Goal: Find contact information: Find contact information

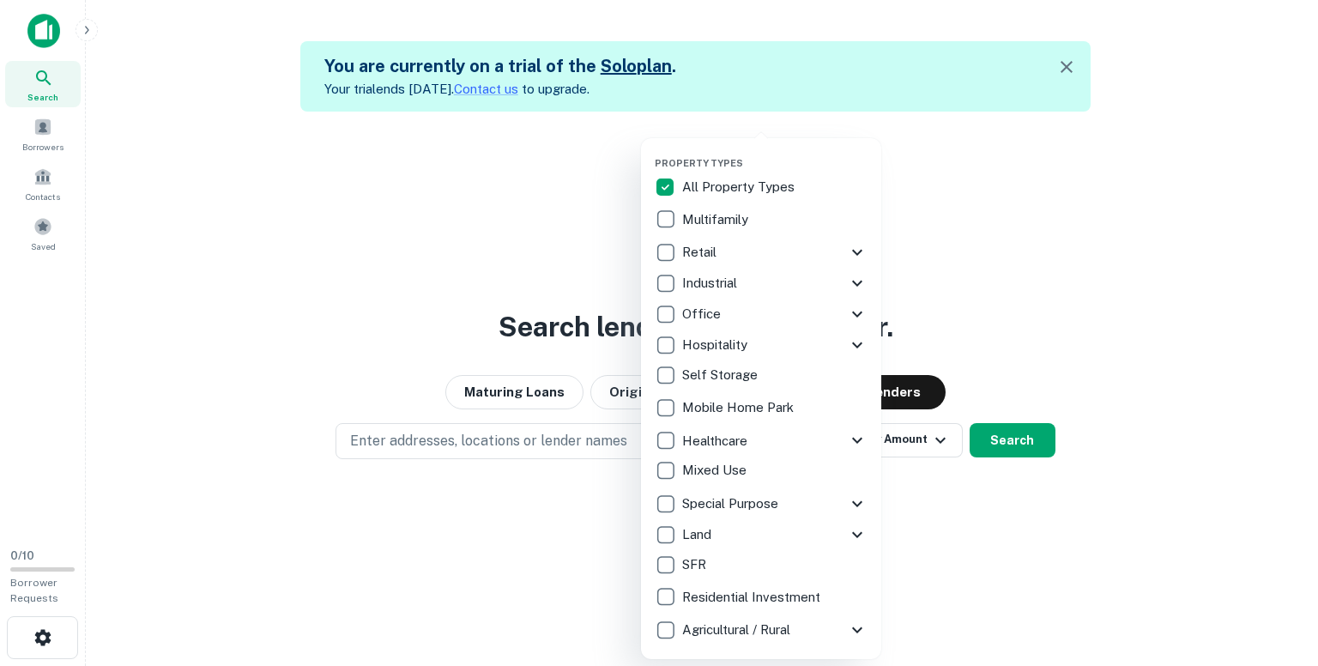
click at [950, 185] on div at bounding box center [659, 333] width 1318 height 666
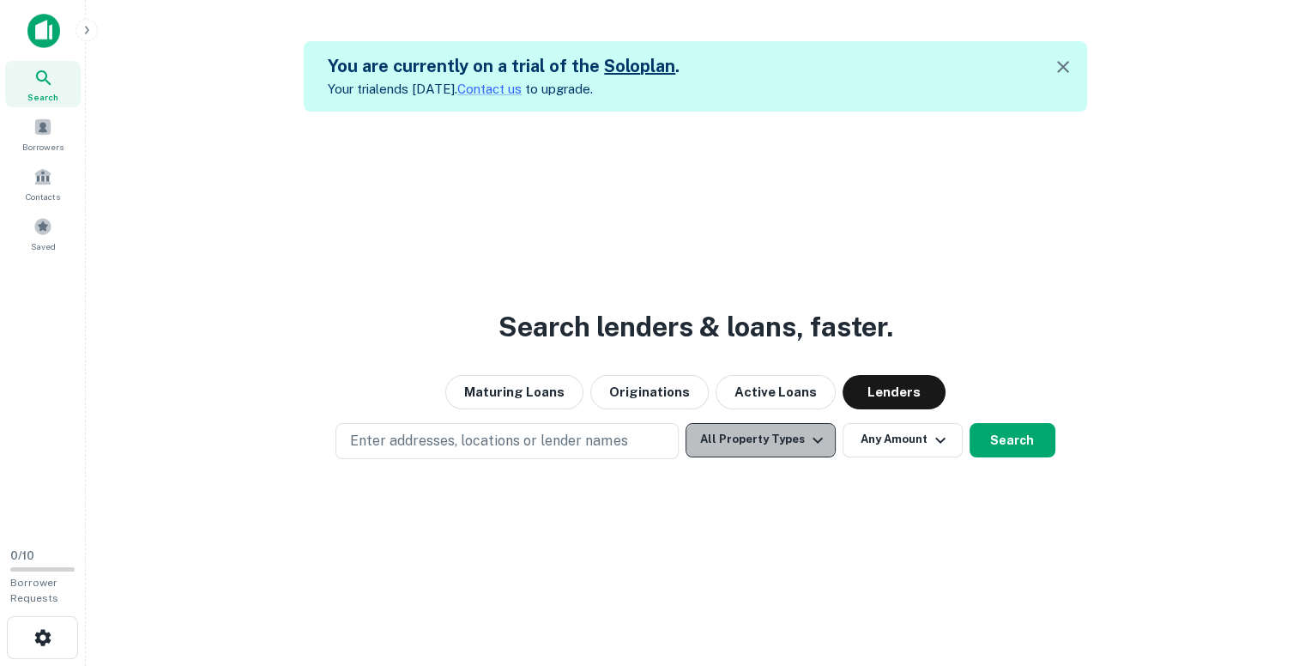
click at [796, 432] on button "All Property Types" at bounding box center [760, 440] width 149 height 34
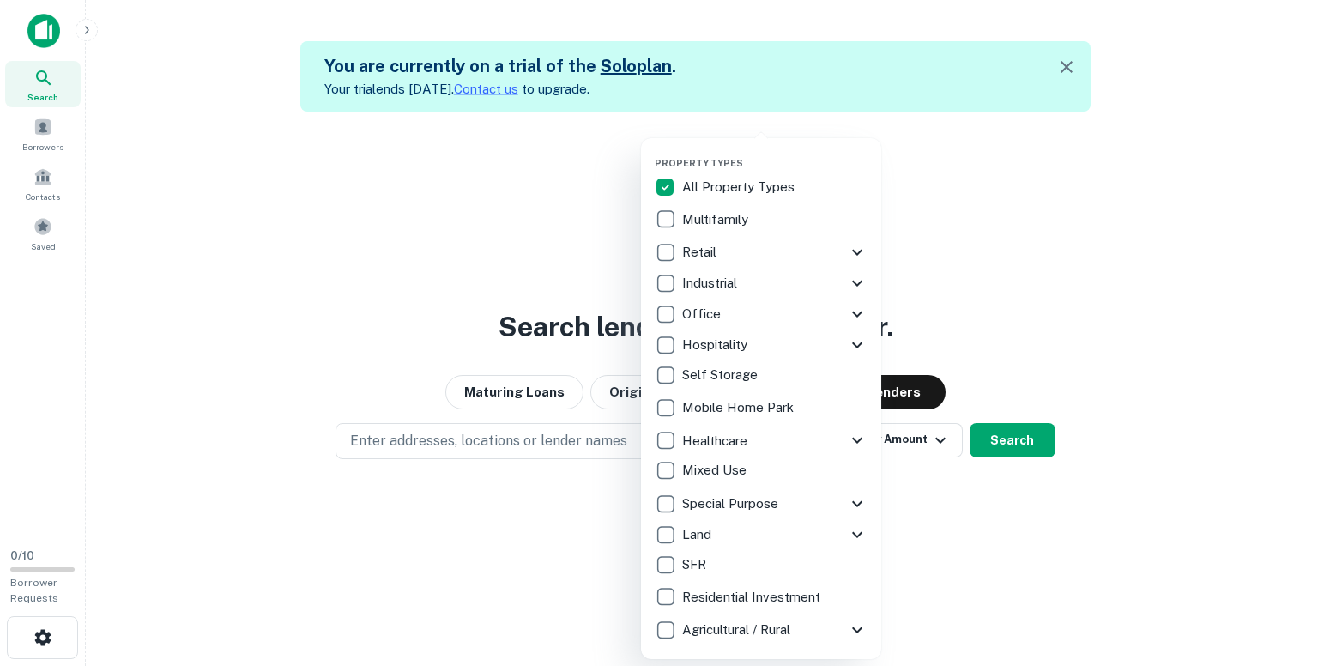
click at [907, 436] on div at bounding box center [659, 333] width 1318 height 666
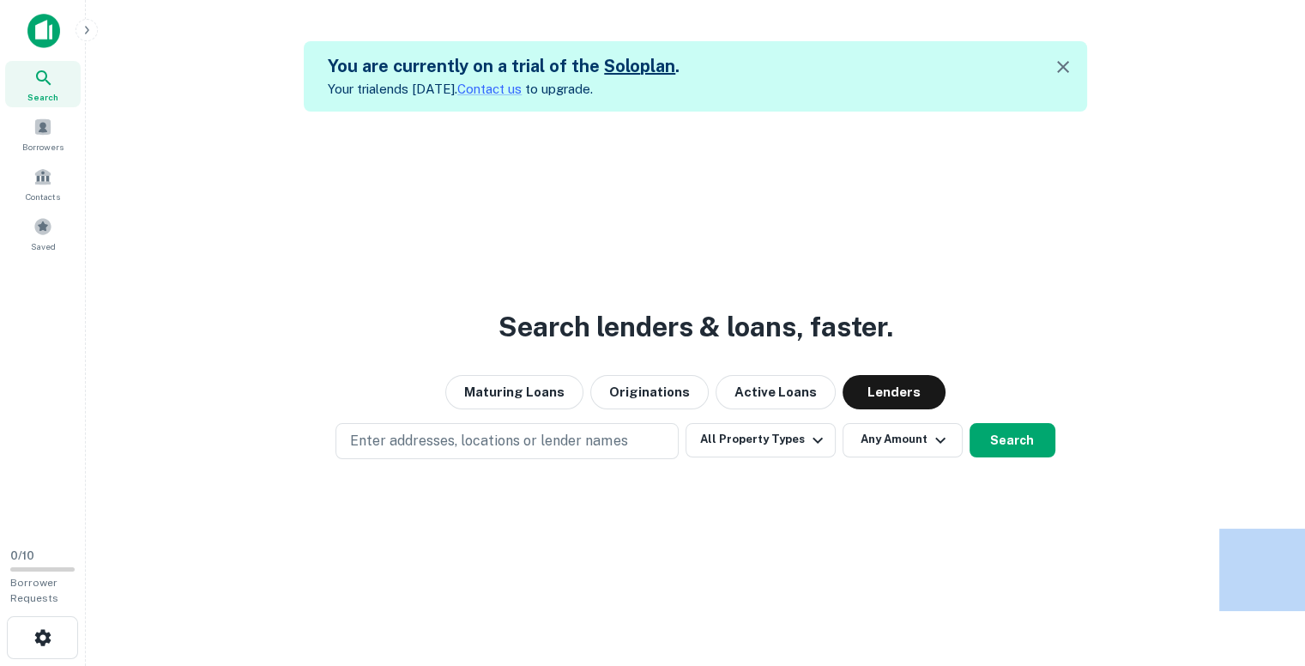
click at [907, 436] on div "Property Types All Property Types Multifamily Retail Storefront Auto Shop Bar S…" at bounding box center [652, 333] width 1305 height 666
click at [907, 436] on button "Any Amount" at bounding box center [903, 440] width 120 height 34
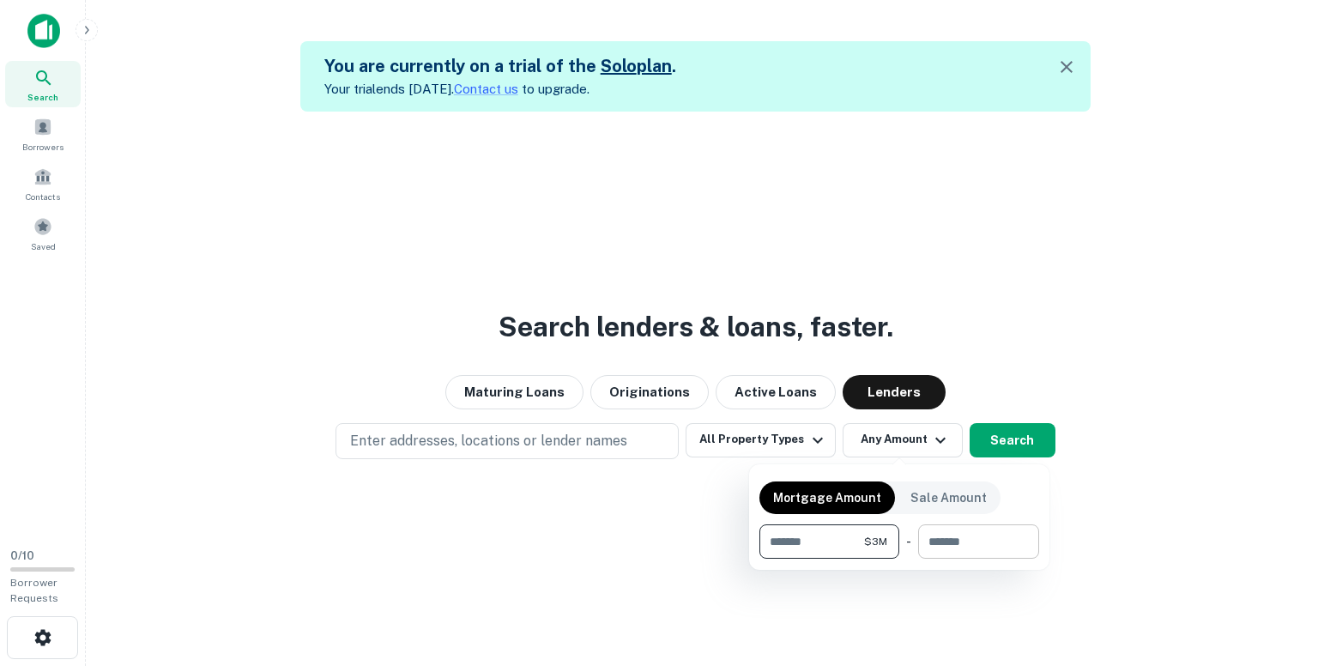
type input "*******"
click at [947, 544] on input "number" at bounding box center [972, 541] width 109 height 34
type input "********"
click at [1004, 444] on div at bounding box center [659, 333] width 1318 height 666
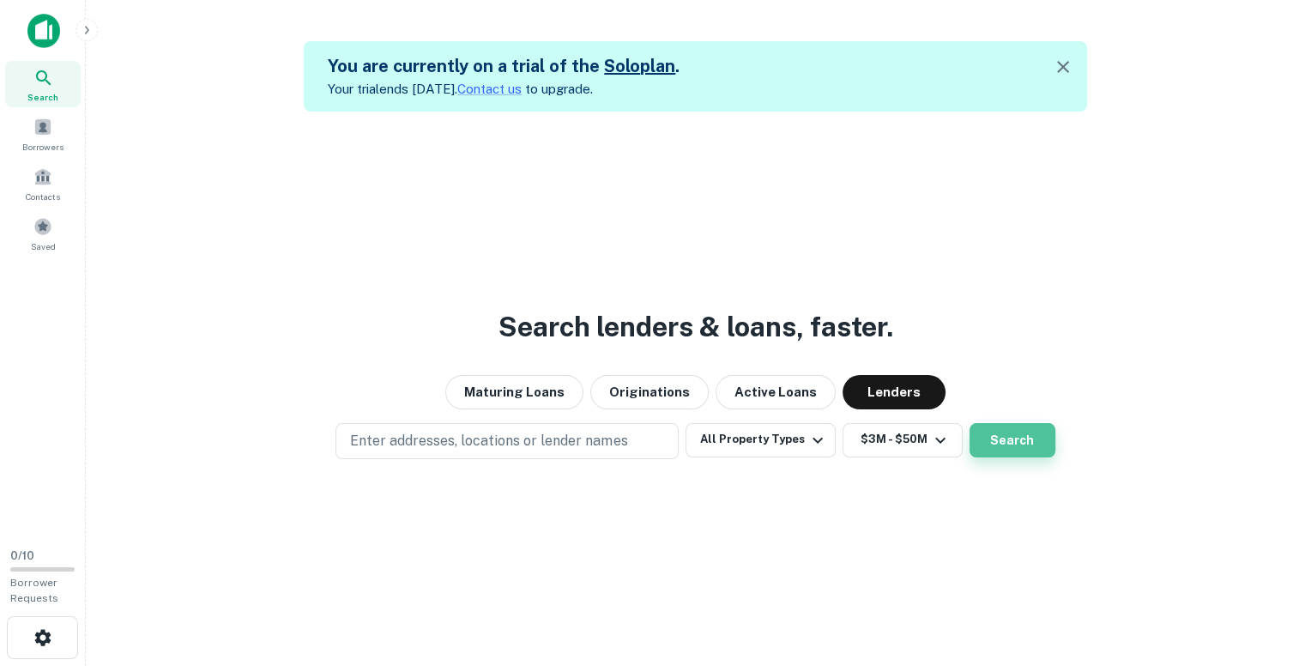
click at [1011, 438] on button "Search" at bounding box center [1013, 440] width 86 height 34
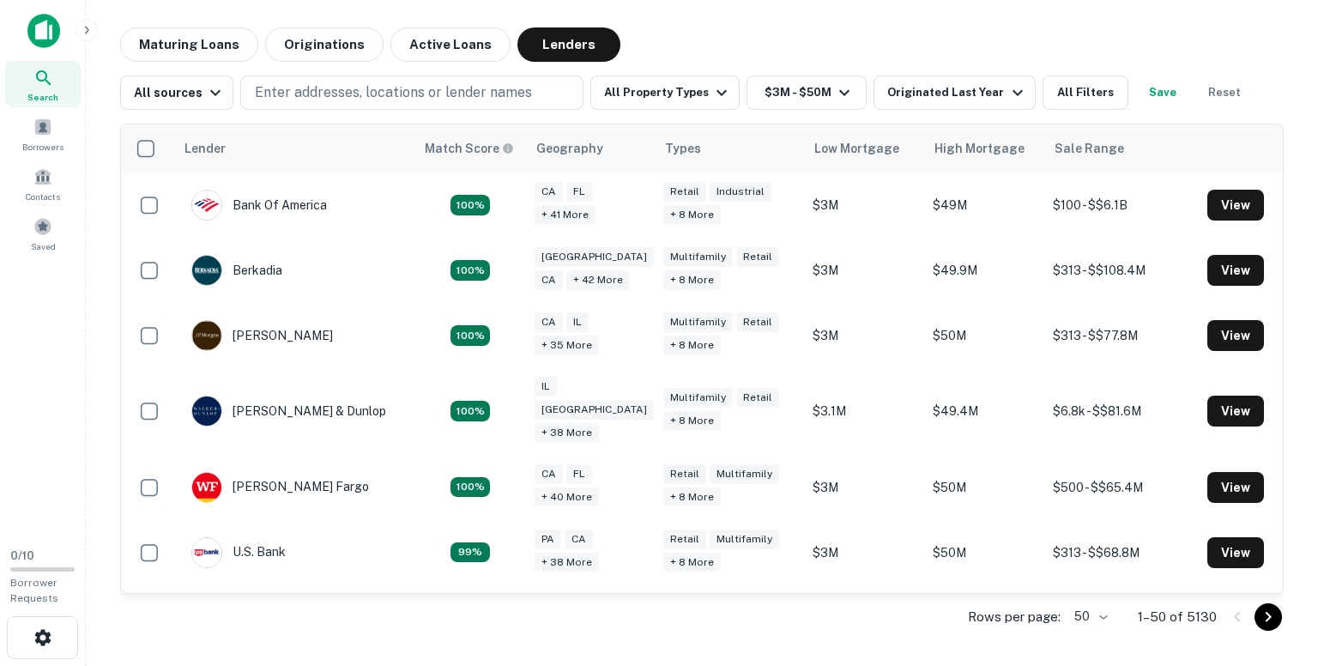
click at [1304, 464] on main "Maturing Loans Originations Active Loans Lenders All sources Enter addresses, l…" at bounding box center [702, 333] width 1232 height 666
click at [0, 351] on div "Search Borrowers Contacts Saved" at bounding box center [42, 267] width 85 height 535
click at [46, 334] on div "Search Borrowers Contacts Saved" at bounding box center [42, 267] width 85 height 535
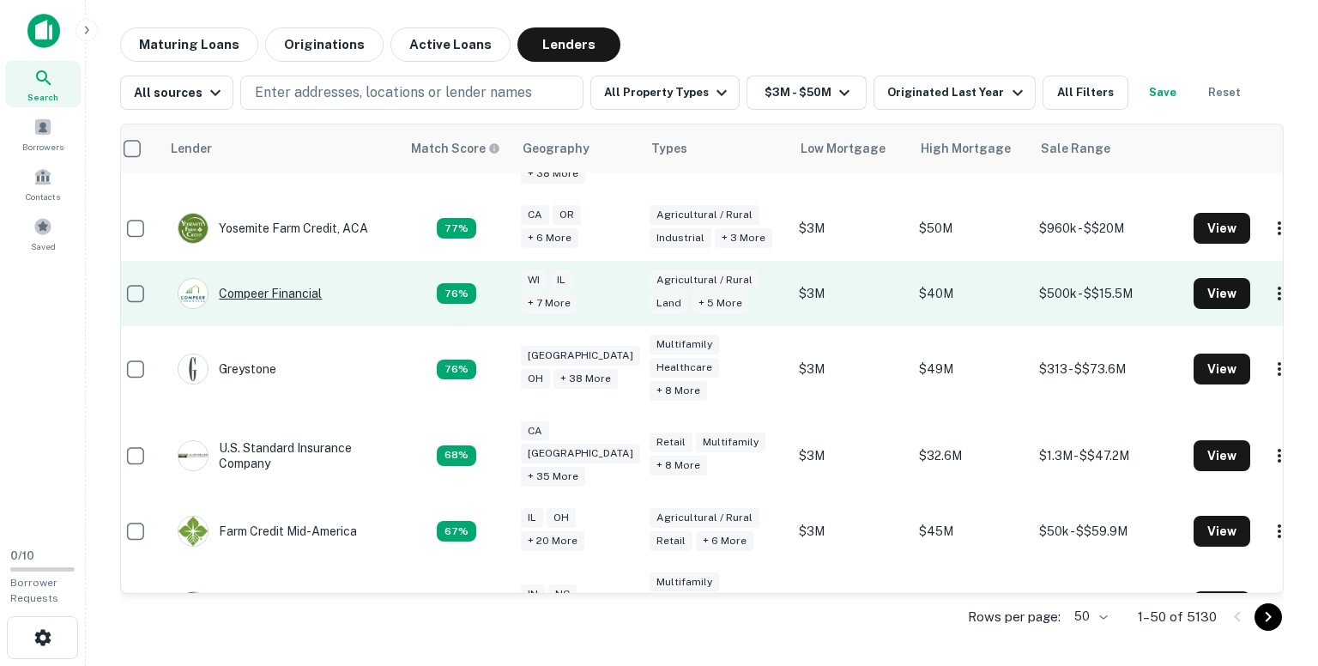
scroll to position [476, 14]
drag, startPoint x: 247, startPoint y: 245, endPoint x: 1178, endPoint y: 250, distance: 931.1
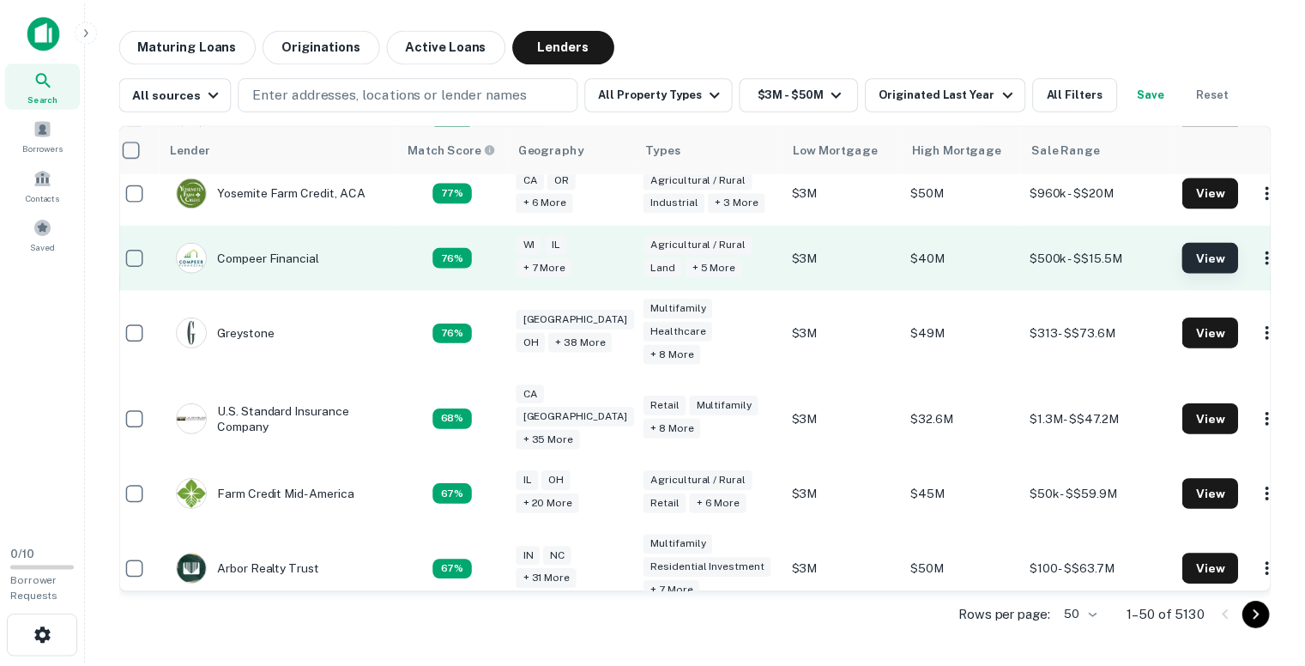
scroll to position [525, 14]
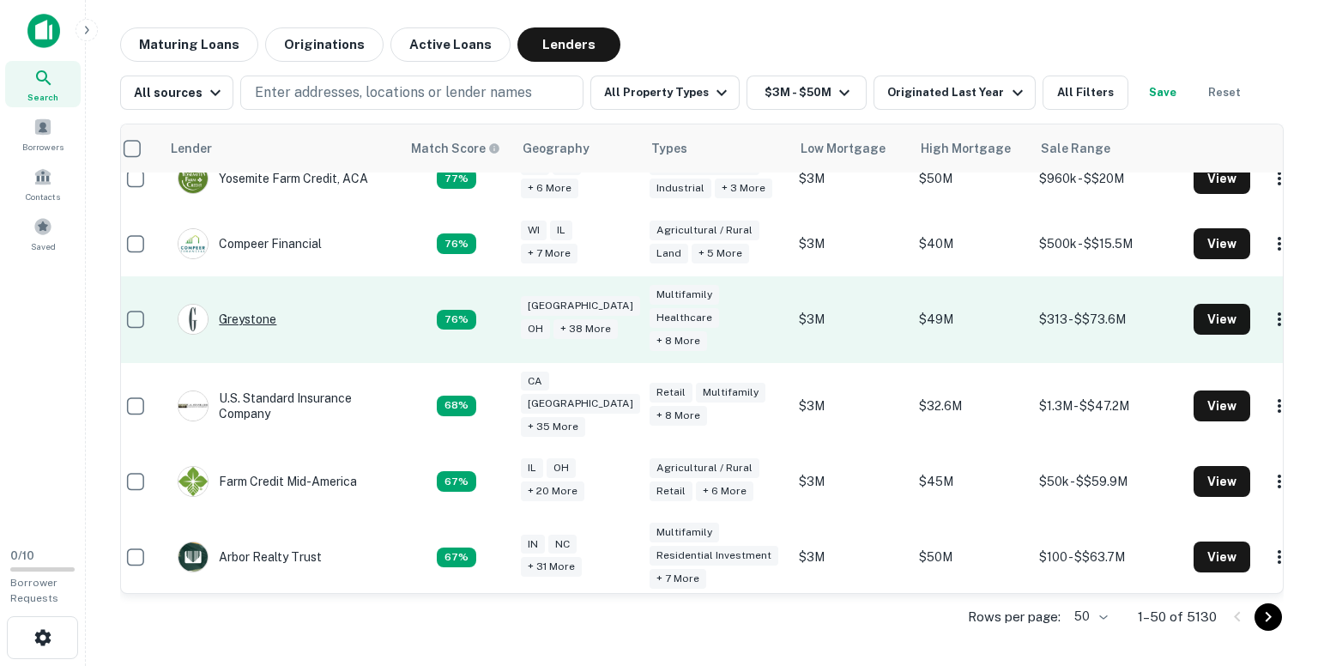
drag, startPoint x: 1178, startPoint y: 250, endPoint x: 264, endPoint y: 276, distance: 914.3
drag, startPoint x: 264, startPoint y: 276, endPoint x: 250, endPoint y: 276, distance: 14.6
click at [250, 304] on div "Greystone" at bounding box center [227, 319] width 99 height 31
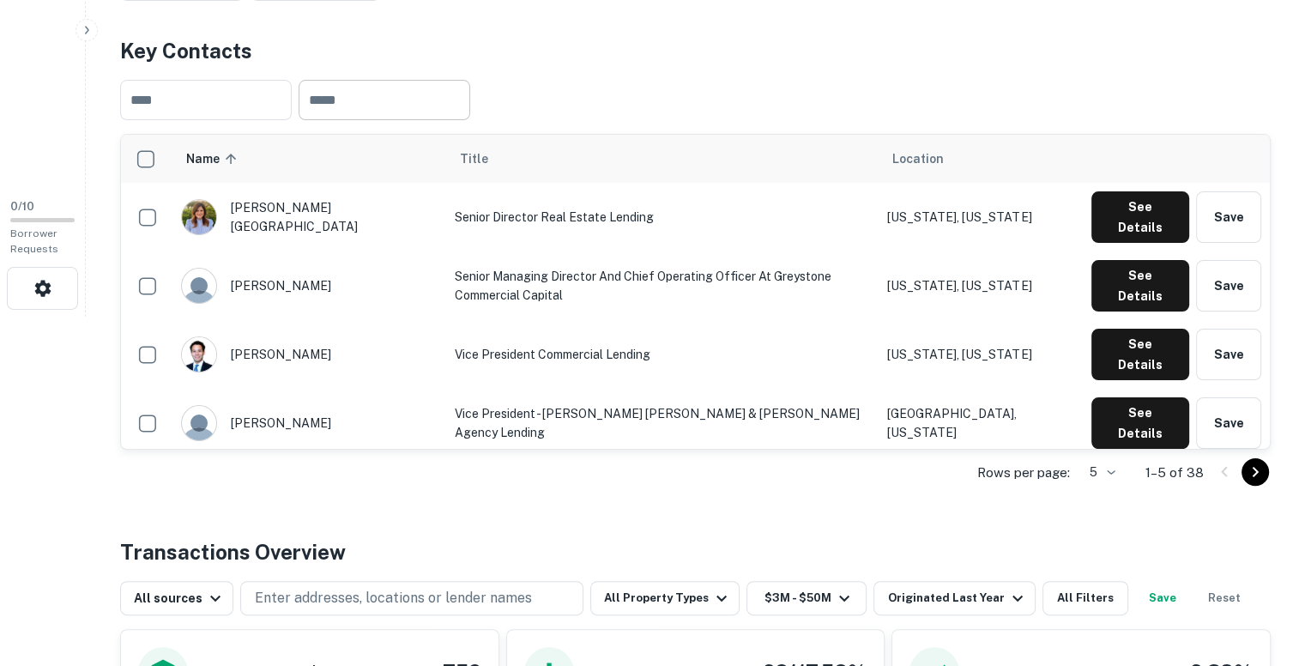
scroll to position [350, 0]
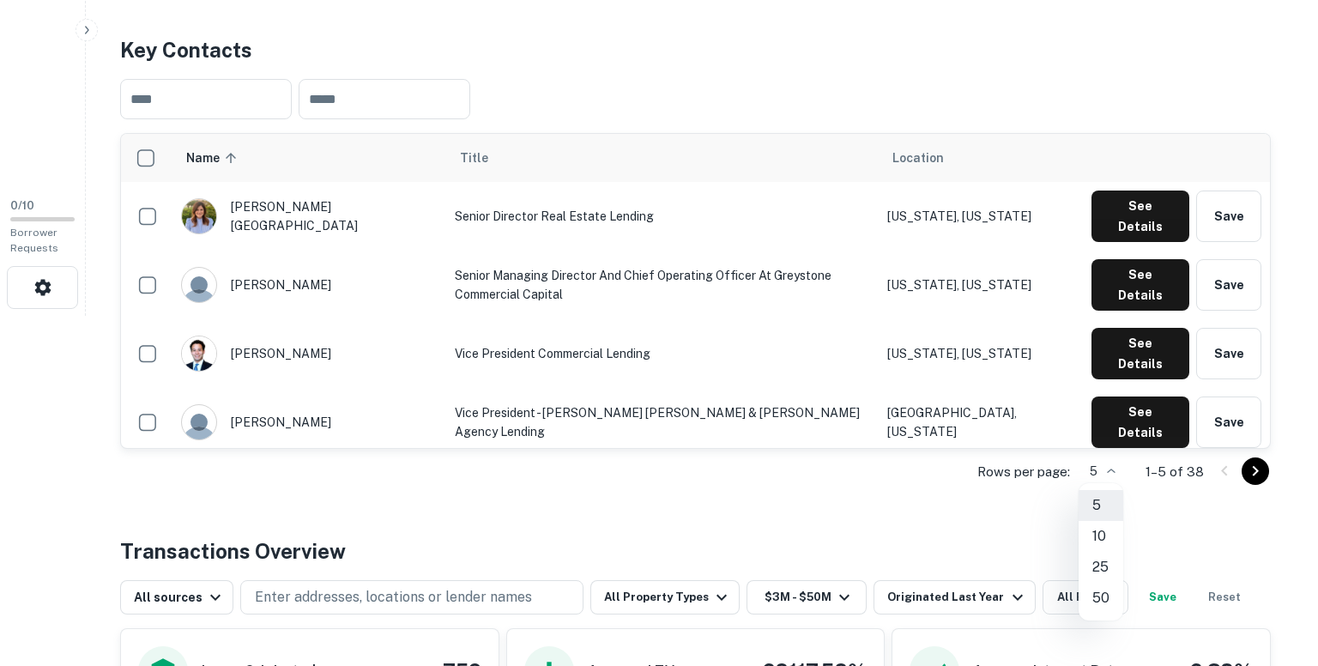
click at [1099, 595] on li "50" at bounding box center [1101, 598] width 45 height 31
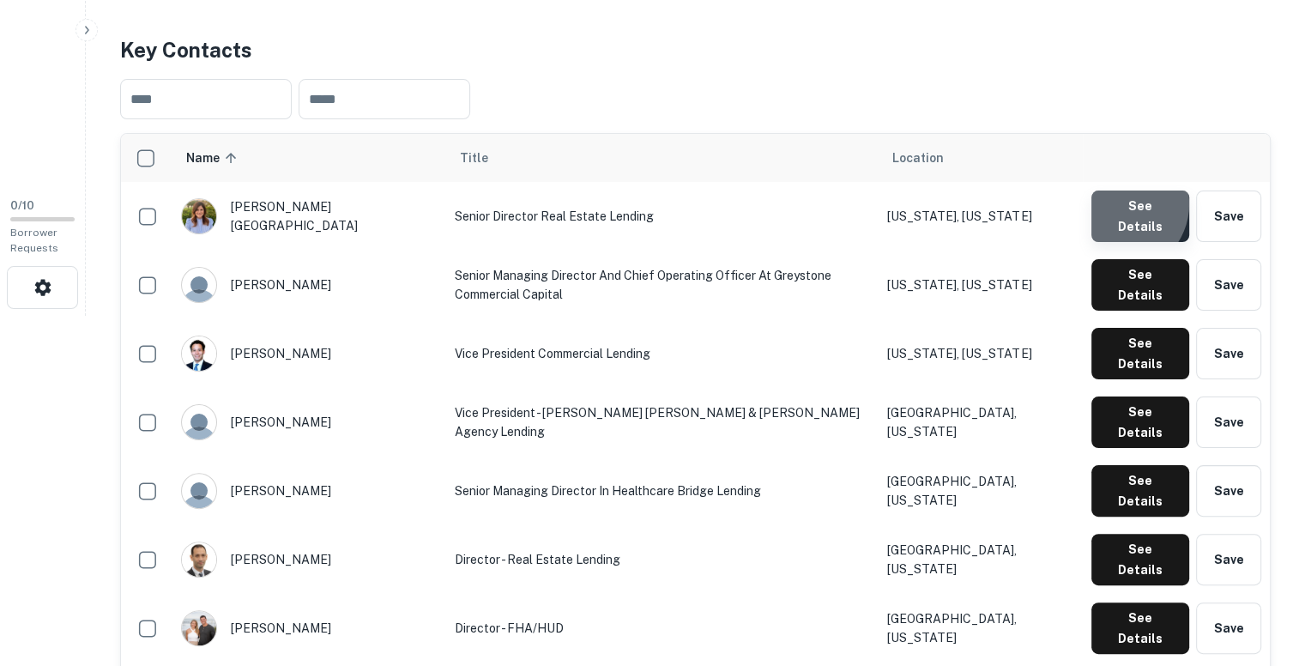
click at [1121, 206] on button "See Details" at bounding box center [1141, 216] width 98 height 51
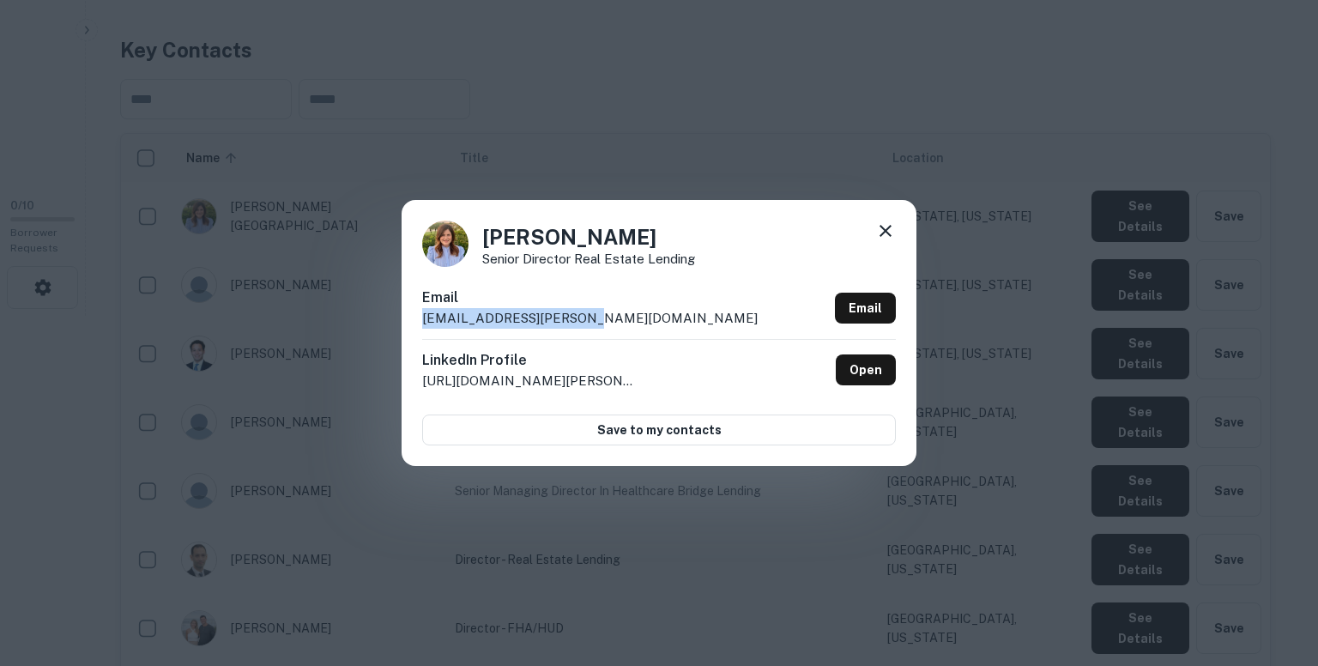
drag, startPoint x: 591, startPoint y: 313, endPoint x: 418, endPoint y: 316, distance: 173.4
click at [418, 316] on div "Abbey Lipson Senior Director Real Estate Lending Email abbey.lipson@greyco.com …" at bounding box center [659, 333] width 515 height 266
copy p "abbey.lipson@greyco.com"
click at [883, 230] on icon at bounding box center [886, 231] width 12 height 12
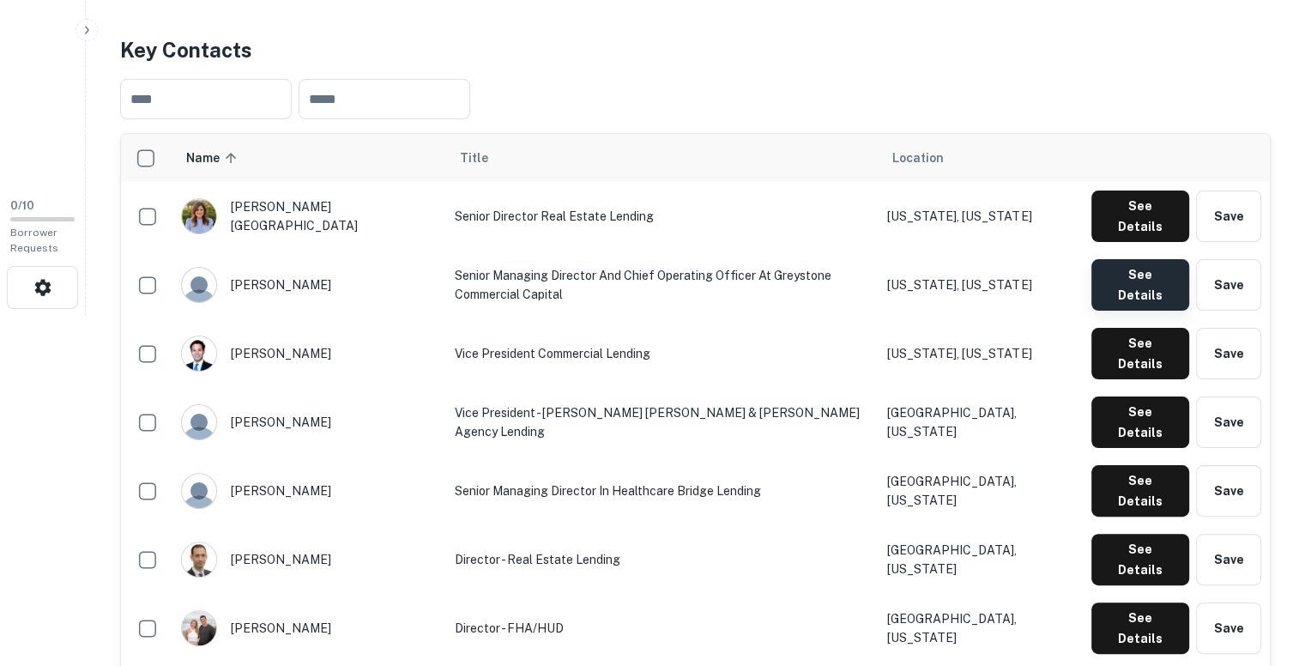
click at [1137, 259] on button "See Details" at bounding box center [1141, 284] width 98 height 51
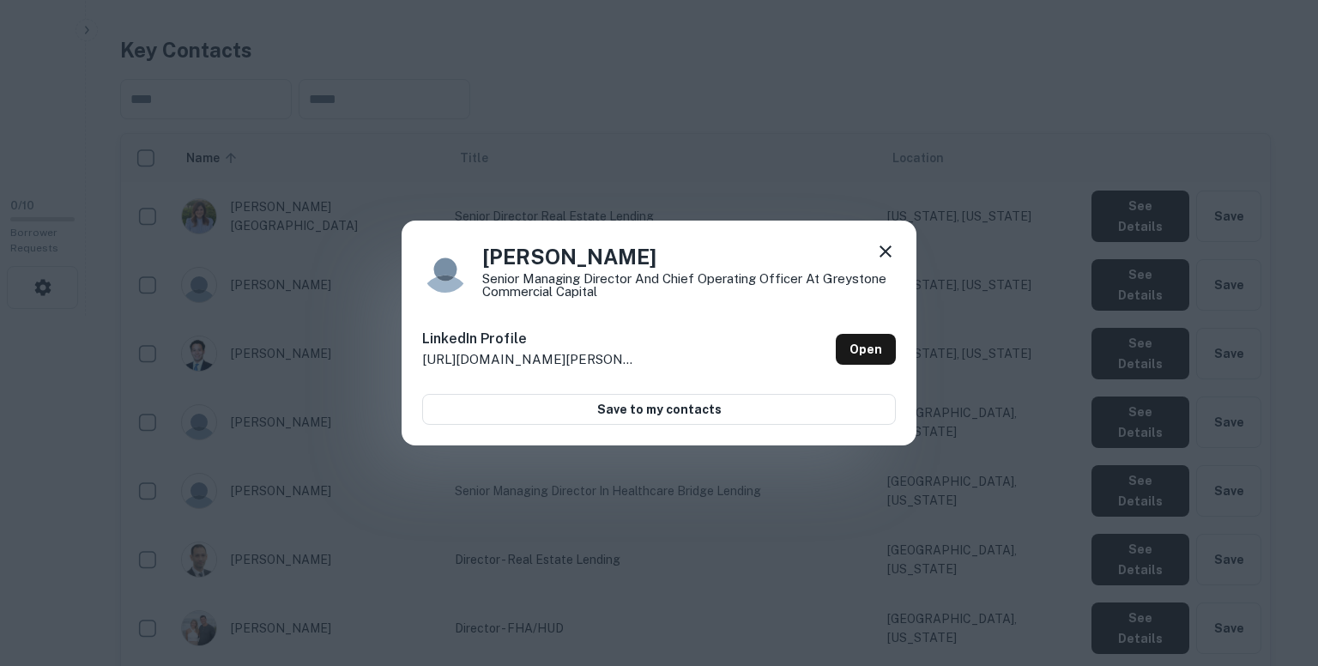
click at [881, 245] on icon at bounding box center [885, 251] width 21 height 21
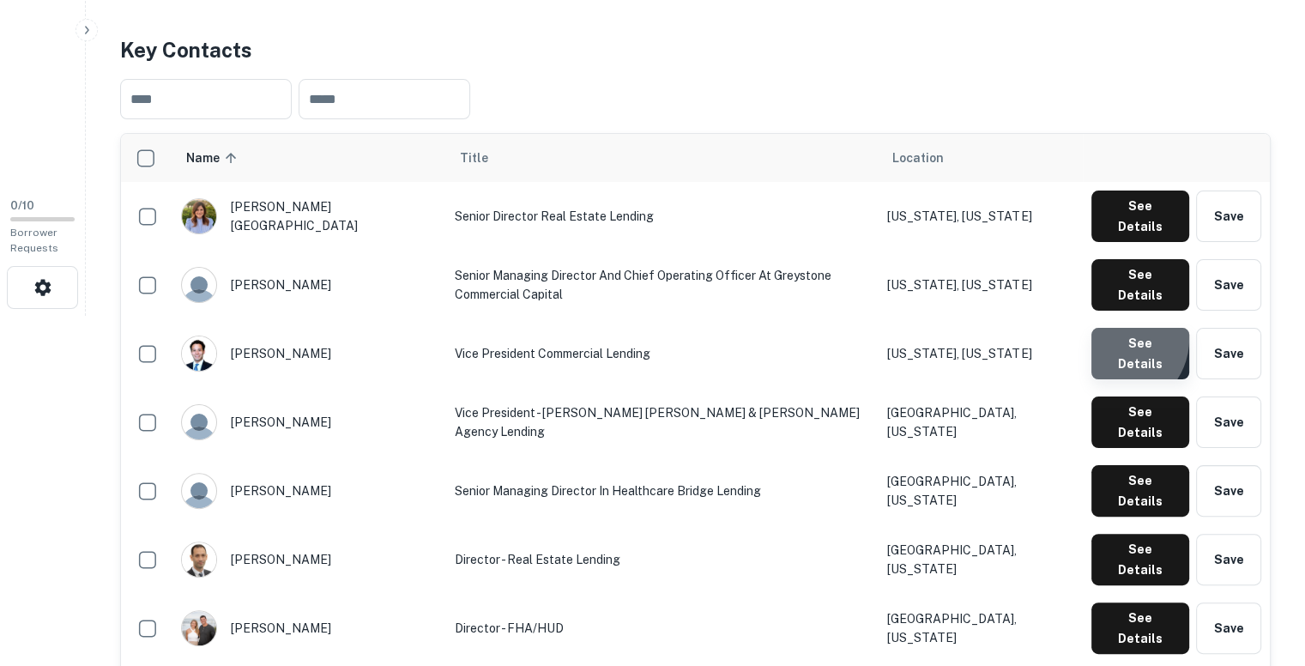
click at [1119, 328] on button "See Details" at bounding box center [1141, 353] width 98 height 51
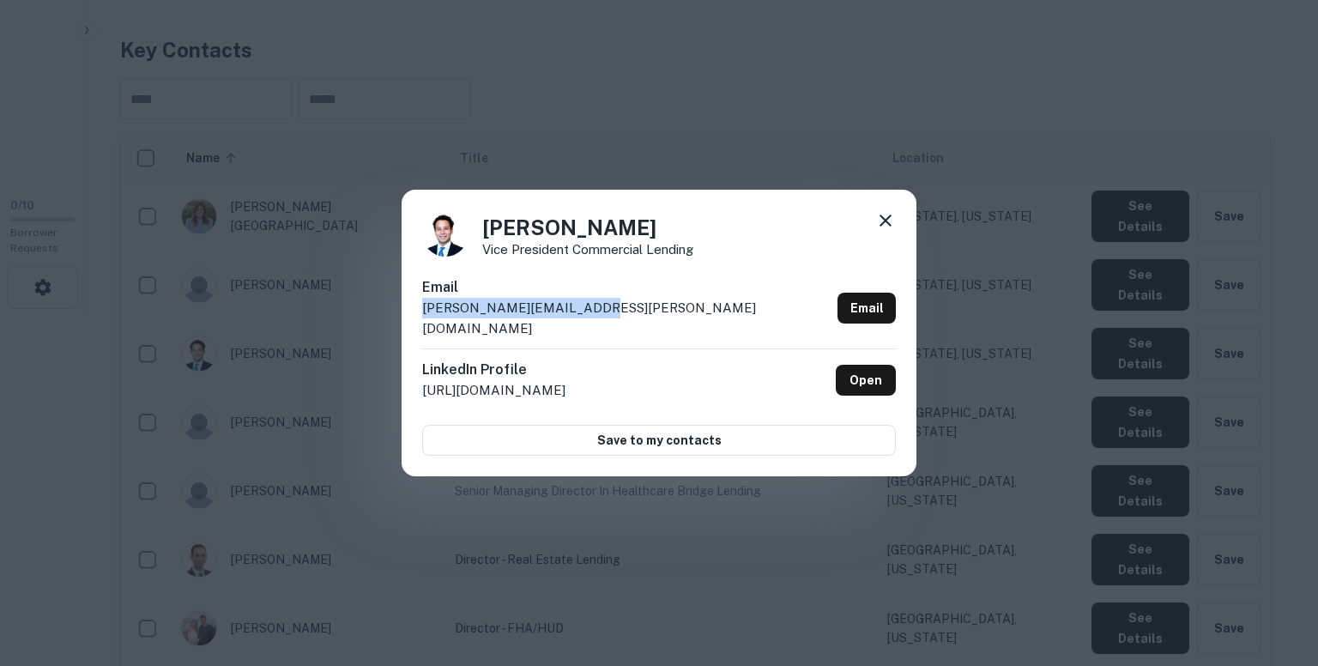
drag, startPoint x: 578, startPoint y: 316, endPoint x: 423, endPoint y: 328, distance: 155.8
click at [423, 328] on div "Email justin.decter@greyco.com Email" at bounding box center [659, 312] width 474 height 71
copy p "justin.decter@greyco.com"
click at [882, 227] on icon at bounding box center [886, 221] width 12 height 12
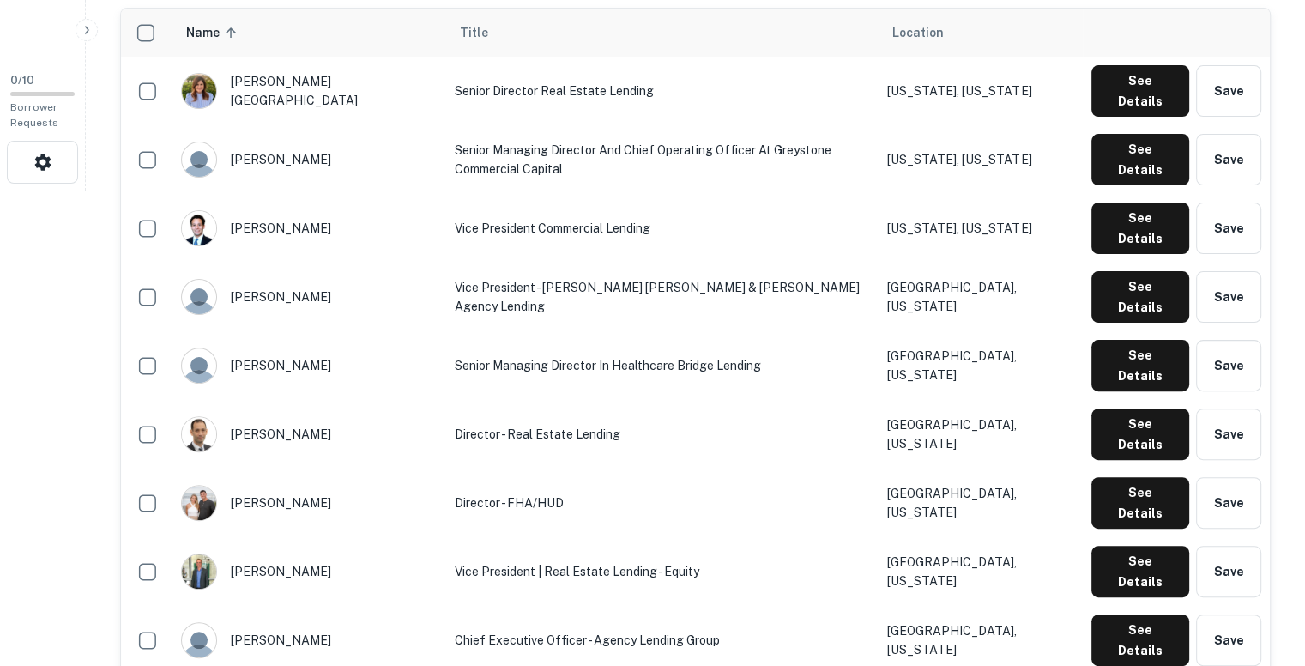
scroll to position [476, 0]
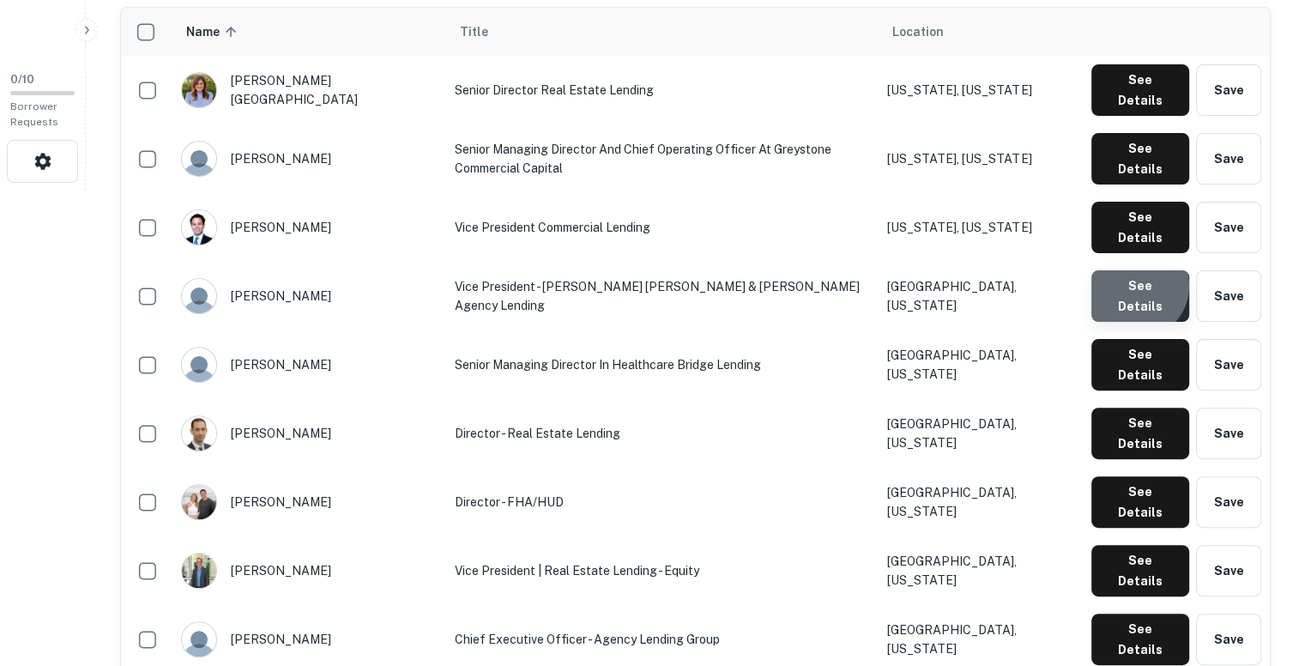
click at [1139, 270] on button "See Details" at bounding box center [1141, 295] width 98 height 51
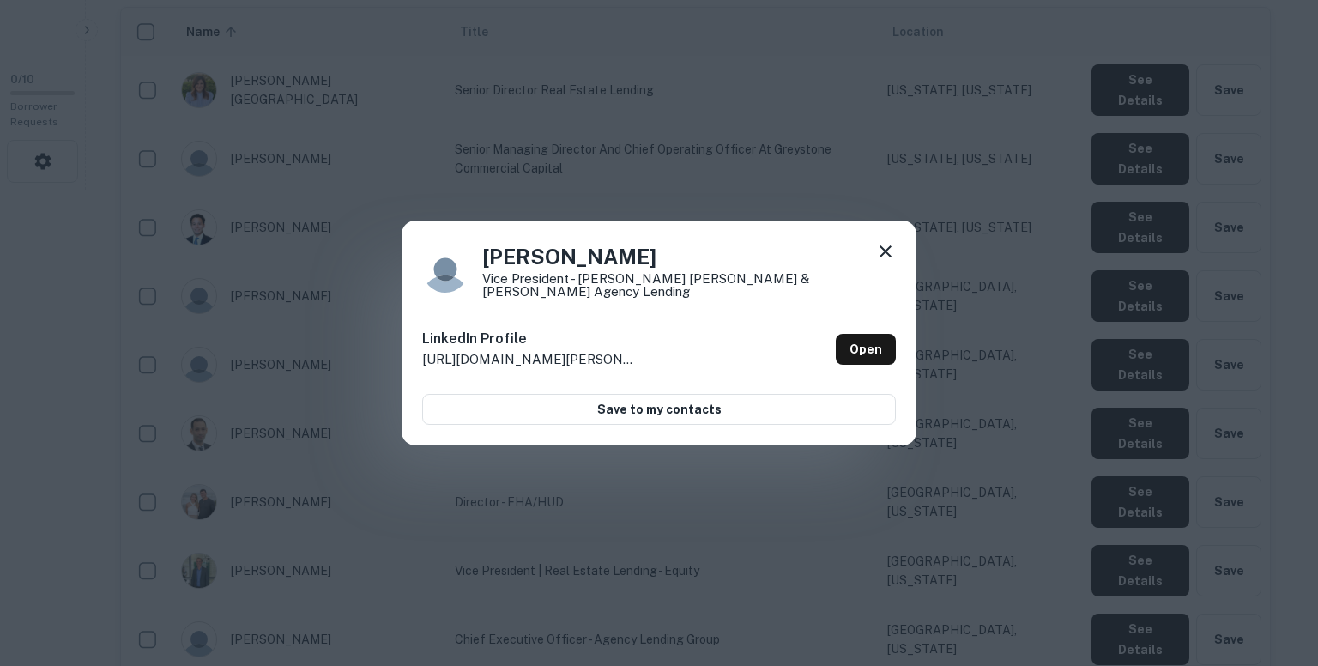
click at [795, 159] on div "Kristin Menningen Vice President - Fannie Mae & Freddie Mac Agency Lending Link…" at bounding box center [659, 333] width 1318 height 666
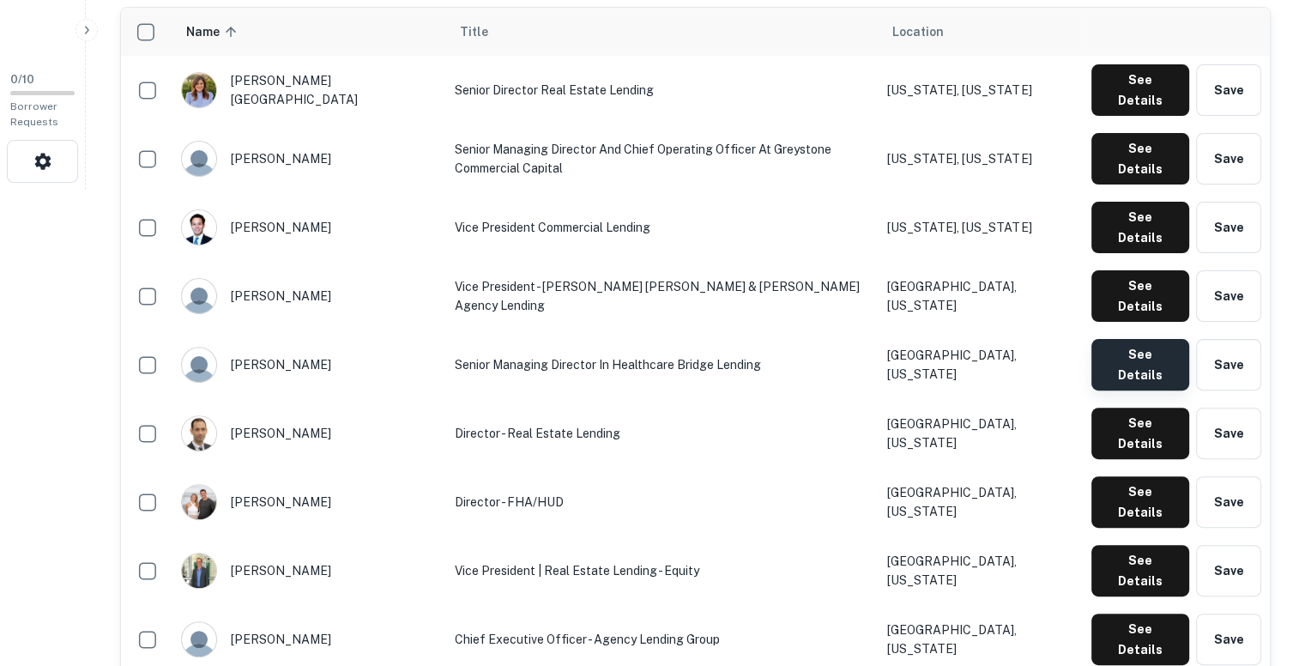
click at [1121, 339] on button "See Details" at bounding box center [1141, 364] width 98 height 51
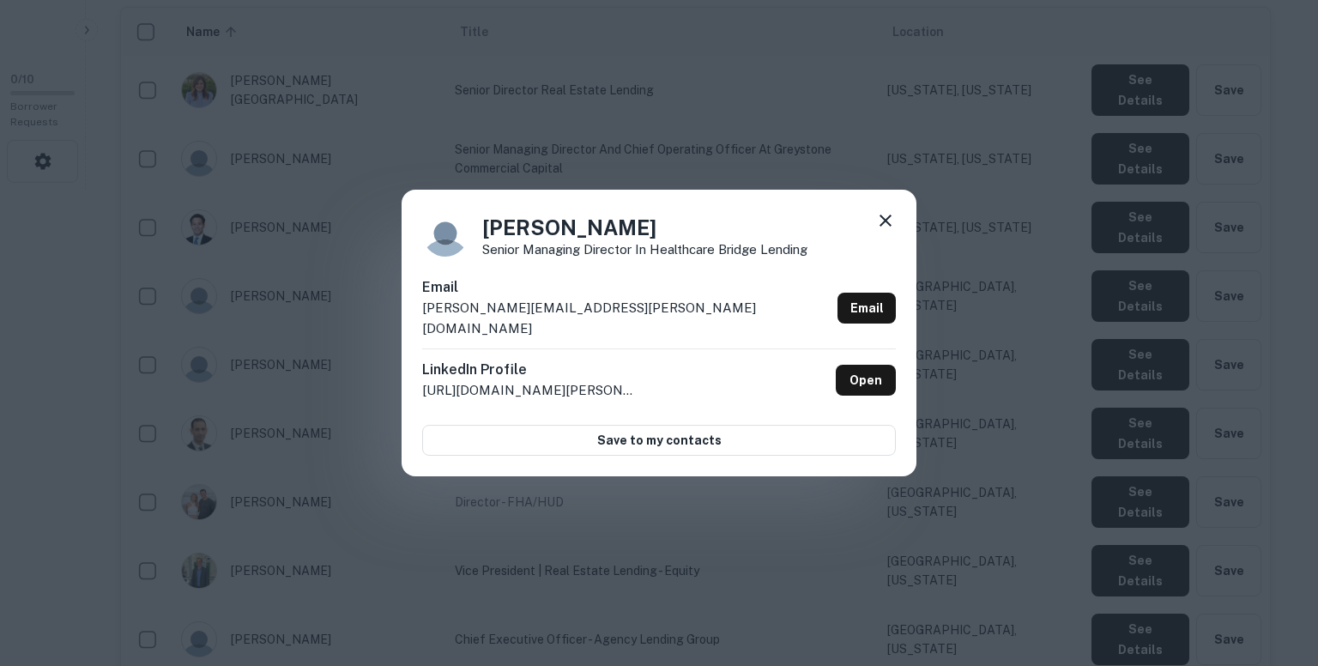
click at [589, 318] on p "luann.gutierrez@greyco.com" at bounding box center [626, 318] width 408 height 40
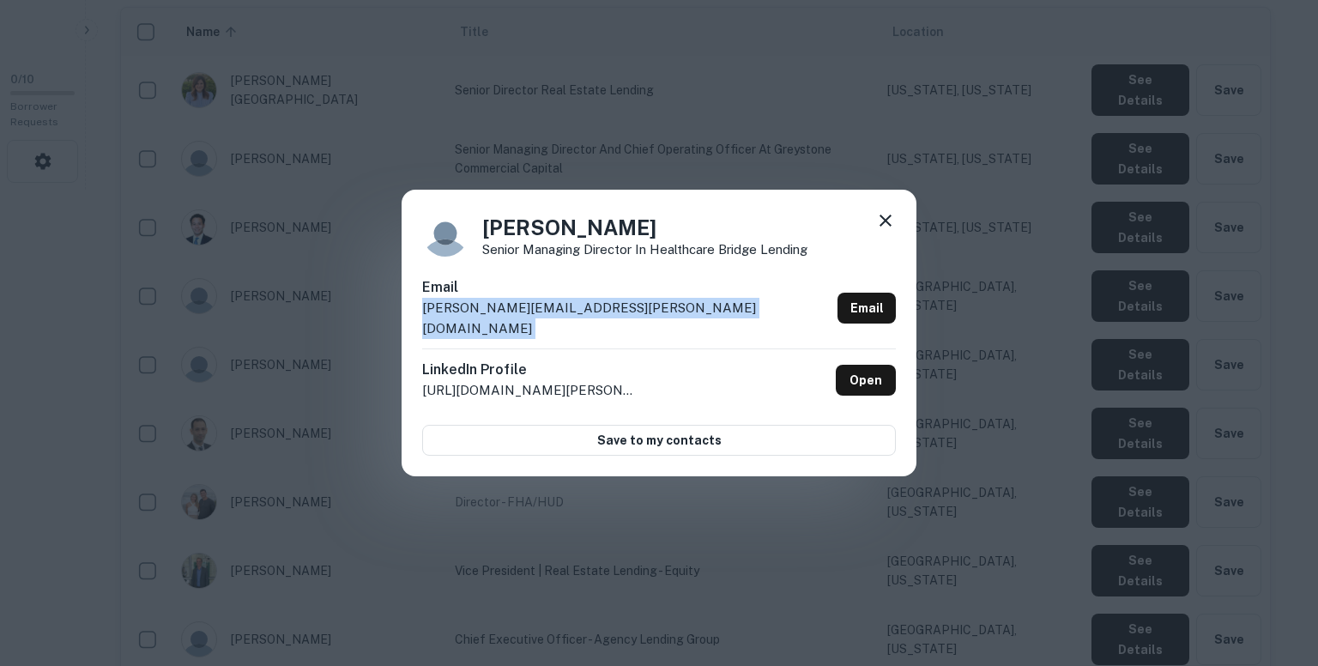
click at [589, 318] on p "luann.gutierrez@greyco.com" at bounding box center [626, 318] width 408 height 40
copy div "luann.gutierrez@greyco.com Email"
click at [880, 229] on icon at bounding box center [885, 220] width 21 height 21
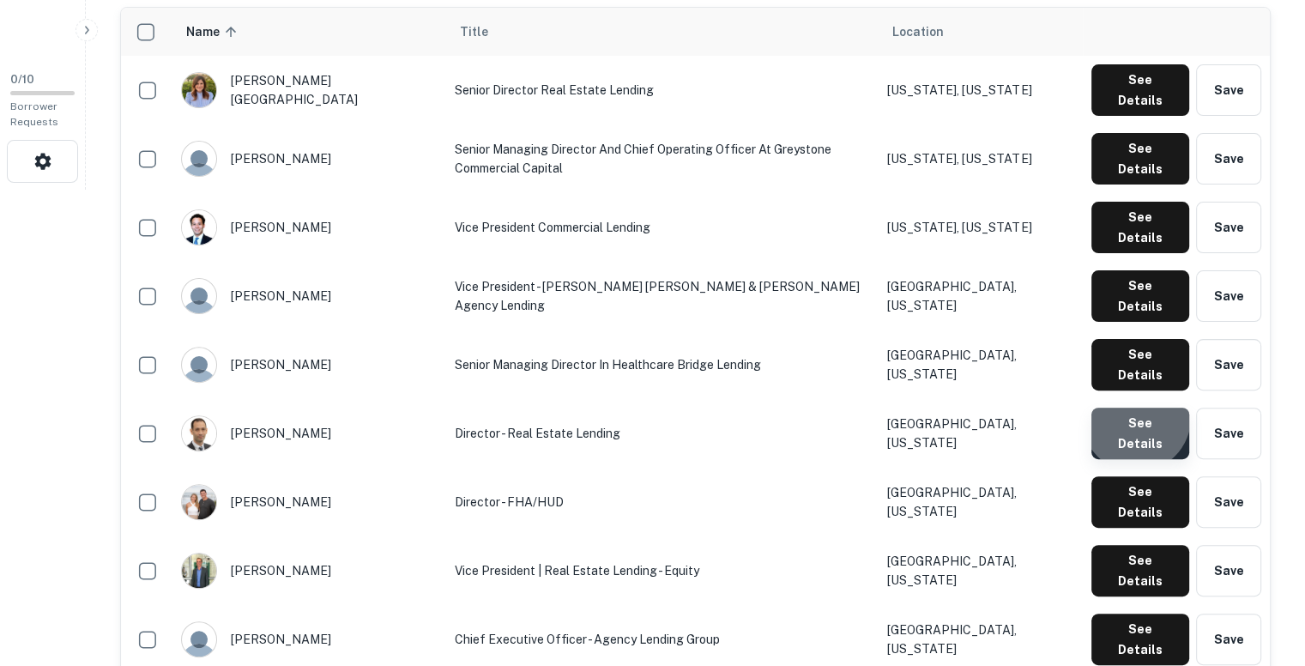
click at [1140, 408] on button "See Details" at bounding box center [1141, 433] width 98 height 51
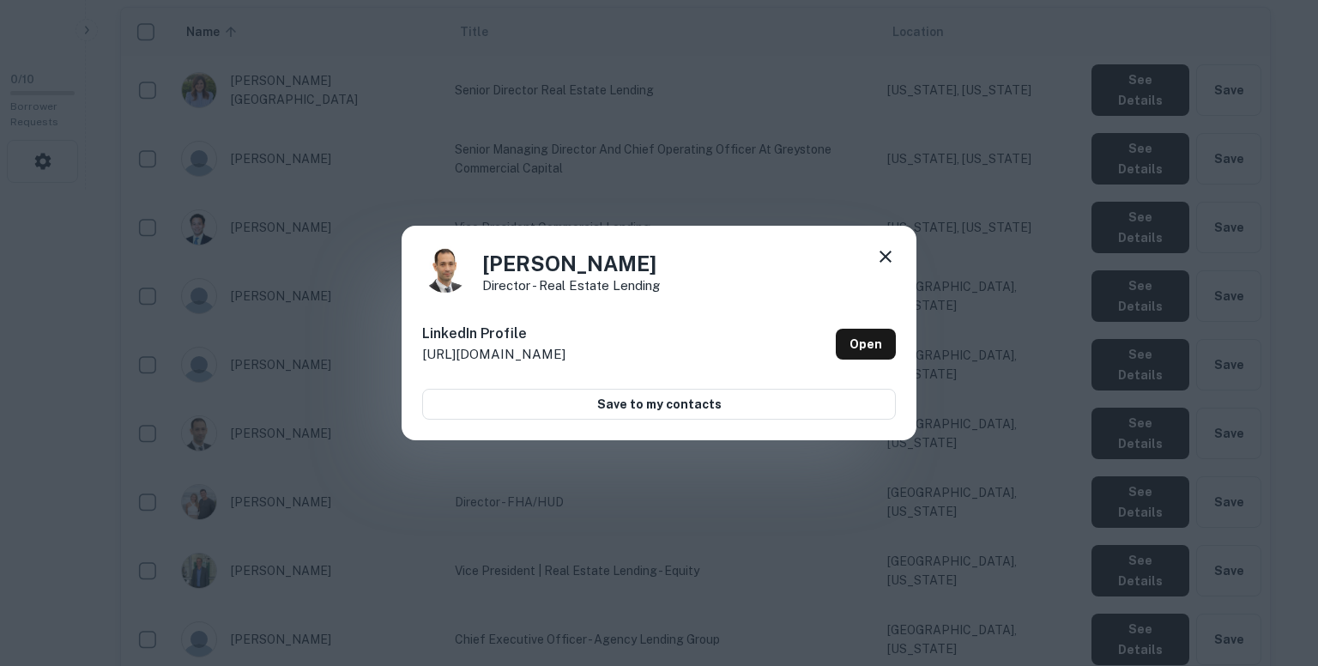
click at [882, 253] on icon at bounding box center [886, 257] width 12 height 12
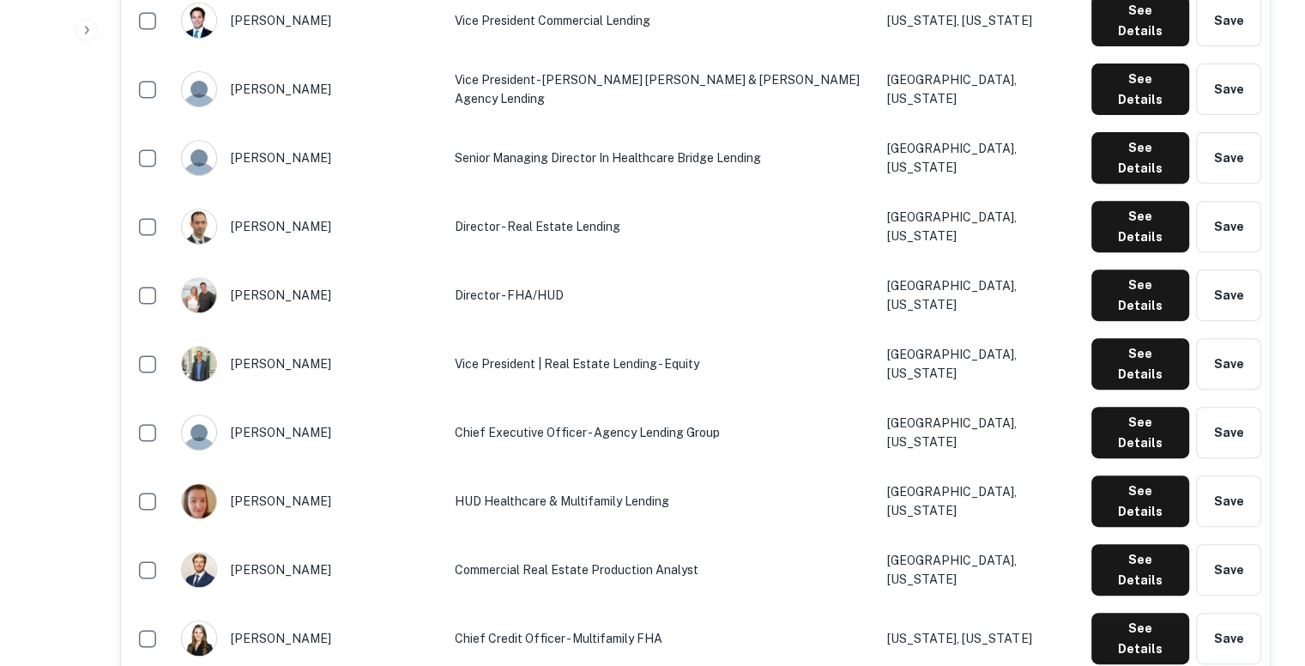
scroll to position [688, 0]
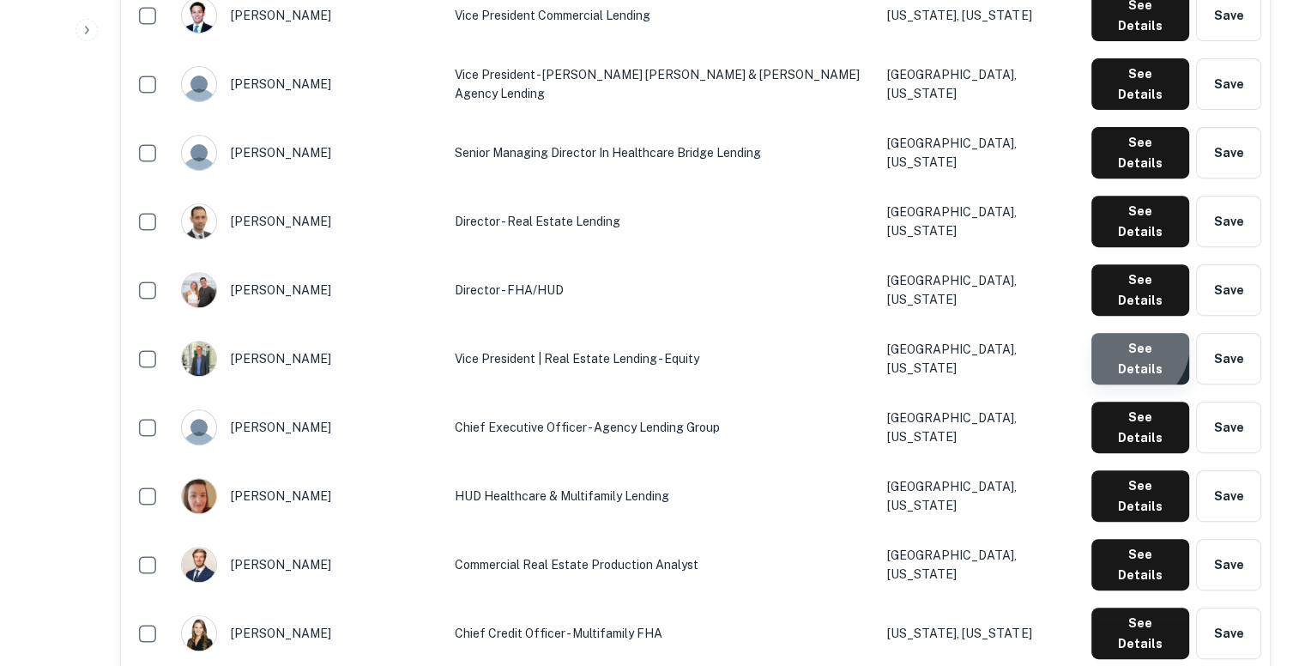
click at [1125, 333] on button "See Details" at bounding box center [1141, 358] width 98 height 51
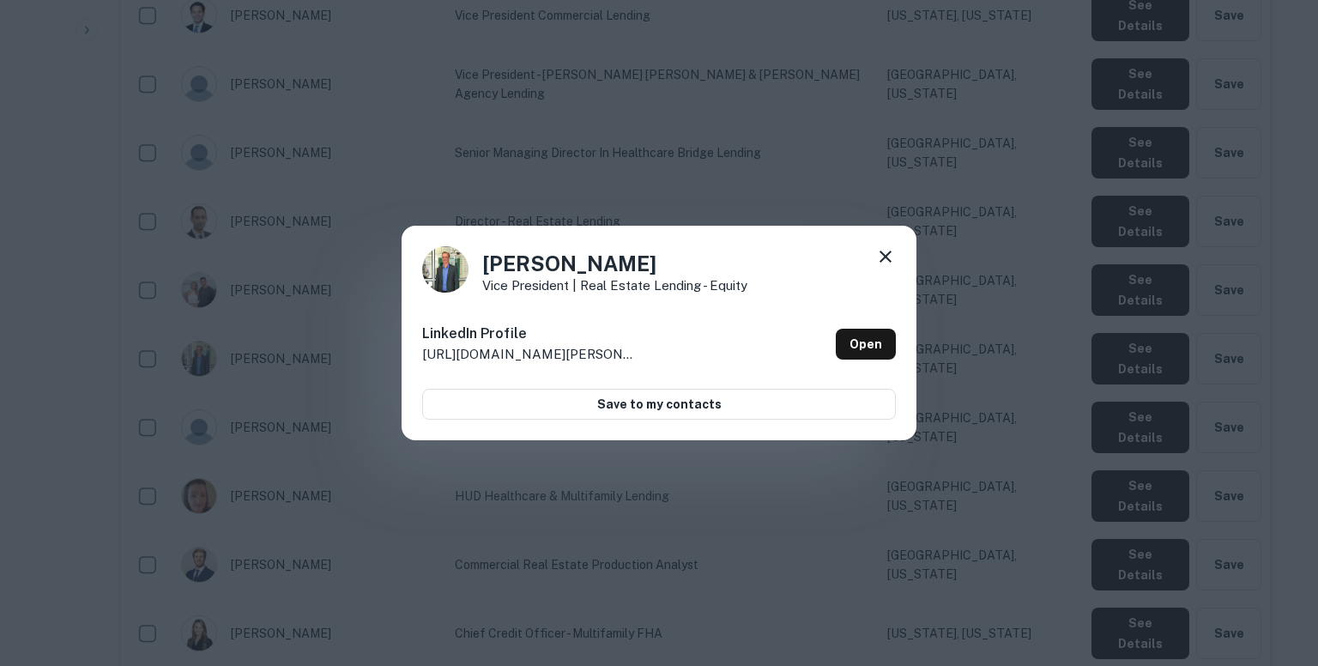
click at [836, 156] on div "Willis Russell Vice President | Real Estate Lending - Equity LinkedIn Profile h…" at bounding box center [659, 333] width 1318 height 666
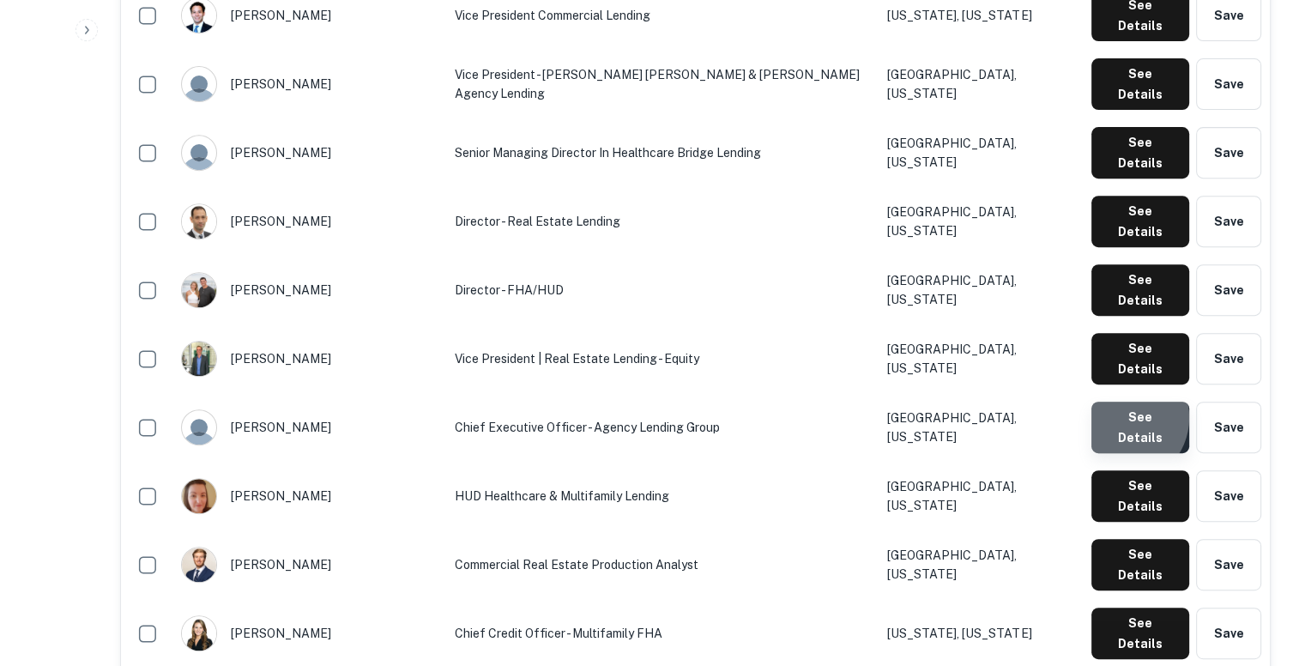
click at [1123, 402] on button "See Details" at bounding box center [1141, 427] width 98 height 51
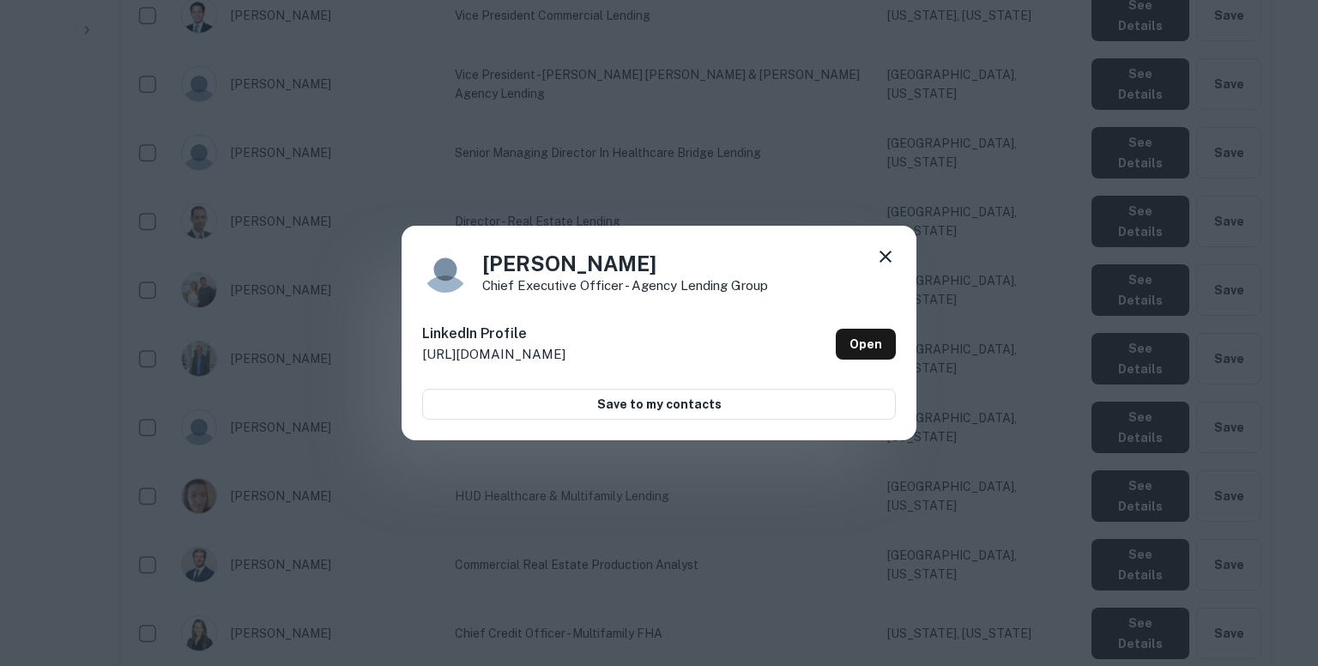
click at [888, 258] on icon at bounding box center [886, 257] width 12 height 12
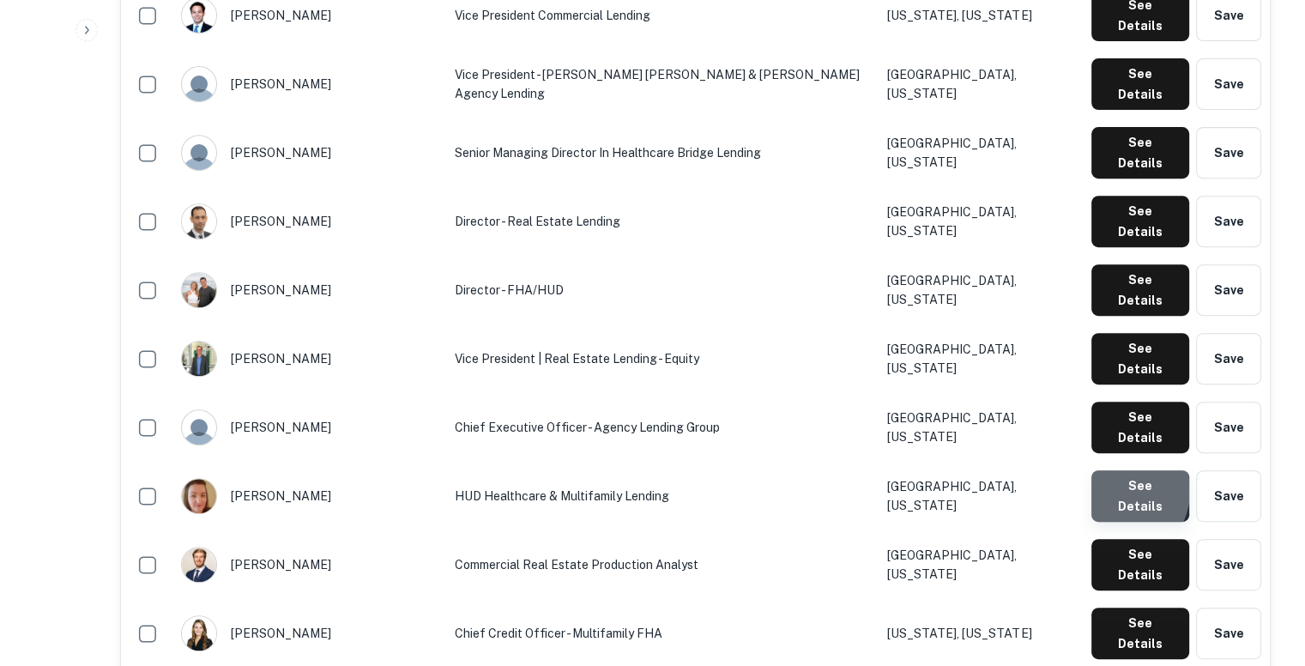
click at [1116, 470] on button "See Details" at bounding box center [1141, 495] width 98 height 51
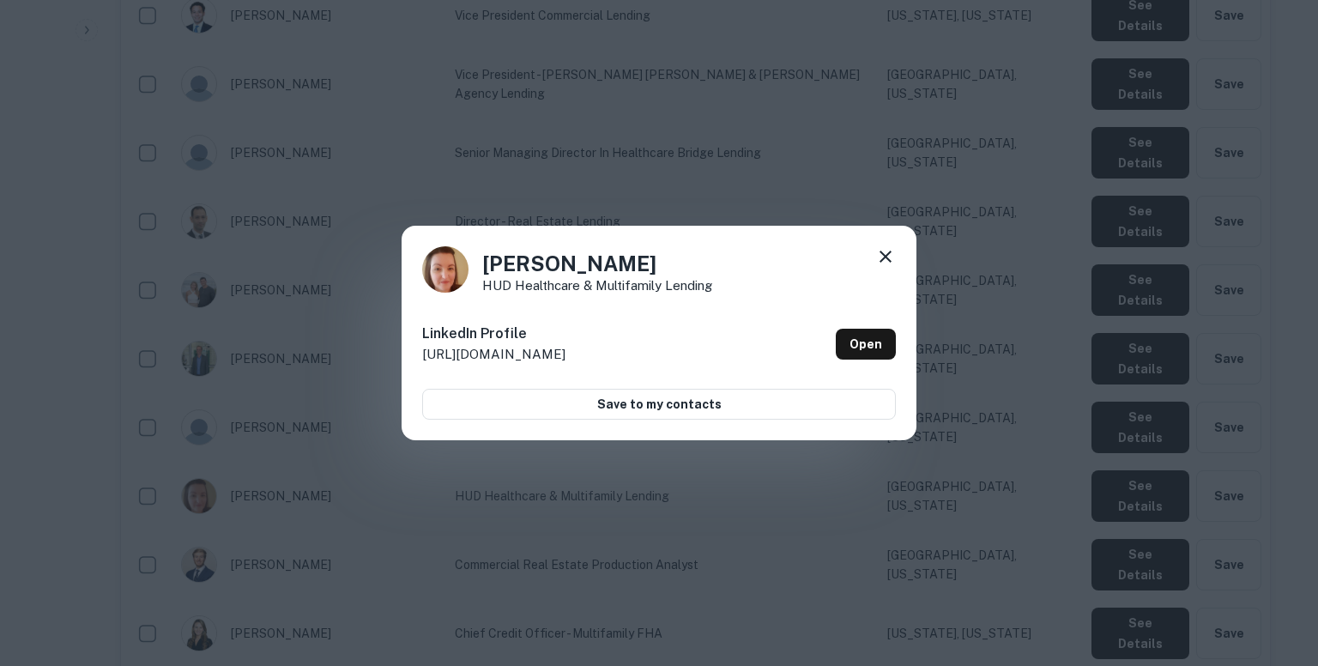
click at [666, 123] on div "Dianne Volovar HUD Healthcare & Multifamily Lending LinkedIn Profile http://www…" at bounding box center [659, 333] width 1318 height 666
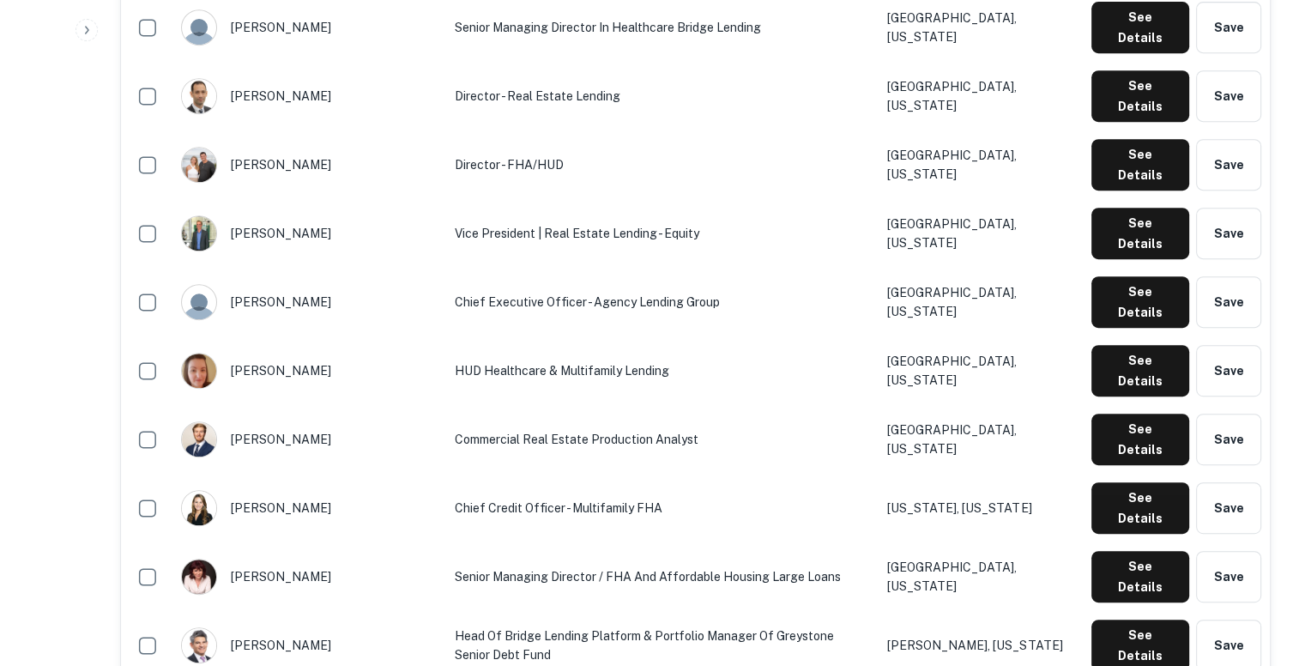
scroll to position [815, 0]
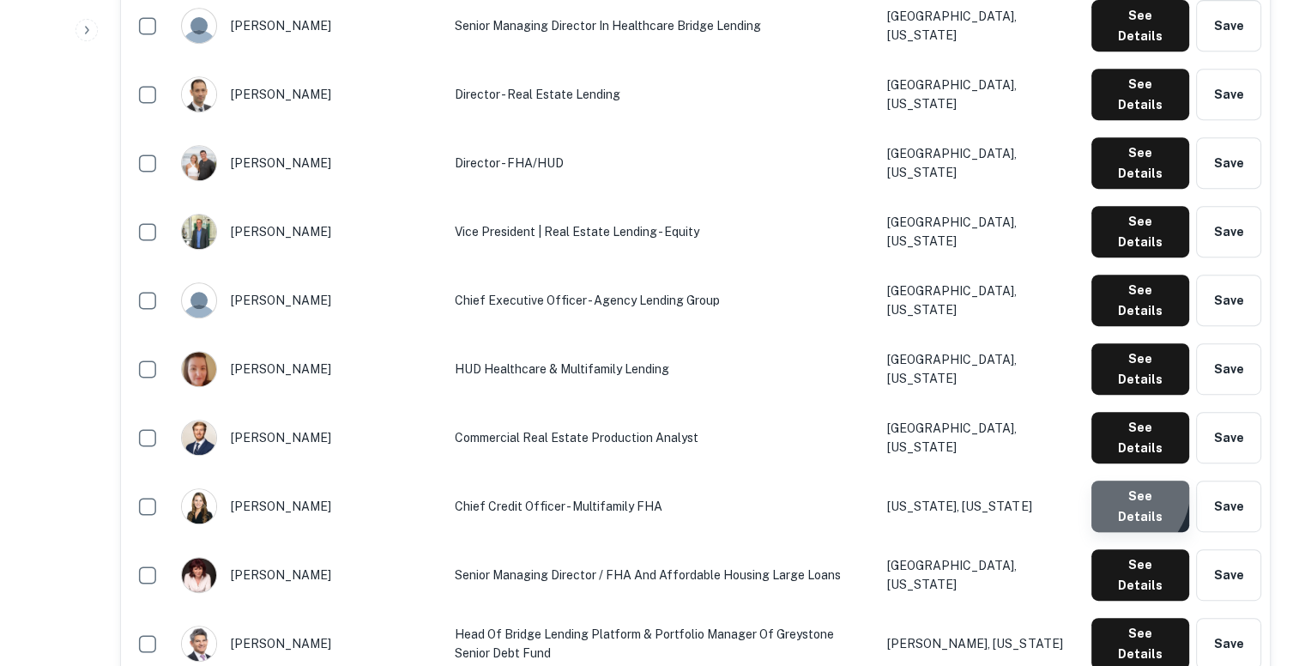
click at [1121, 481] on button "See Details" at bounding box center [1141, 506] width 98 height 51
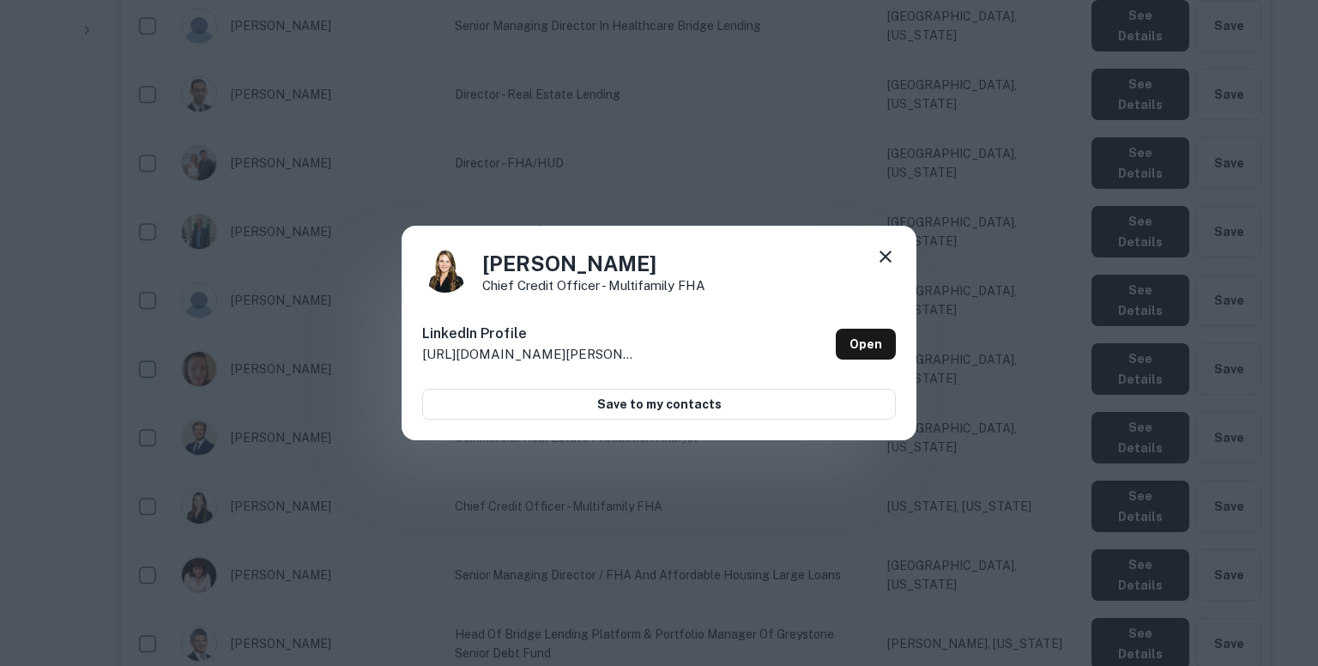
click at [978, 222] on div "Mindy Klugmann Chief Credit Officer - Multifamily FHA LinkedIn Profile http://w…" at bounding box center [659, 333] width 1318 height 666
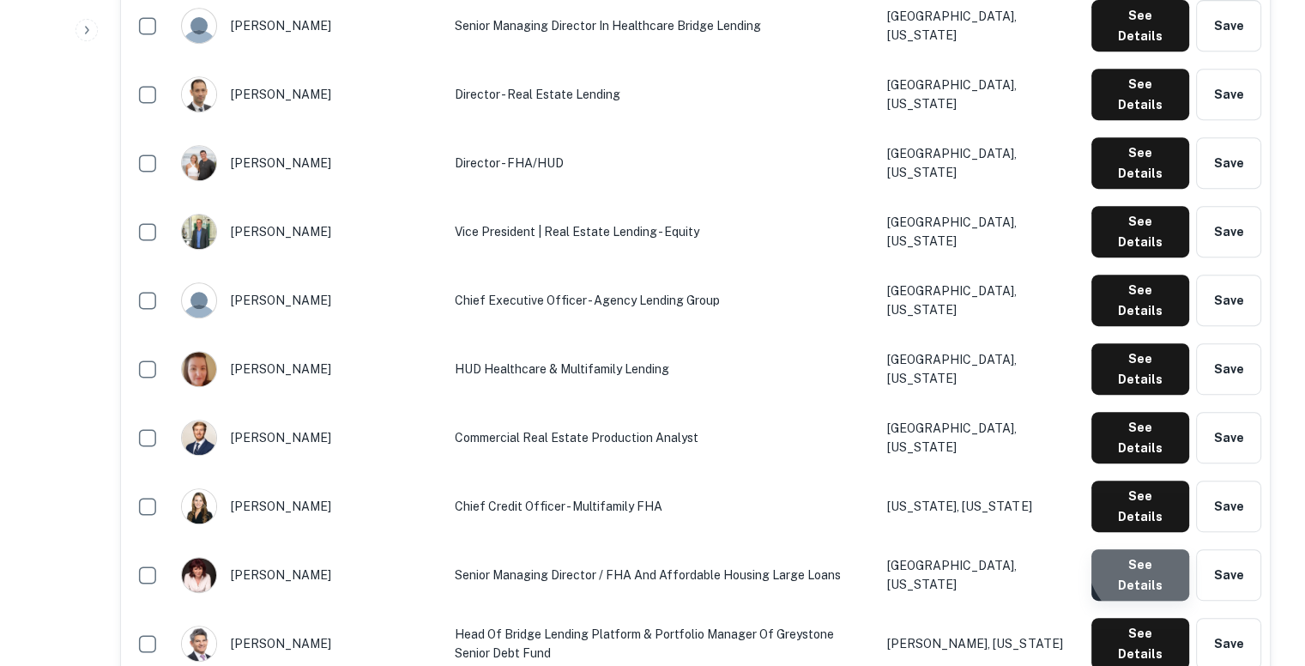
click at [1157, 549] on button "See Details" at bounding box center [1141, 574] width 98 height 51
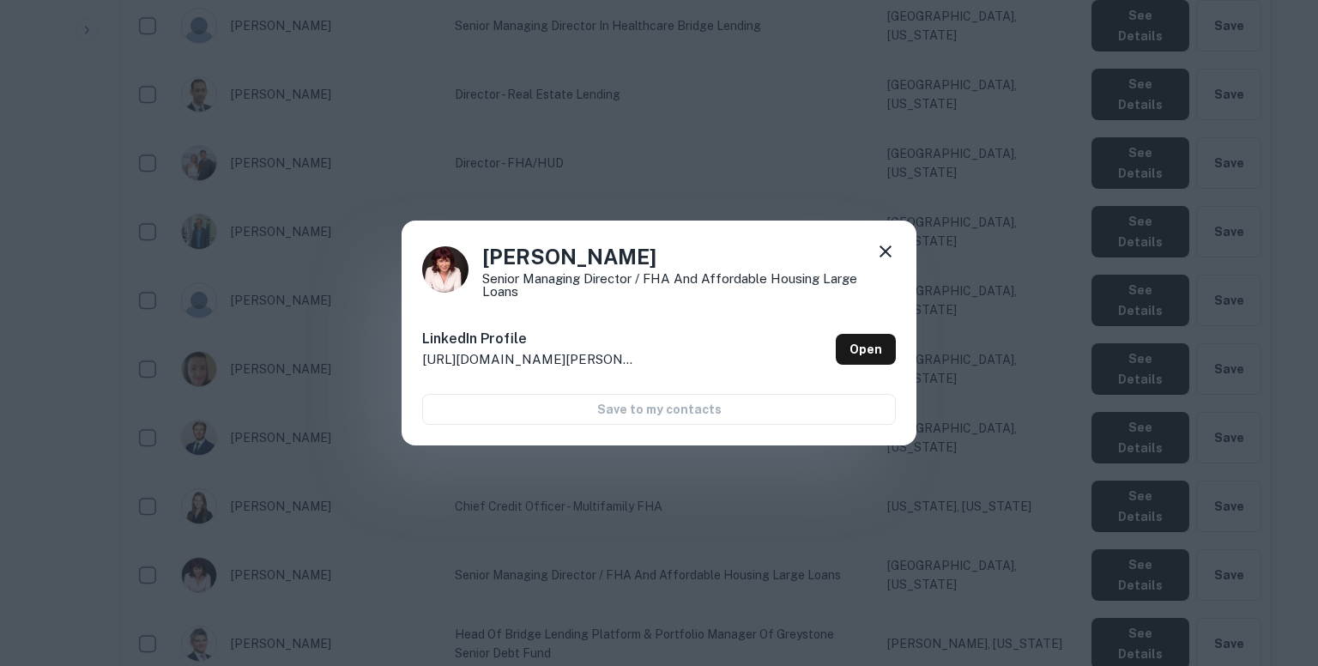
click at [913, 172] on div "Jennifer Cherney Senior Managing Director / FHA and Affordable Housing Large Lo…" at bounding box center [659, 333] width 1318 height 666
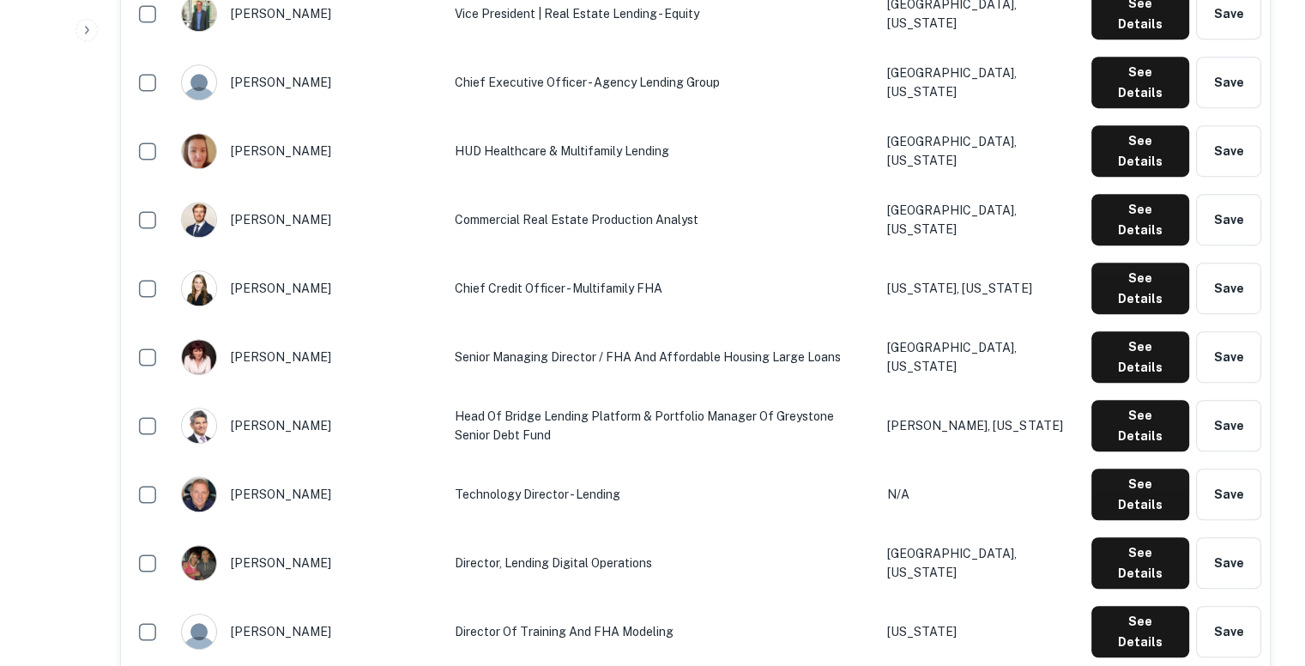
scroll to position [1033, 0]
click at [1127, 469] on button "See Details" at bounding box center [1141, 494] width 98 height 51
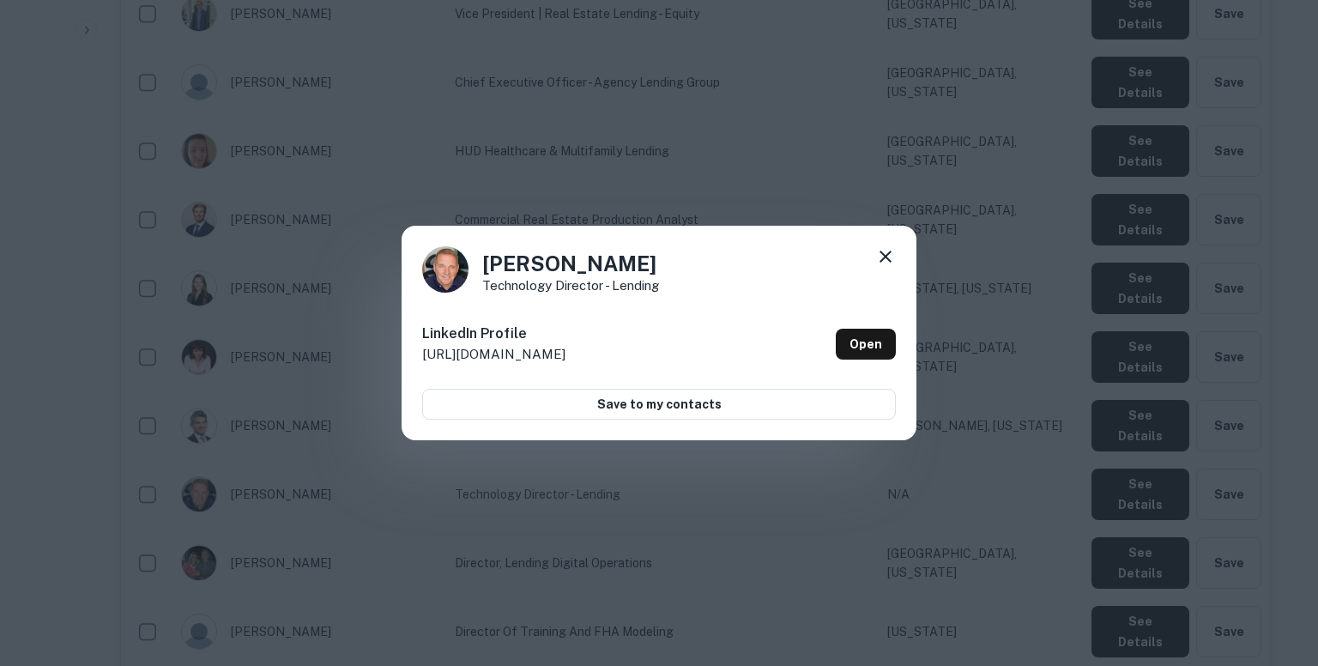
click at [879, 140] on div "Chuck Gimpel Technology Director - Lending LinkedIn Profile http://www.linkedin…" at bounding box center [659, 333] width 1318 height 666
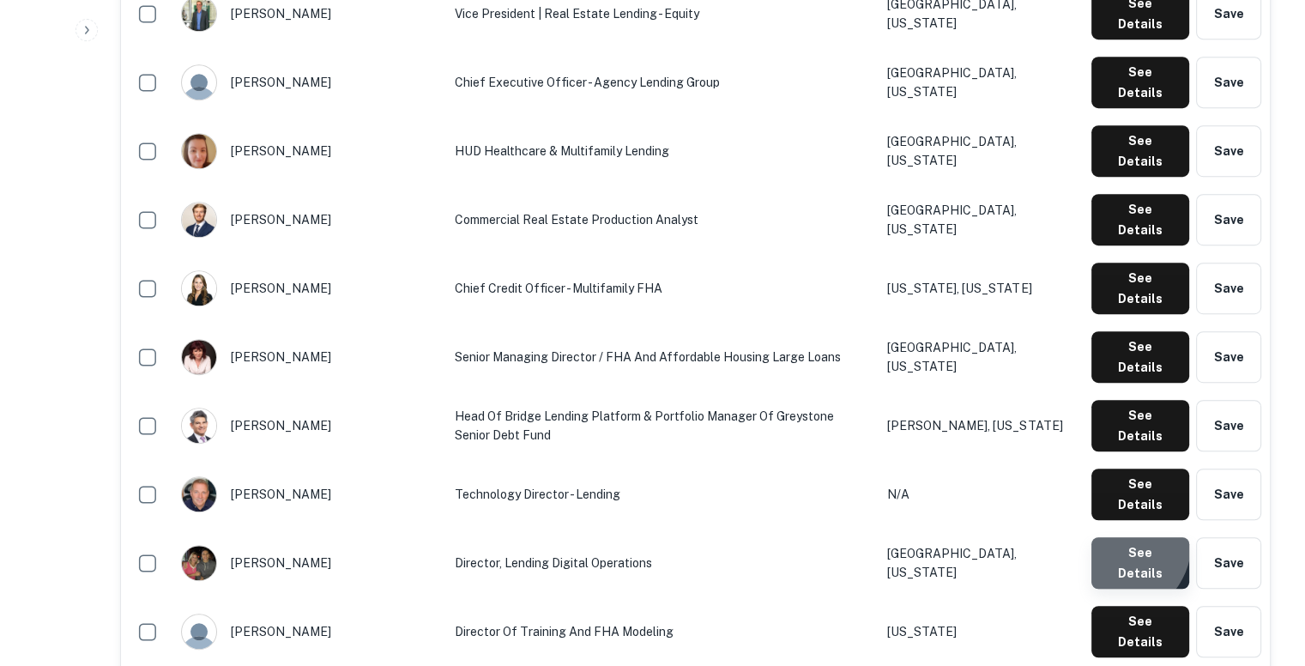
click at [1122, 537] on button "See Details" at bounding box center [1141, 562] width 98 height 51
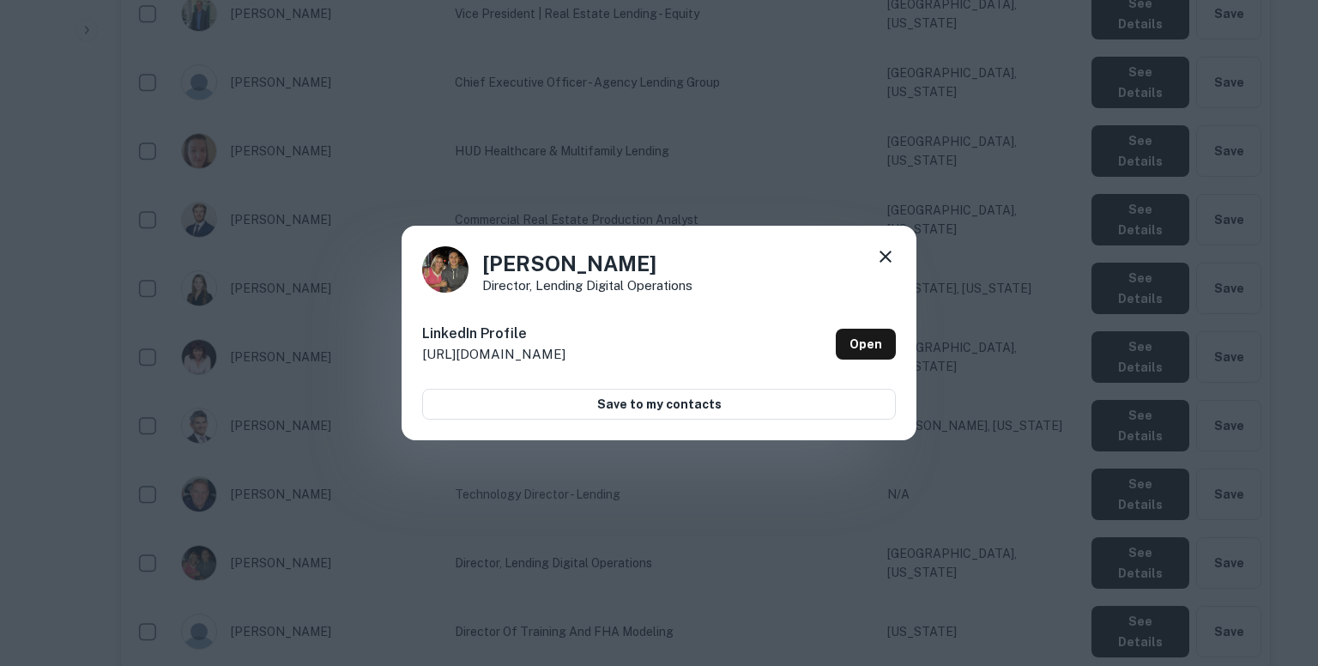
click at [824, 178] on div "Florence Busza Director, Lending Digital Operations LinkedIn Profile http://www…" at bounding box center [659, 333] width 1318 height 666
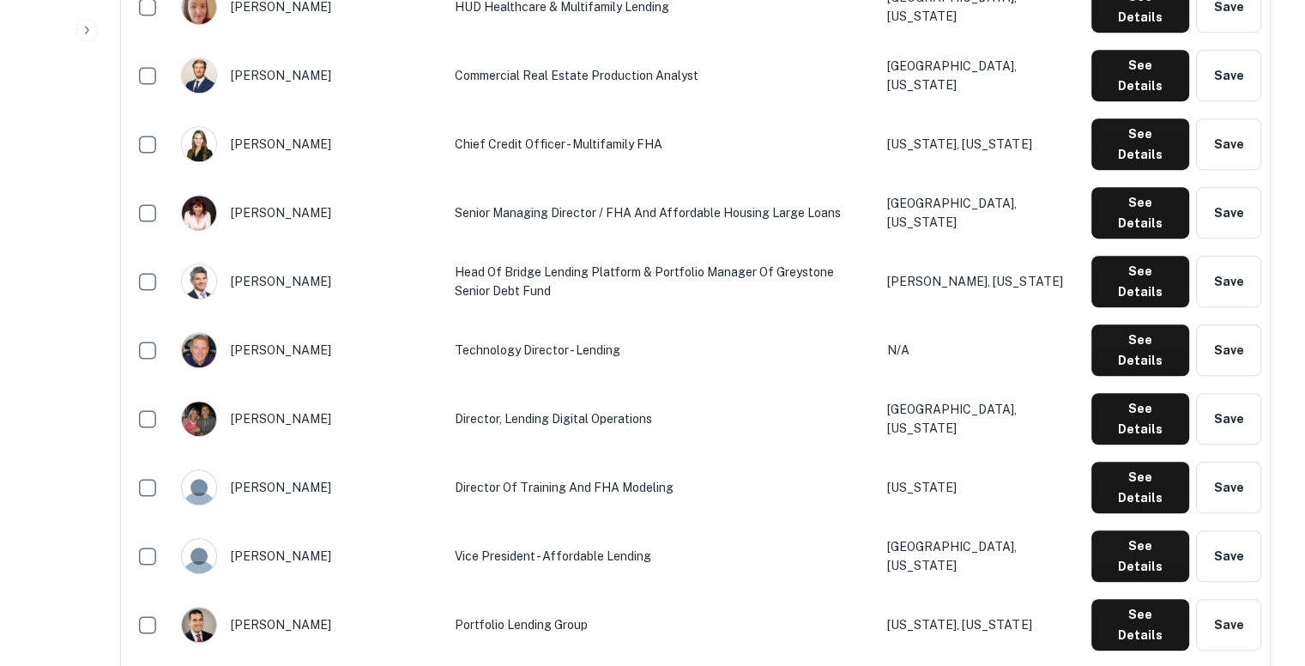
scroll to position [1179, 0]
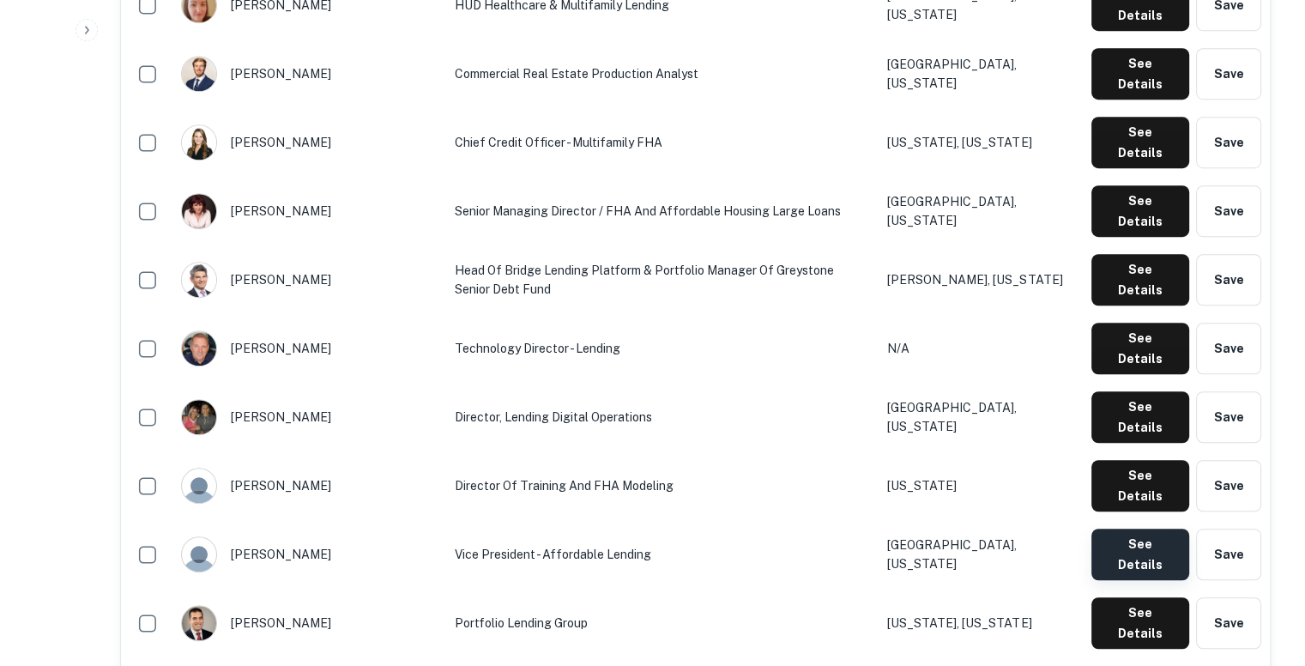
click at [1116, 529] on button "See Details" at bounding box center [1141, 554] width 98 height 51
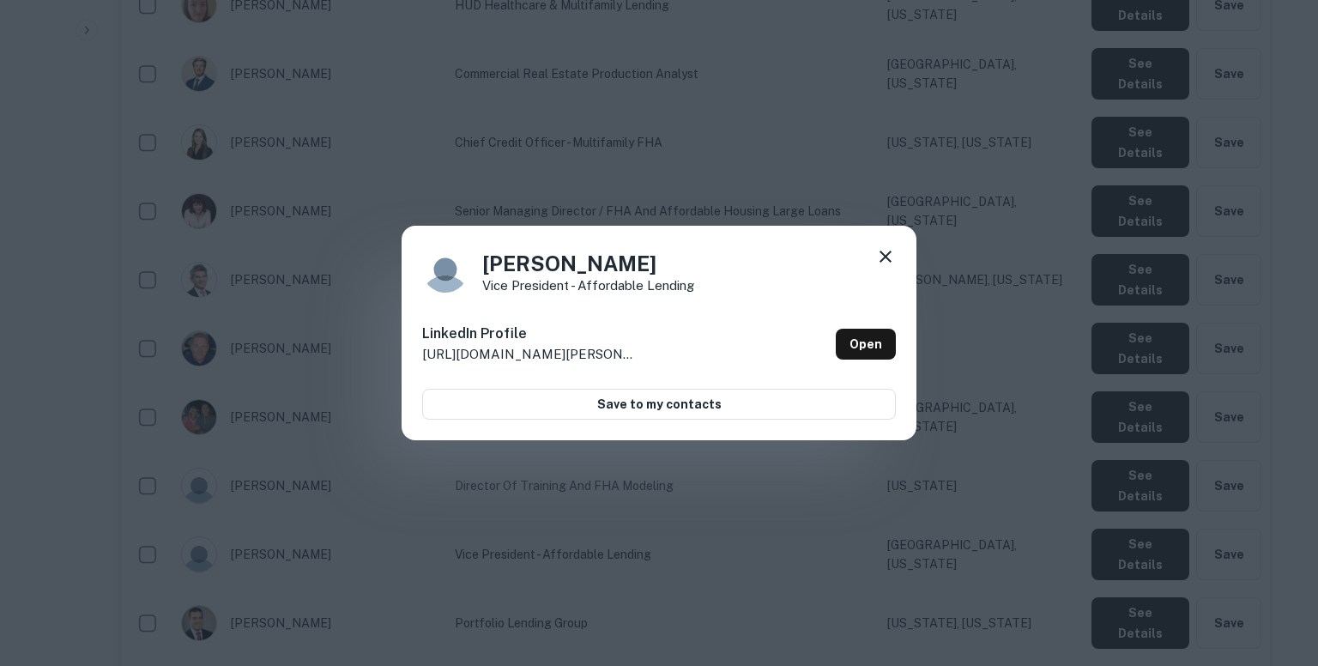
click at [917, 201] on div "Pharrah Jackson Vice President - Affordable Lending LinkedIn Profile http://www…" at bounding box center [659, 333] width 1318 height 666
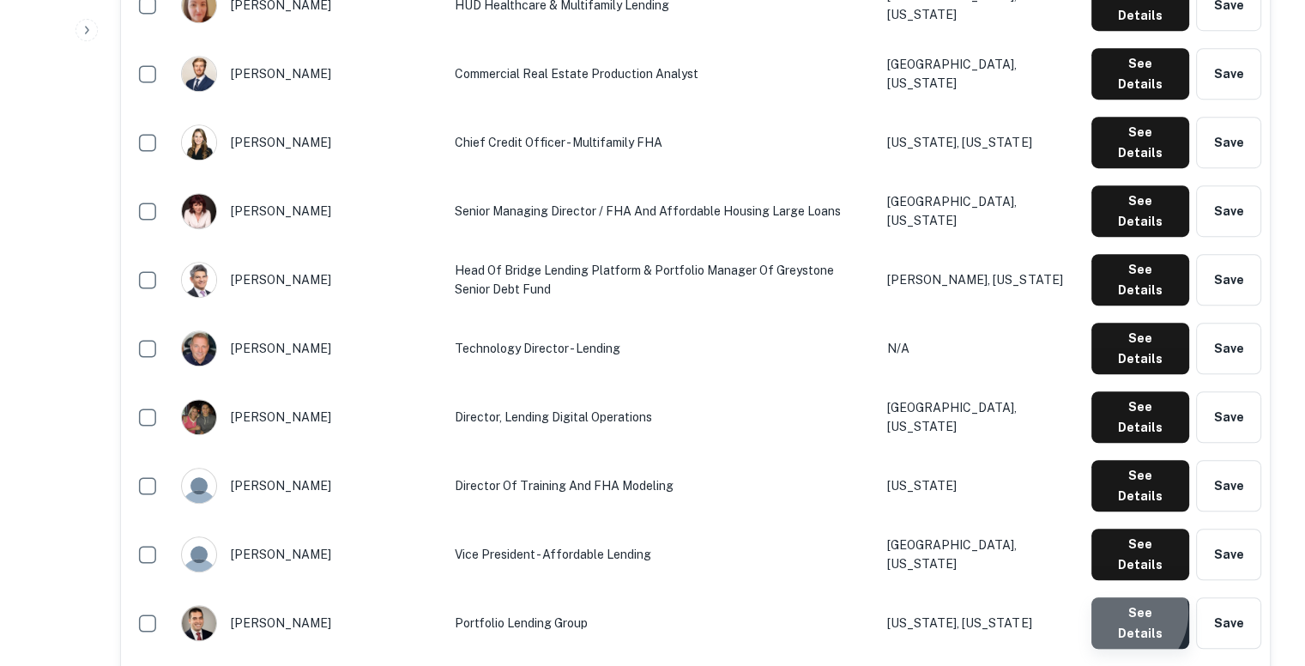
click at [1123, 597] on button "See Details" at bounding box center [1141, 622] width 98 height 51
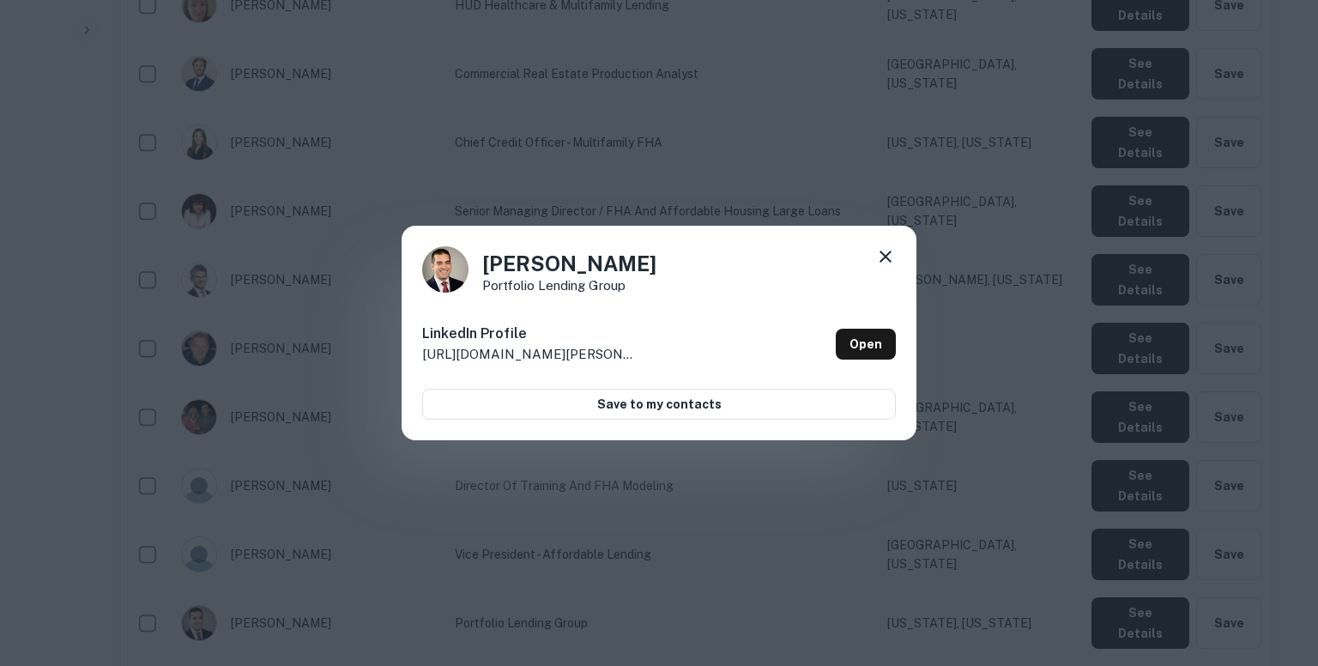
click at [929, 193] on div "Anthony Alicea Portfolio Lending Group LinkedIn Profile http://www.linkedin.com…" at bounding box center [659, 333] width 1318 height 666
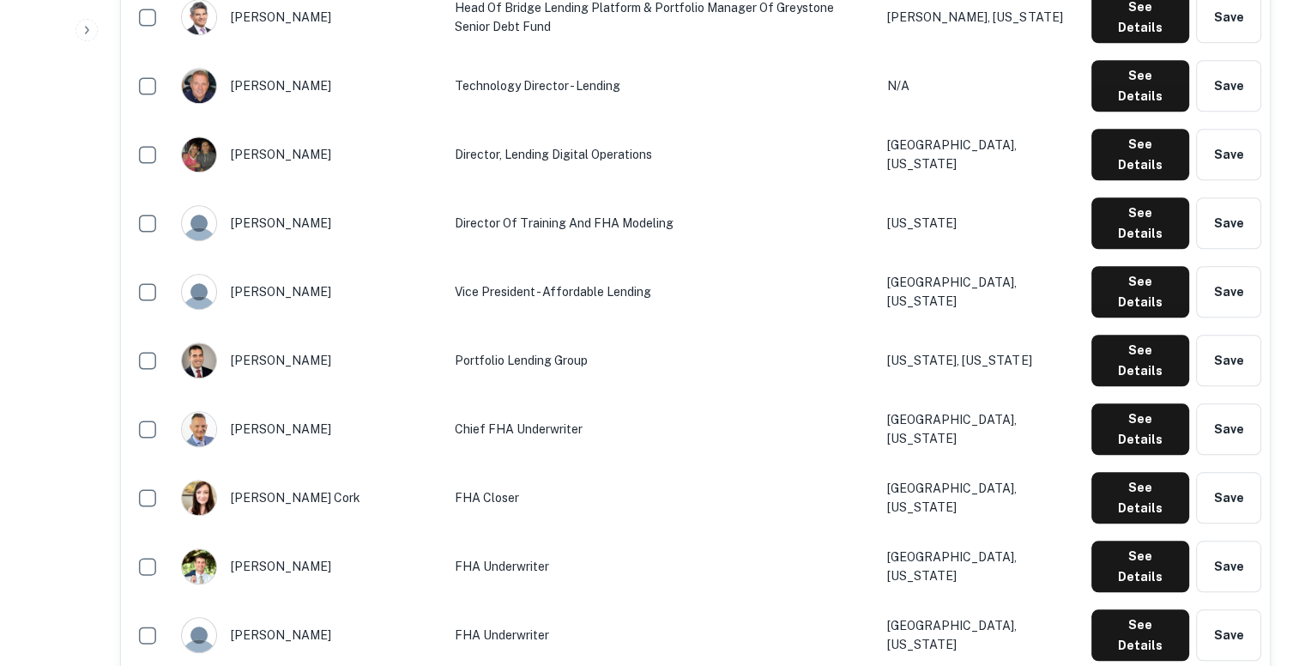
scroll to position [1473, 0]
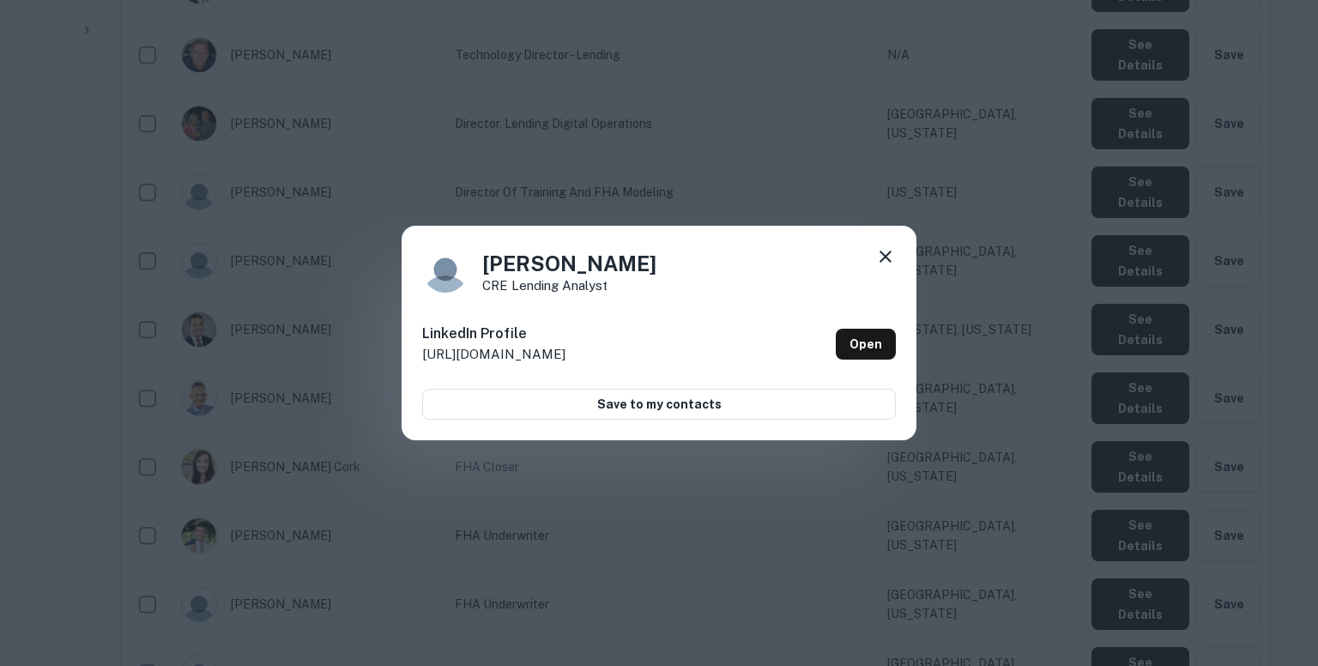
click at [965, 264] on div "Eric Godfrey CRE Lending Analyst LinkedIn Profile http://www.linkedin.com/in/er…" at bounding box center [659, 333] width 1318 height 666
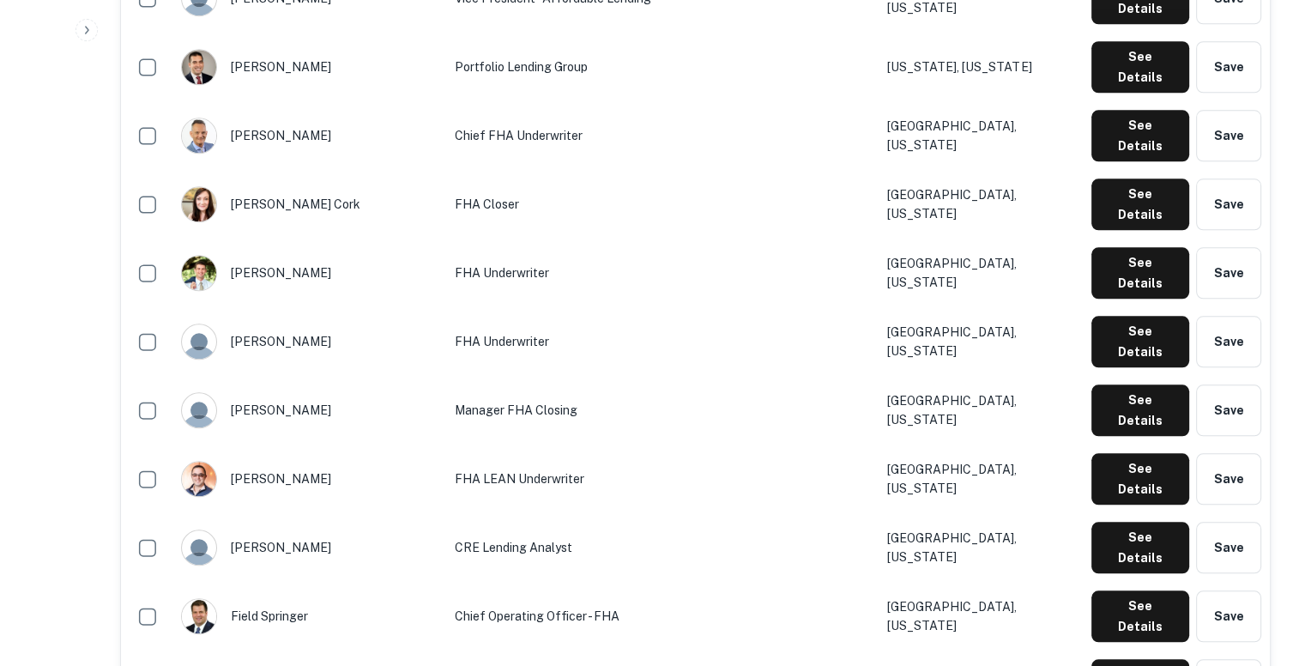
scroll to position [1736, 0]
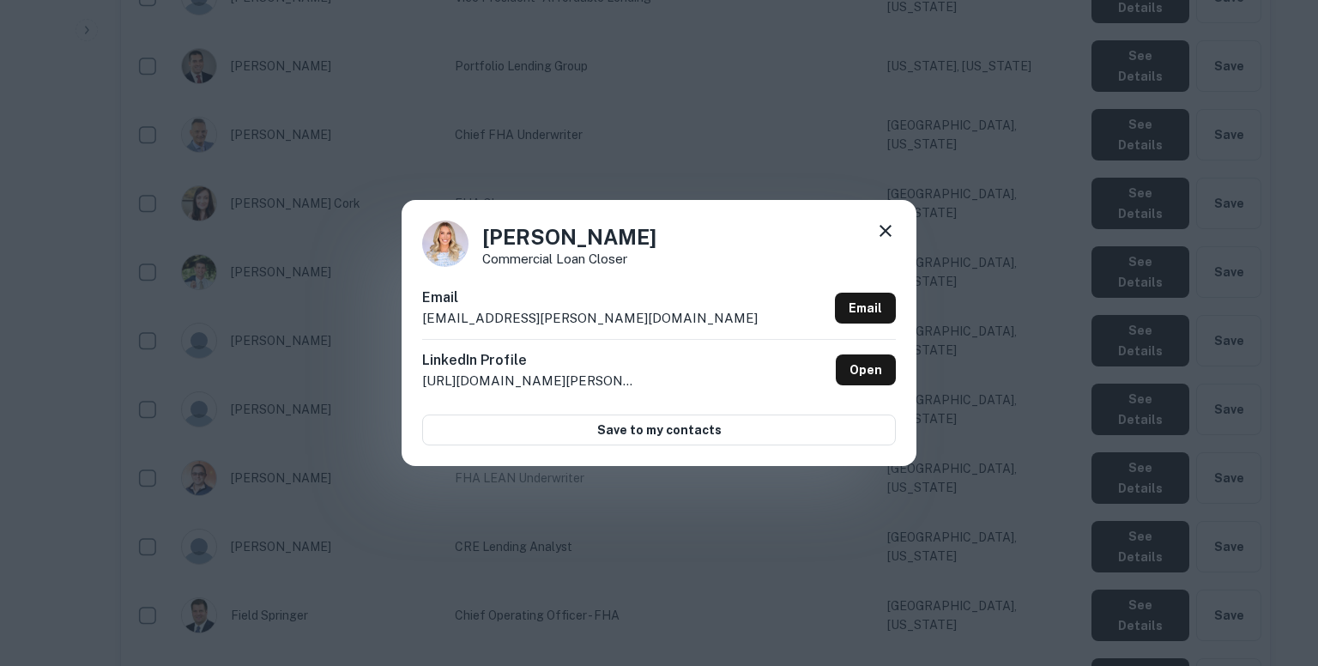
click at [583, 318] on p "katelynn.aday@greyco.com" at bounding box center [590, 318] width 336 height 21
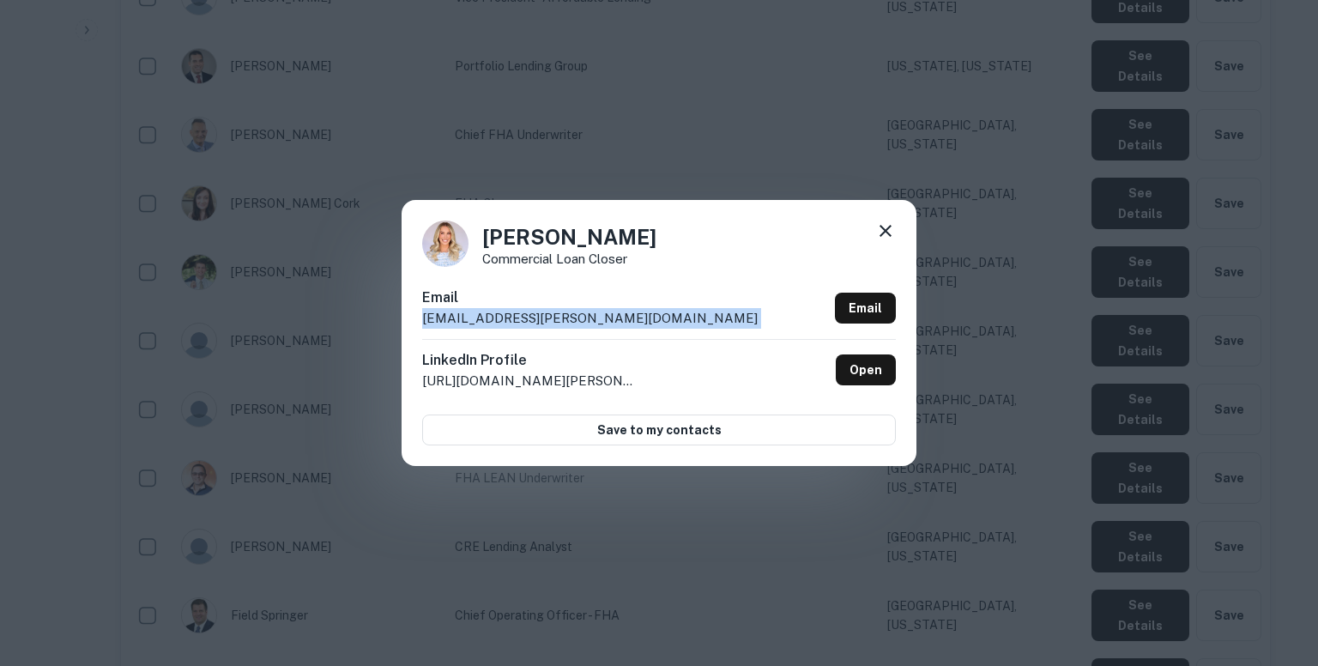
click at [583, 318] on p "katelynn.aday@greyco.com" at bounding box center [590, 318] width 336 height 21
copy div "katelynn.aday@greyco.com Email"
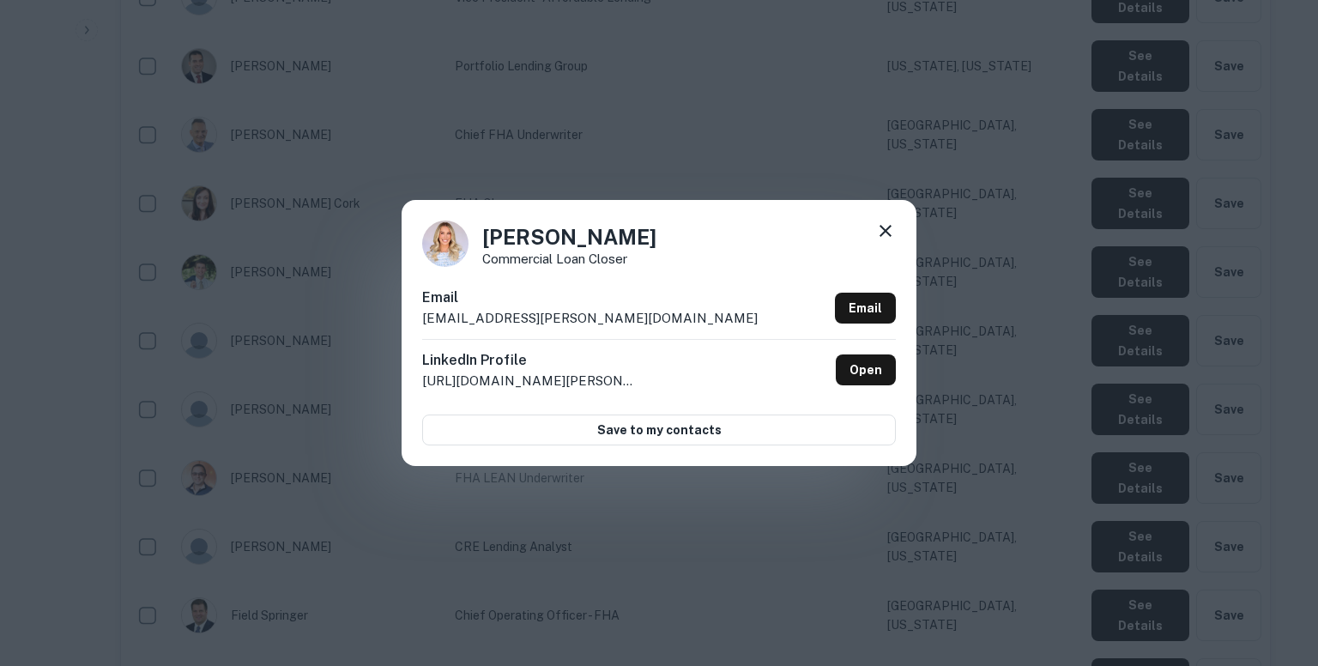
click at [869, 231] on div "Katelynn Aday Commercial Loan Closer" at bounding box center [659, 244] width 474 height 46
click at [888, 229] on icon at bounding box center [886, 231] width 12 height 12
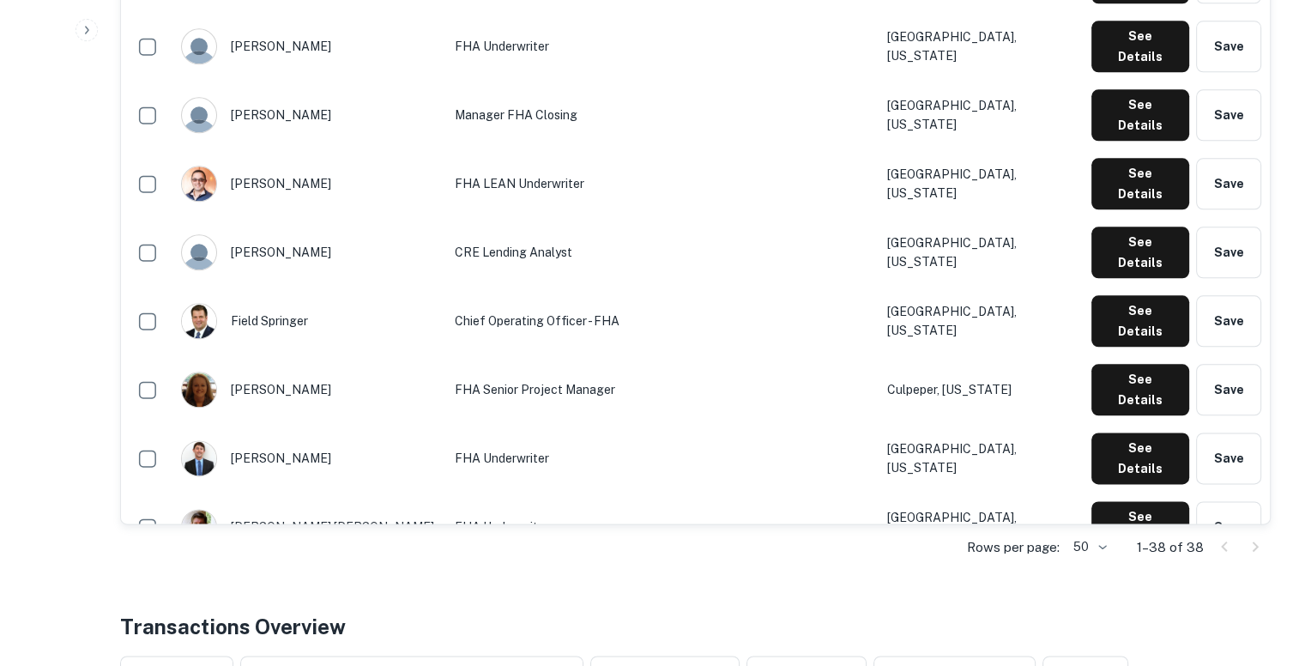
scroll to position [2031, 0]
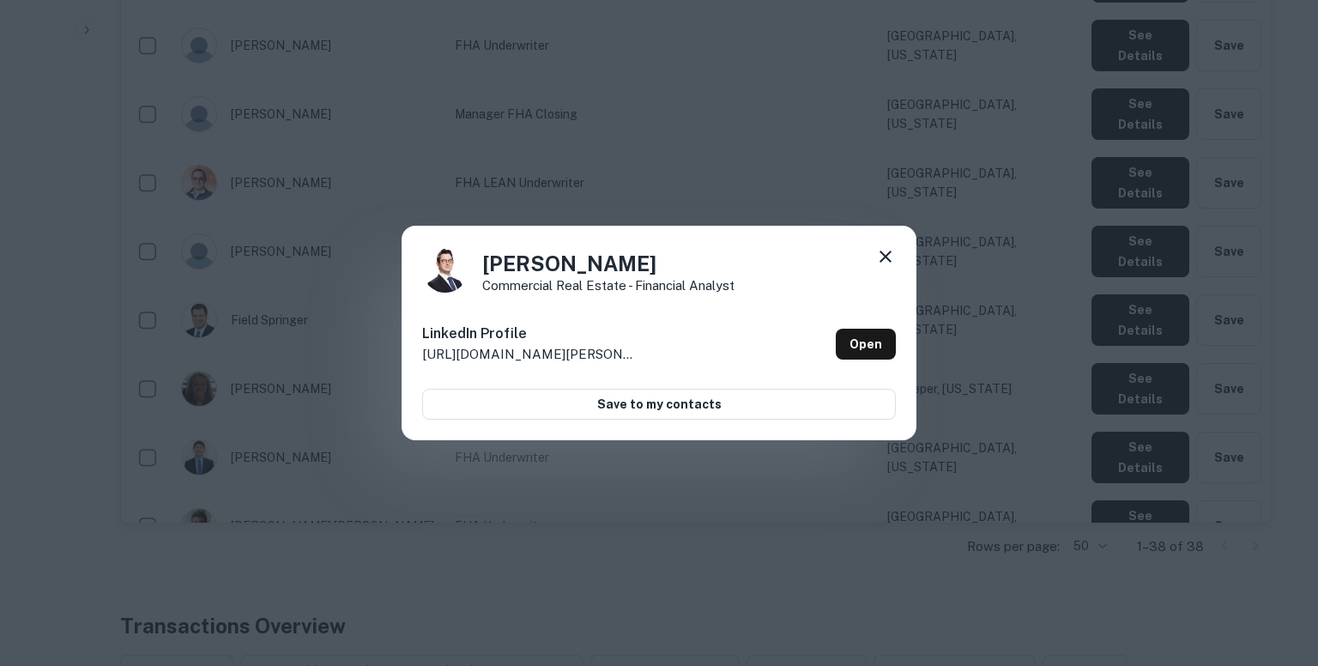
click at [886, 255] on icon at bounding box center [886, 257] width 12 height 12
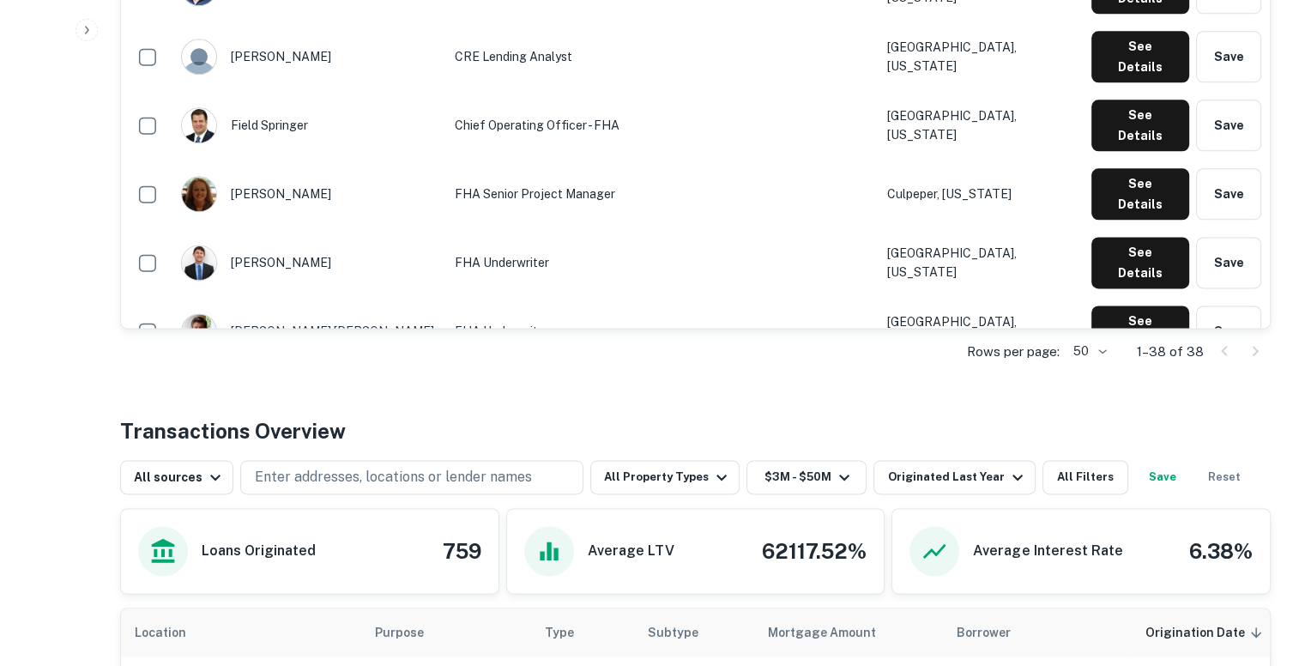
scroll to position [2227, 0]
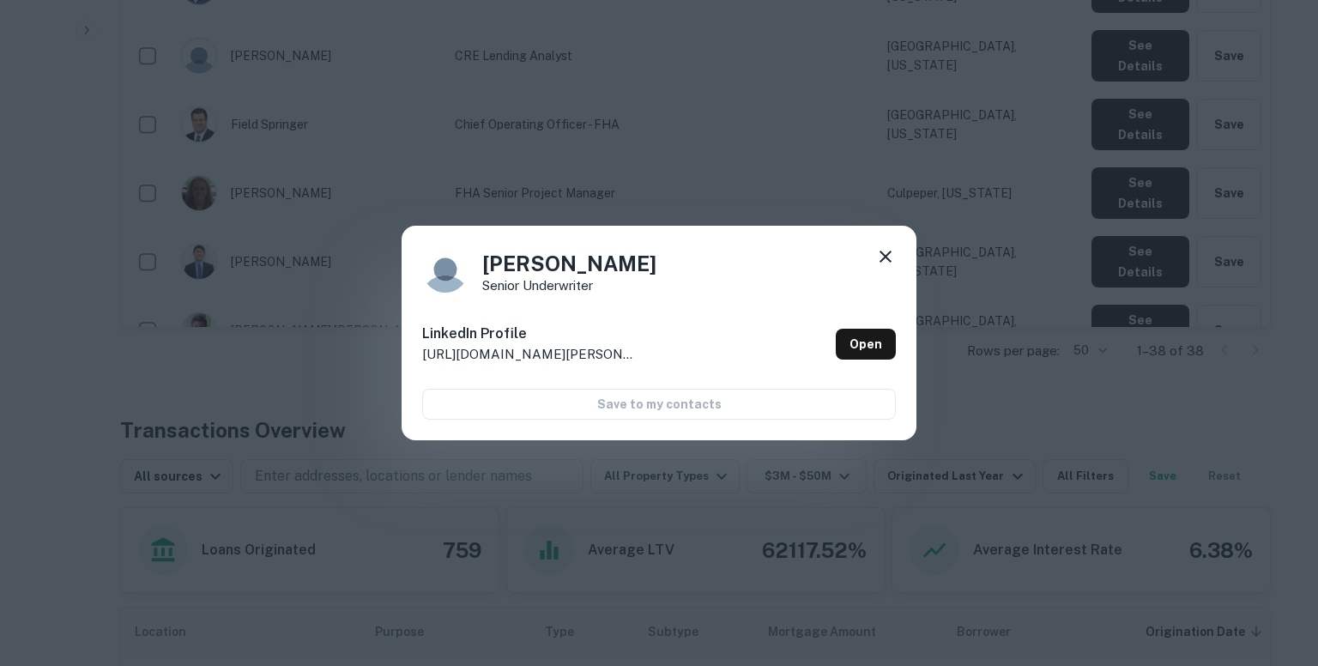
click at [742, 172] on div "Sean-Michael Yonson Senior Underwriter LinkedIn Profile http://www.linkedin.com…" at bounding box center [659, 333] width 1318 height 666
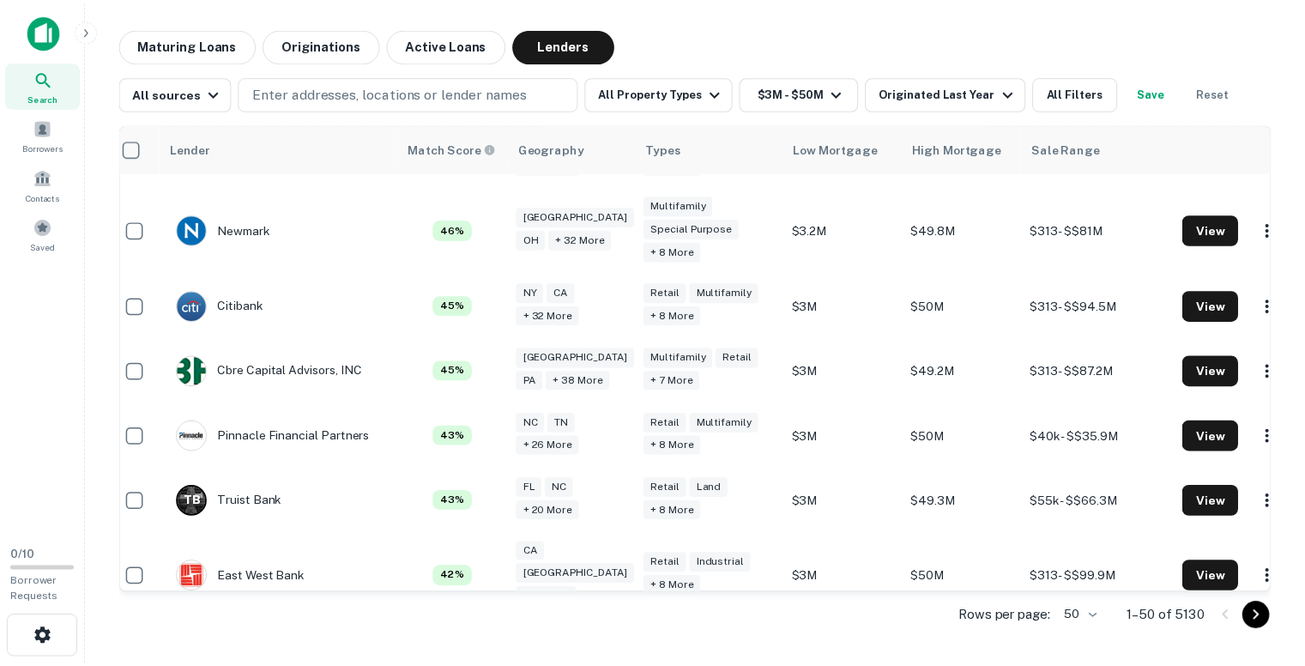
scroll to position [1655, 14]
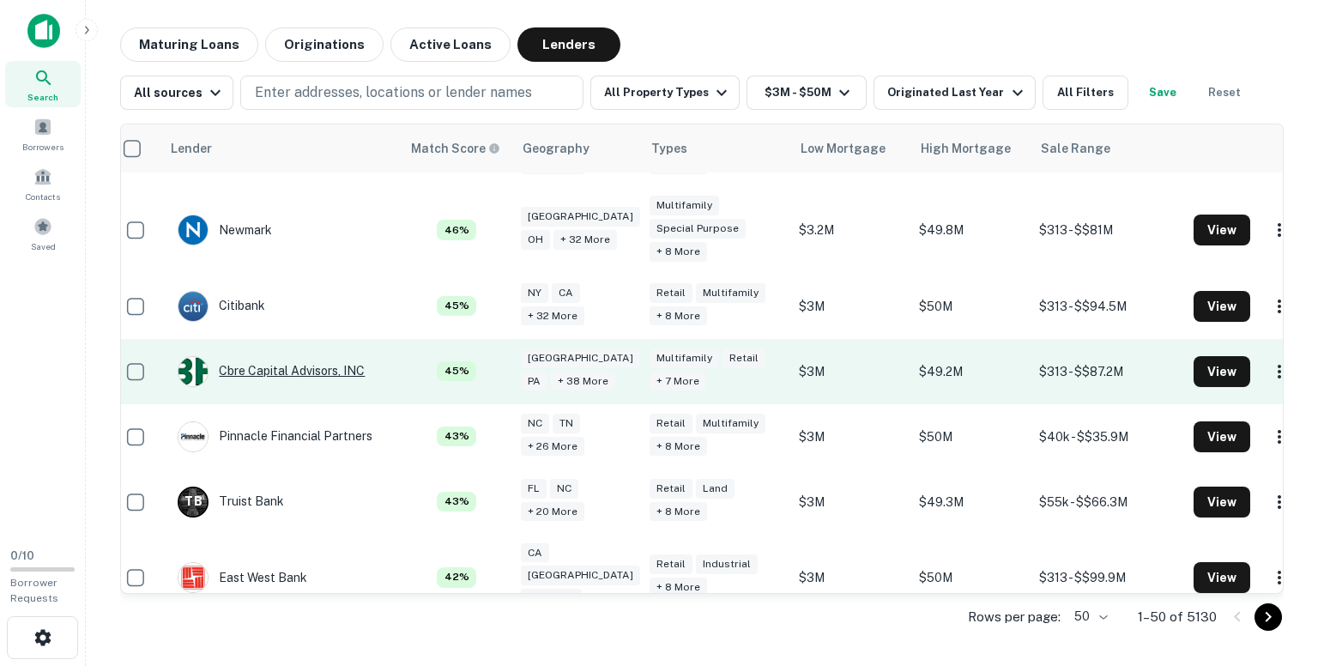
click at [267, 356] on div "Cbre Capital Advisors, INC" at bounding box center [271, 371] width 187 height 31
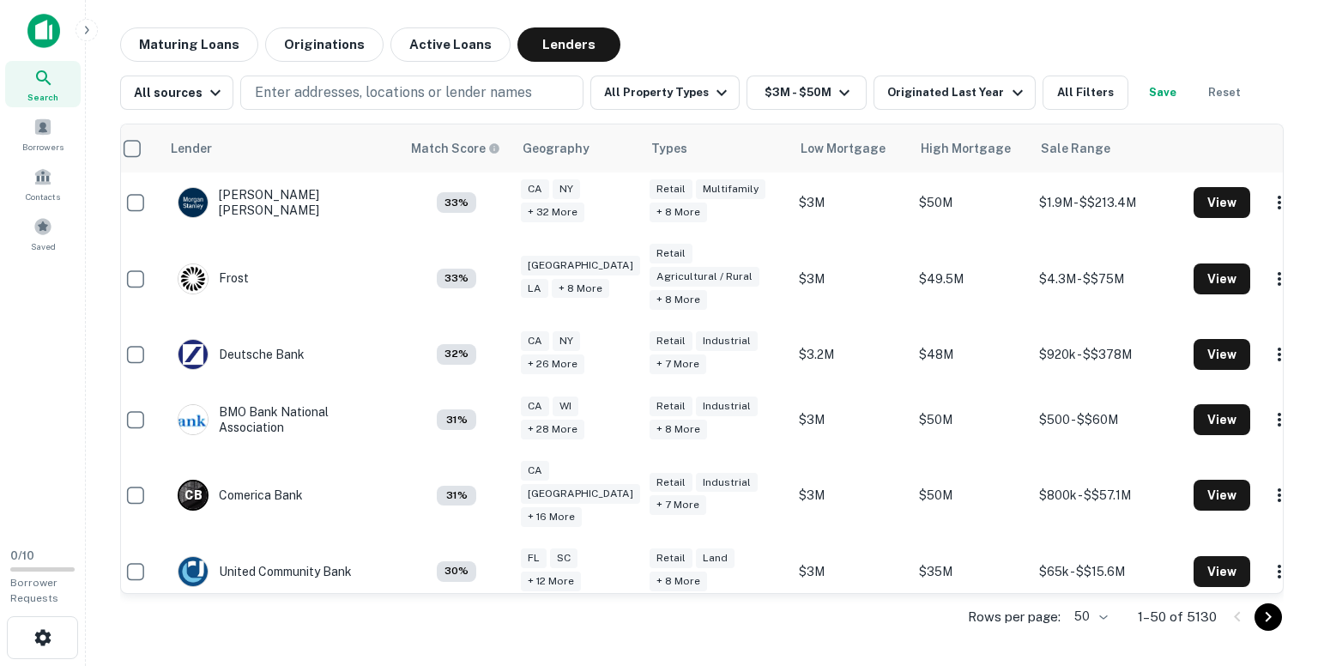
scroll to position [3045, 14]
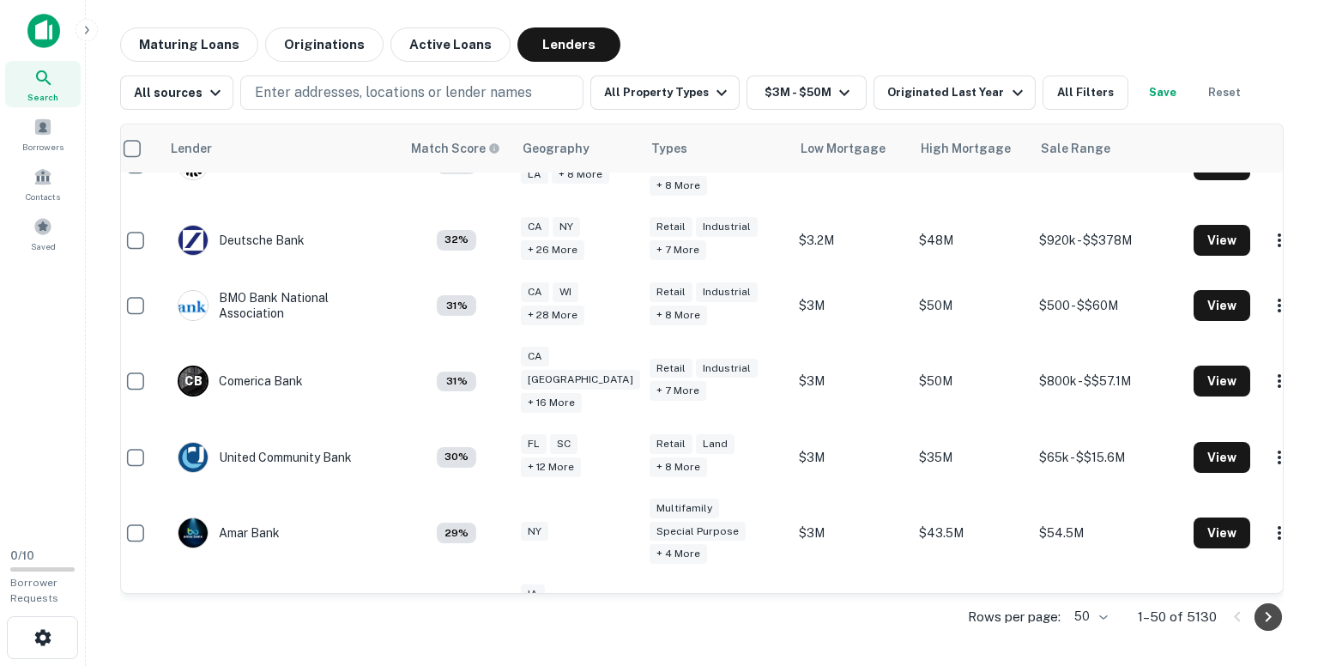
click at [1268, 615] on icon "Go to next page" at bounding box center [1268, 617] width 21 height 21
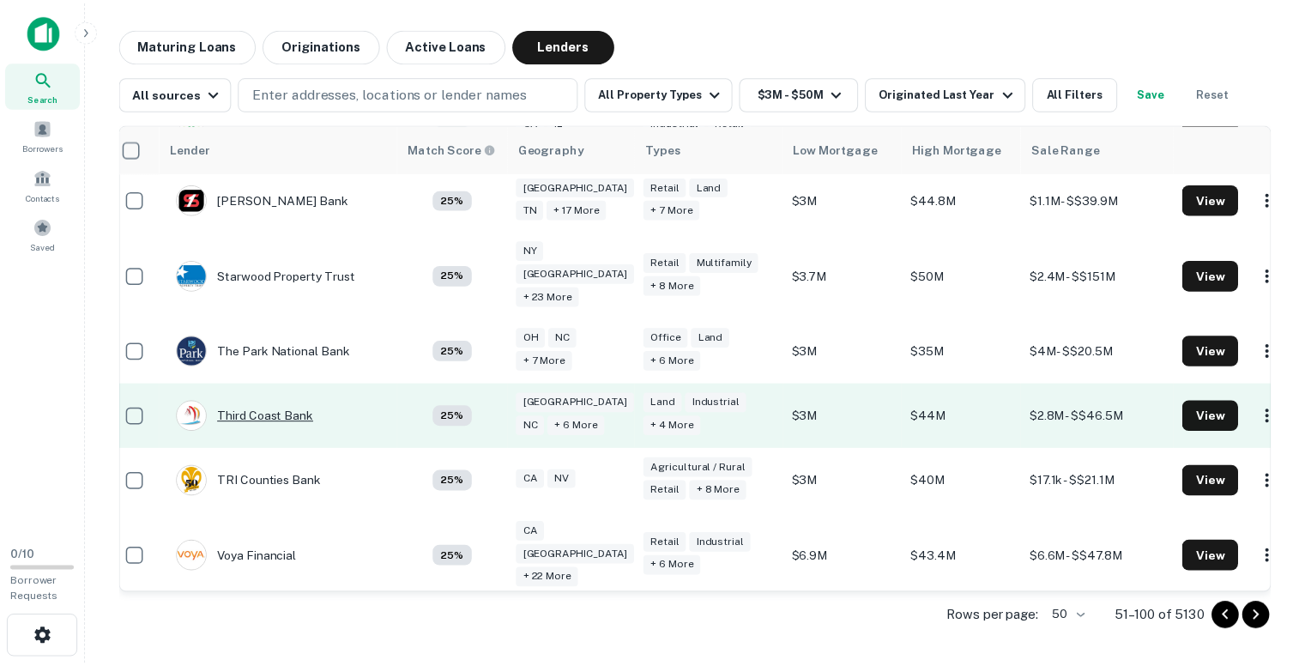
scroll to position [2938, 0]
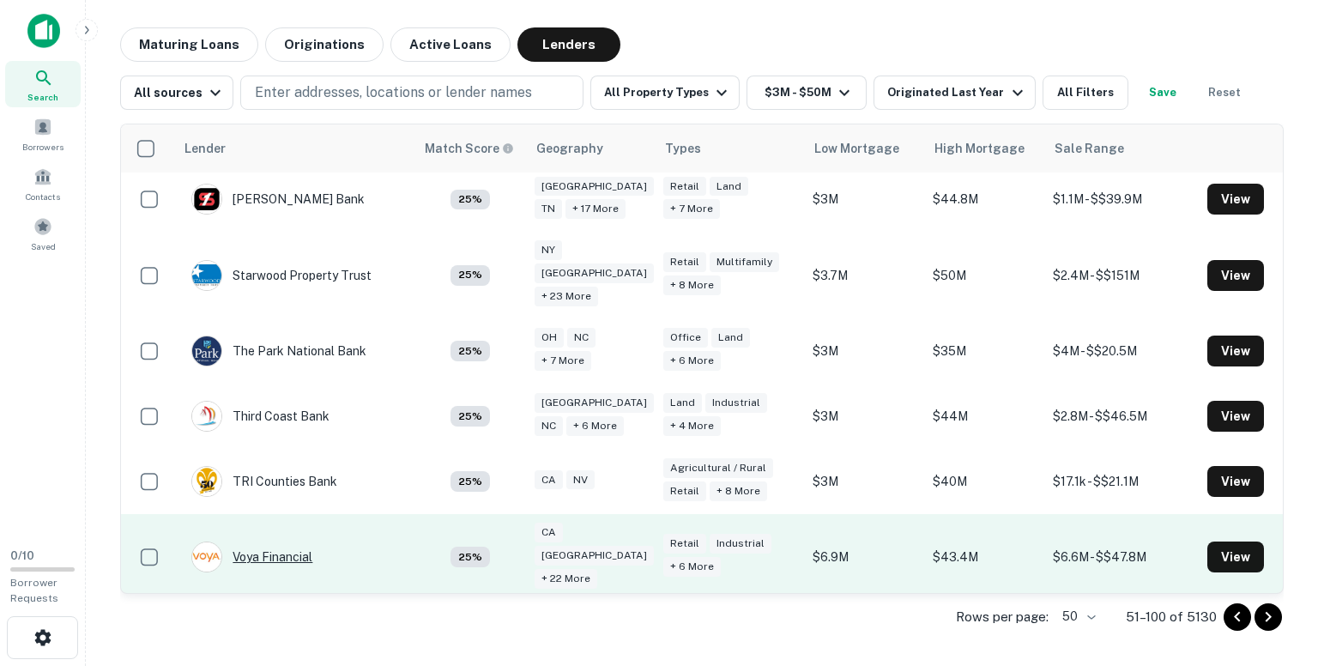
drag, startPoint x: 278, startPoint y: 487, endPoint x: 251, endPoint y: 485, distance: 26.7
click at [251, 542] on div "Voya Financial" at bounding box center [251, 557] width 121 height 31
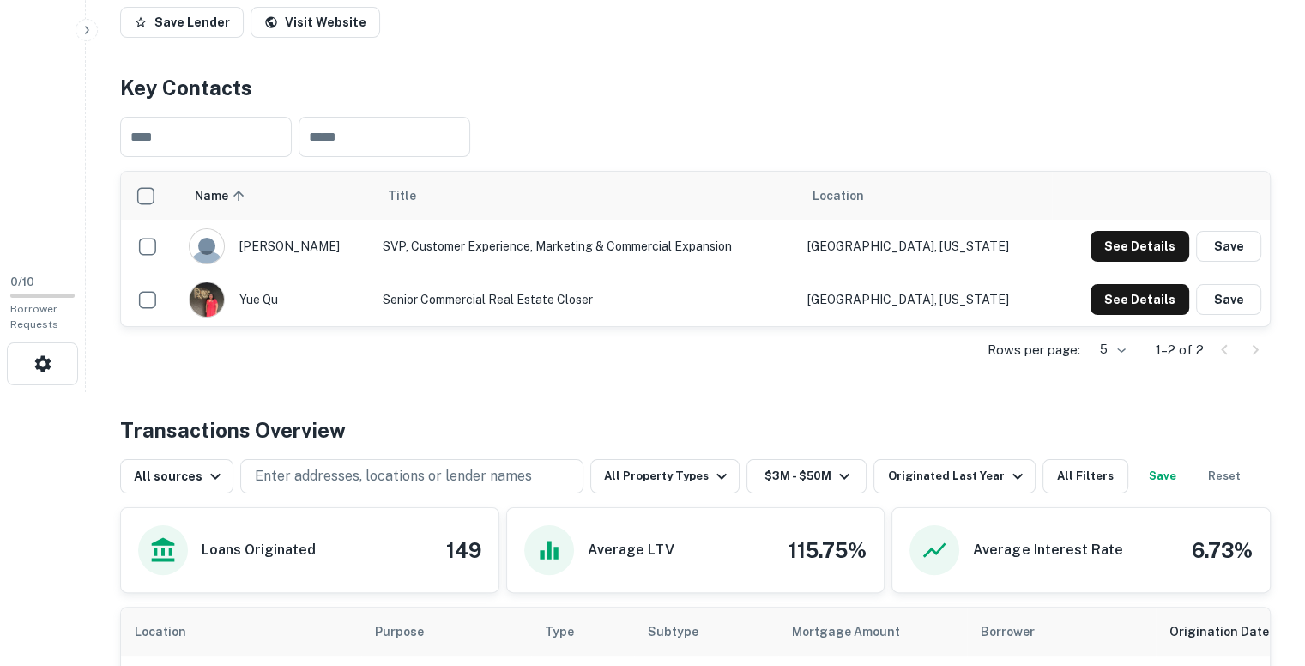
scroll to position [275, 0]
click at [1126, 292] on button "See Details" at bounding box center [1140, 298] width 99 height 31
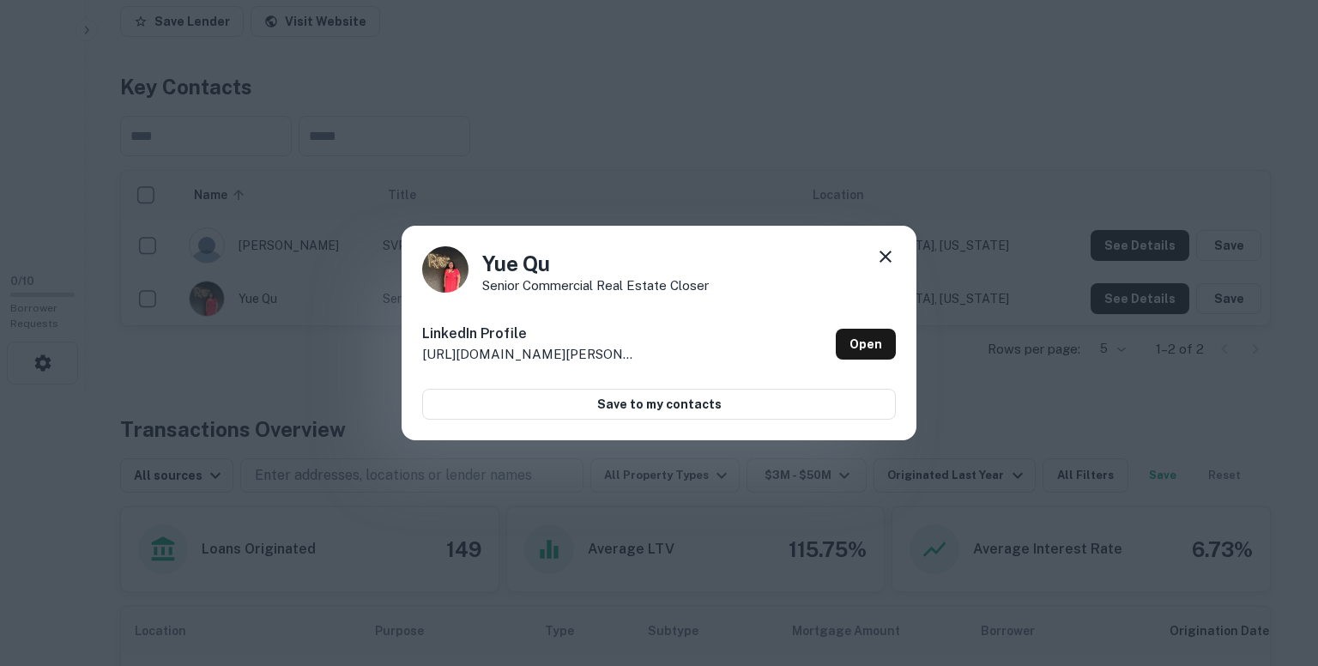
click at [850, 193] on div "Yue Qu Senior Commercial Real Estate Closer LinkedIn Profile http://www.linkedi…" at bounding box center [659, 333] width 1318 height 666
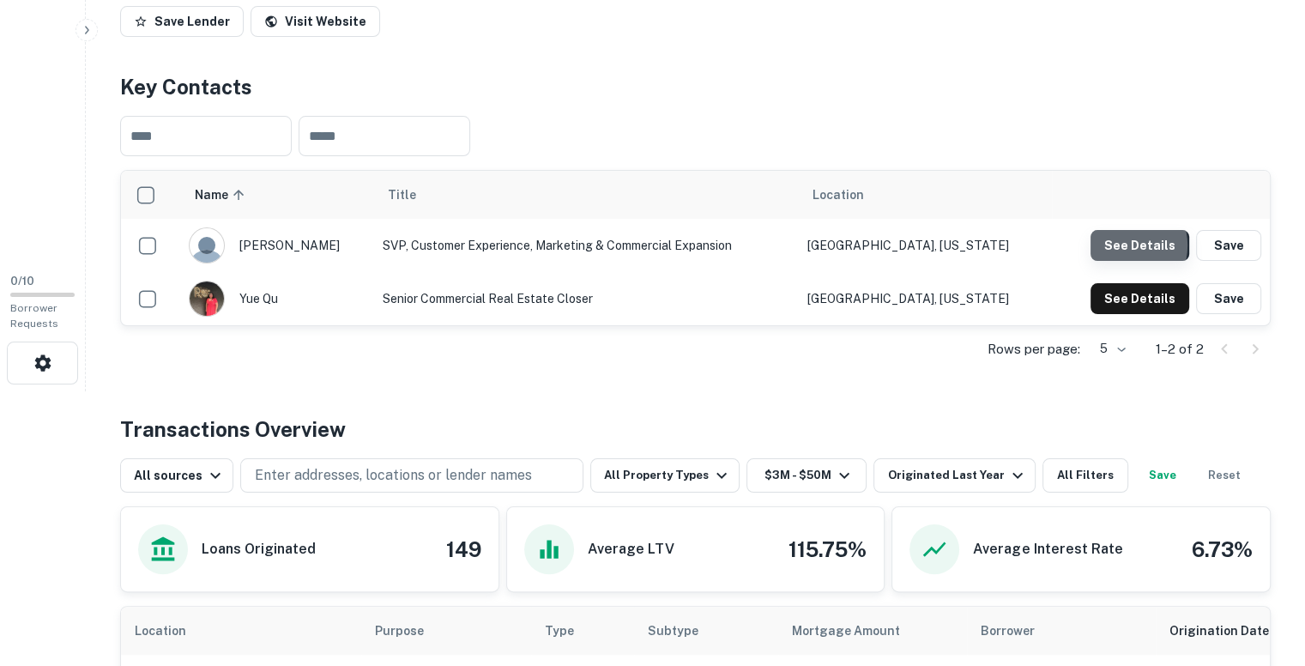
click at [1119, 245] on button "See Details" at bounding box center [1140, 245] width 99 height 31
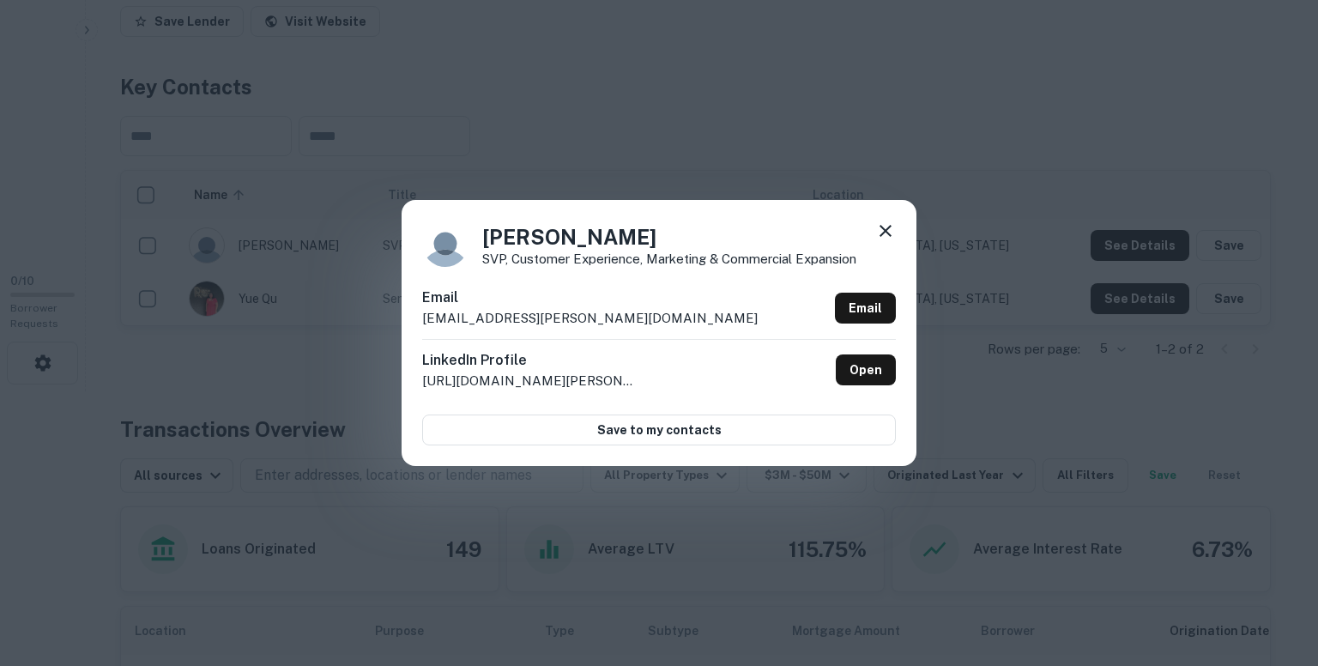
click at [554, 317] on p "juneen.kirk@voya.com" at bounding box center [590, 318] width 336 height 21
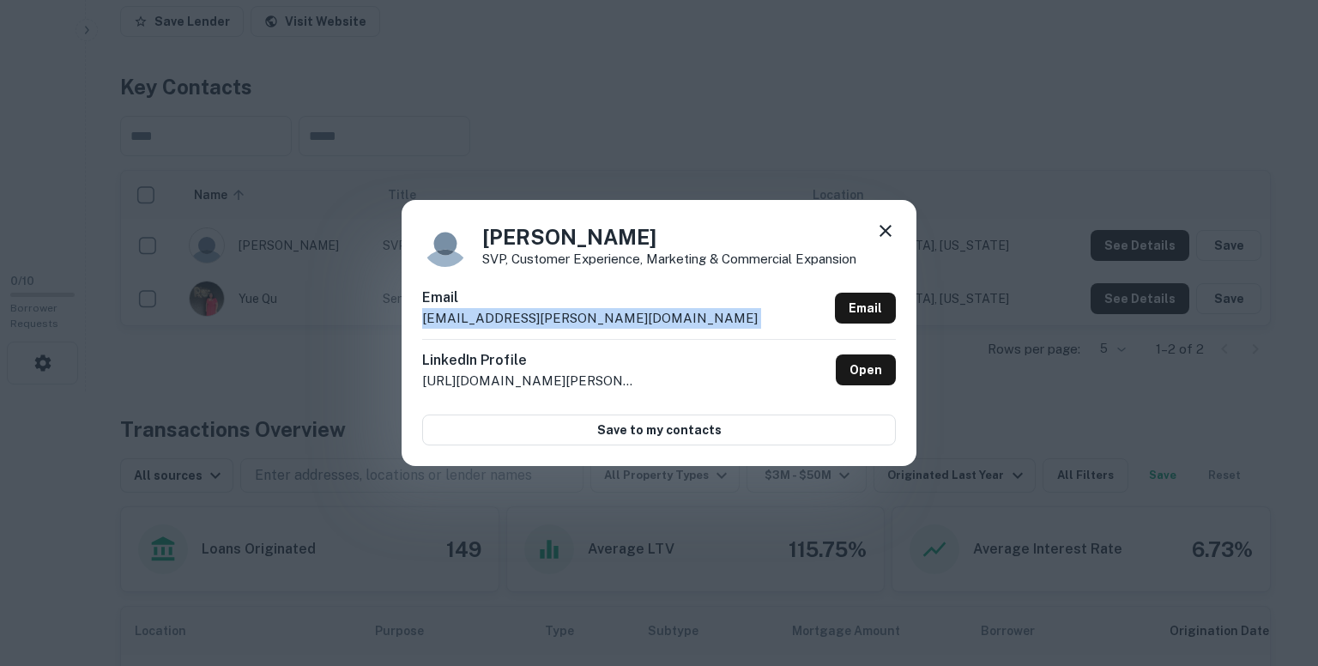
click at [554, 317] on p "juneen.kirk@voya.com" at bounding box center [590, 318] width 336 height 21
copy div "juneen.kirk@voya.com Email"
click at [882, 224] on icon at bounding box center [885, 231] width 21 height 21
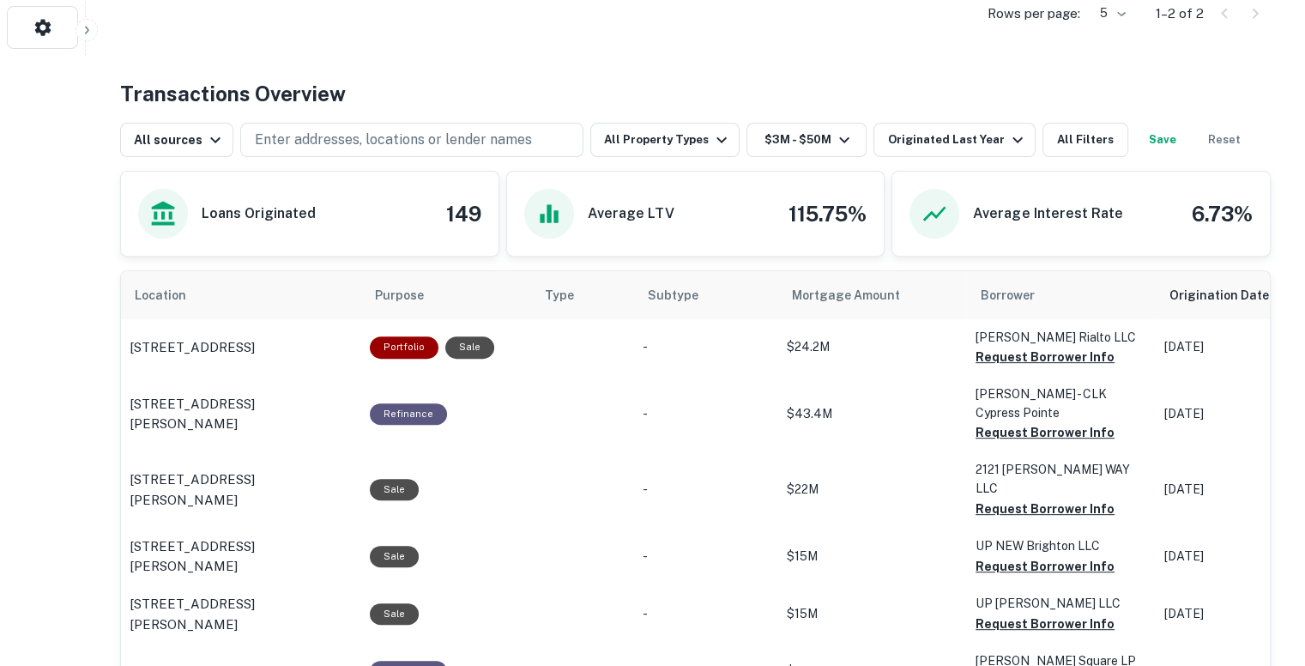
scroll to position [611, 0]
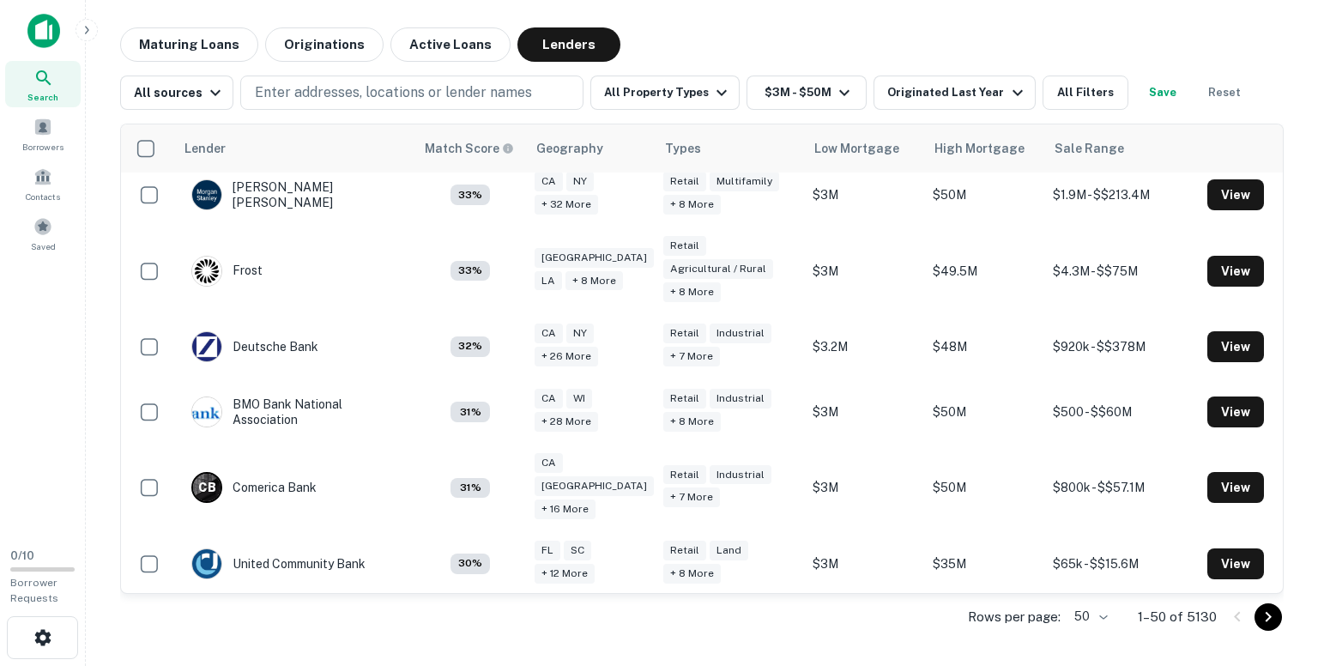
scroll to position [3045, 14]
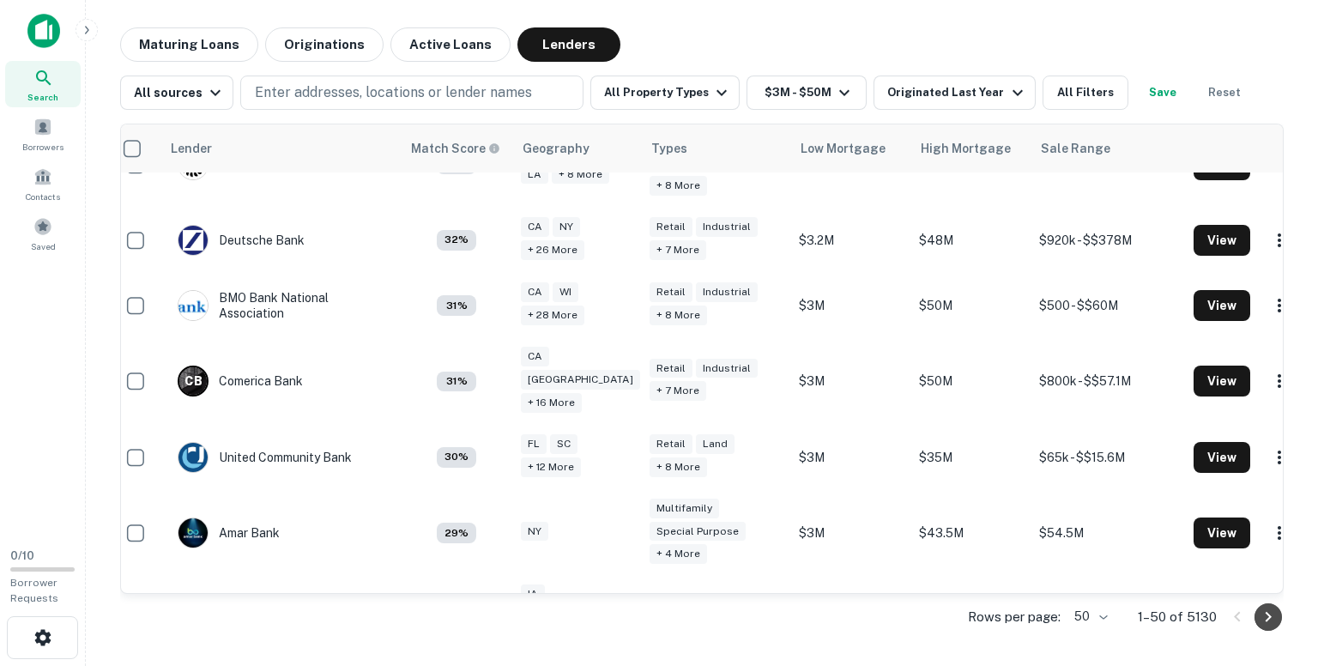
click at [1268, 620] on icon "Go to next page" at bounding box center [1268, 617] width 21 height 21
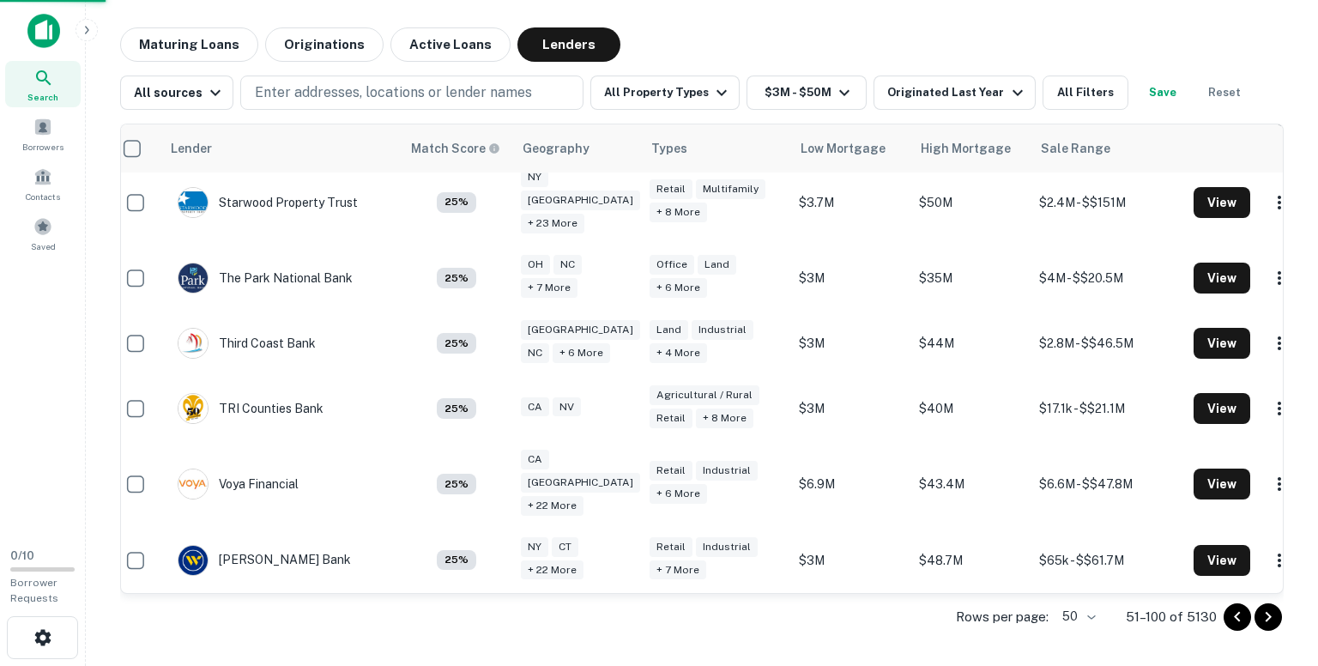
scroll to position [2938, 14]
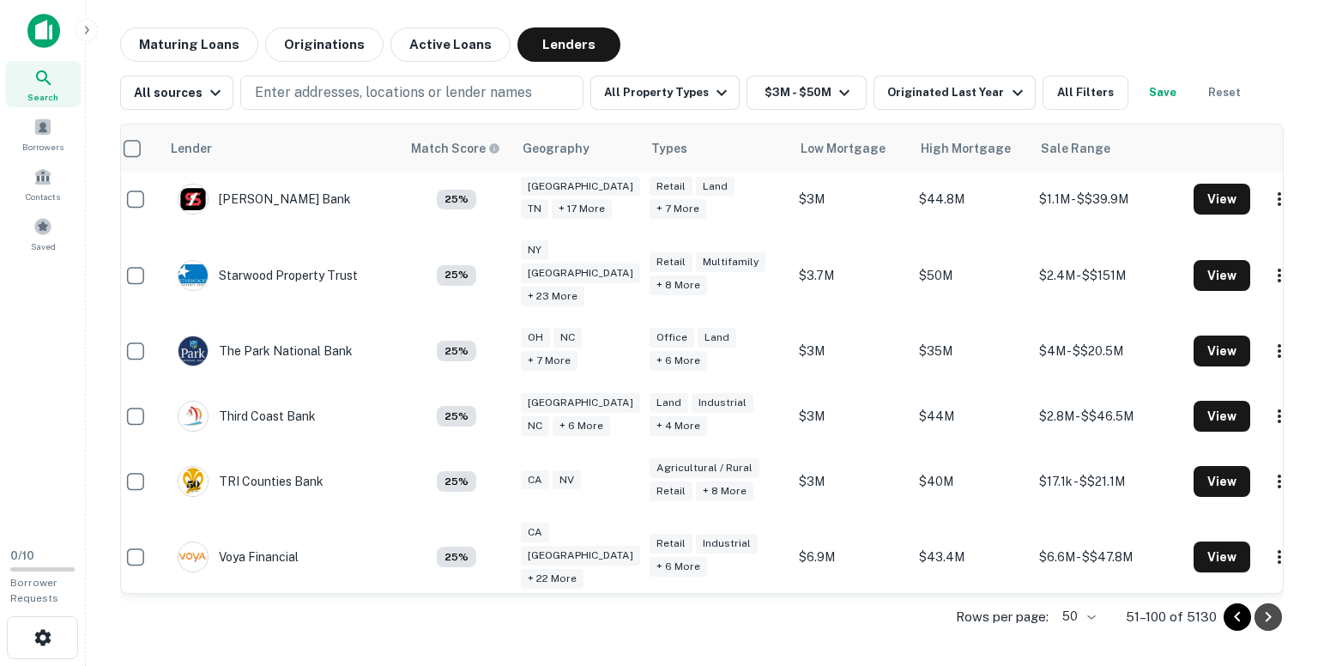
click at [1267, 612] on icon "Go to next page" at bounding box center [1268, 617] width 21 height 21
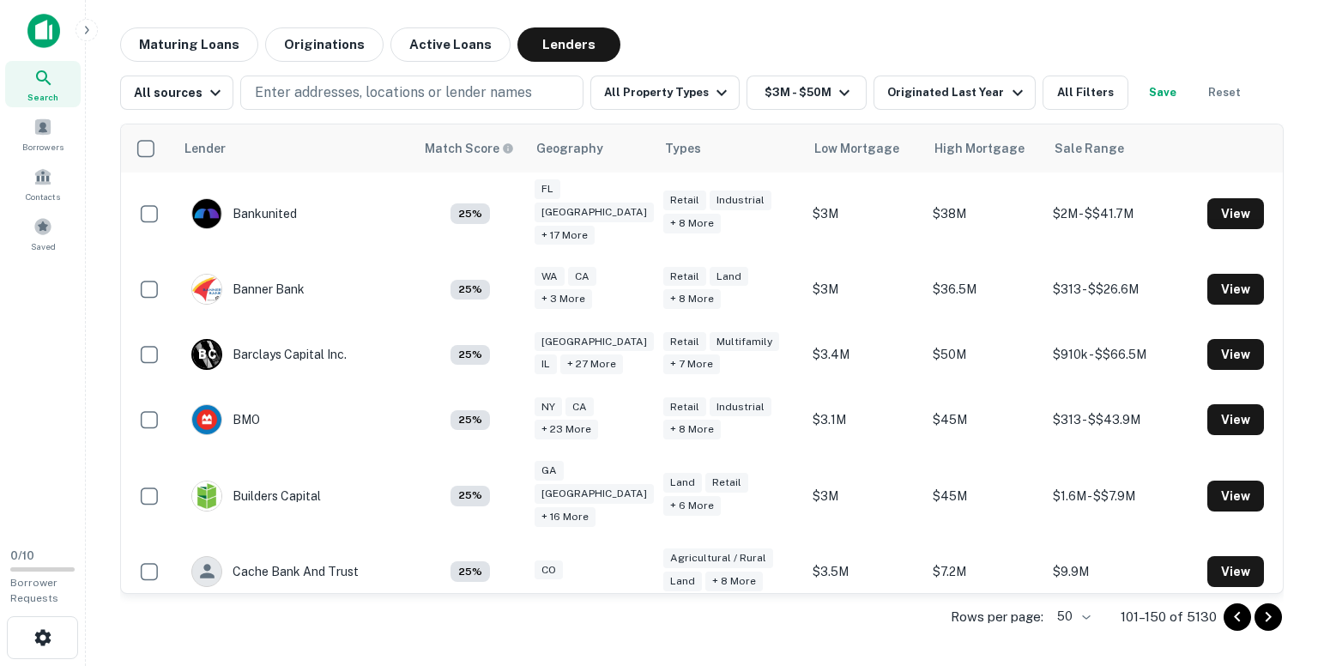
scroll to position [415, 0]
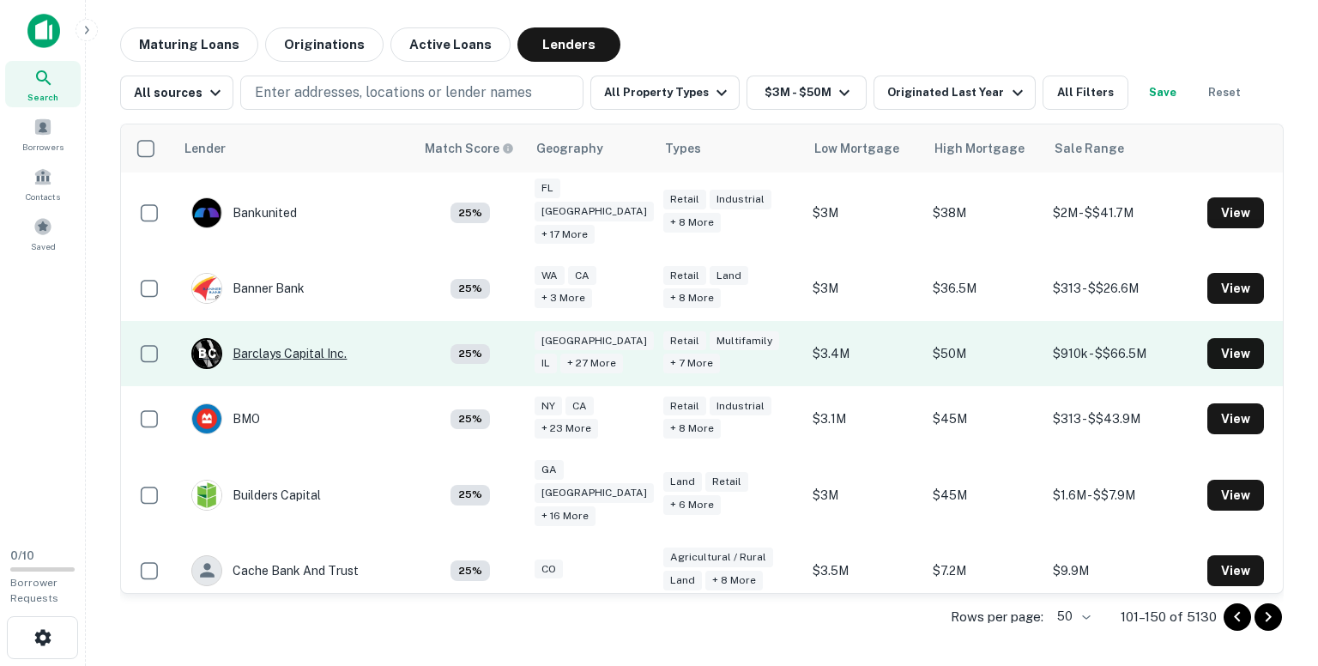
click at [306, 338] on div "B C Barclays Capital Inc." at bounding box center [268, 353] width 155 height 31
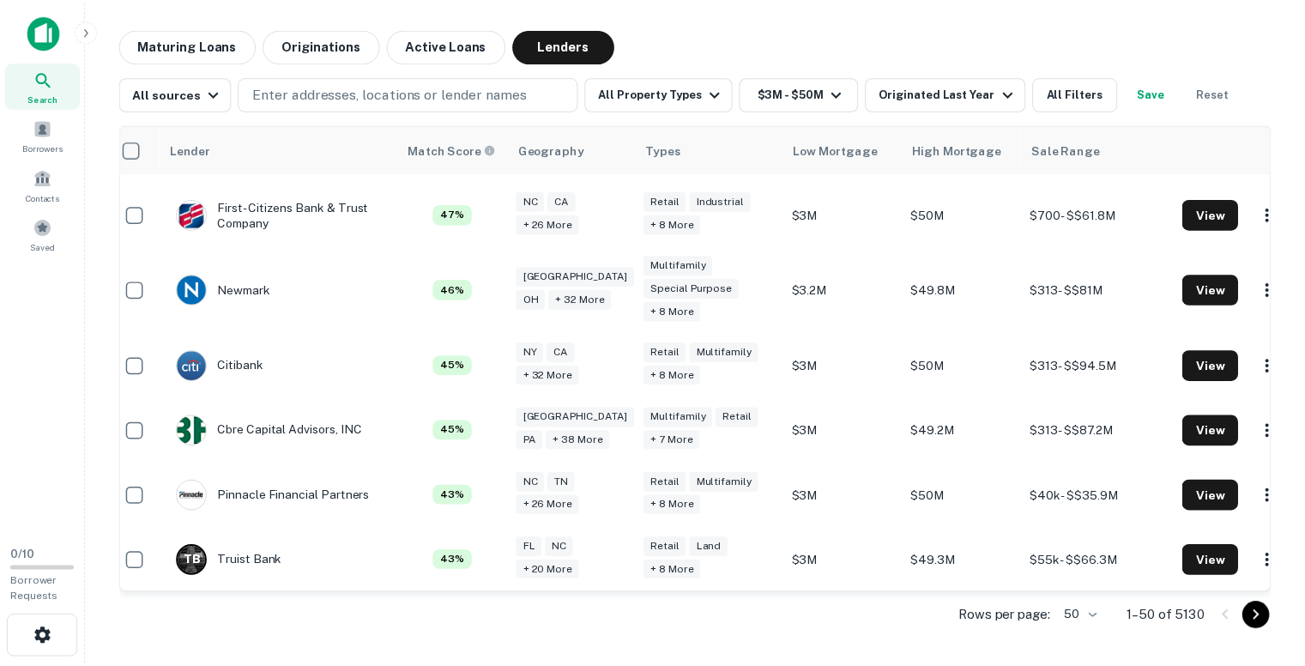
scroll to position [1617, 14]
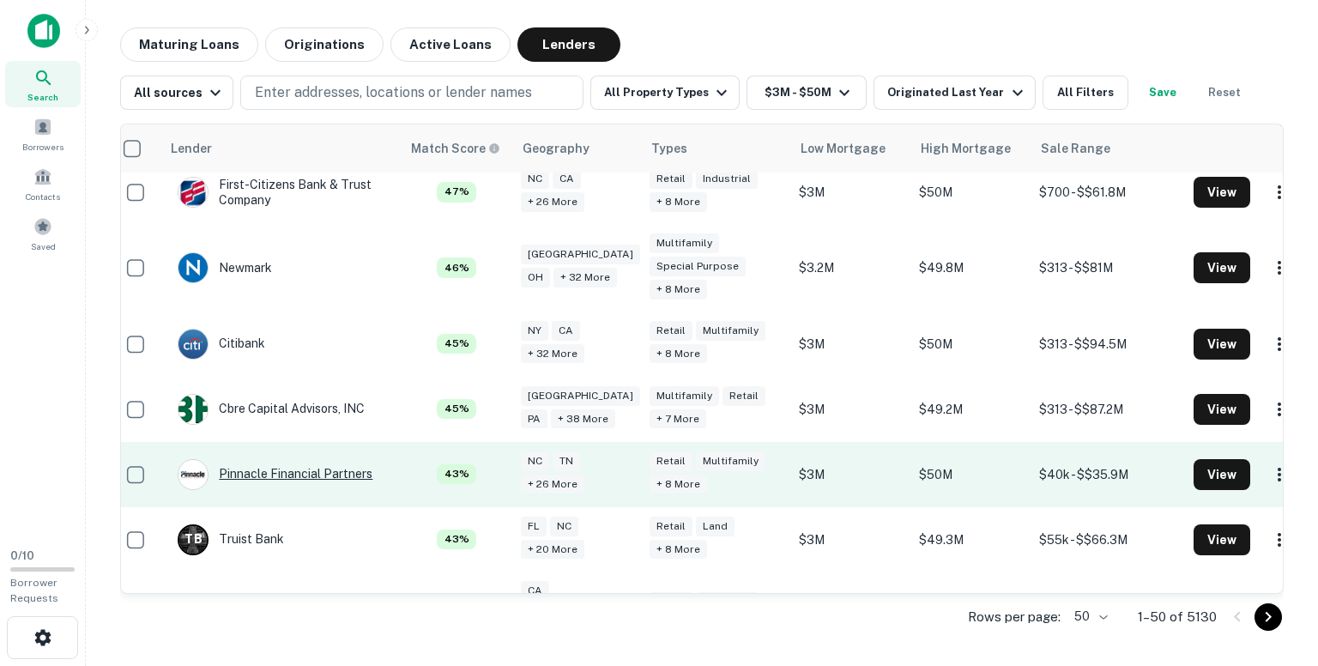
click at [278, 459] on div "Pinnacle Financial Partners" at bounding box center [275, 474] width 195 height 31
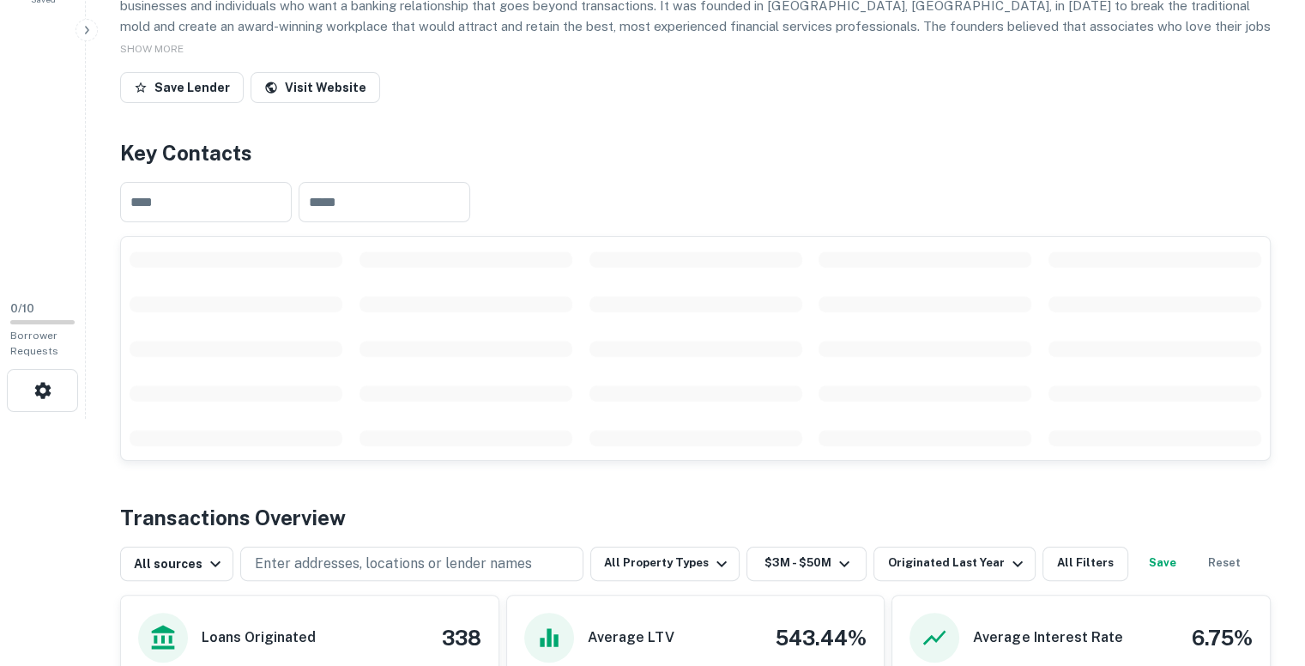
scroll to position [250, 0]
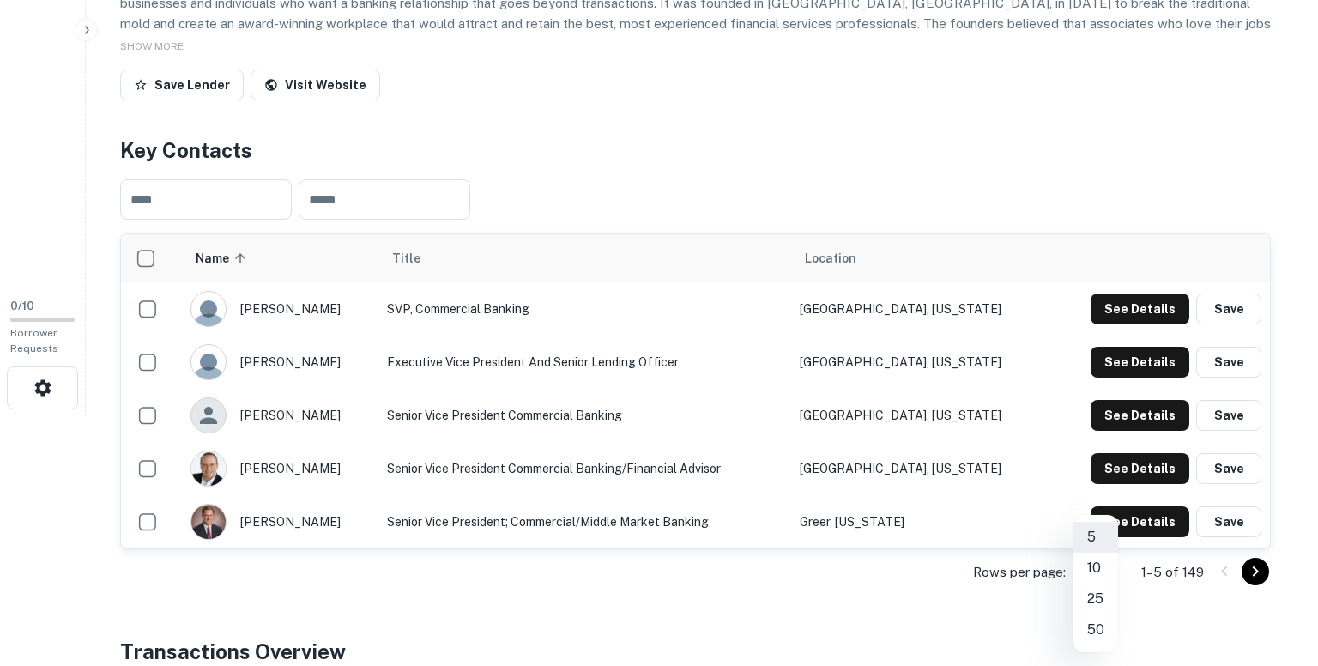
click at [1104, 416] on body "Search Borrowers Contacts Saved 0 / 10 Borrower Requests Back to search Pinnacl…" at bounding box center [659, 83] width 1318 height 666
click at [1097, 627] on li "50" at bounding box center [1096, 629] width 45 height 31
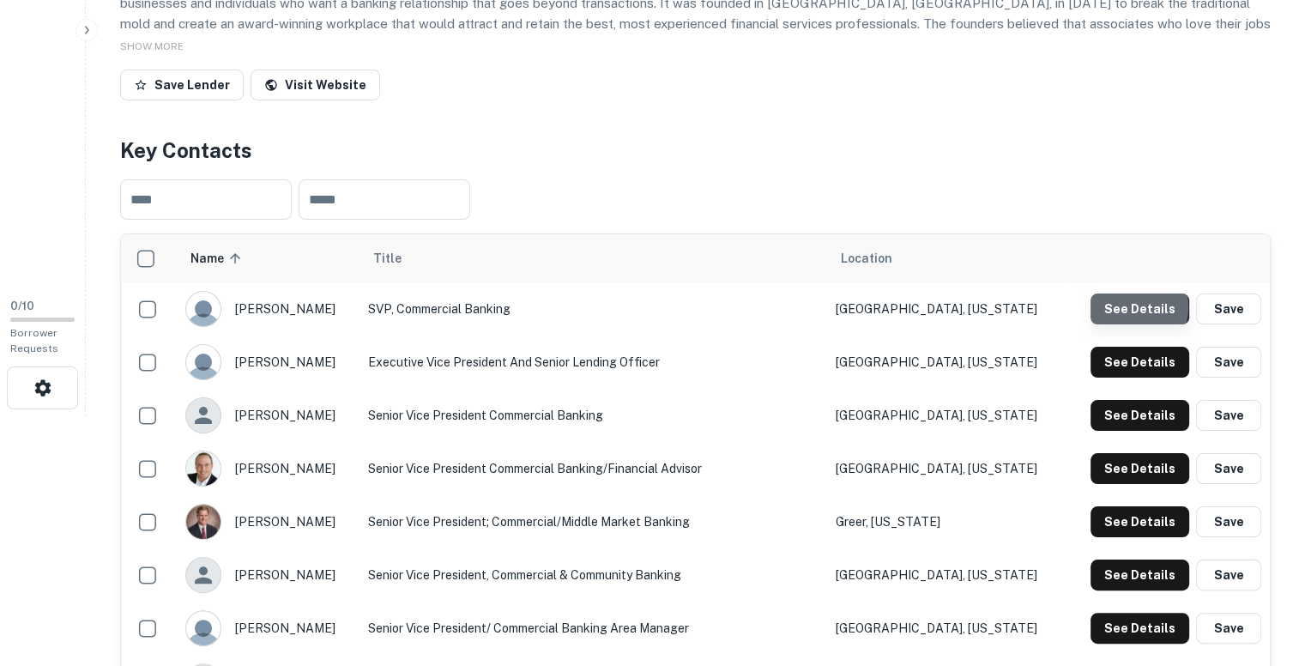
click at [1133, 306] on button "See Details" at bounding box center [1140, 308] width 99 height 31
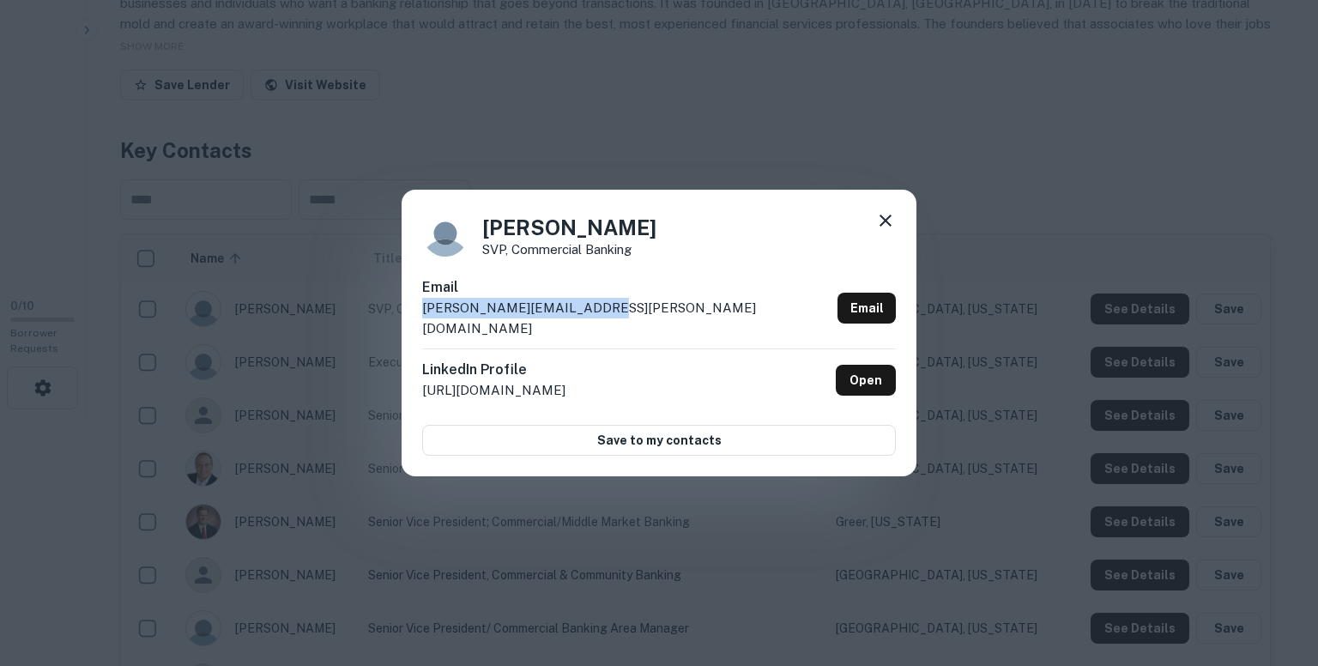
drag, startPoint x: 614, startPoint y: 315, endPoint x: 422, endPoint y: 327, distance: 191.7
click at [422, 327] on div "Email andrew.thorndyke@pnfp.com Email" at bounding box center [659, 312] width 474 height 71
copy p "andrew.thorndyke@pnfp.com"
click at [875, 219] on div "Andrew Thorndyke SVP, Commercial Banking Email andrew.thorndyke@pnfp.com Email …" at bounding box center [659, 333] width 515 height 287
click at [882, 227] on icon at bounding box center [886, 221] width 12 height 12
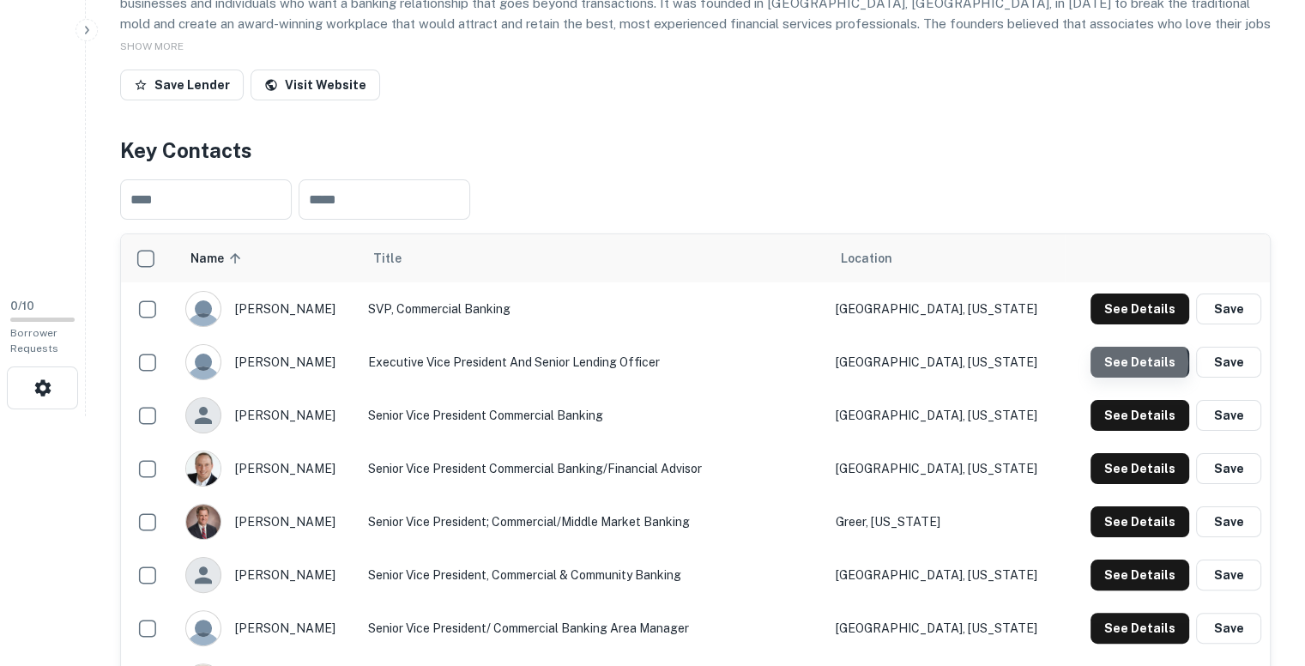
click at [1142, 362] on button "See Details" at bounding box center [1140, 362] width 99 height 31
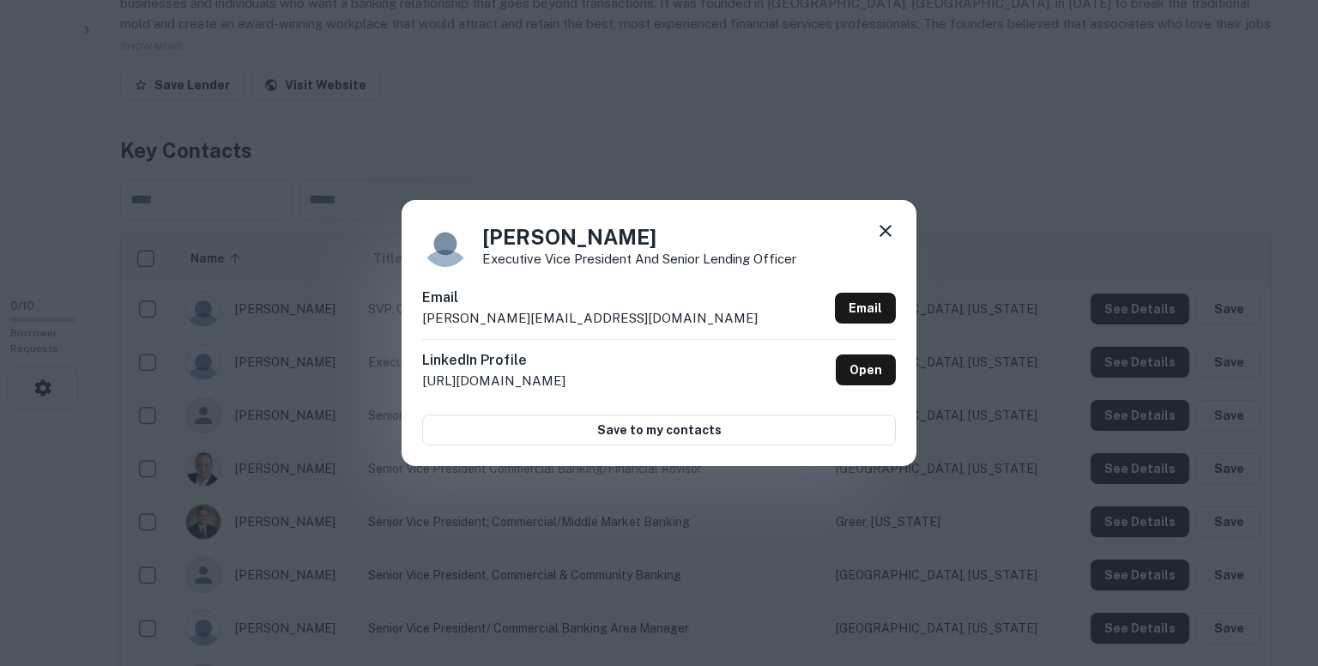
click at [556, 318] on div "Email andy.beam@pnfp.com Email" at bounding box center [659, 312] width 474 height 51
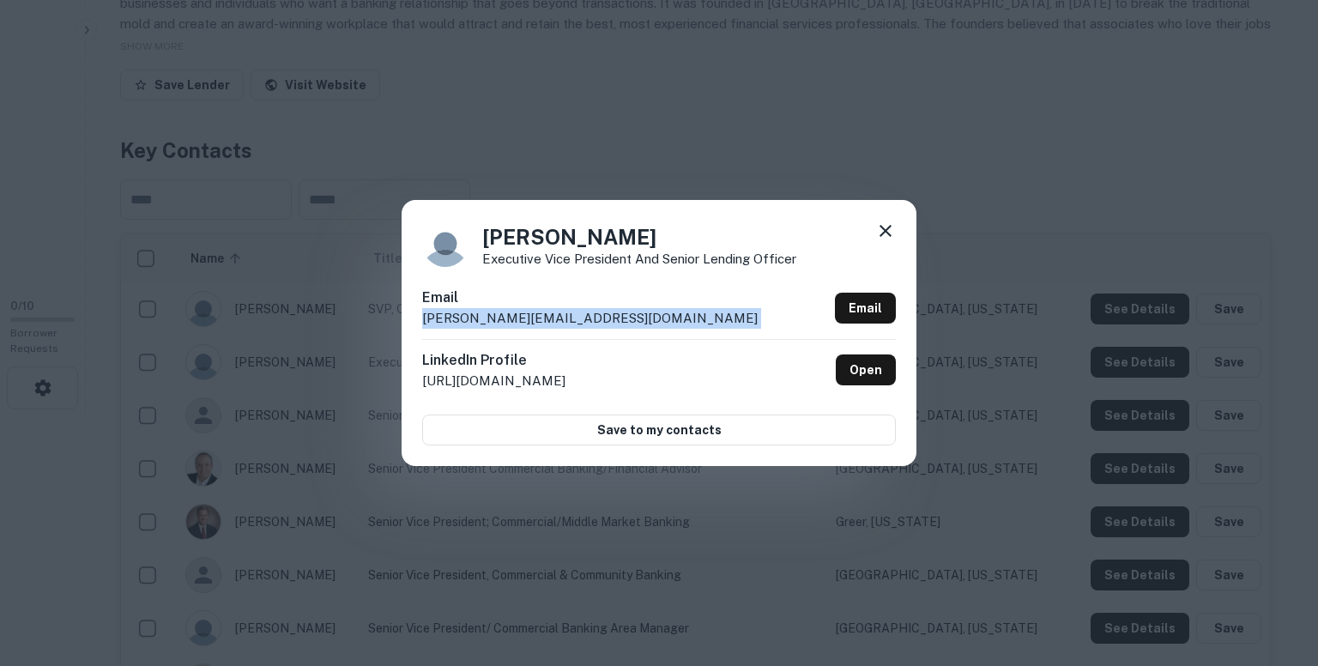
click at [556, 318] on div "Email andy.beam@pnfp.com Email" at bounding box center [659, 312] width 474 height 51
copy div "andy.beam@pnfp.com Email"
click at [886, 232] on icon at bounding box center [886, 231] width 12 height 12
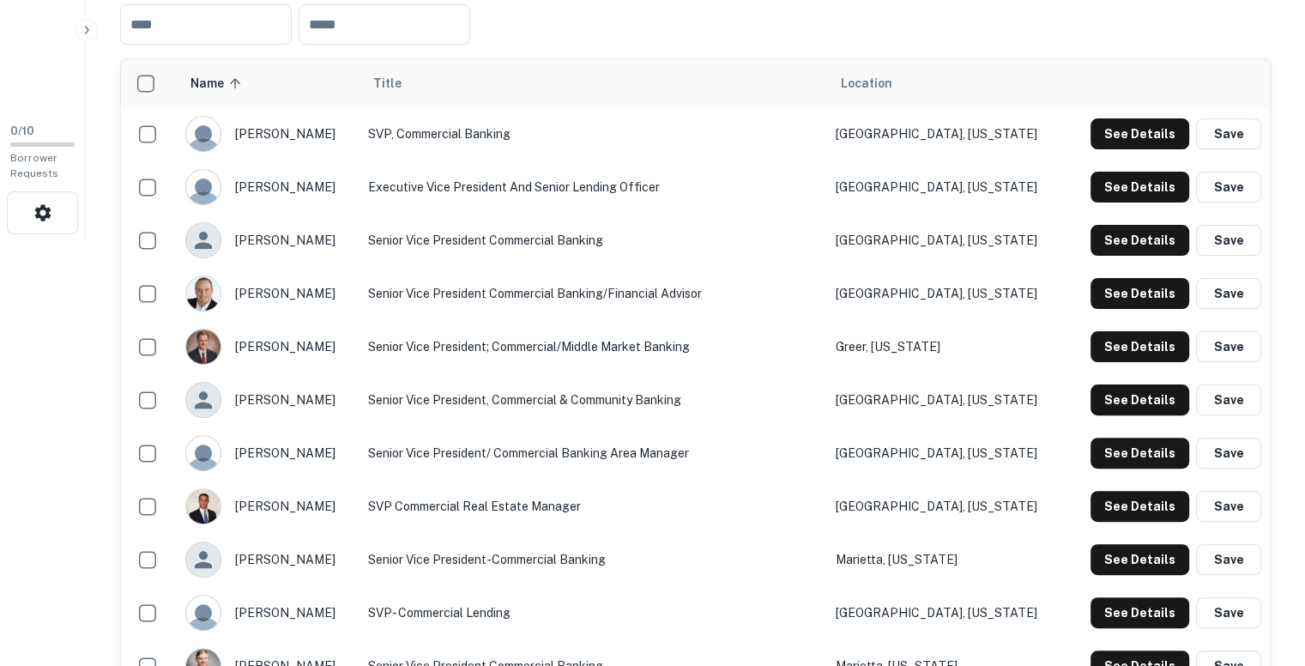
scroll to position [429, 0]
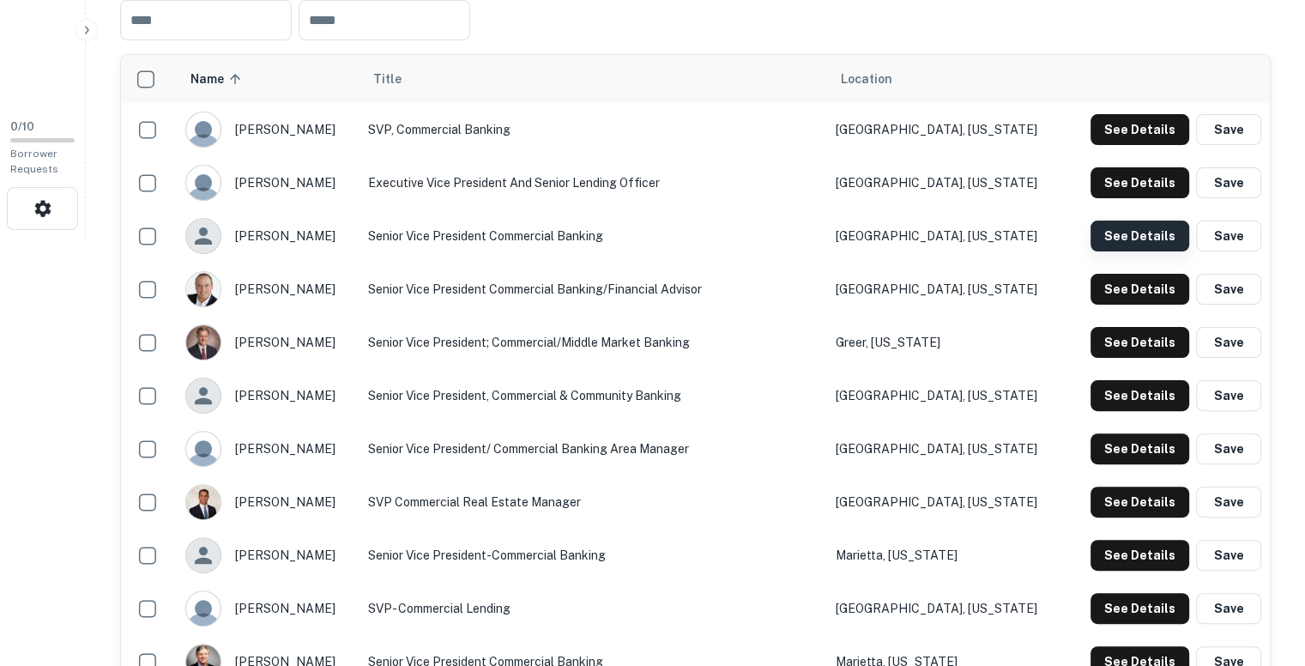
click at [1134, 244] on button "See Details" at bounding box center [1140, 236] width 99 height 31
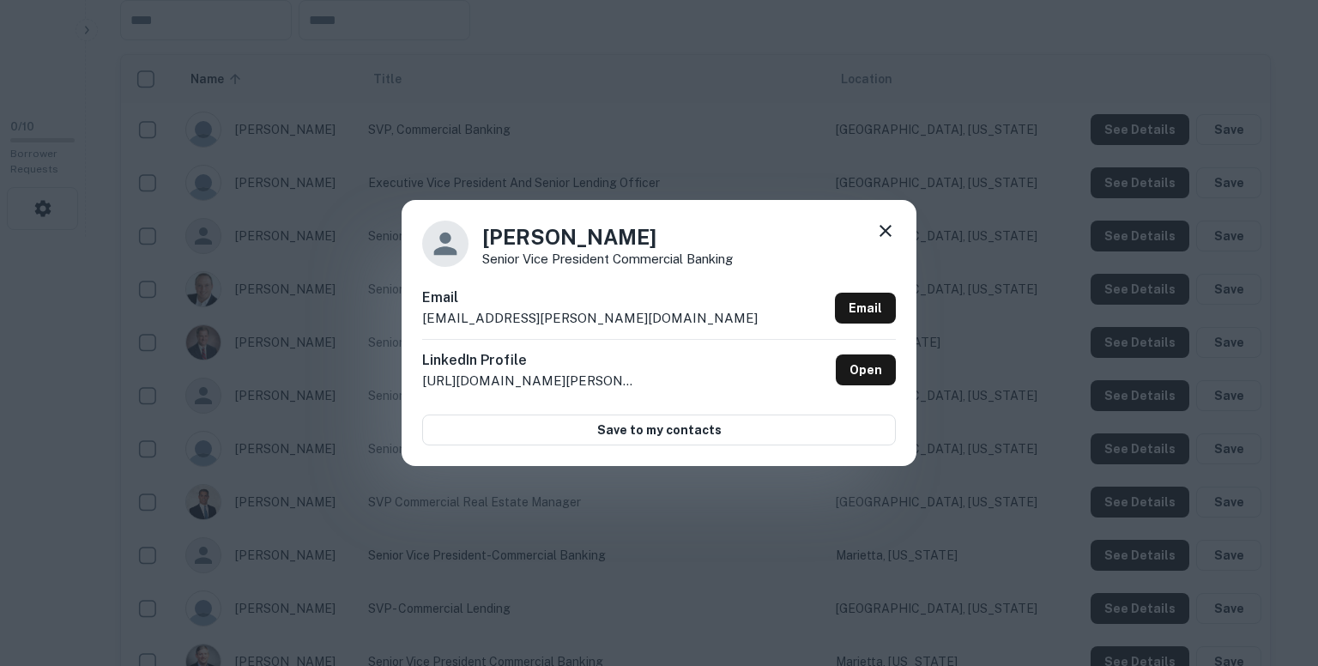
click at [577, 318] on div "Email austin.baggett@pnfp.com Email" at bounding box center [659, 312] width 474 height 51
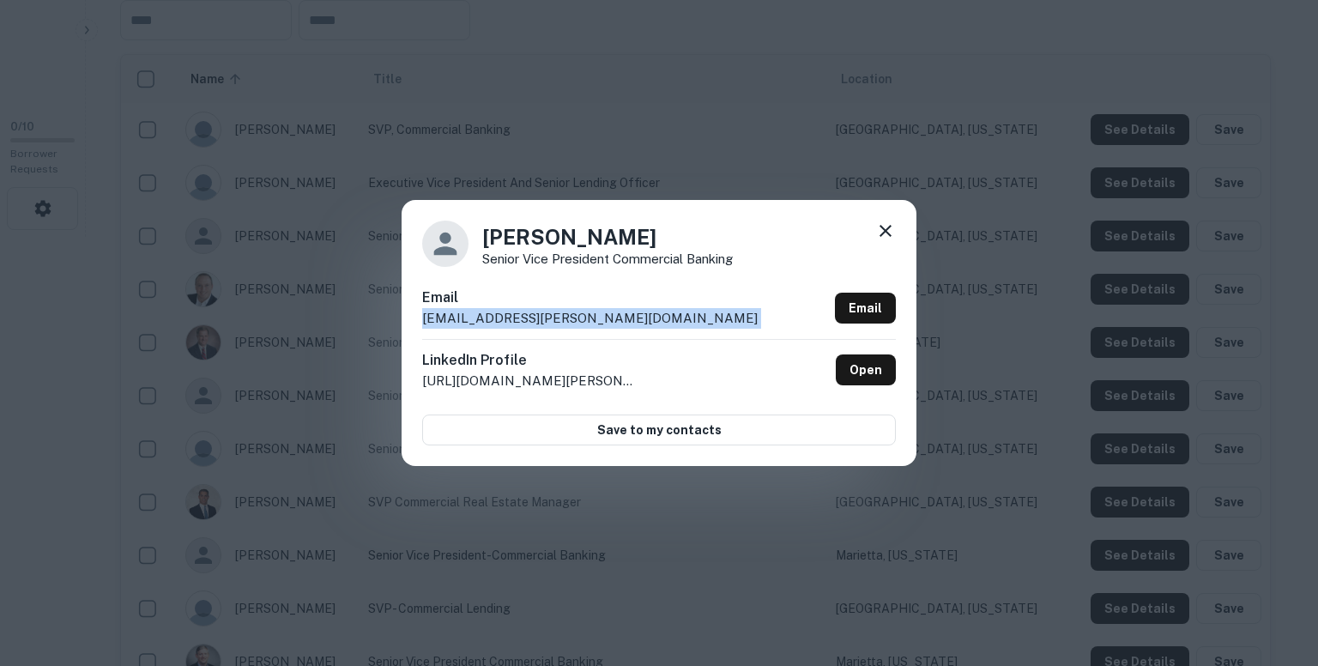
click at [577, 318] on div "Email austin.baggett@pnfp.com Email" at bounding box center [659, 312] width 474 height 51
copy div "austin.baggett@pnfp.com Email"
click at [879, 225] on icon at bounding box center [885, 231] width 21 height 21
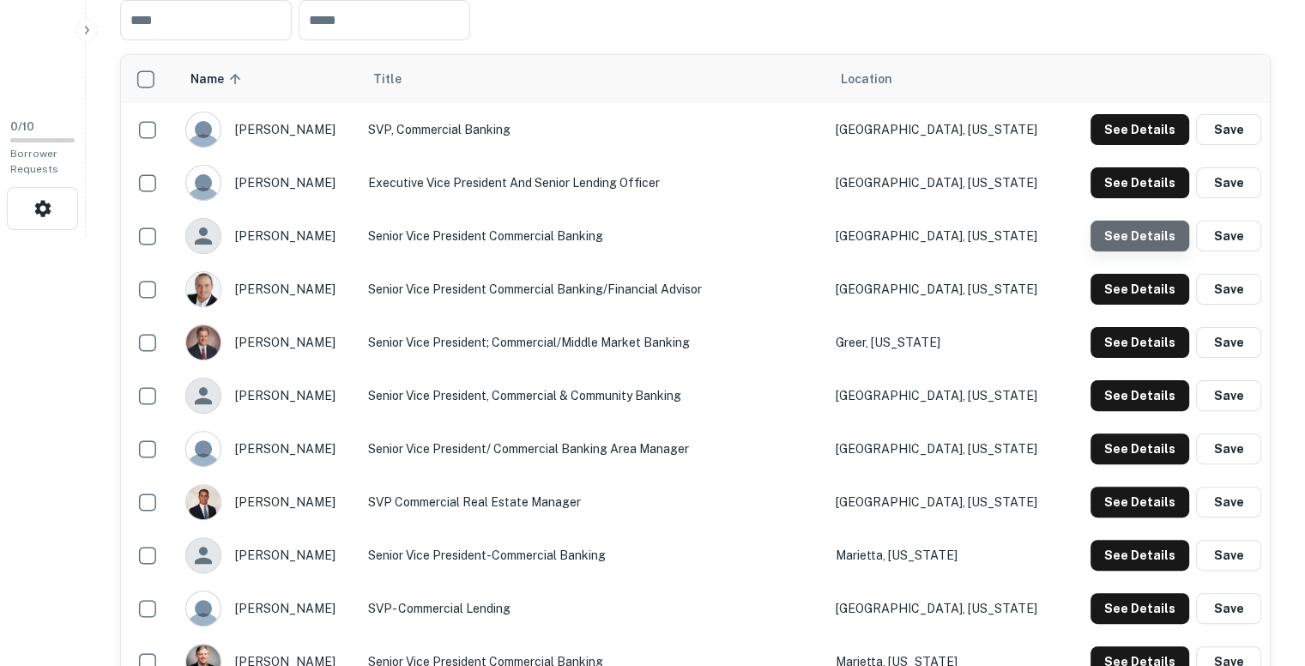
click at [1143, 225] on button "See Details" at bounding box center [1140, 236] width 99 height 31
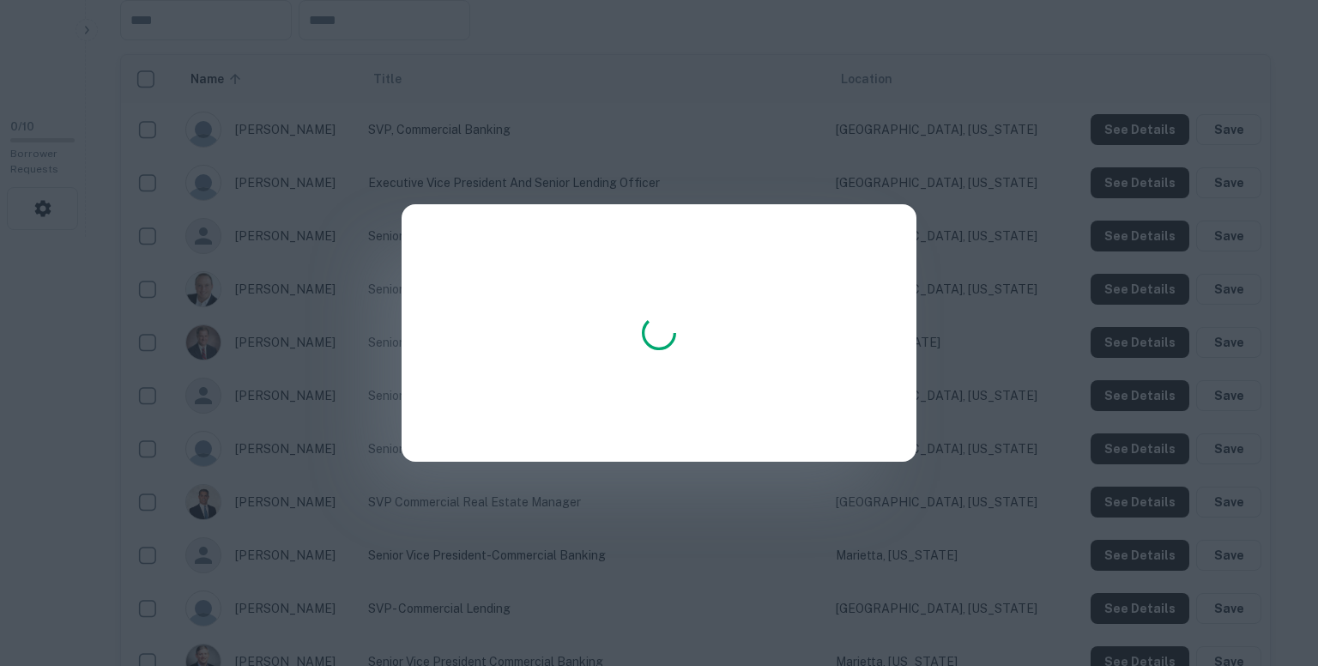
click at [723, 289] on div at bounding box center [659, 332] width 515 height 257
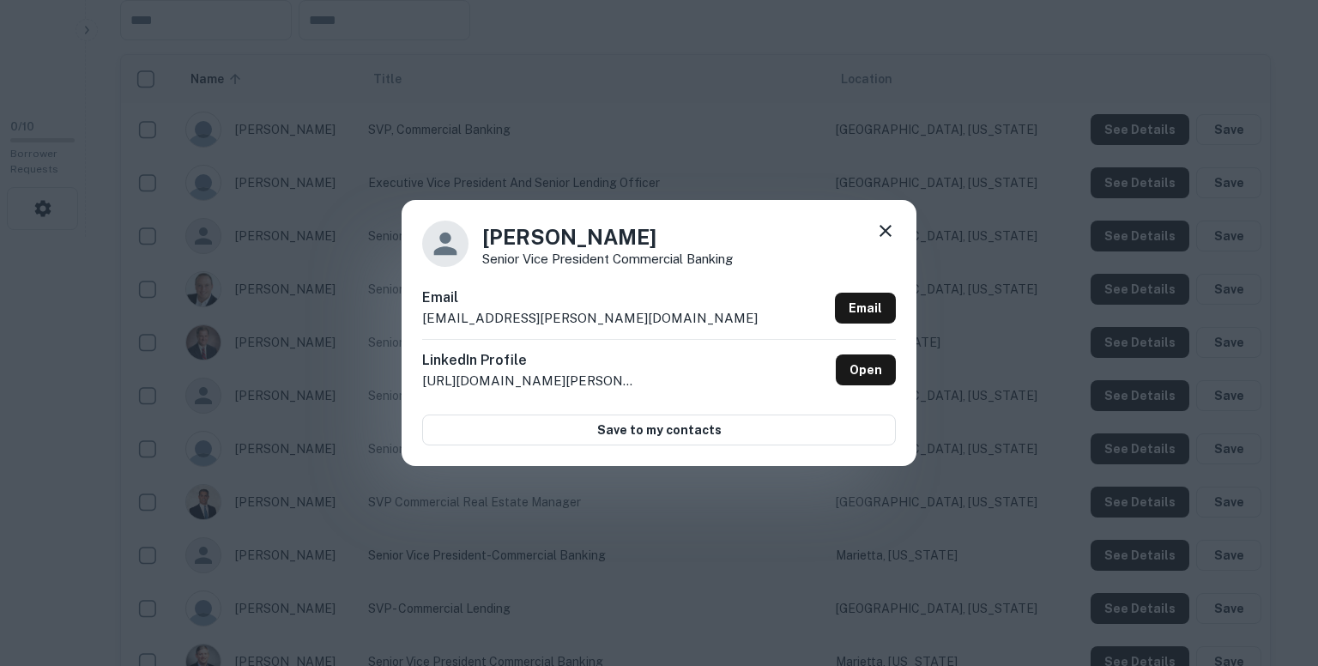
click at [577, 317] on div "Email austin.baggett@pnfp.com Email" at bounding box center [659, 312] width 474 height 51
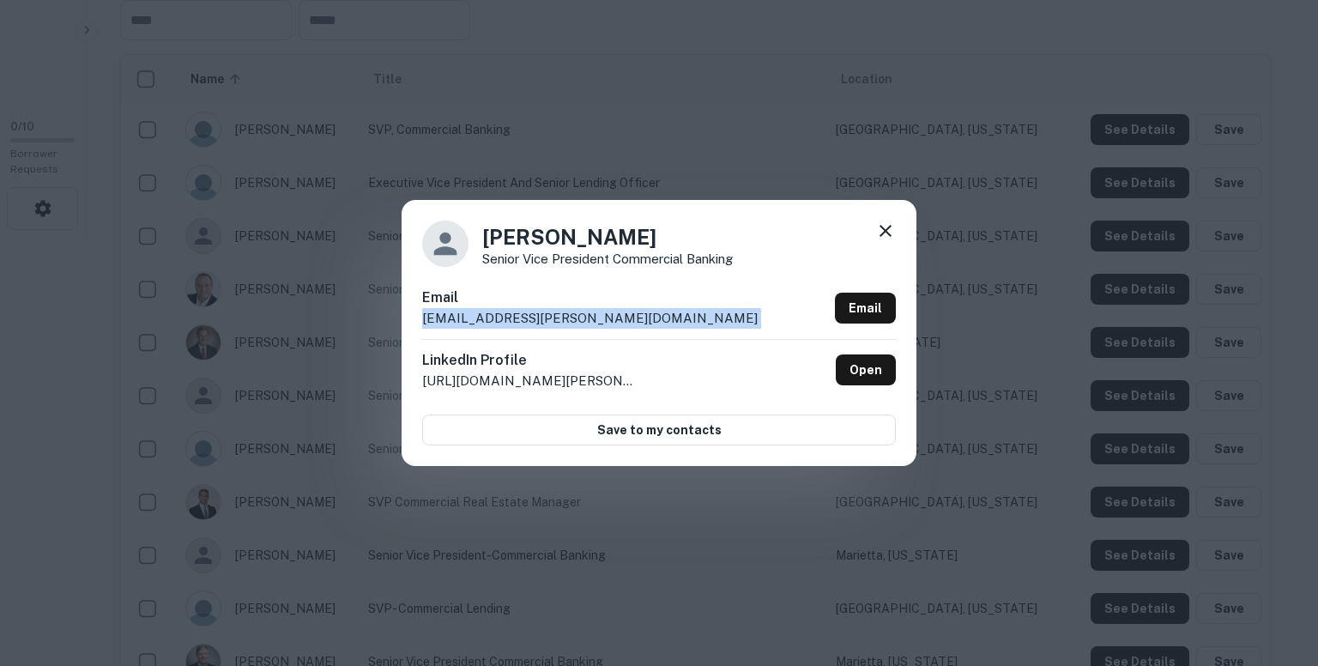
click at [577, 317] on div "Email austin.baggett@pnfp.com Email" at bounding box center [659, 312] width 474 height 51
copy div "austin.baggett@pnfp.com Email"
click at [887, 231] on icon at bounding box center [885, 231] width 21 height 21
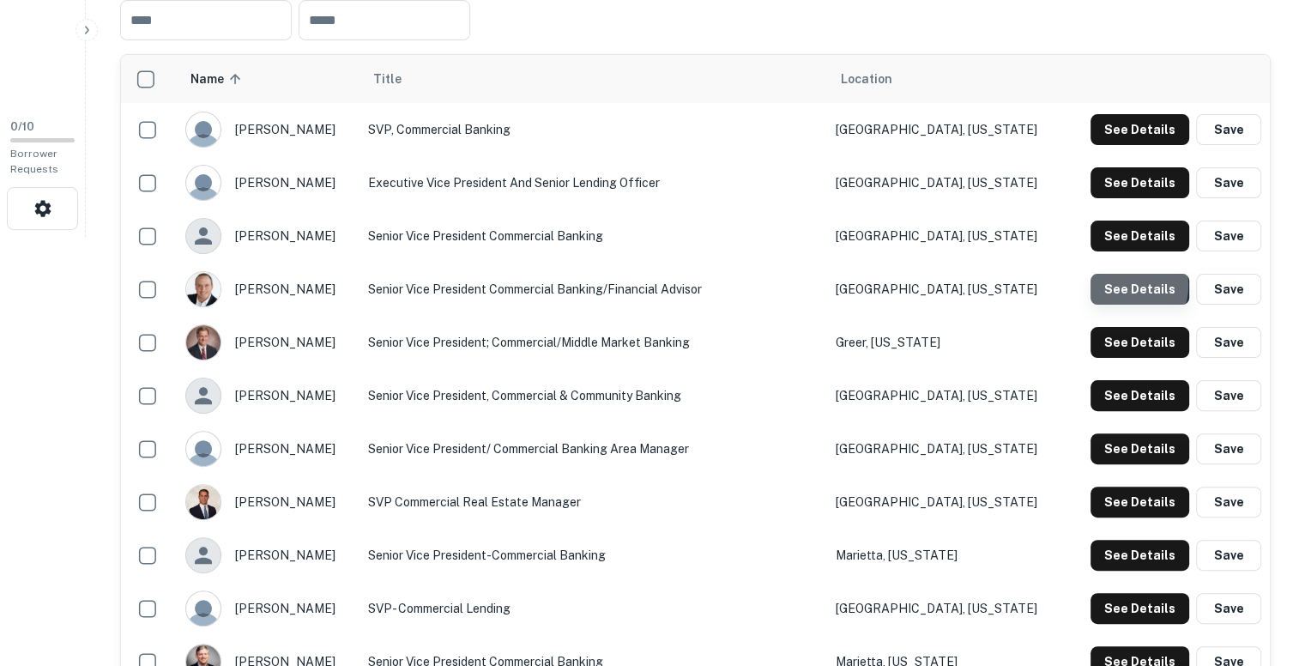
click at [1127, 285] on button "See Details" at bounding box center [1140, 289] width 99 height 31
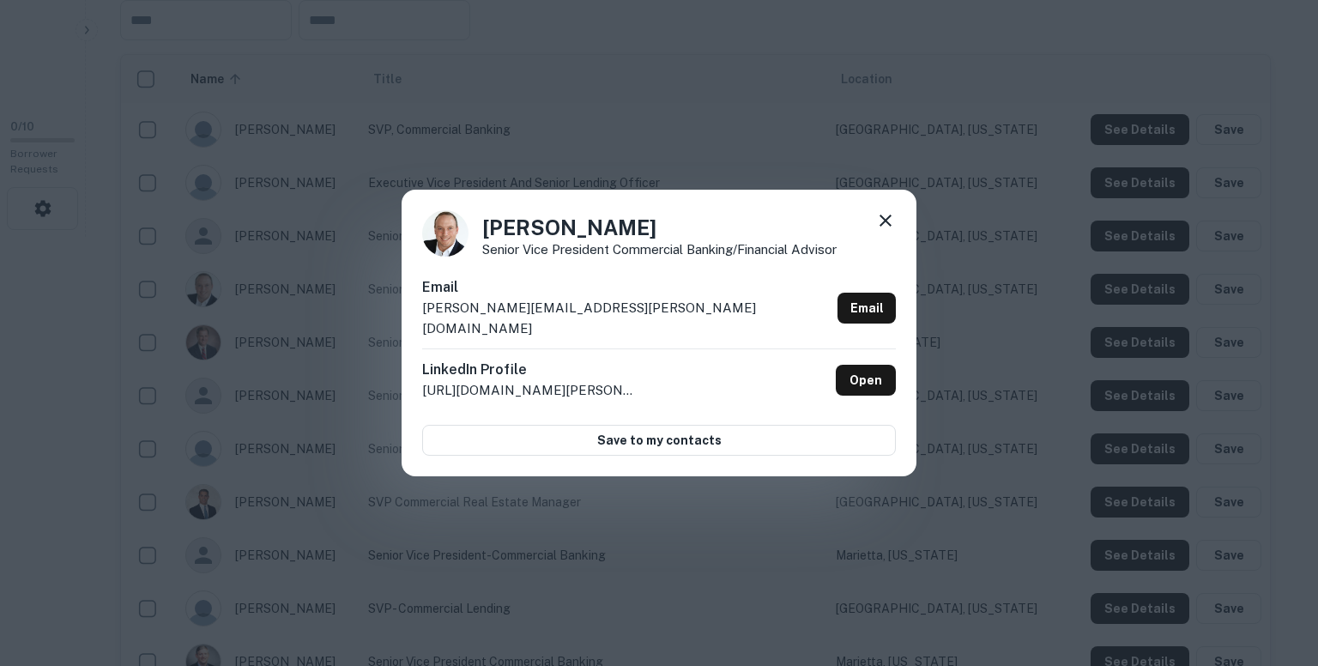
click at [581, 317] on div "Email benjamin.leach@pnfp.com Email" at bounding box center [659, 312] width 474 height 71
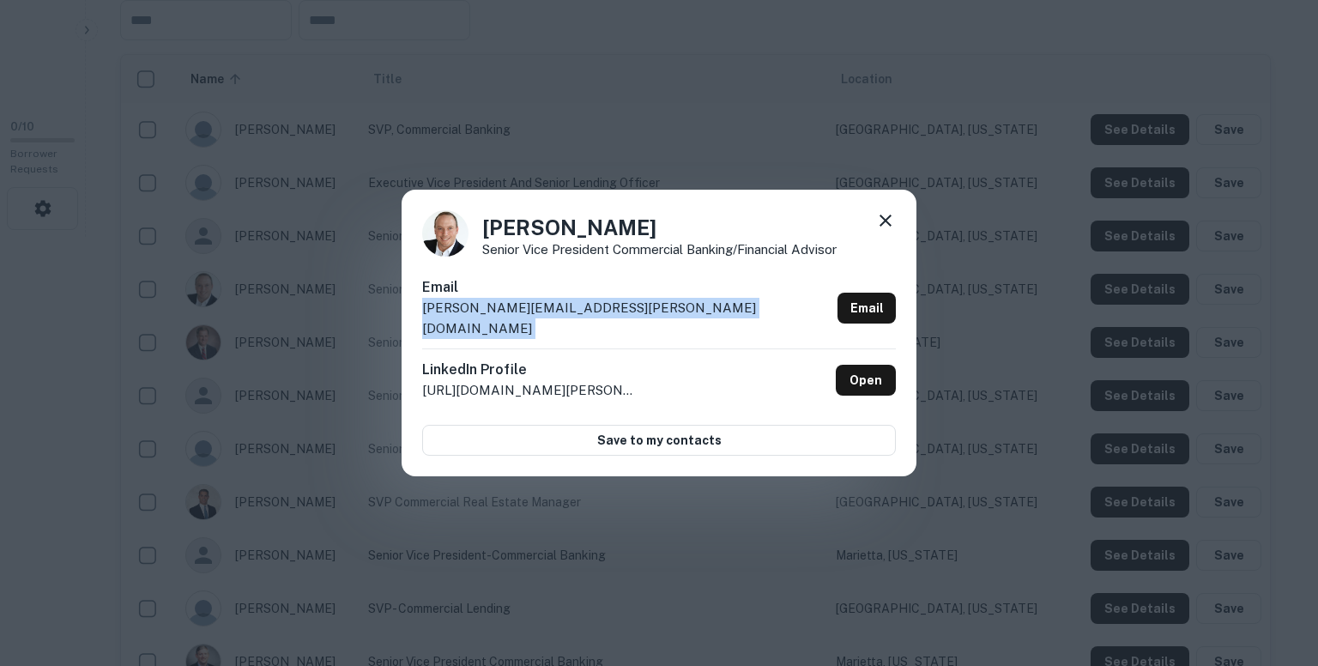
click at [581, 317] on div "Email benjamin.leach@pnfp.com Email" at bounding box center [659, 312] width 474 height 71
click at [886, 227] on icon at bounding box center [886, 221] width 12 height 12
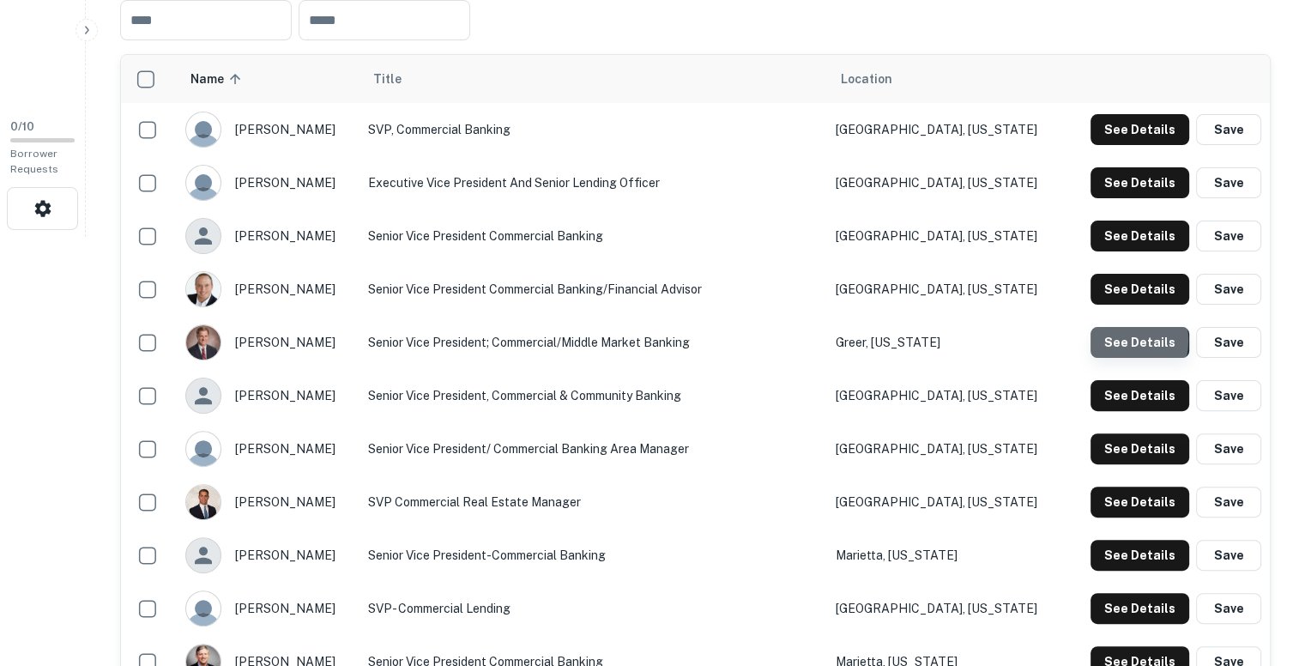
click at [1116, 340] on button "See Details" at bounding box center [1140, 342] width 99 height 31
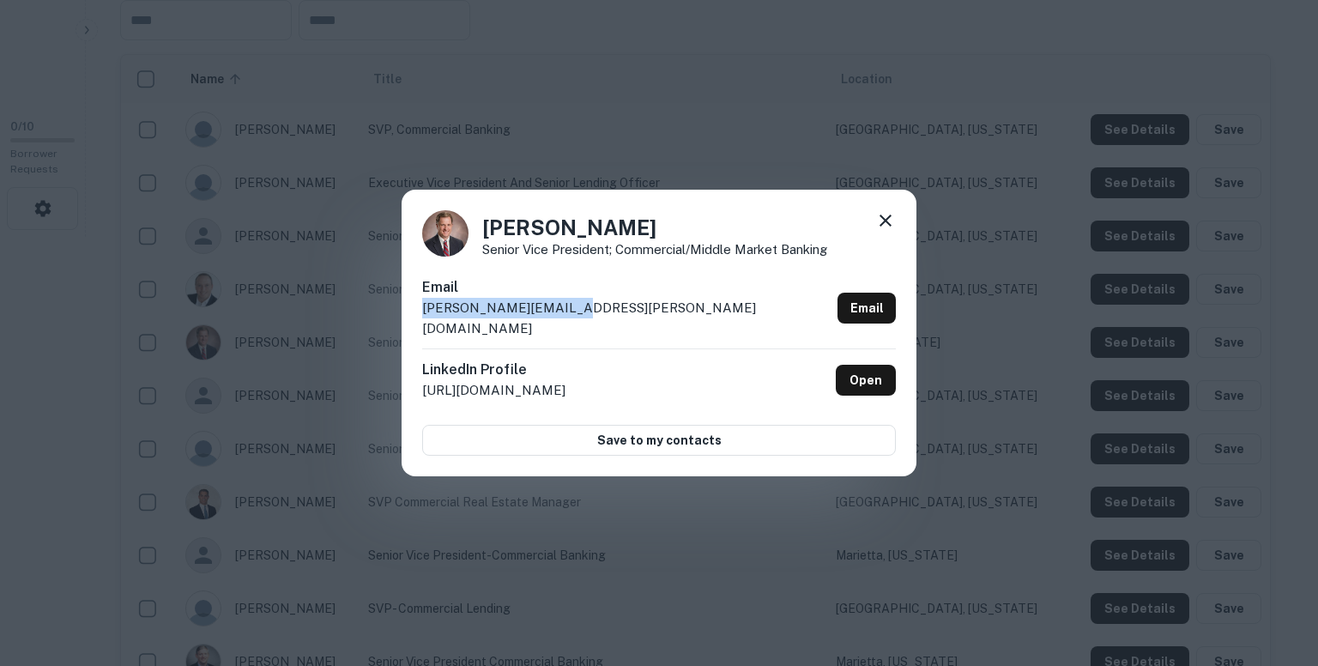
drag, startPoint x: 570, startPoint y: 318, endPoint x: 395, endPoint y: 330, distance: 175.4
click at [395, 330] on div "Brad Medcalf Senior Vice President; Commercial/Middle Market Banking Email brad…" at bounding box center [659, 333] width 1318 height 666
click at [891, 224] on icon at bounding box center [885, 220] width 21 height 21
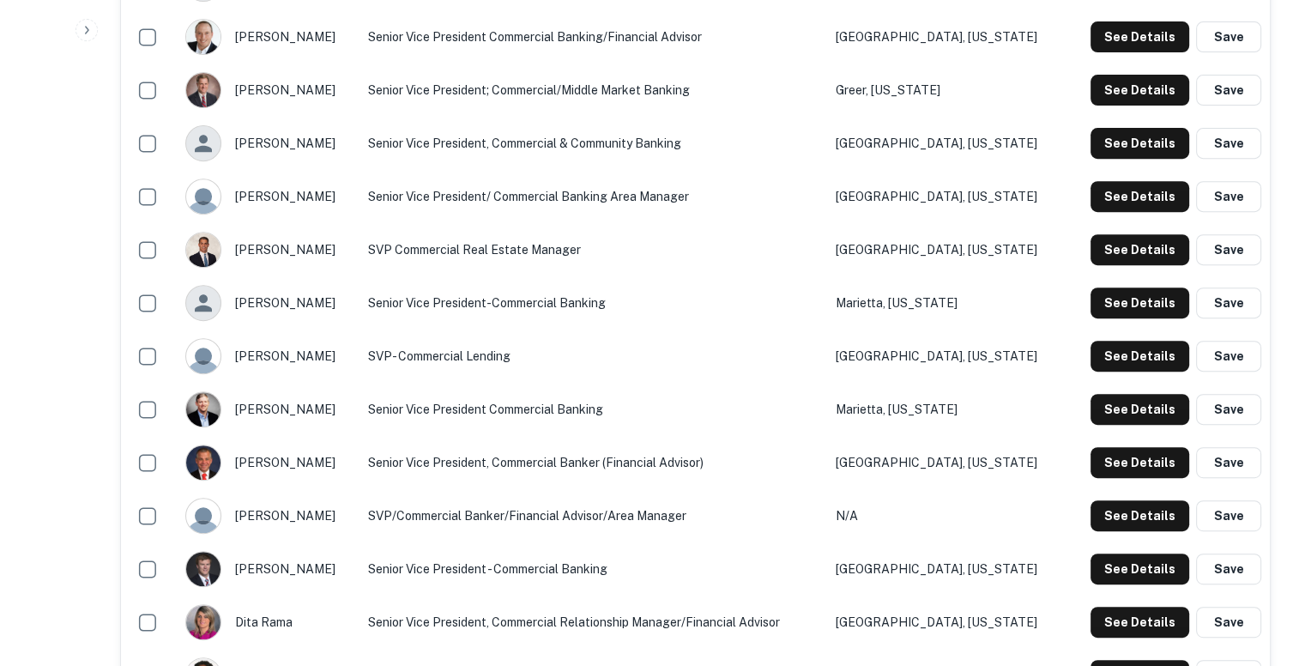
scroll to position [682, 0]
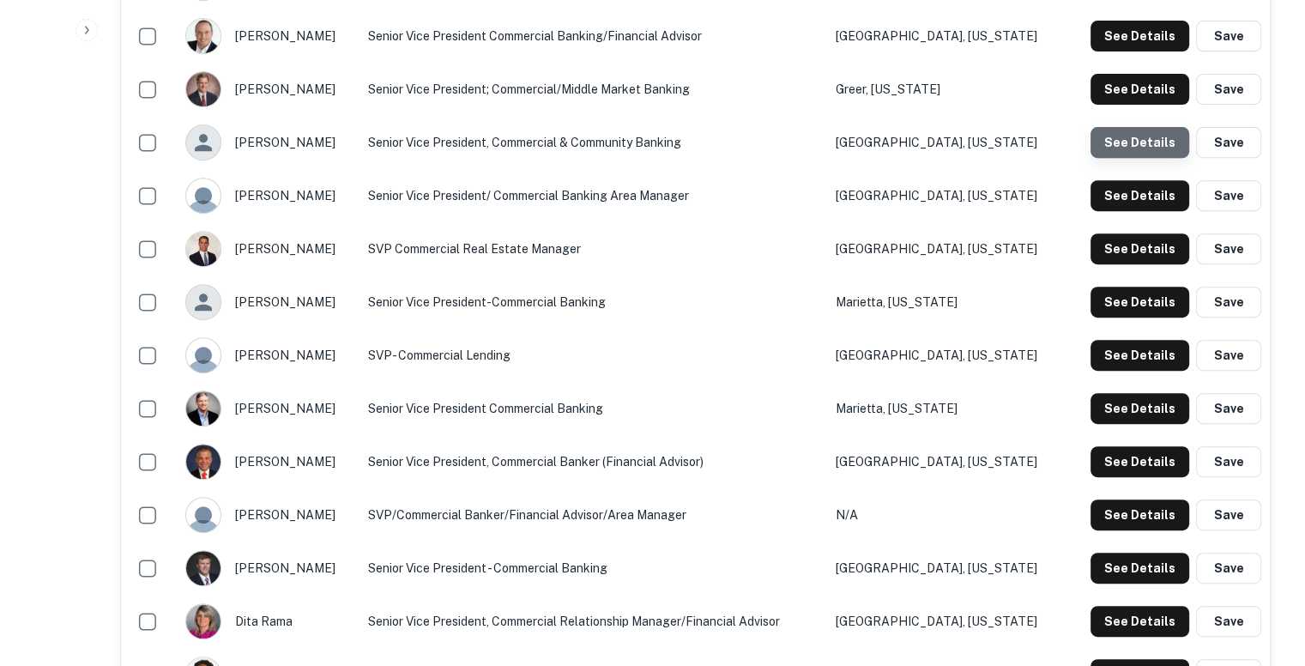
click at [1153, 137] on button "See Details" at bounding box center [1140, 142] width 99 height 31
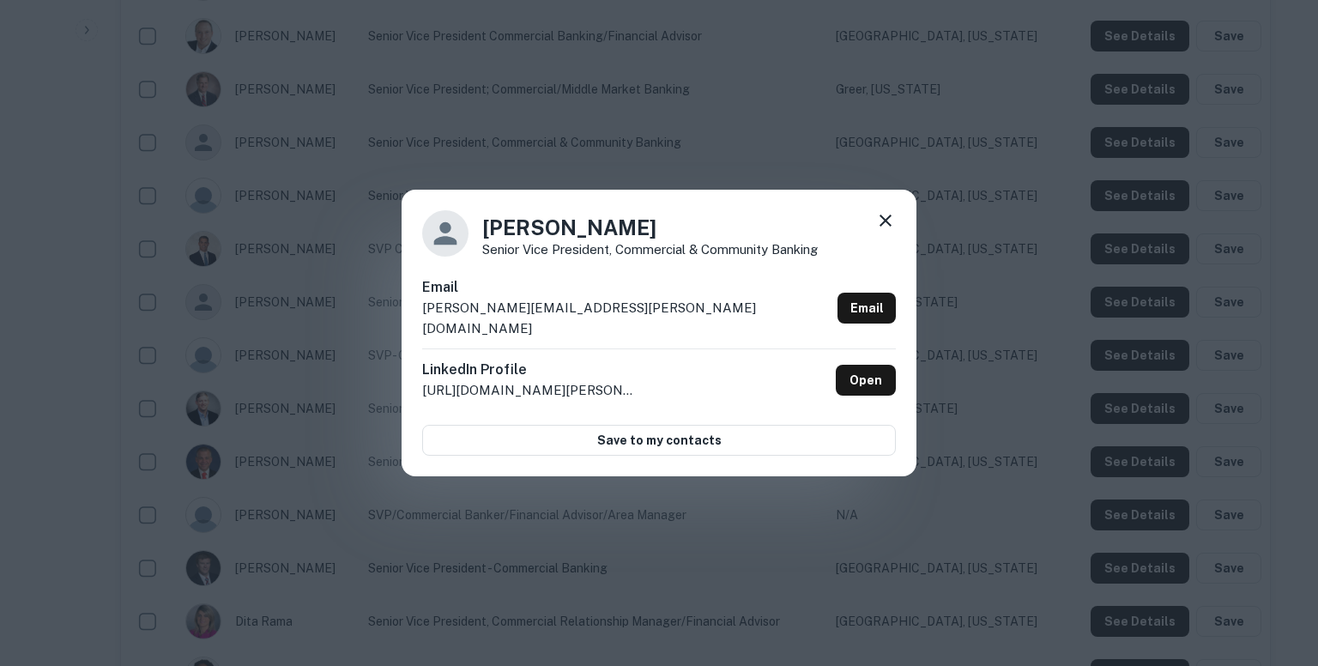
drag, startPoint x: 590, startPoint y: 329, endPoint x: 579, endPoint y: 318, distance: 15.2
click at [590, 329] on div "Email charlie.glover@pnfp.com Email" at bounding box center [659, 312] width 474 height 71
drag, startPoint x: 566, startPoint y: 319, endPoint x: 421, endPoint y: 320, distance: 144.2
click at [421, 320] on div "Charlie Glover Senior Vice President, Commercial & Community Banking Email char…" at bounding box center [659, 333] width 515 height 287
click at [883, 227] on icon at bounding box center [886, 221] width 12 height 12
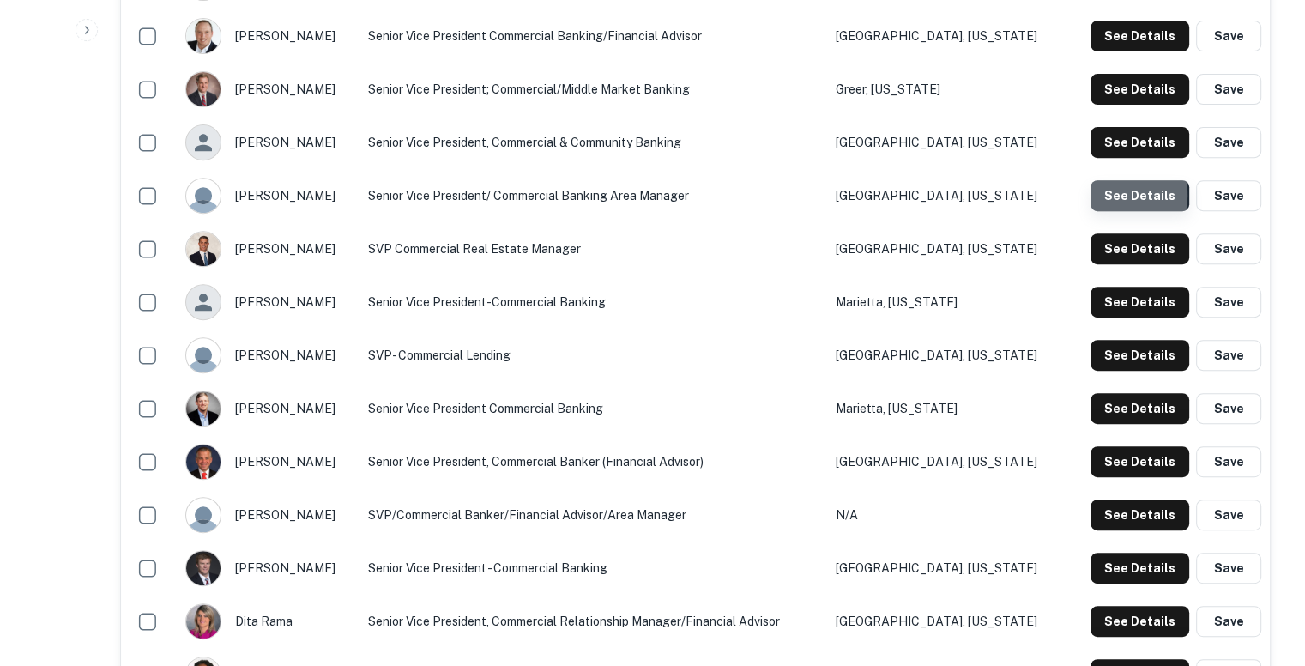
click at [1121, 195] on button "See Details" at bounding box center [1140, 195] width 99 height 31
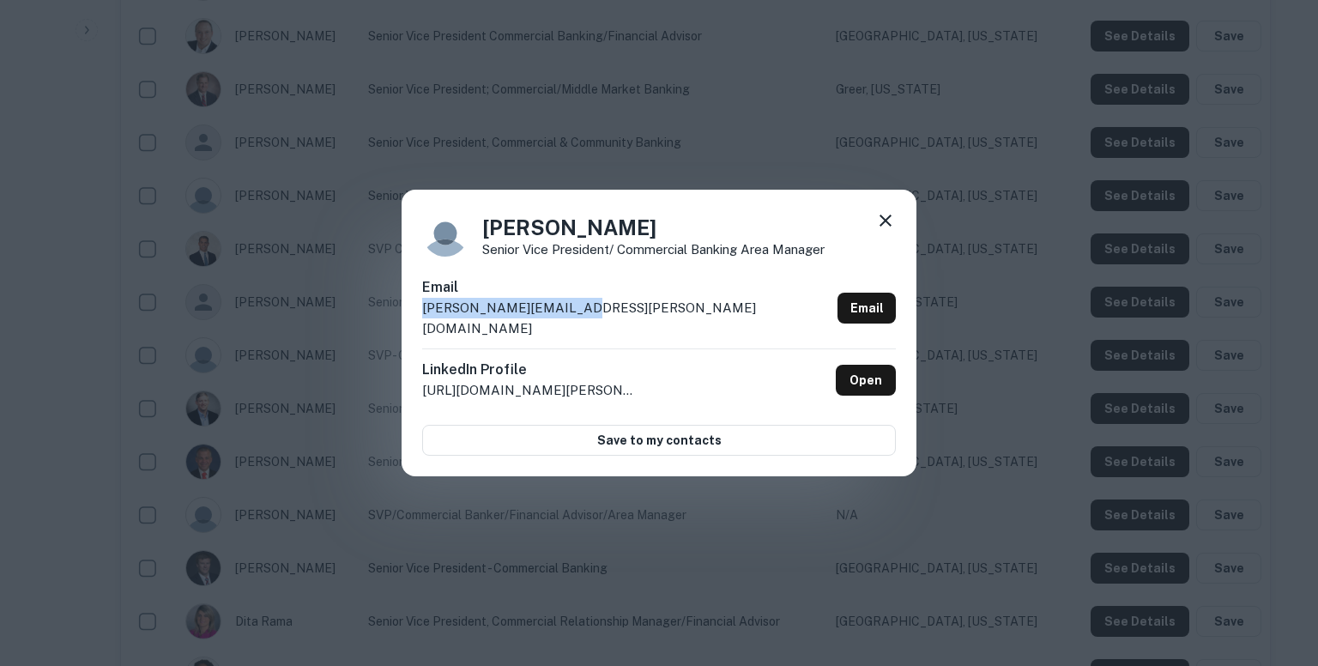
drag, startPoint x: 574, startPoint y: 328, endPoint x: 424, endPoint y: 311, distance: 151.2
click at [424, 311] on div "Email chris.bledsoe@pnfp.com Email" at bounding box center [659, 312] width 474 height 71
click at [889, 231] on icon at bounding box center [885, 220] width 21 height 21
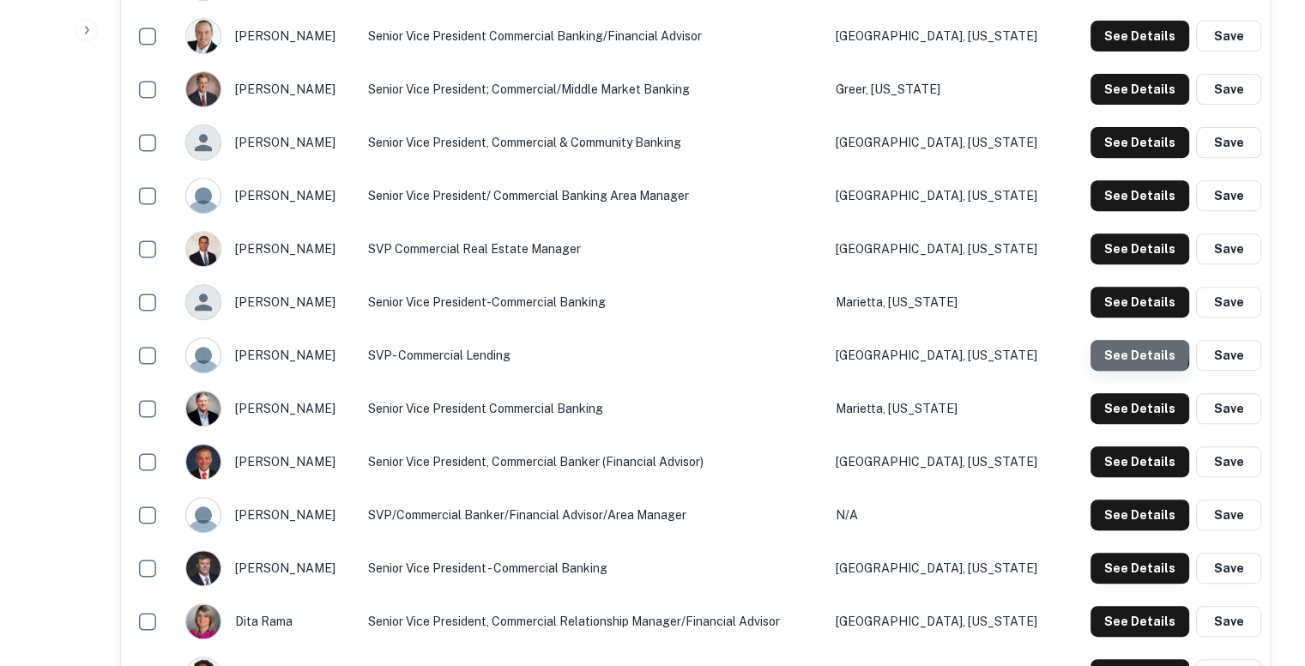
click at [1130, 351] on button "See Details" at bounding box center [1140, 355] width 99 height 31
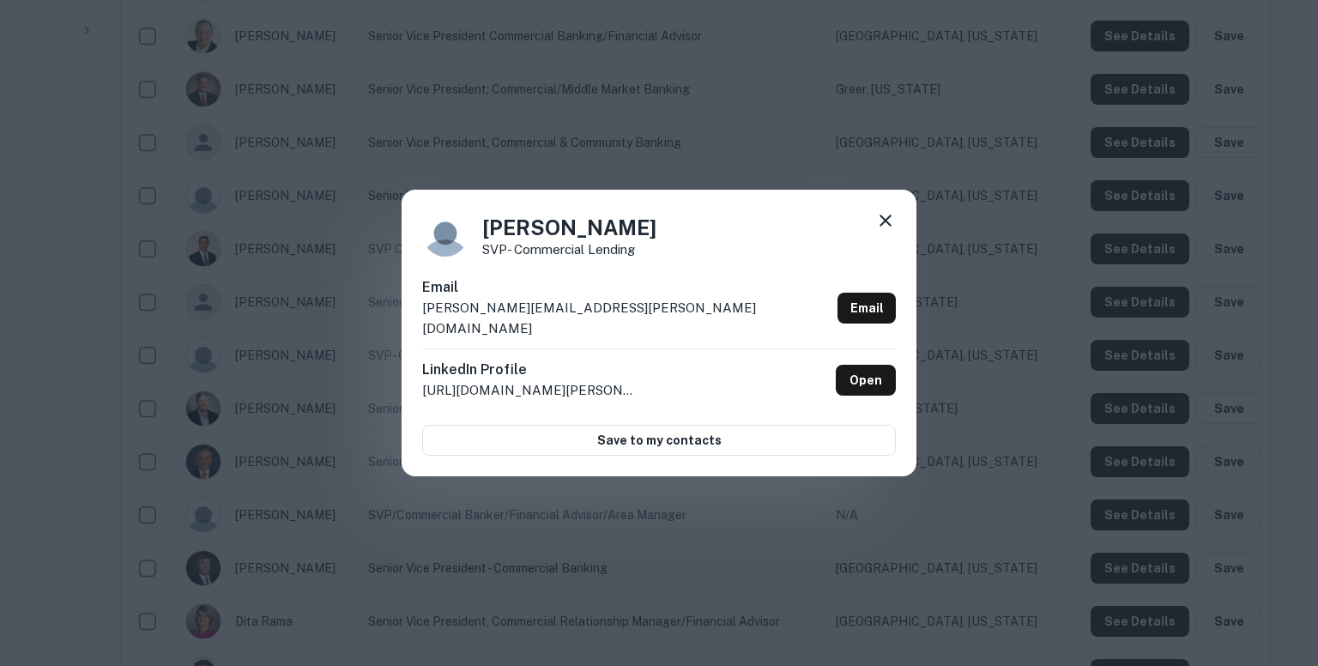
drag, startPoint x: 1130, startPoint y: 351, endPoint x: 758, endPoint y: 372, distance: 373.0
click at [758, 372] on div "Chuck Lassing SVP- Commercial Lending Email chuck.lassing@pnfp.com Email Linked…" at bounding box center [659, 333] width 1318 height 666
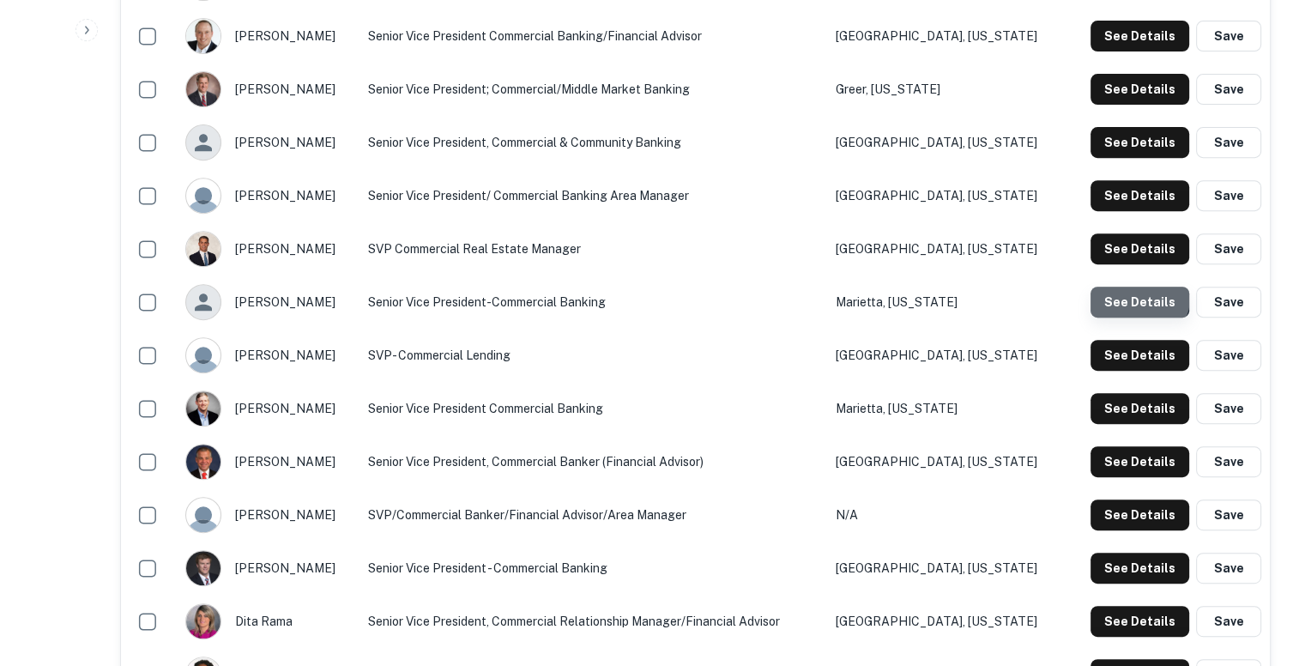
click at [1141, 297] on button "See Details" at bounding box center [1140, 302] width 99 height 31
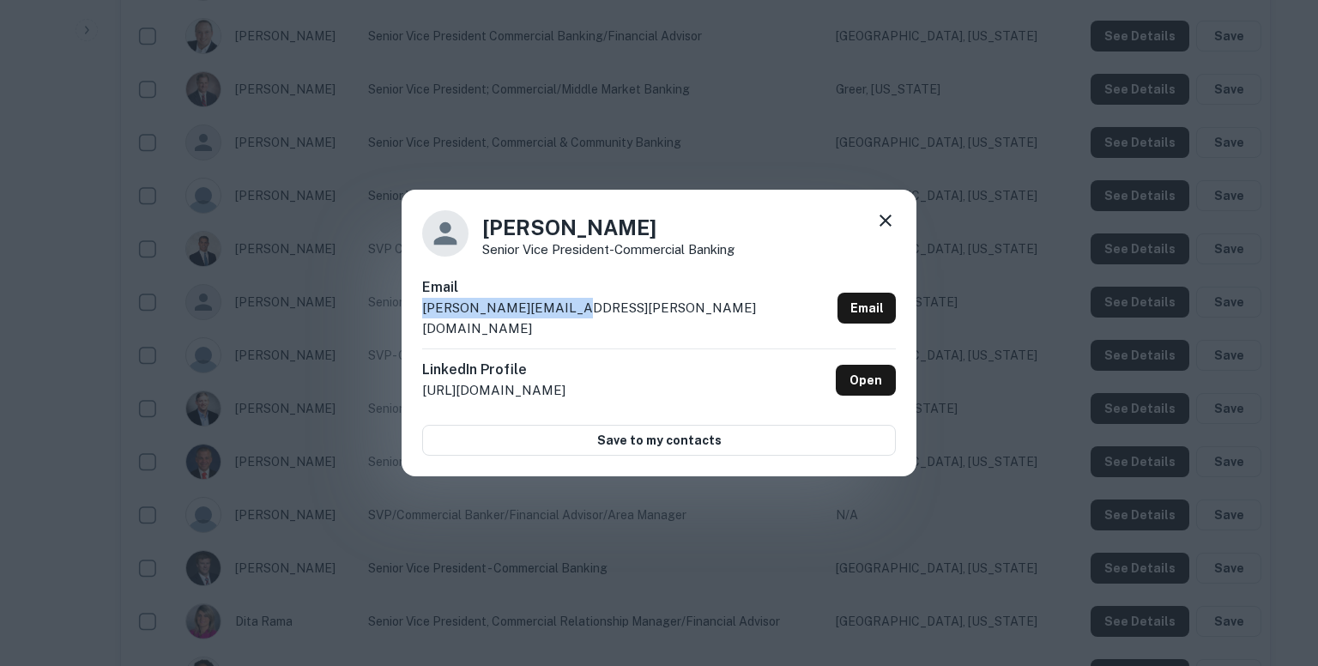
drag, startPoint x: 565, startPoint y: 316, endPoint x: 422, endPoint y: 324, distance: 142.7
click at [422, 324] on div "Email chris.gruehn@pnfp.com Email" at bounding box center [659, 312] width 474 height 71
click at [886, 227] on icon at bounding box center [885, 220] width 21 height 21
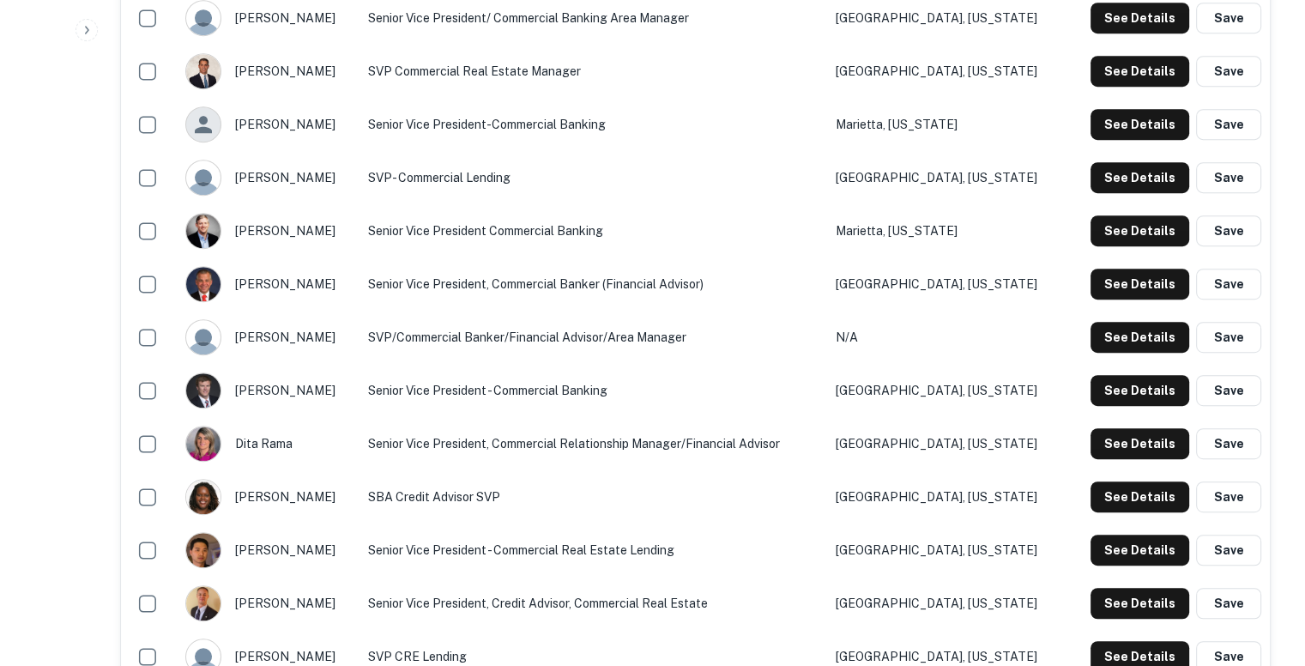
scroll to position [861, 0]
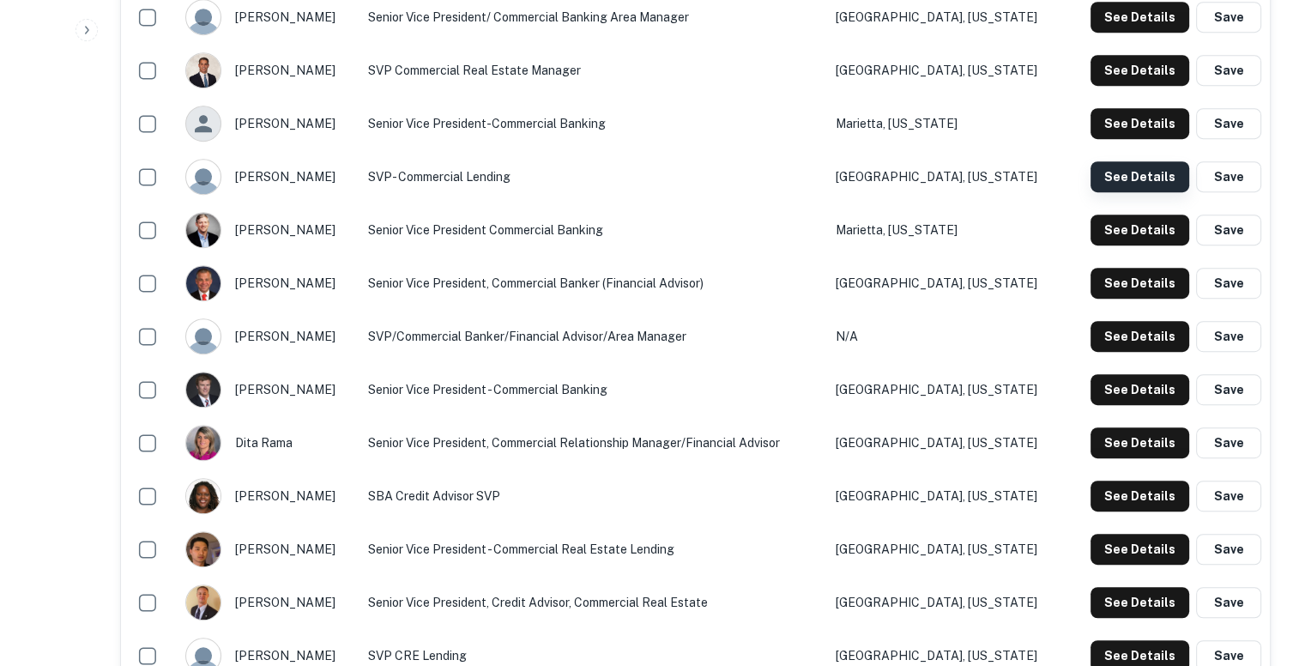
click at [1126, 169] on button "See Details" at bounding box center [1140, 176] width 99 height 31
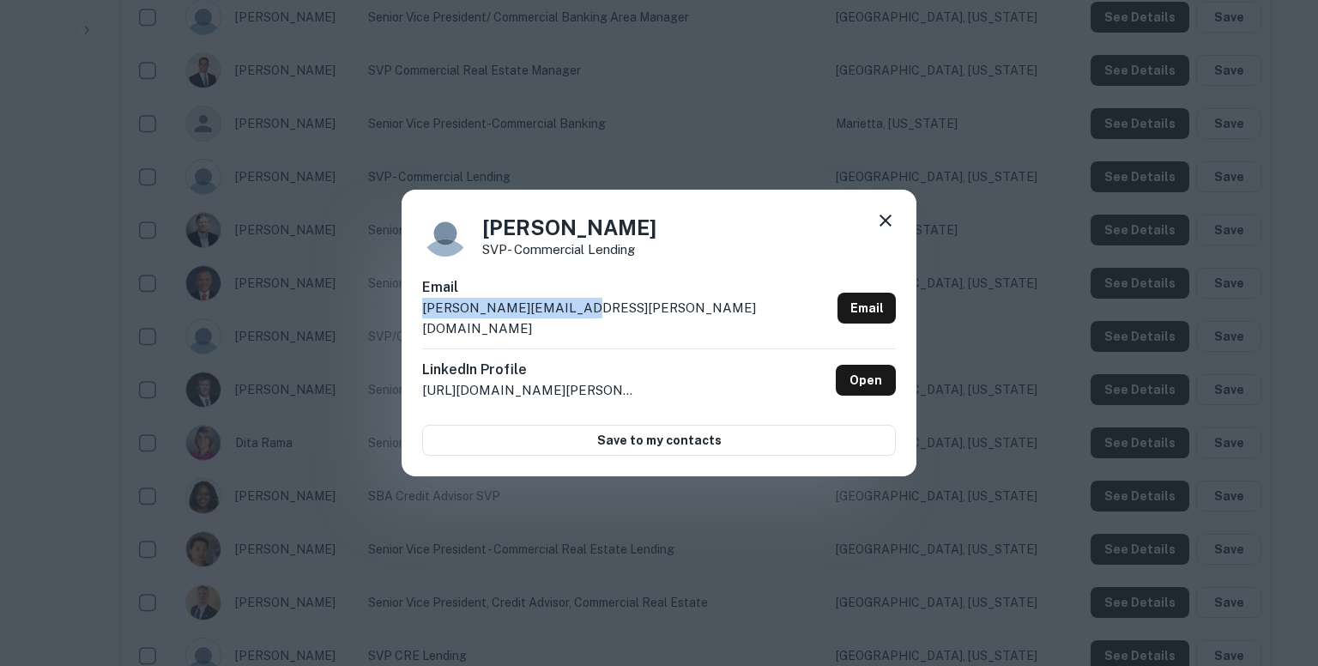
drag, startPoint x: 570, startPoint y: 318, endPoint x: 417, endPoint y: 323, distance: 152.8
click at [417, 323] on div "Chuck Lassing SVP- Commercial Lending Email chuck.lassing@pnfp.com Email Linked…" at bounding box center [659, 333] width 515 height 287
click at [885, 227] on icon at bounding box center [886, 221] width 12 height 12
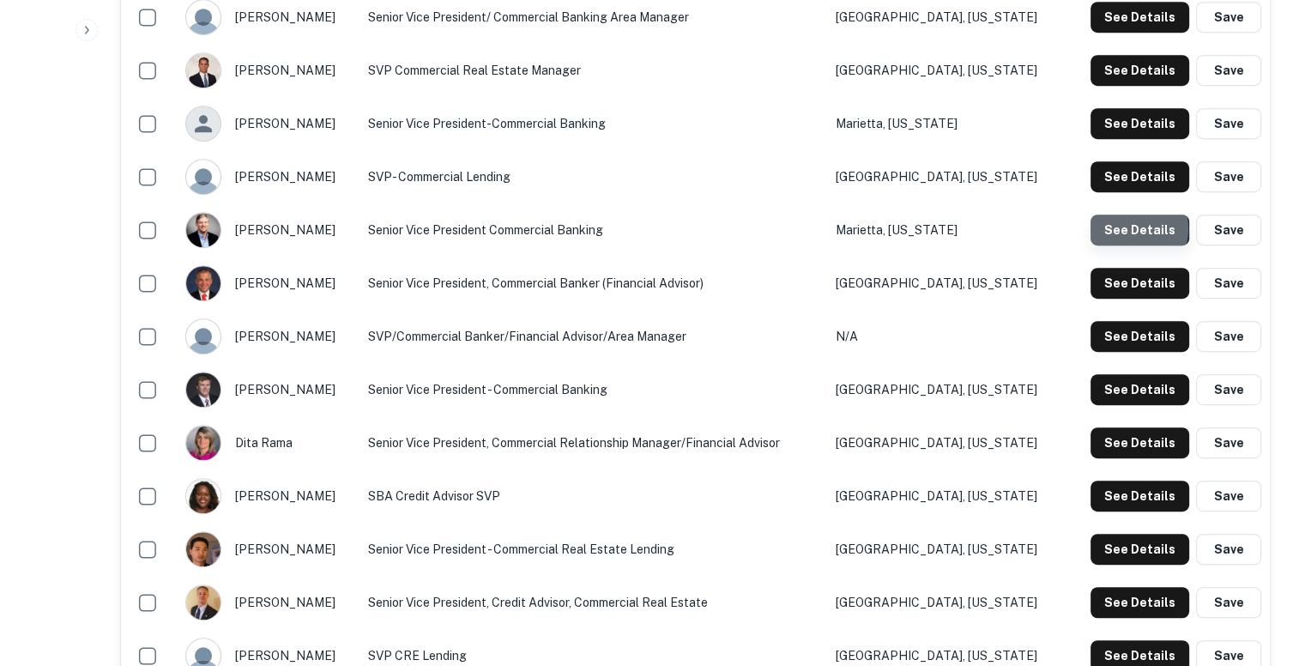
click at [1130, 227] on button "See Details" at bounding box center [1140, 230] width 99 height 31
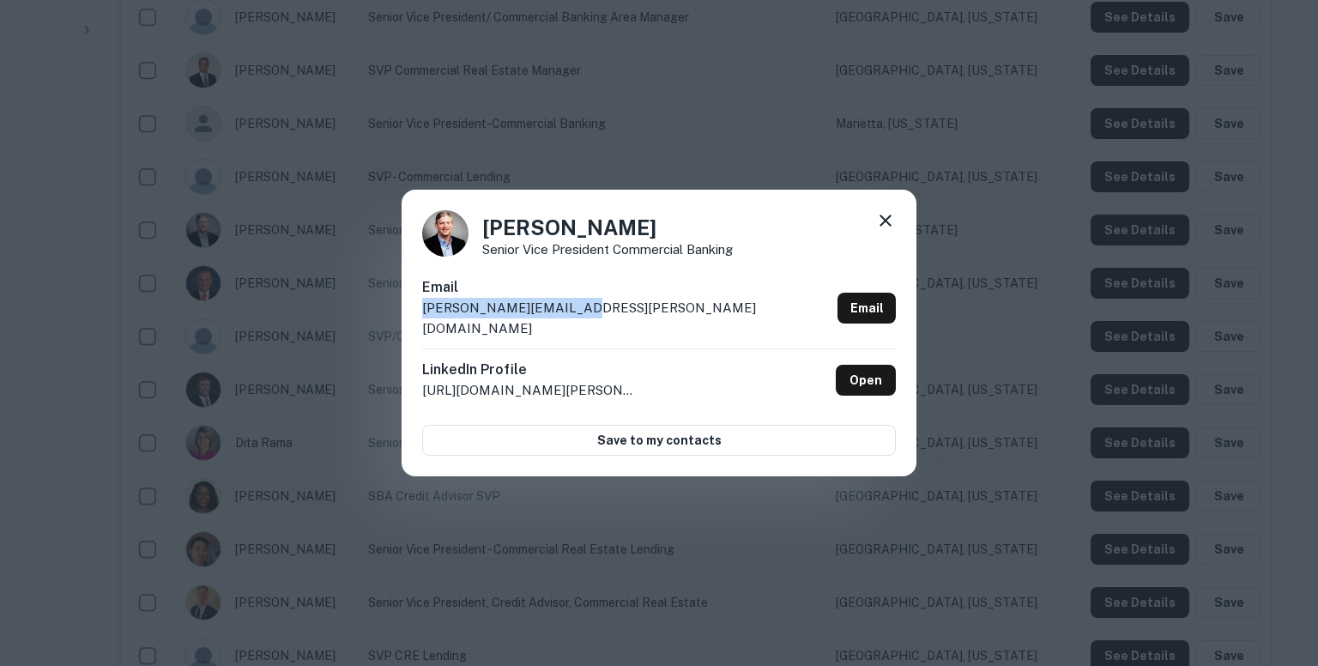
drag, startPoint x: 574, startPoint y: 318, endPoint x: 413, endPoint y: 325, distance: 161.5
click at [413, 325] on div "Daniel Coogle Senior Vice President Commercial Banking Email daniel.coogle@pnfp…" at bounding box center [659, 333] width 515 height 287
click at [882, 227] on icon at bounding box center [885, 220] width 21 height 21
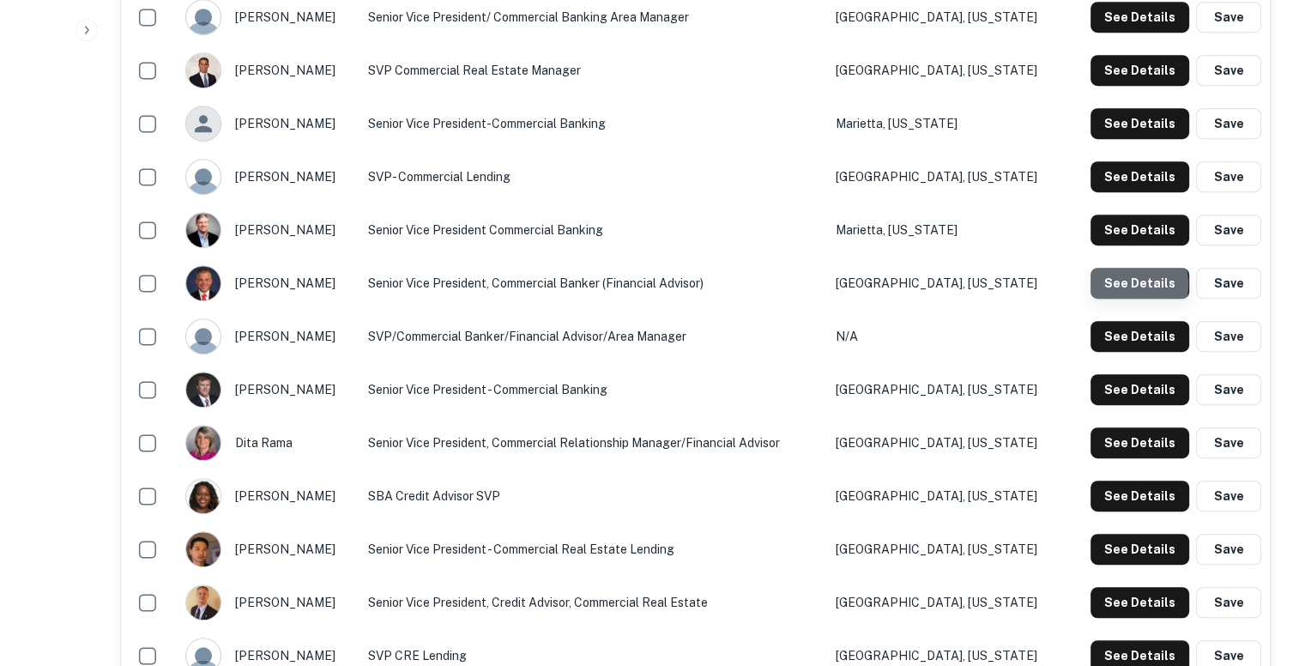
click at [1127, 283] on button "See Details" at bounding box center [1140, 283] width 99 height 31
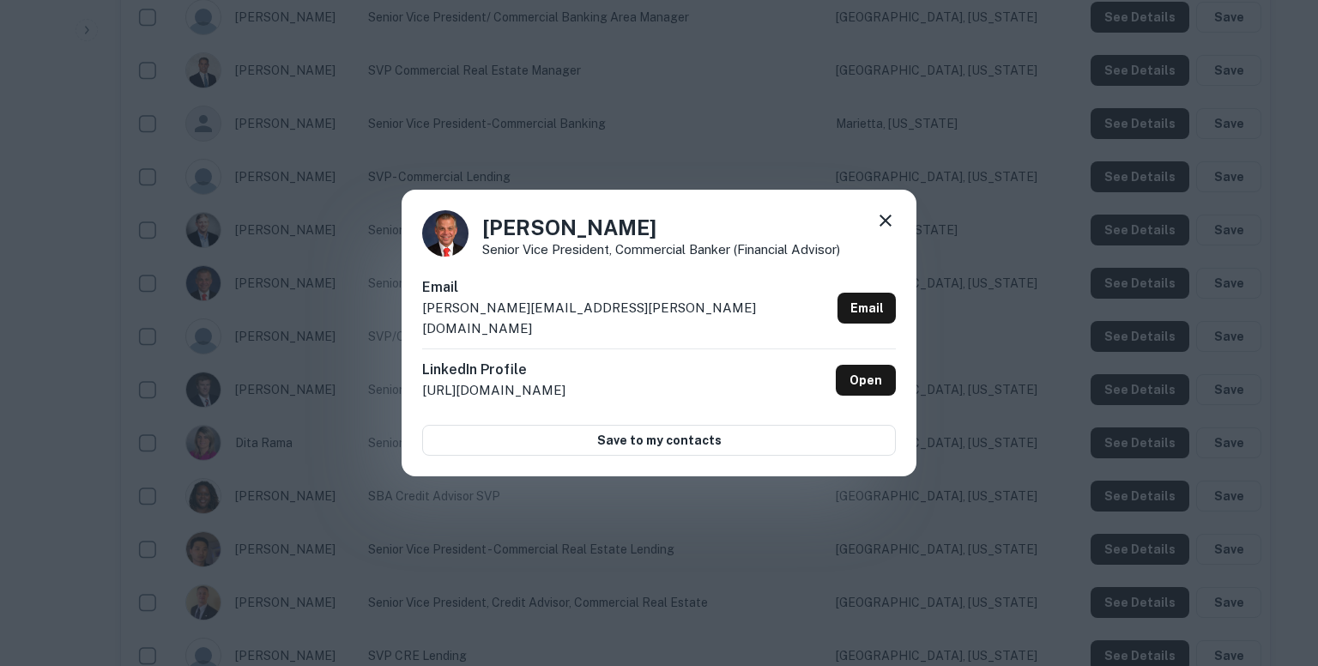
click at [562, 322] on p "david.forrest@pnfp.com" at bounding box center [626, 318] width 408 height 40
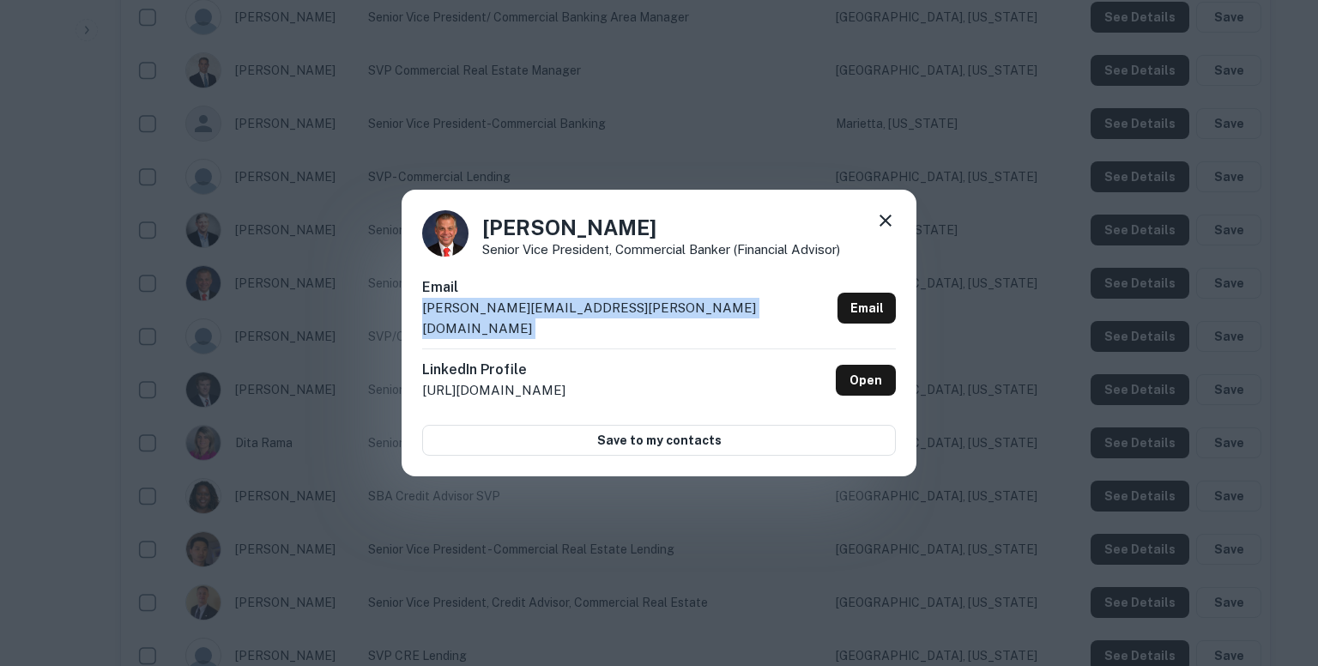
click at [562, 322] on p "david.forrest@pnfp.com" at bounding box center [626, 318] width 408 height 40
click at [882, 227] on icon at bounding box center [886, 221] width 12 height 12
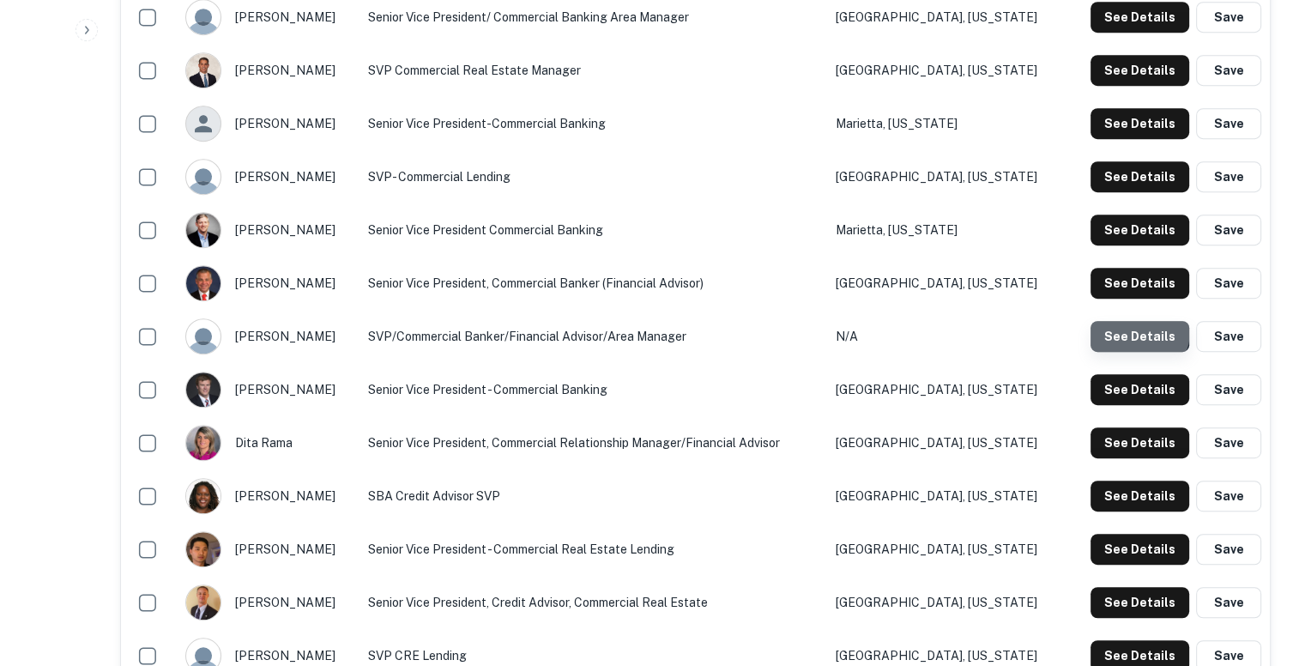
click at [1141, 330] on button "See Details" at bounding box center [1140, 336] width 99 height 31
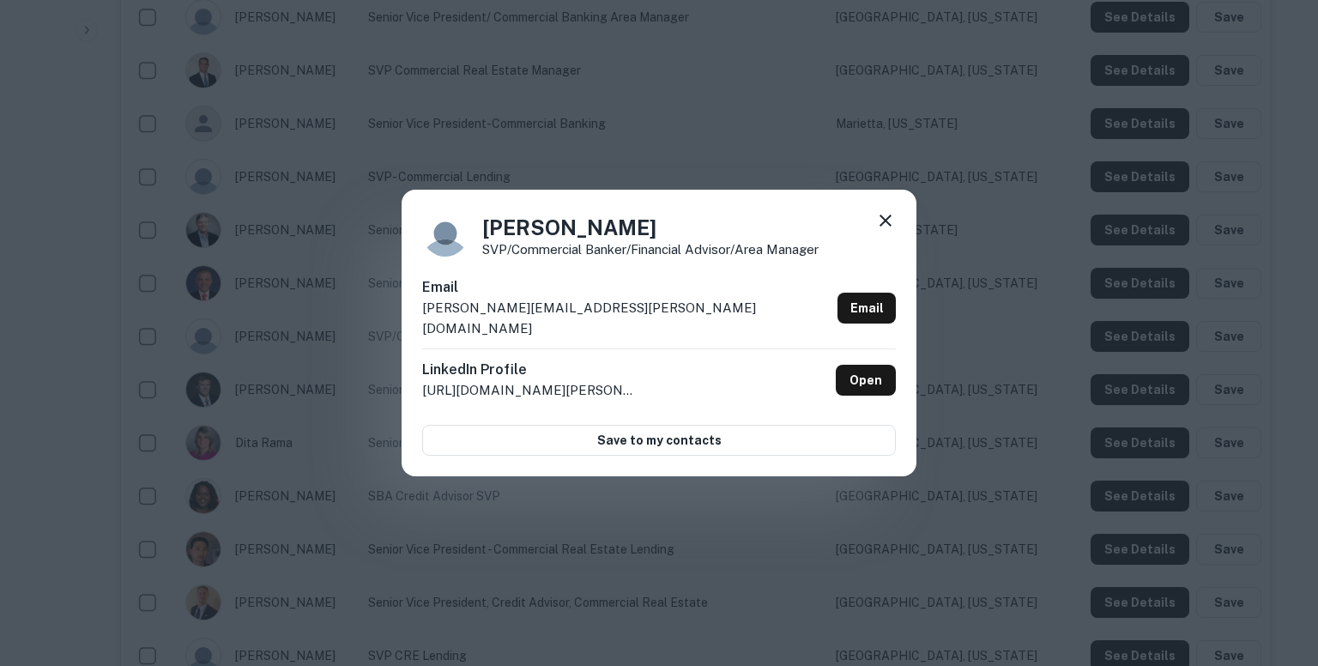
click at [573, 318] on div "Email debbie.clarke@pnfp.com Email" at bounding box center [659, 312] width 474 height 71
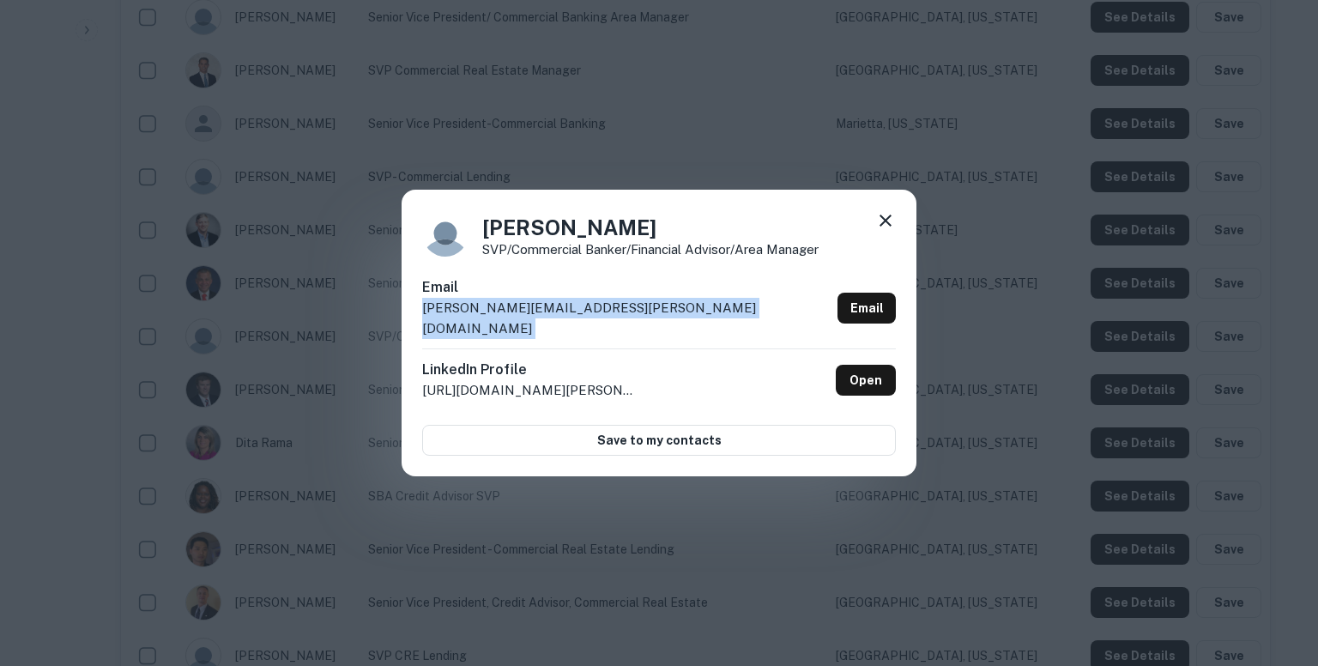
click at [573, 318] on div "Email debbie.clarke@pnfp.com Email" at bounding box center [659, 312] width 474 height 71
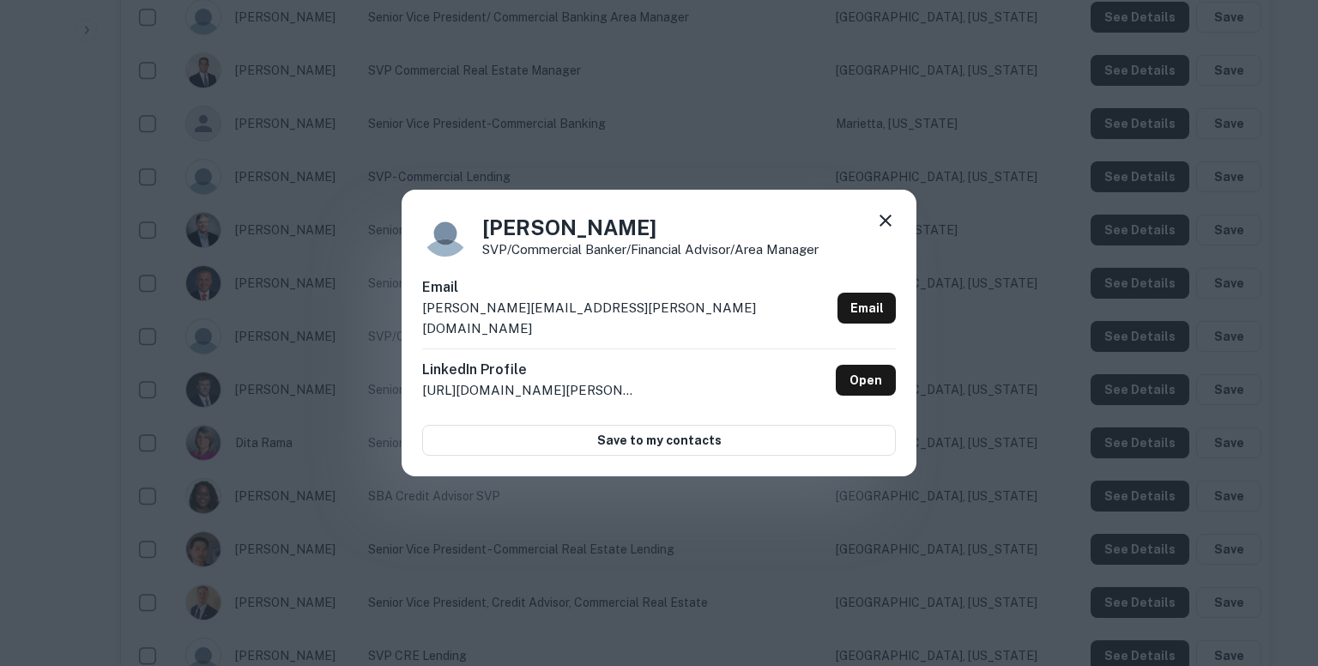
click at [896, 156] on div "Debbie Clarke SVP/Commercial Banker/Financial Advisor/Area Manager Email debbie…" at bounding box center [659, 333] width 1318 height 666
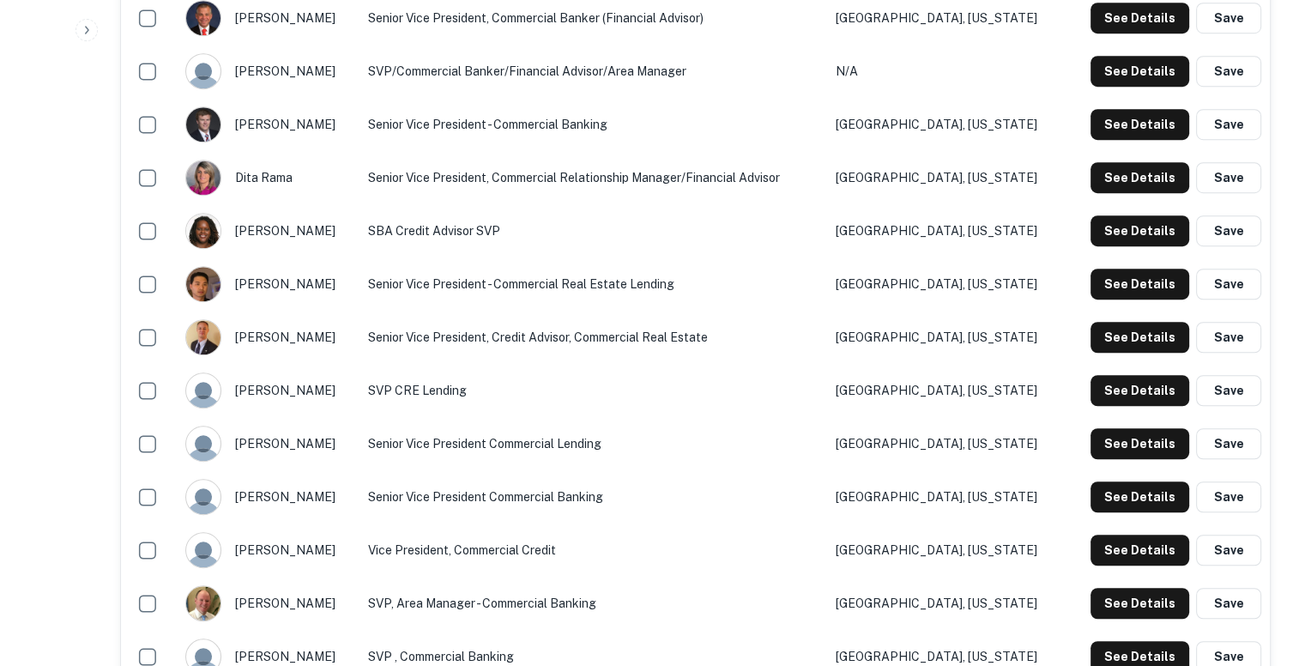
scroll to position [1133, 0]
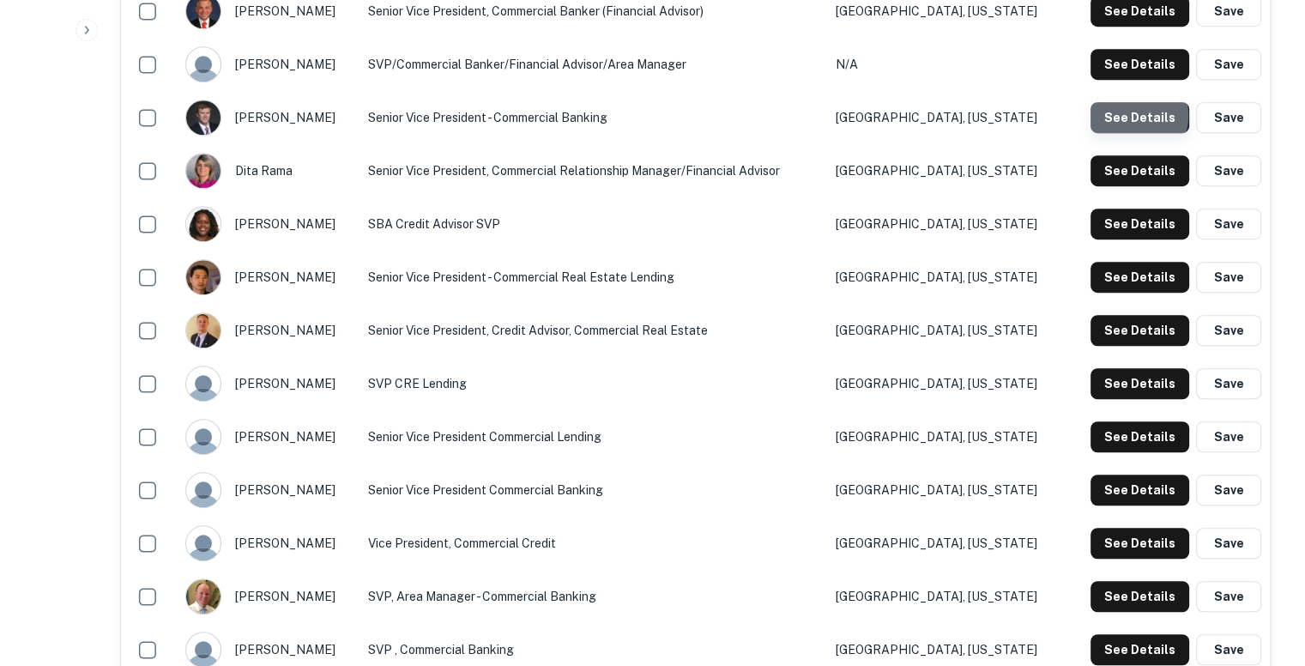
click at [1136, 114] on button "See Details" at bounding box center [1140, 117] width 99 height 31
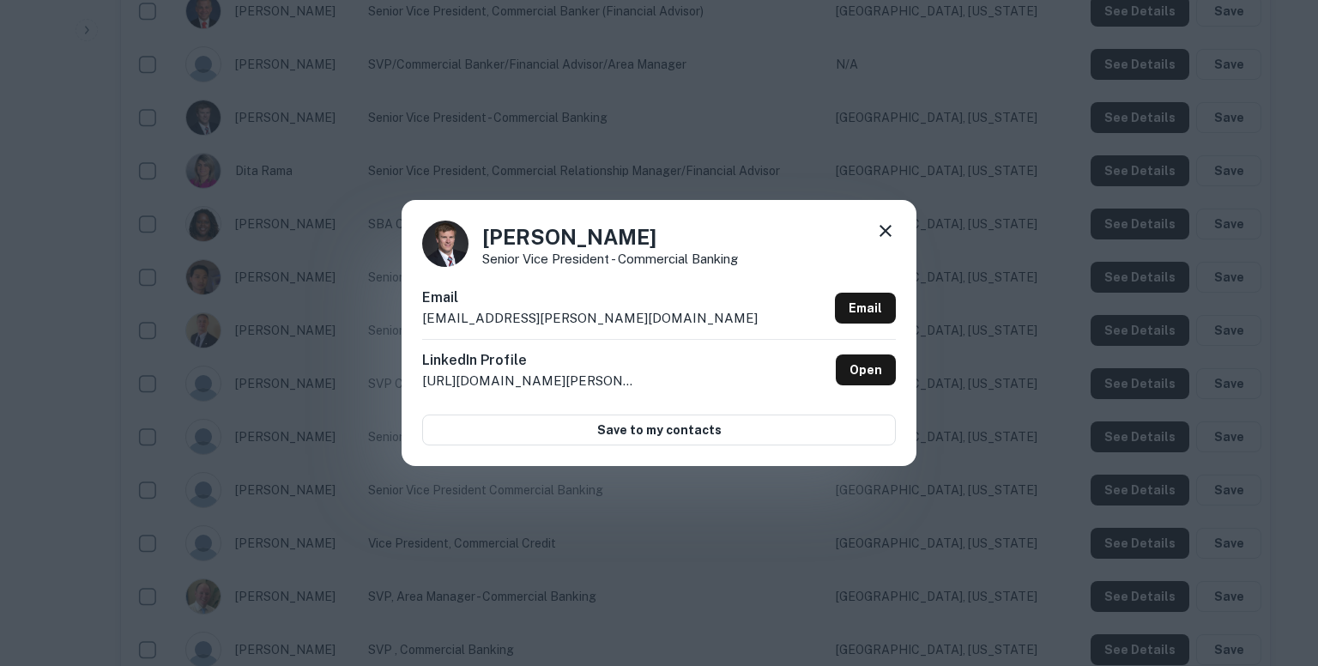
click at [556, 319] on div "Email devin.patro@pnfp.com Email" at bounding box center [659, 312] width 474 height 51
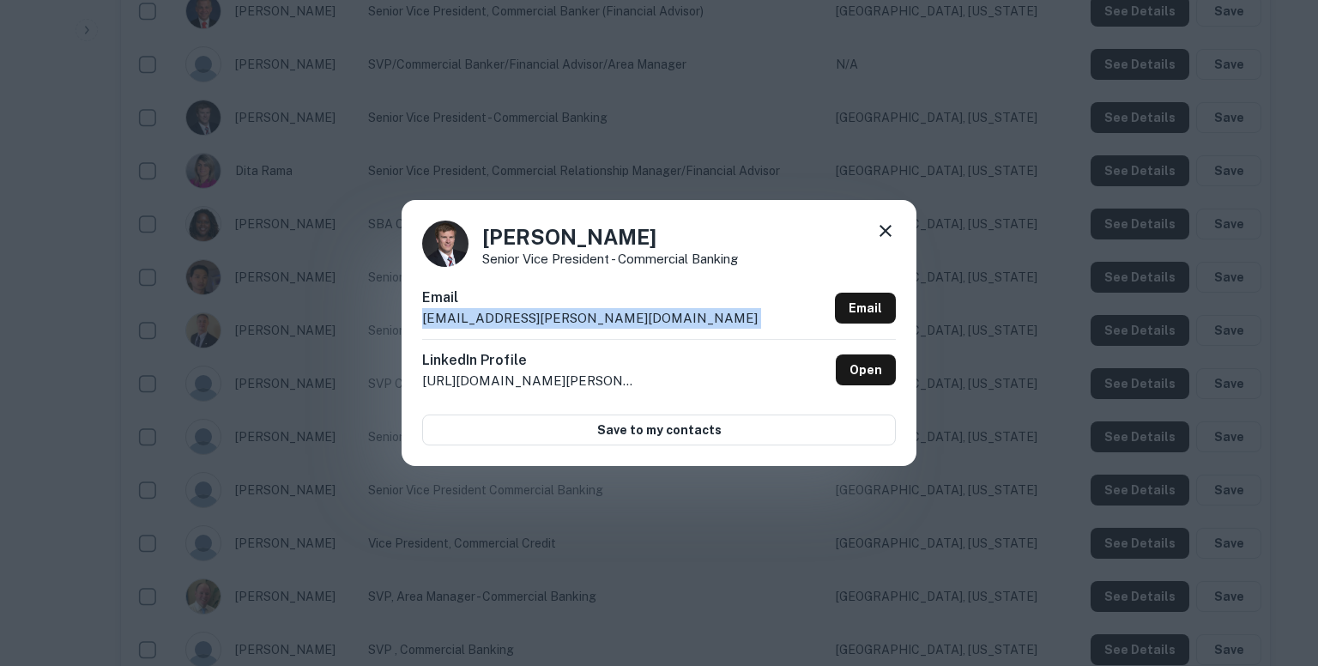
click at [556, 319] on div "Email devin.patro@pnfp.com Email" at bounding box center [659, 312] width 474 height 51
click at [886, 224] on icon at bounding box center [885, 231] width 21 height 21
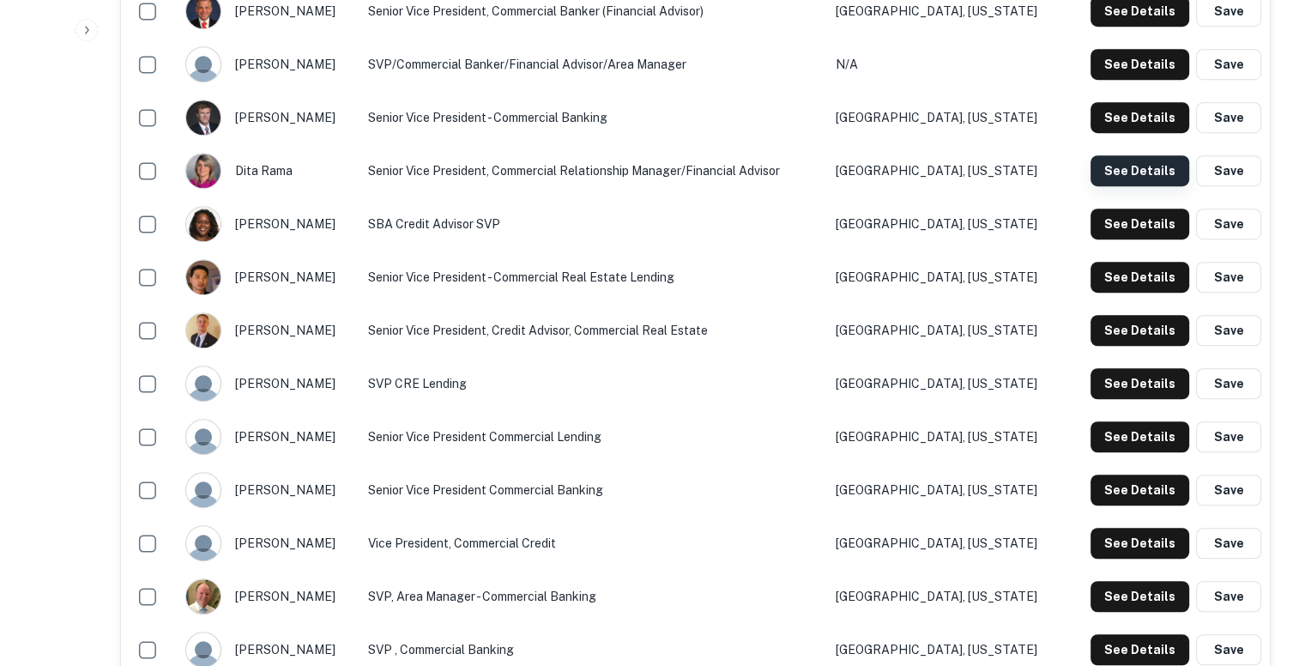
click at [1143, 178] on button "See Details" at bounding box center [1140, 170] width 99 height 31
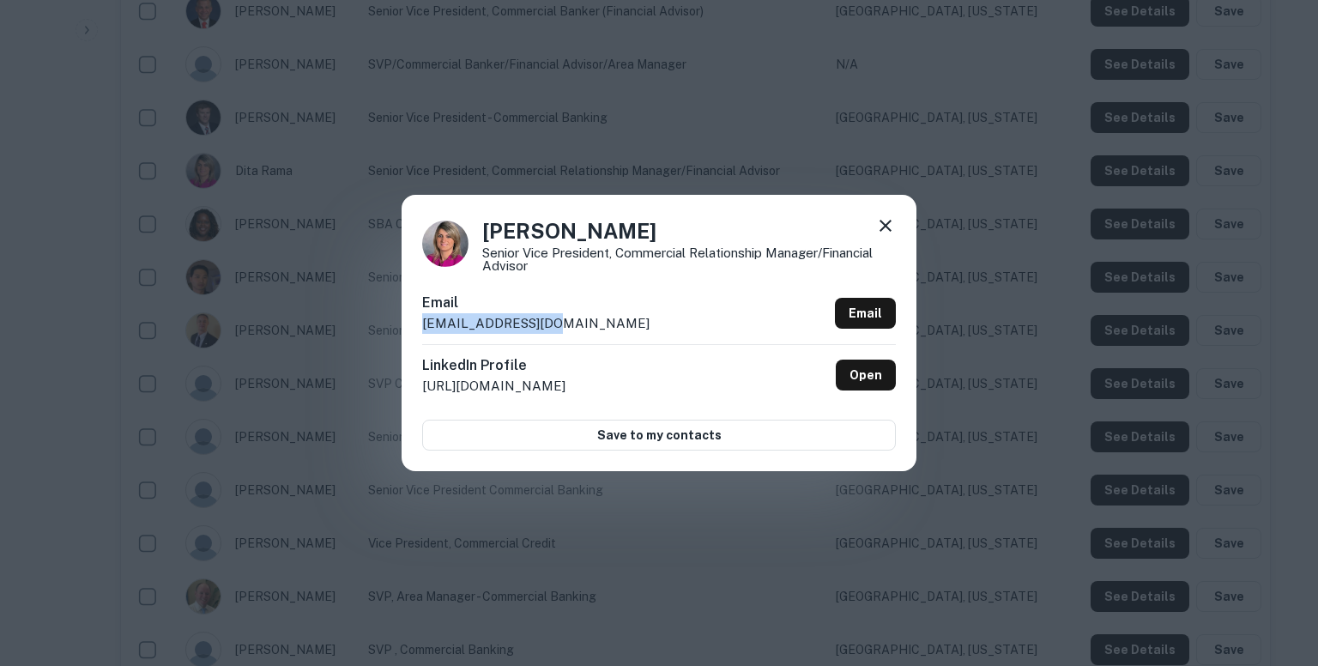
drag, startPoint x: 552, startPoint y: 324, endPoint x: 422, endPoint y: 329, distance: 129.7
click at [422, 329] on div "Email dita.rama@pnfp.com Email" at bounding box center [659, 318] width 474 height 51
click at [882, 217] on icon at bounding box center [885, 225] width 21 height 21
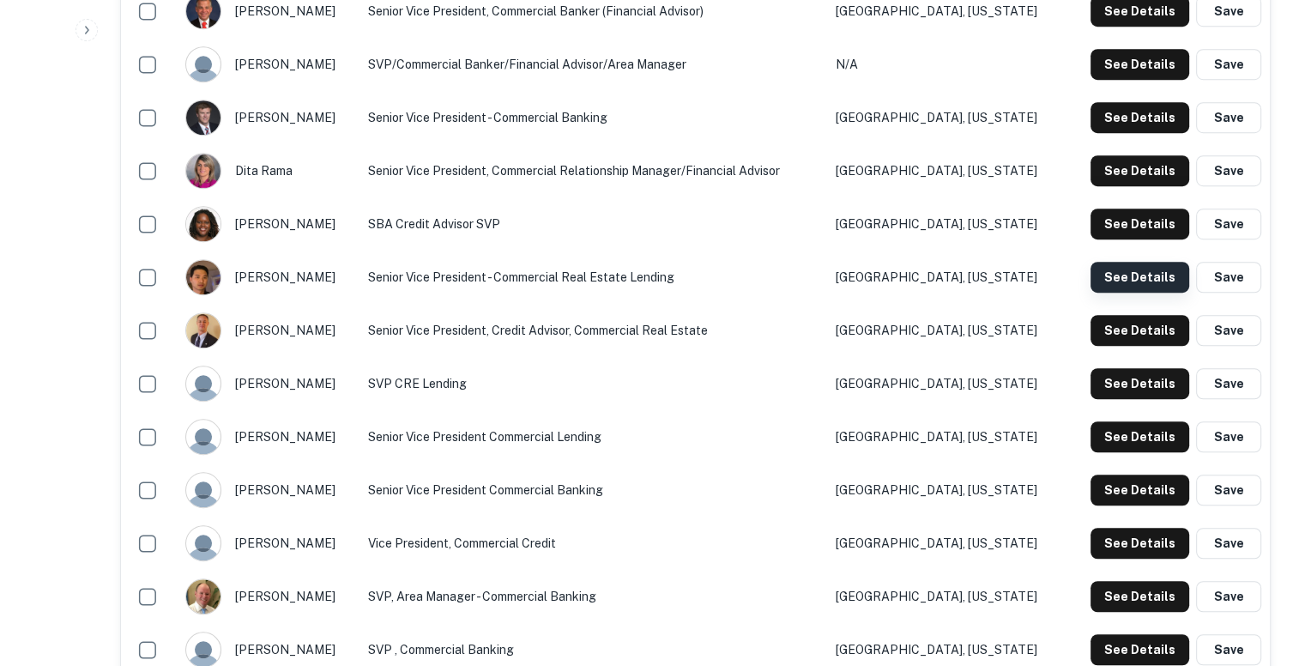
click at [1115, 275] on button "See Details" at bounding box center [1140, 277] width 99 height 31
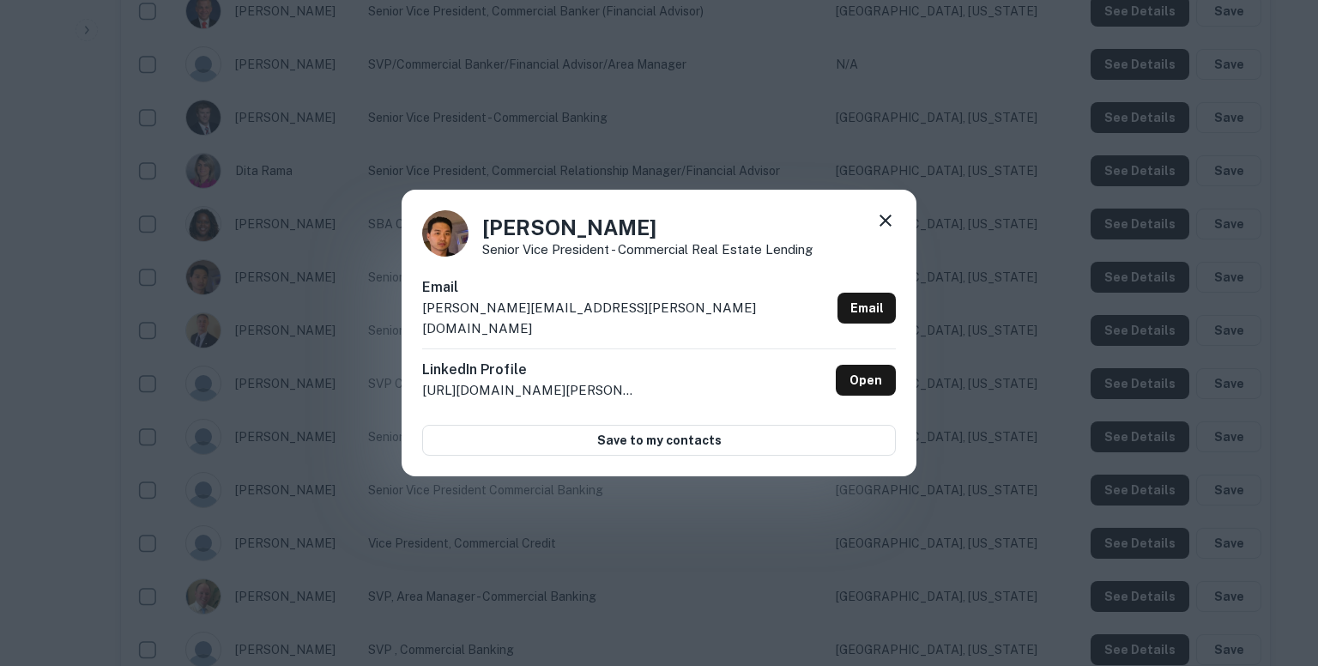
click at [544, 313] on p "johnny.lee@pnfp.com" at bounding box center [626, 318] width 408 height 40
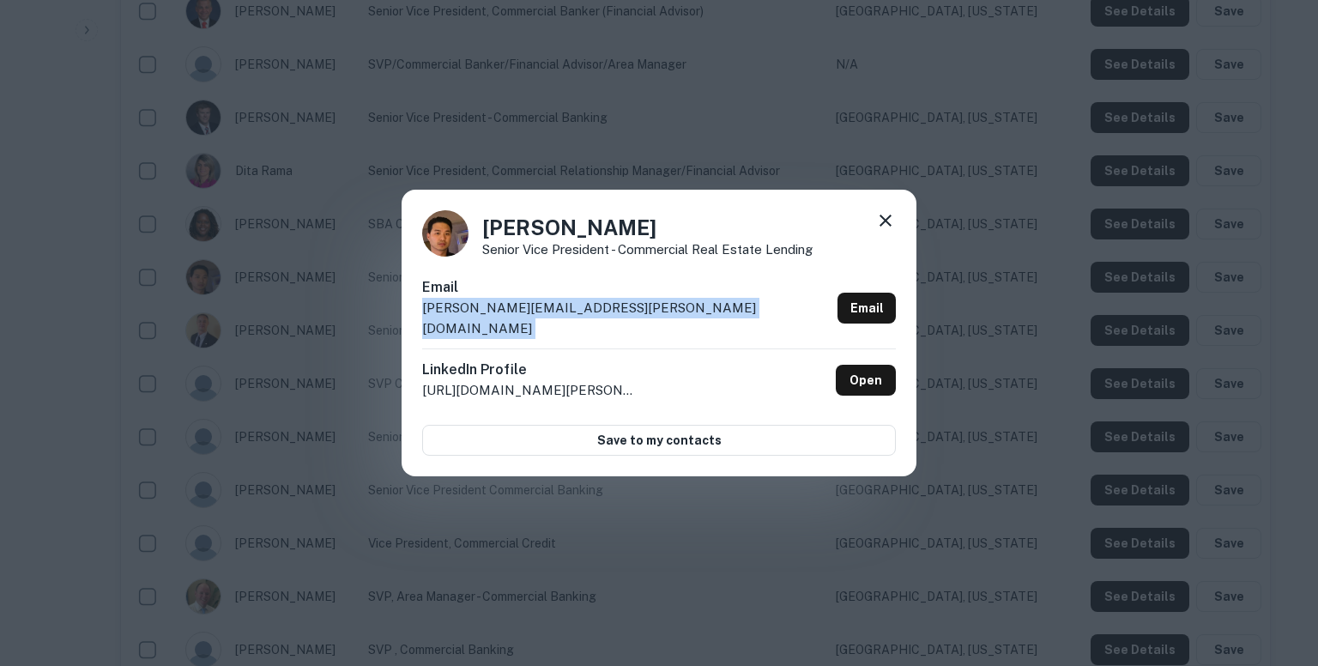
click at [544, 313] on p "johnny.lee@pnfp.com" at bounding box center [626, 318] width 408 height 40
click at [883, 227] on icon at bounding box center [886, 221] width 12 height 12
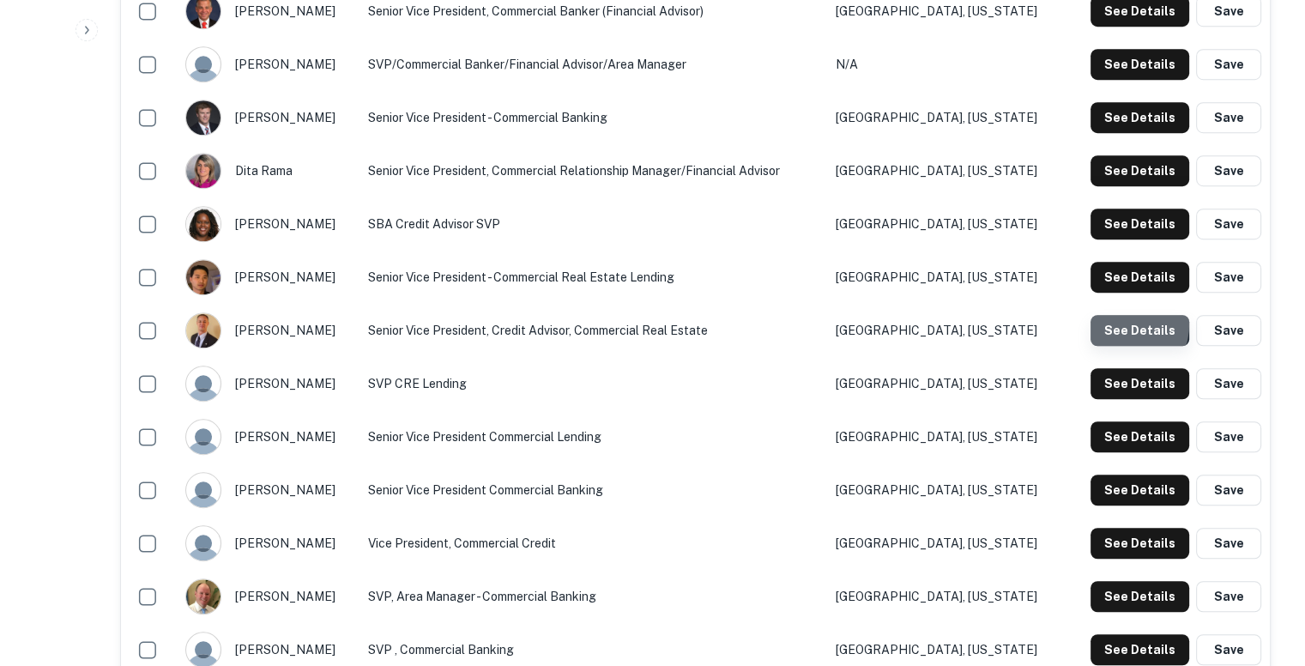
click at [1116, 322] on button "See Details" at bounding box center [1140, 330] width 99 height 31
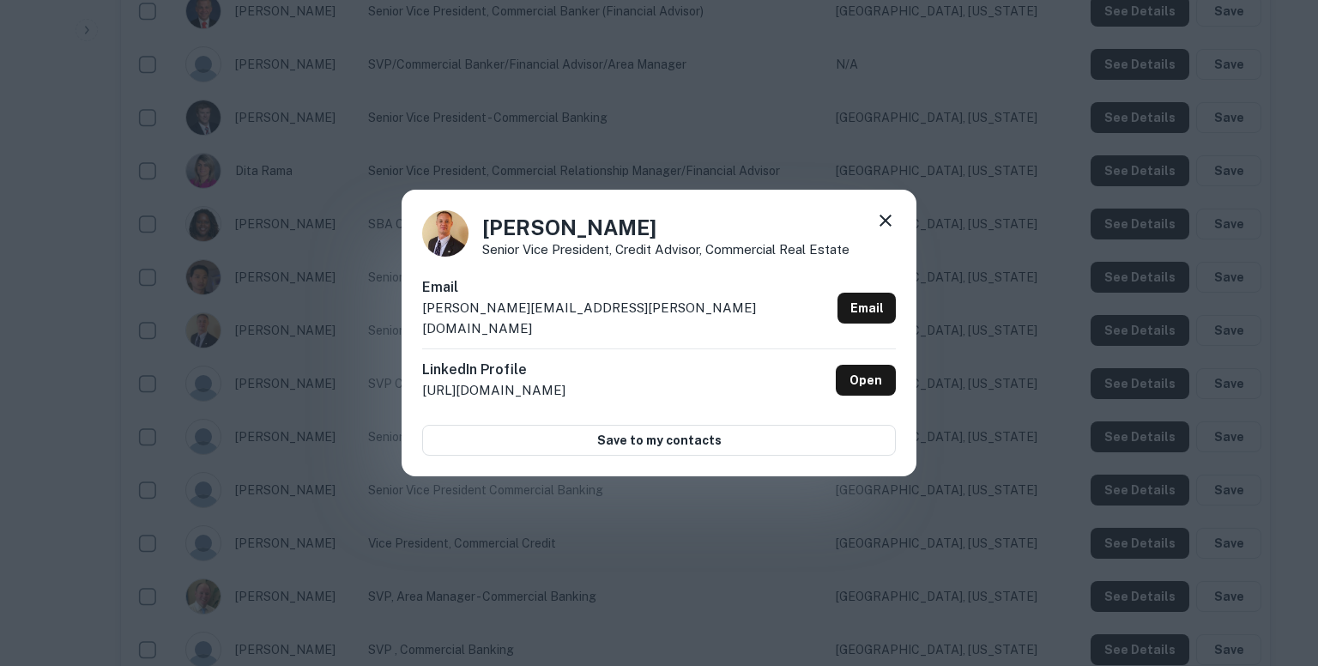
click at [695, 405] on div "Email justin.gordon@pnfp.com Email LinkedIn Profile http://www.linkedin.com/in/…" at bounding box center [659, 366] width 474 height 178
click at [570, 320] on div "Email justin.gordon@pnfp.com Email" at bounding box center [659, 312] width 474 height 71
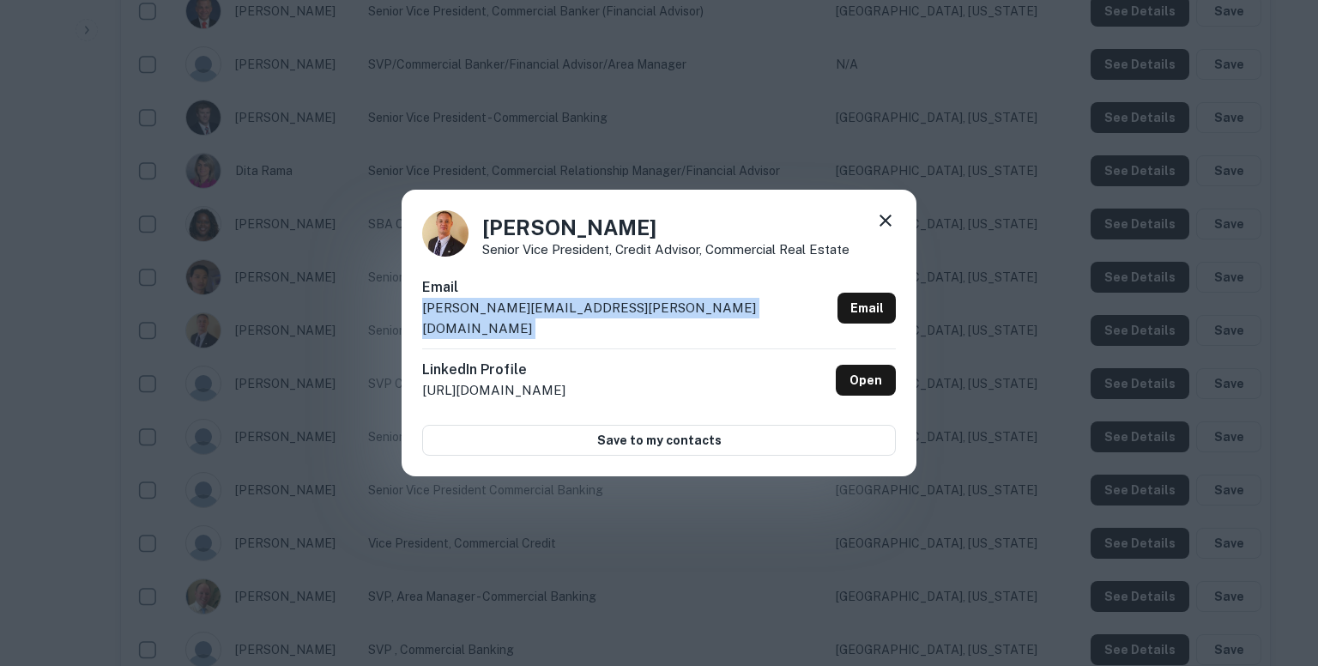
click at [570, 320] on div "Email justin.gordon@pnfp.com Email" at bounding box center [659, 312] width 474 height 71
click at [887, 227] on icon at bounding box center [885, 220] width 21 height 21
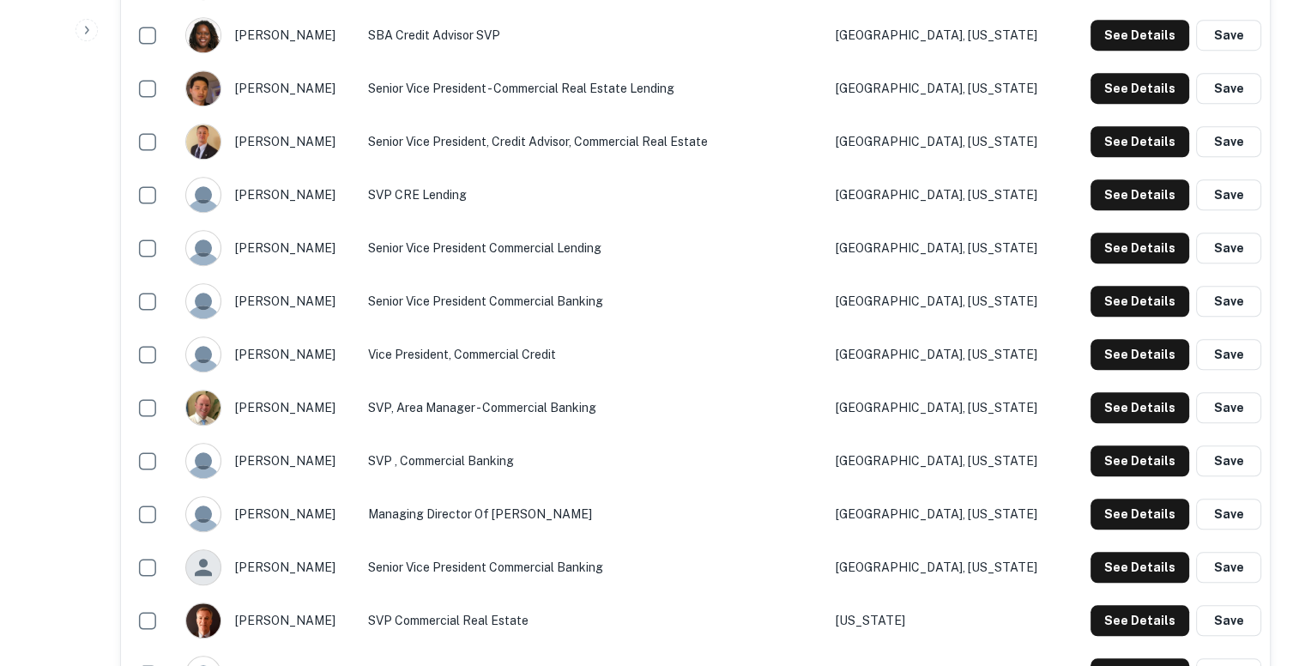
scroll to position [1324, 0]
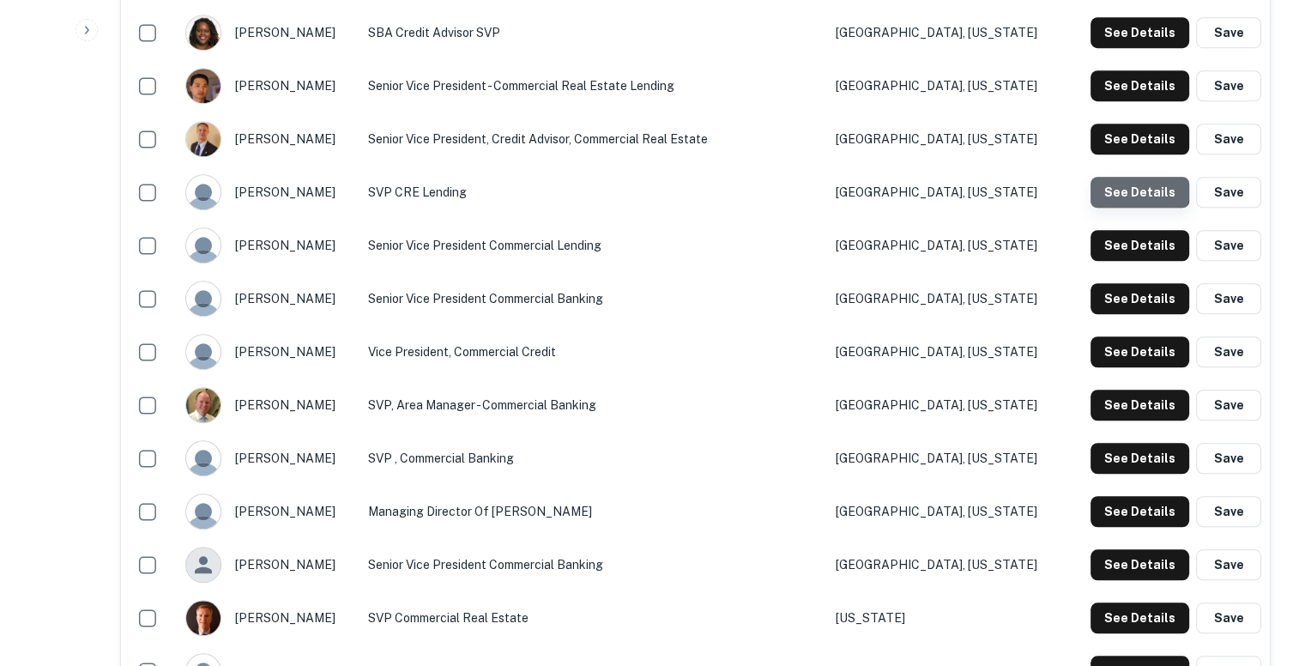
click at [1140, 183] on button "See Details" at bounding box center [1140, 192] width 99 height 31
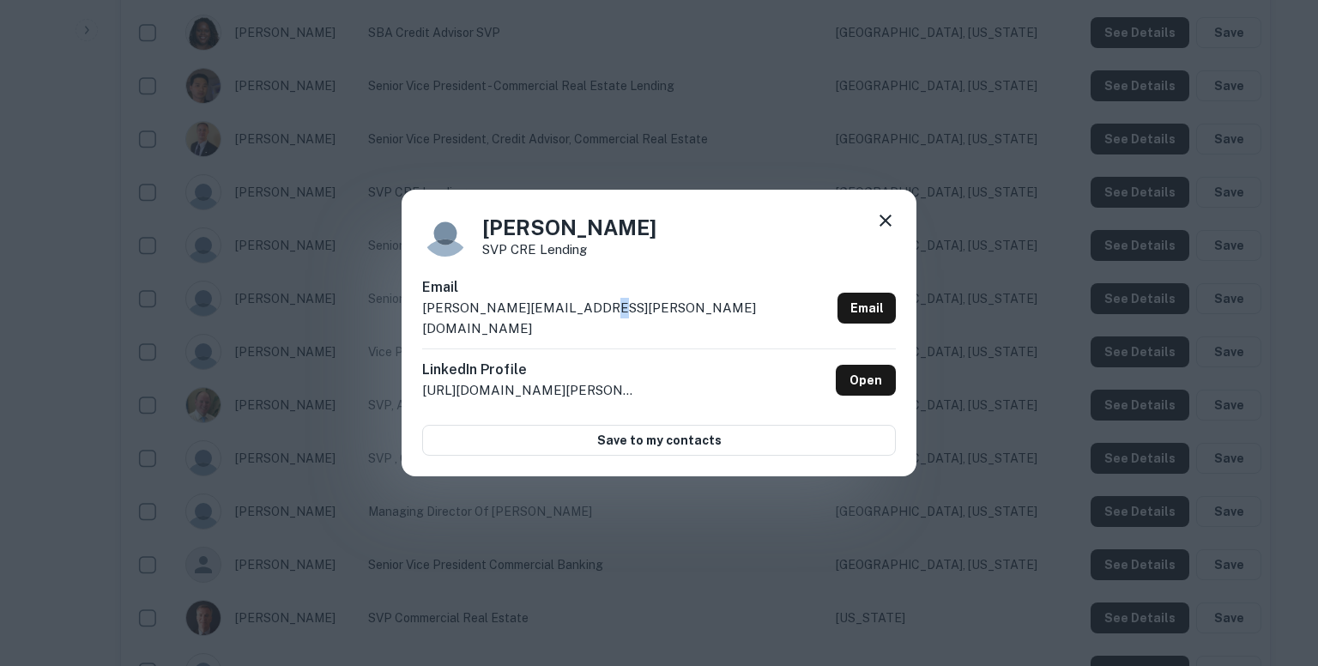
drag, startPoint x: 593, startPoint y: 303, endPoint x: 589, endPoint y: 313, distance: 11.2
click at [589, 313] on p "katherine.graham@pnfp.com" at bounding box center [626, 318] width 408 height 40
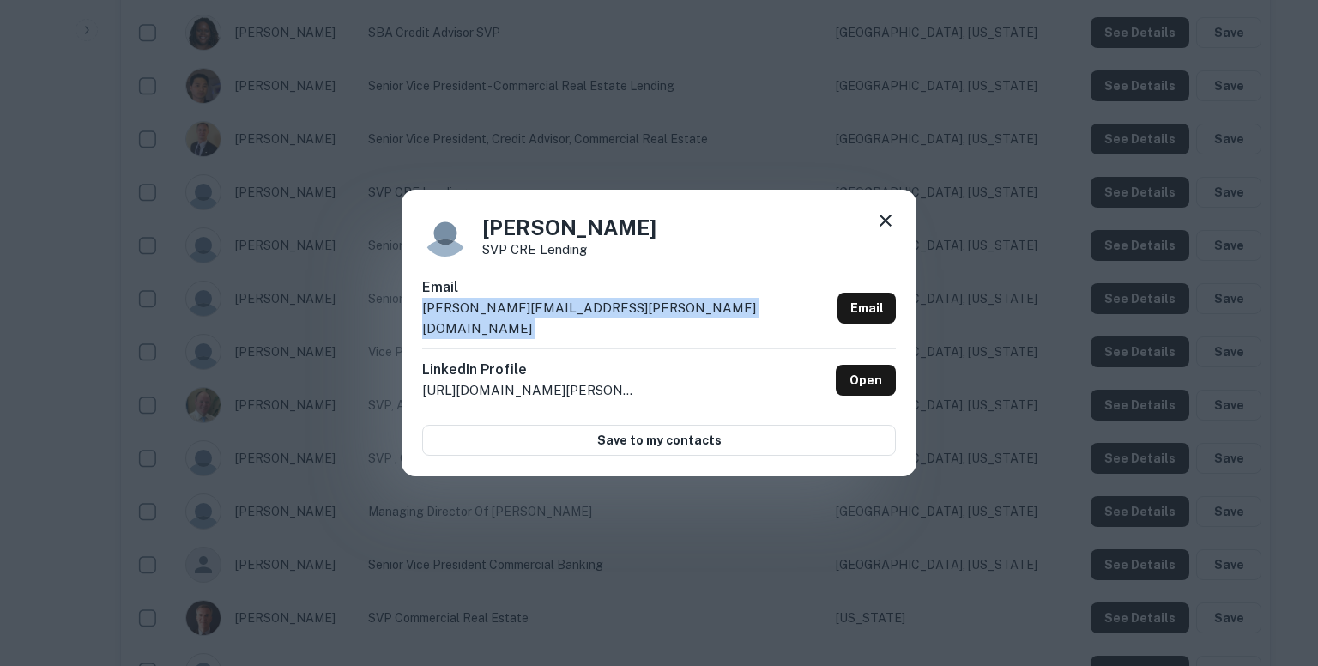
click at [589, 313] on p "katherine.graham@pnfp.com" at bounding box center [626, 318] width 408 height 40
click at [882, 227] on icon at bounding box center [886, 221] width 12 height 12
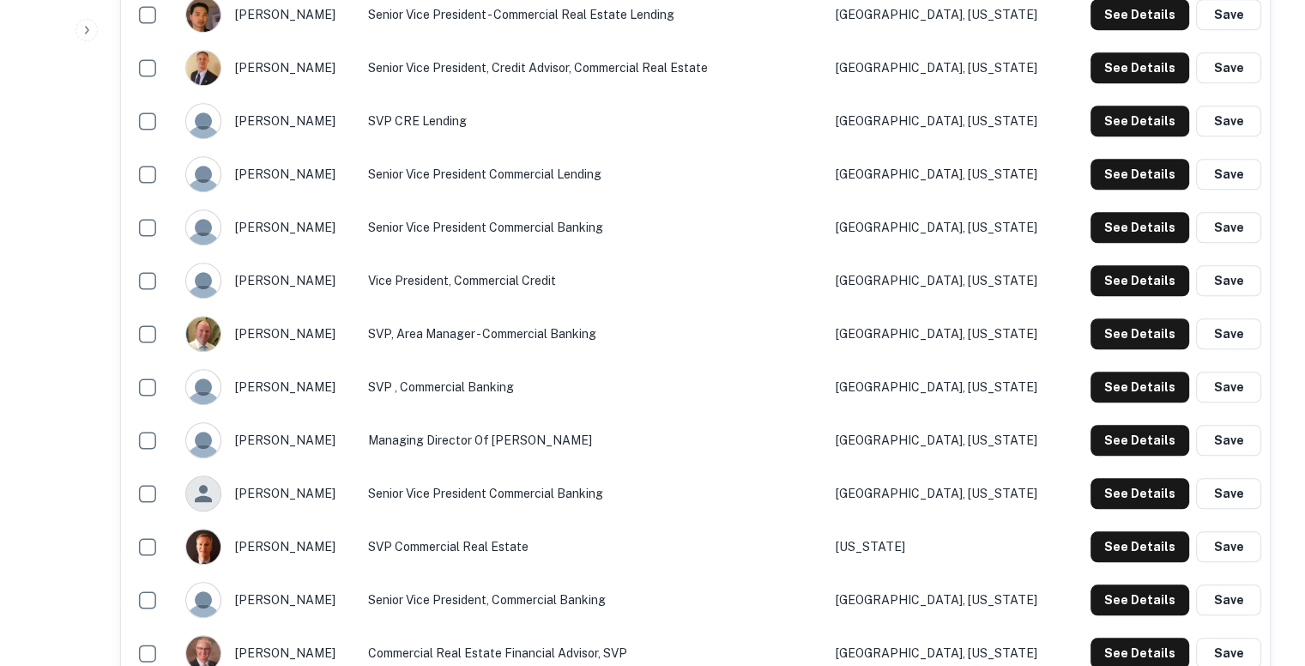
scroll to position [1396, 0]
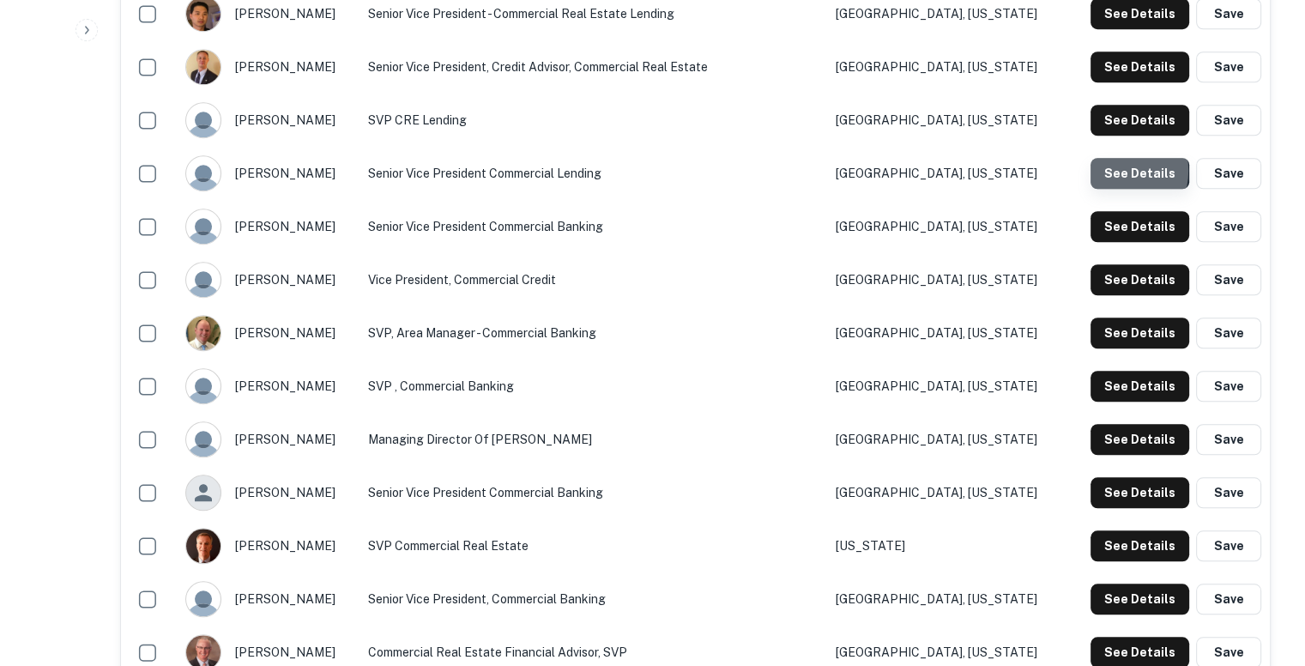
click at [1110, 170] on button "See Details" at bounding box center [1140, 173] width 99 height 31
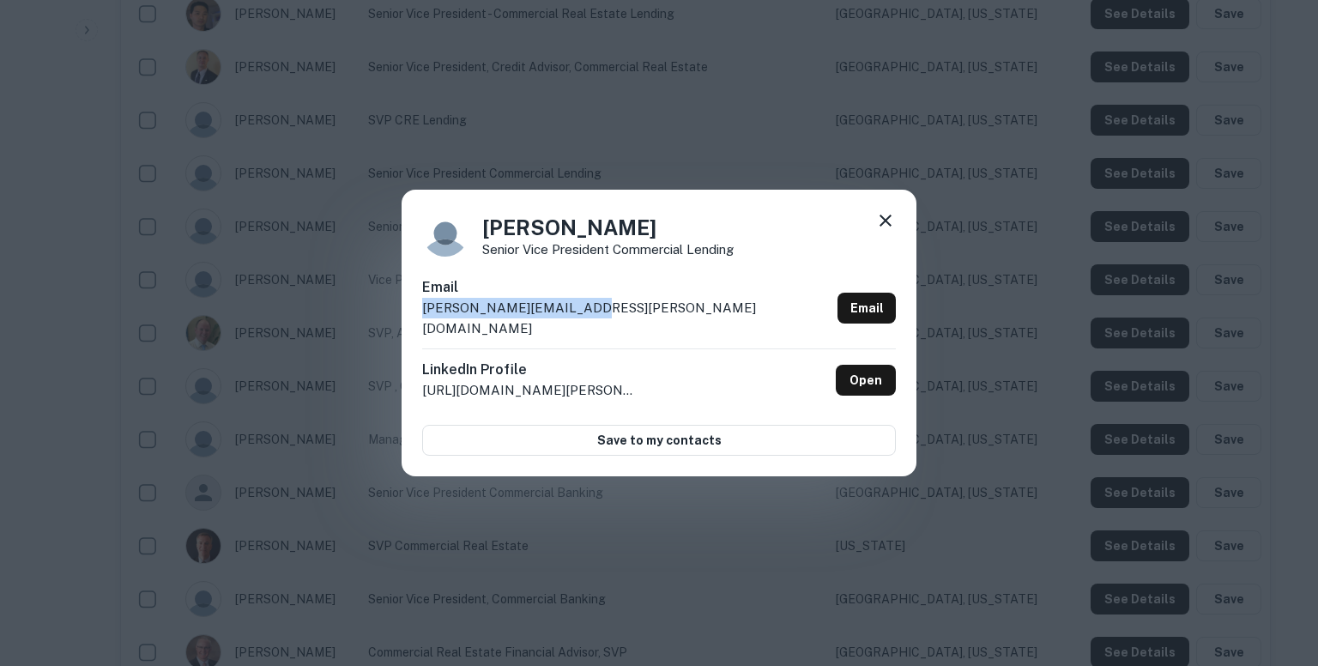
drag, startPoint x: 584, startPoint y: 319, endPoint x: 420, endPoint y: 327, distance: 164.1
click at [420, 327] on div "Keith Stansell Senior Vice President Commercial Lending Email keith.stansell@pn…" at bounding box center [659, 333] width 515 height 287
click at [858, 131] on div "Keith Stansell Senior Vice President Commercial Lending Email keith.stansell@pn…" at bounding box center [659, 333] width 1318 height 666
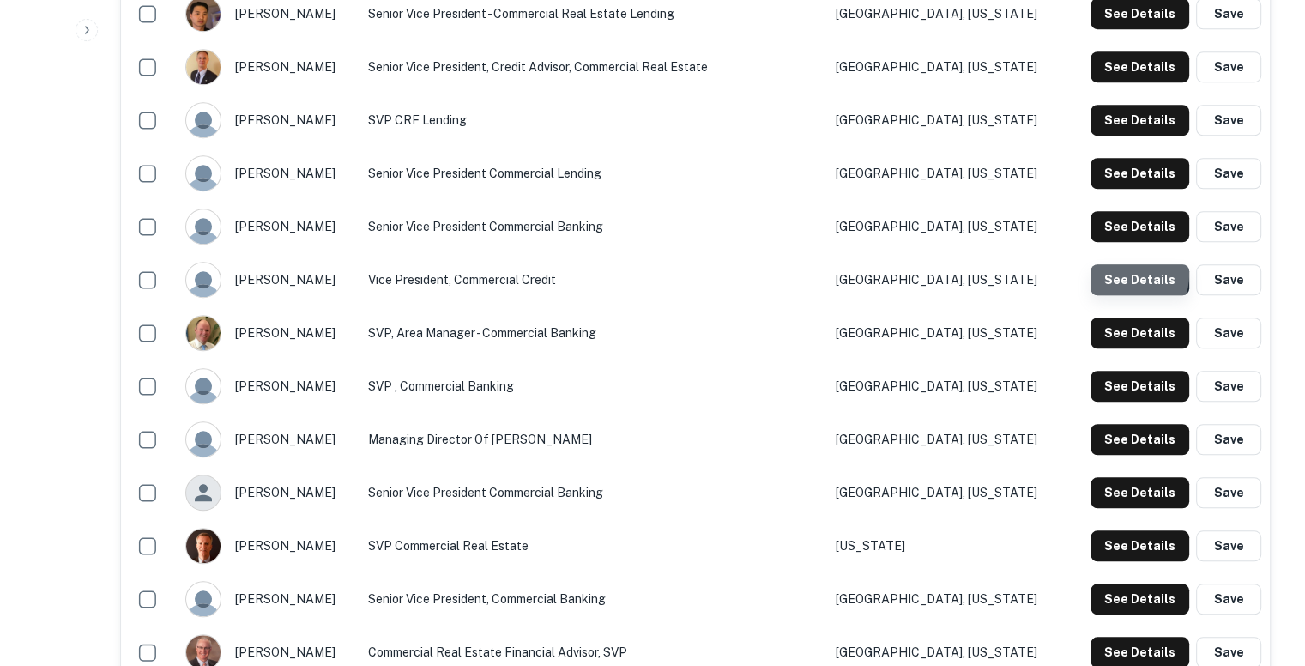
click at [1126, 273] on button "See Details" at bounding box center [1140, 279] width 99 height 31
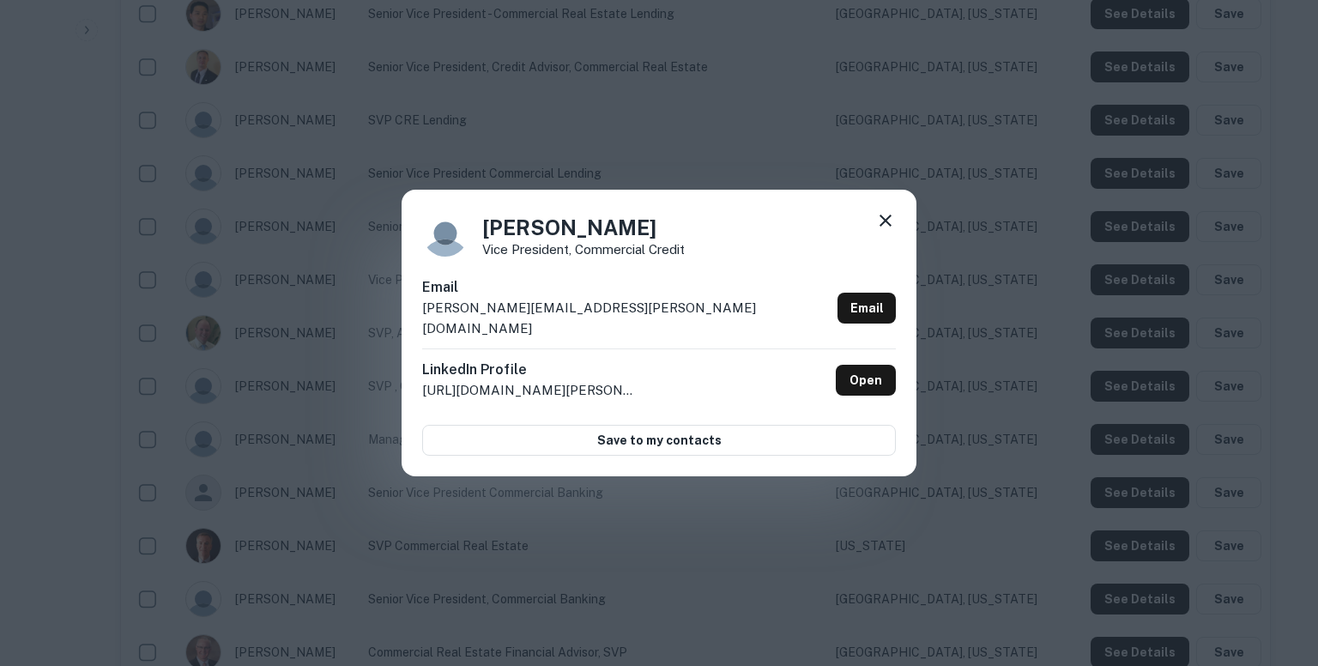
click at [549, 320] on p "kevin.richardson@pnfp.com" at bounding box center [626, 318] width 408 height 40
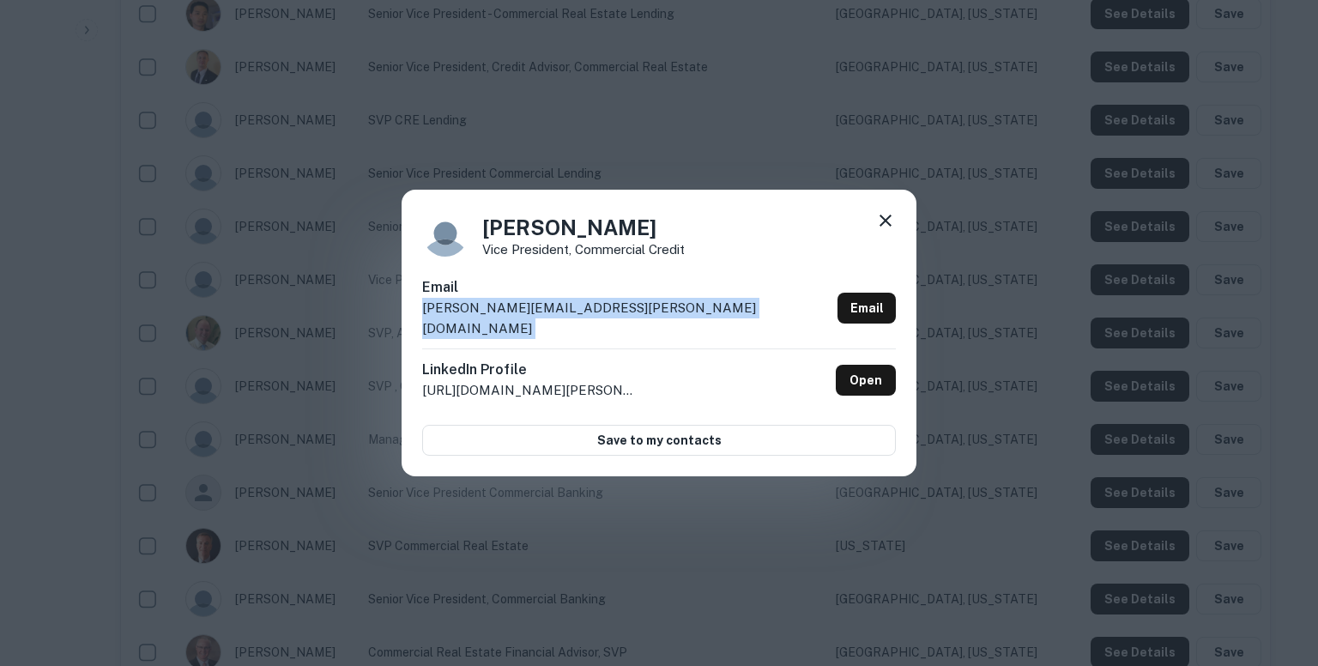
click at [549, 320] on p "kevin.richardson@pnfp.com" at bounding box center [626, 318] width 408 height 40
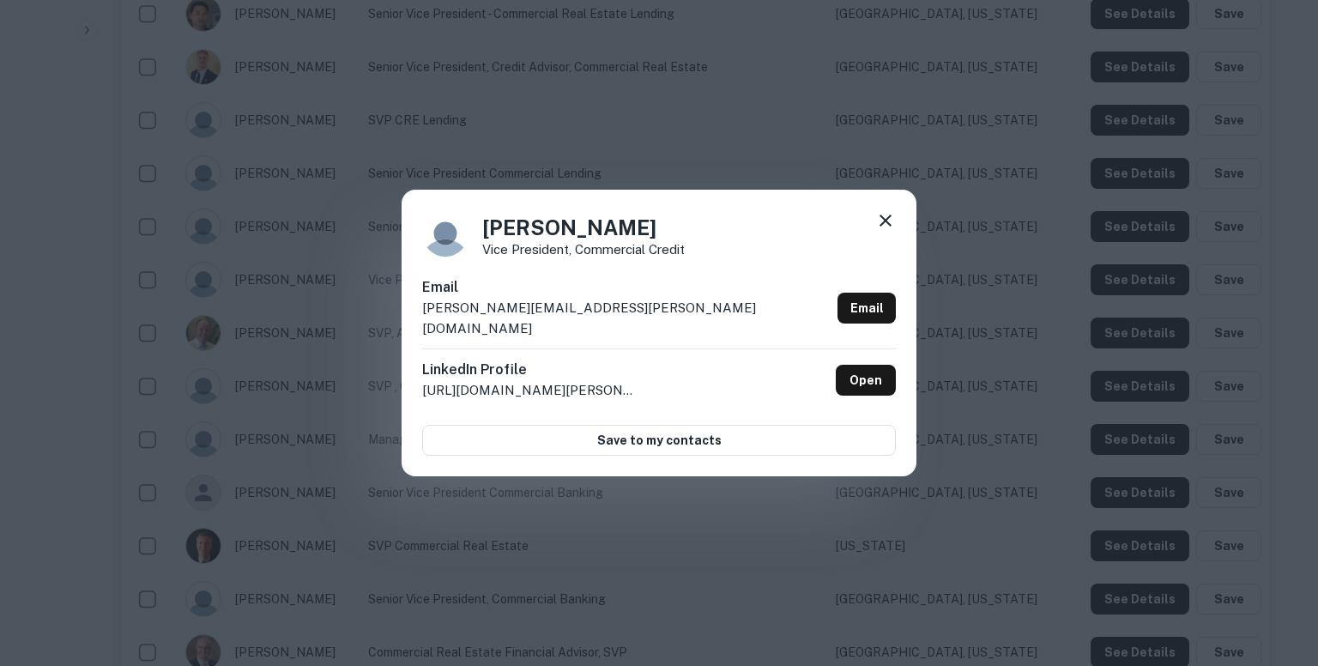
click at [886, 513] on div "Kevin Richardson Vice President, Commercial Credit Email kevin.richardson@pnfp.…" at bounding box center [659, 333] width 1318 height 666
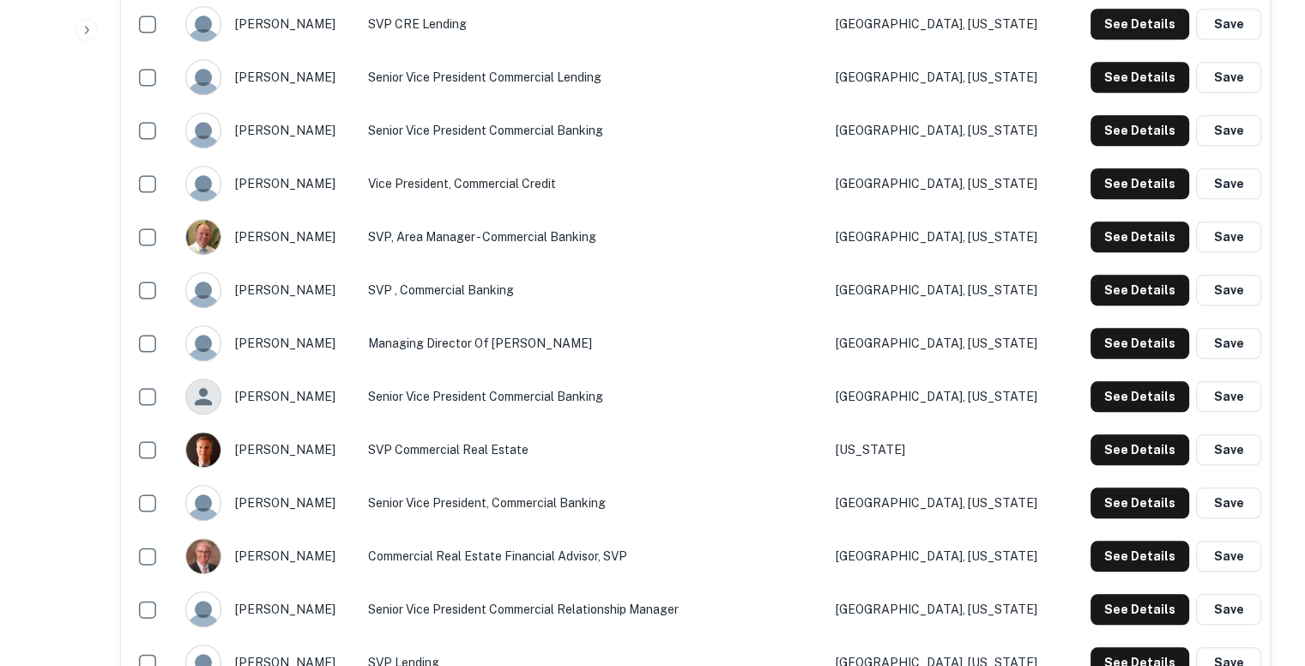
scroll to position [1493, 0]
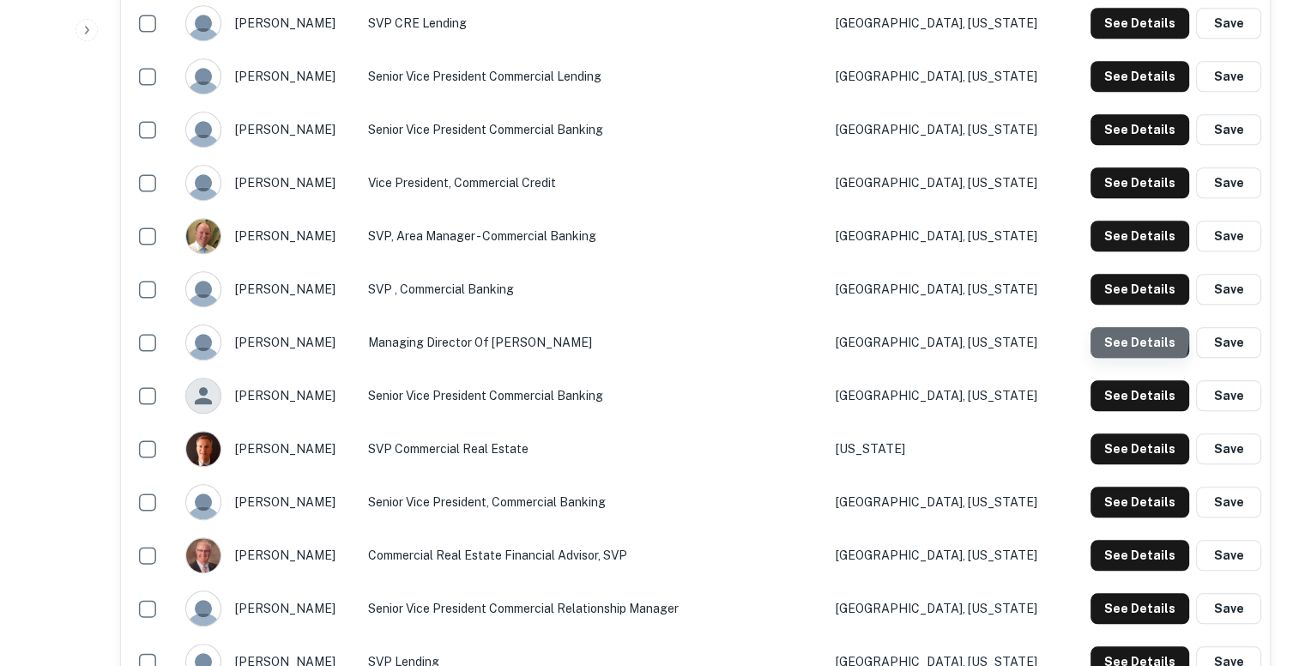
click at [1117, 336] on button "See Details" at bounding box center [1140, 342] width 99 height 31
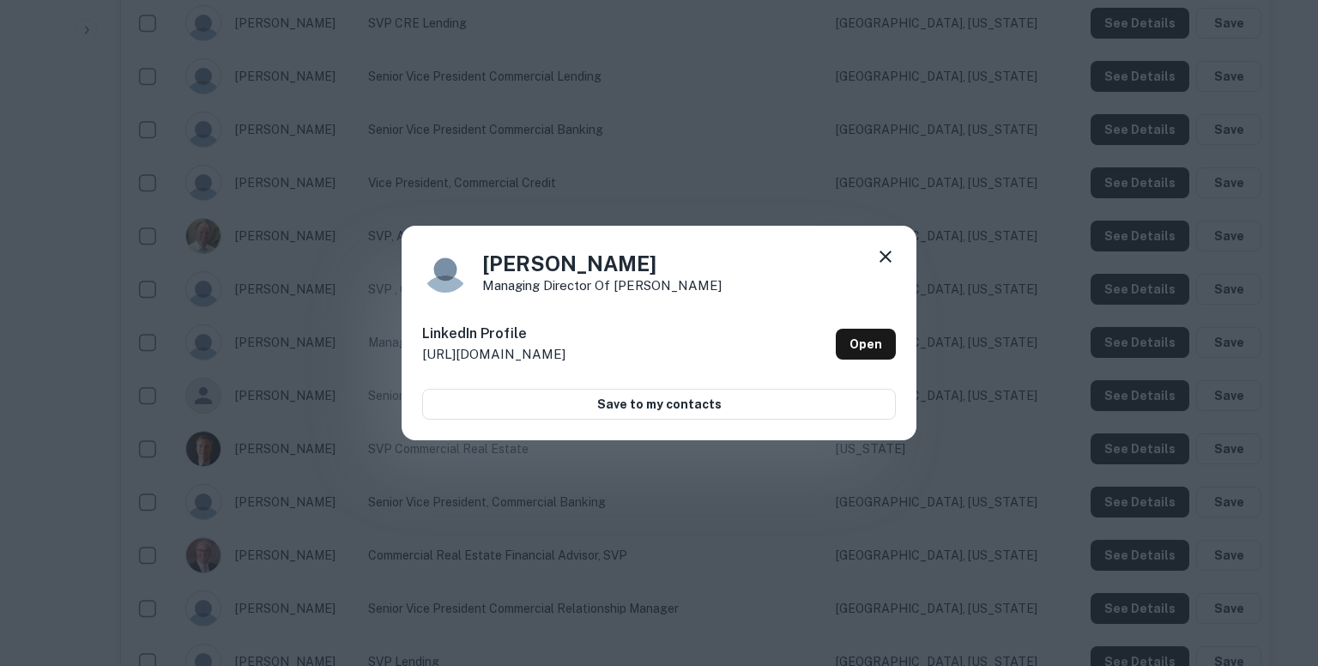
click at [970, 194] on div "Patrick Daugherty Managing Director of REIT Lending LinkedIn Profile http://www…" at bounding box center [659, 333] width 1318 height 666
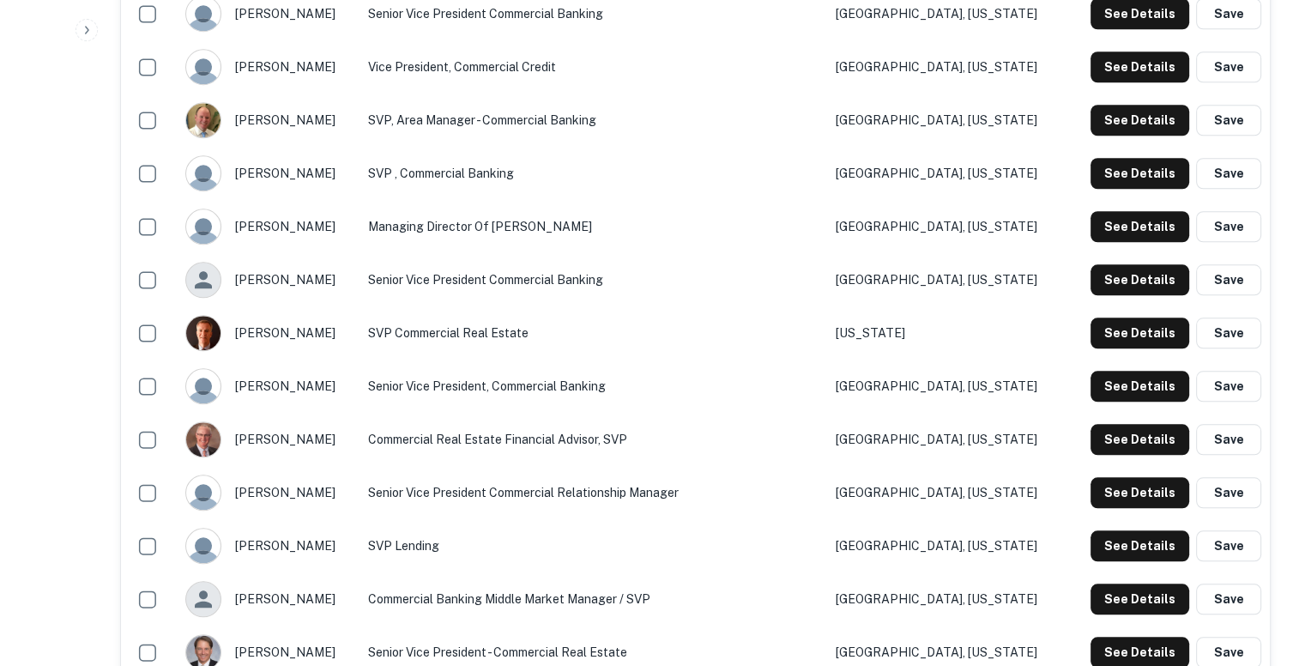
scroll to position [1619, 0]
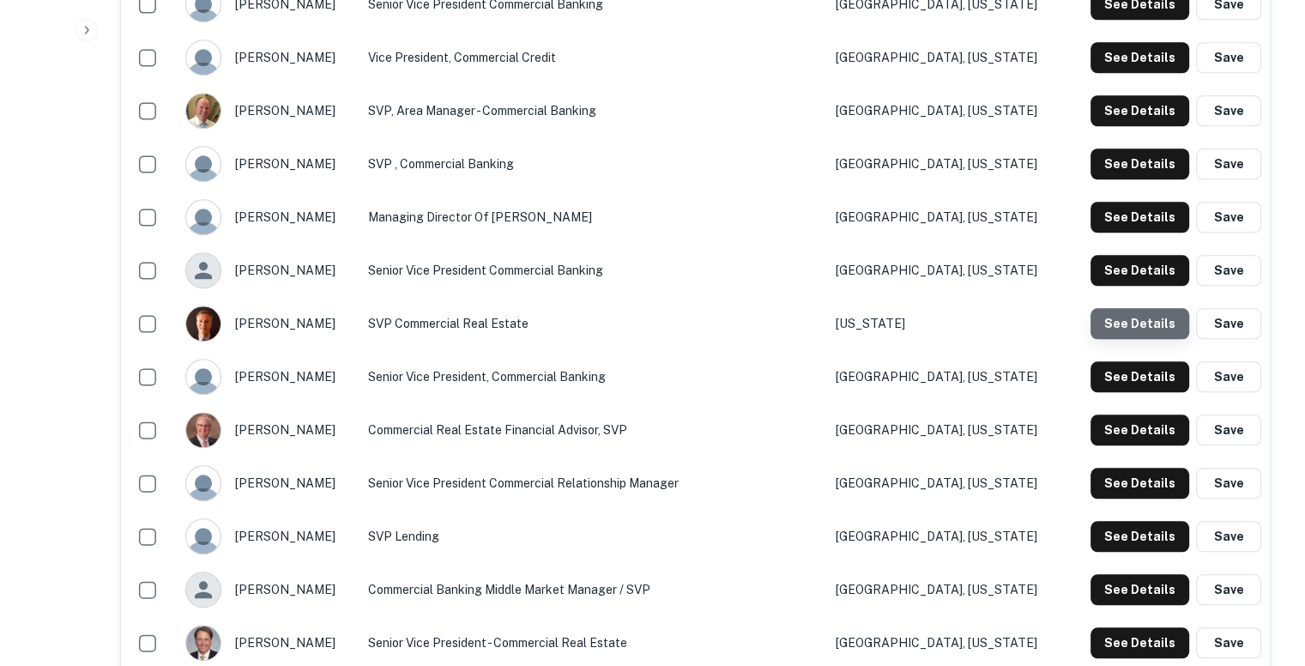
click at [1163, 312] on button "See Details" at bounding box center [1140, 323] width 99 height 31
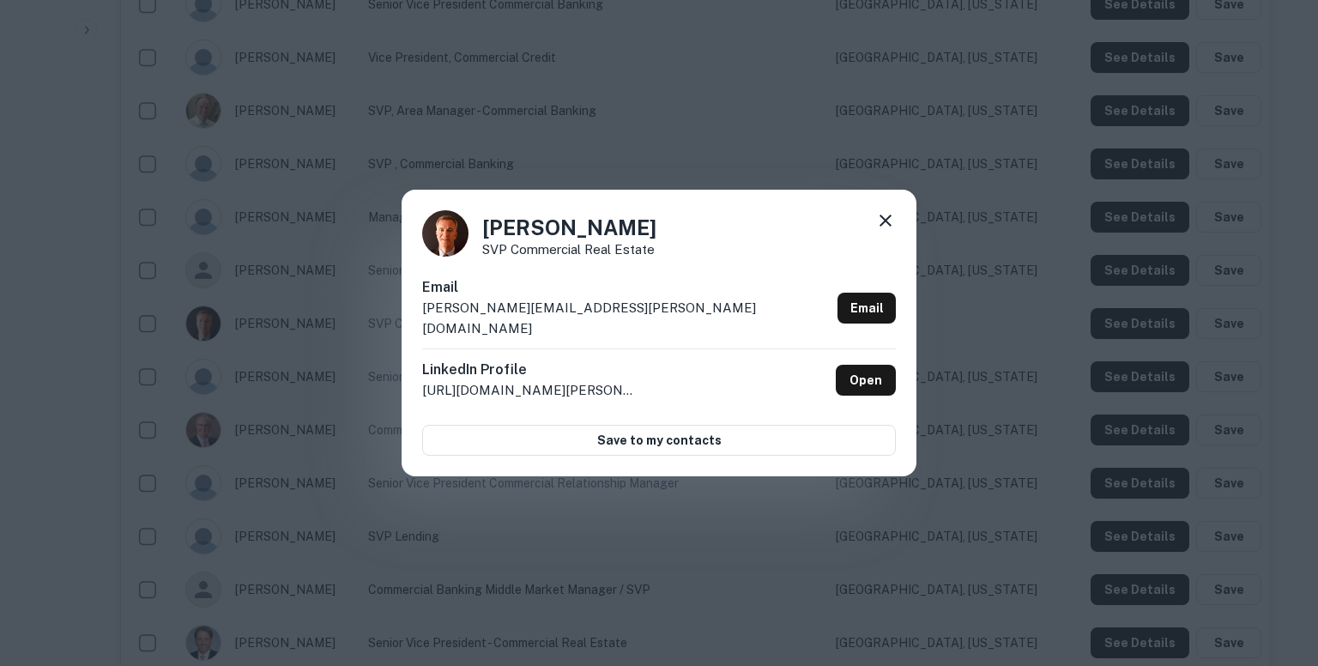
click at [560, 314] on p "paul.meyers@pnfp.com" at bounding box center [626, 318] width 408 height 40
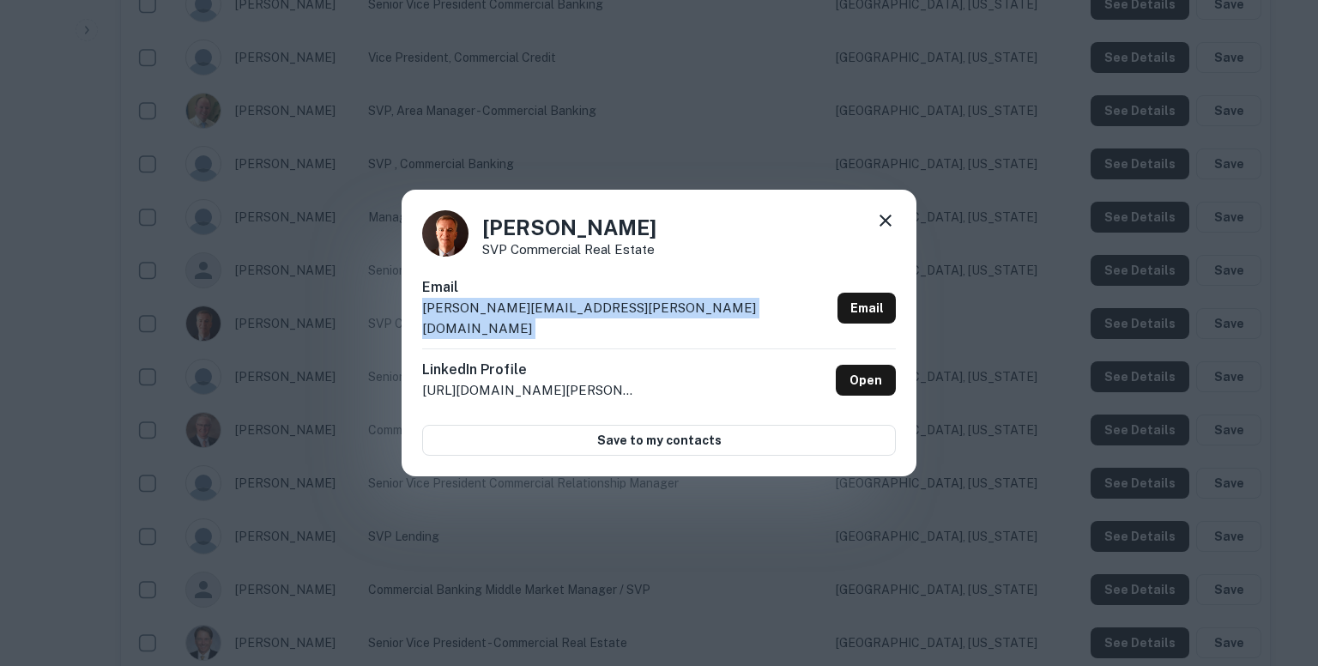
click at [560, 314] on p "paul.meyers@pnfp.com" at bounding box center [626, 318] width 408 height 40
click at [880, 231] on icon at bounding box center [885, 220] width 21 height 21
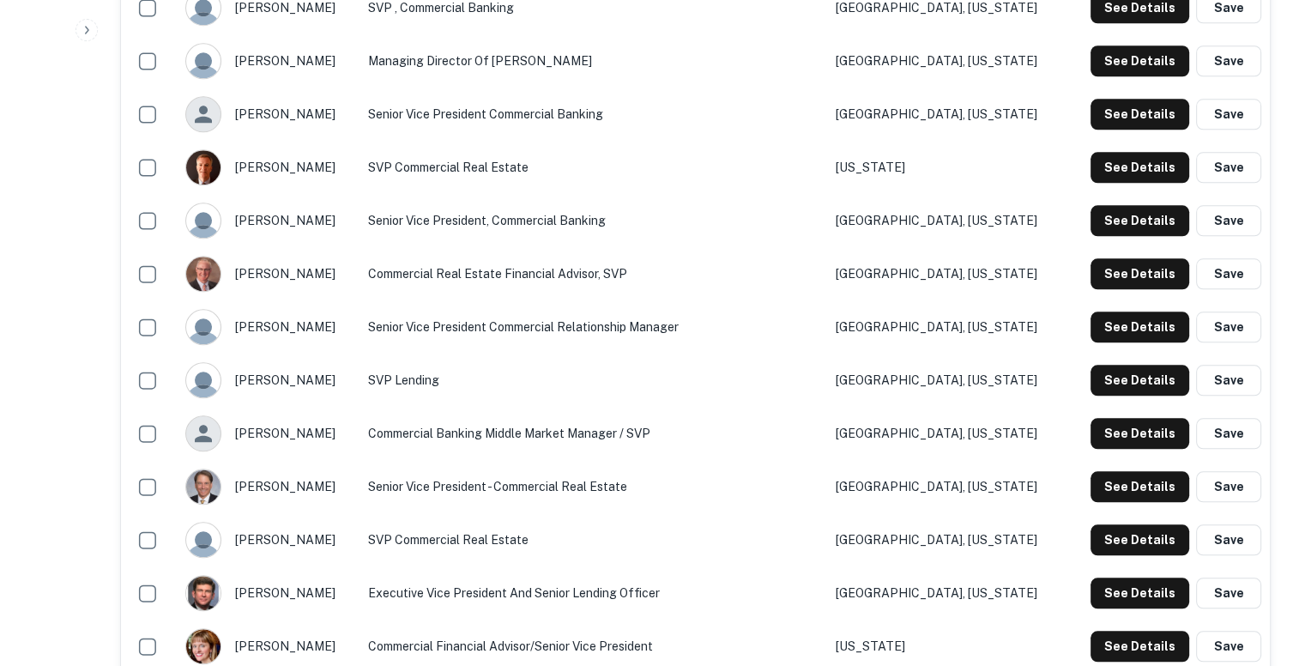
scroll to position [1778, 0]
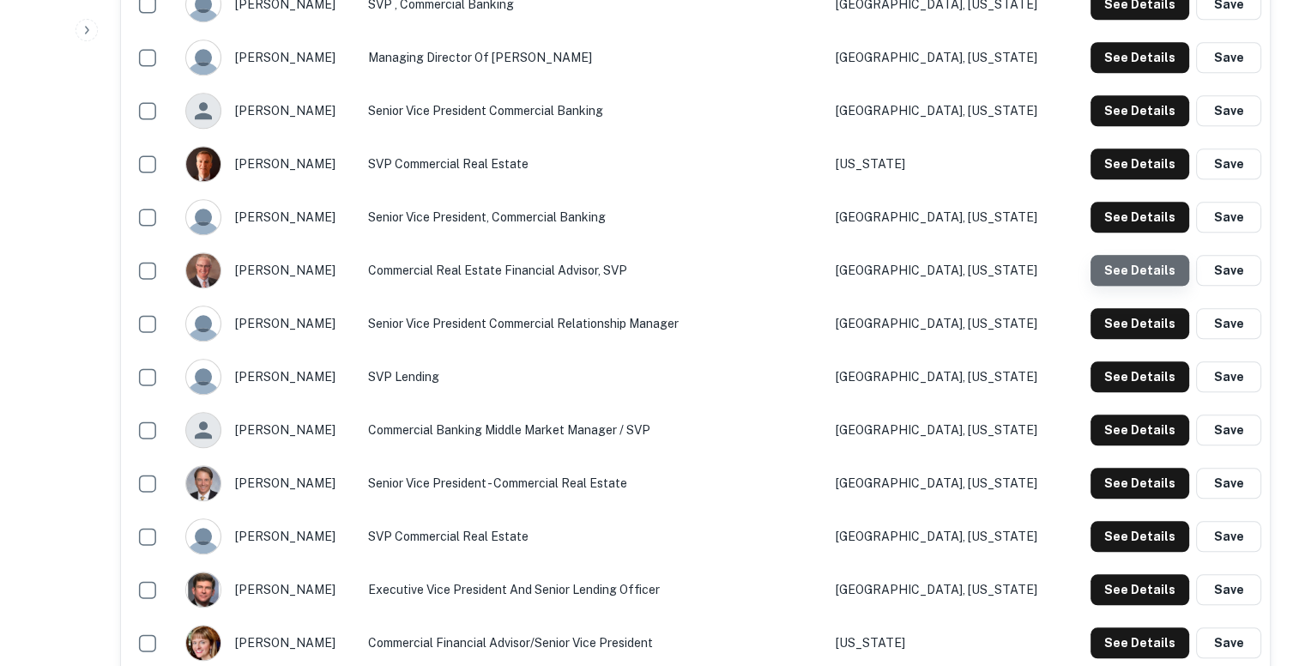
click at [1147, 269] on button "See Details" at bounding box center [1140, 270] width 99 height 31
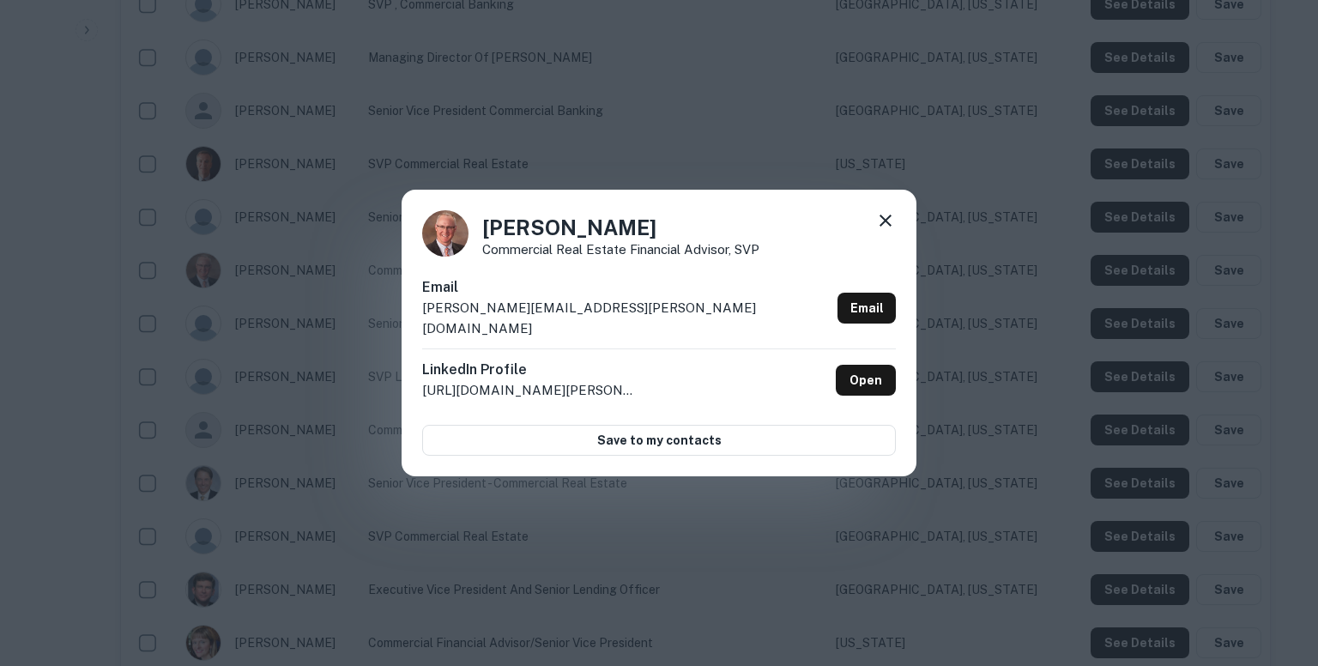
click at [553, 319] on p "rick.gabriel@pnfp.com" at bounding box center [626, 318] width 408 height 40
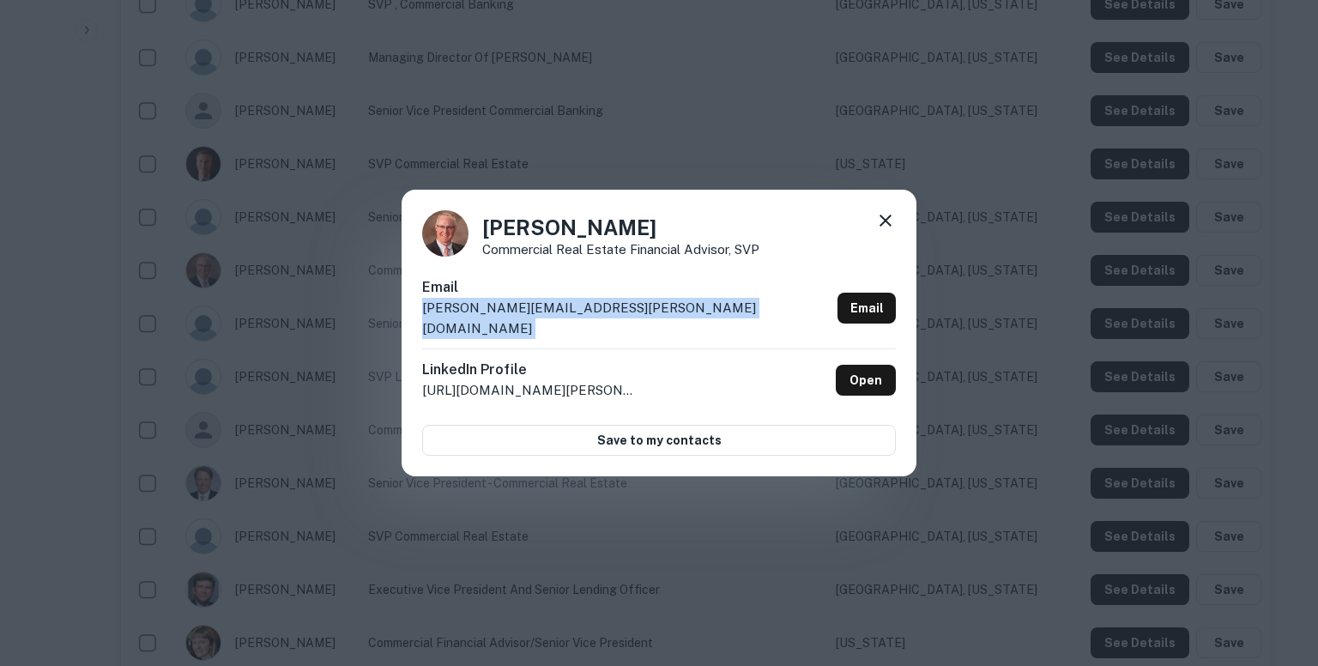
click at [553, 319] on p "rick.gabriel@pnfp.com" at bounding box center [626, 318] width 408 height 40
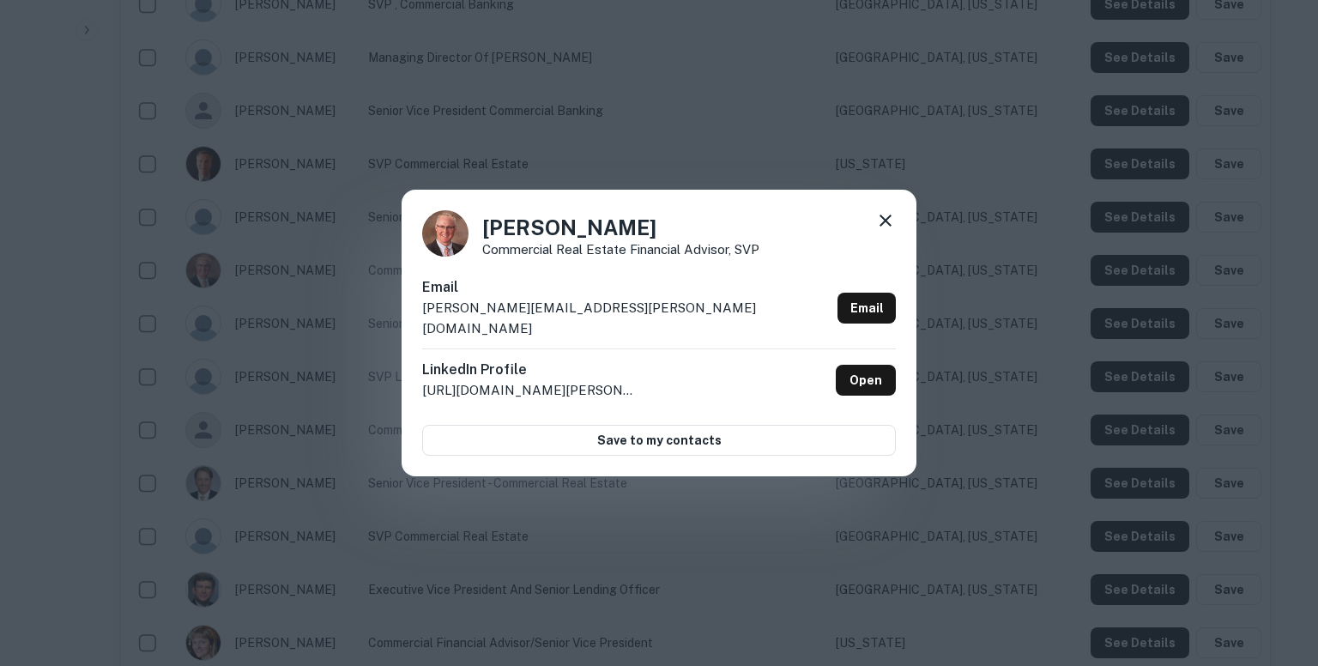
click at [756, 141] on div "Rick Gabriel Commercial Real Estate Financial Advisor, SVP Email rick.gabriel@p…" at bounding box center [659, 333] width 1318 height 666
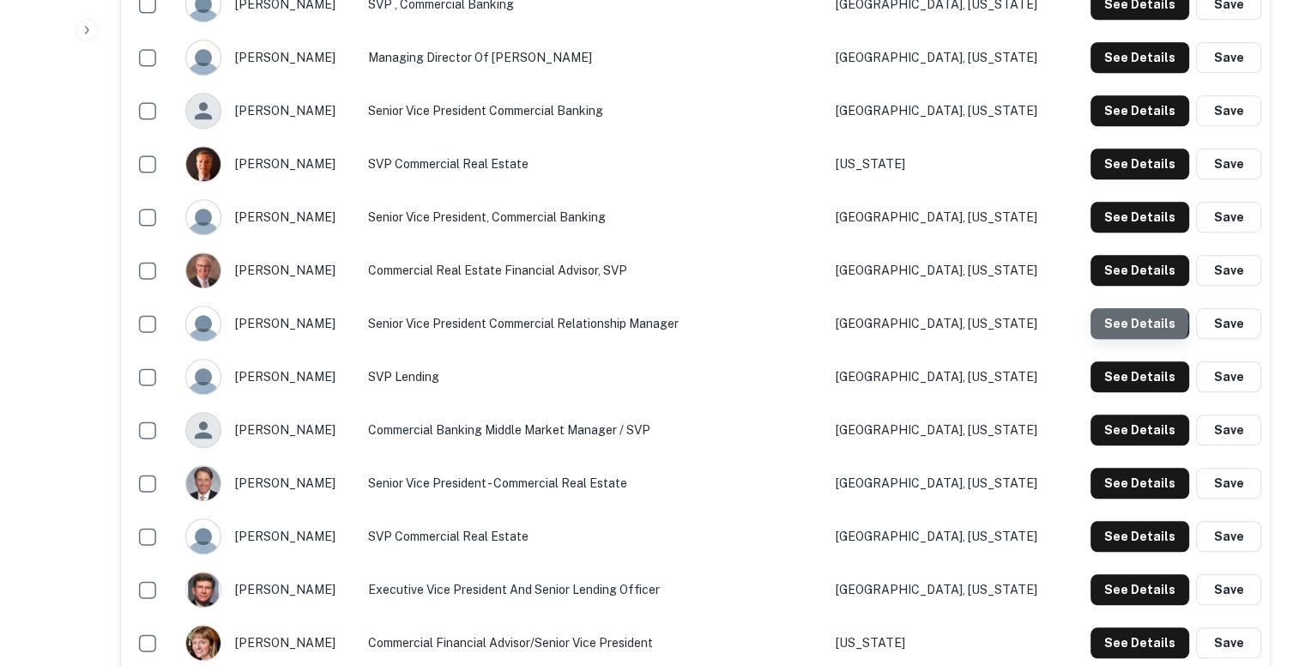
click at [1134, 320] on button "See Details" at bounding box center [1140, 323] width 99 height 31
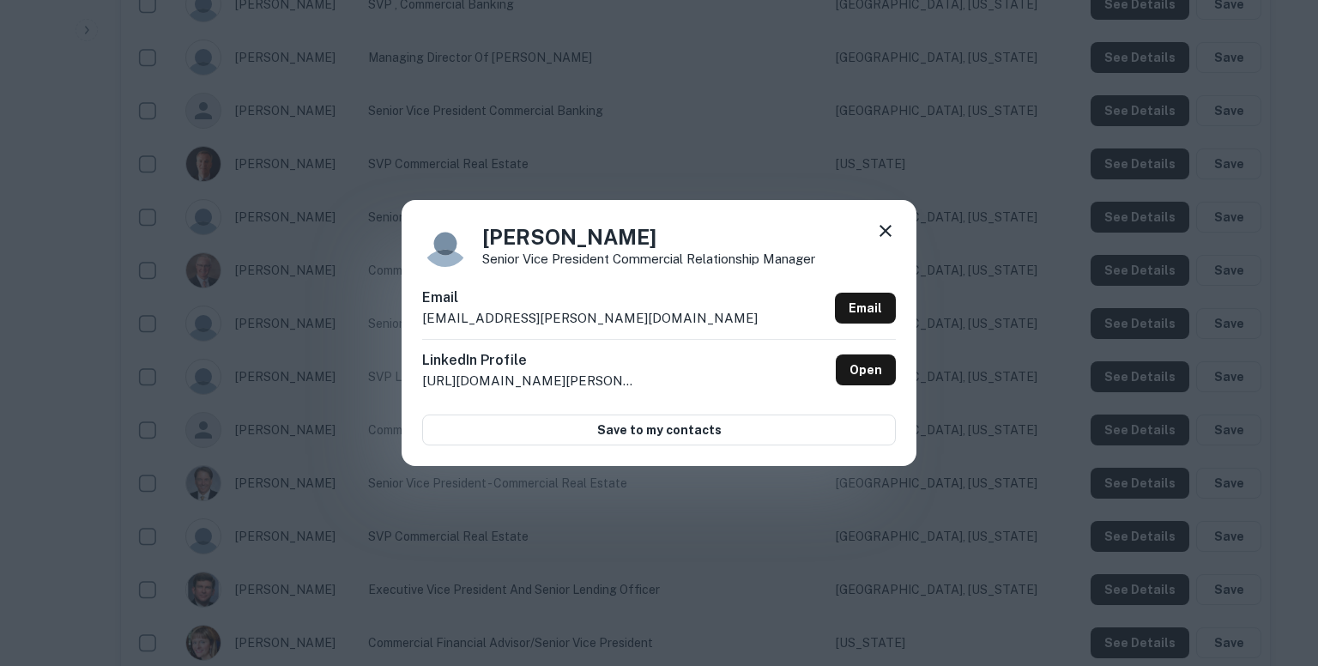
click at [559, 317] on p "rob.mangus@pnfp.com" at bounding box center [590, 318] width 336 height 21
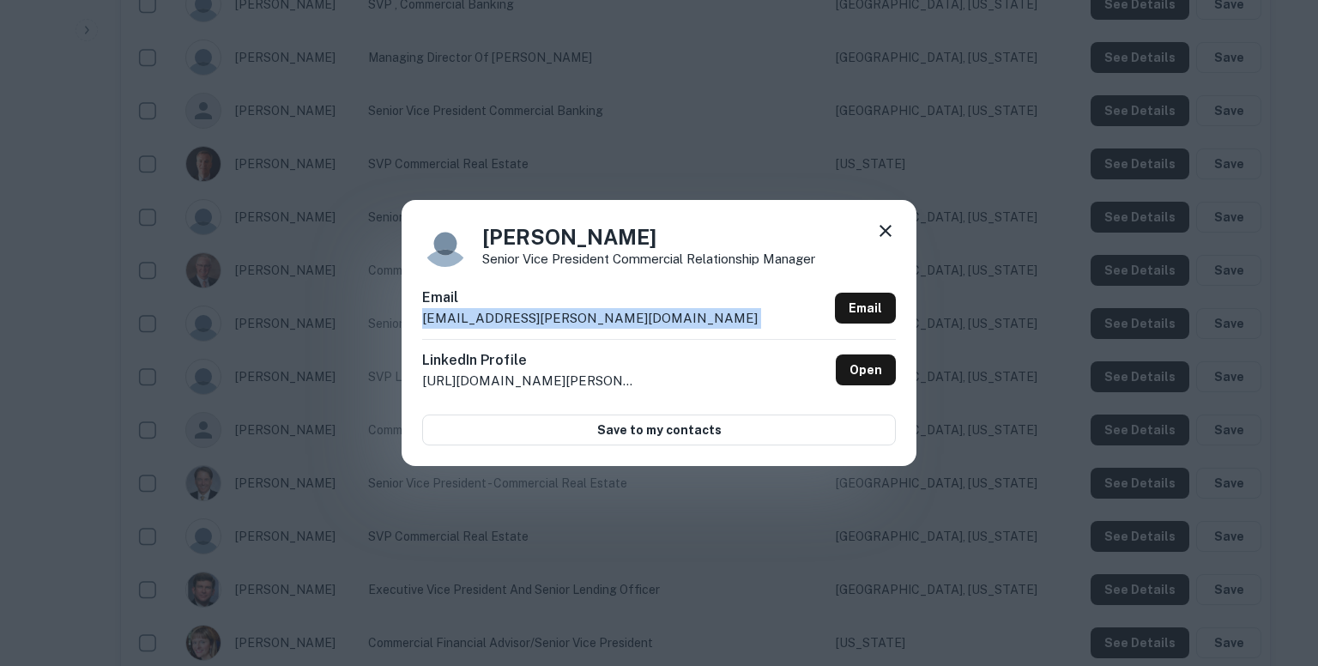
click at [559, 317] on p "rob.mangus@pnfp.com" at bounding box center [590, 318] width 336 height 21
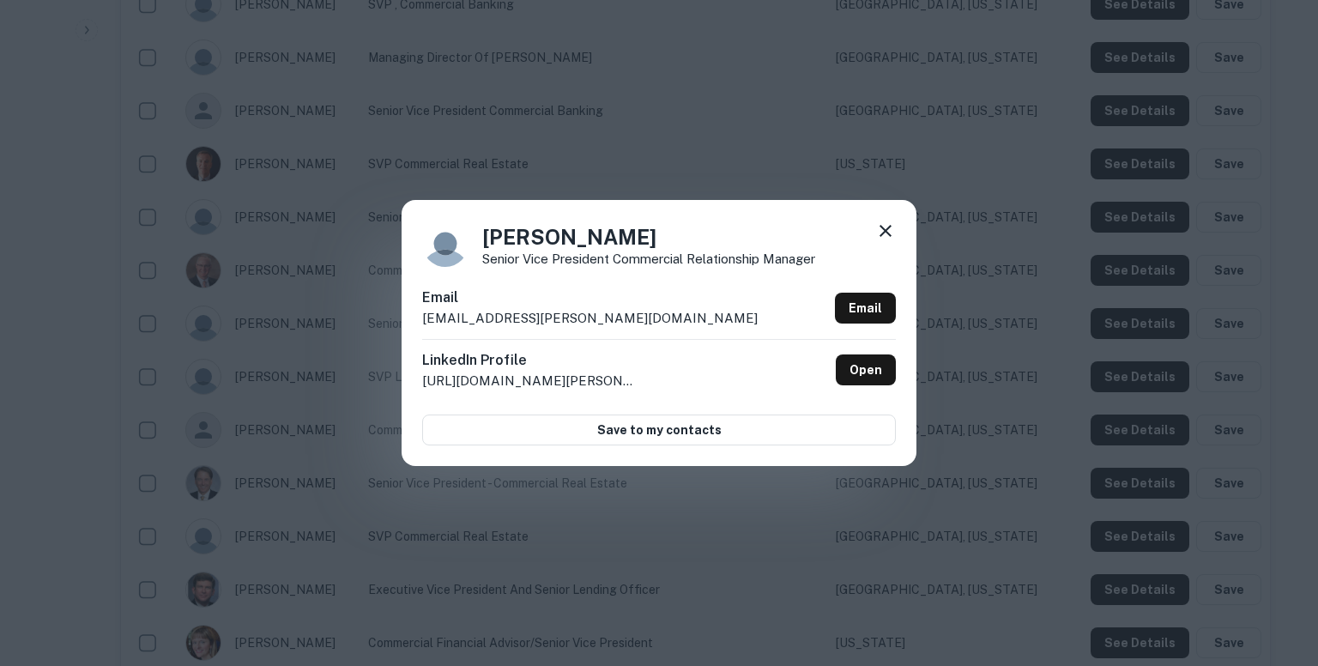
click at [746, 166] on div "Rob Mangus Senior Vice President Commercial Relationship Manager Email rob.mang…" at bounding box center [659, 333] width 1318 height 666
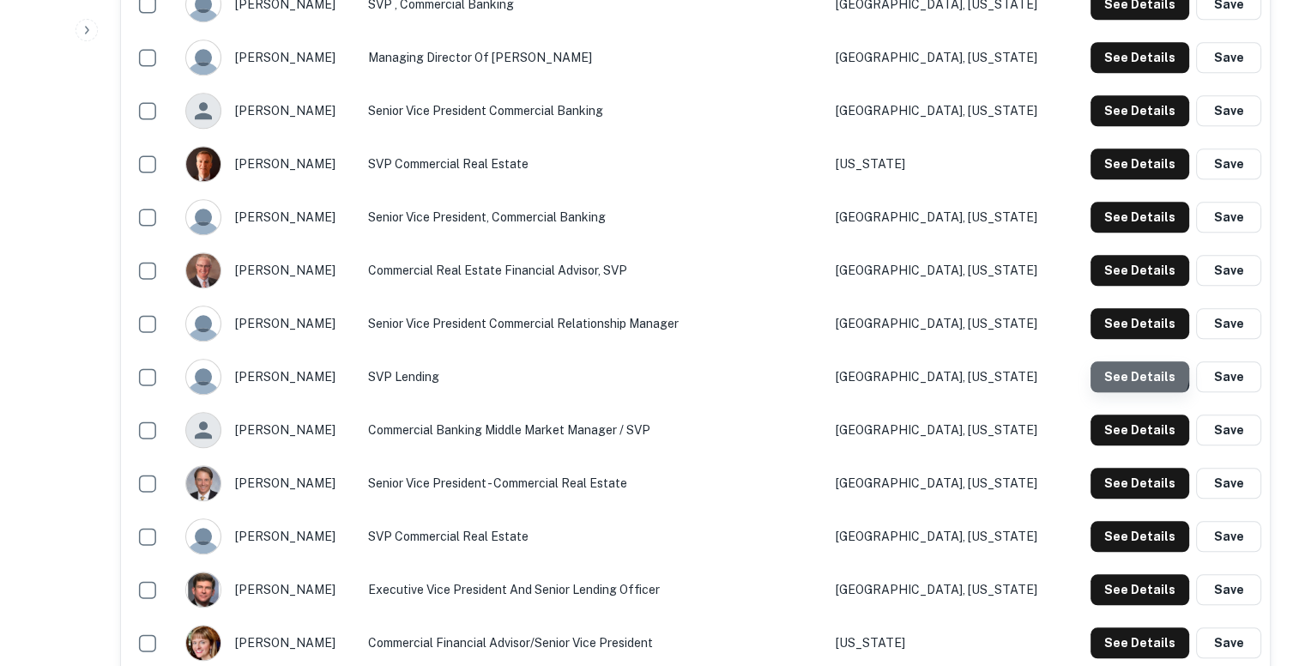
click at [1125, 366] on button "See Details" at bounding box center [1140, 376] width 99 height 31
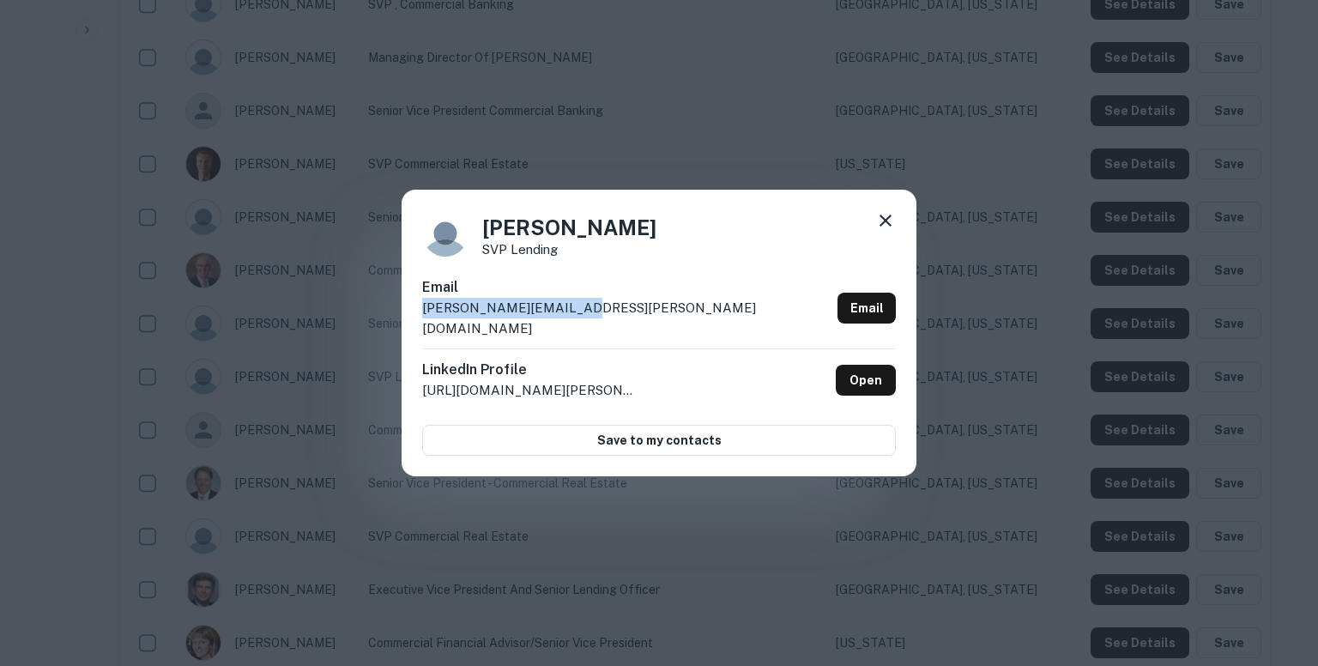
drag, startPoint x: 565, startPoint y: 315, endPoint x: 419, endPoint y: 327, distance: 146.4
click at [419, 327] on div "Roger Leitner SVP lending Email roger.leitner@pnfp.com Email LinkedIn Profile h…" at bounding box center [659, 333] width 515 height 287
click at [760, 162] on div "Roger Leitner SVP lending Email roger.leitner@pnfp.com Email LinkedIn Profile h…" at bounding box center [659, 333] width 1318 height 666
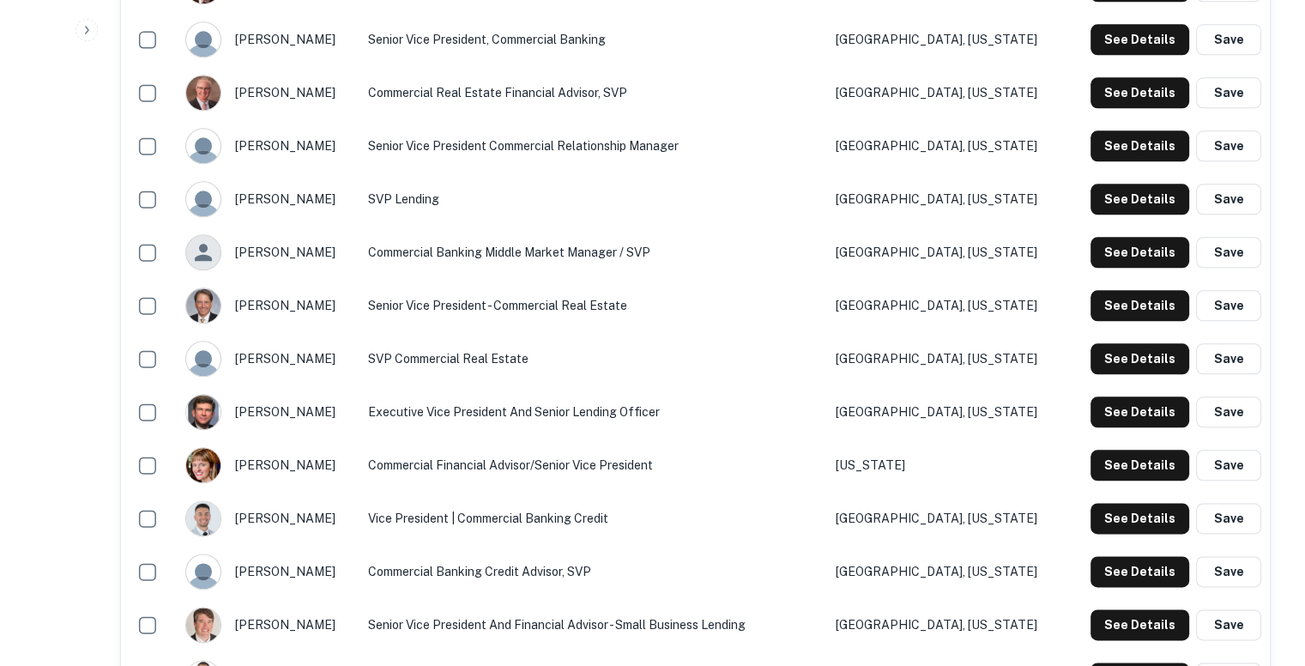
scroll to position [1958, 0]
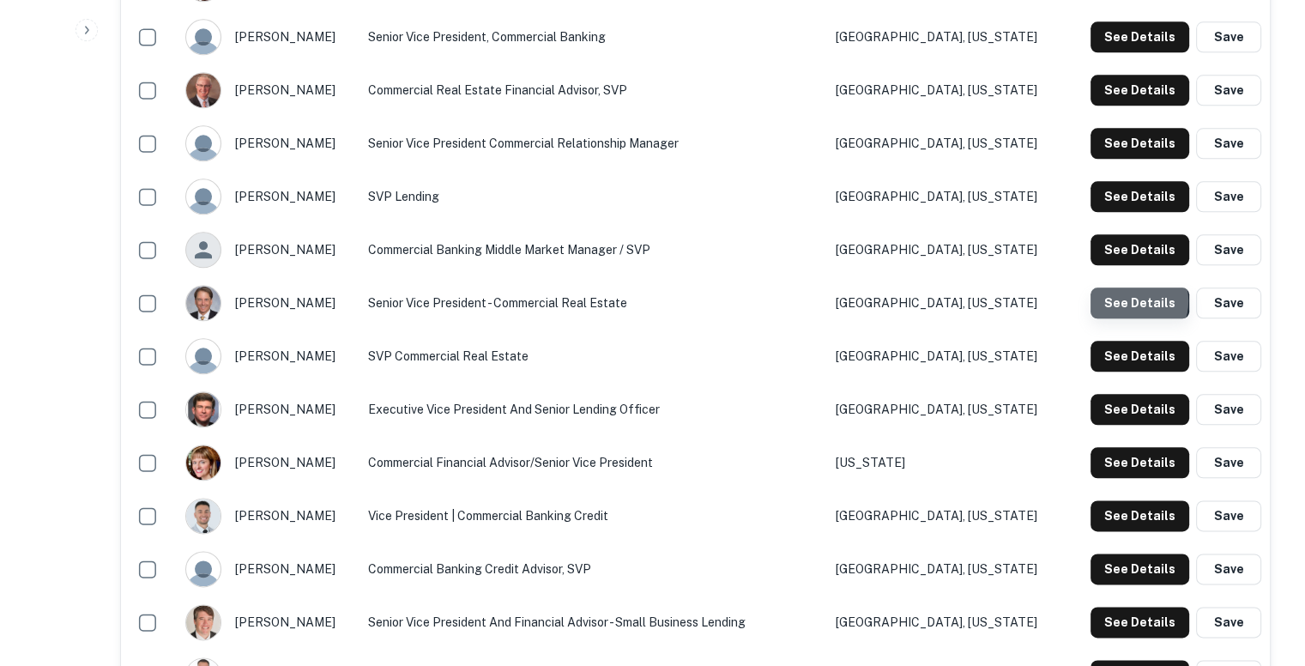
click at [1134, 300] on button "See Details" at bounding box center [1140, 302] width 99 height 31
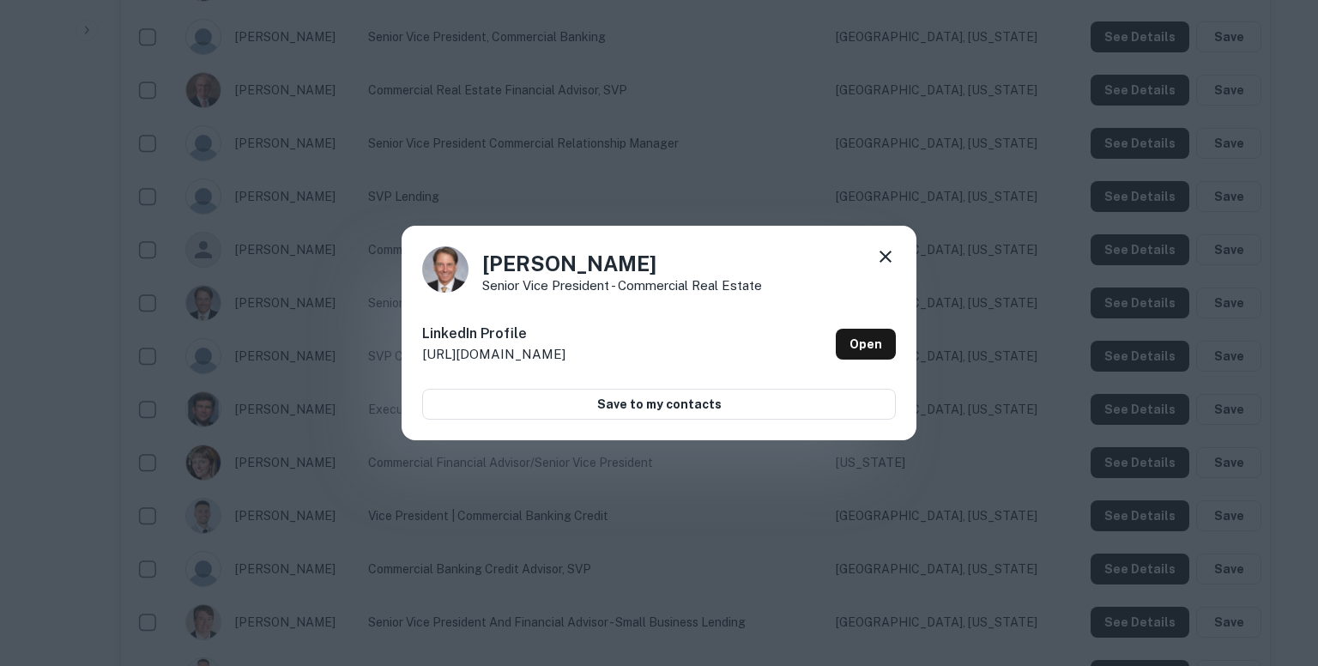
click at [883, 252] on icon at bounding box center [885, 256] width 21 height 21
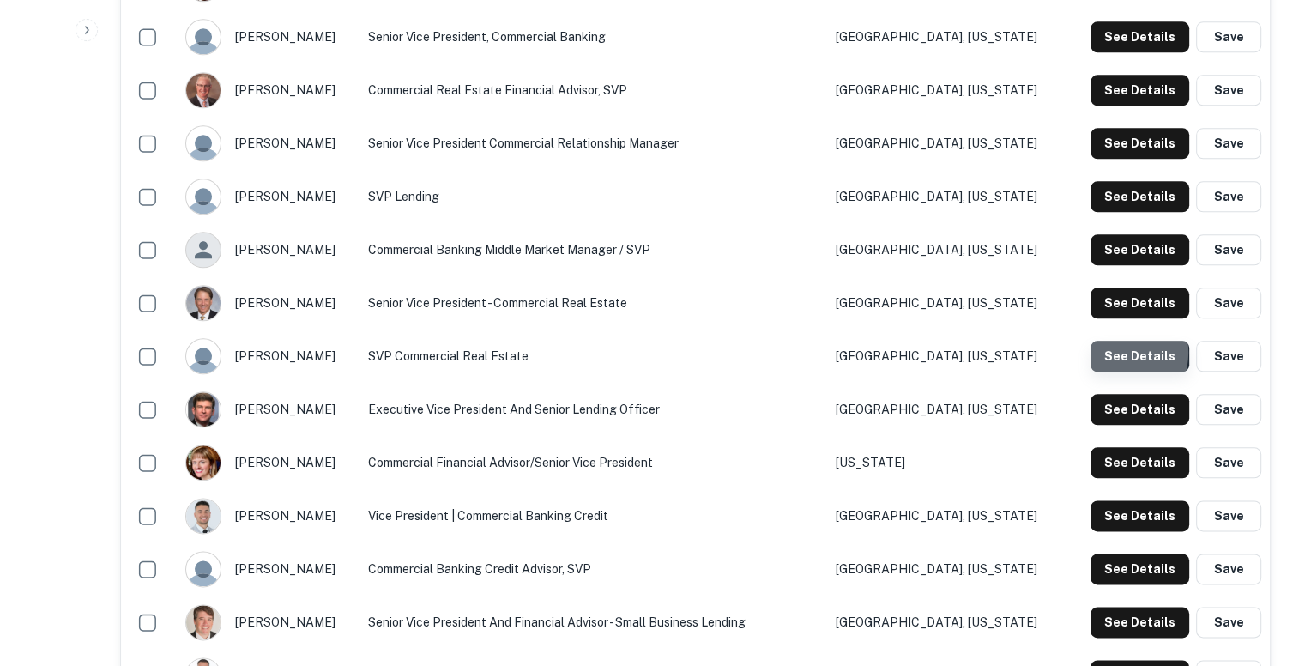
click at [1124, 352] on button "See Details" at bounding box center [1140, 356] width 99 height 31
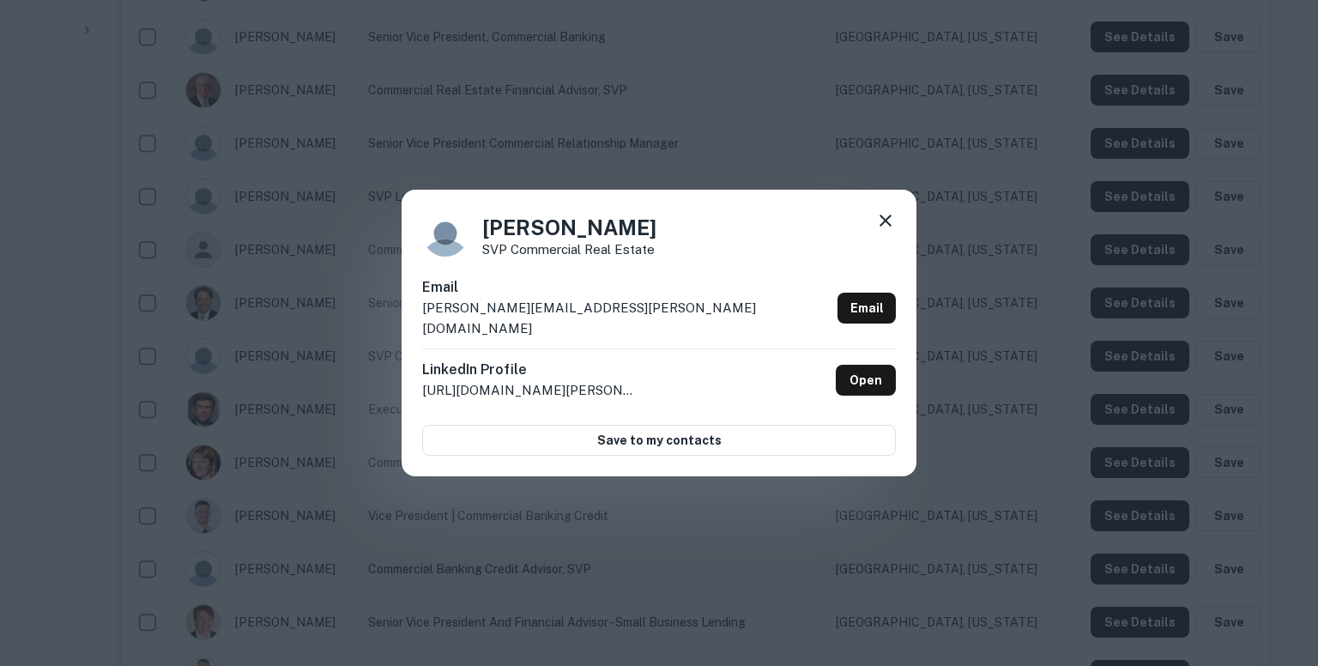
click at [553, 316] on div "Email ryan.jones@pnfp.com Email" at bounding box center [659, 312] width 474 height 71
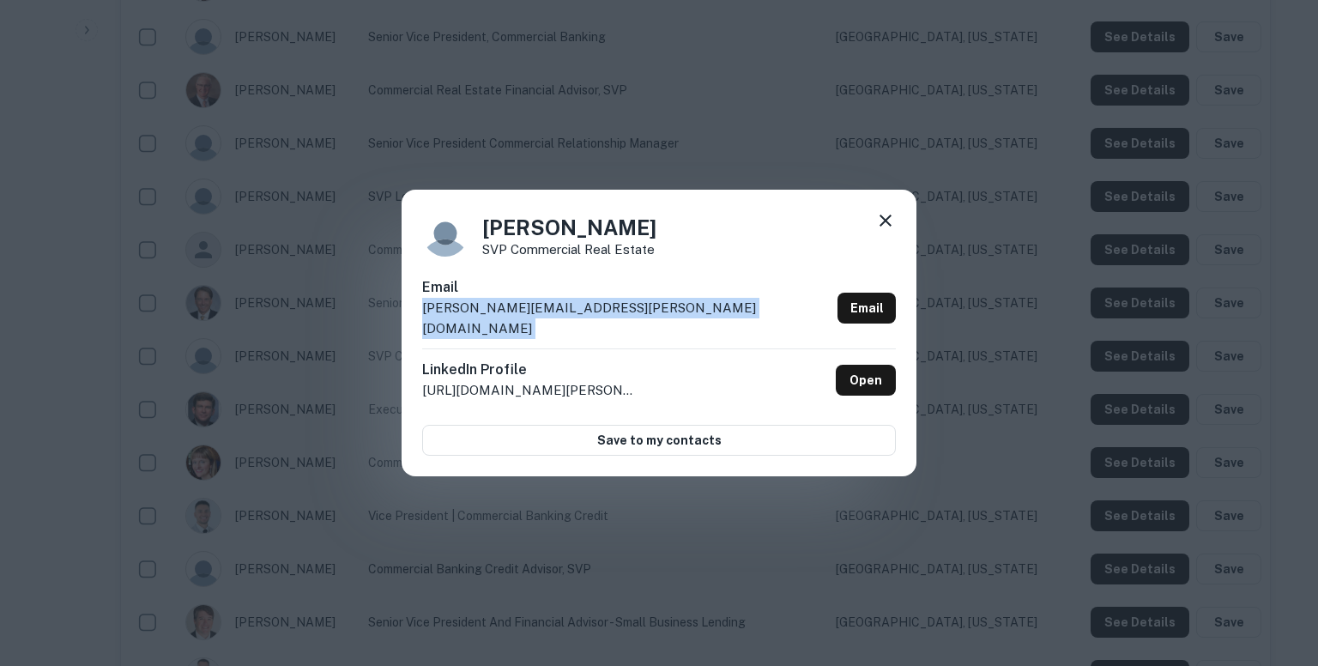
click at [553, 316] on div "Email ryan.jones@pnfp.com Email" at bounding box center [659, 312] width 474 height 71
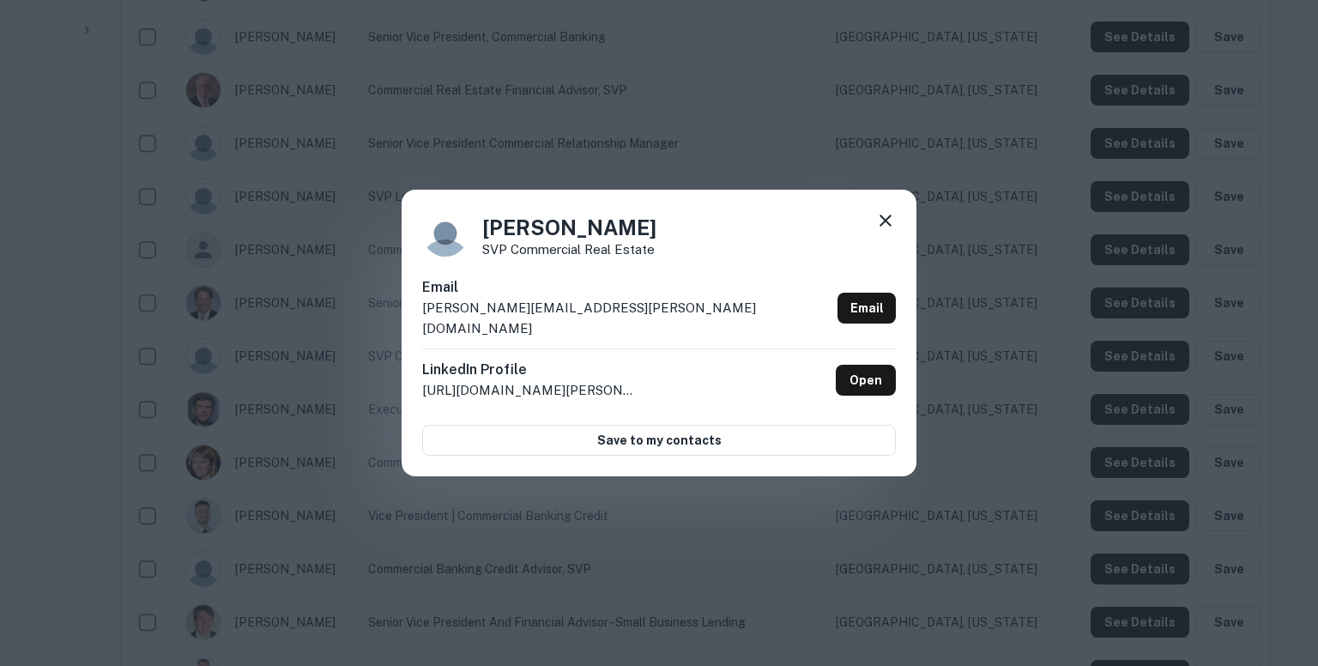
click at [718, 505] on div "Ryan Jones SVP Commercial Real Estate Email ryan.jones@pnfp.com Email LinkedIn …" at bounding box center [659, 333] width 1318 height 666
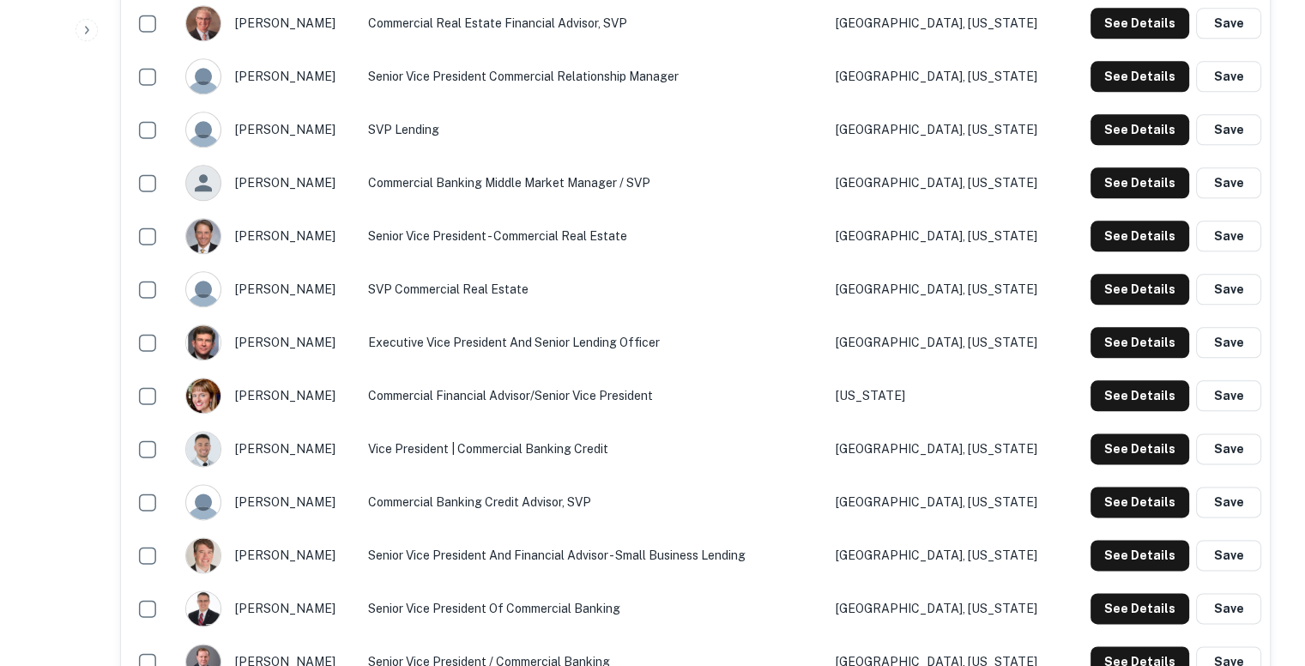
scroll to position [2034, 0]
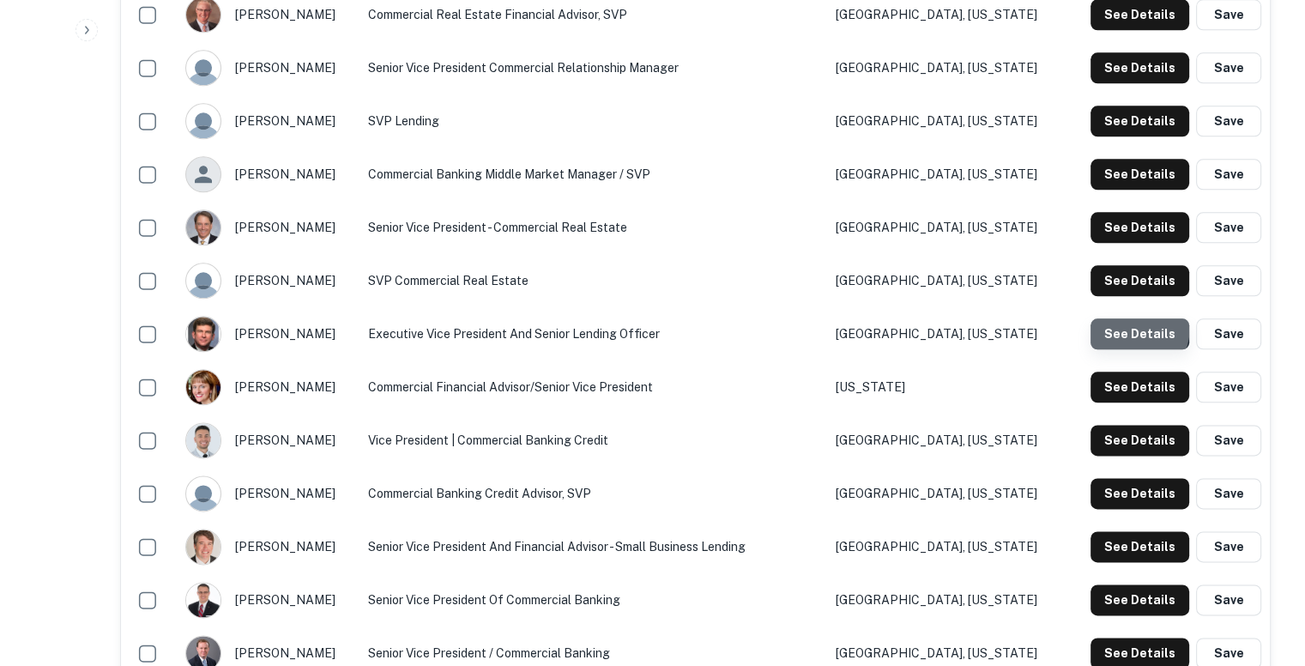
click at [1117, 324] on button "See Details" at bounding box center [1140, 333] width 99 height 31
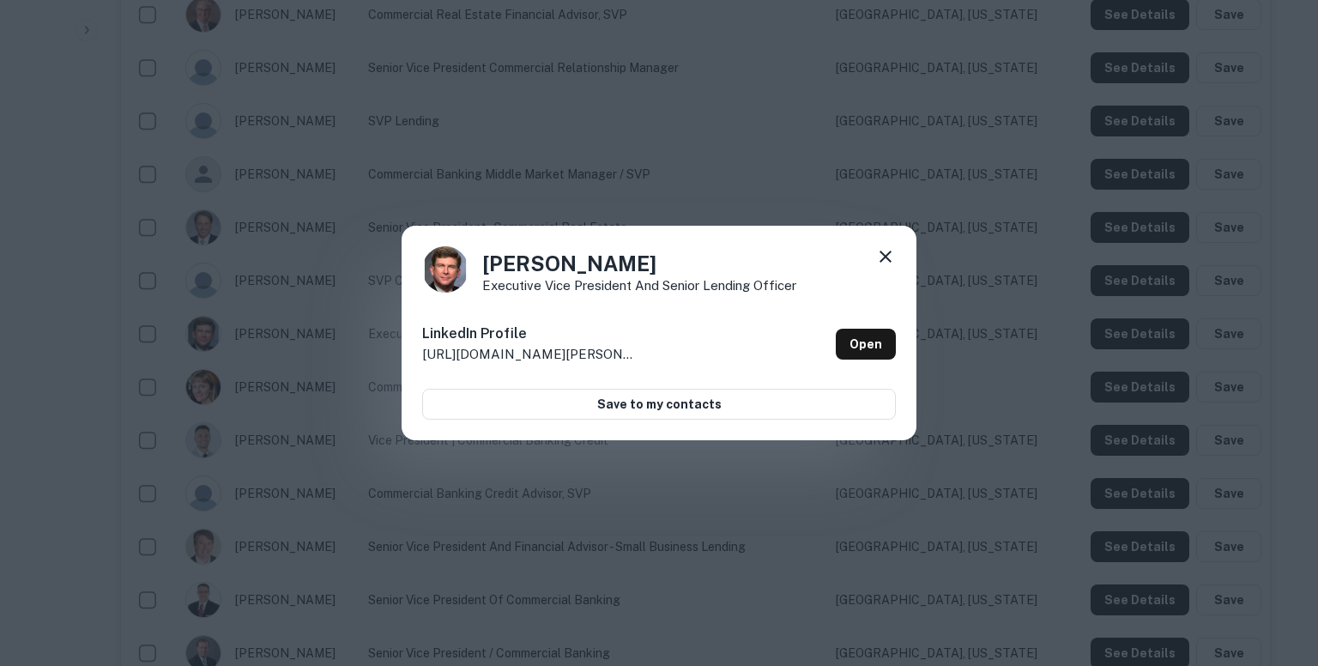
click at [871, 176] on div "Sam Belk Executive Vice President and Senior Lending Officer LinkedIn Profile h…" at bounding box center [659, 333] width 1318 height 666
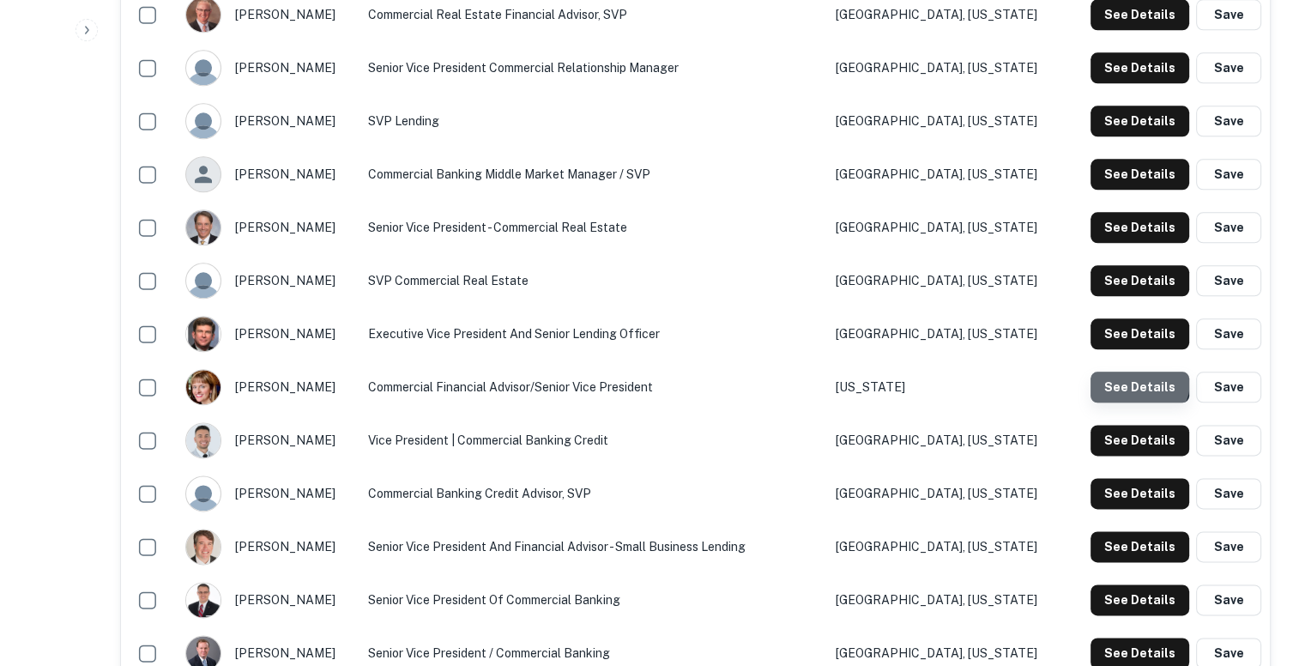
click at [1139, 380] on button "See Details" at bounding box center [1140, 387] width 99 height 31
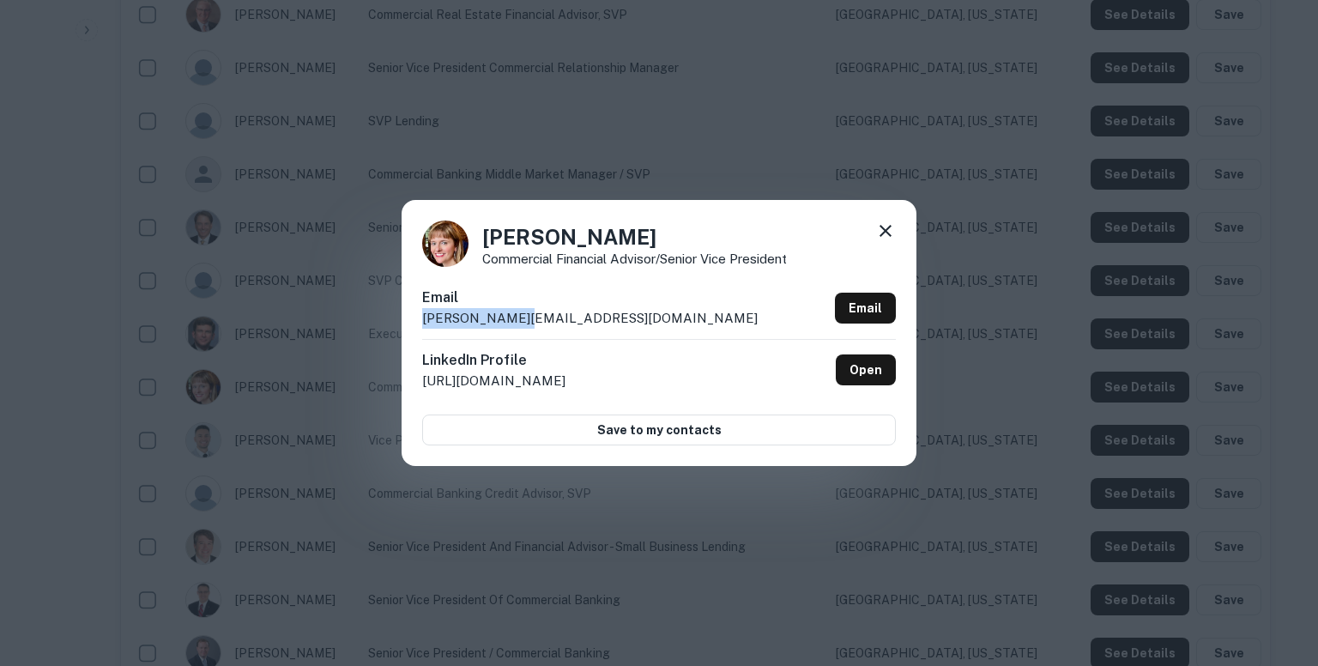
drag, startPoint x: 522, startPoint y: 319, endPoint x: 417, endPoint y: 315, distance: 104.8
click at [417, 315] on div "Sam N Commercial Financial Advisor/Senior Vice President Email sam.n@pnfp.com E…" at bounding box center [659, 333] width 515 height 266
click at [889, 225] on icon at bounding box center [885, 231] width 21 height 21
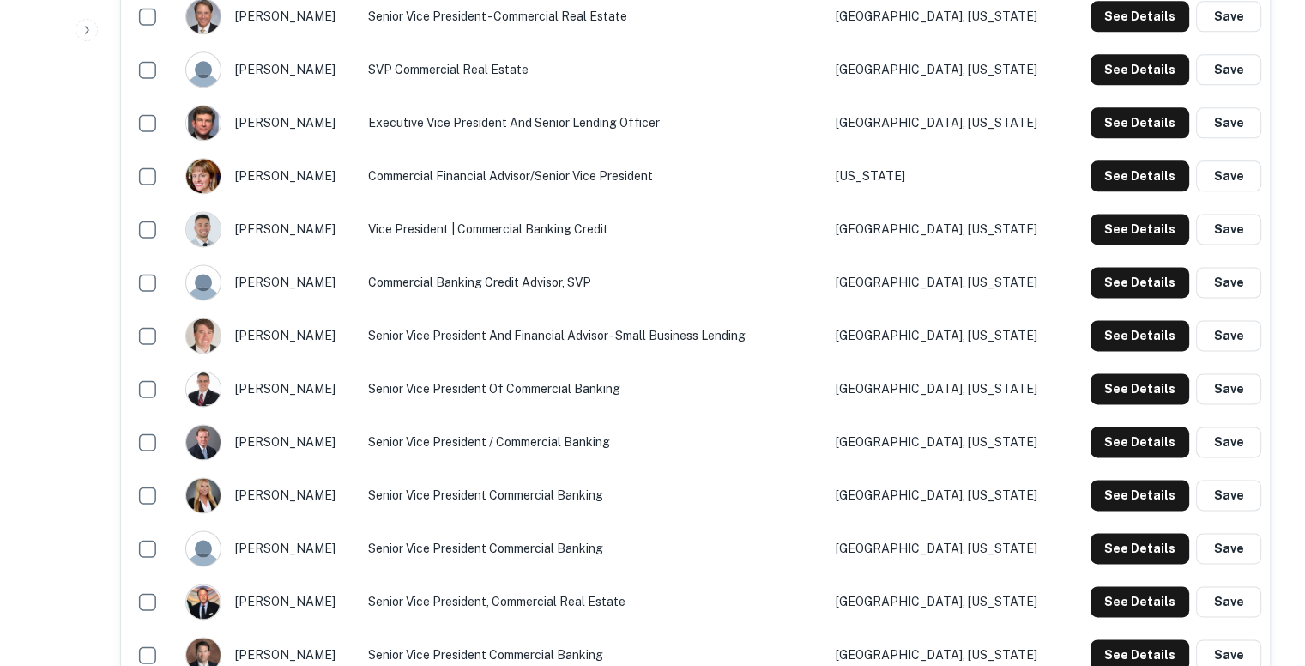
scroll to position [2247, 0]
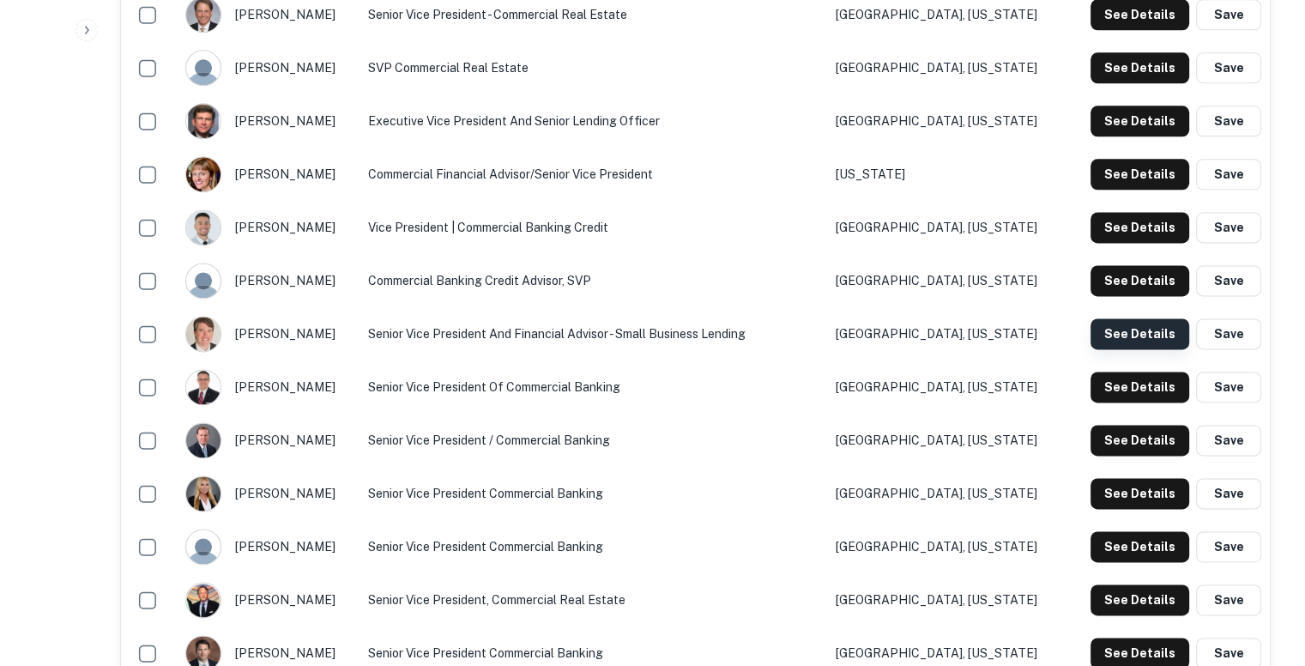
click at [1120, 331] on button "See Details" at bounding box center [1140, 333] width 99 height 31
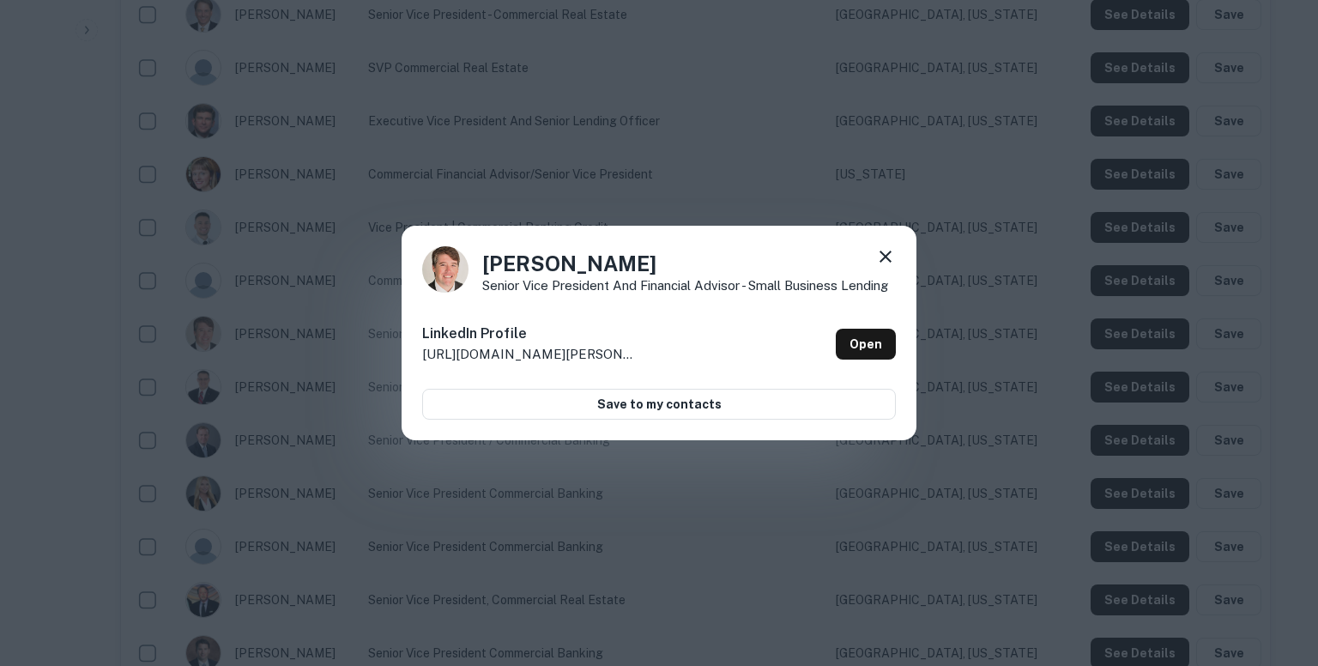
click at [906, 144] on div "Sean Henneberger Senior Vice President and Financial Advisor - Small Business L…" at bounding box center [659, 333] width 1318 height 666
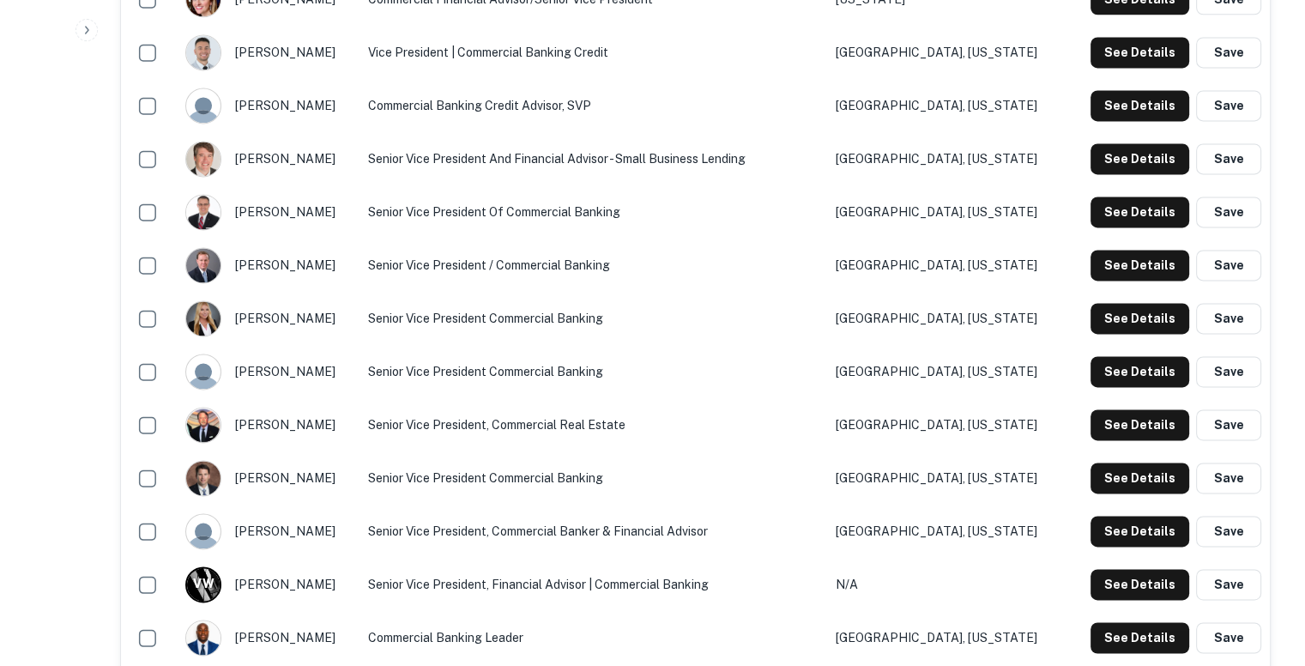
scroll to position [2423, 0]
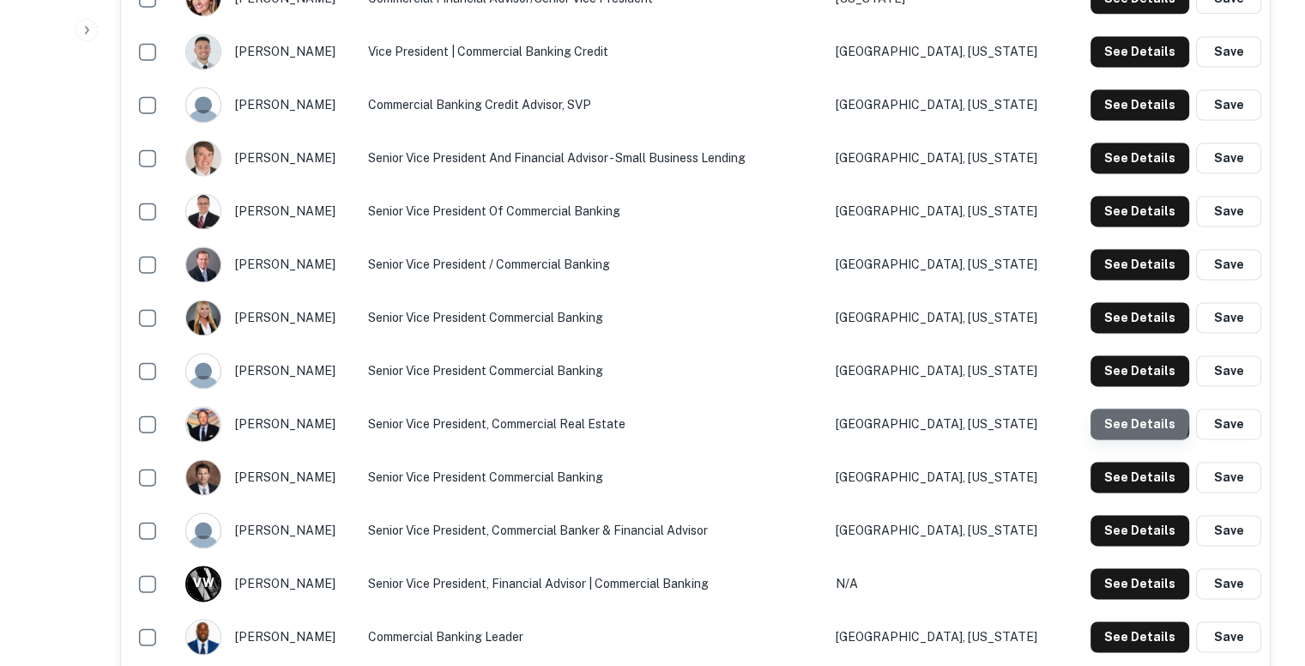
click at [1127, 419] on button "See Details" at bounding box center [1140, 423] width 99 height 31
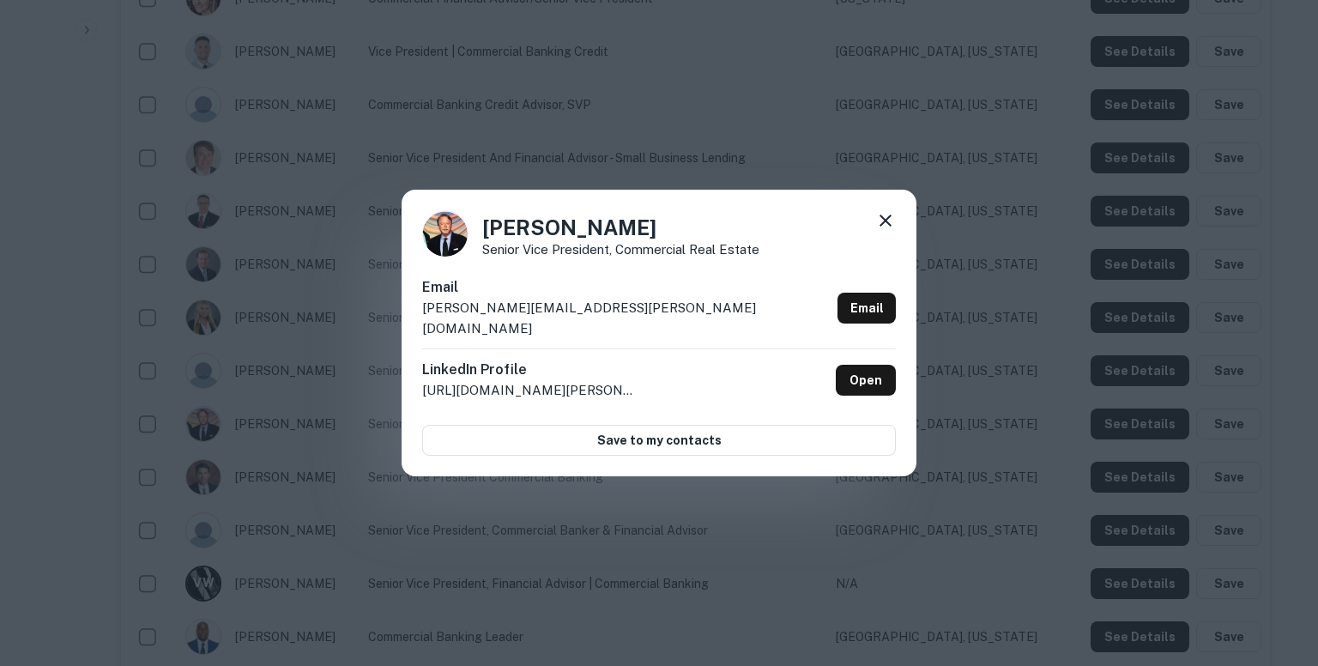
click at [558, 319] on div "Email tom.butsch@pnfp.com Email" at bounding box center [659, 312] width 474 height 71
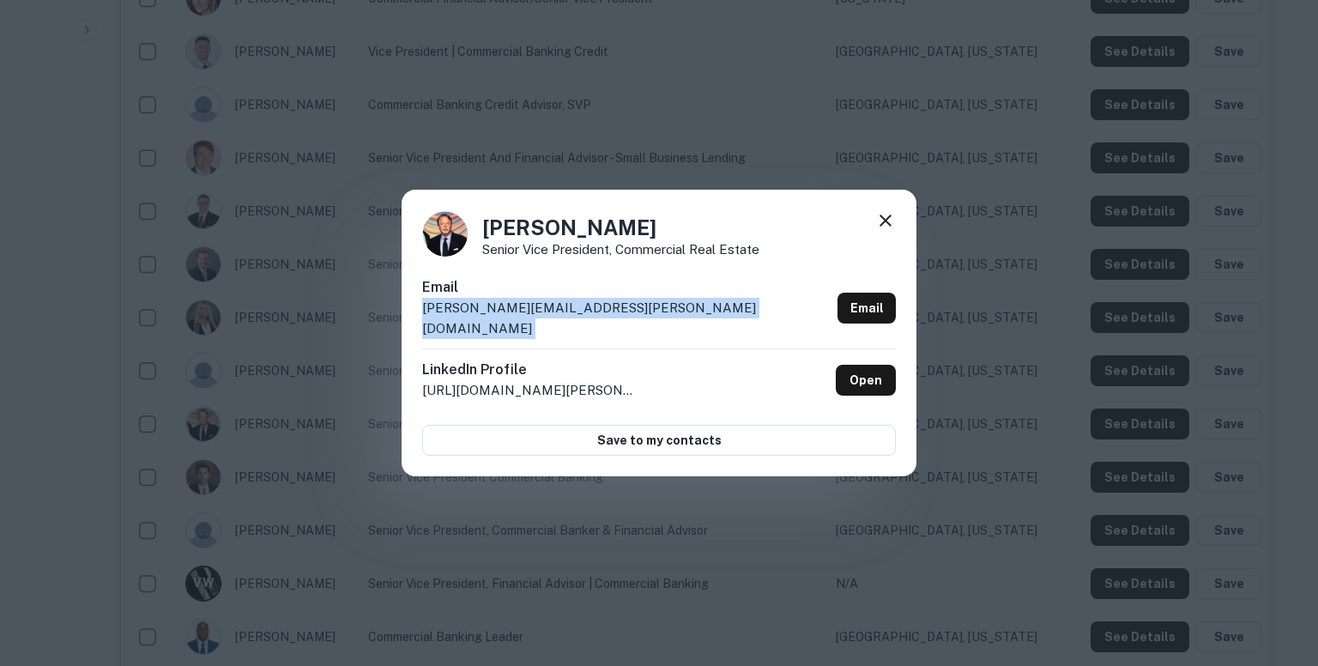
click at [558, 319] on div "Email tom.butsch@pnfp.com Email" at bounding box center [659, 312] width 474 height 71
click at [883, 227] on icon at bounding box center [885, 220] width 21 height 21
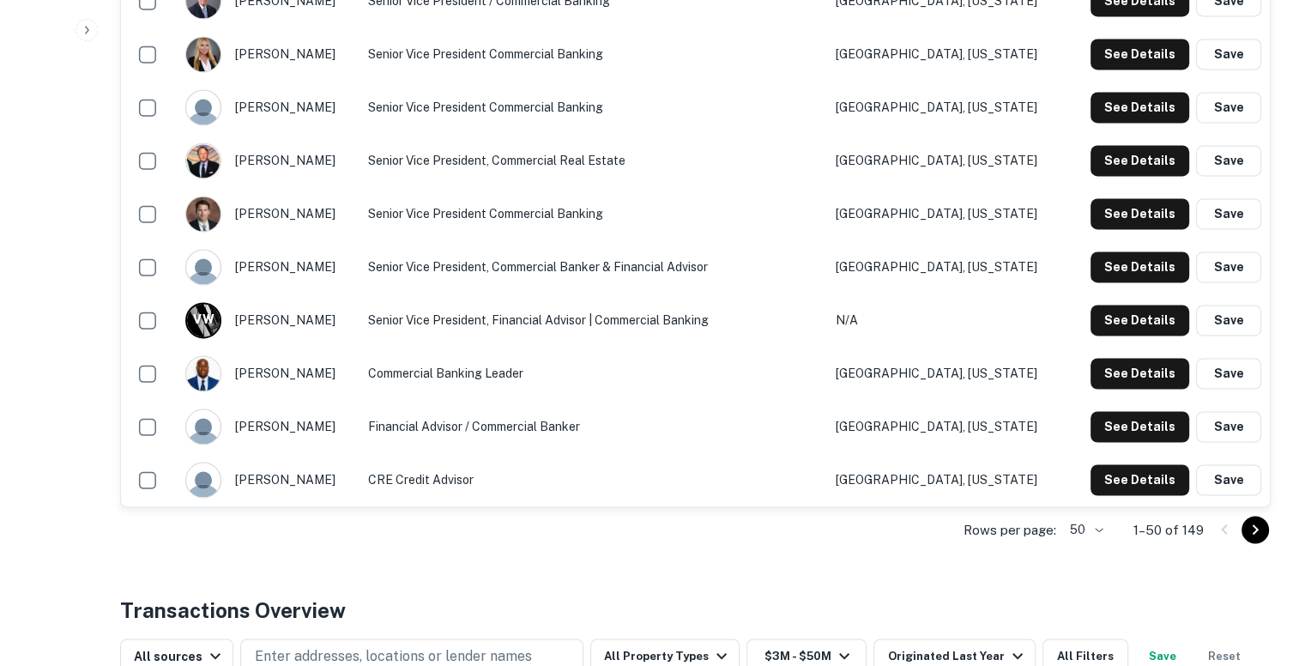
scroll to position [2688, 0]
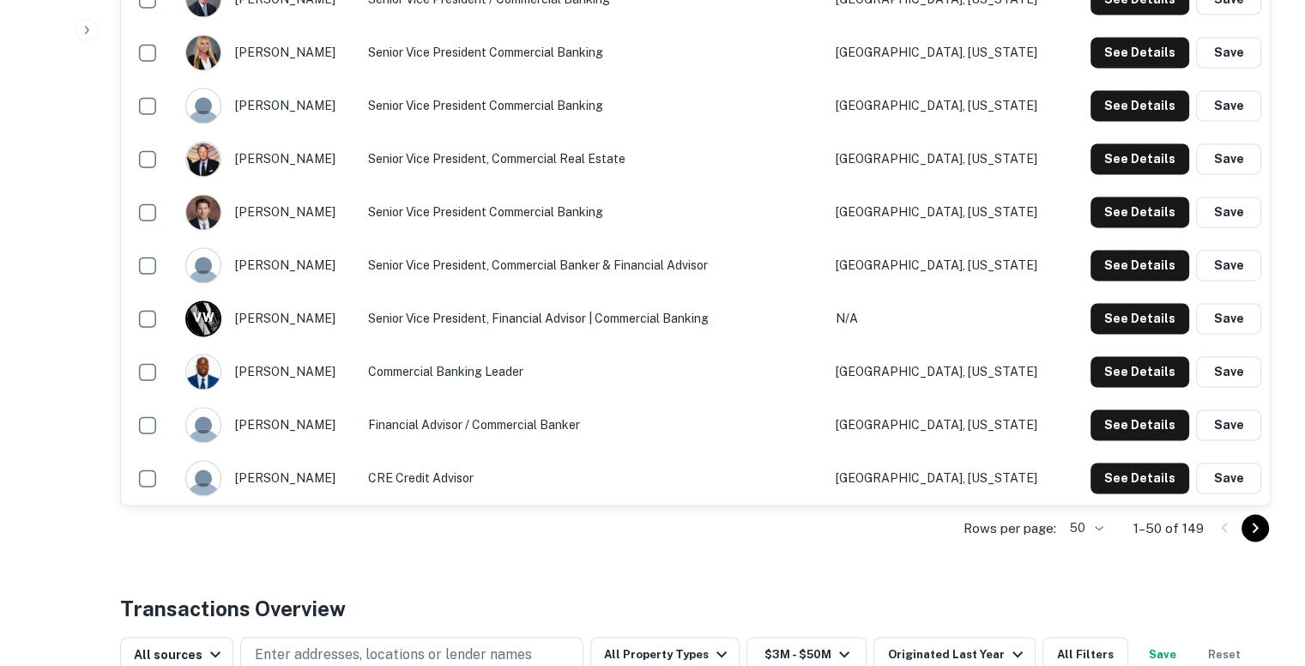
click at [1249, 529] on iframe "Chat Widget" at bounding box center [1262, 570] width 86 height 82
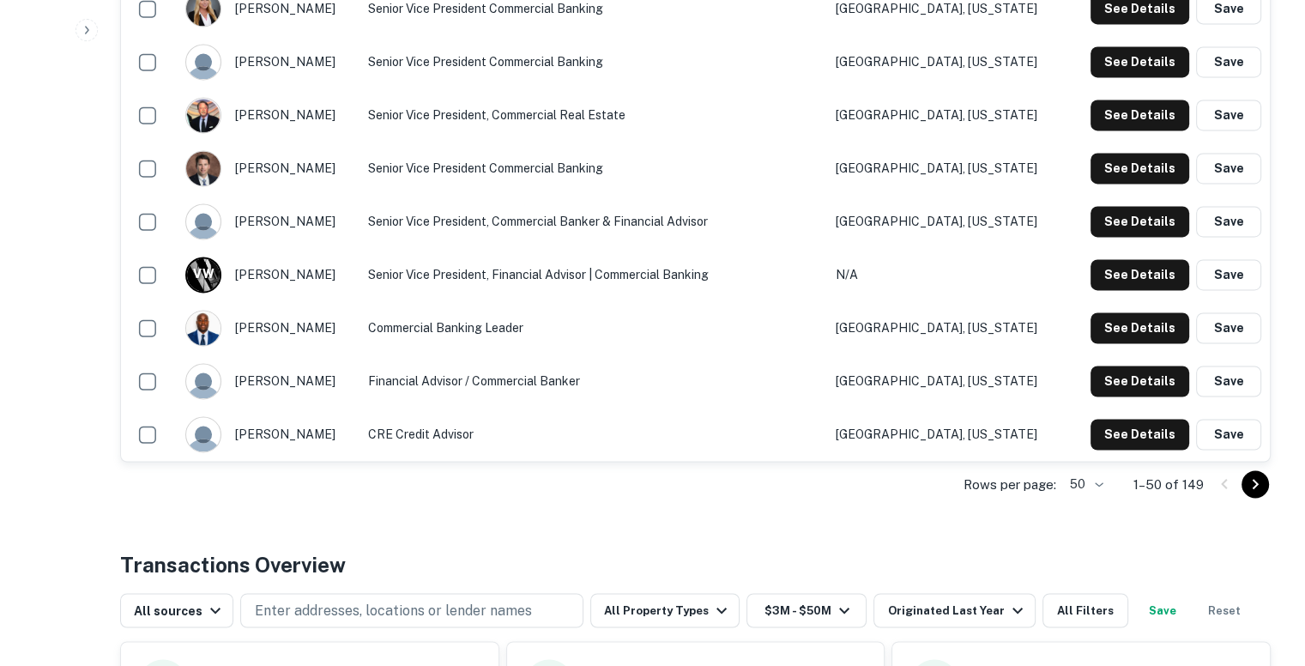
scroll to position [2732, 0]
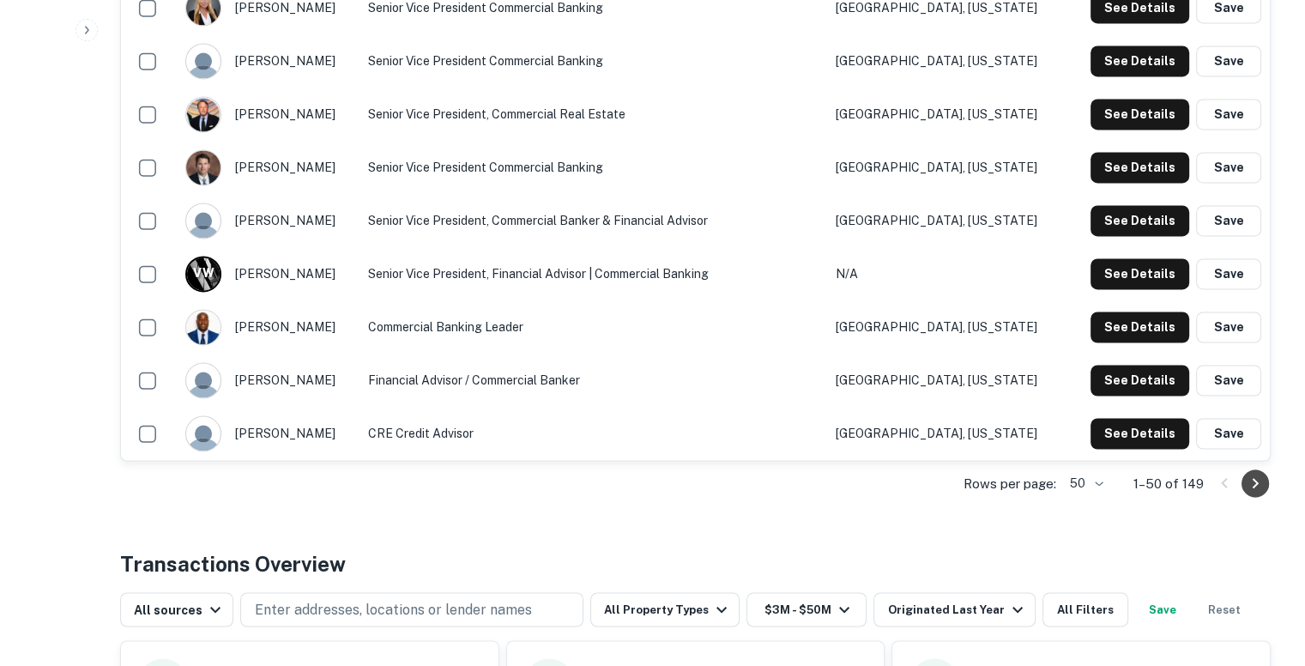
click at [1255, 487] on icon "Go to next page" at bounding box center [1255, 483] width 21 height 21
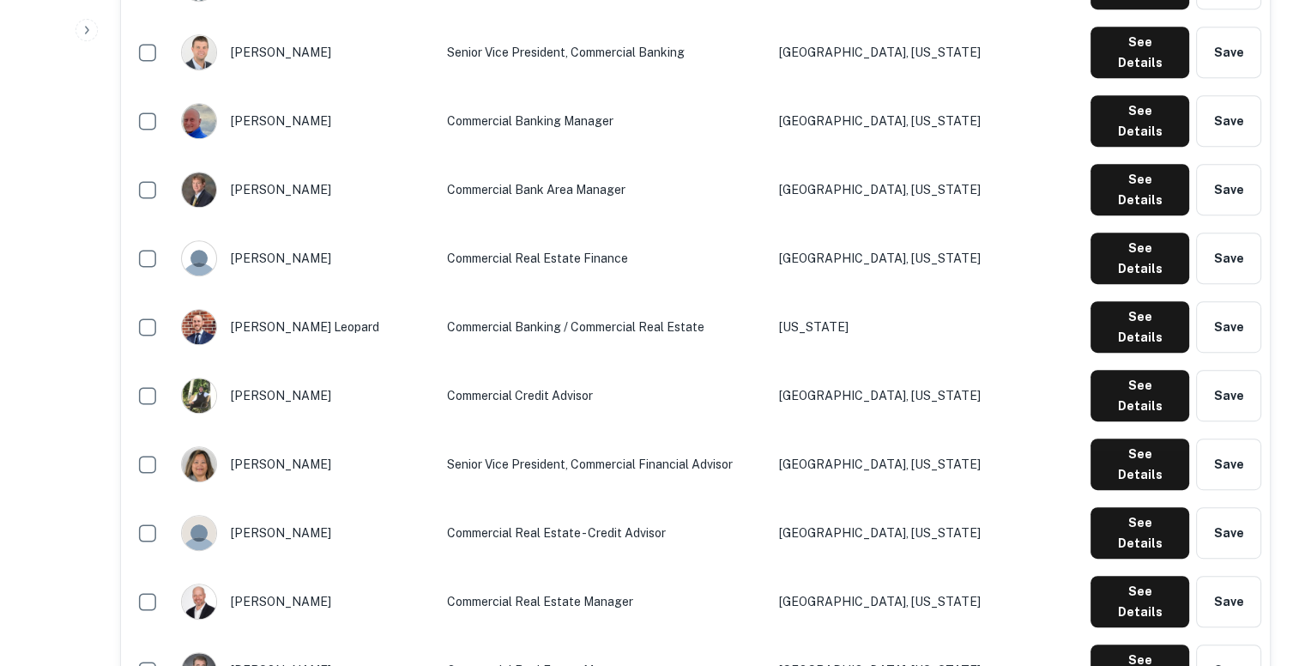
scroll to position [855, 0]
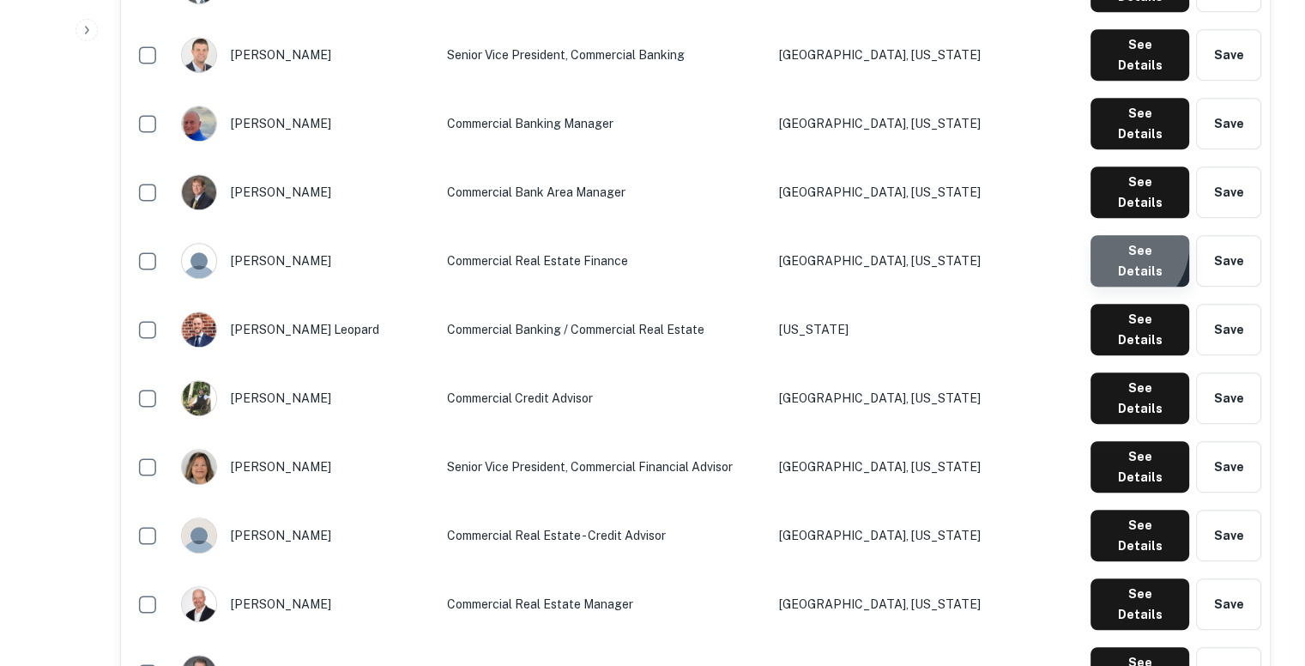
click at [1122, 235] on button "See Details" at bounding box center [1140, 260] width 99 height 51
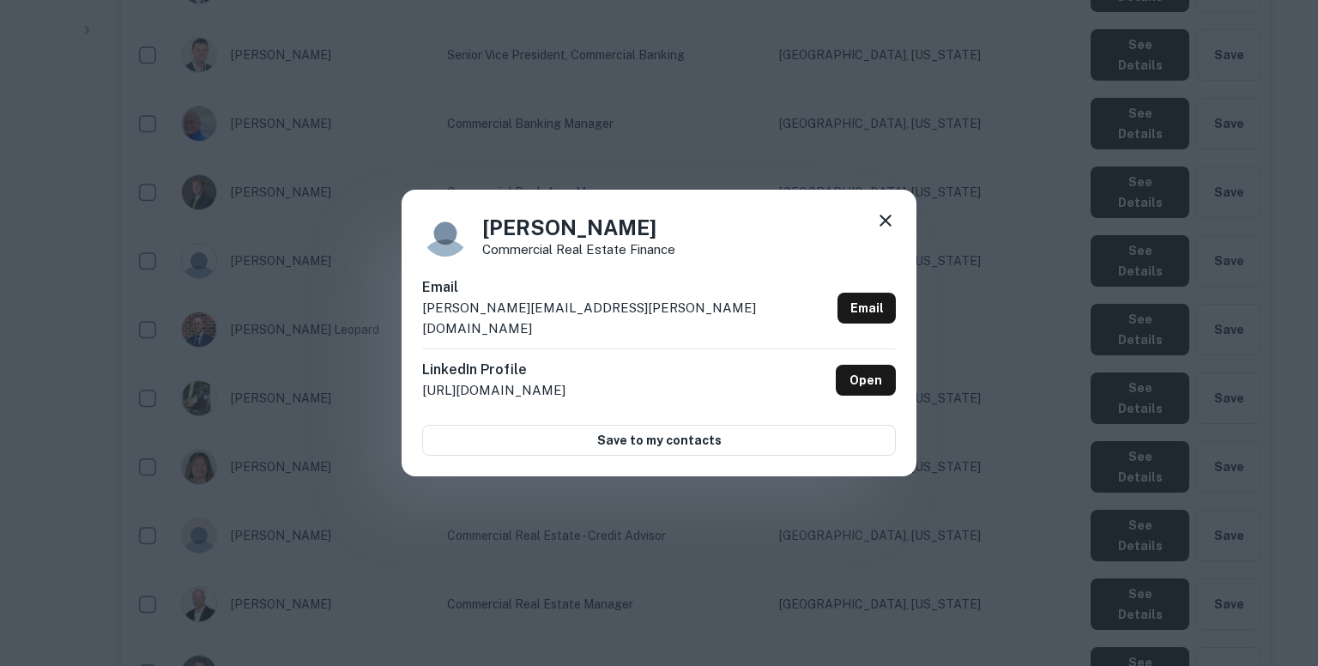
click at [549, 313] on p "john.cannon@pnfp.com" at bounding box center [626, 318] width 408 height 40
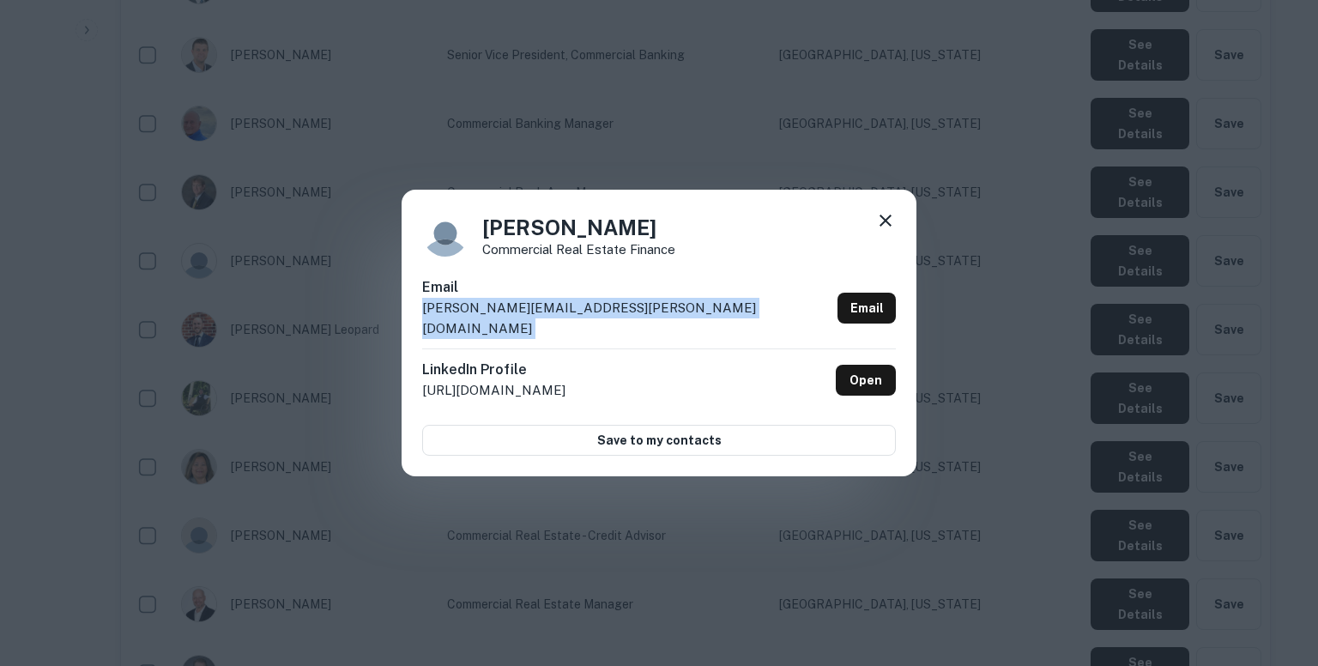
click at [549, 313] on p "john.cannon@pnfp.com" at bounding box center [626, 318] width 408 height 40
click at [886, 228] on icon at bounding box center [885, 220] width 21 height 21
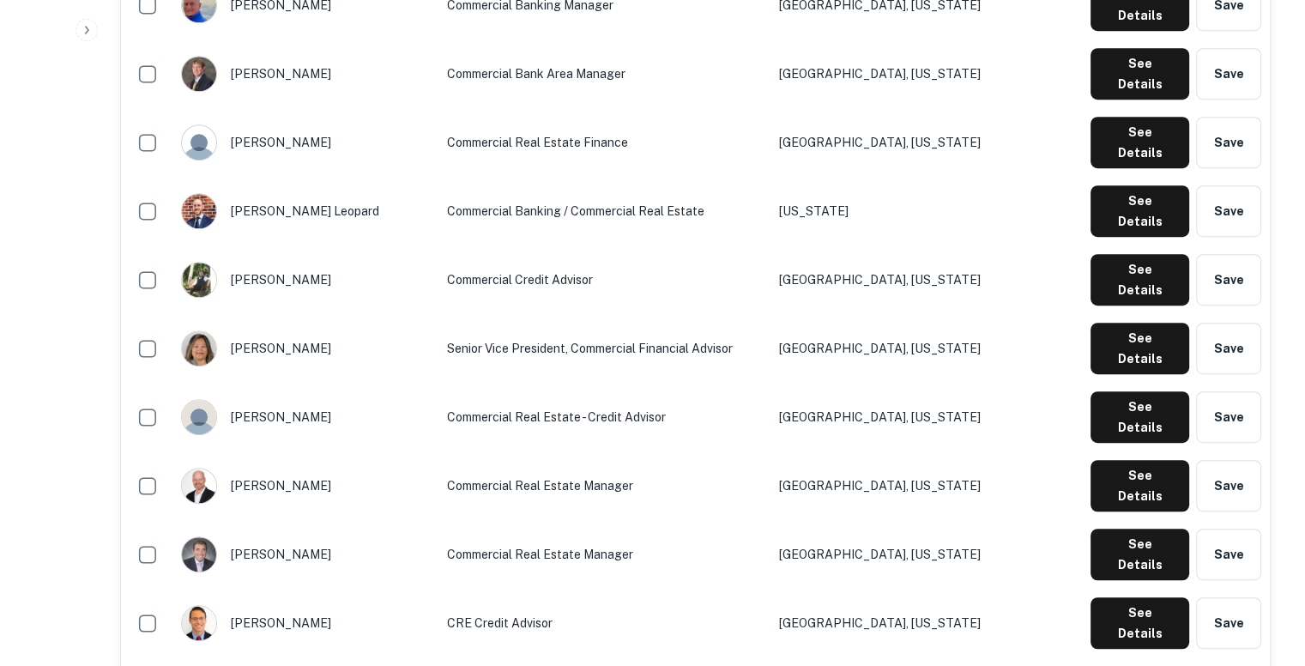
scroll to position [974, 0]
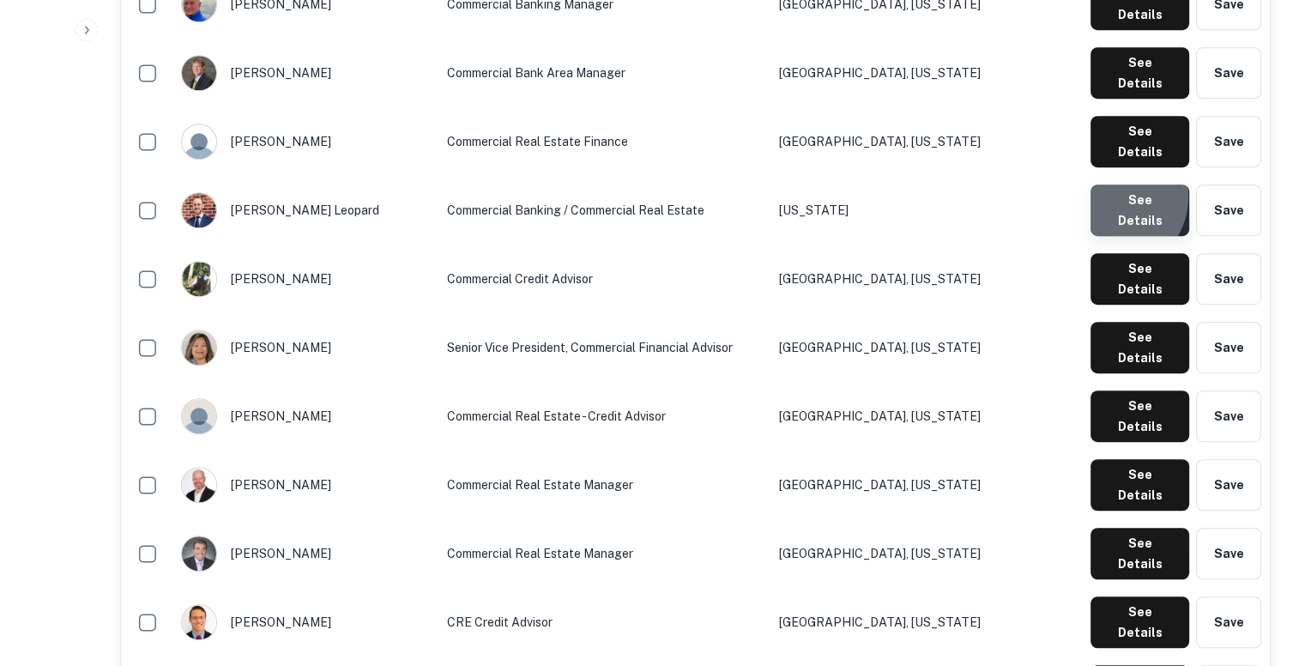
click at [1114, 185] on button "See Details" at bounding box center [1140, 210] width 99 height 51
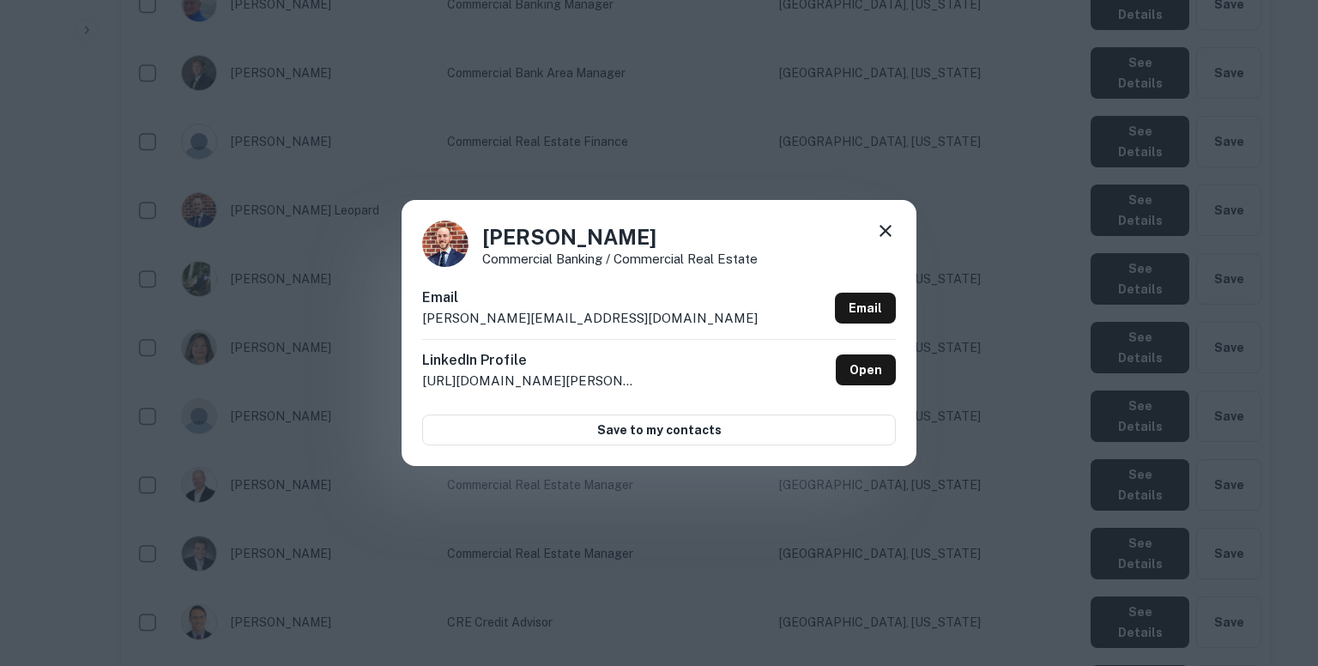
click at [556, 318] on p "ken.leopard@pnfp.com" at bounding box center [590, 318] width 336 height 21
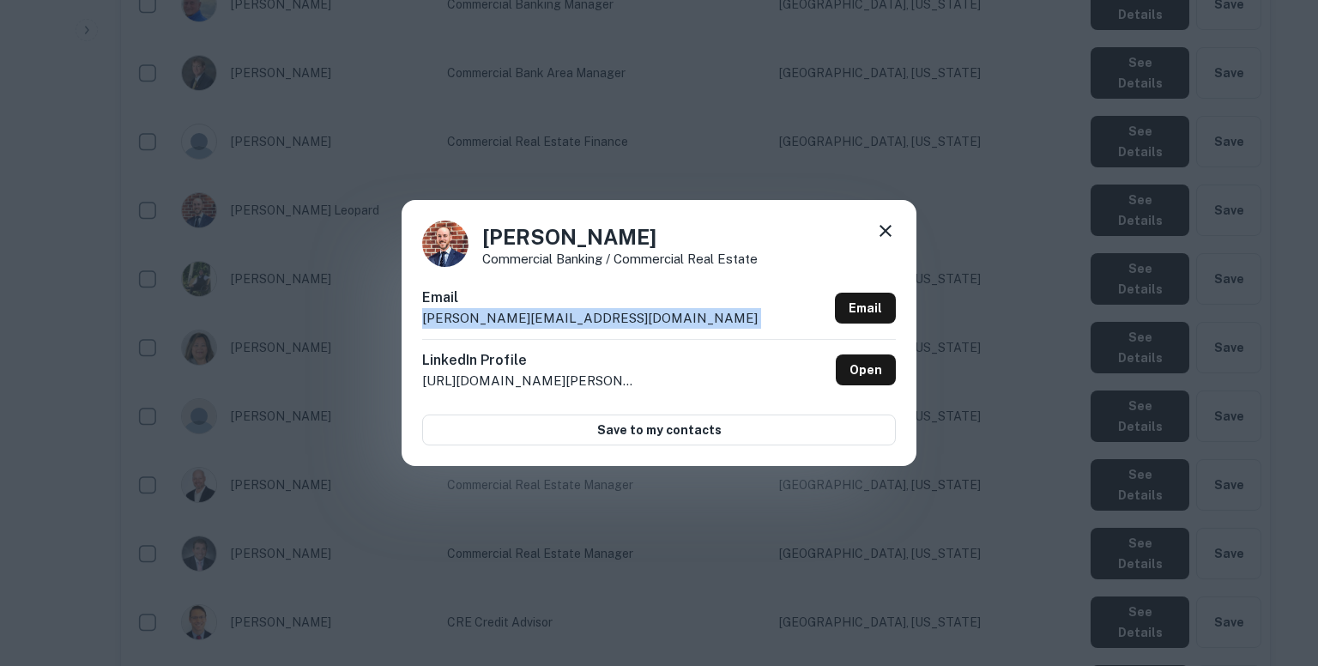
click at [556, 318] on p "ken.leopard@pnfp.com" at bounding box center [590, 318] width 336 height 21
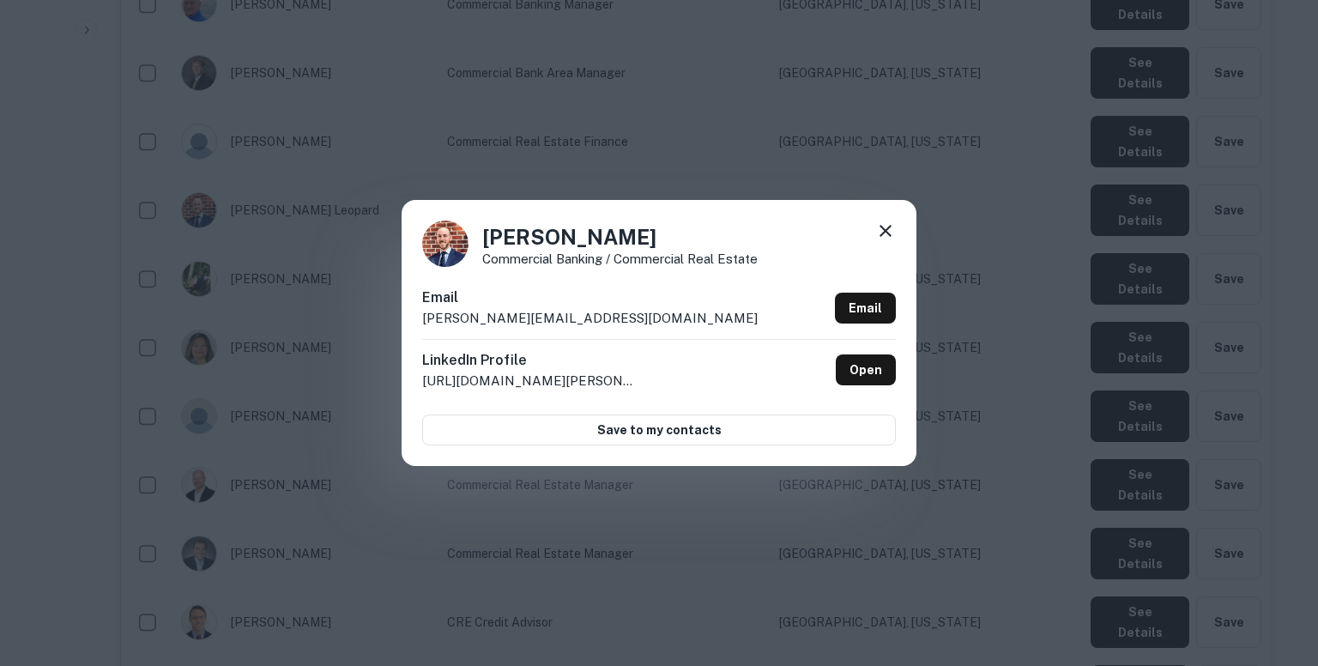
click at [695, 111] on div "Ken Leopard Commercial Banking / Commercial Real Estate Email ken.leopard@pnfp.…" at bounding box center [659, 333] width 1318 height 666
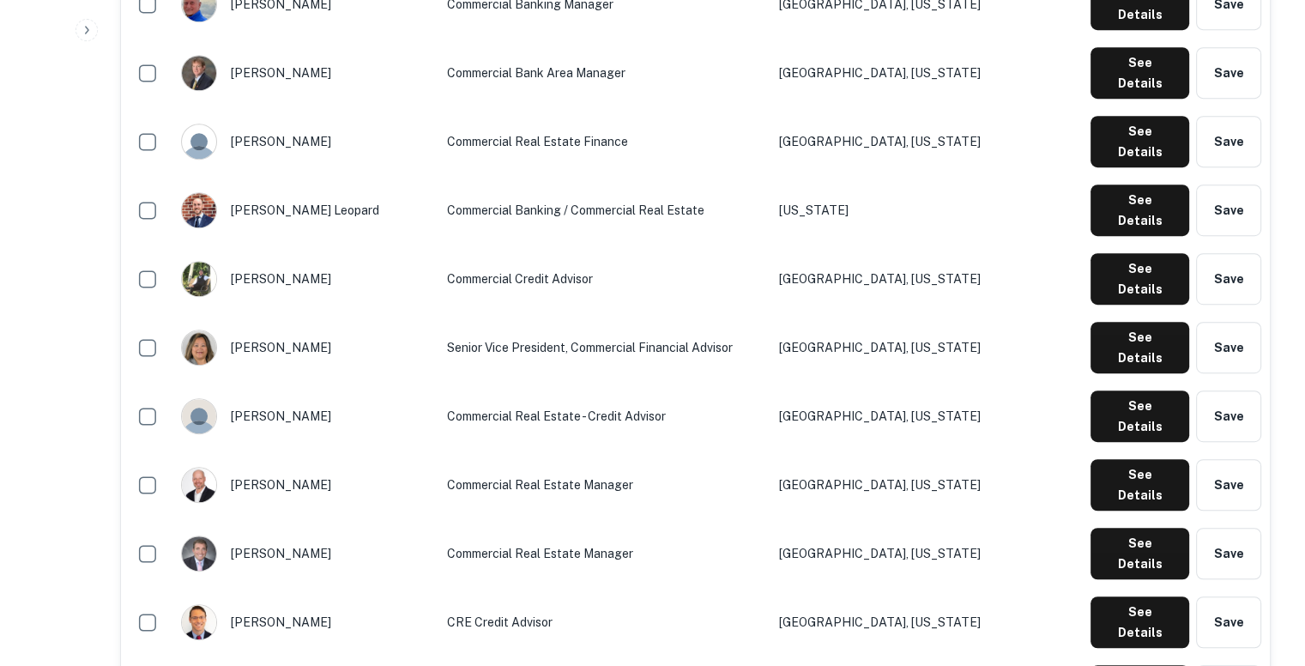
click at [535, 313] on td "Senior Vice President, Commercial Financial Advisor" at bounding box center [605, 347] width 332 height 69
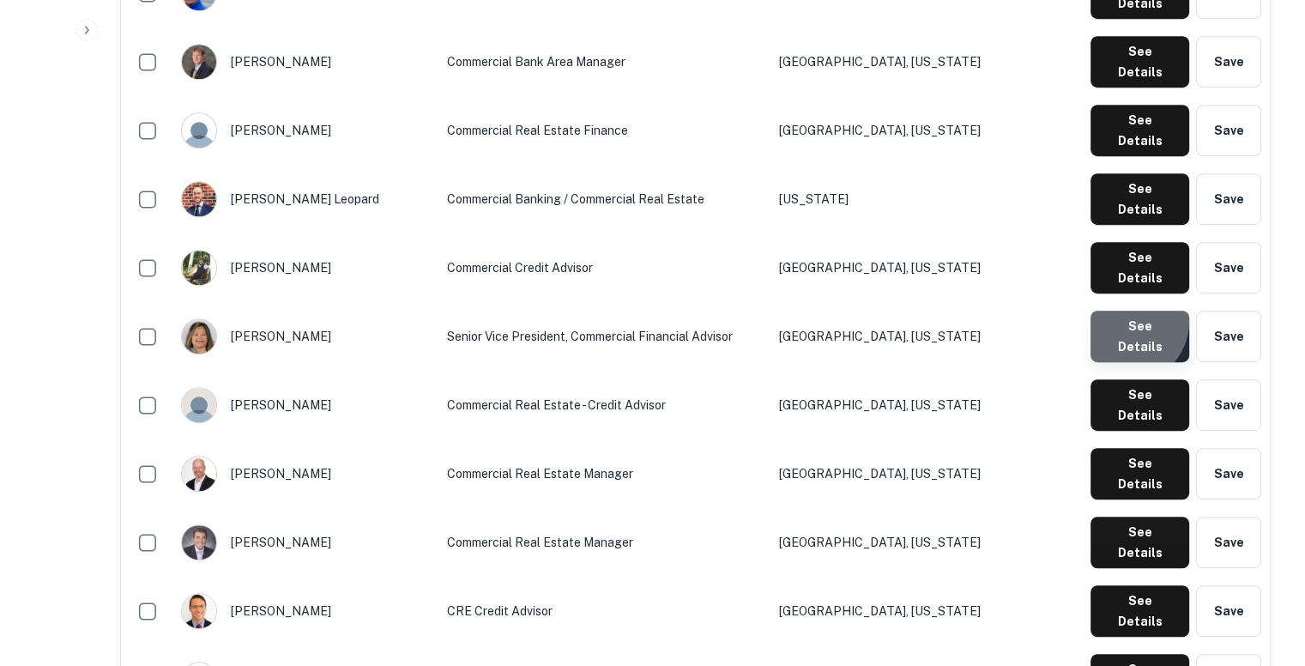
click at [1129, 311] on button "See Details" at bounding box center [1140, 336] width 99 height 51
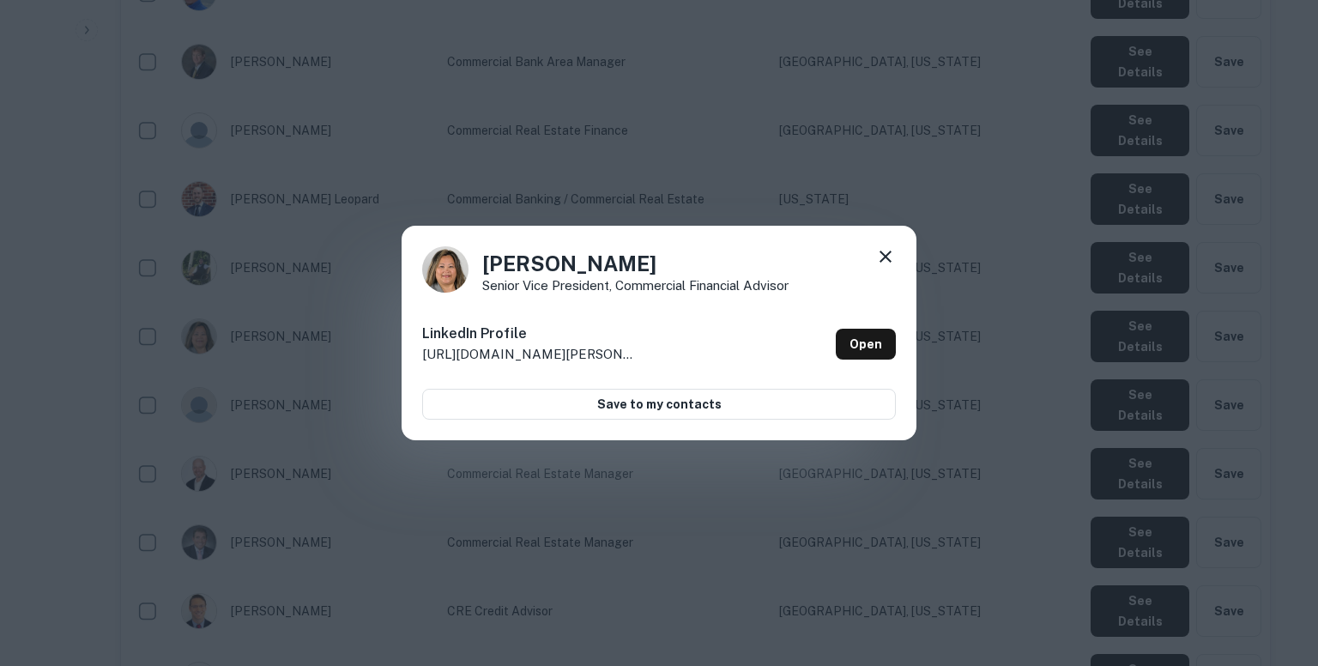
click at [738, 136] on div "Kim Kimmel Senior Vice President, Commercial Financial Advisor LinkedIn Profile…" at bounding box center [659, 333] width 1318 height 666
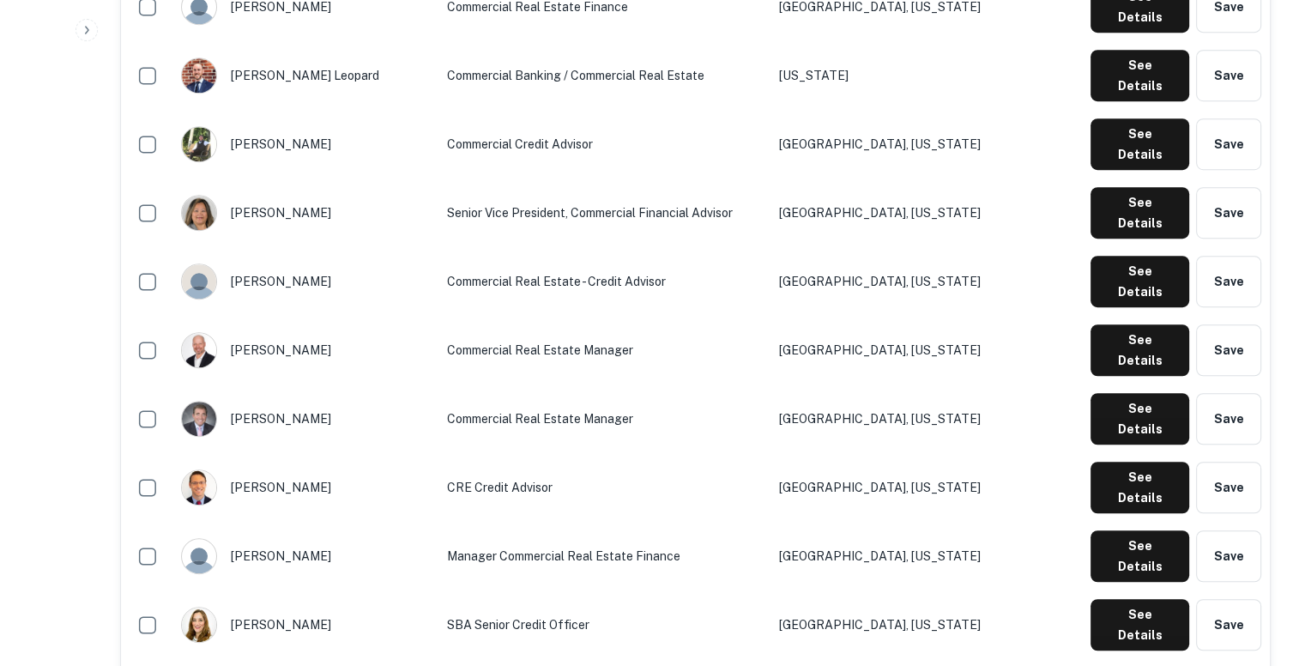
scroll to position [1110, 0]
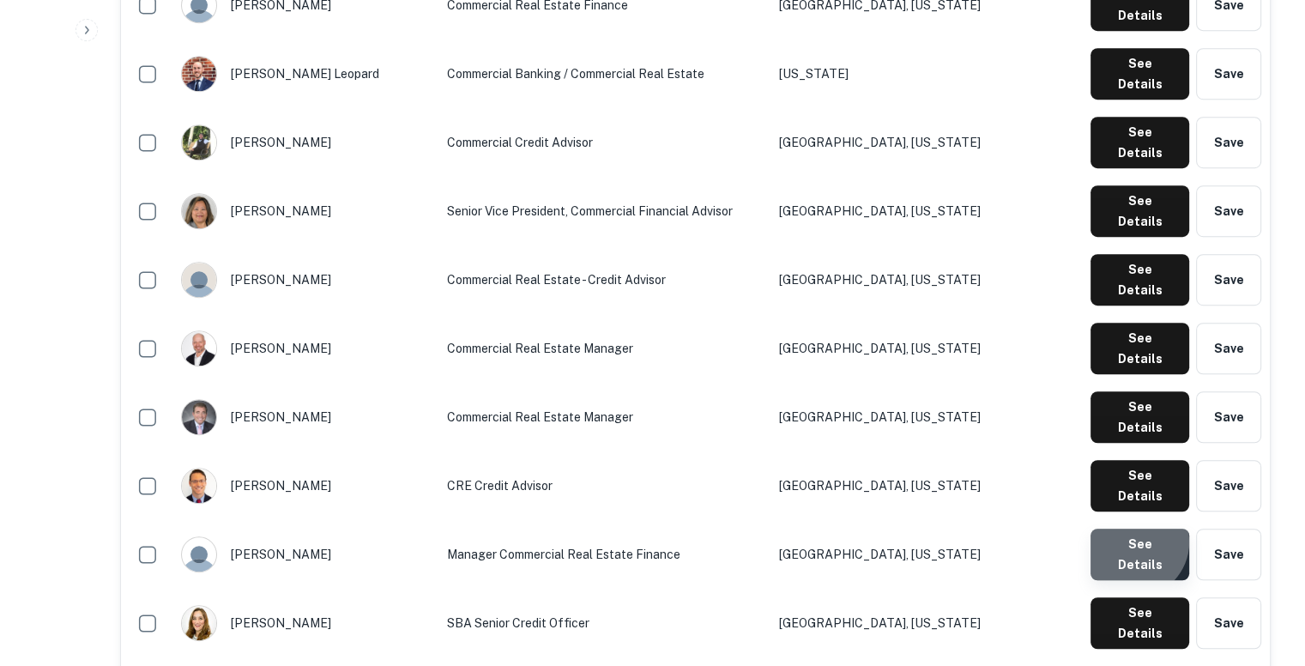
click at [1137, 529] on button "See Details" at bounding box center [1140, 554] width 99 height 51
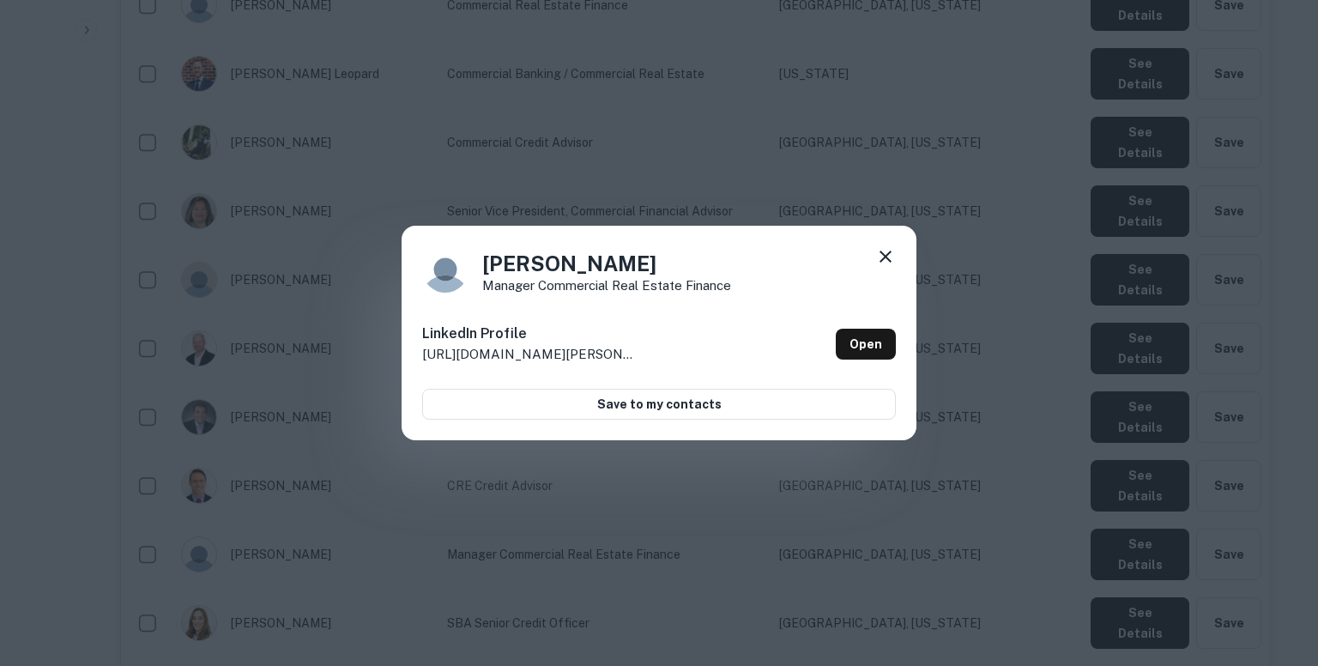
click at [693, 166] on div "Rick Neal Manager Commercial Real Estate Finance LinkedIn Profile http://www.li…" at bounding box center [659, 333] width 1318 height 666
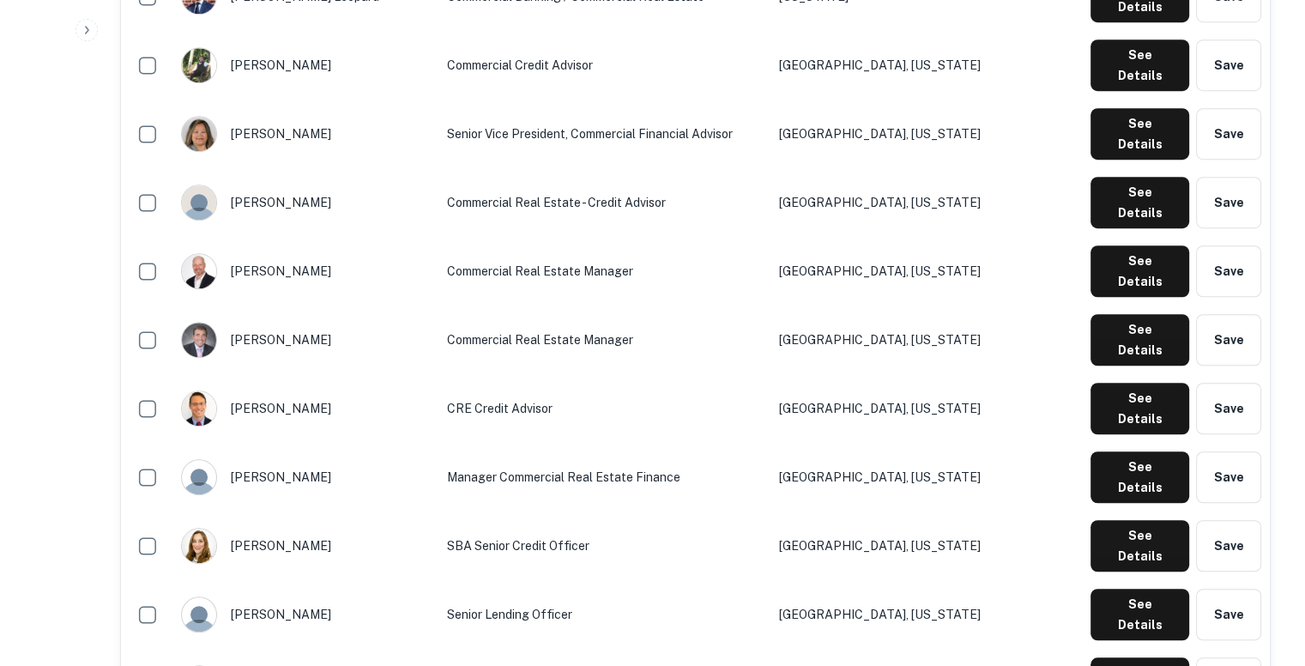
scroll to position [1189, 0]
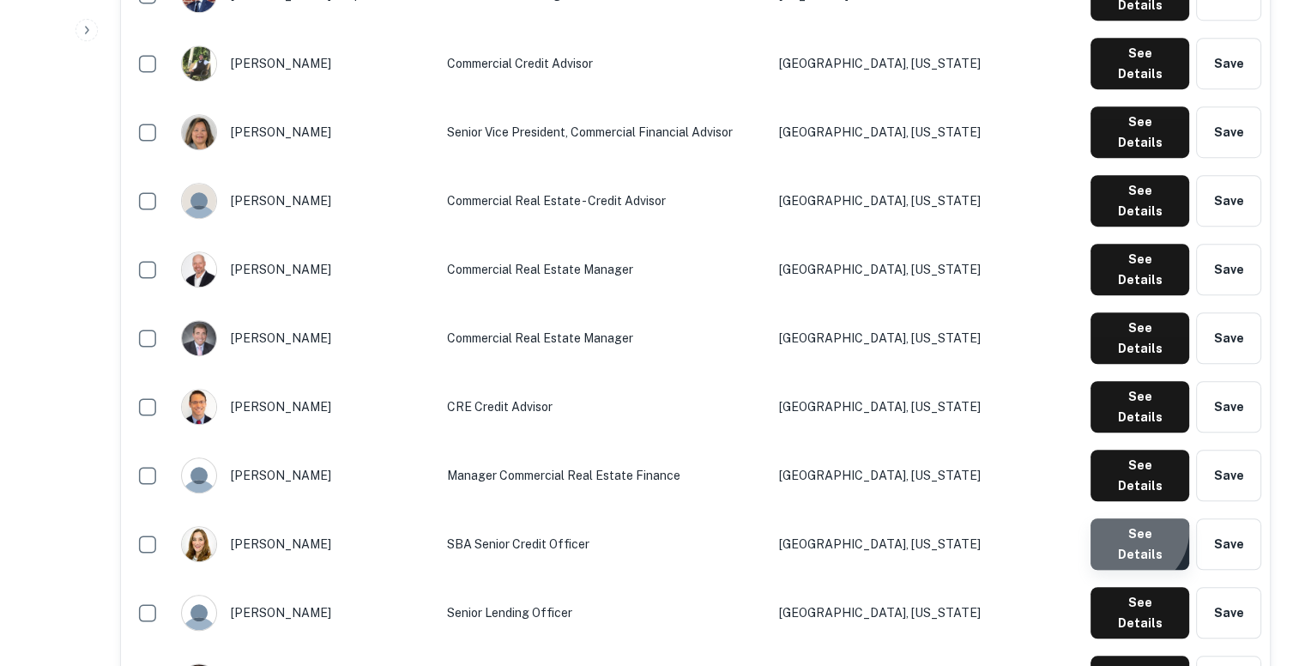
click at [1133, 518] on button "See Details" at bounding box center [1140, 543] width 99 height 51
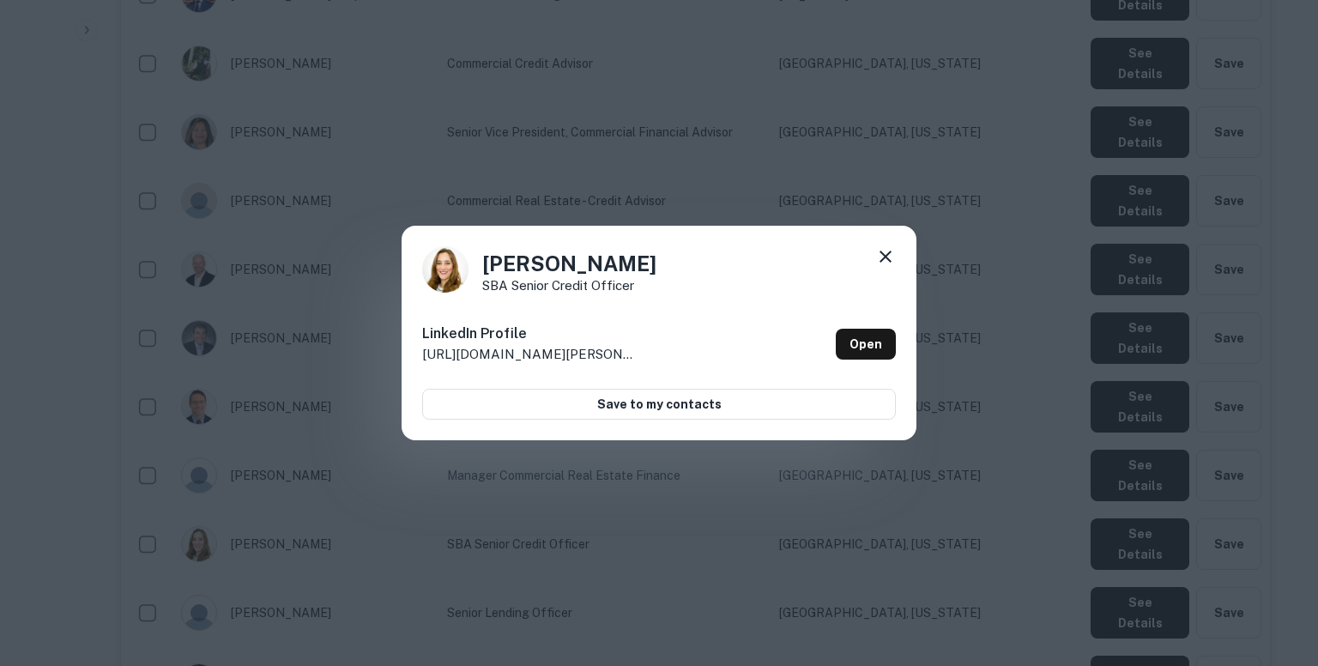
click at [687, 131] on div "Robin Hammond SBA Senior Credit Officer LinkedIn Profile http://www.linkedin.co…" at bounding box center [659, 333] width 1318 height 666
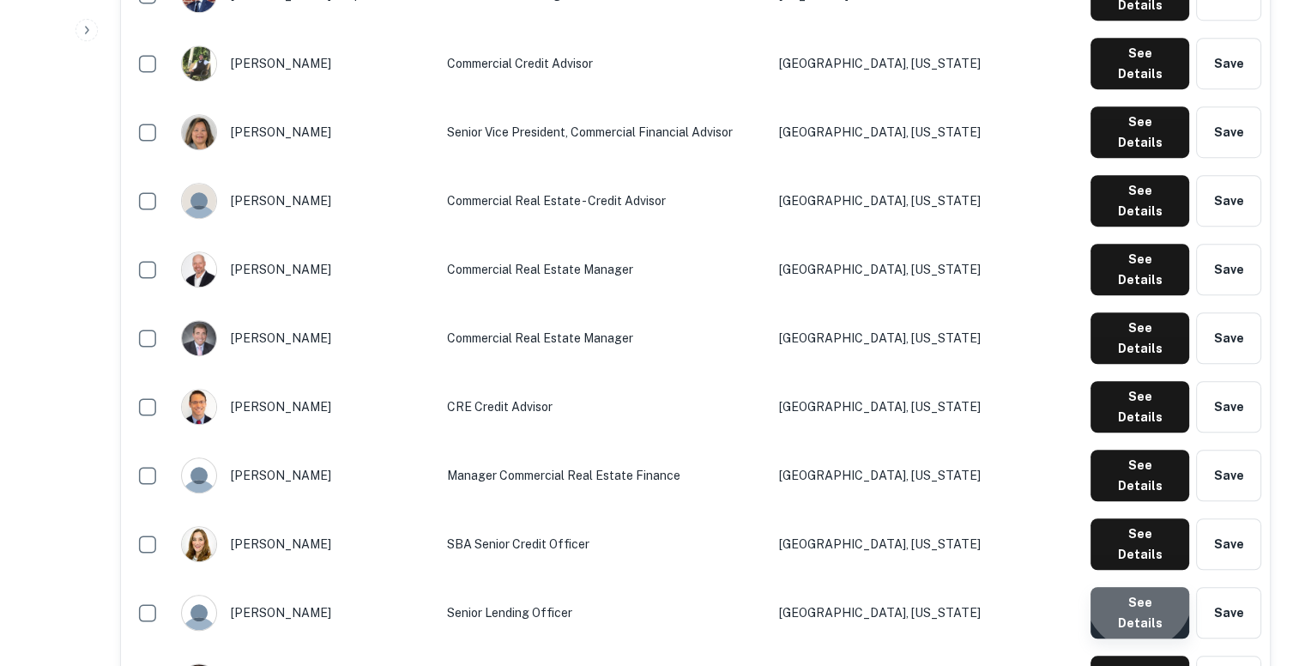
click at [1143, 587] on button "See Details" at bounding box center [1140, 612] width 99 height 51
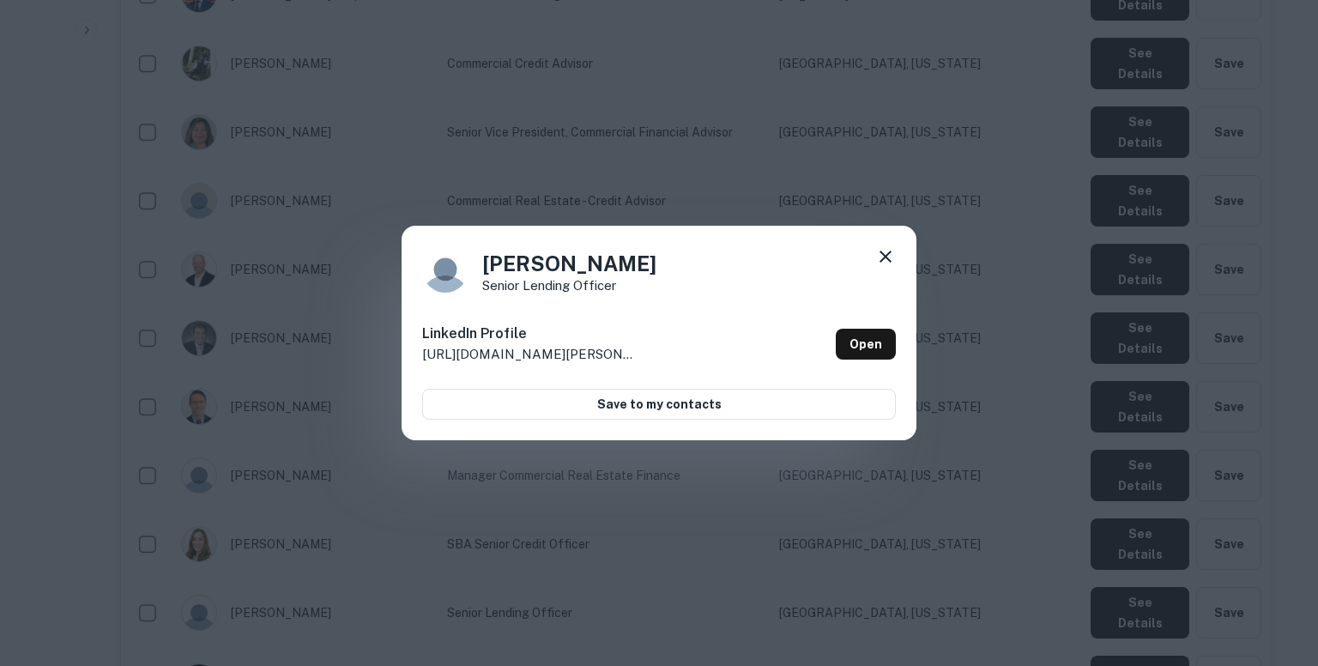
click at [783, 174] on div "Ronnie Martin Senior Lending Officer LinkedIn Profile http://www.linkedin.com/i…" at bounding box center [659, 333] width 1318 height 666
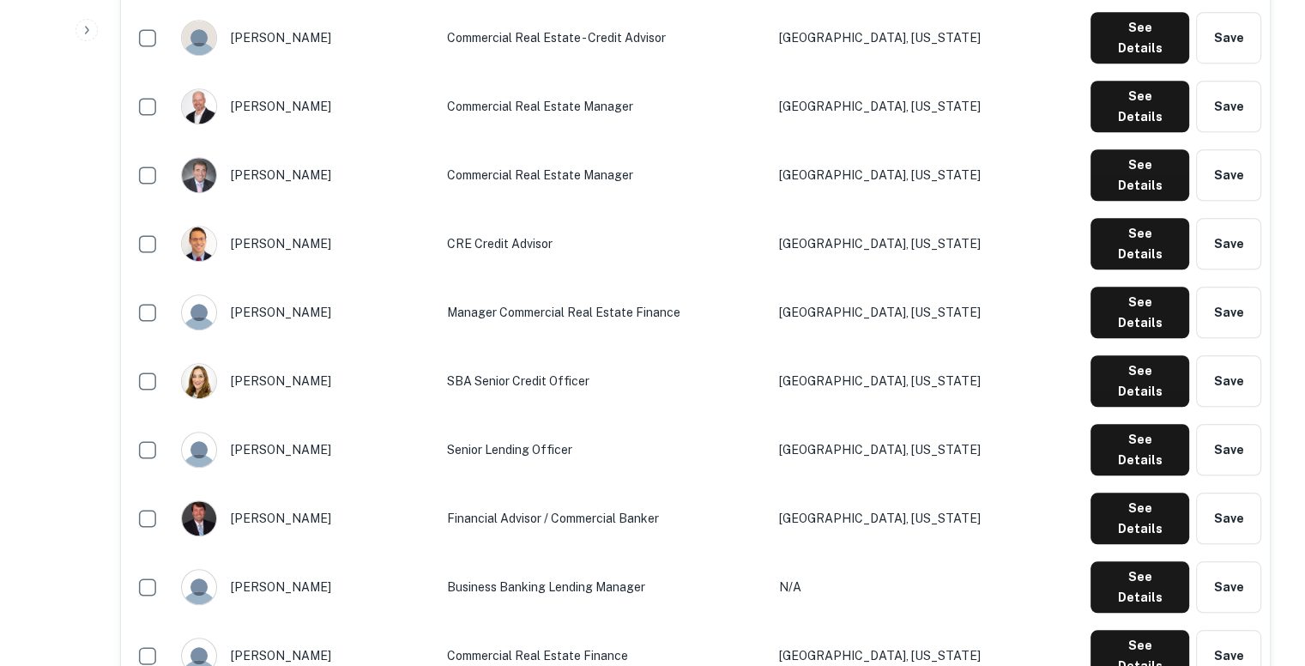
scroll to position [1352, 0]
click at [1124, 630] on button "See Details" at bounding box center [1140, 655] width 99 height 51
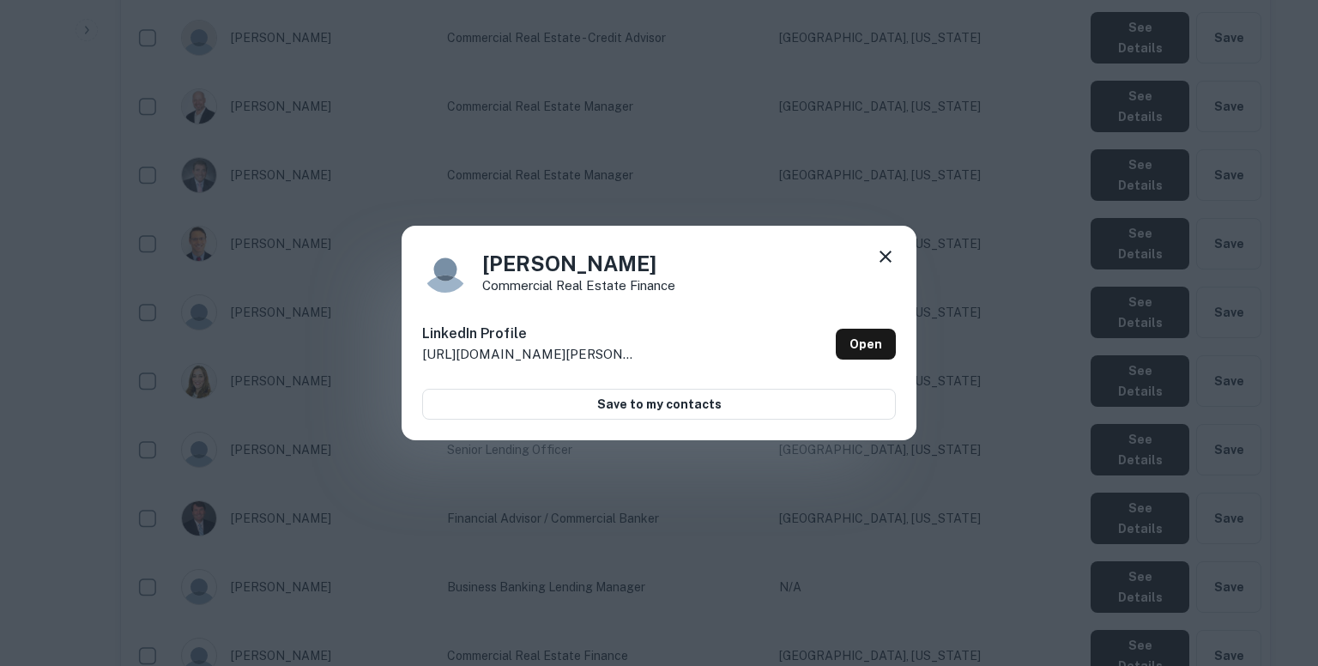
click at [713, 207] on div "Tyler Muesch Commercial Real Estate Finance LinkedIn Profile http://www.linkedi…" at bounding box center [659, 333] width 1318 height 666
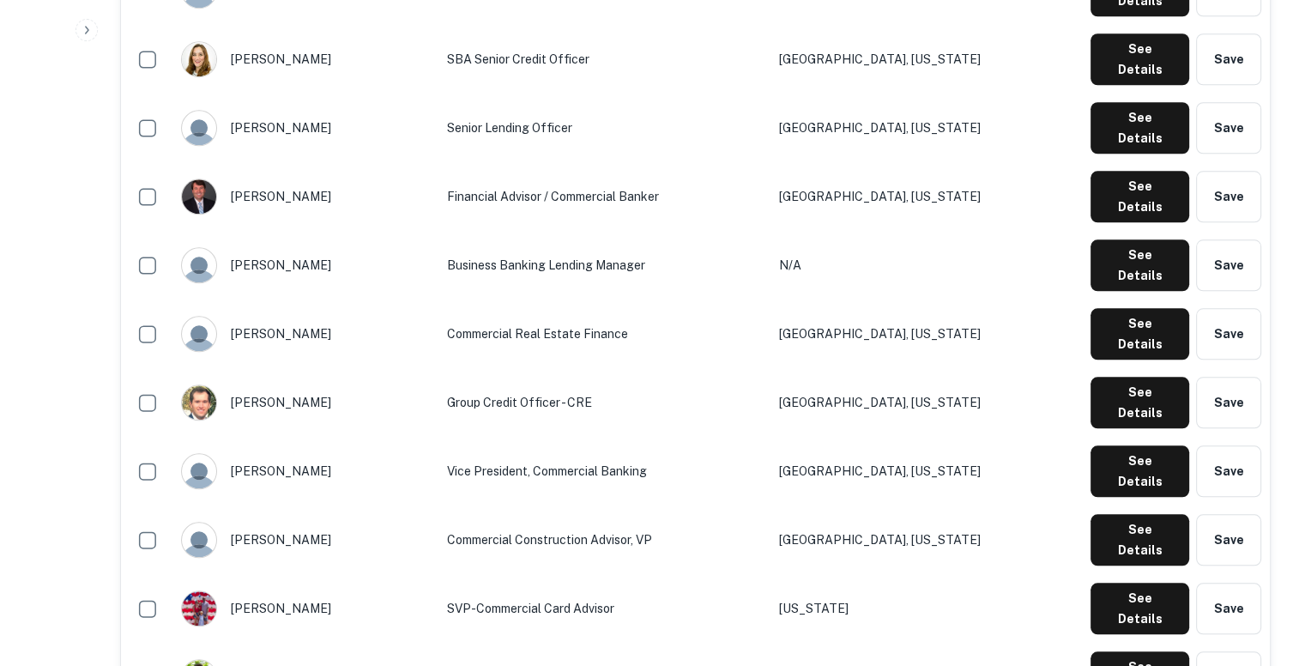
scroll to position [1675, 0]
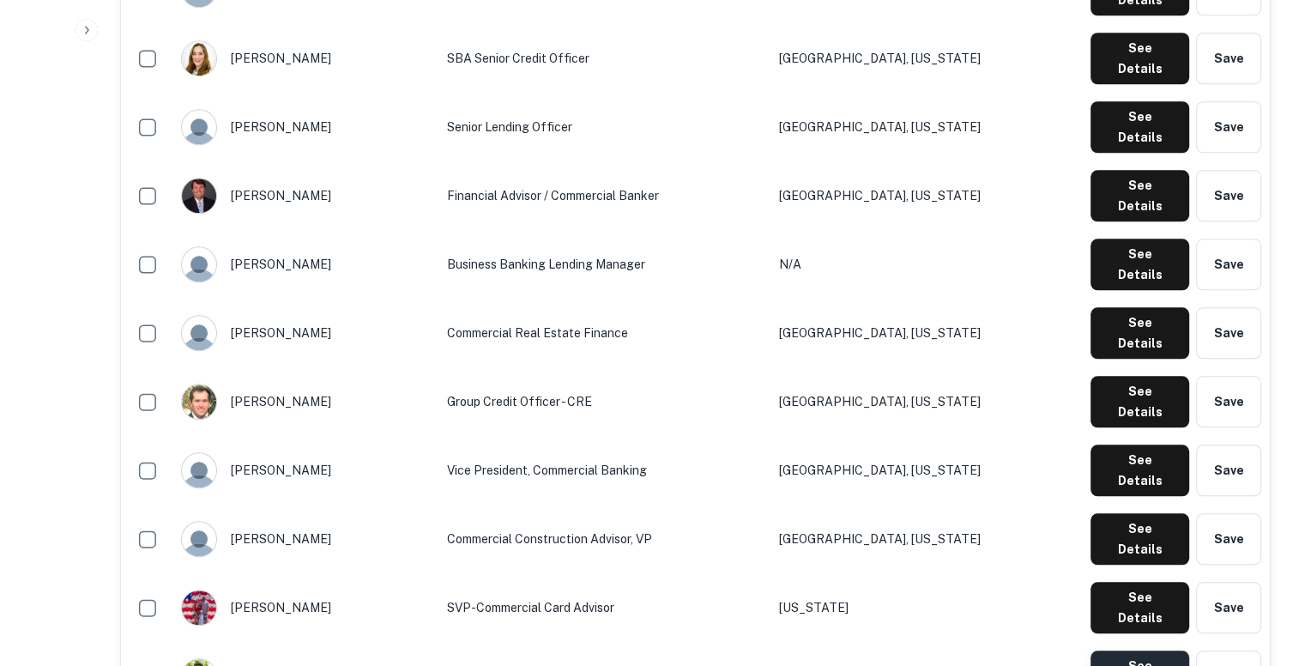
click at [1119, 650] on button "See Details" at bounding box center [1140, 675] width 99 height 51
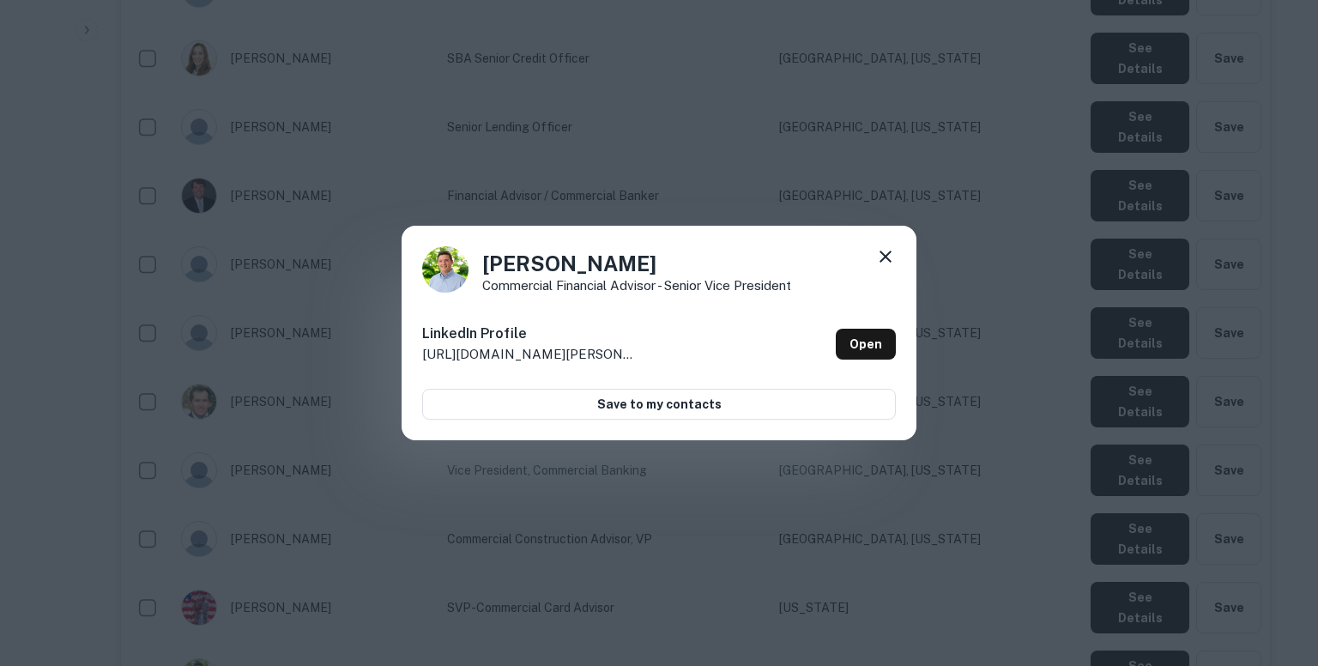
click at [655, 174] on div "Brandon Odum Commercial Financial Advisor - Senior Vice President LinkedIn Prof…" at bounding box center [659, 333] width 1318 height 666
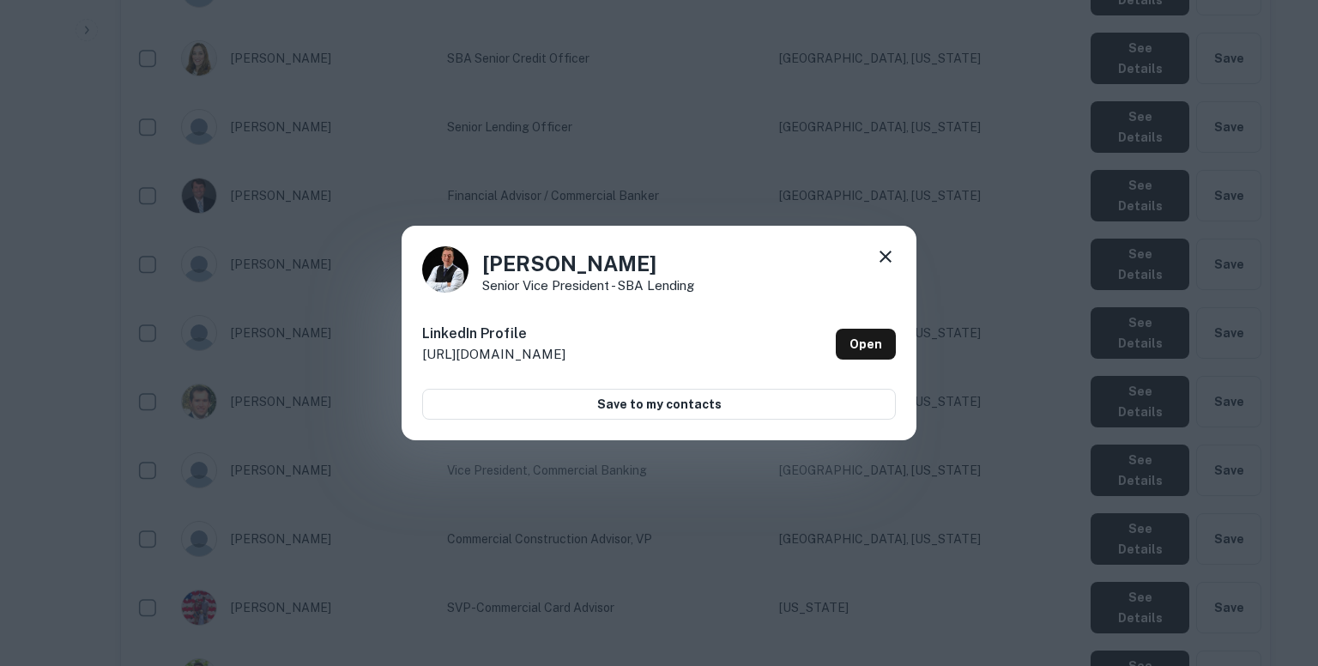
click at [907, 181] on div "Calvin Martin Senior Vice President - SBA Lending LinkedIn Profile http://www.l…" at bounding box center [659, 333] width 1318 height 666
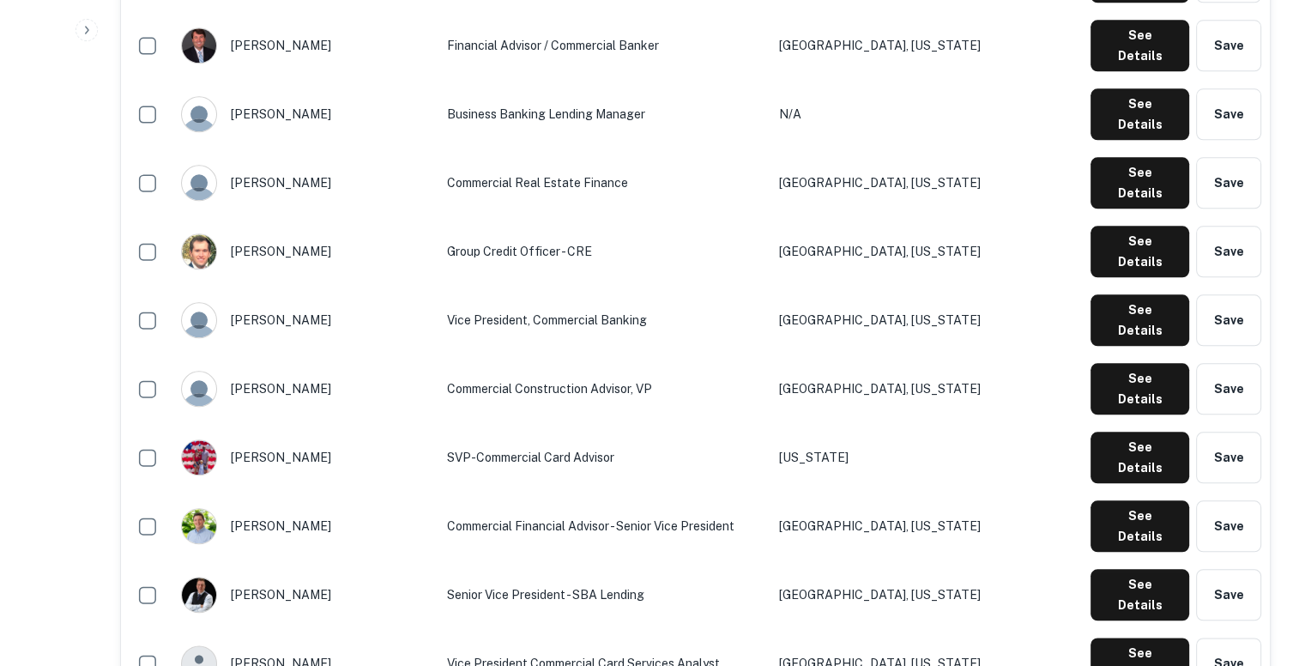
scroll to position [1860, 0]
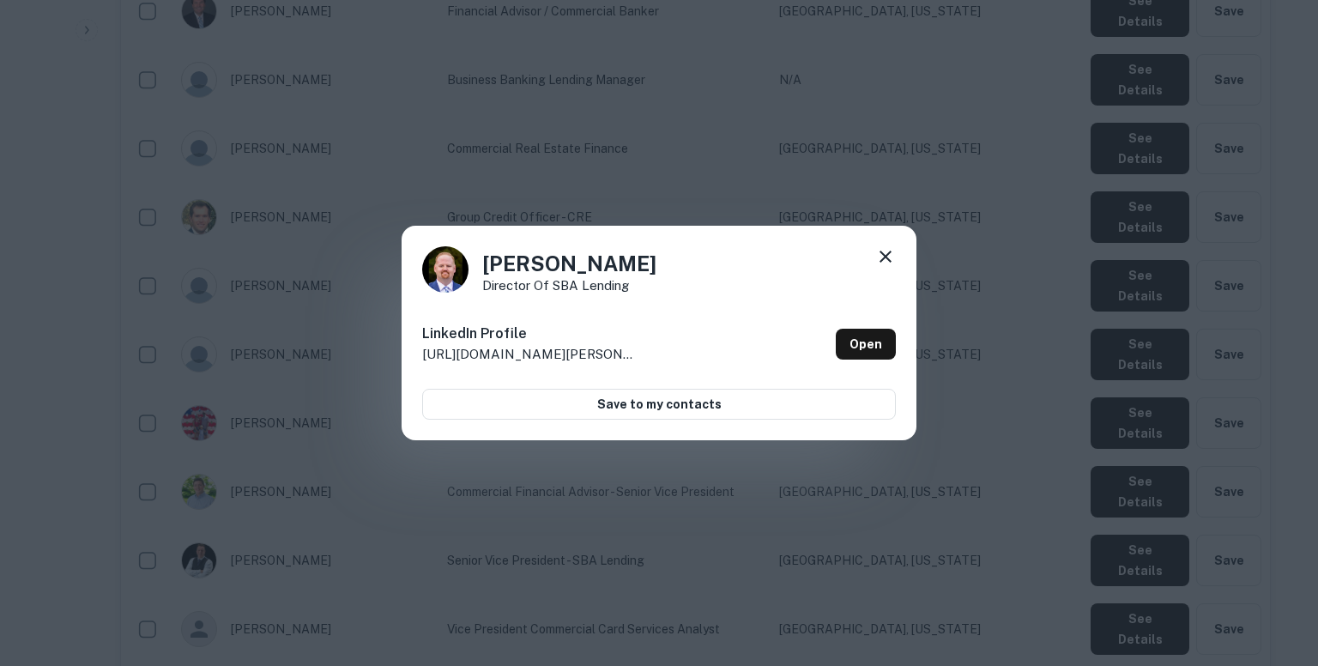
click at [724, 155] on div "Daniel Crosby Director of SBA Lending LinkedIn Profile http://www.linkedin.com/…" at bounding box center [659, 333] width 1318 height 666
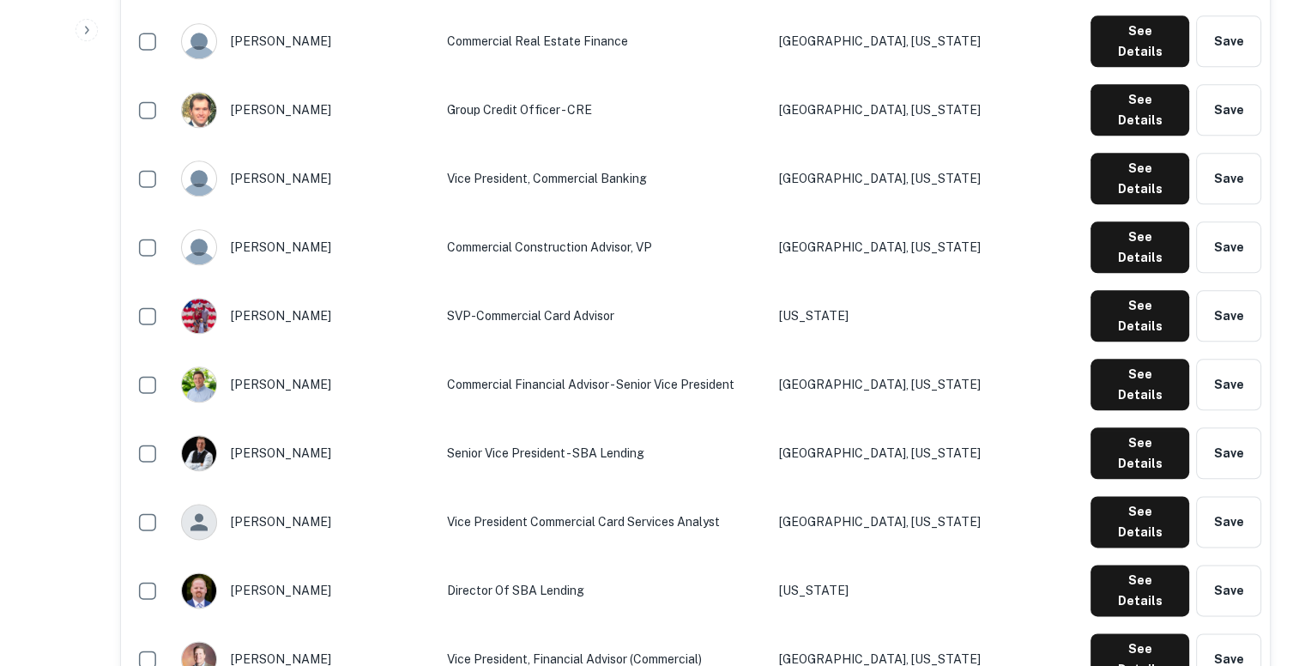
scroll to position [1967, 0]
click at [1124, 633] on button "See Details" at bounding box center [1140, 658] width 99 height 51
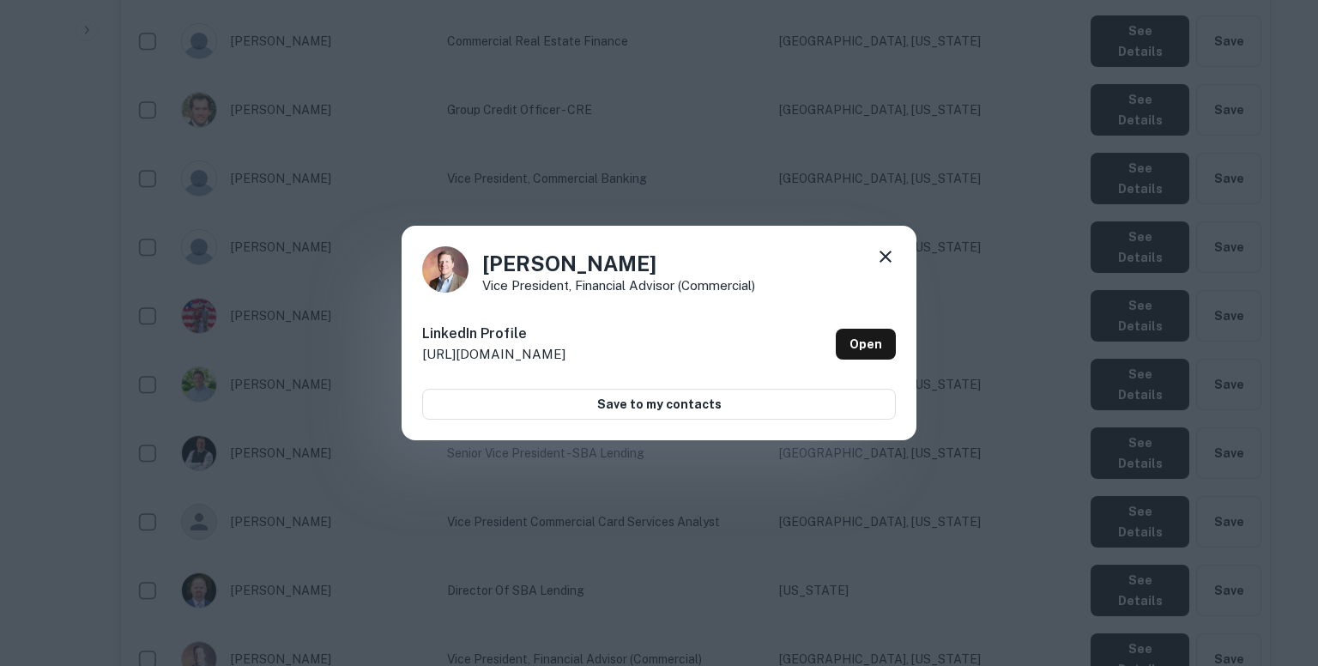
click at [959, 164] on div "Denny Marcin Vice President, Financial Advisor (Commercial) LinkedIn Profile ht…" at bounding box center [659, 333] width 1318 height 666
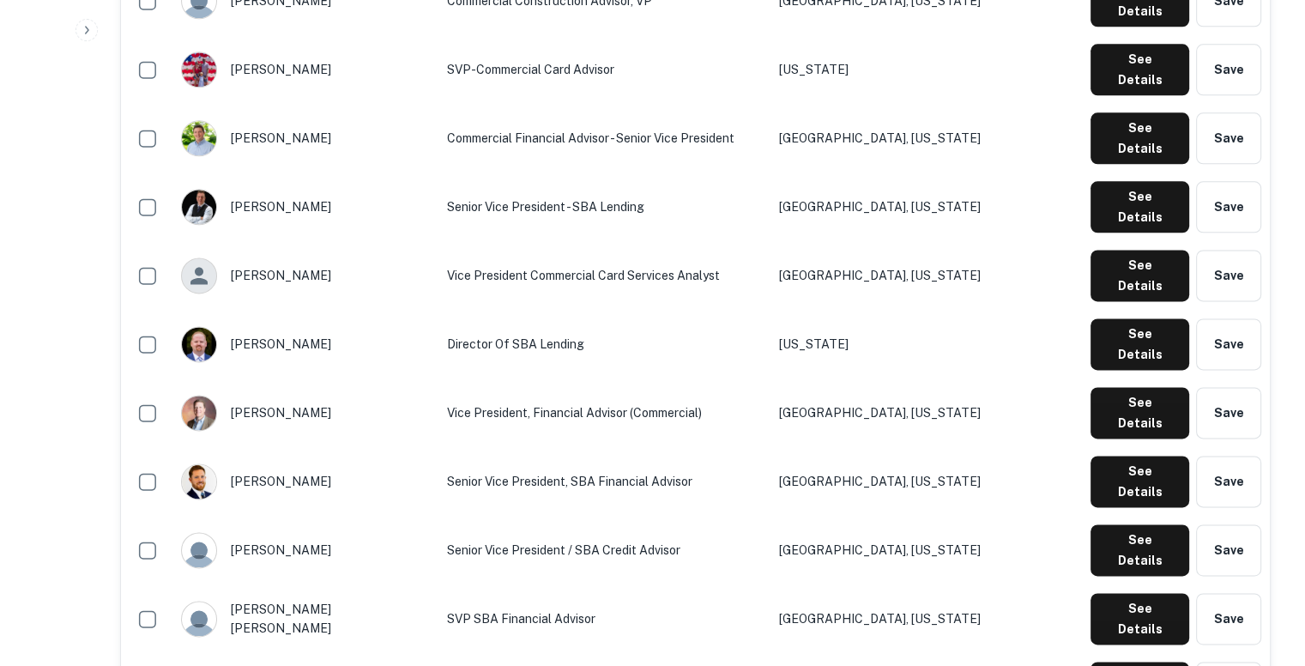
scroll to position [2221, 0]
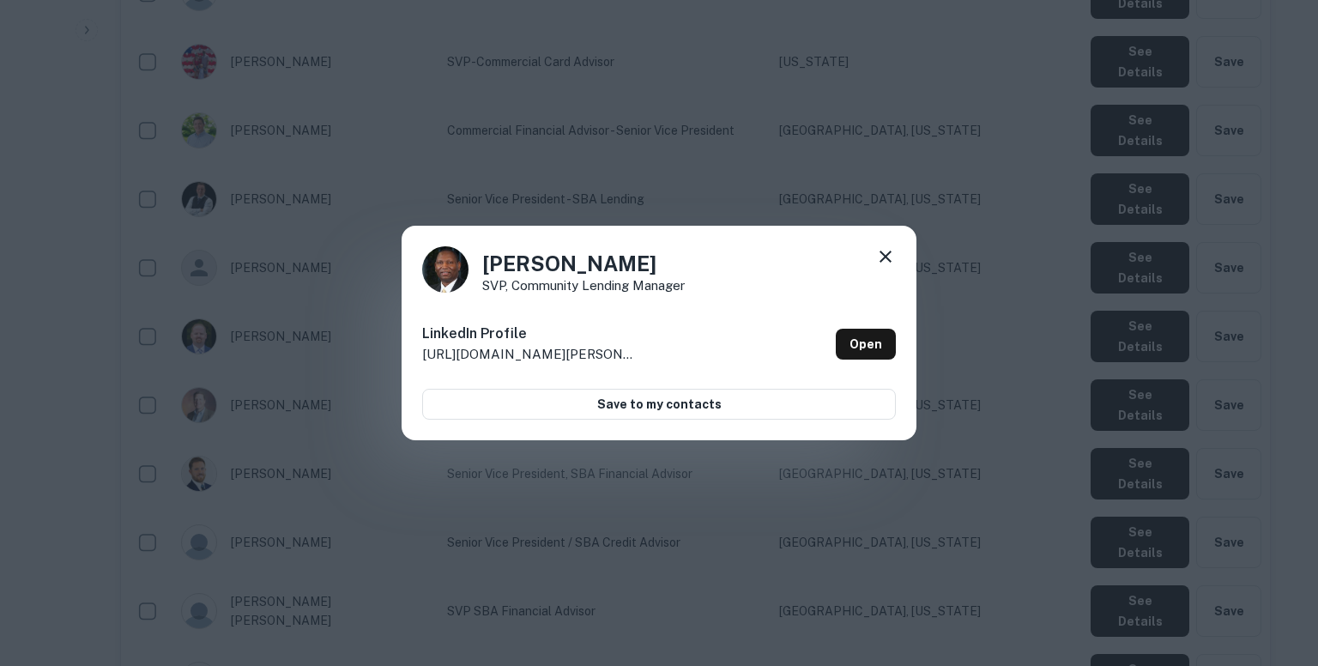
click at [850, 124] on div "Steve Swain SVP, Community Lending Manager LinkedIn Profile http://www.linkedin…" at bounding box center [659, 333] width 1318 height 666
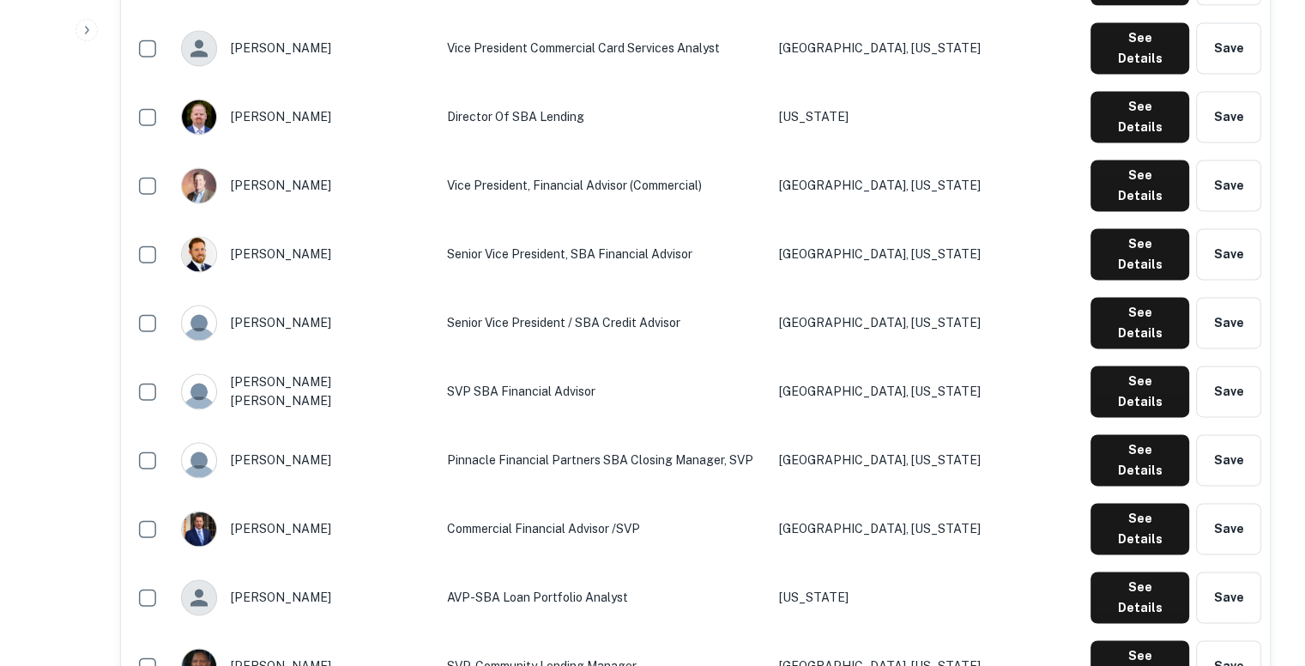
scroll to position [2442, 0]
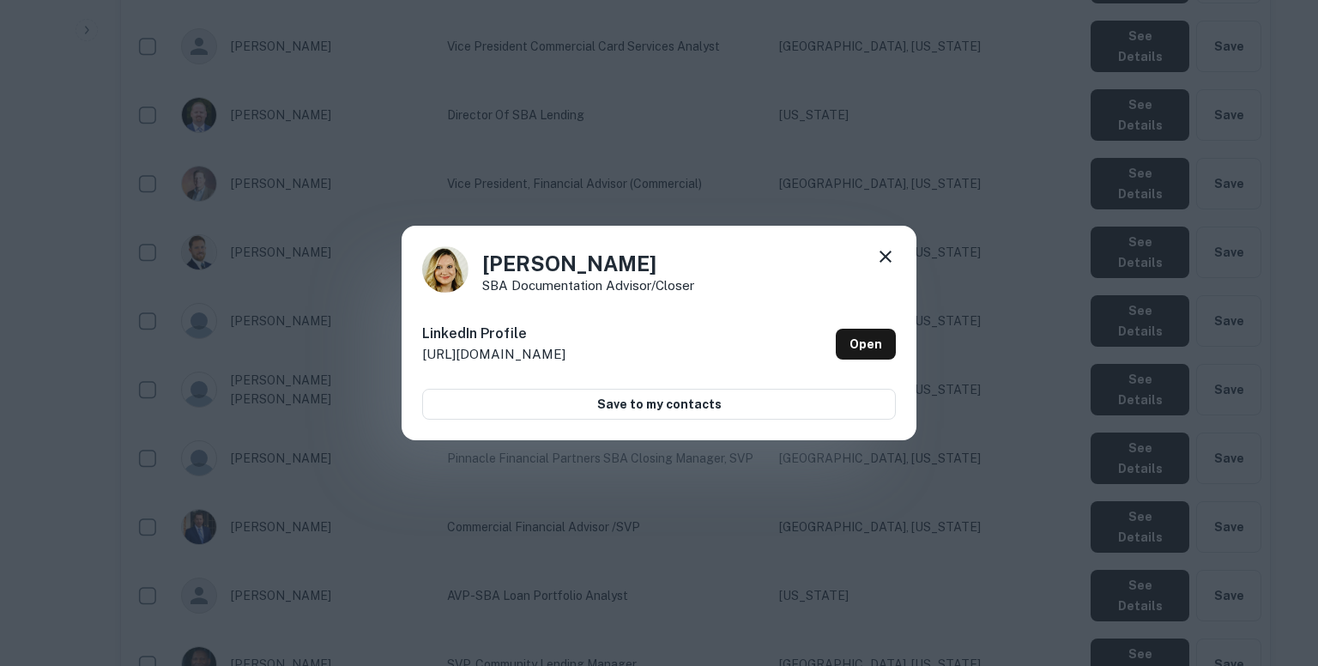
click at [768, 149] on div "Ashley Knock SBA Documentation Advisor/Closer LinkedIn Profile http://www.linke…" at bounding box center [659, 333] width 1318 height 666
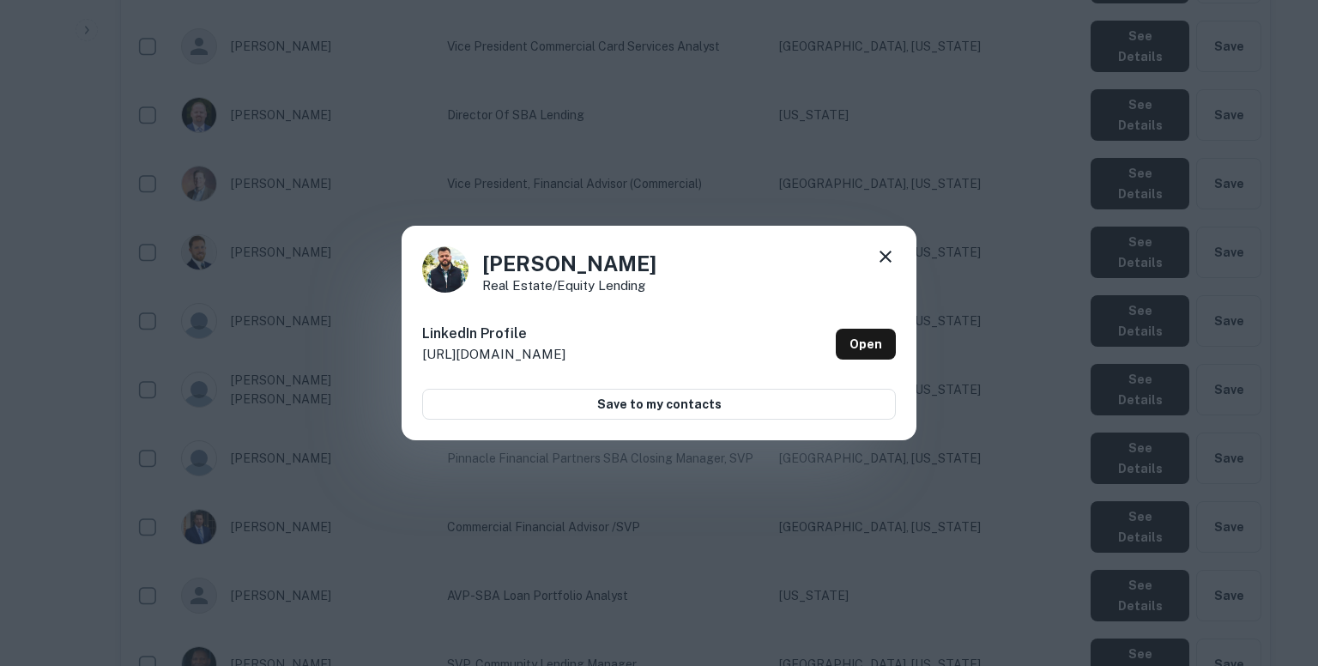
click at [1075, 313] on div "Bevar Haji Real Estate/Equity Lending LinkedIn Profile http://www.linkedin.com/…" at bounding box center [659, 333] width 1318 height 666
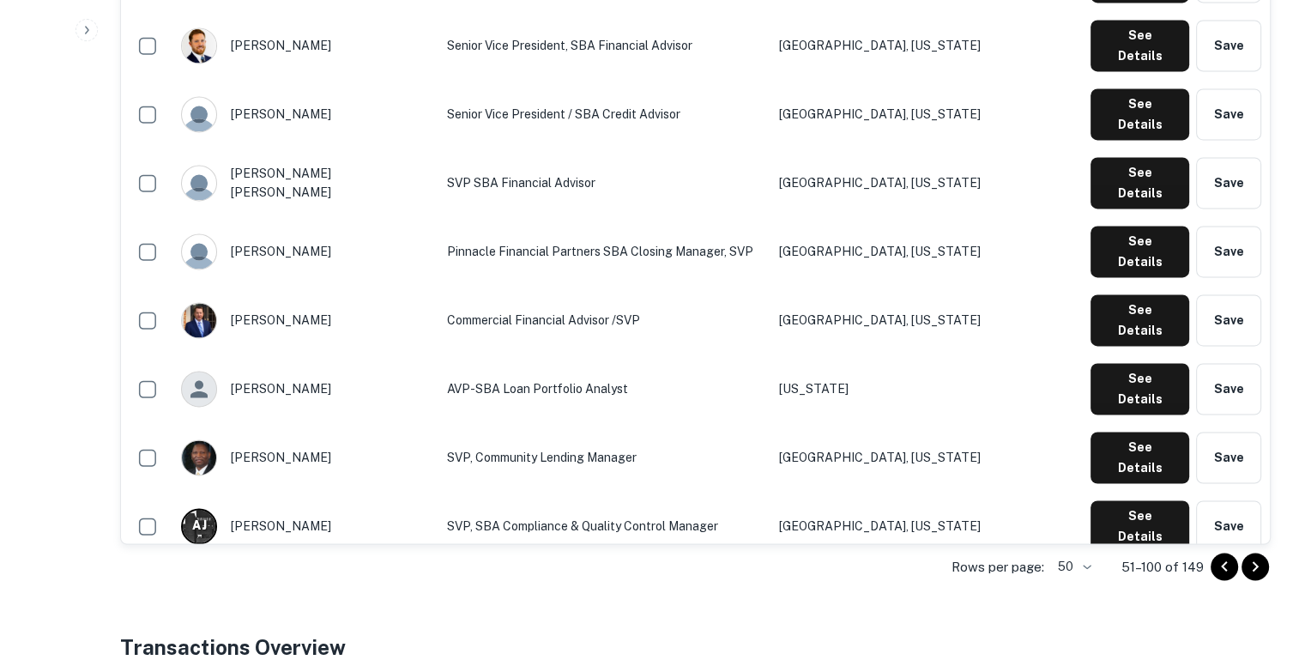
scroll to position [2657, 0]
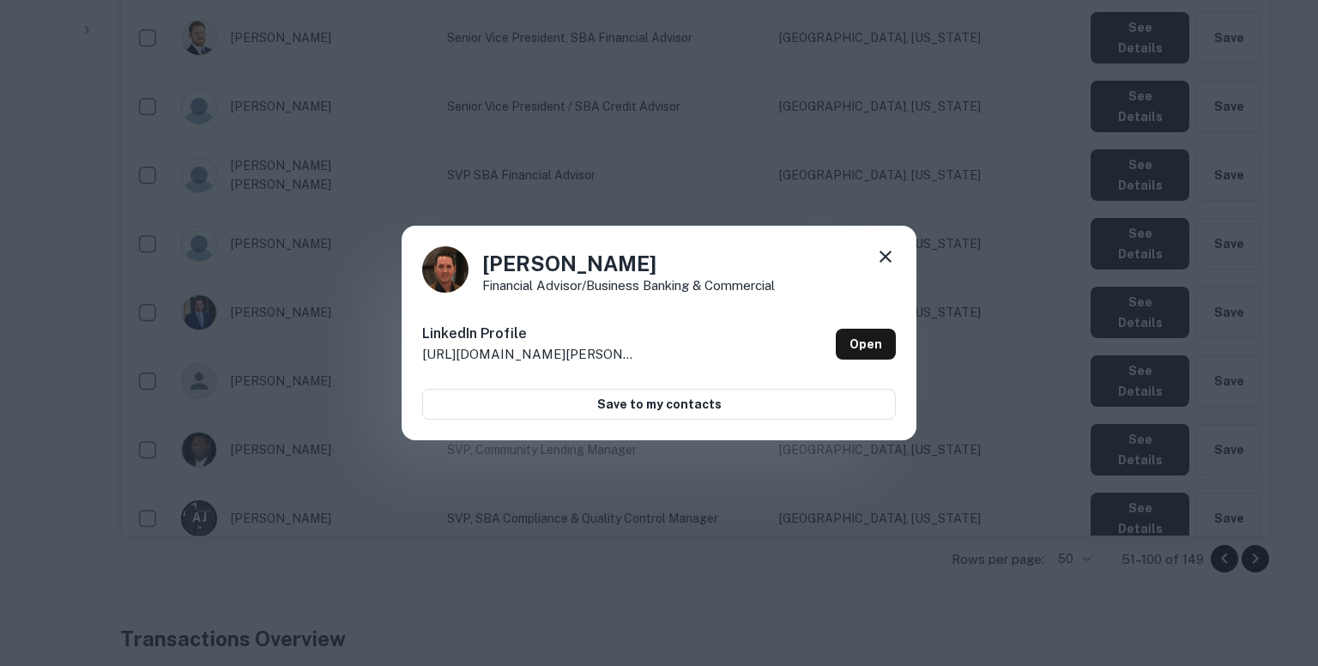
click at [655, 164] on div "Chris Ramey Financial Advisor/Business Banking & Commercial LinkedIn Profile ht…" at bounding box center [659, 333] width 1318 height 666
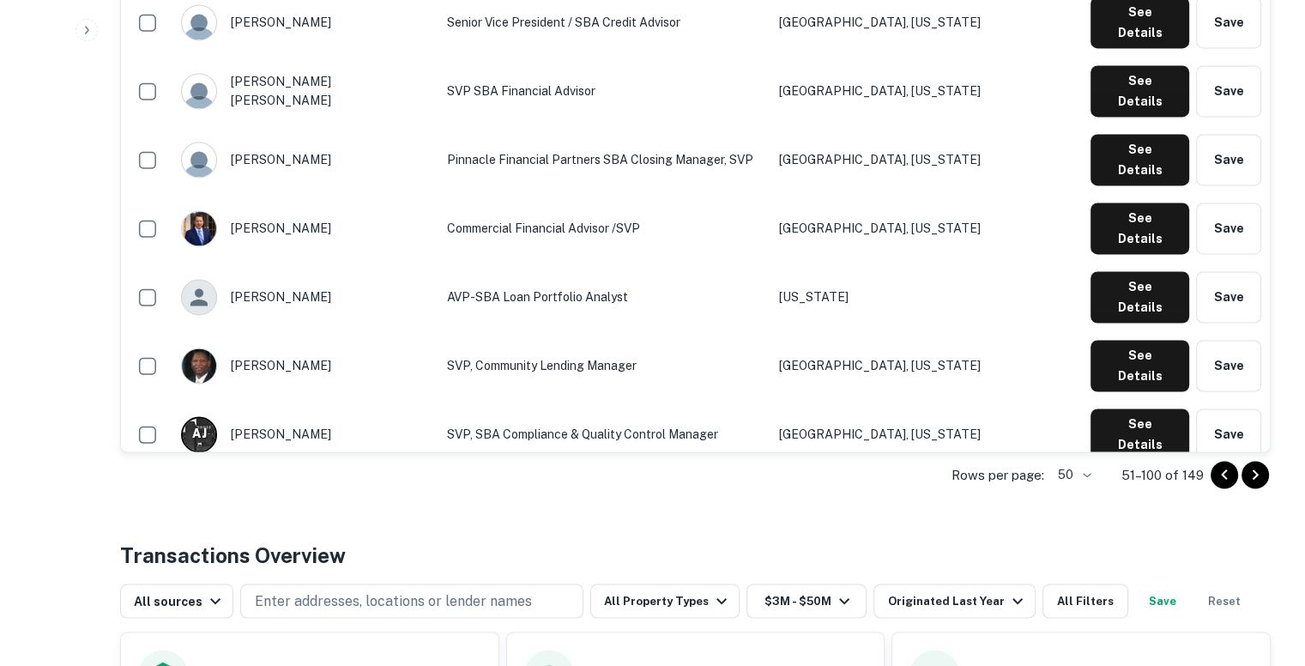
scroll to position [2742, 0]
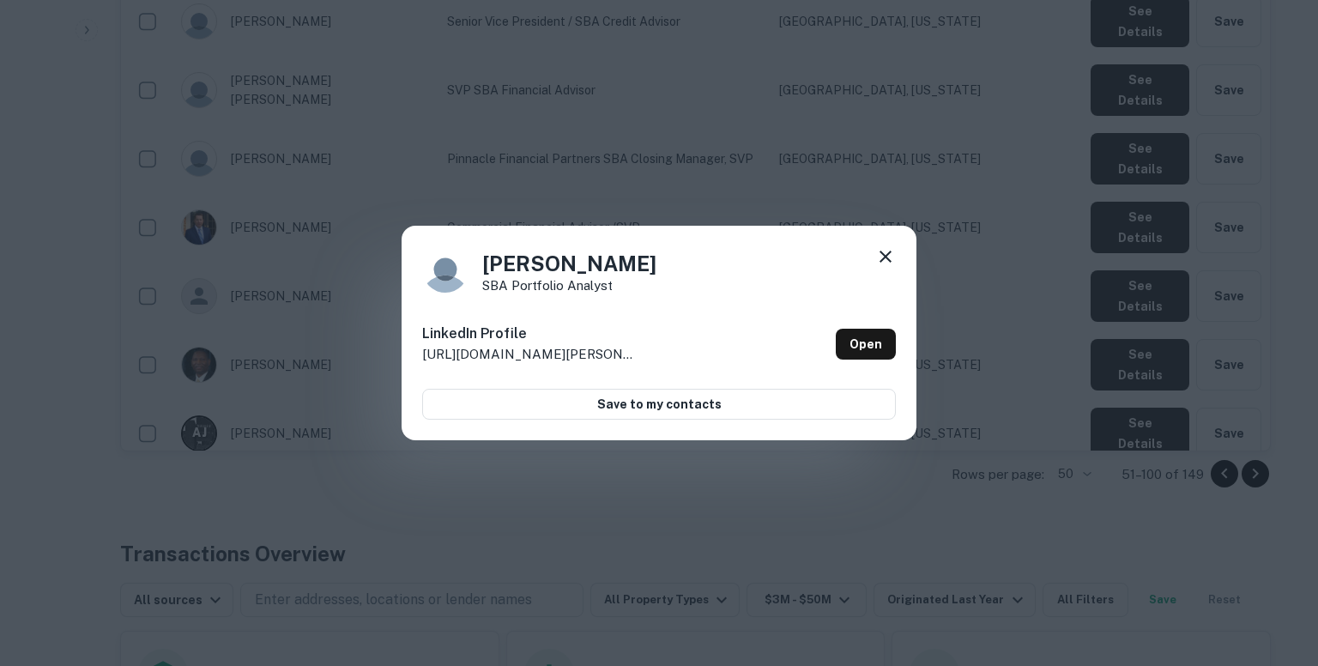
click at [971, 313] on div "Connie Decker SBA Portfolio Analyst LinkedIn Profile http://www.linkedin.com/in…" at bounding box center [659, 333] width 1318 height 666
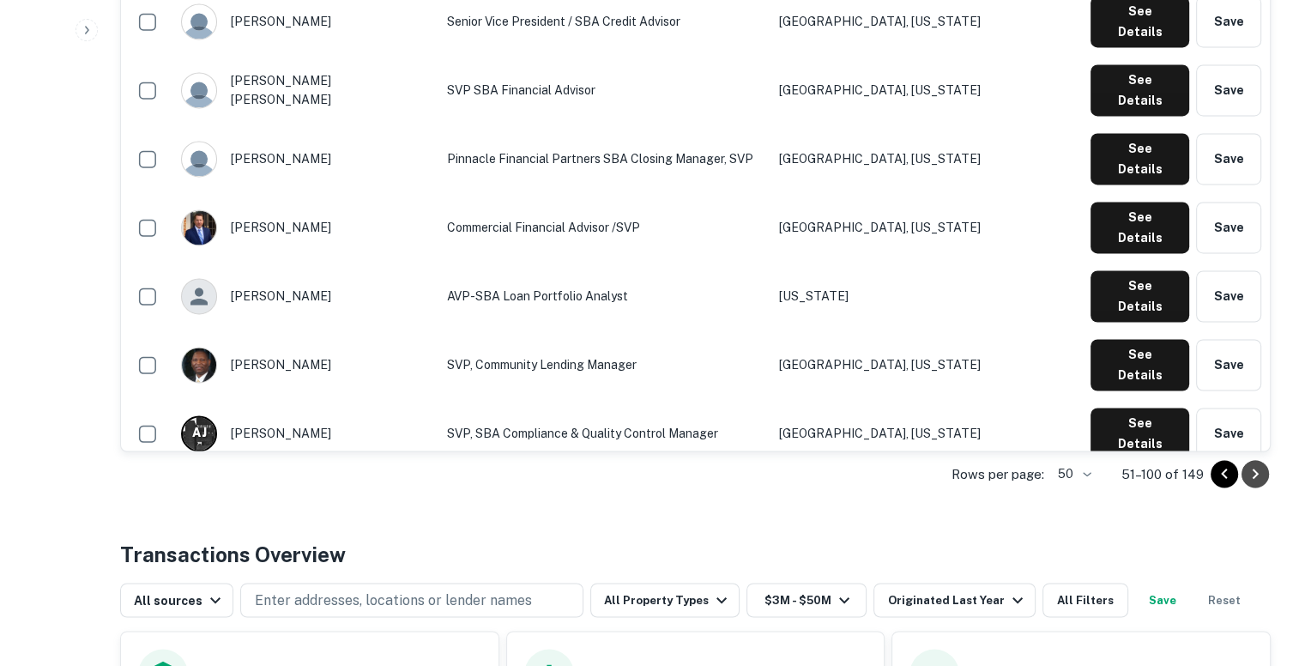
click at [1264, 472] on icon "Go to next page" at bounding box center [1255, 473] width 21 height 21
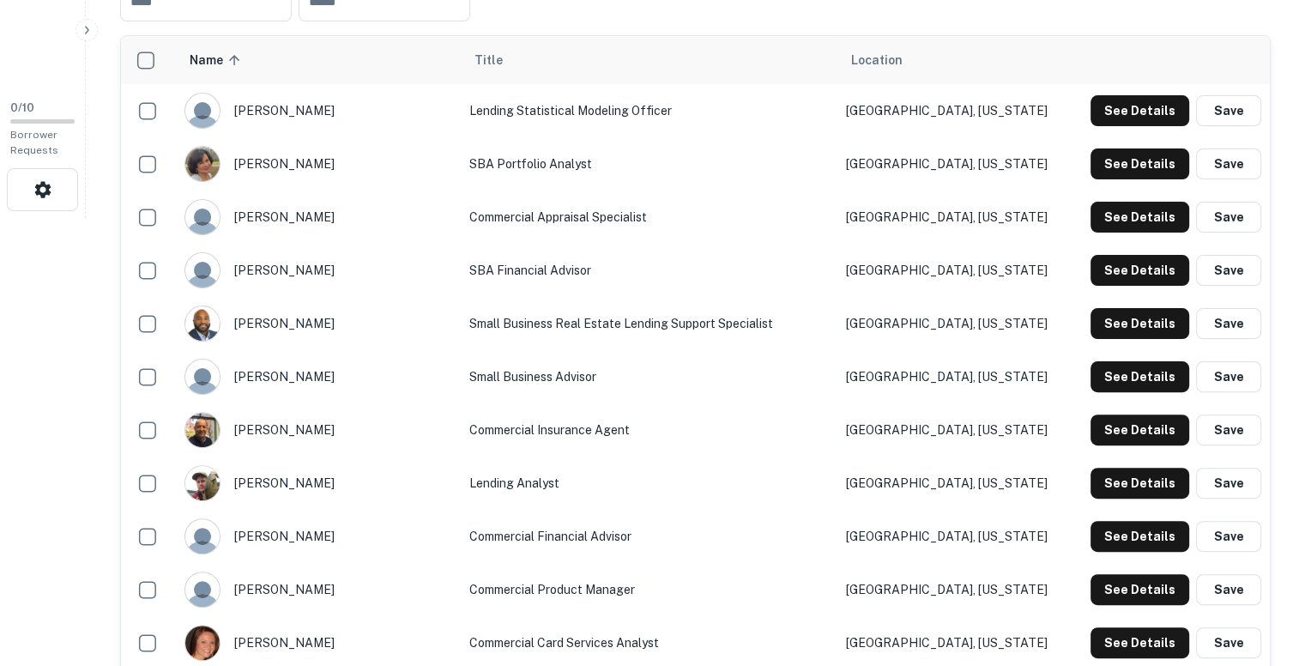
scroll to position [451, 0]
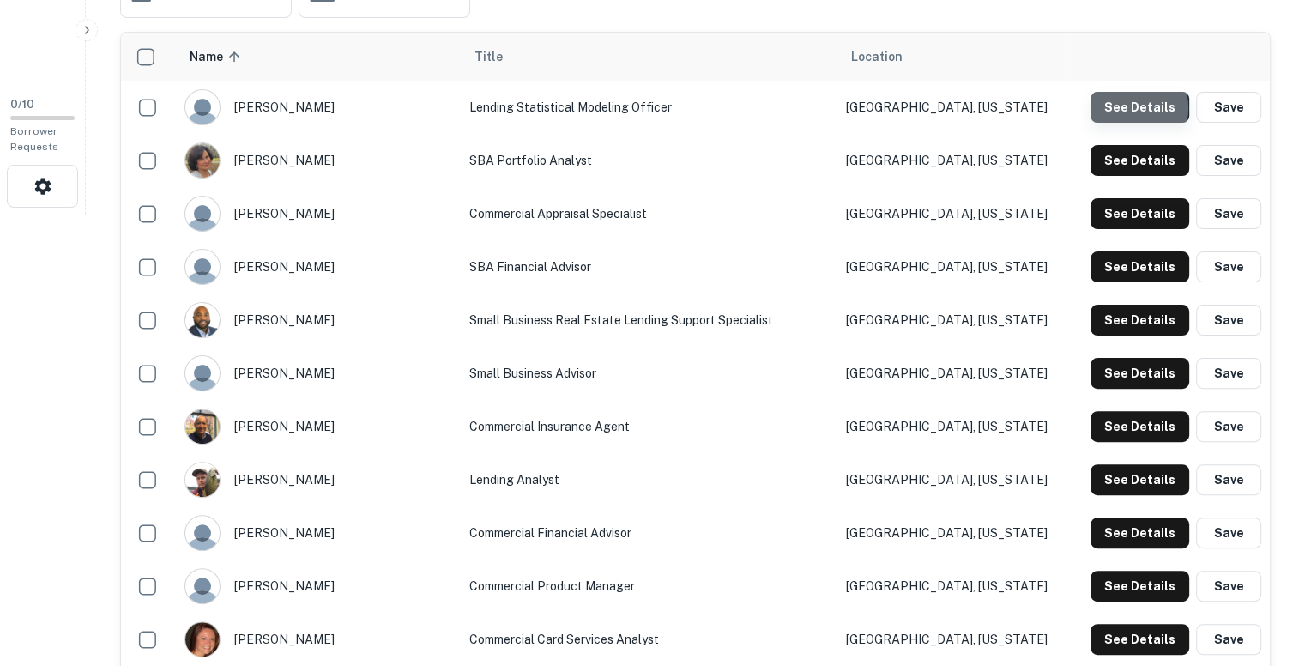
click at [1126, 107] on button "See Details" at bounding box center [1140, 107] width 99 height 31
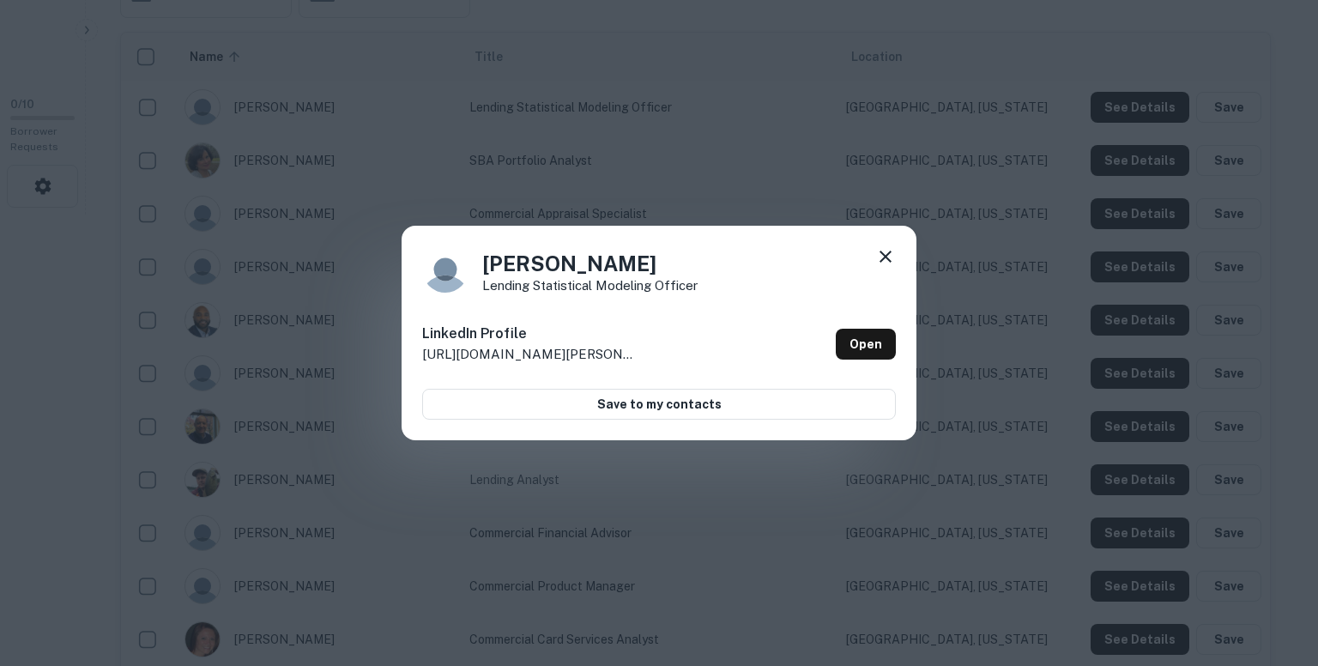
click at [726, 147] on div "Daniel Frank Lending Statistical Modeling Officer LinkedIn Profile http://www.l…" at bounding box center [659, 333] width 1318 height 666
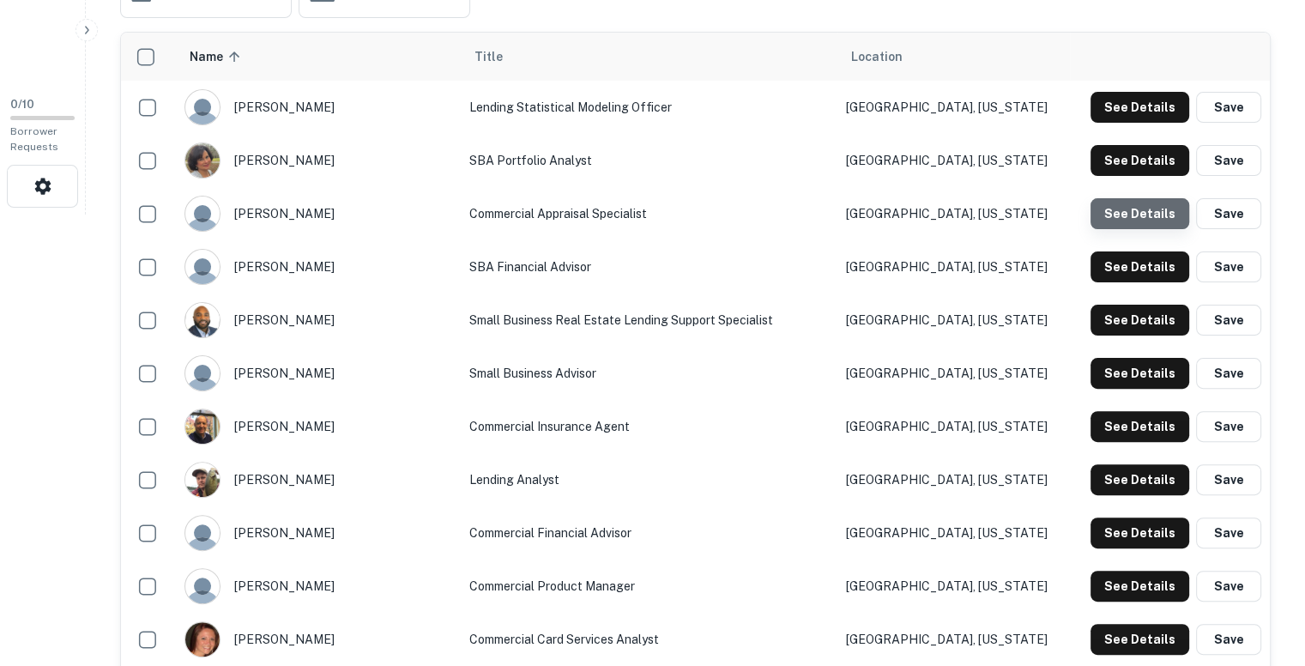
click at [1150, 203] on button "See Details" at bounding box center [1140, 213] width 99 height 31
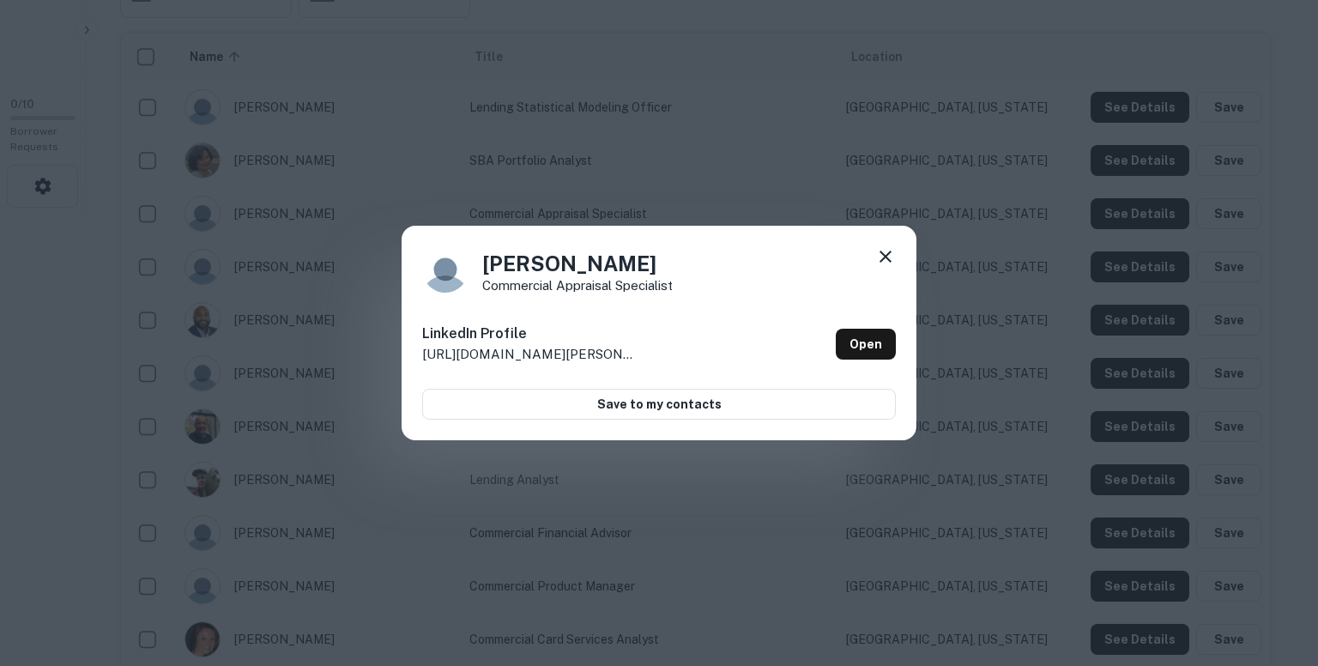
click at [782, 174] on div "Dennis Muiruri Commercial Appraisal Specialist LinkedIn Profile http://www.link…" at bounding box center [659, 333] width 1318 height 666
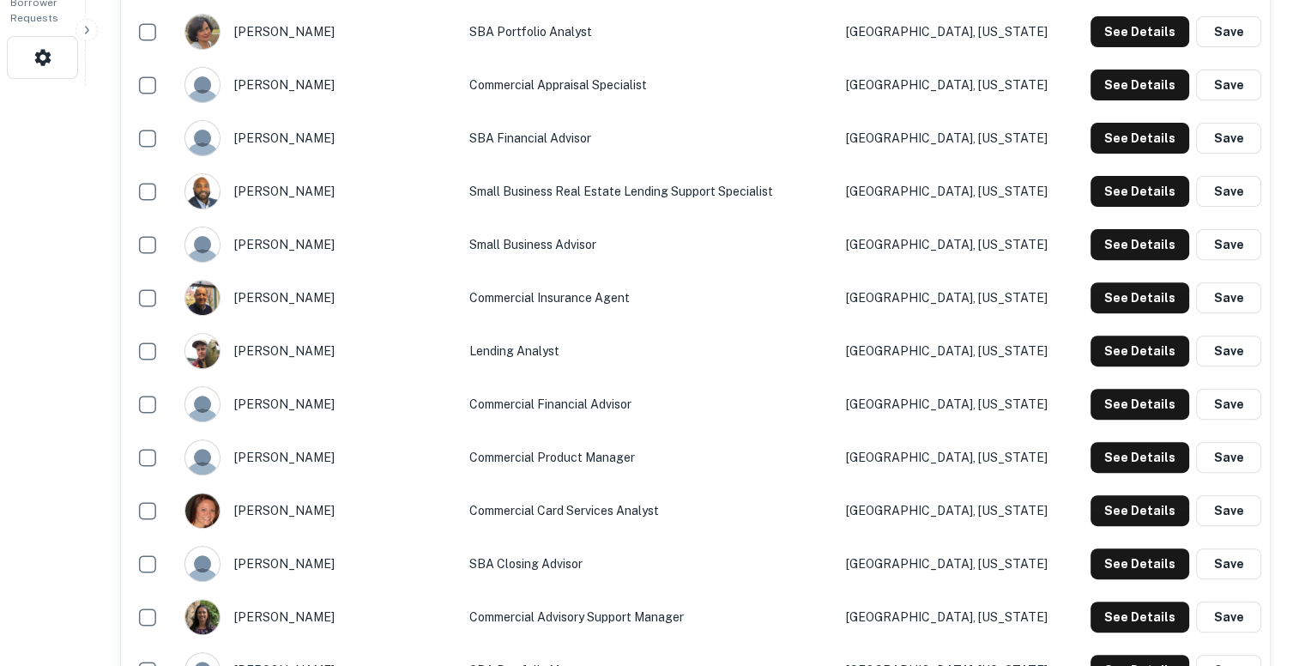
scroll to position [582, 0]
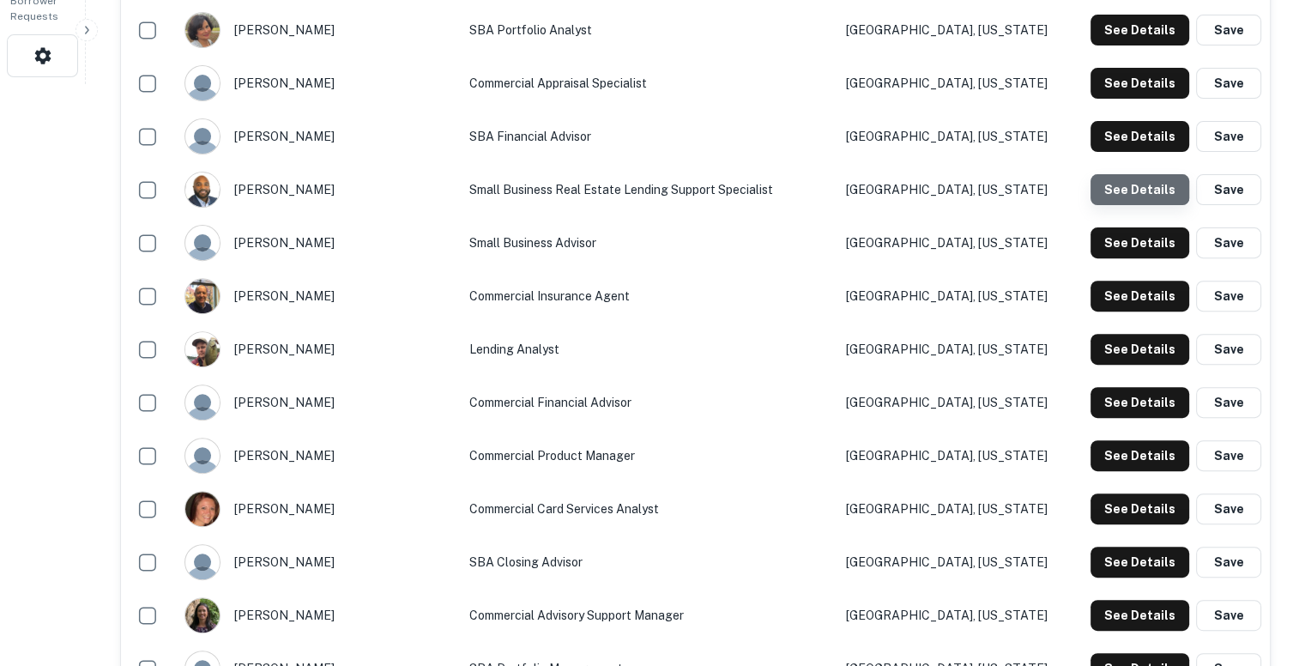
click at [1140, 176] on button "See Details" at bounding box center [1140, 189] width 99 height 31
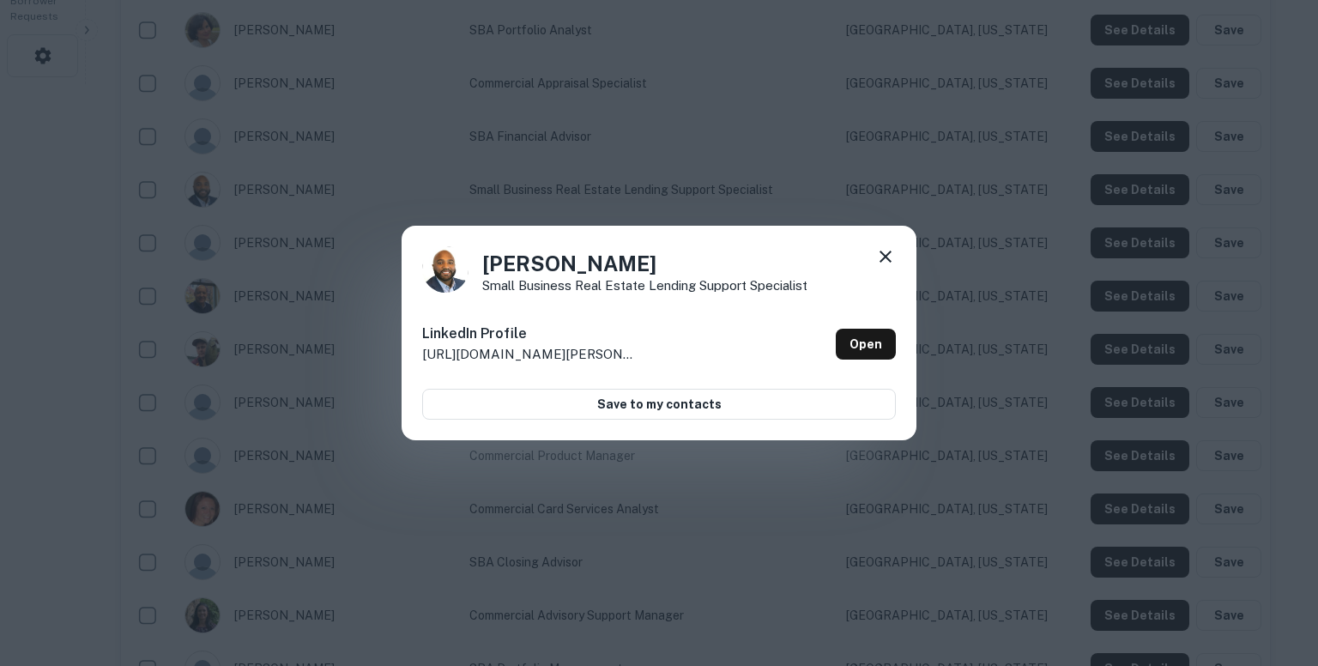
click at [806, 176] on div "Gabriel Person Small Business Real Estate Lending Support Specialist LinkedIn P…" at bounding box center [659, 333] width 1318 height 666
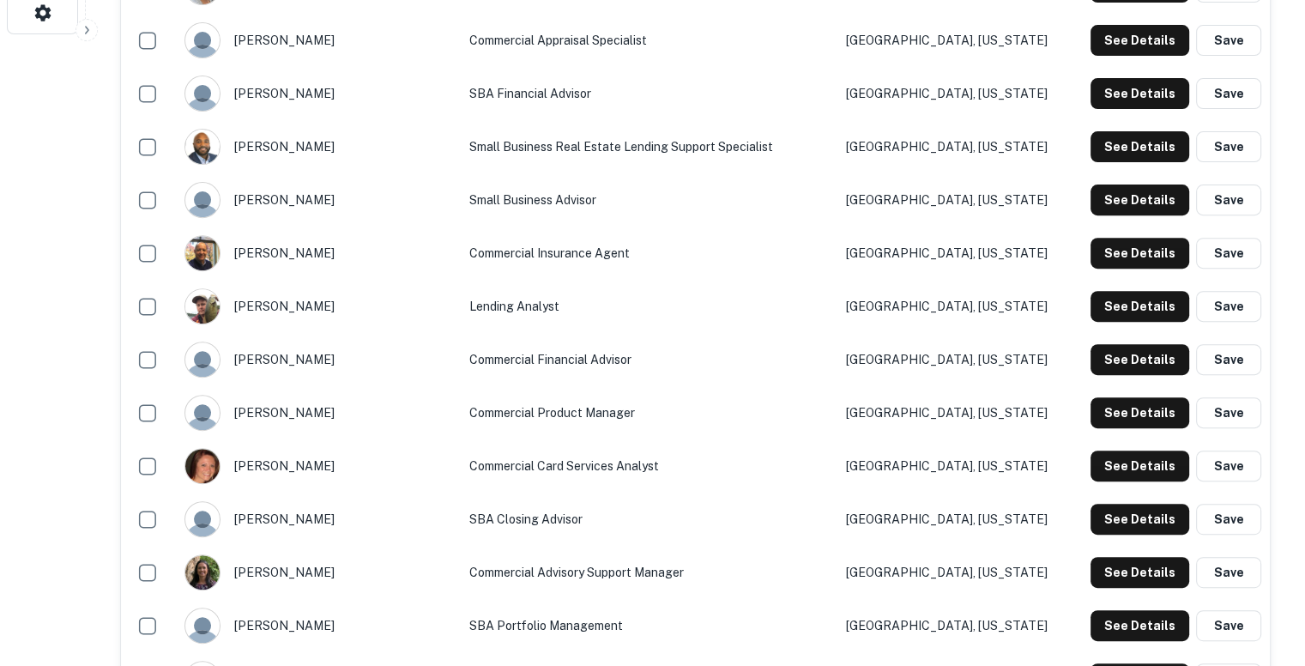
scroll to position [625, 0]
click at [1118, 309] on button "See Details" at bounding box center [1140, 306] width 99 height 31
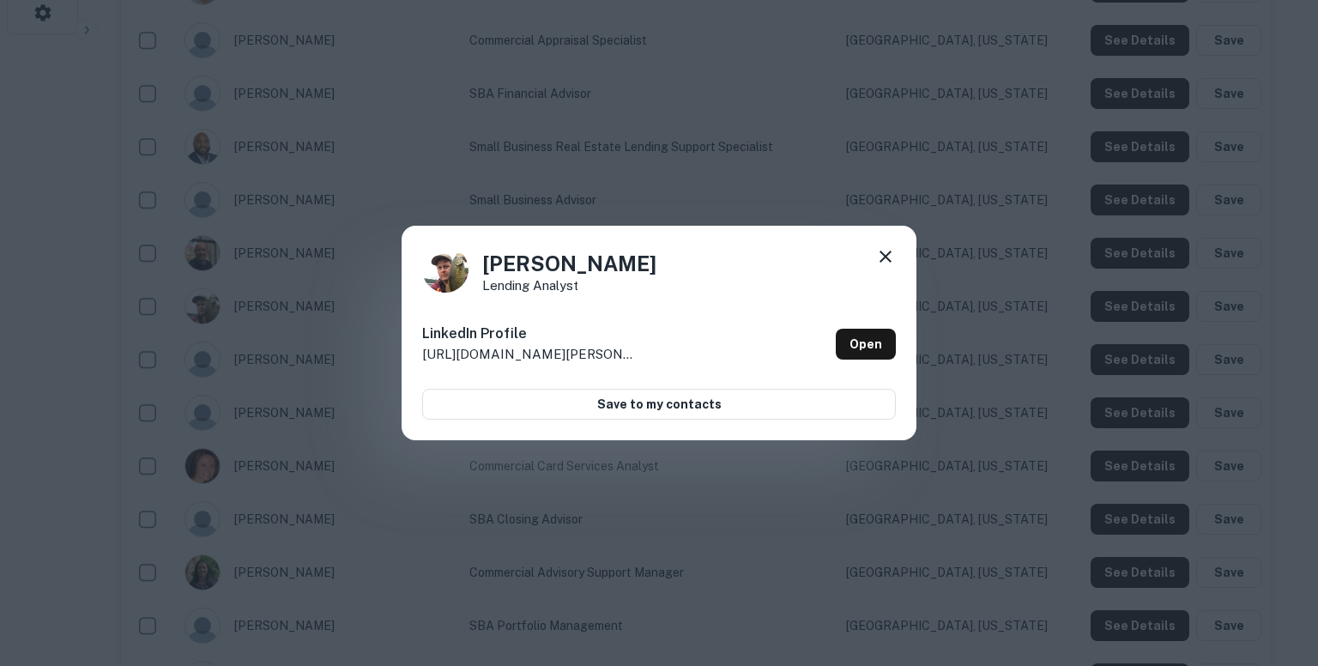
click at [680, 112] on div "Heath Barkley Lending Analyst LinkedIn Profile http://www.linkedin.com/in/heath…" at bounding box center [659, 333] width 1318 height 666
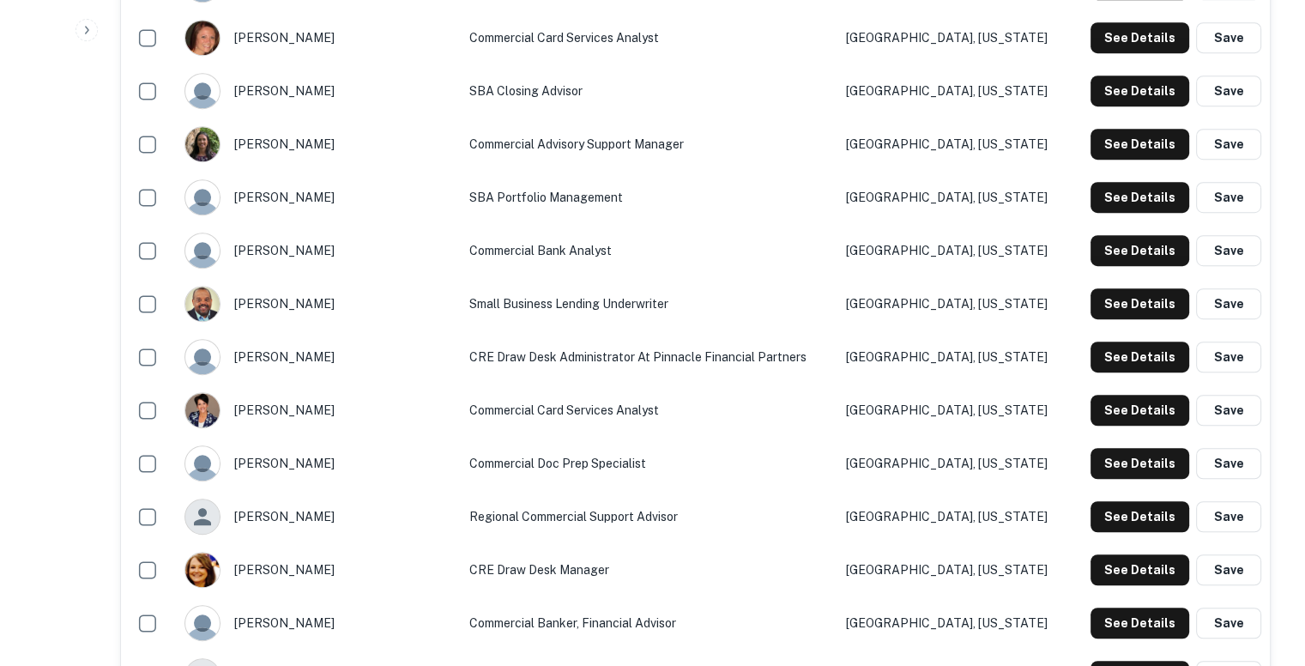
scroll to position [1054, 0]
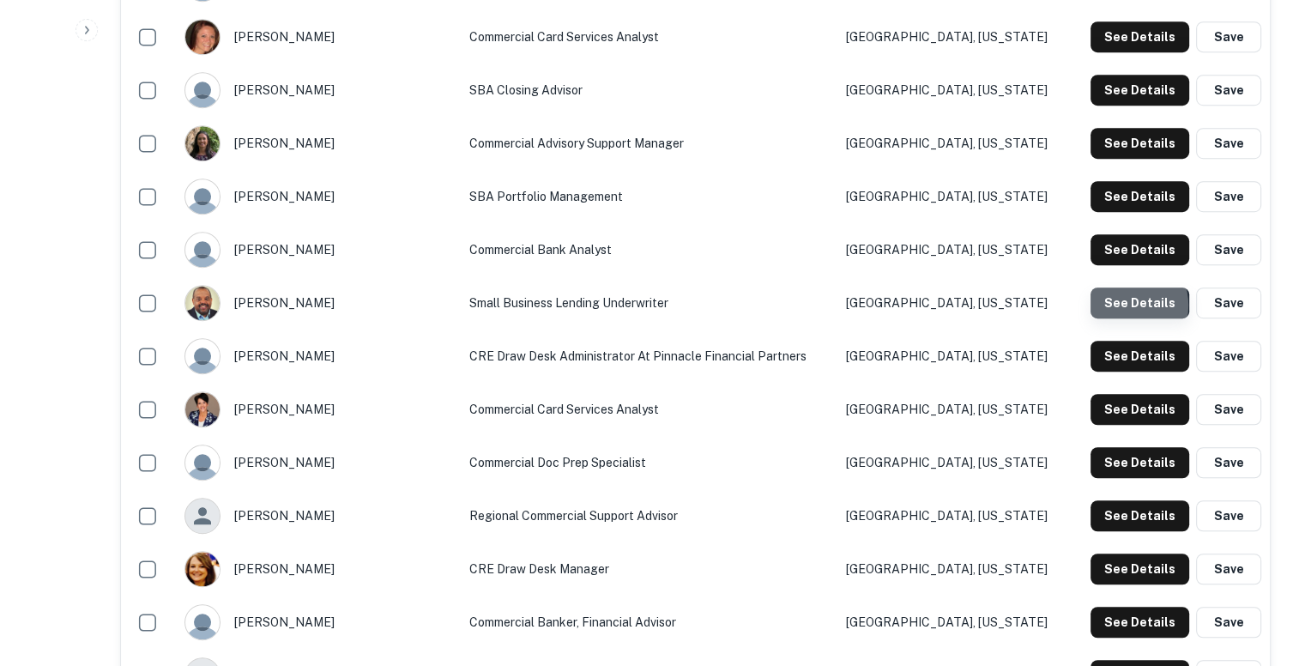
click at [1128, 304] on button "See Details" at bounding box center [1140, 302] width 99 height 31
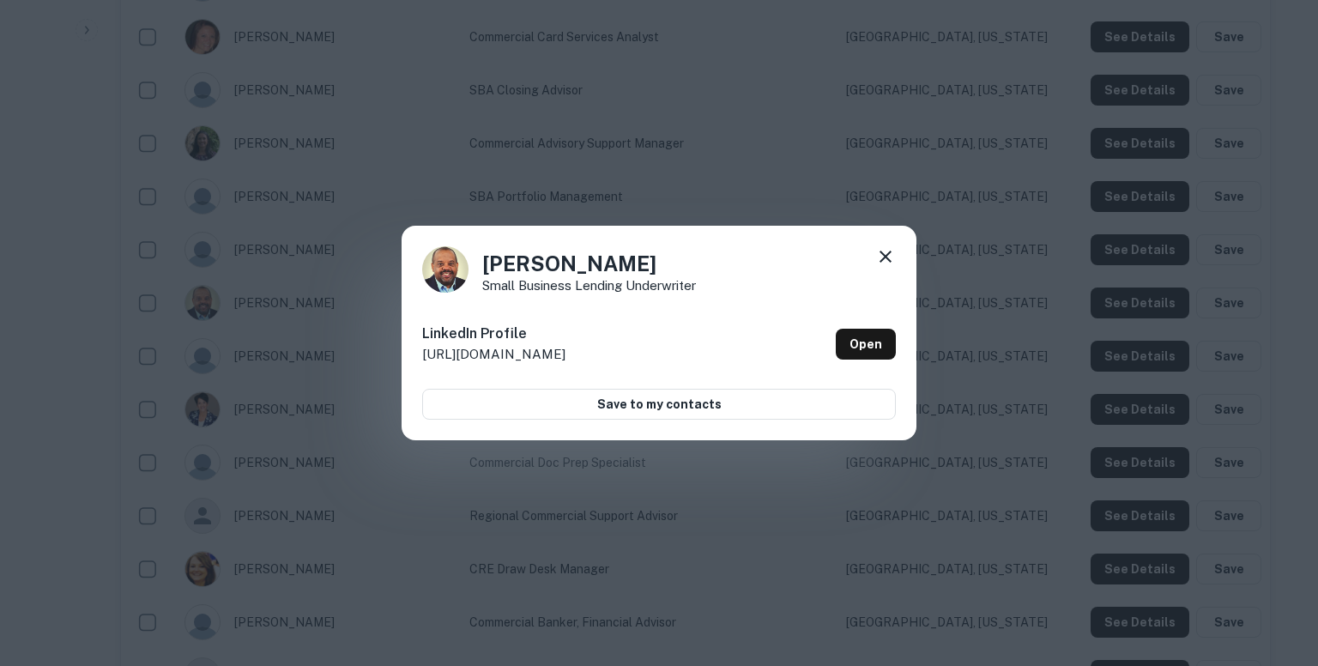
click at [746, 204] on div "John Nelson Small Business Lending Underwriter LinkedIn Profile http://www.link…" at bounding box center [659, 333] width 1318 height 666
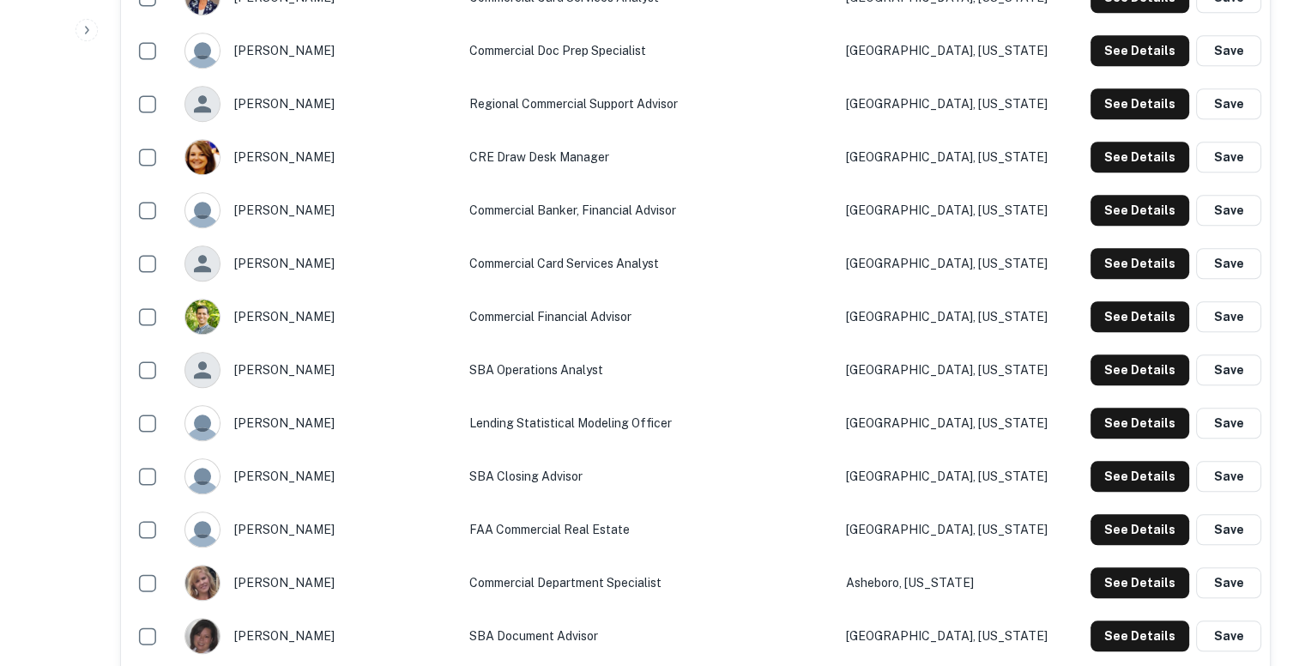
scroll to position [1466, 0]
click at [1142, 425] on button "See Details" at bounding box center [1140, 423] width 99 height 31
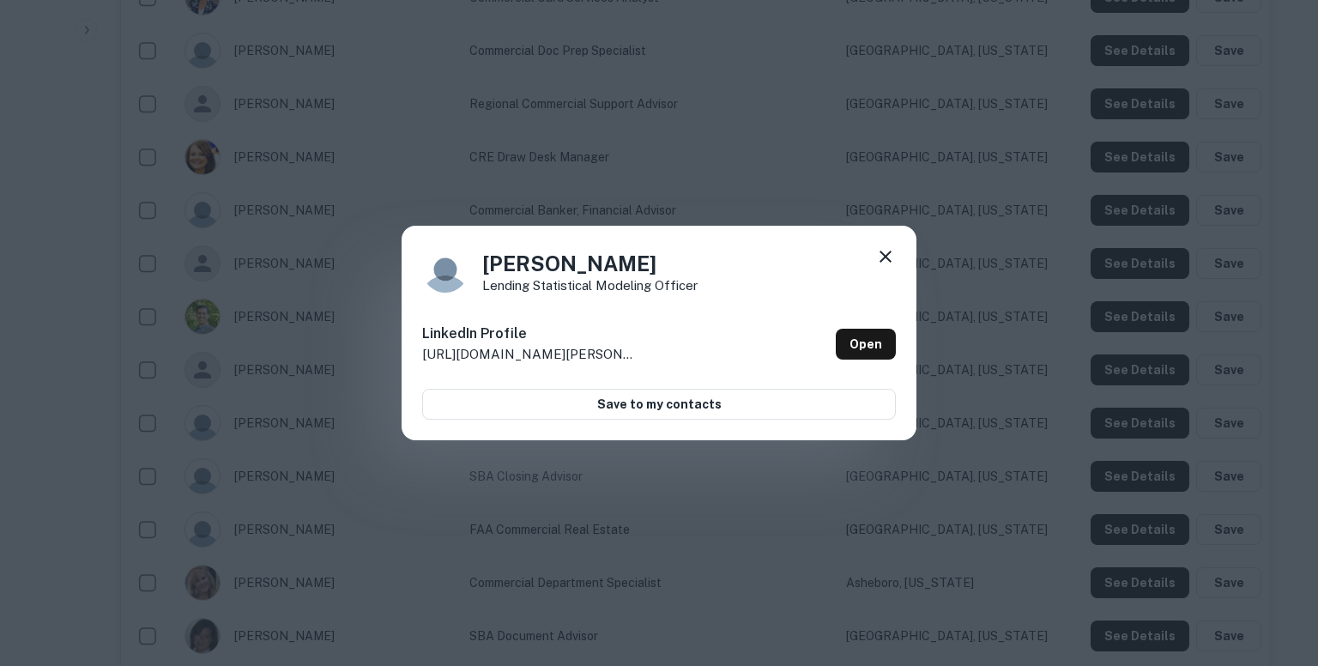
click at [996, 286] on div "Ross Hilton Lending Statistical Modeling Officer LinkedIn Profile http://www.li…" at bounding box center [659, 333] width 1318 height 666
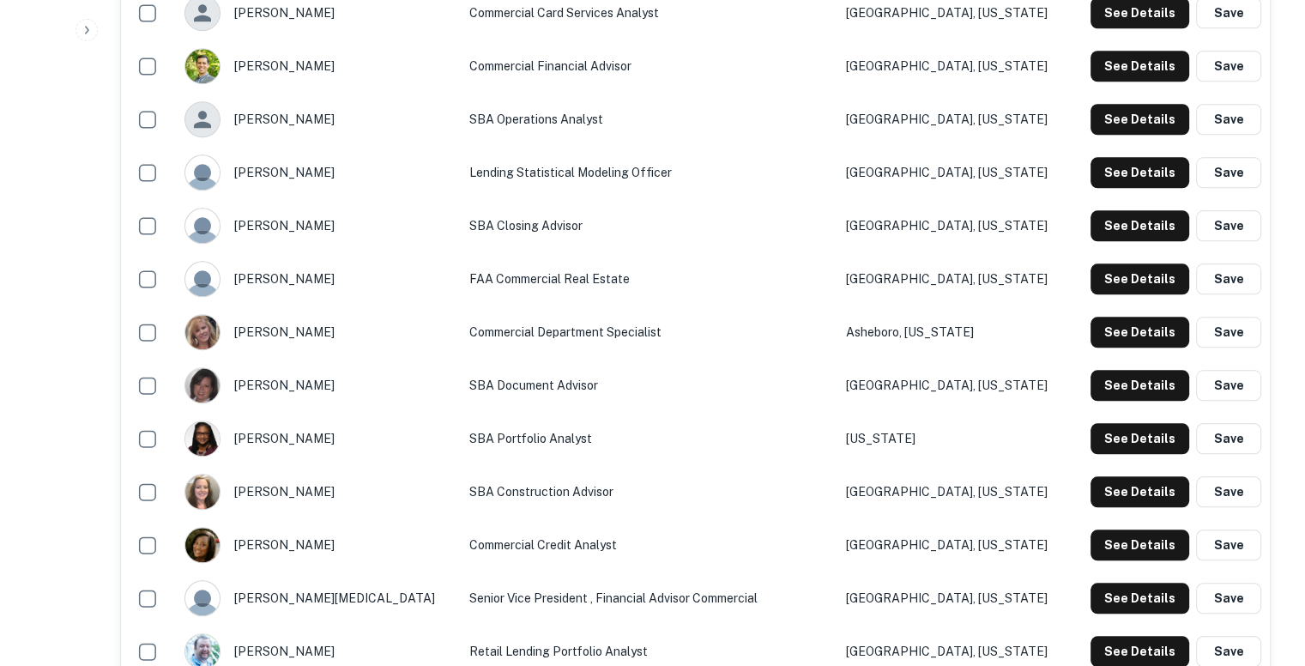
scroll to position [1716, 0]
click at [1139, 278] on button "See Details" at bounding box center [1140, 278] width 99 height 31
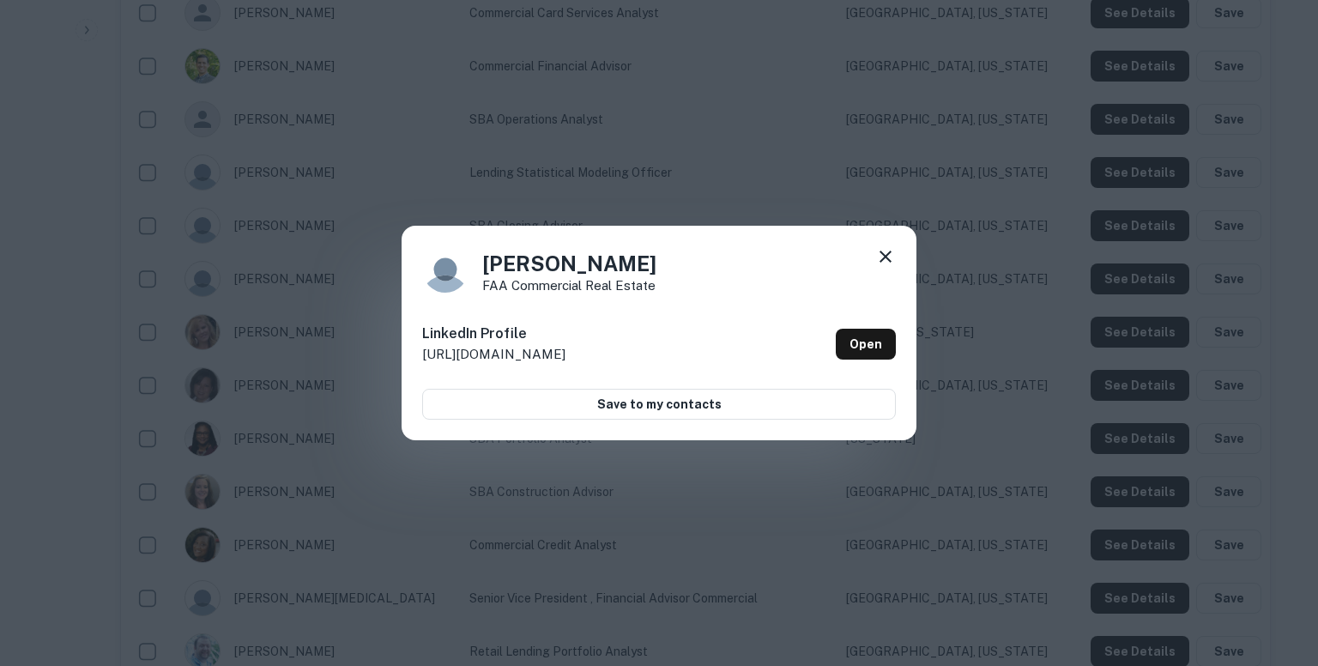
click at [765, 164] on div "Serah Barth FAA Commercial Real Estate LinkedIn Profile http://www.linkedin.com…" at bounding box center [659, 333] width 1318 height 666
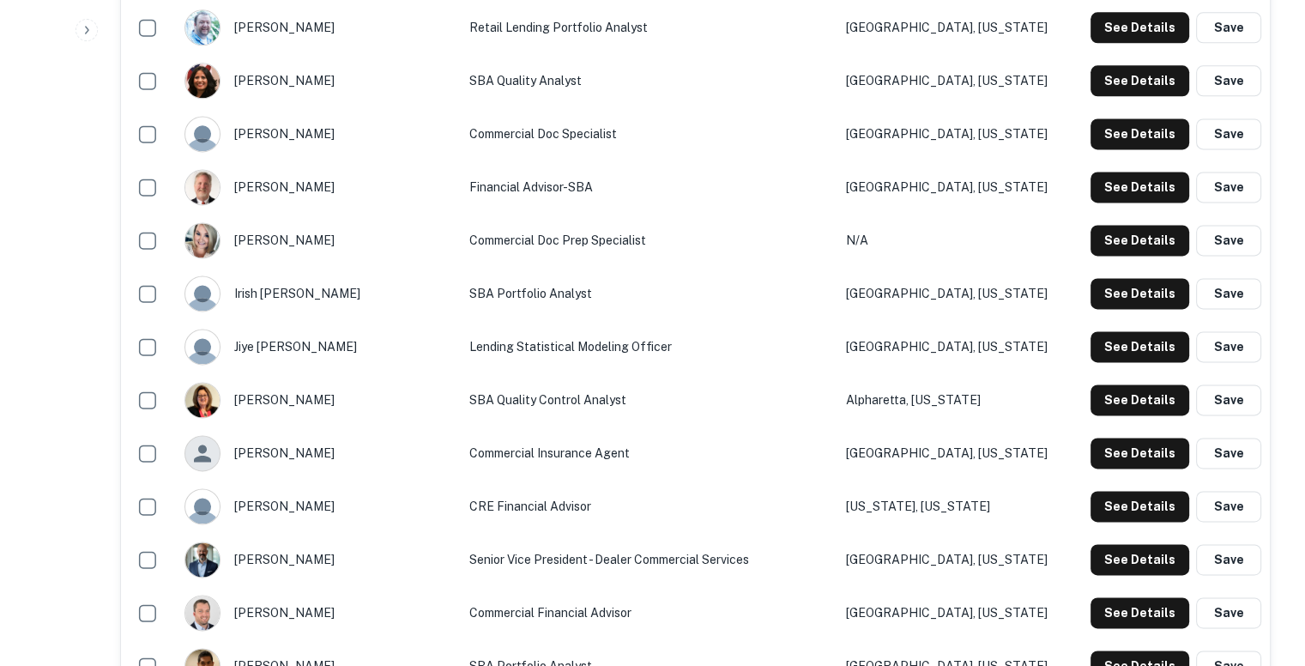
scroll to position [2365, 0]
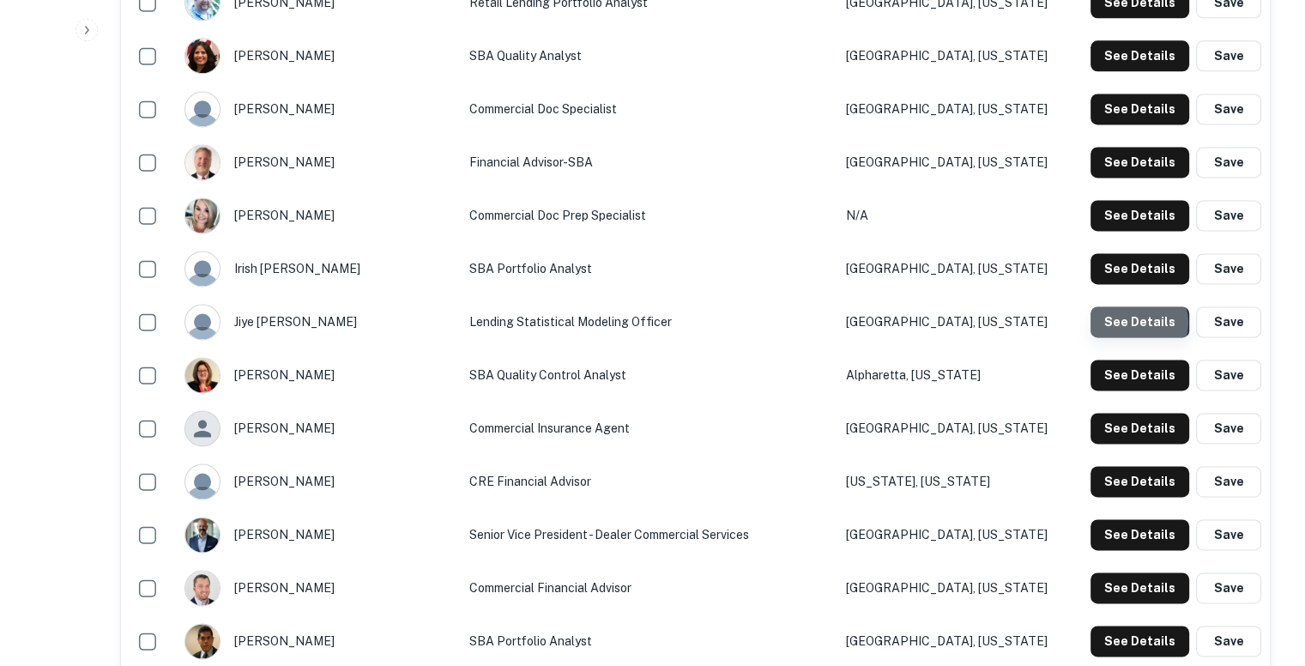
click at [1140, 321] on button "See Details" at bounding box center [1140, 321] width 99 height 31
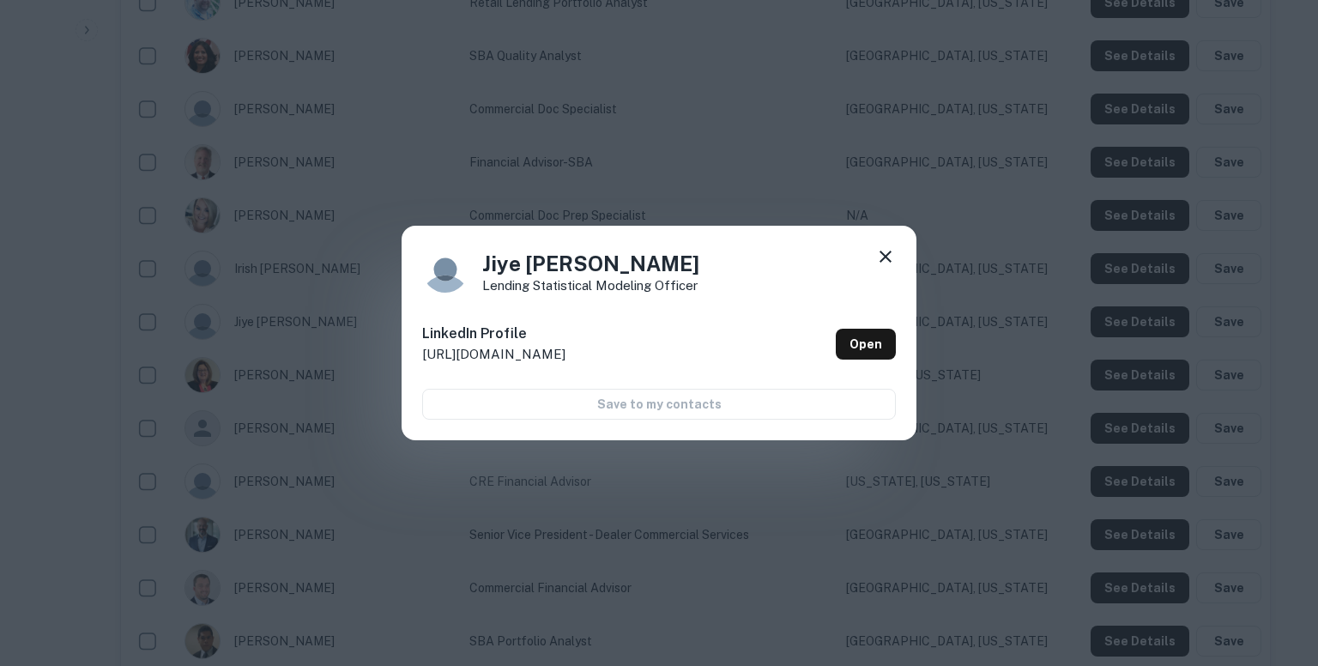
click at [1021, 232] on div "Jiye Fenstermaker Lending Statistical Modeling Officer LinkedIn Profile http://…" at bounding box center [659, 333] width 1318 height 666
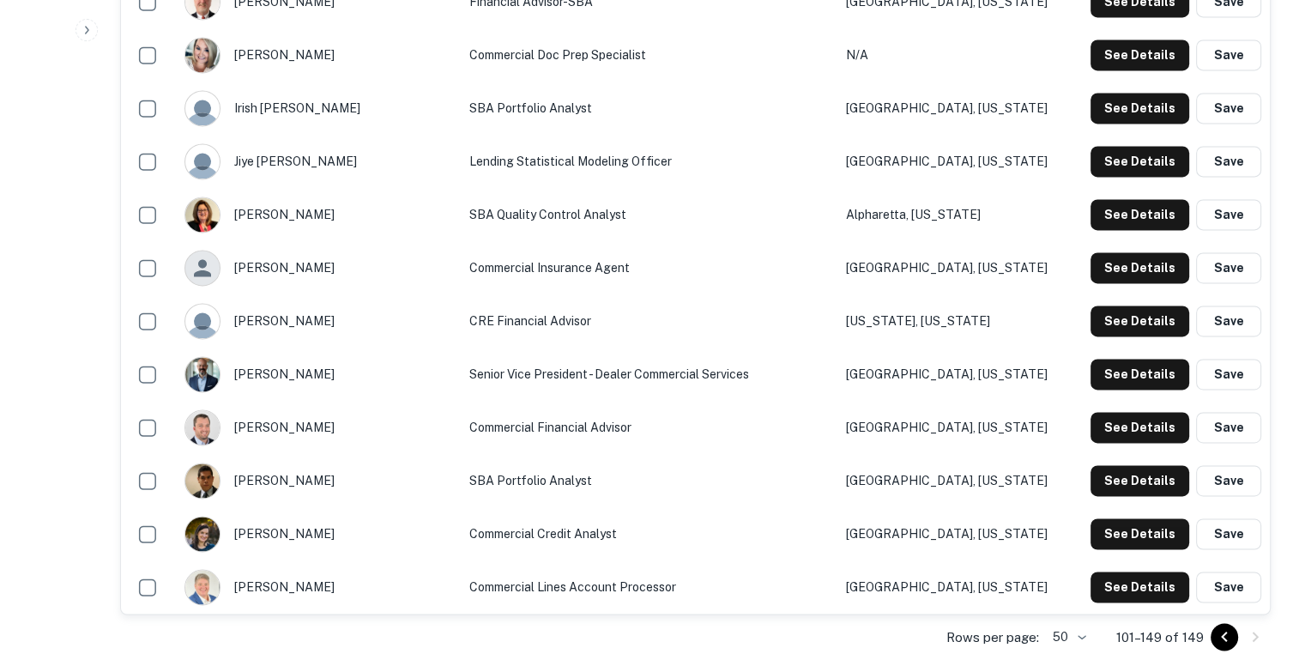
scroll to position [2526, 0]
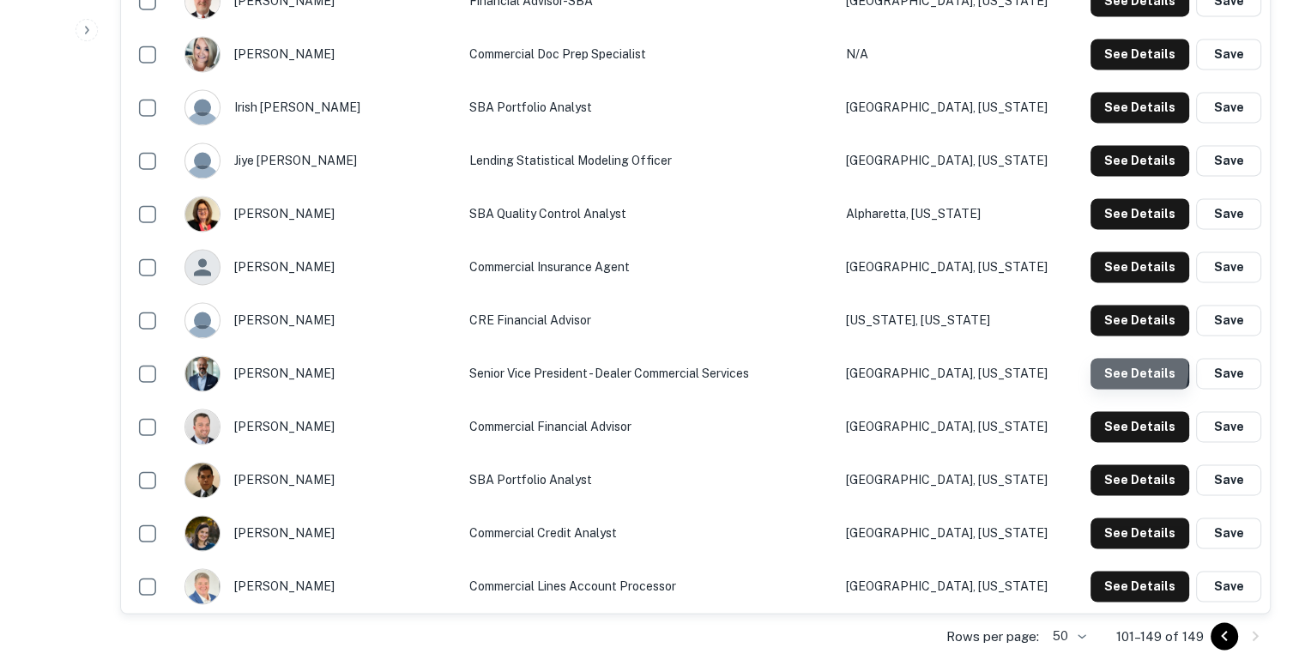
click at [1127, 369] on button "See Details" at bounding box center [1140, 373] width 99 height 31
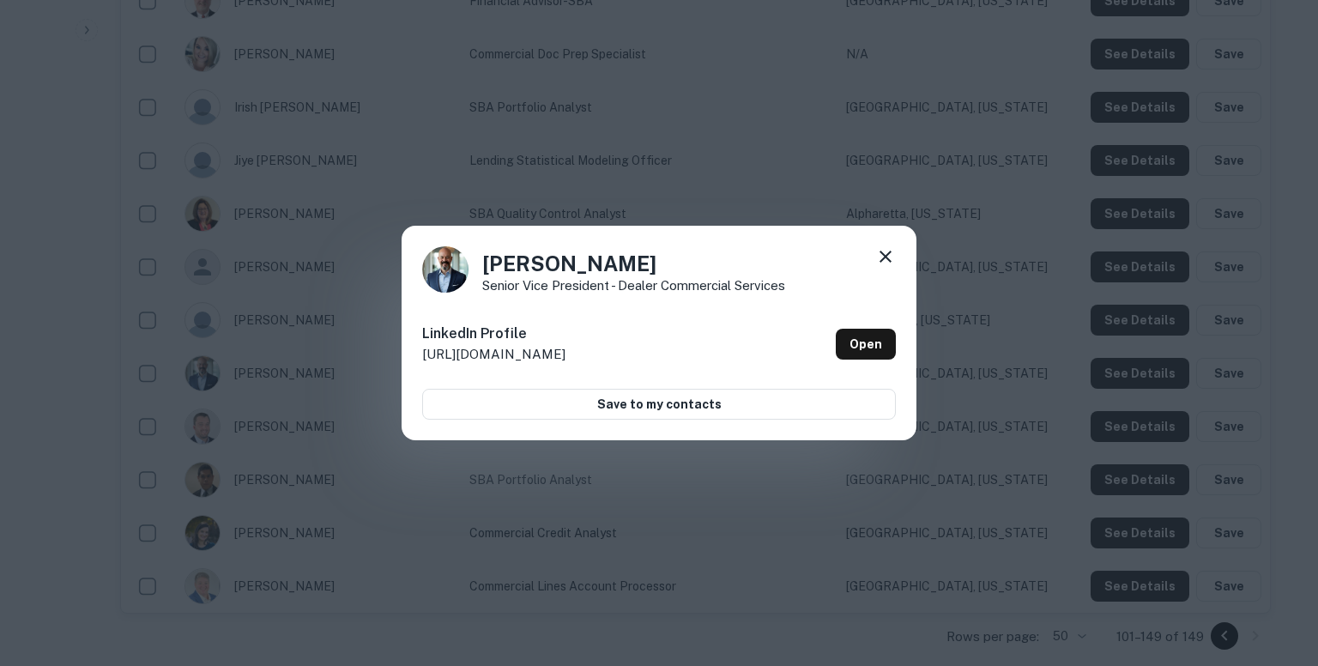
click at [882, 255] on icon at bounding box center [885, 256] width 21 height 21
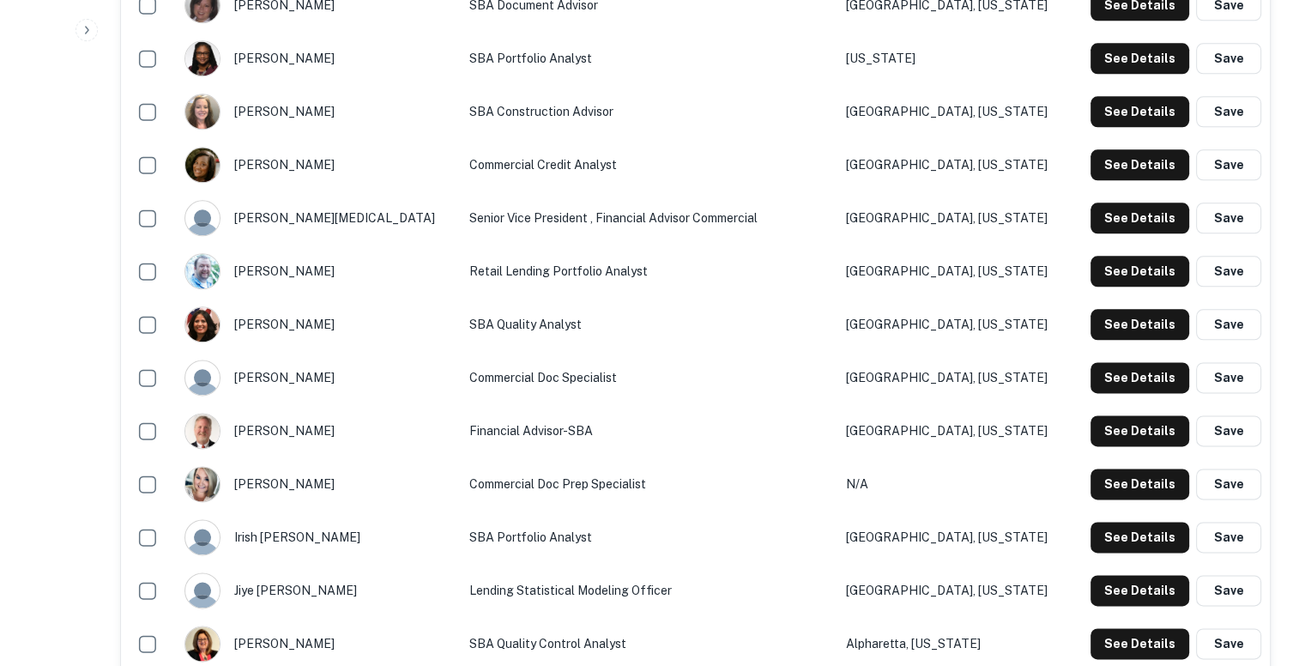
scroll to position [2010, 0]
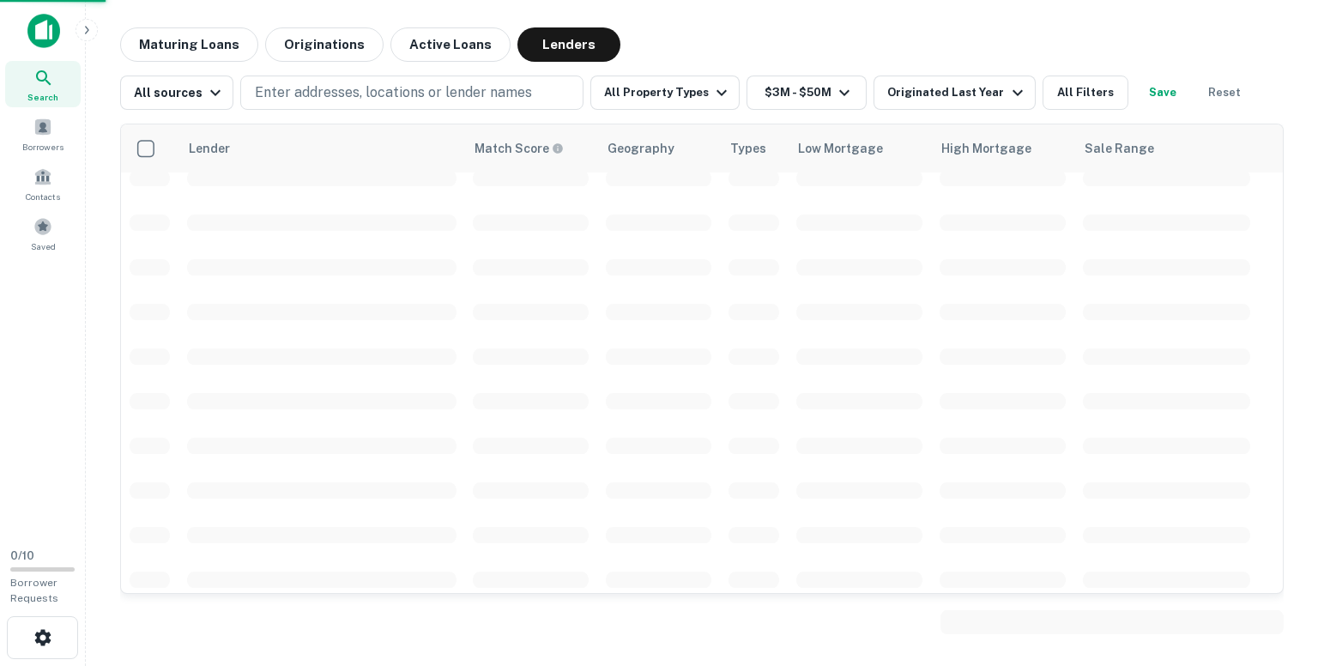
scroll to position [1617, 0]
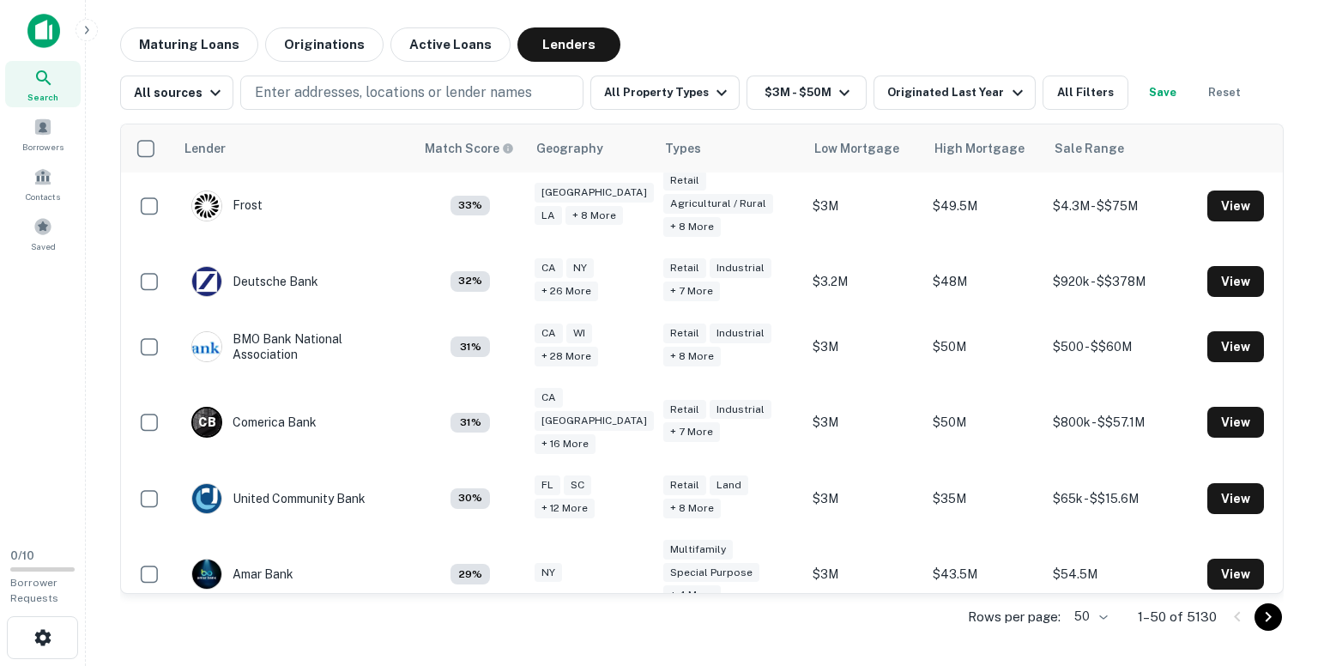
scroll to position [3045, 0]
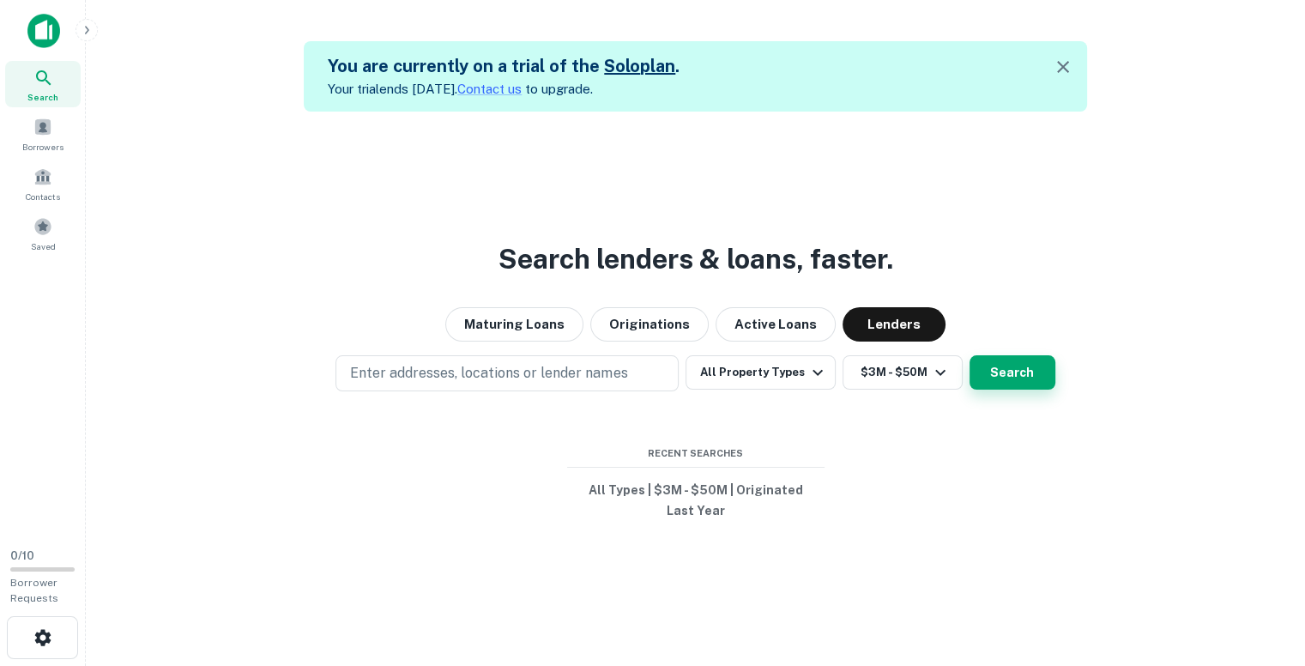
click at [1015, 377] on button "Search" at bounding box center [1013, 372] width 86 height 34
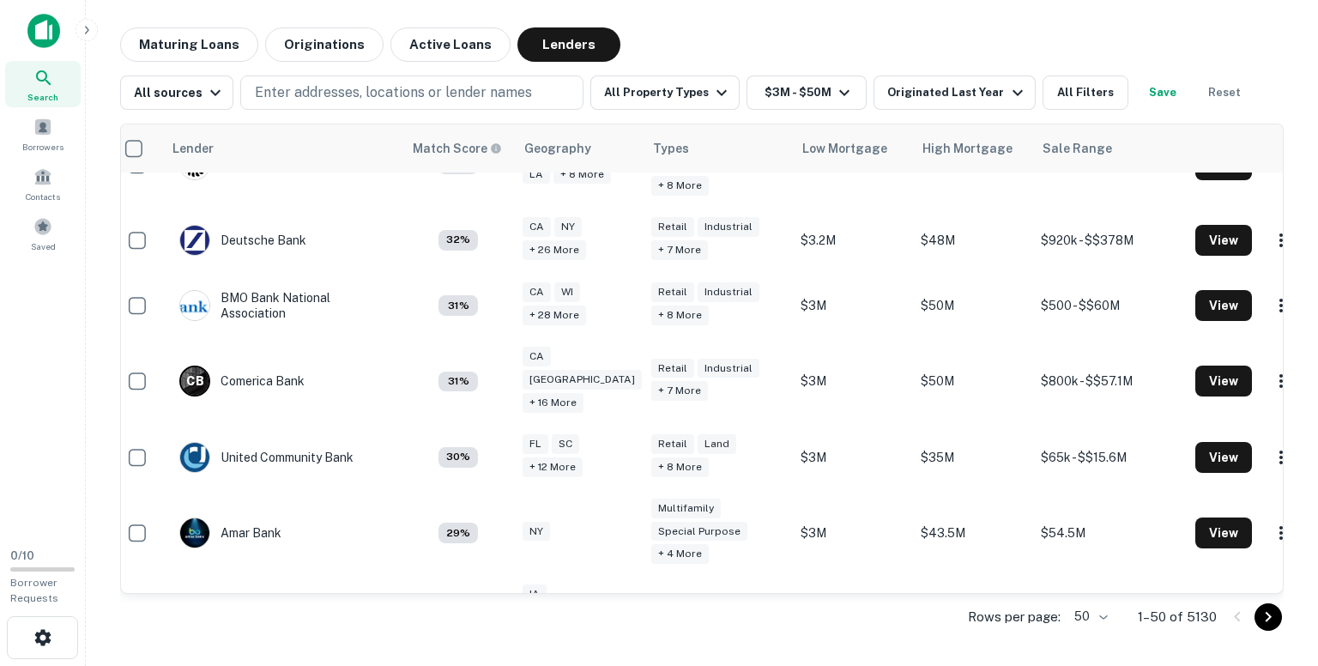
scroll to position [3045, 5]
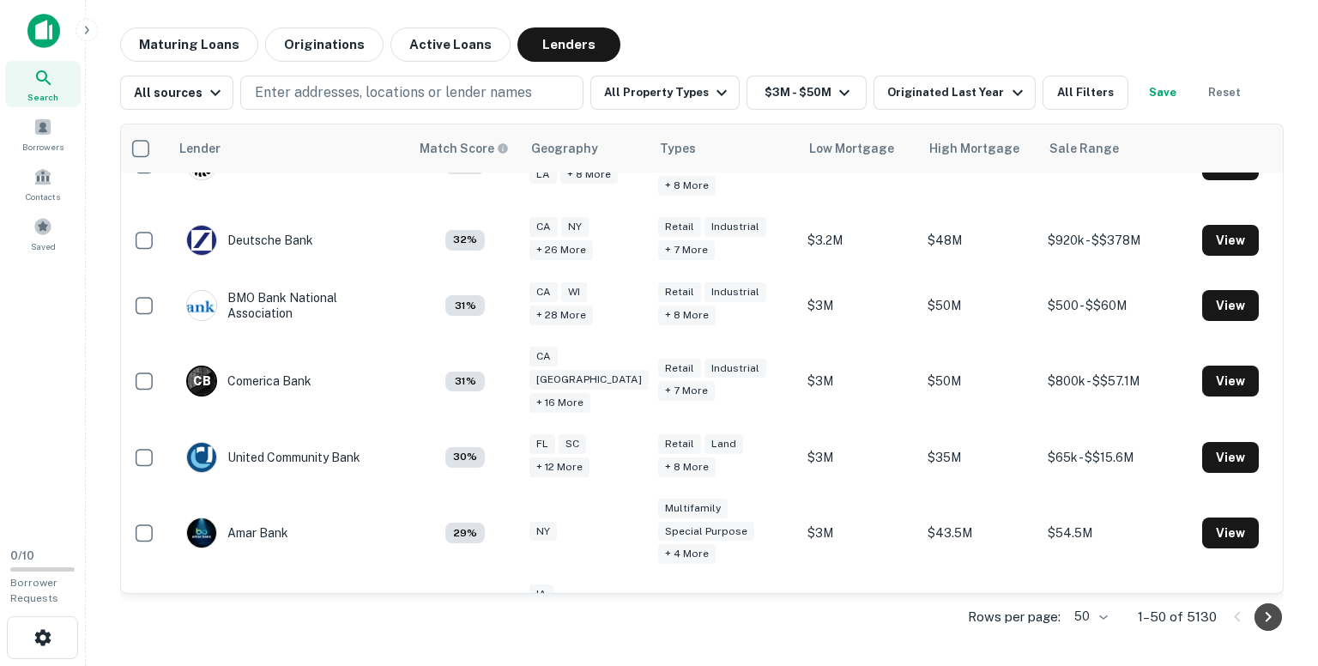
click at [1272, 615] on icon "Go to next page" at bounding box center [1268, 617] width 21 height 21
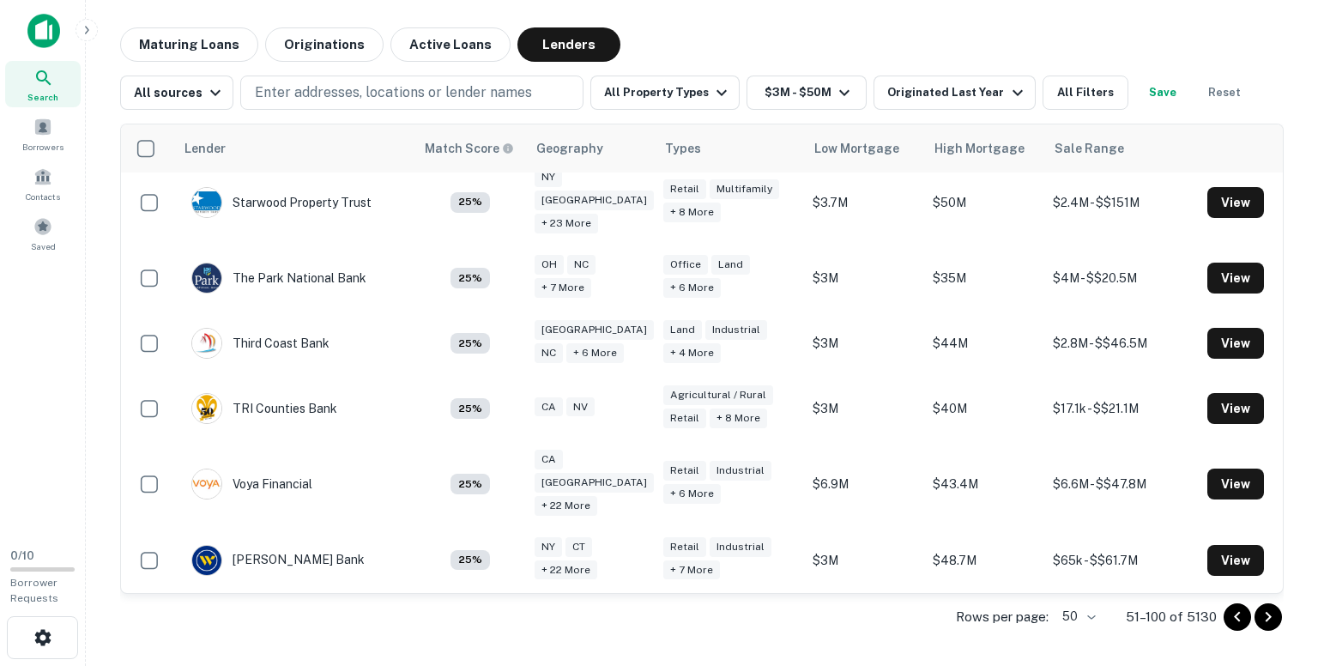
scroll to position [2938, 0]
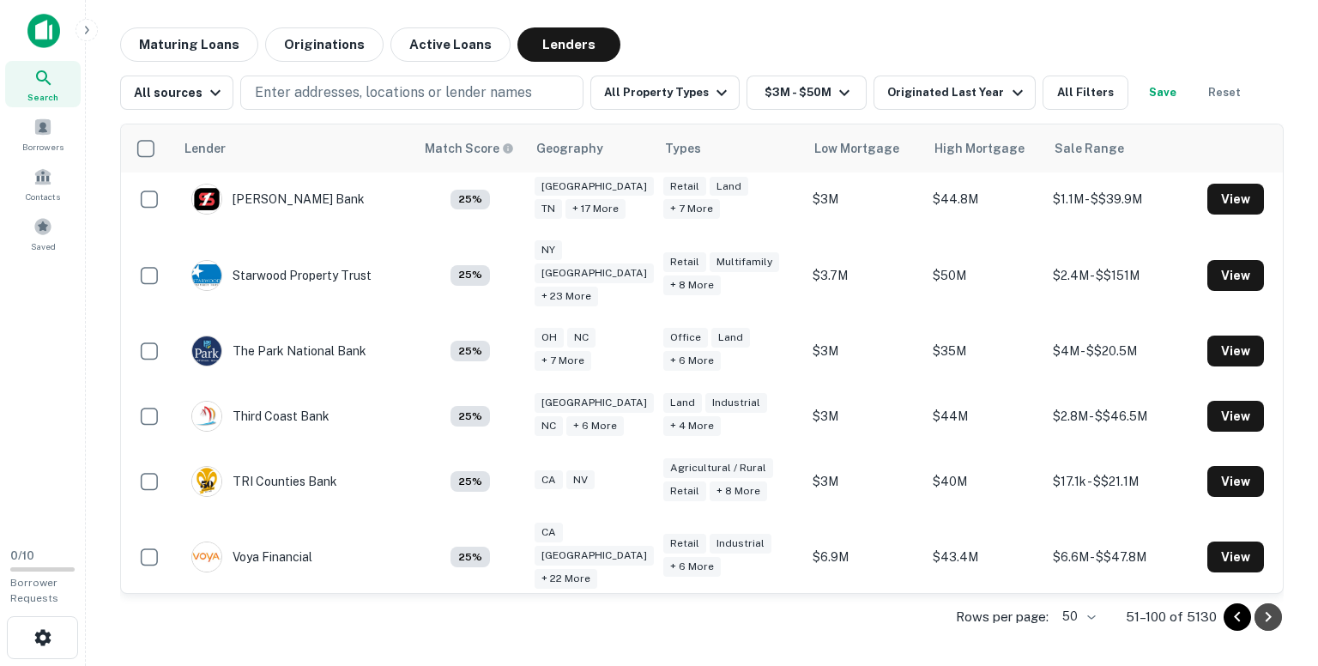
click at [1272, 615] on icon "Go to next page" at bounding box center [1268, 617] width 21 height 21
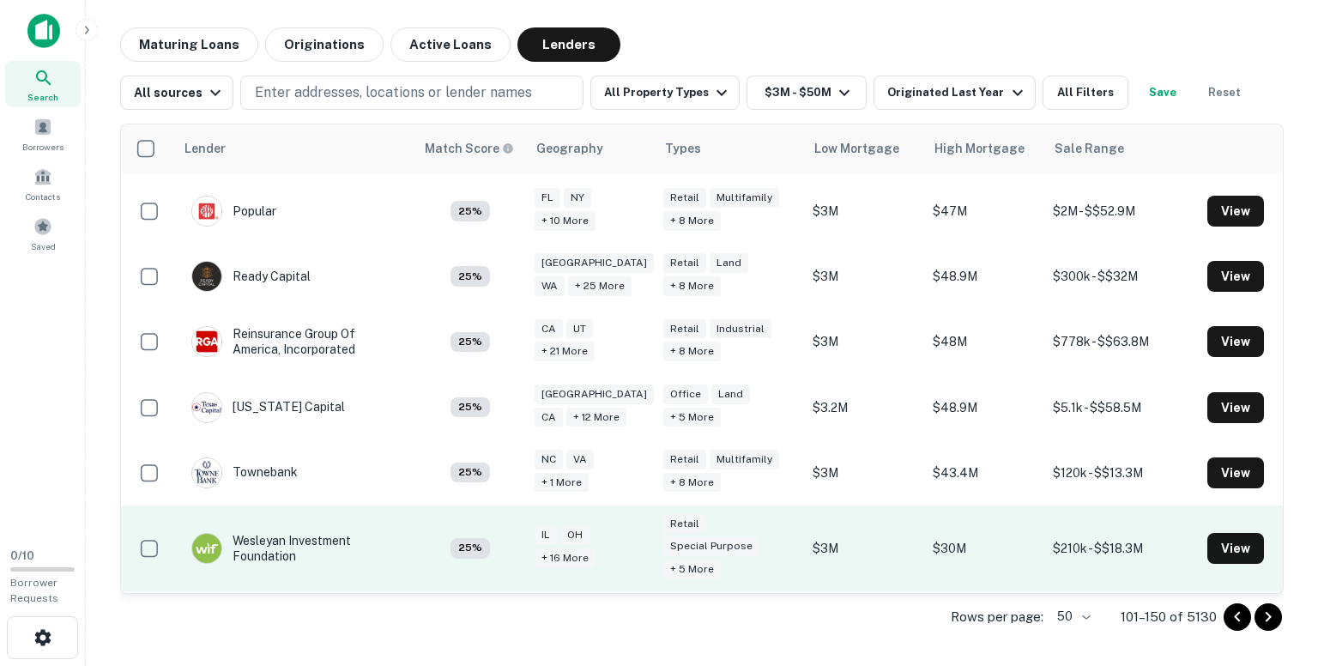
scroll to position [3060, 0]
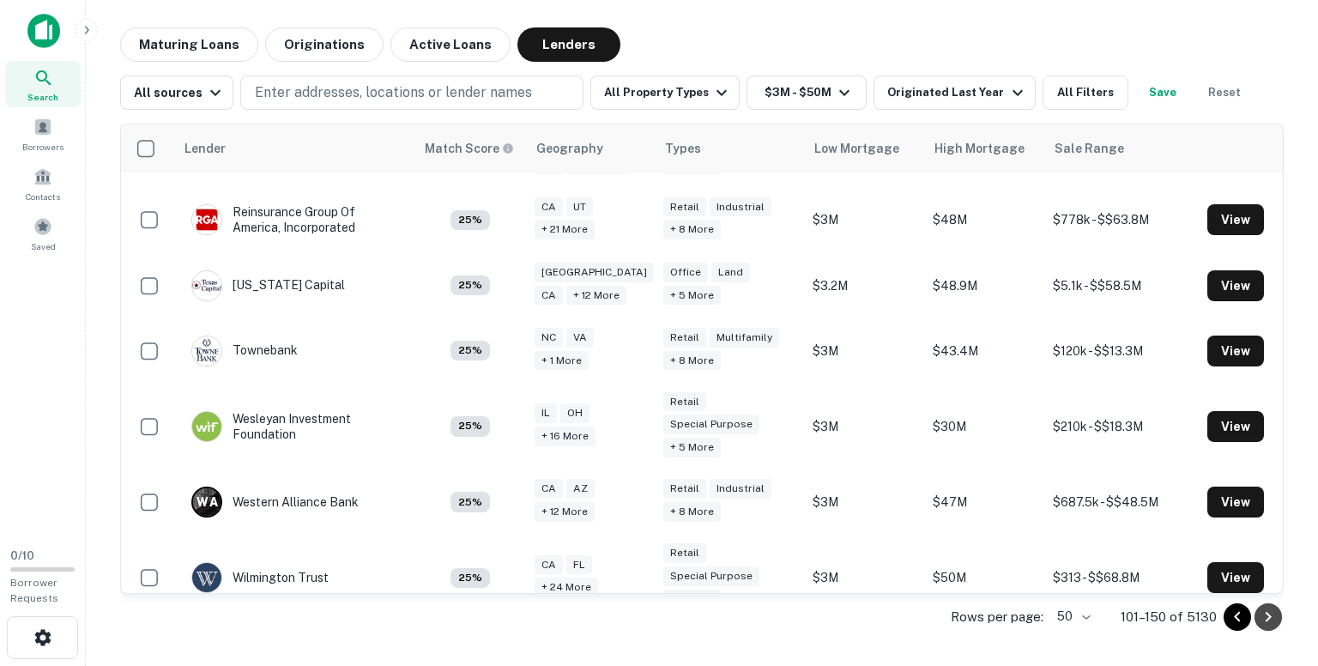
click at [1268, 618] on icon "Go to next page" at bounding box center [1269, 617] width 6 height 10
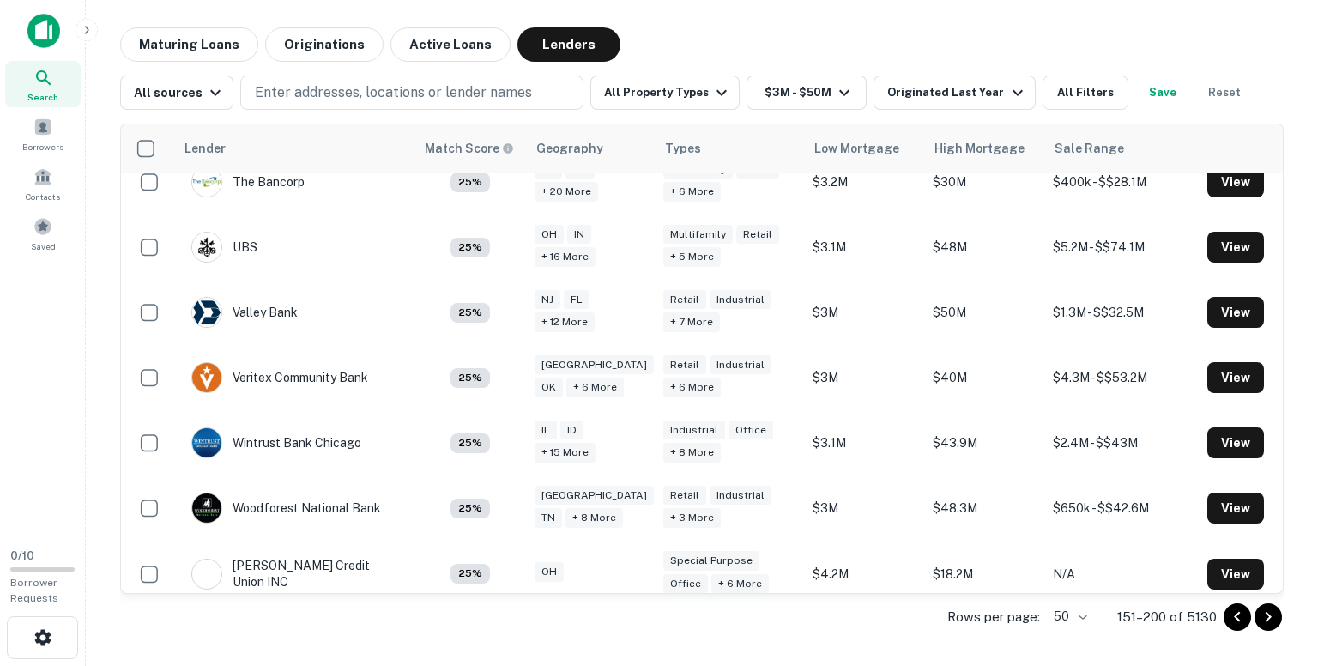
scroll to position [3023, 0]
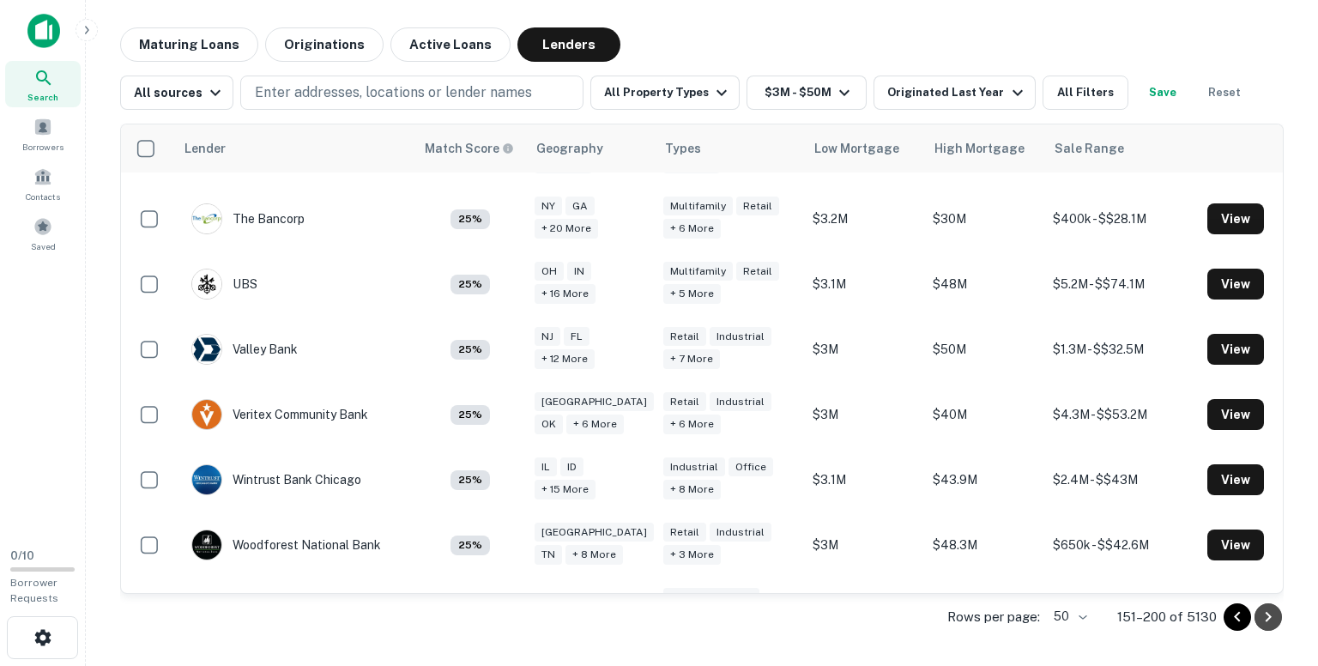
click at [1264, 618] on icon "Go to next page" at bounding box center [1268, 617] width 21 height 21
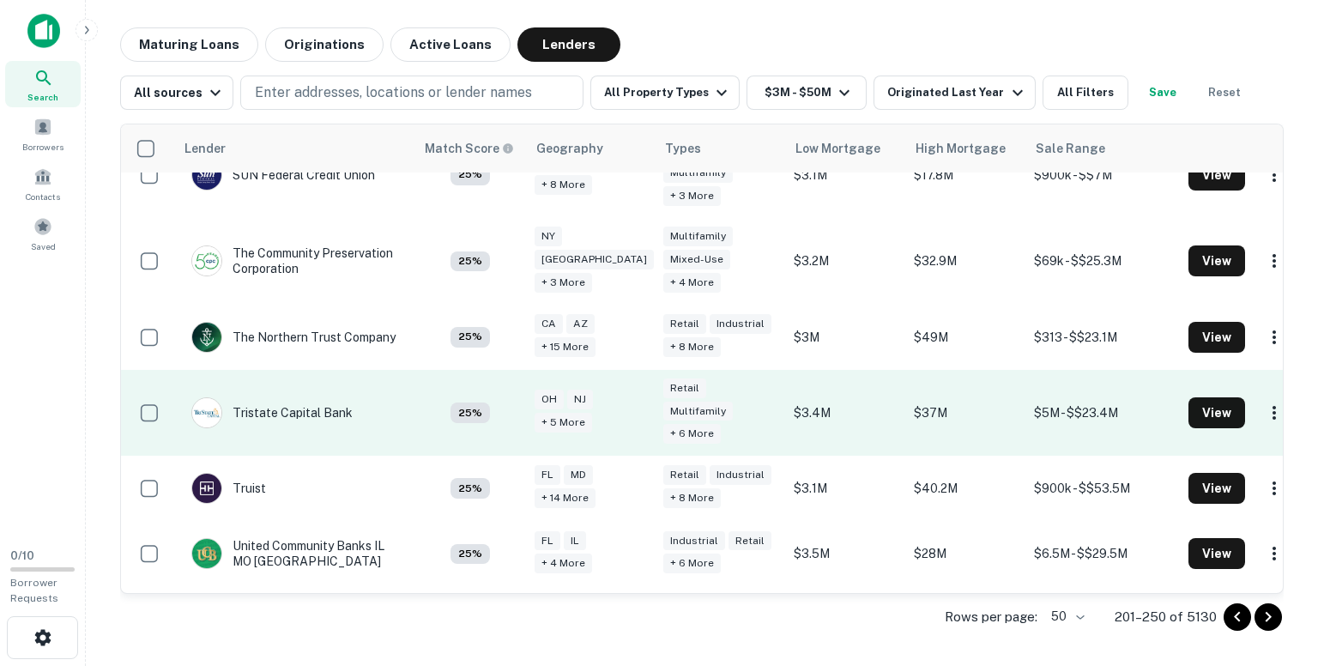
scroll to position [3157, 0]
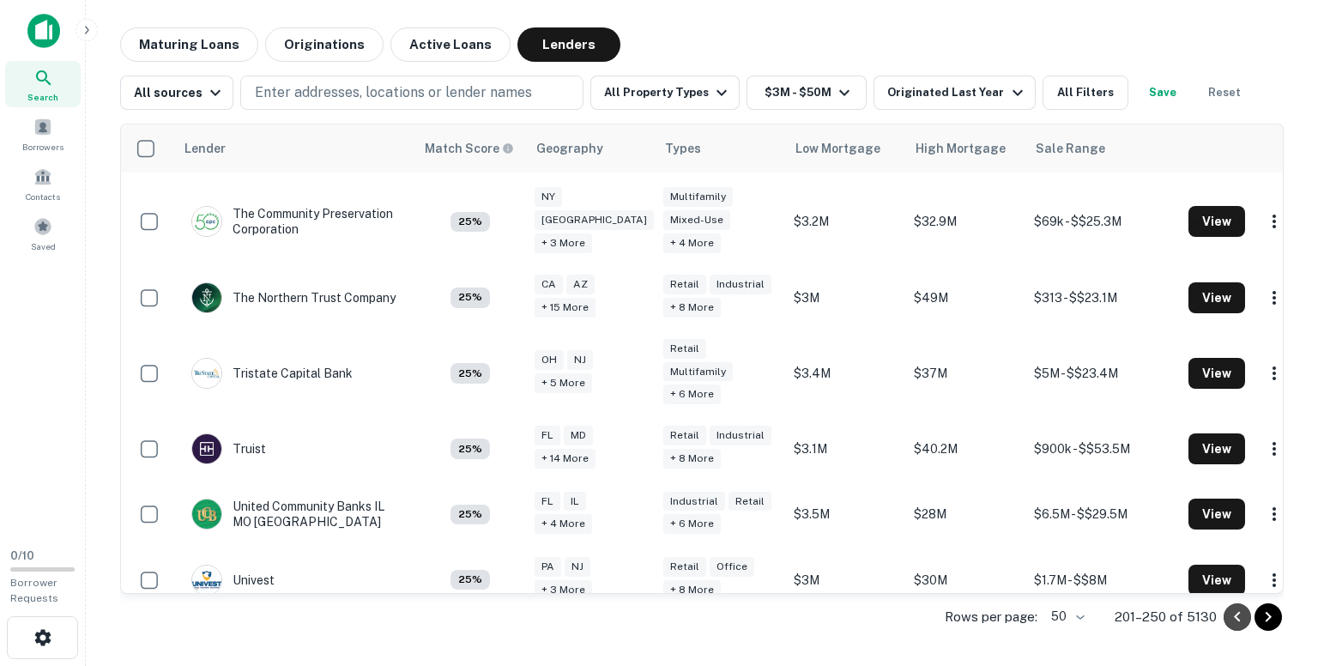
click at [1236, 612] on icon "Go to previous page" at bounding box center [1237, 617] width 21 height 21
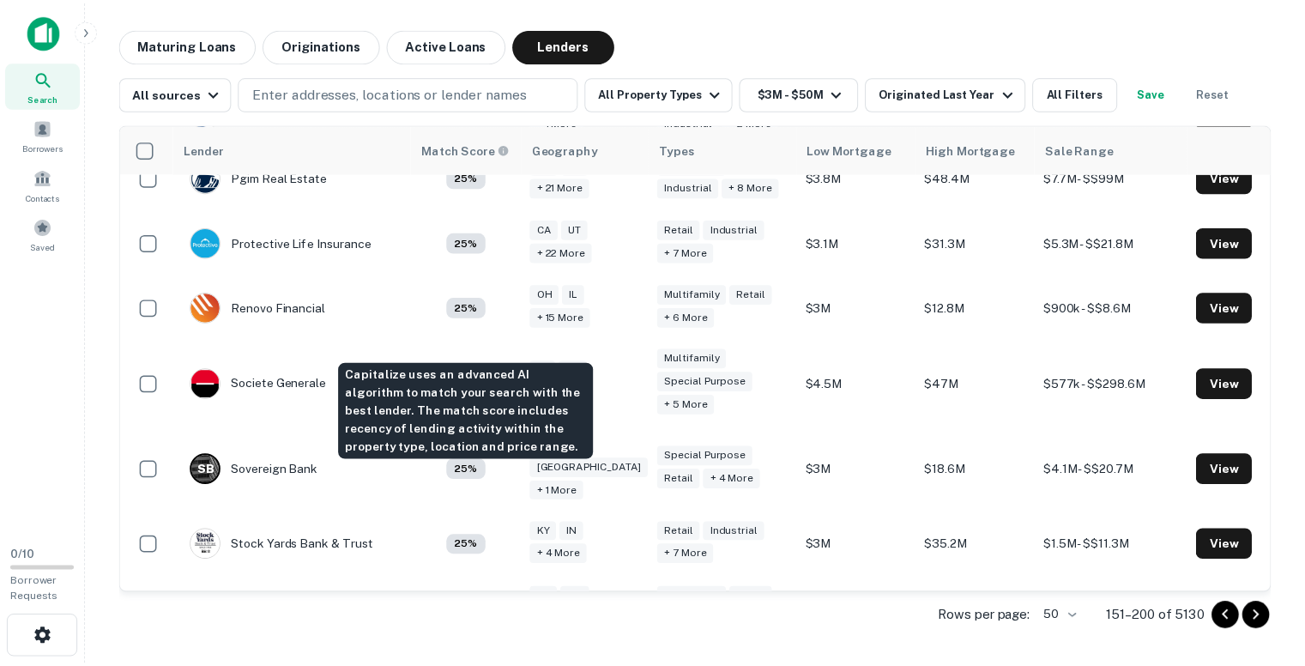
scroll to position [2632, 0]
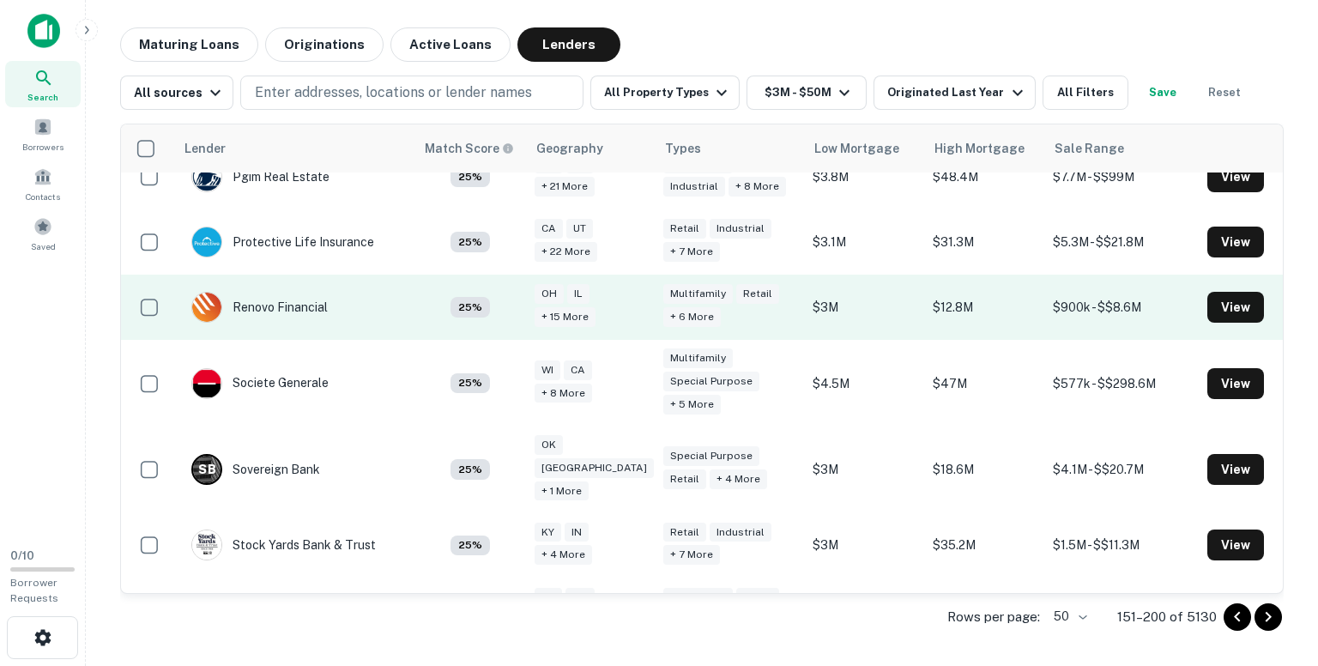
click at [335, 283] on td "Renovo Financial" at bounding box center [260, 307] width 154 height 48
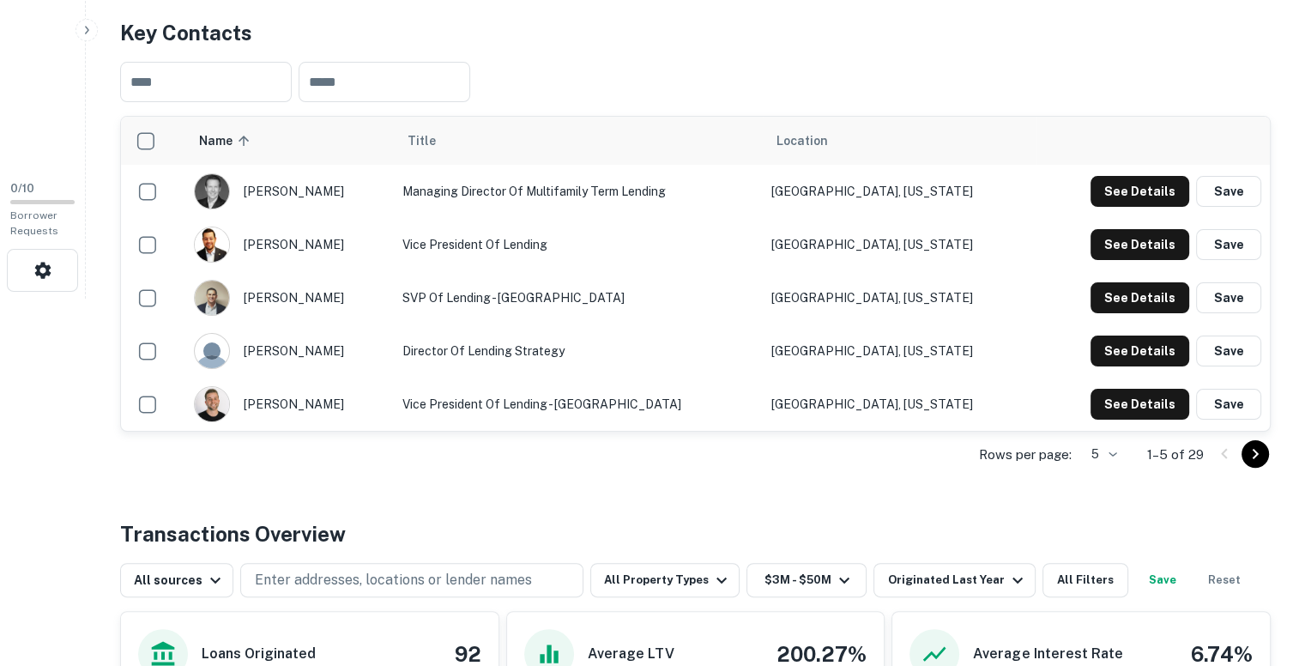
scroll to position [369, 0]
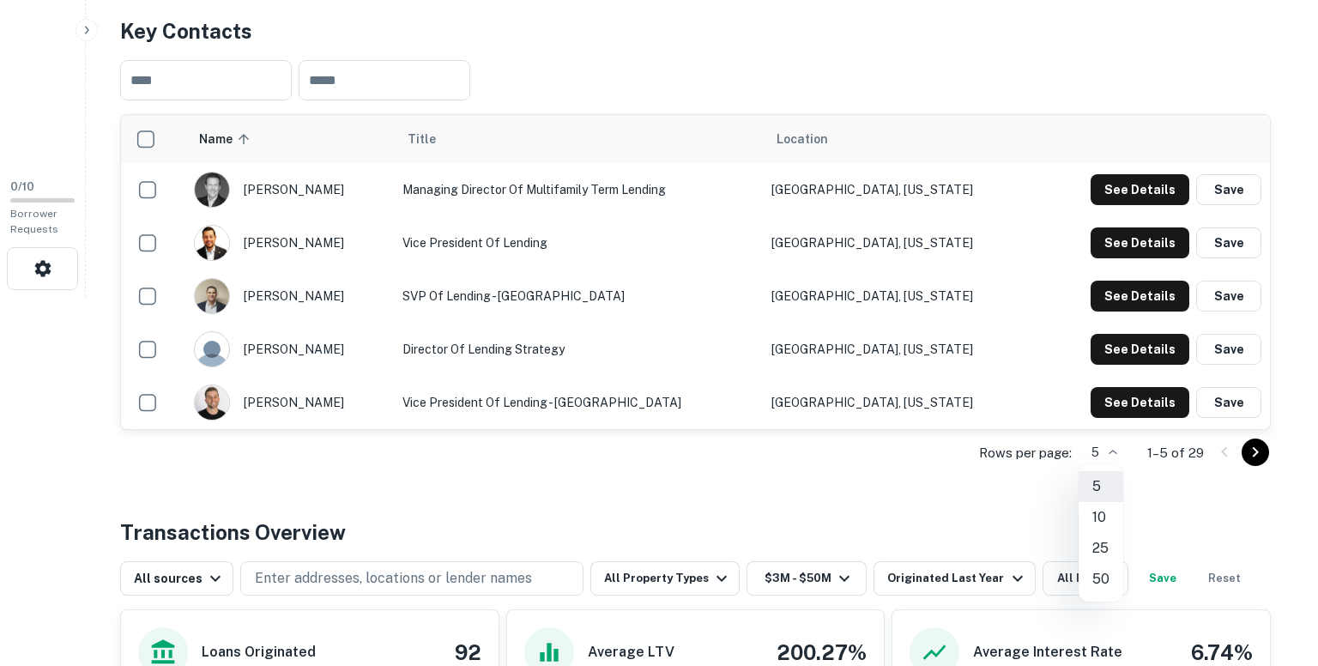
click at [1096, 571] on li "50" at bounding box center [1101, 579] width 45 height 31
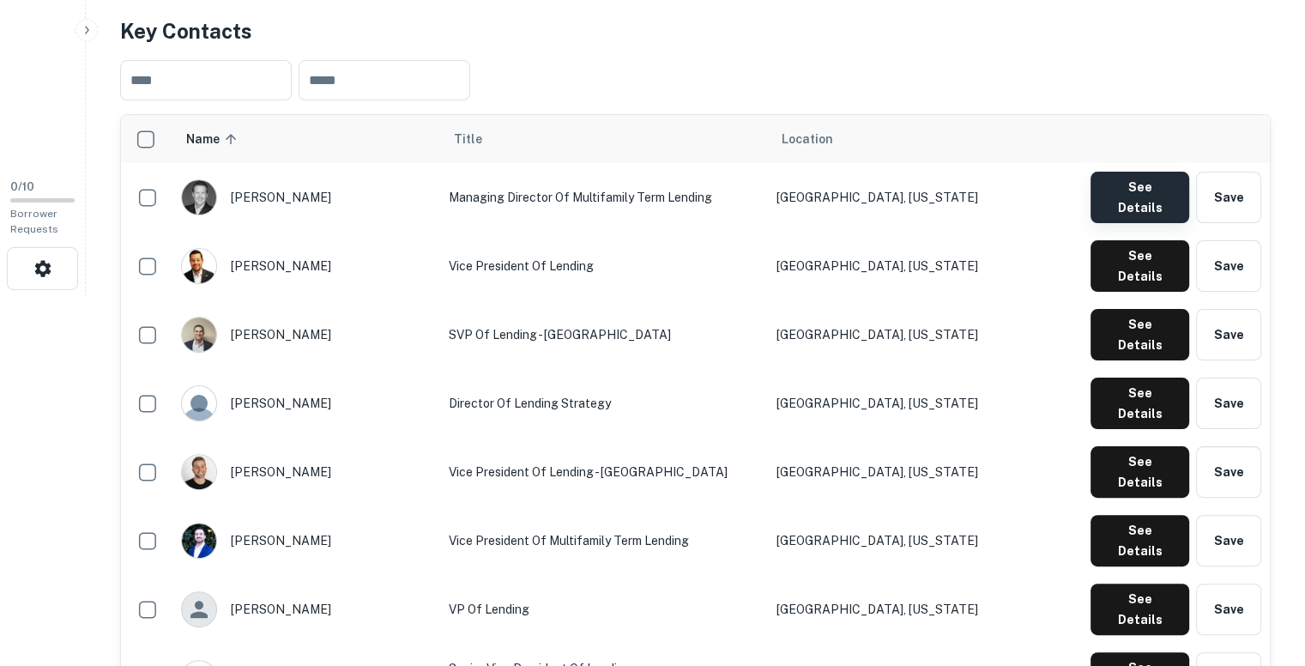
click at [1147, 188] on button "See Details" at bounding box center [1140, 197] width 99 height 51
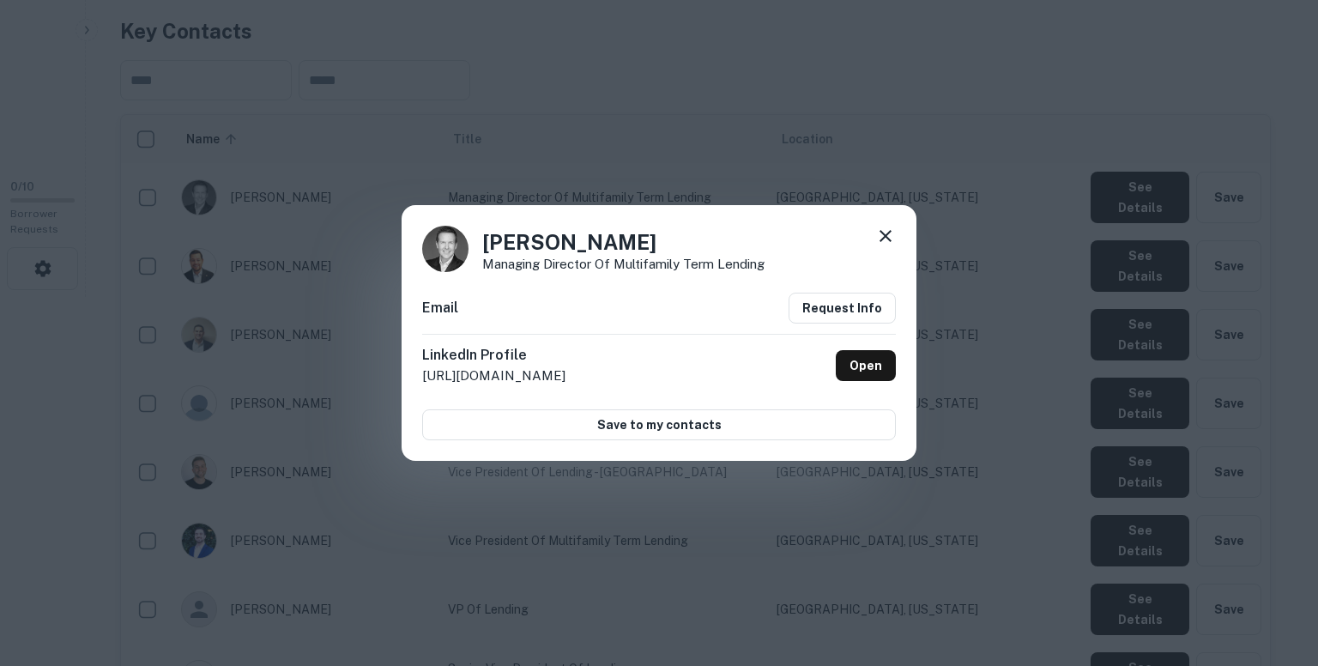
click at [958, 126] on div "Adam Dosskey Managing Director of Multifamily Term Lending Email Request Info L…" at bounding box center [659, 333] width 1318 height 666
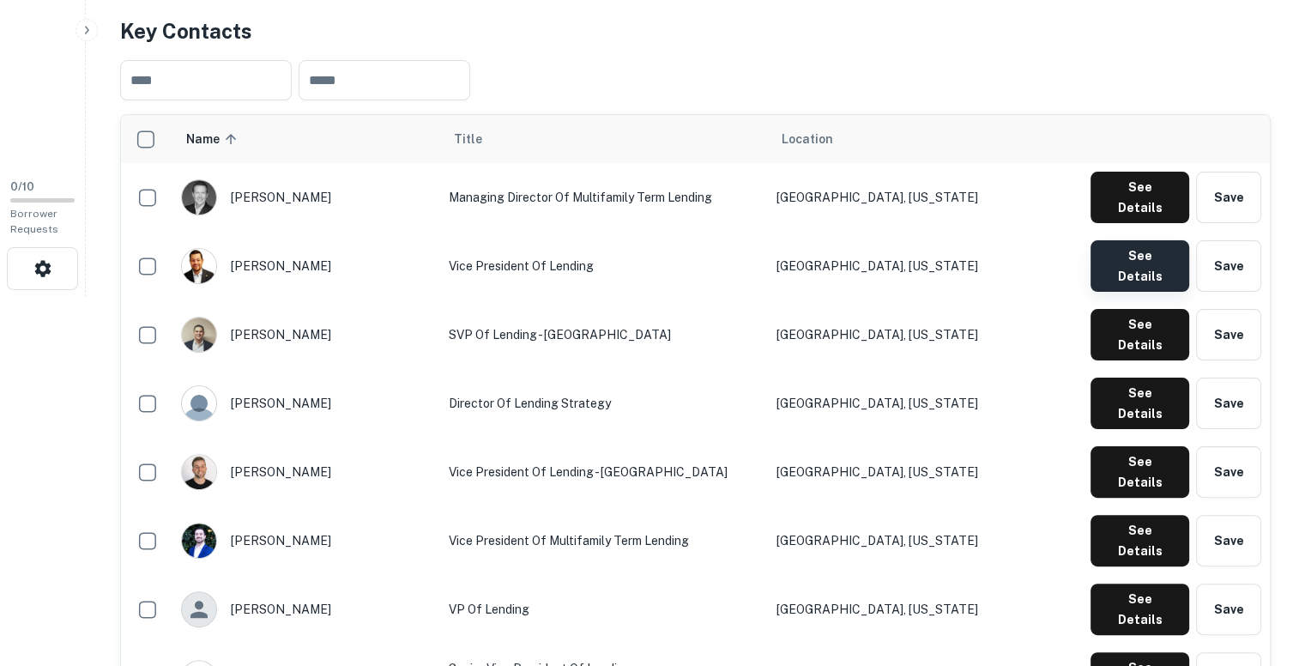
click at [1141, 240] on button "See Details" at bounding box center [1140, 265] width 99 height 51
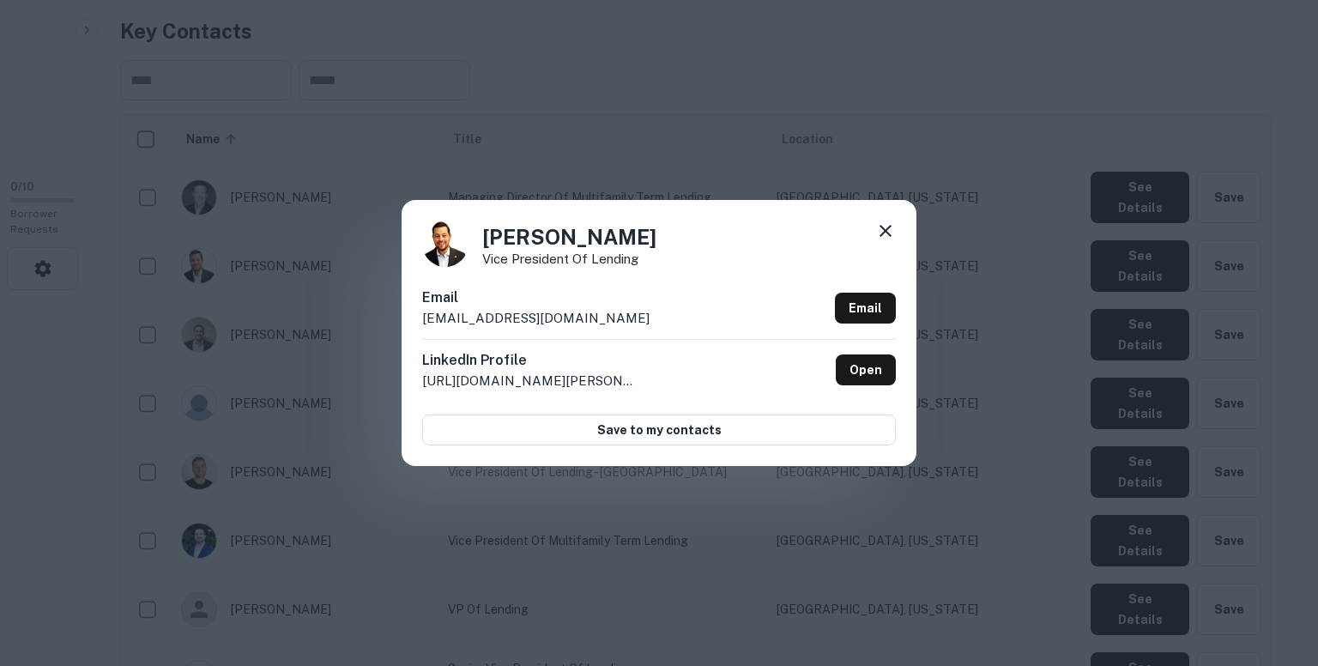
drag, startPoint x: 618, startPoint y: 313, endPoint x: 422, endPoint y: 318, distance: 195.7
click at [422, 318] on div "Email awetherell@renovofinancial.com Email" at bounding box center [659, 312] width 474 height 51
click at [889, 222] on icon at bounding box center [885, 231] width 21 height 21
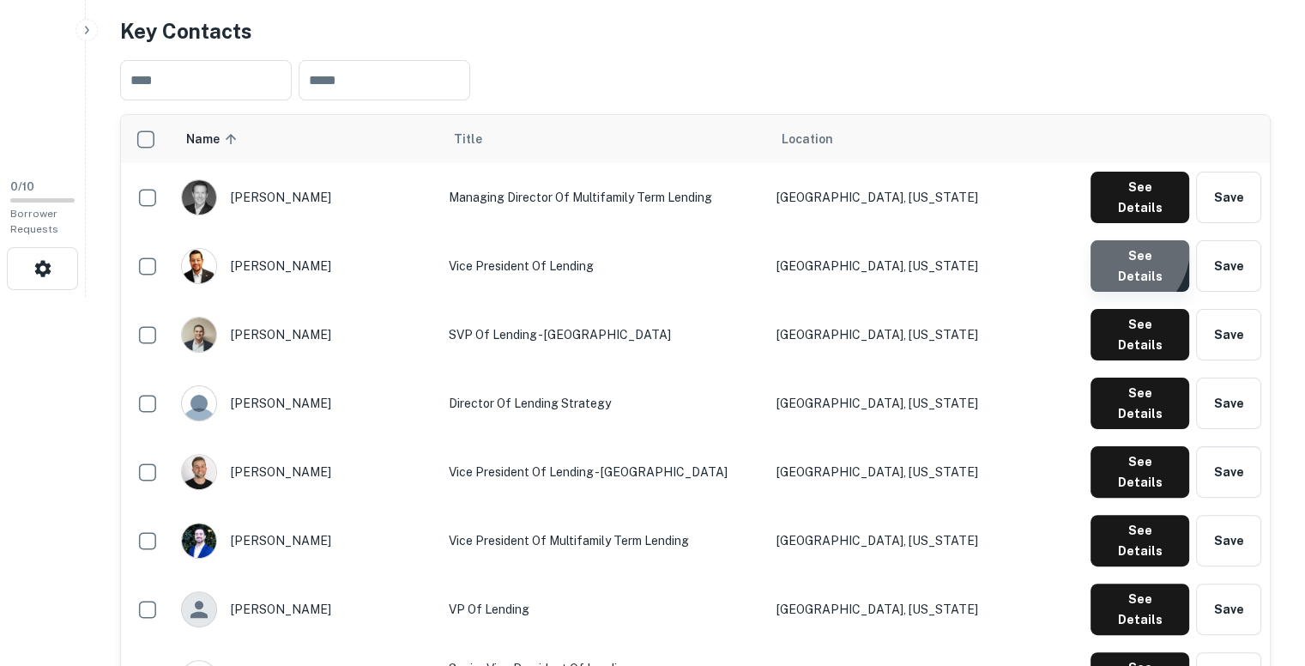
click at [1117, 240] on button "See Details" at bounding box center [1140, 265] width 99 height 51
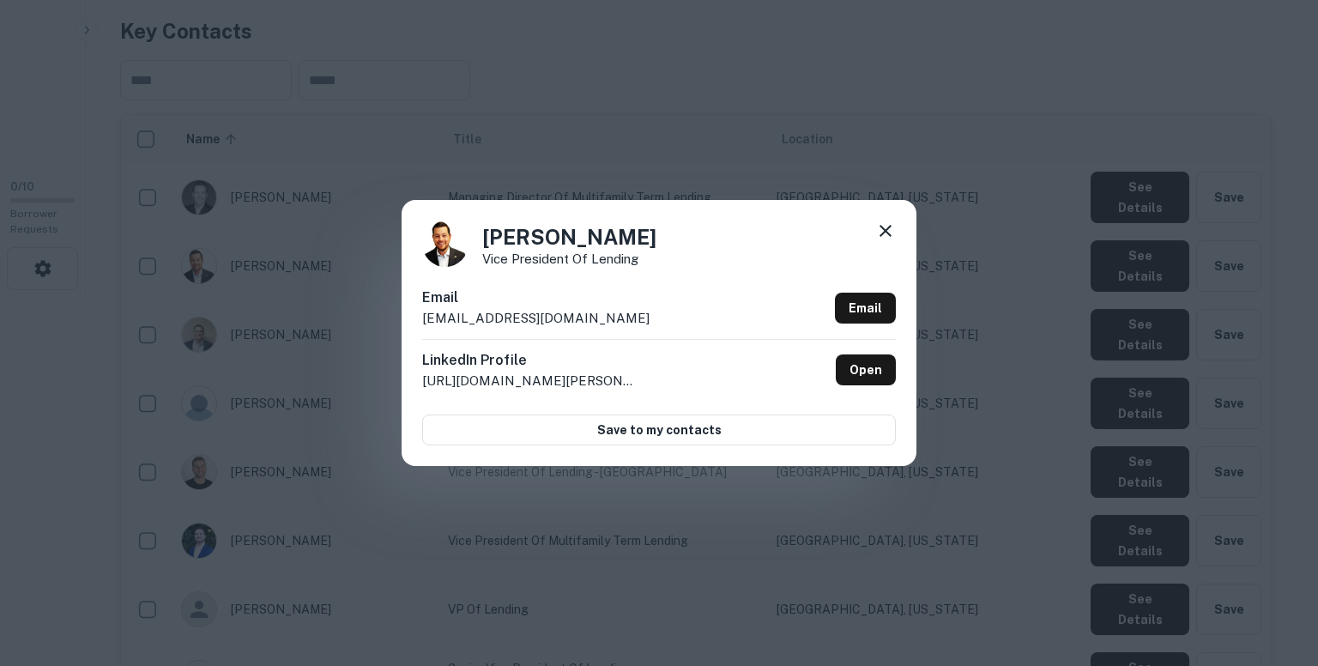
click at [614, 317] on p "awetherell@renovofinancial.com" at bounding box center [535, 318] width 227 height 21
click at [886, 234] on icon at bounding box center [885, 231] width 21 height 21
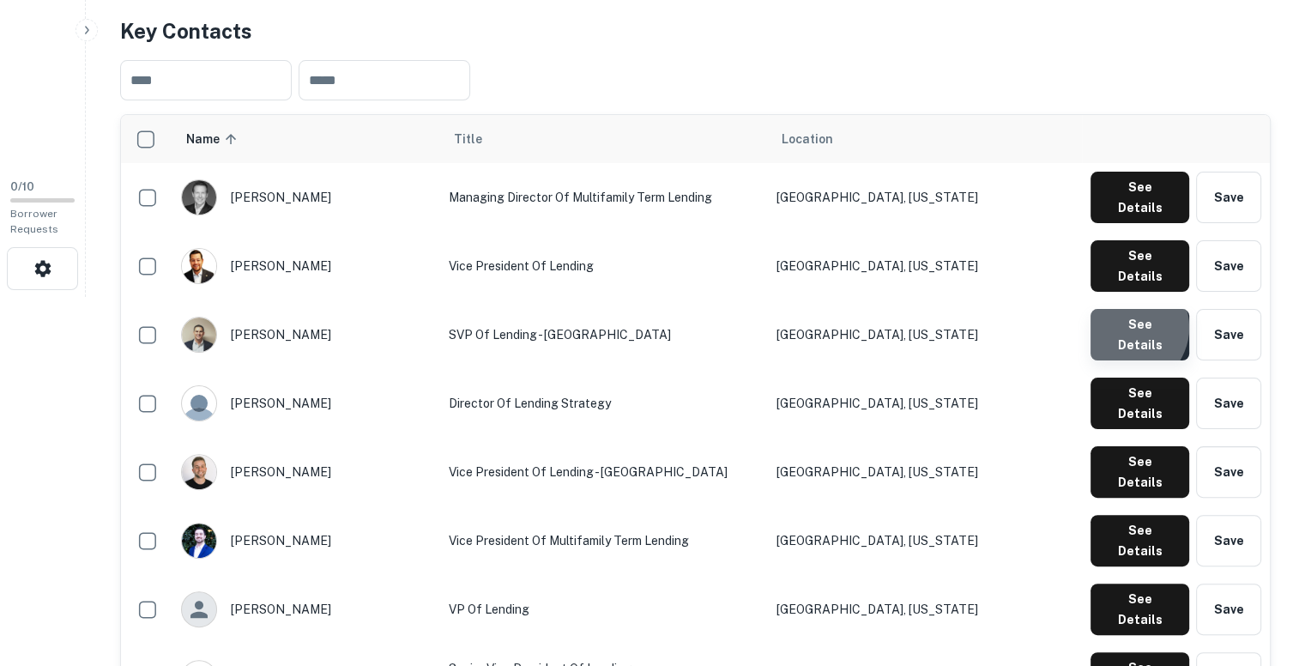
click at [1129, 309] on button "See Details" at bounding box center [1140, 334] width 99 height 51
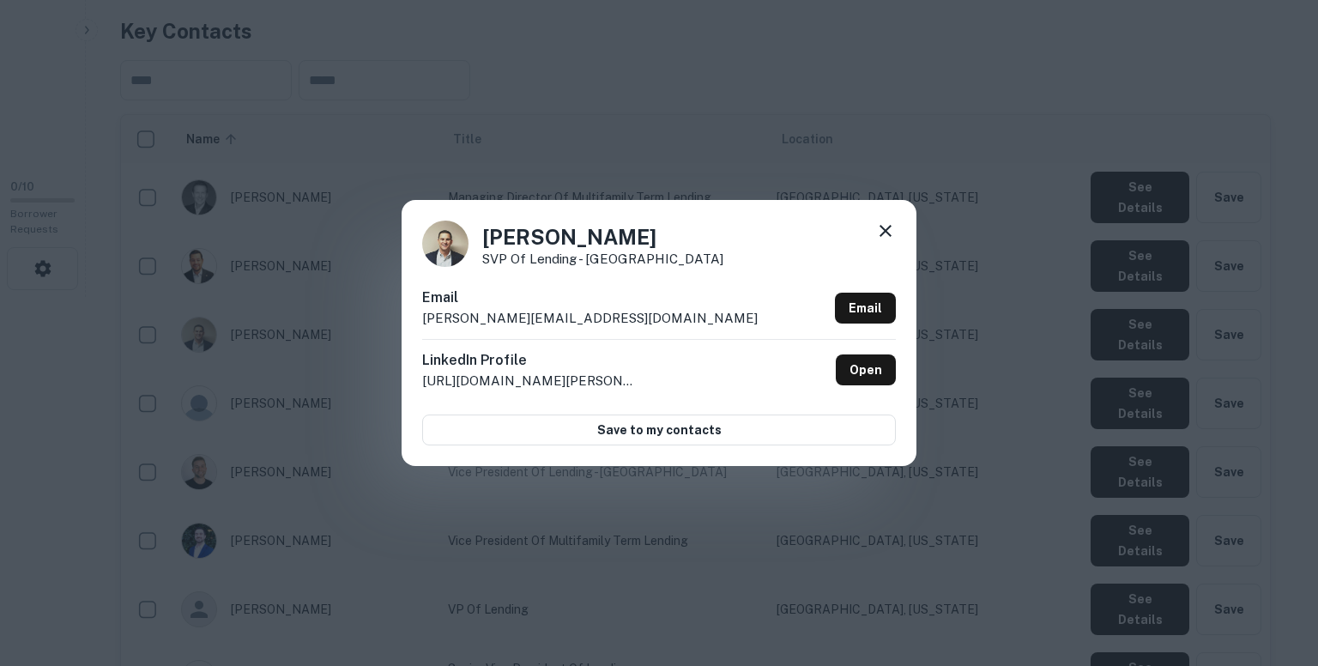
click at [579, 312] on p "andrew@renovofinancial.com" at bounding box center [590, 318] width 336 height 21
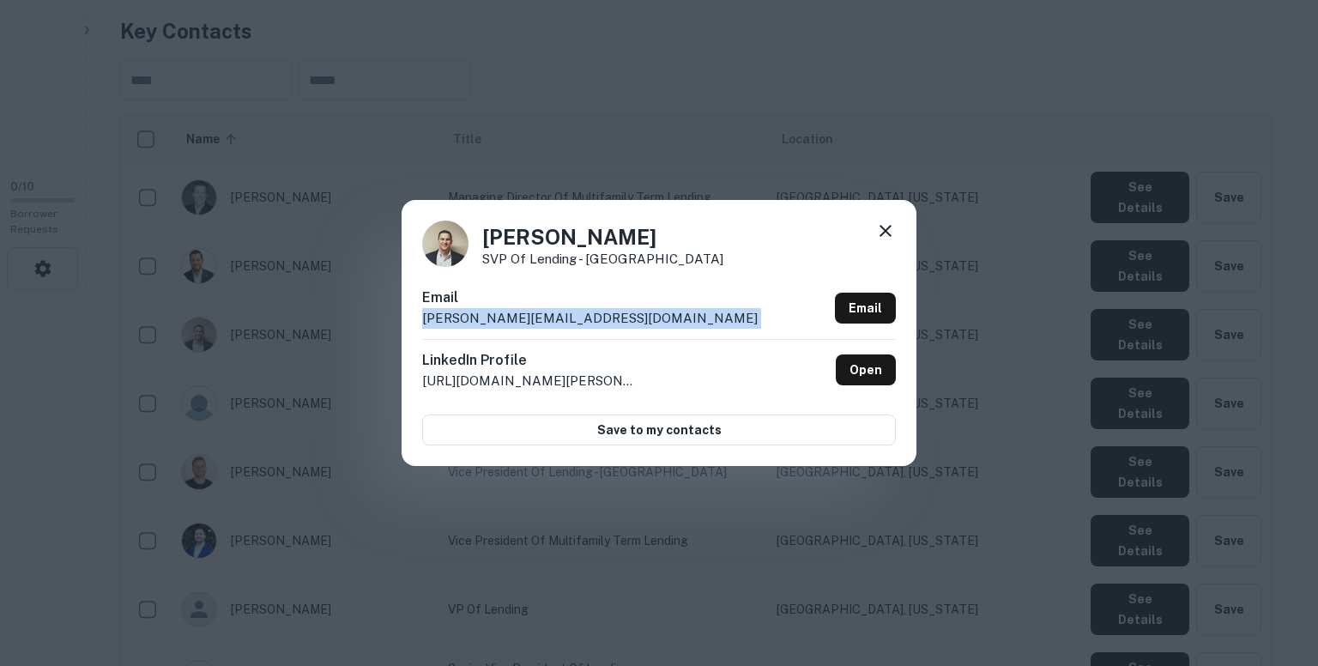
click at [579, 312] on p "andrew@renovofinancial.com" at bounding box center [590, 318] width 336 height 21
click at [879, 228] on icon at bounding box center [885, 231] width 21 height 21
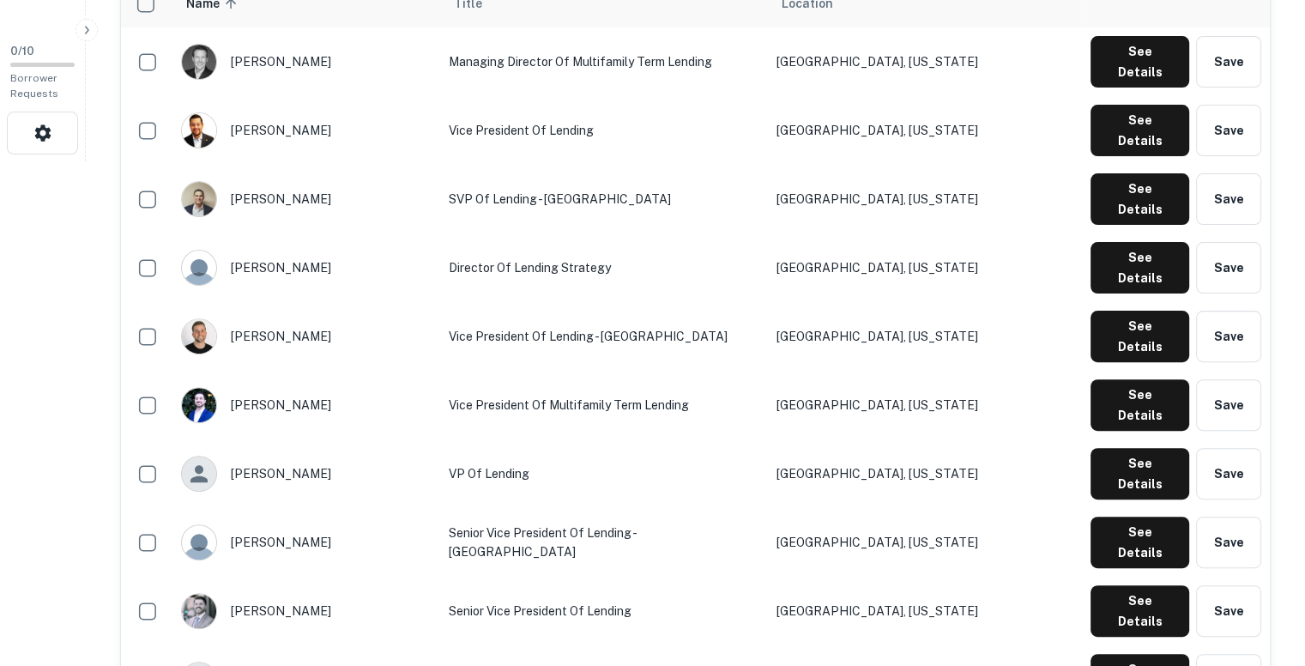
scroll to position [506, 0]
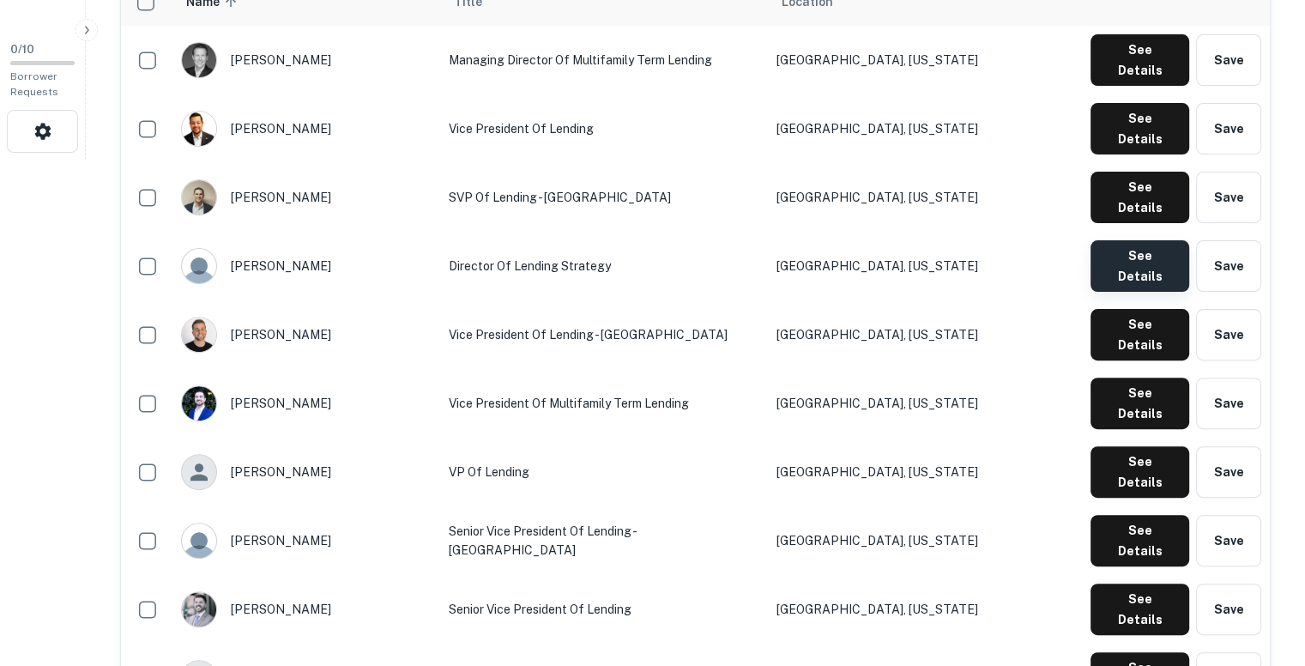
click at [1130, 240] on button "See Details" at bounding box center [1140, 265] width 99 height 51
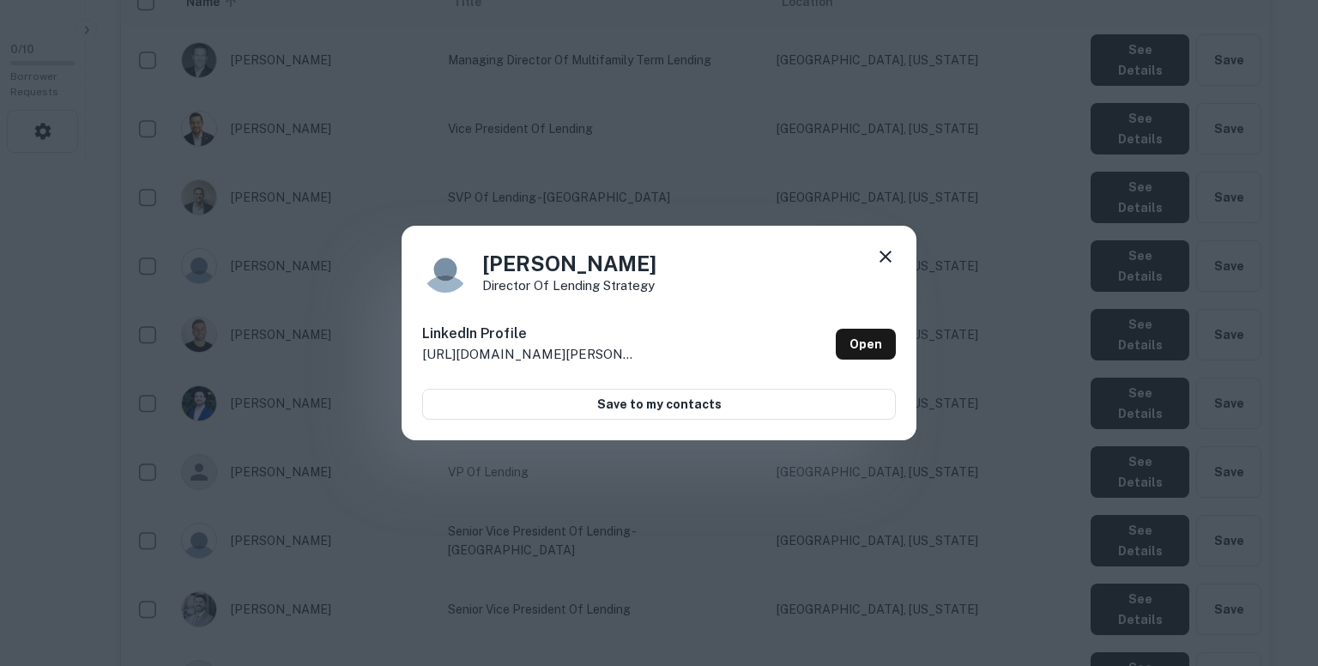
click at [814, 134] on div "Andrew Jewett Director of Lending Strategy LinkedIn Profile http://www.linkedin…" at bounding box center [659, 333] width 1318 height 666
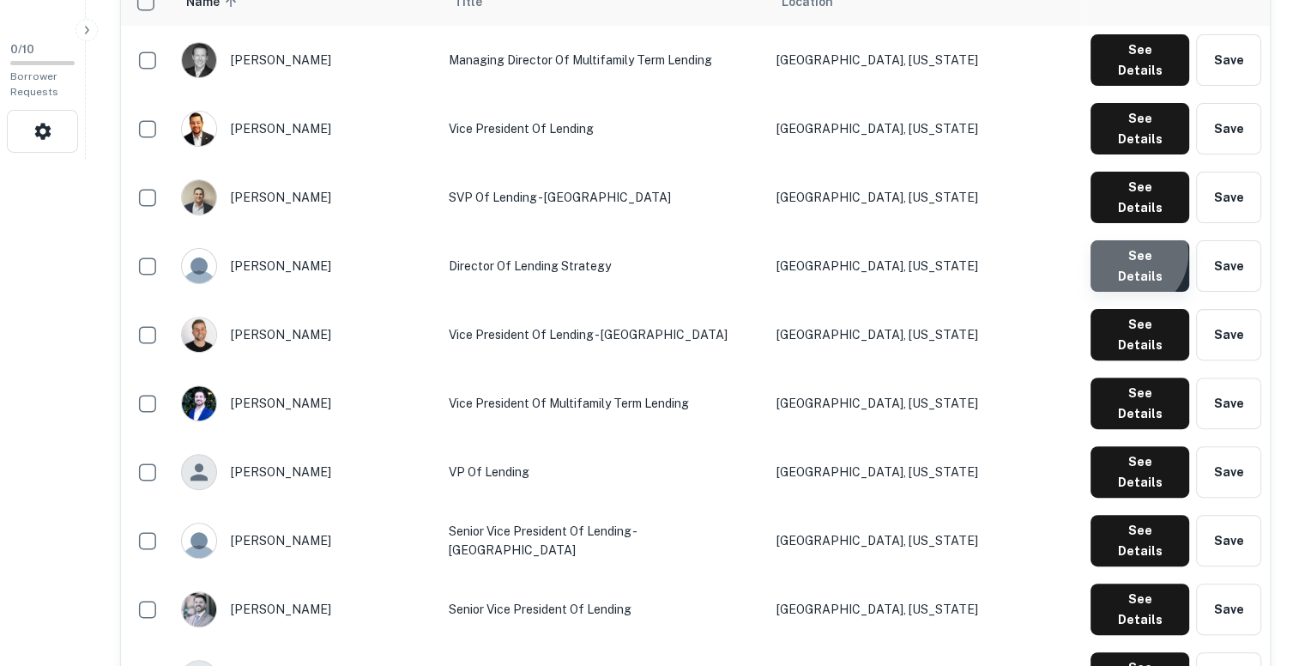
click at [1133, 240] on button "See Details" at bounding box center [1140, 265] width 99 height 51
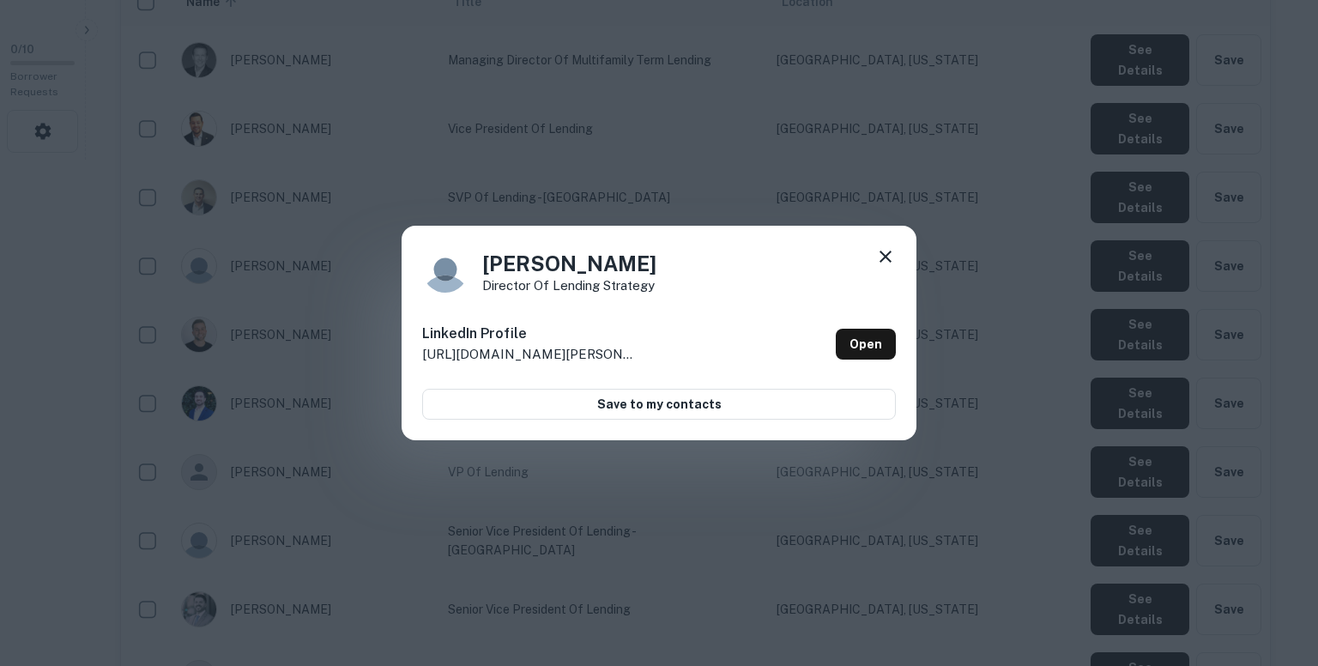
click at [962, 273] on div "Andrew Jewett Director of Lending Strategy LinkedIn Profile http://www.linkedin…" at bounding box center [659, 333] width 1318 height 666
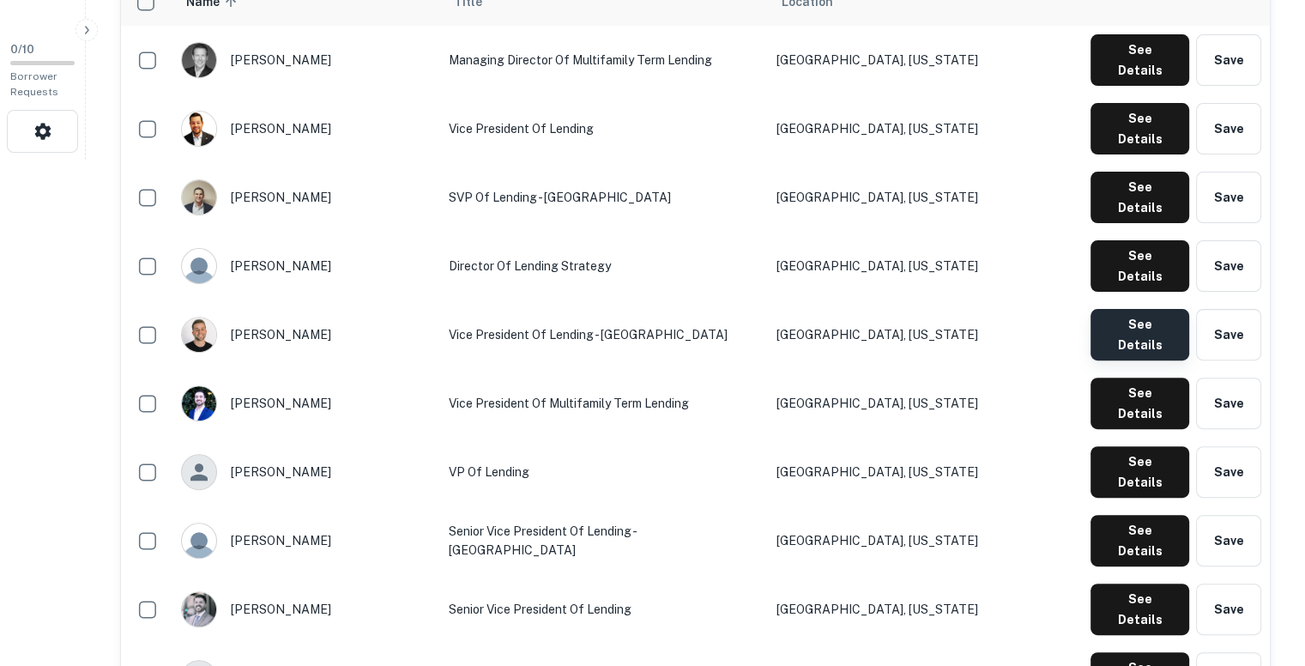
click at [1123, 309] on button "See Details" at bounding box center [1140, 334] width 99 height 51
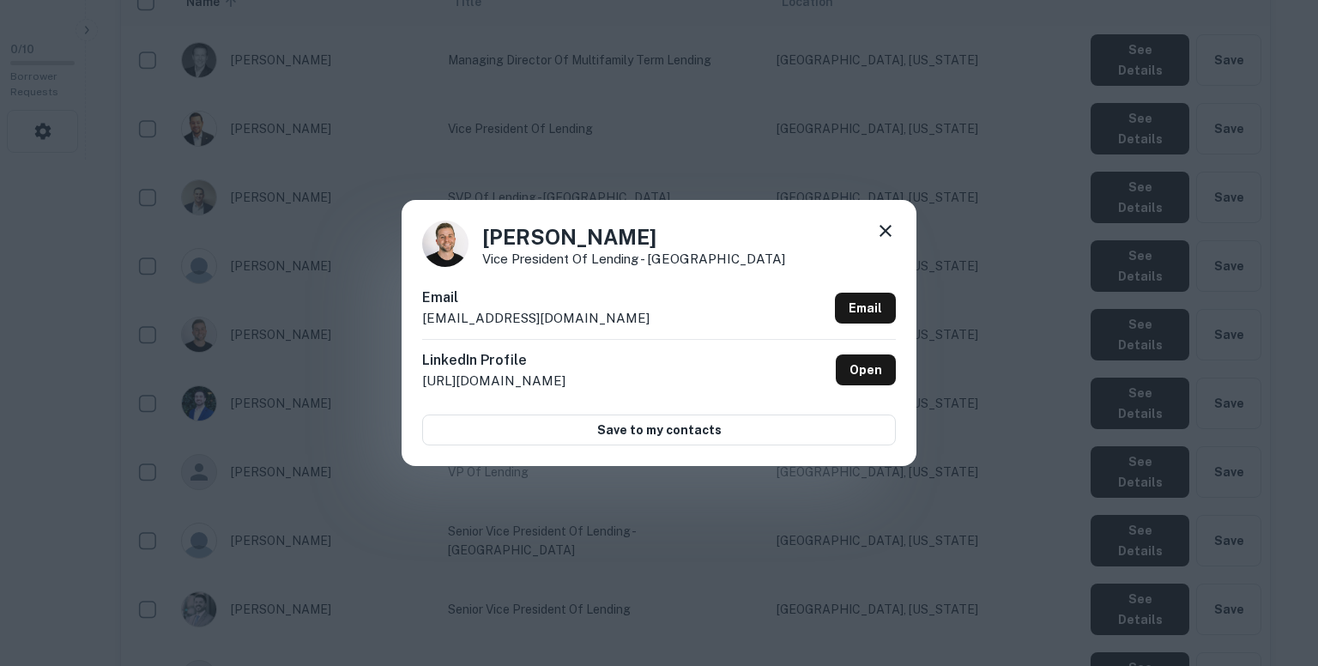
click at [553, 315] on p "acampanelli@renovofinancial.com" at bounding box center [535, 318] width 227 height 21
click at [494, 317] on p "acampanelli@renovofinancial.com" at bounding box center [535, 318] width 227 height 21
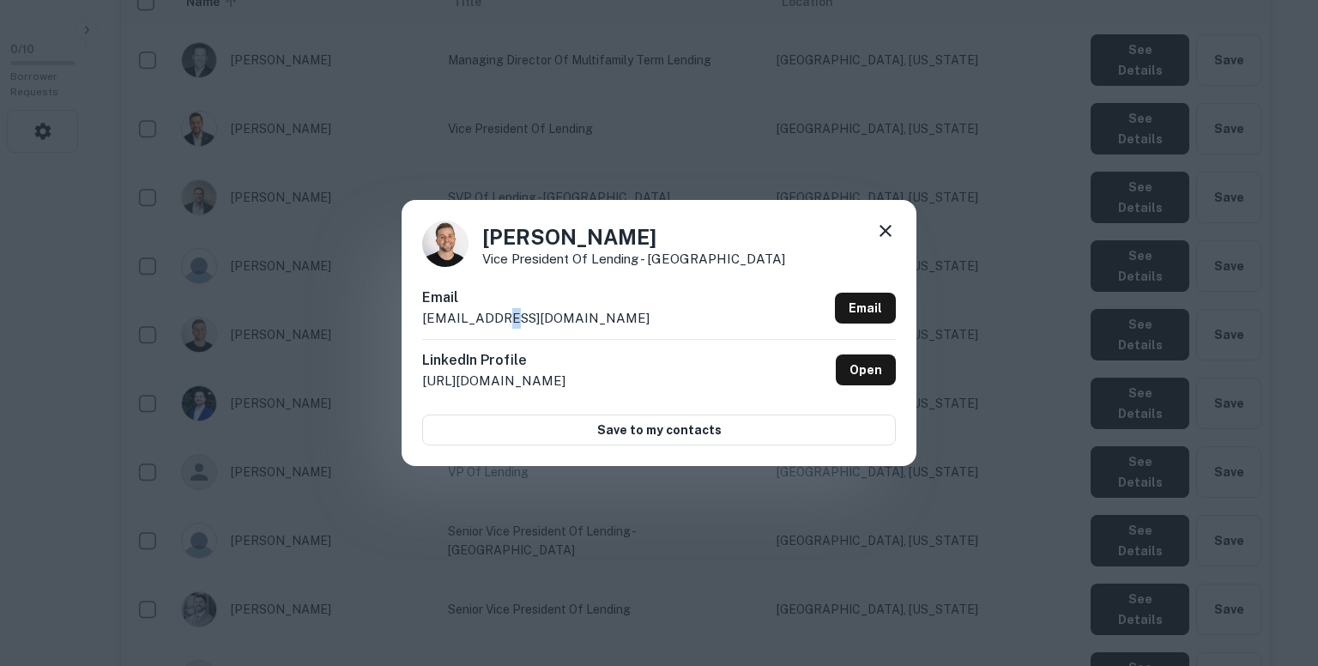
click at [494, 317] on p "acampanelli@renovofinancial.com" at bounding box center [535, 318] width 227 height 21
click at [628, 320] on div "Email acampanelli@renovofinancial.com Email" at bounding box center [659, 312] width 474 height 51
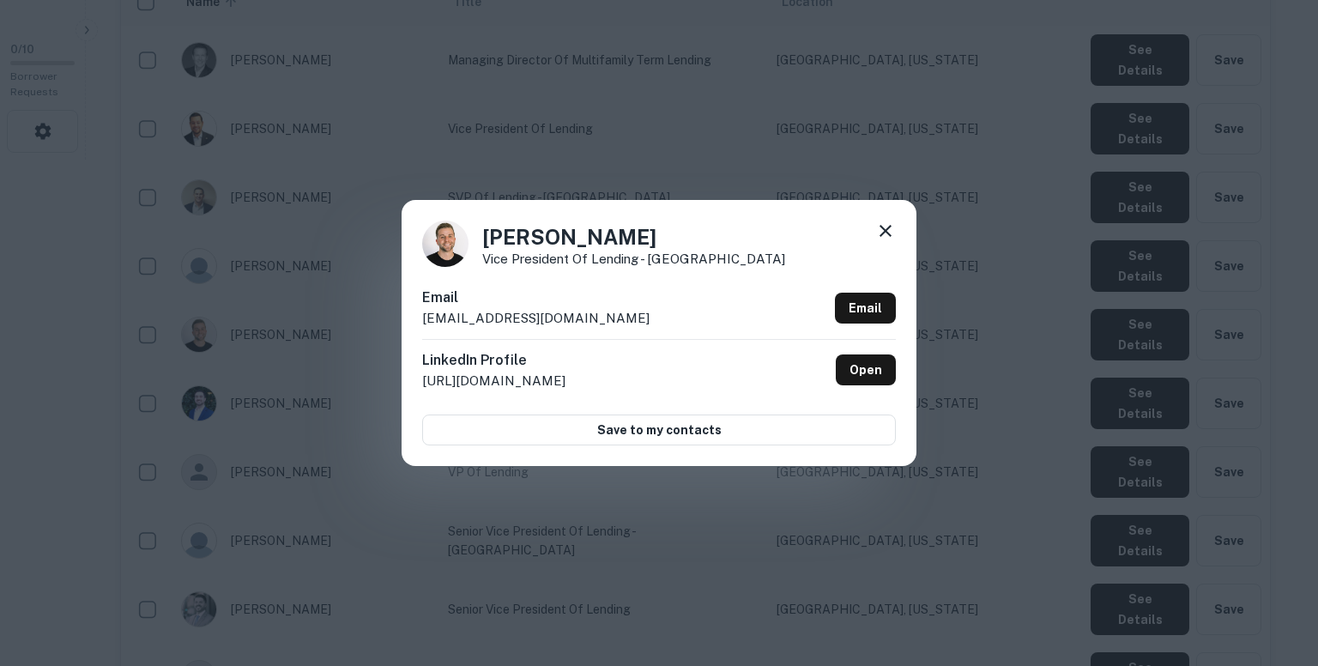
click at [628, 320] on div "Email acampanelli@renovofinancial.com Email" at bounding box center [659, 312] width 474 height 51
click at [888, 227] on icon at bounding box center [886, 231] width 12 height 12
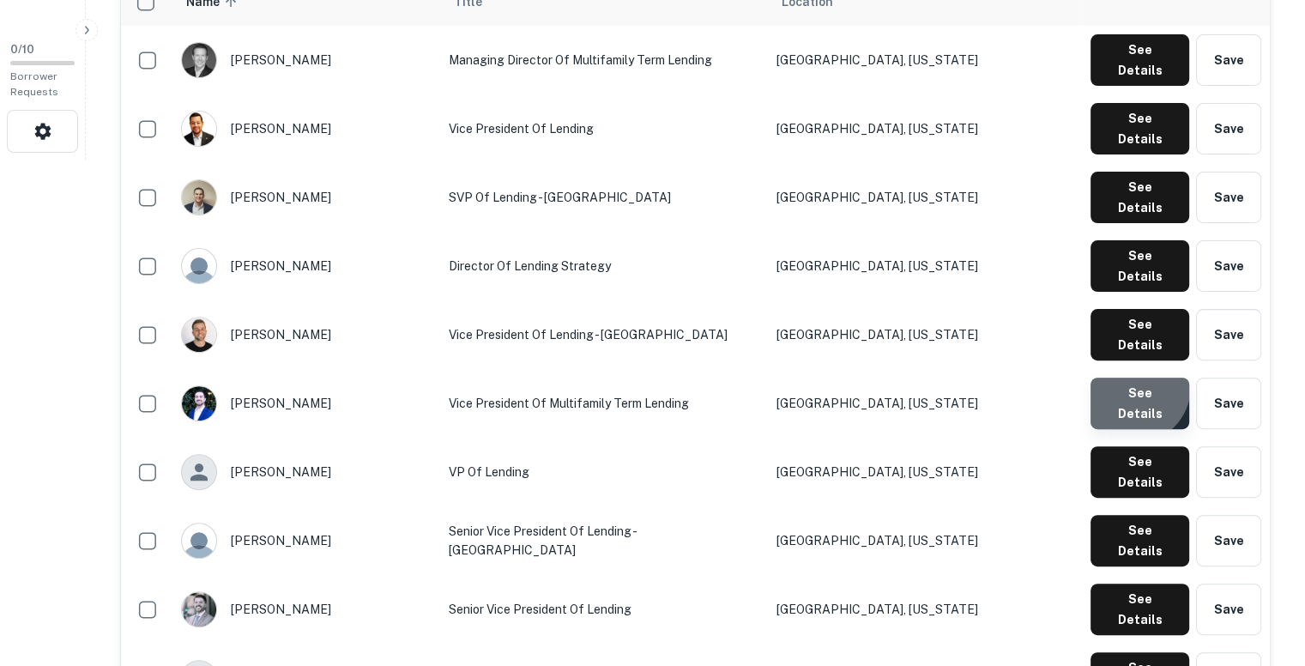
click at [1136, 378] on button "See Details" at bounding box center [1140, 403] width 99 height 51
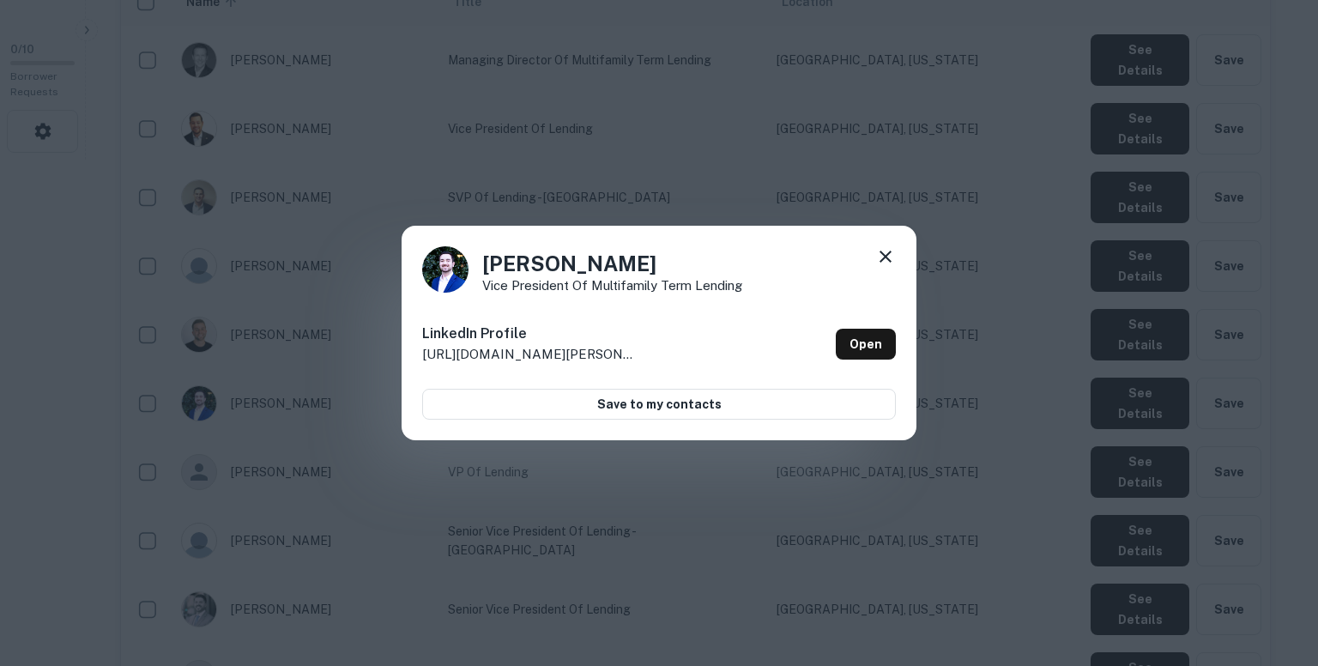
click at [961, 165] on div "Austin Barrett Vice President of Multifamily Term Lending LinkedIn Profile http…" at bounding box center [659, 333] width 1318 height 666
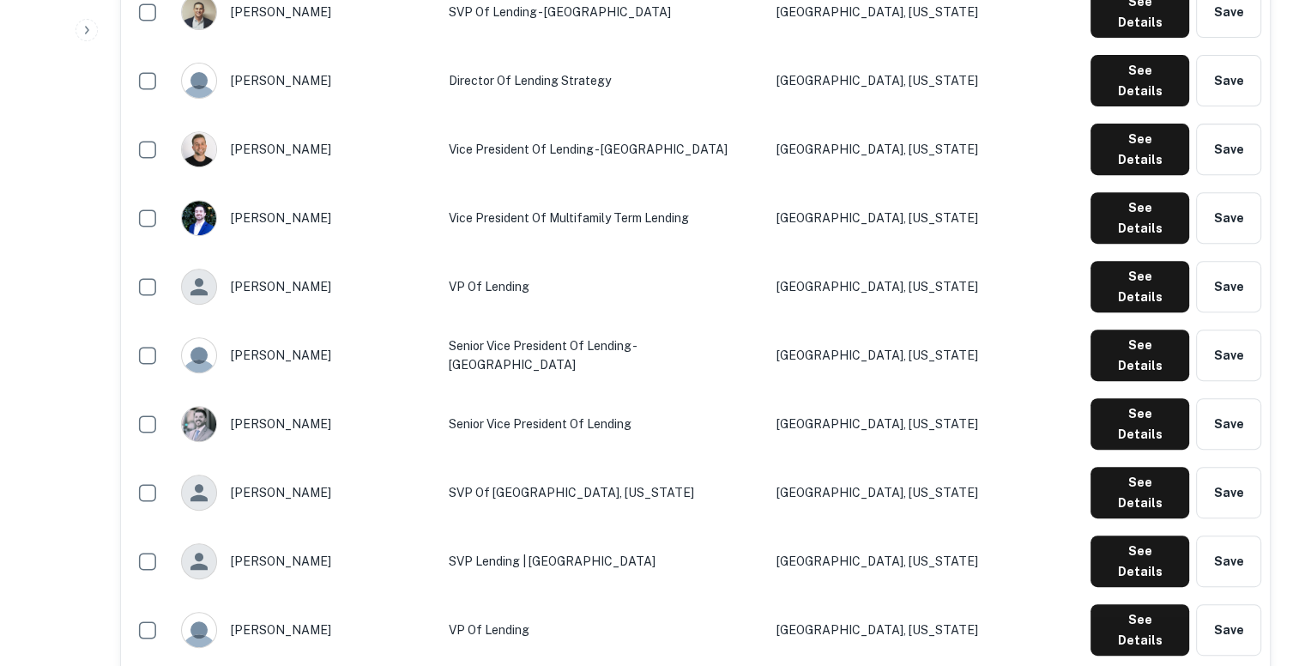
scroll to position [721, 0]
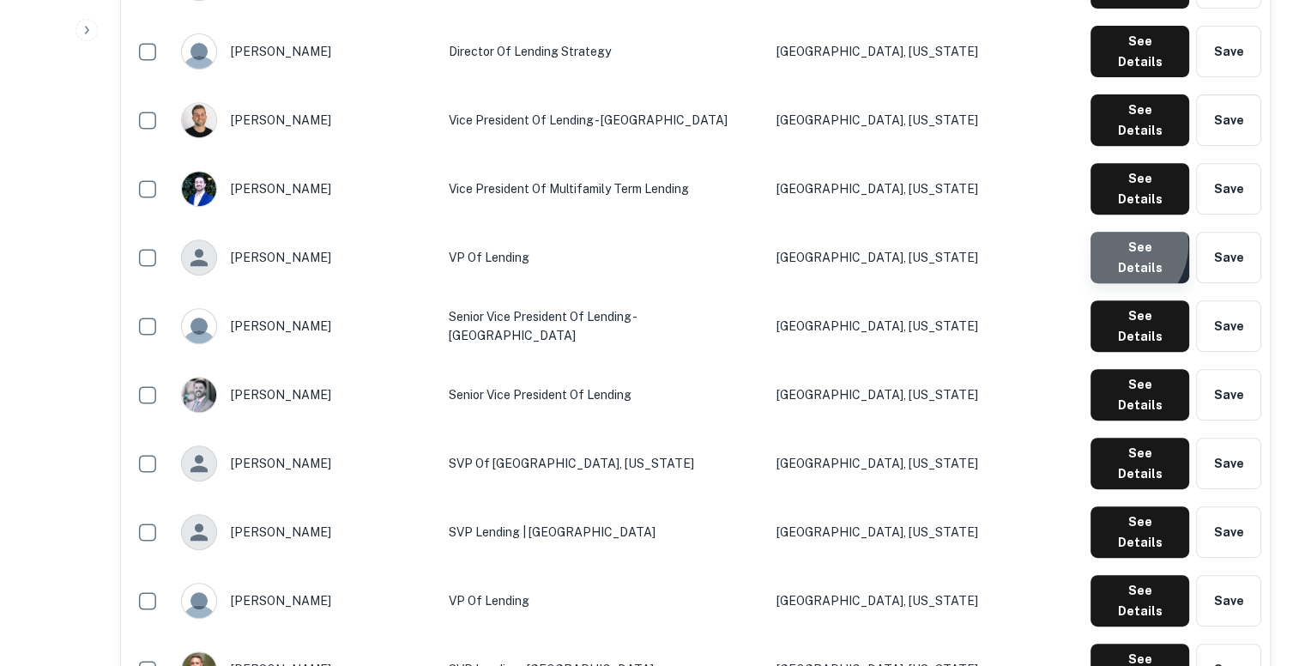
click at [1119, 232] on button "See Details" at bounding box center [1140, 257] width 99 height 51
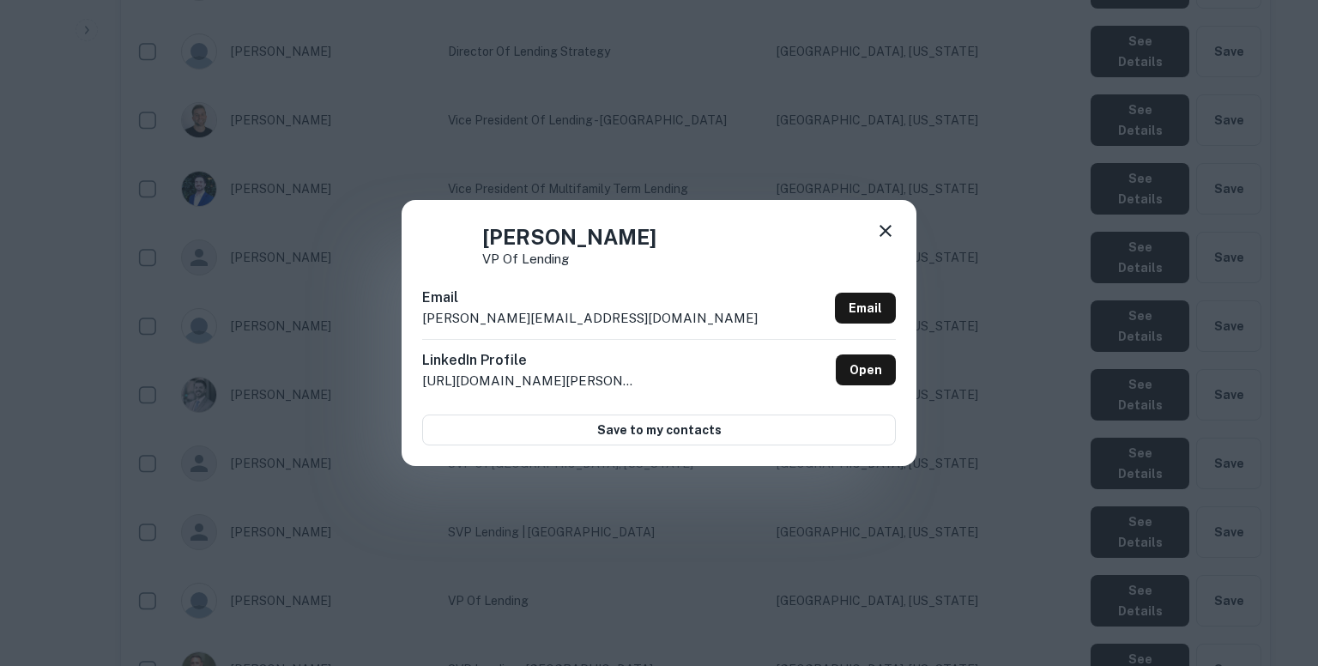
click at [587, 320] on p "connor@renovofinancial.com" at bounding box center [590, 318] width 336 height 21
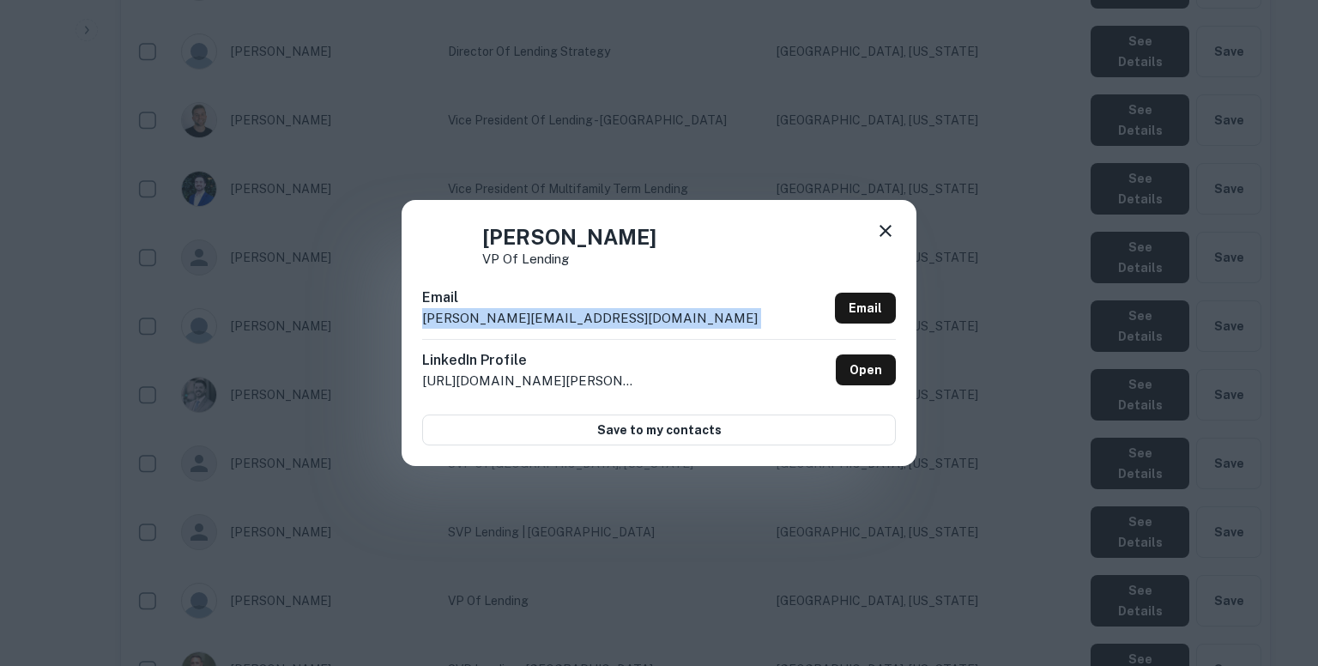
click at [587, 320] on p "connor@renovofinancial.com" at bounding box center [590, 318] width 336 height 21
click at [886, 232] on icon at bounding box center [886, 231] width 12 height 12
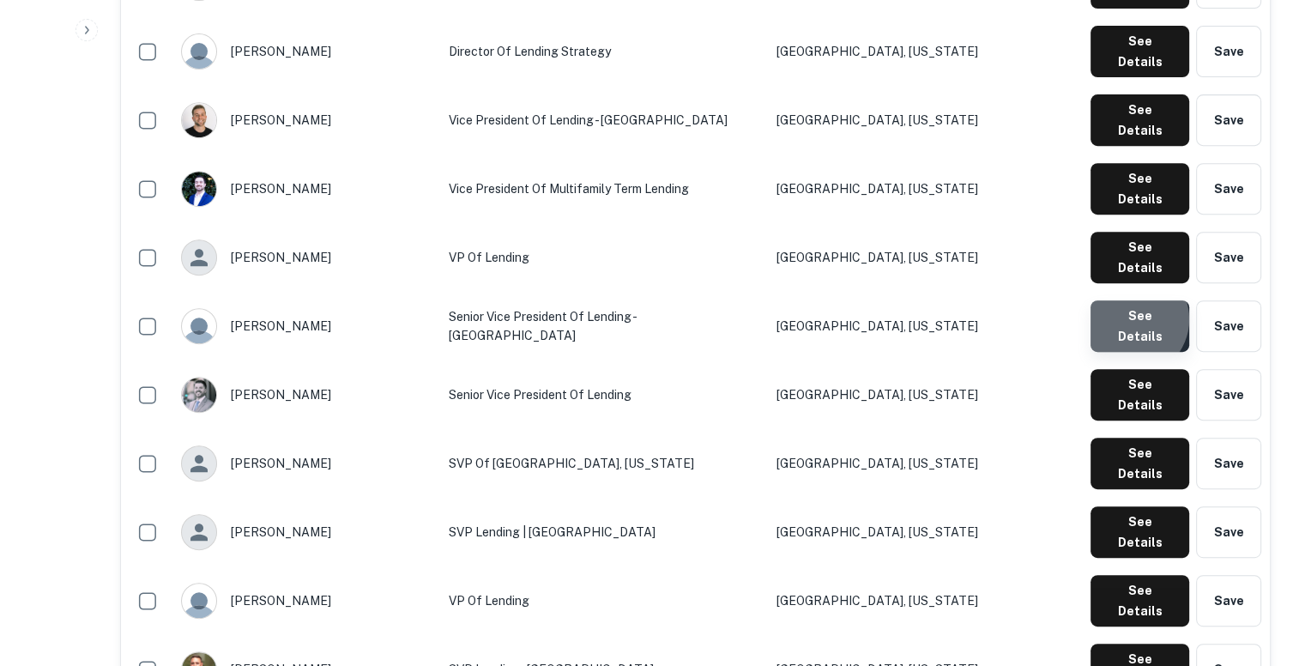
click at [1134, 300] on button "See Details" at bounding box center [1140, 325] width 99 height 51
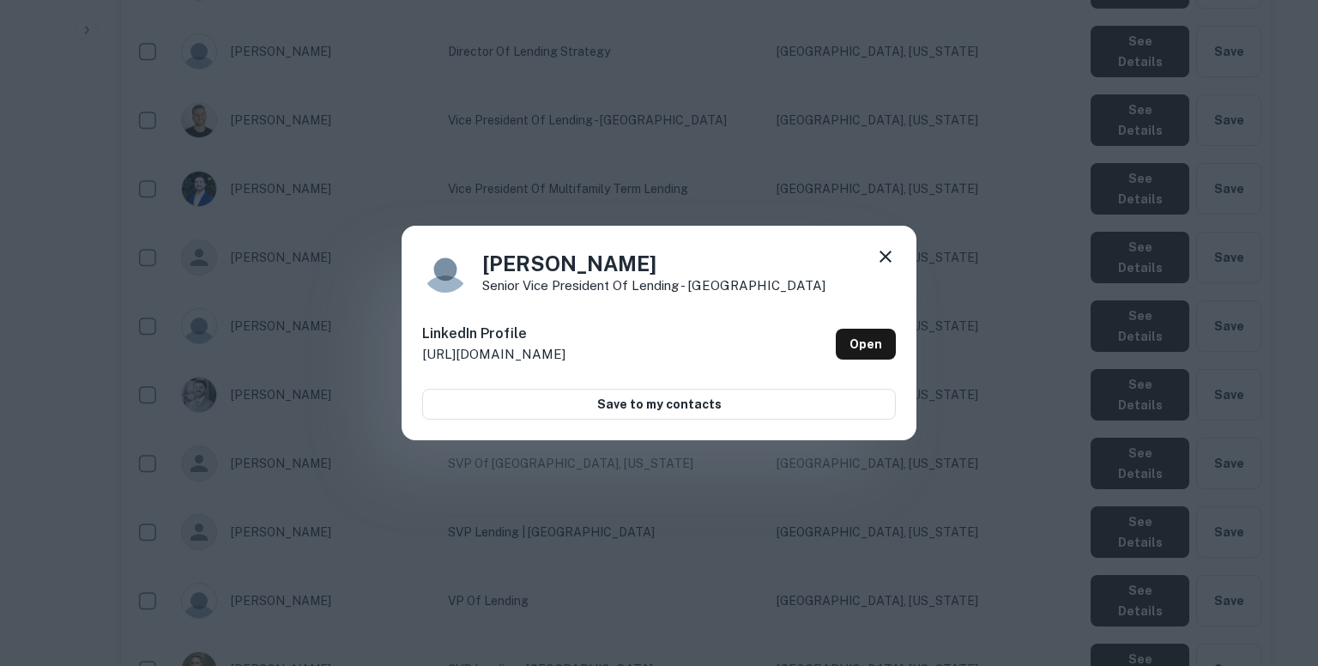
click at [757, 180] on div "Drew Agar Senior Vice President of Lending - Orange County LinkedIn Profile htt…" at bounding box center [659, 333] width 1318 height 666
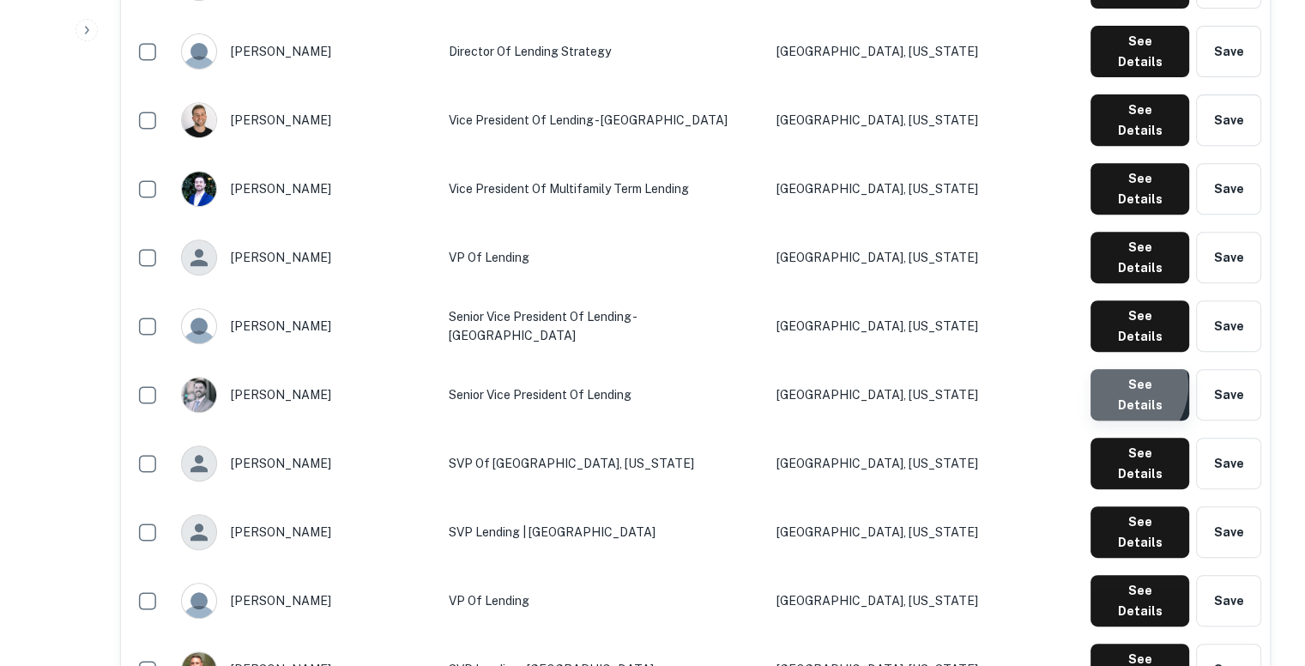
click at [1121, 369] on button "See Details" at bounding box center [1140, 394] width 99 height 51
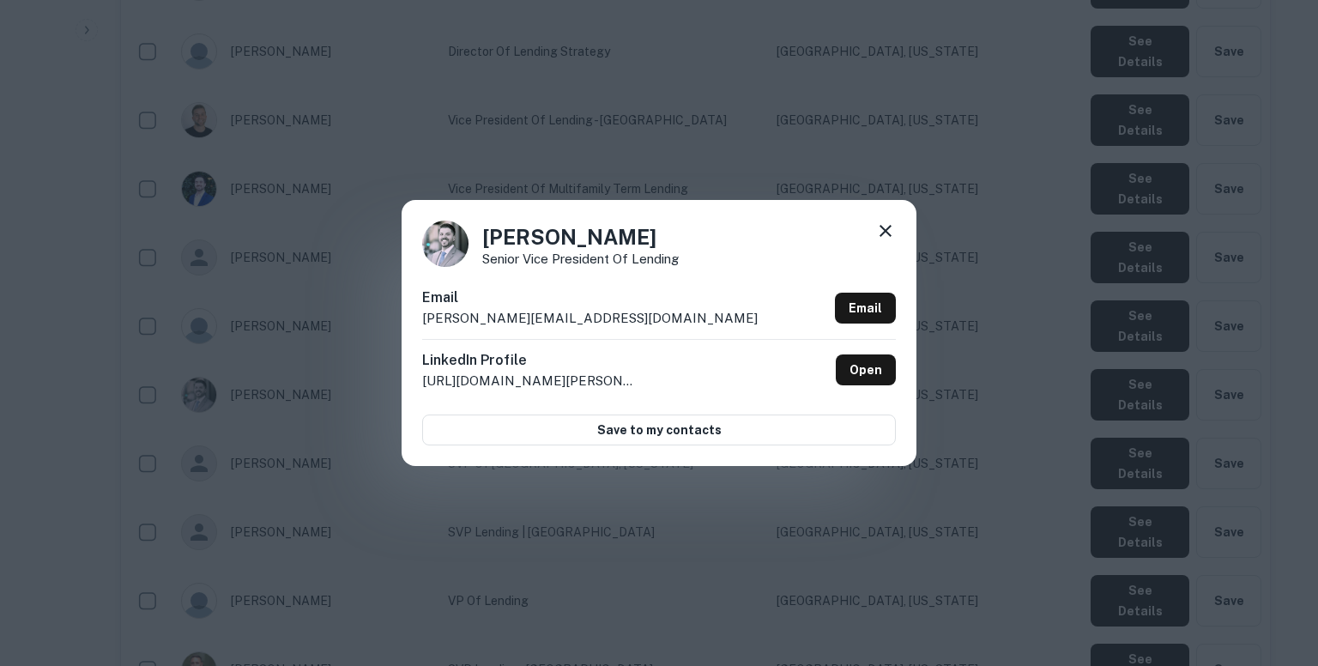
click at [568, 317] on p "felix@renovofinancial.com" at bounding box center [590, 318] width 336 height 21
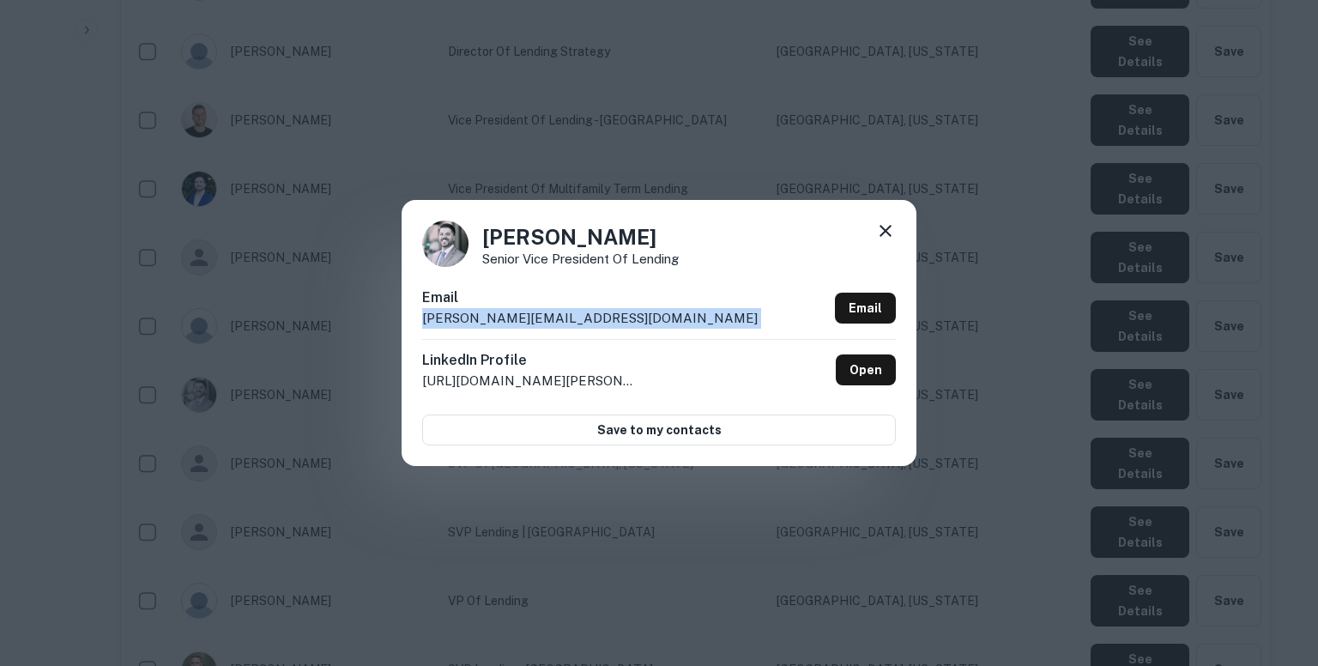
click at [568, 317] on p "felix@renovofinancial.com" at bounding box center [590, 318] width 336 height 21
click at [886, 229] on icon at bounding box center [885, 231] width 21 height 21
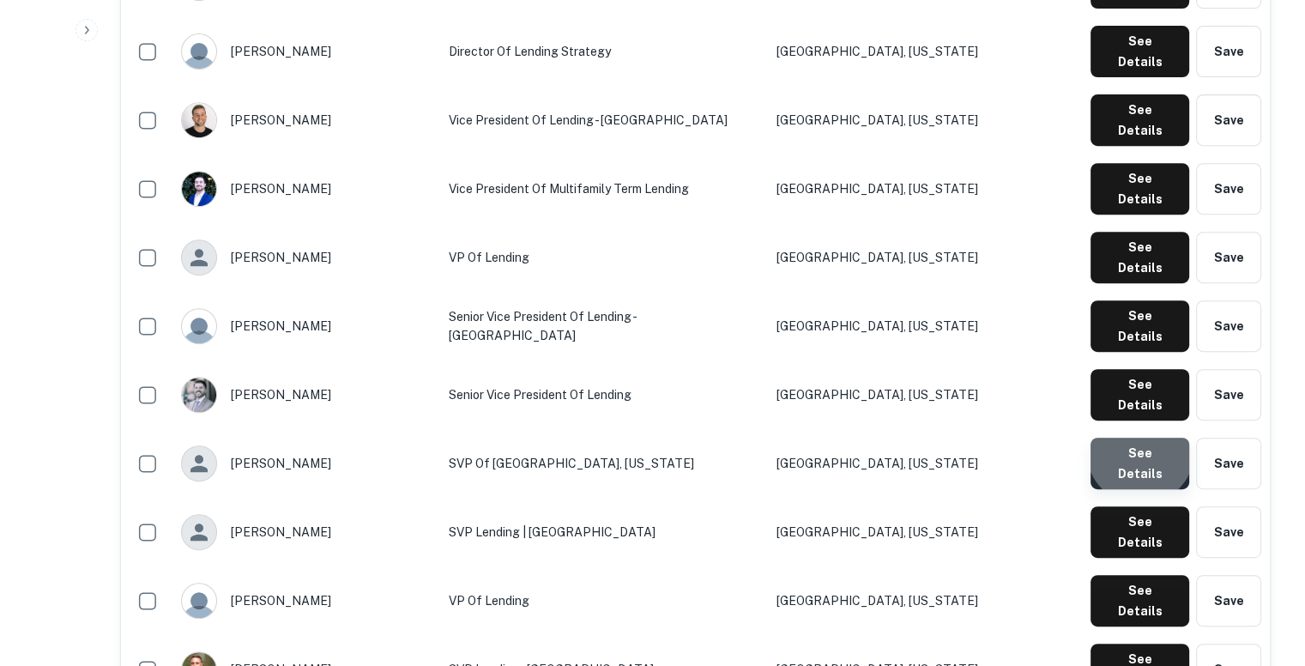
click at [1145, 438] on button "See Details" at bounding box center [1140, 463] width 99 height 51
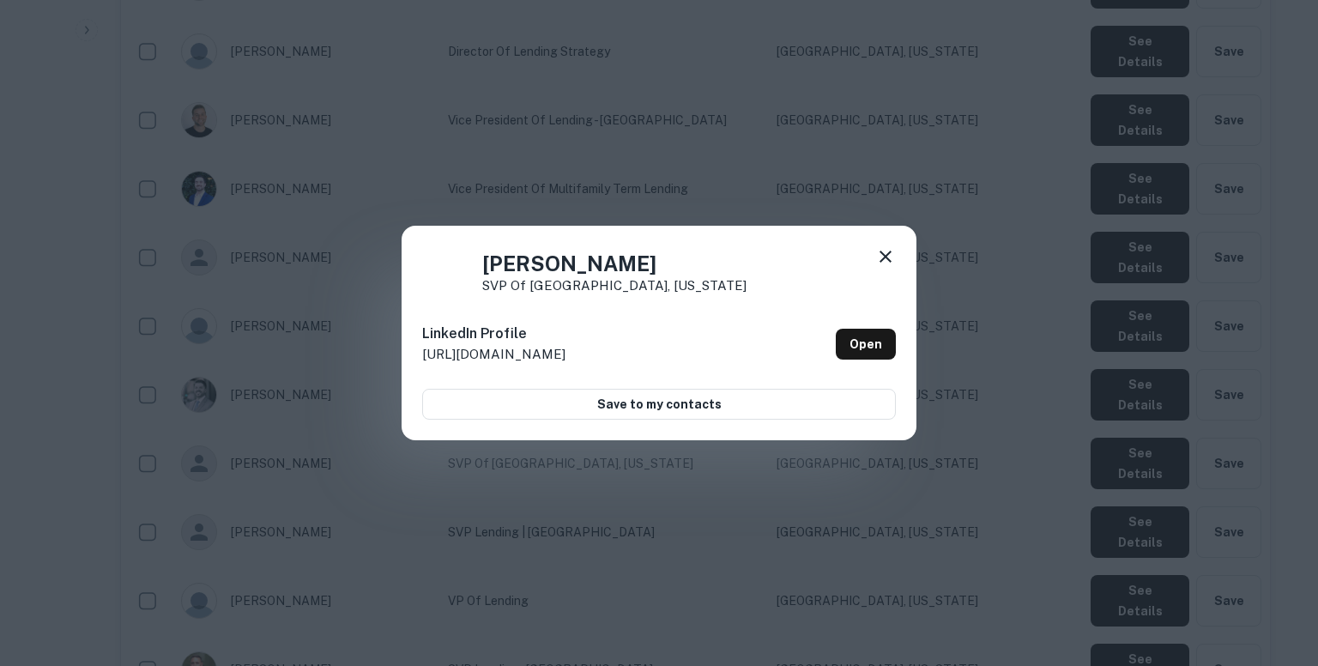
click at [741, 129] on div "Hattie Johnson SVP of Lending, Minnesota LinkedIn Profile http://www.linkedin.c…" at bounding box center [659, 333] width 1318 height 666
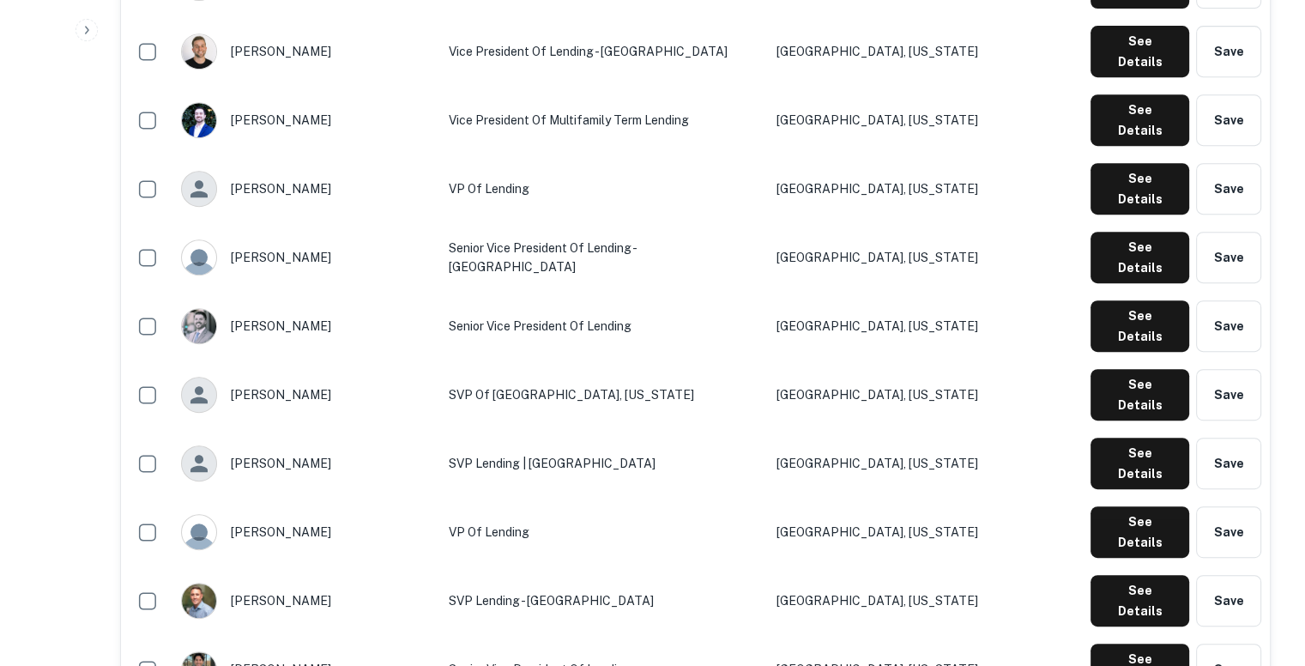
scroll to position [808, 0]
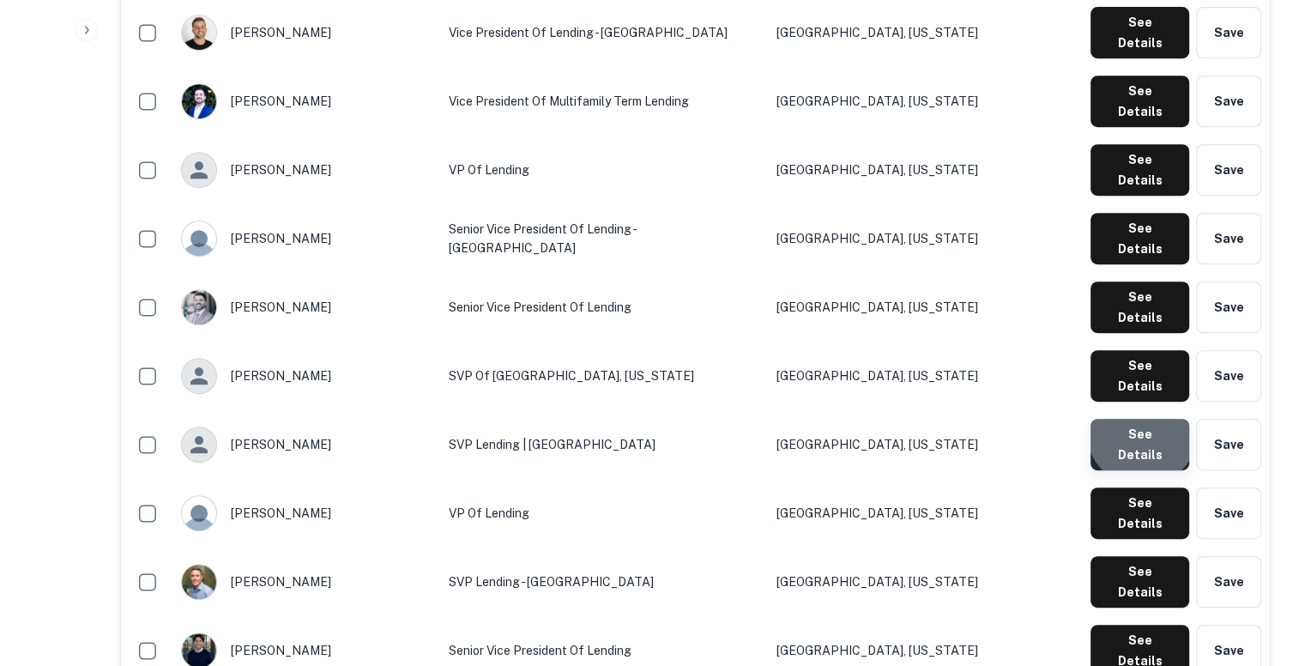
click at [1147, 419] on button "See Details" at bounding box center [1140, 444] width 99 height 51
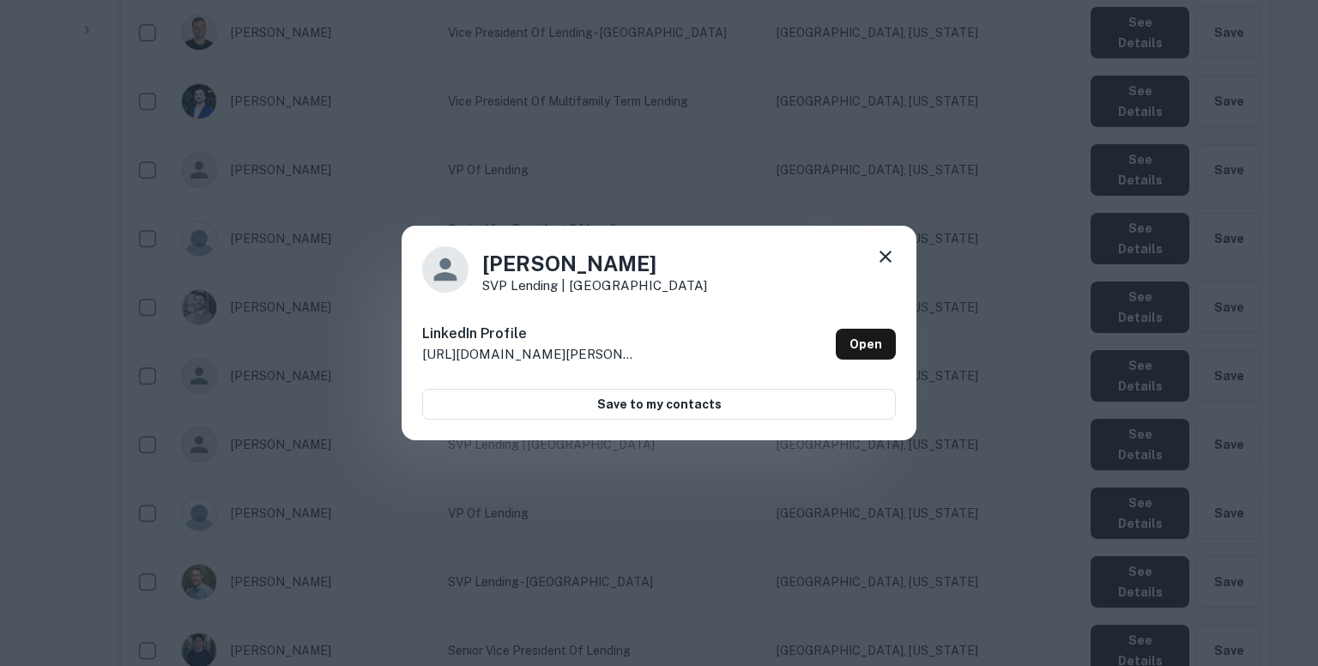
click at [958, 166] on div "Ian Durham SVP Lending | Greater Los Angeles LinkedIn Profile http://www.linked…" at bounding box center [659, 333] width 1318 height 666
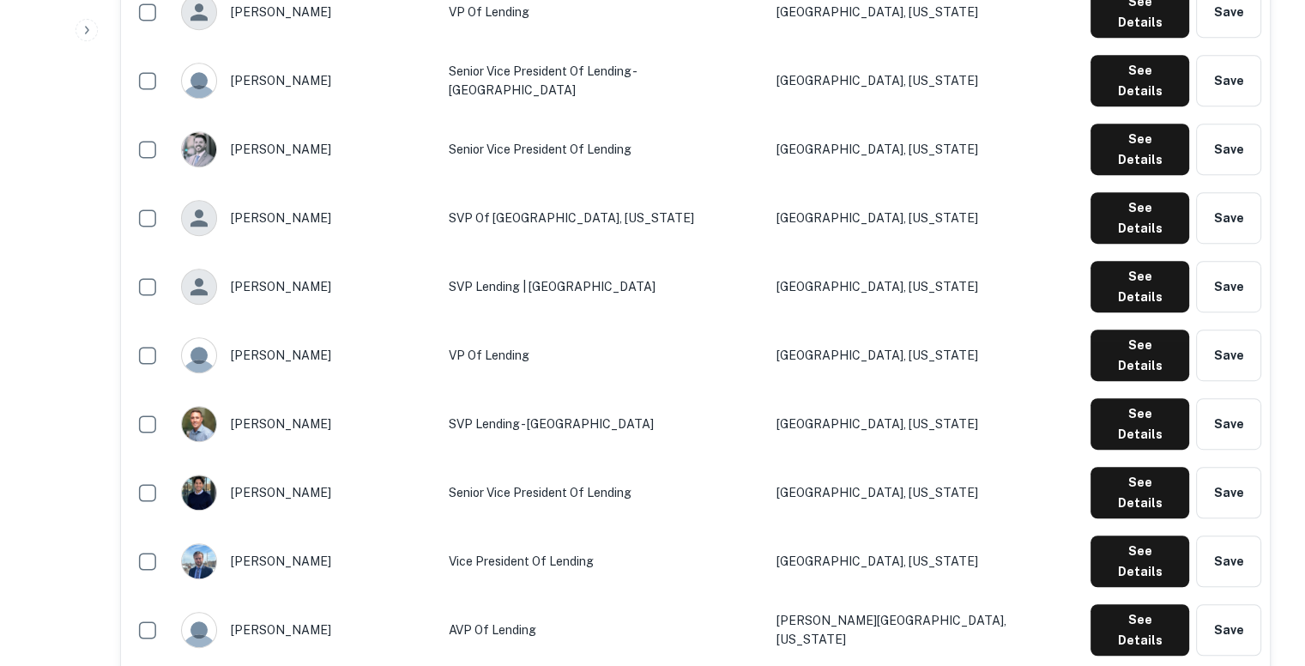
scroll to position [973, 0]
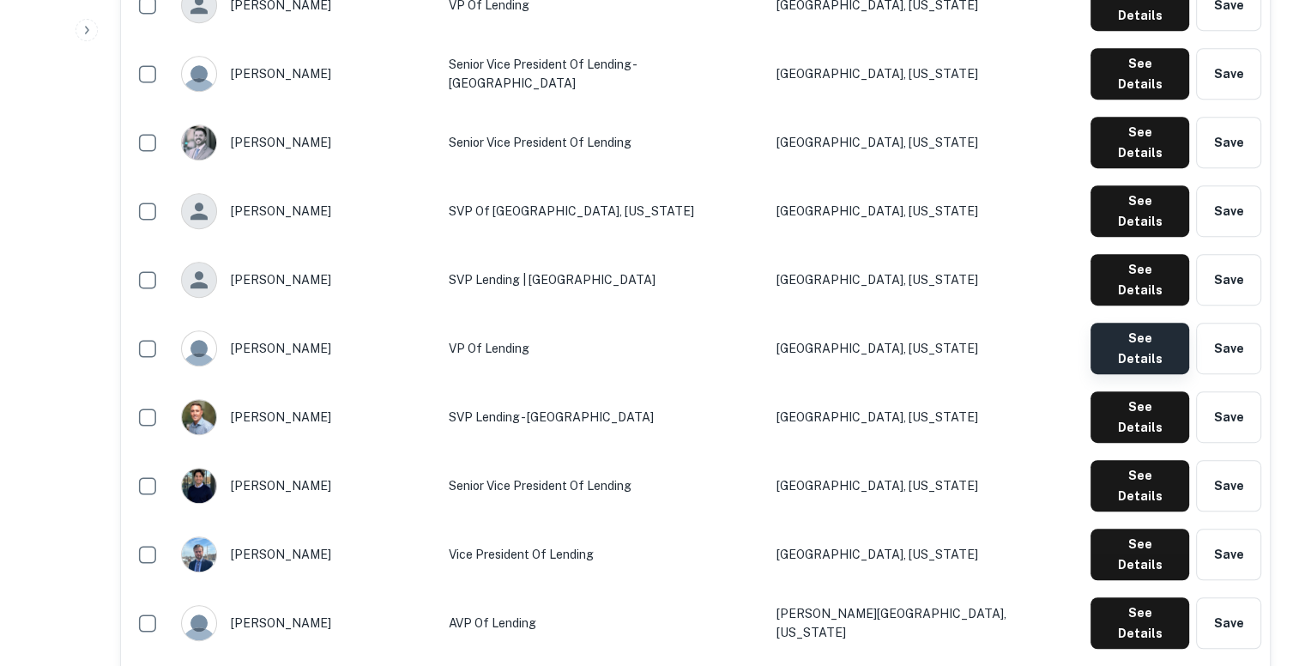
click at [1145, 323] on button "See Details" at bounding box center [1140, 348] width 99 height 51
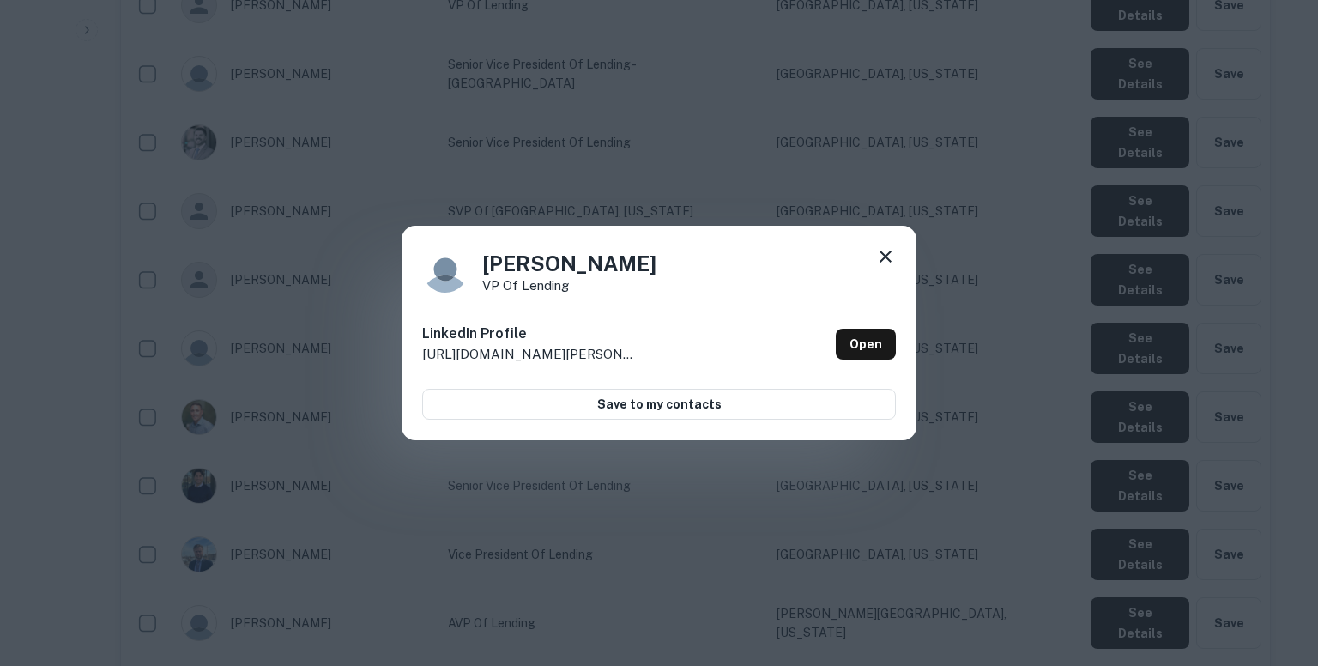
click at [867, 163] on div "Jacob Barnes VP of Lending LinkedIn Profile http://www.linkedin.com/in/jacob-ba…" at bounding box center [659, 333] width 1318 height 666
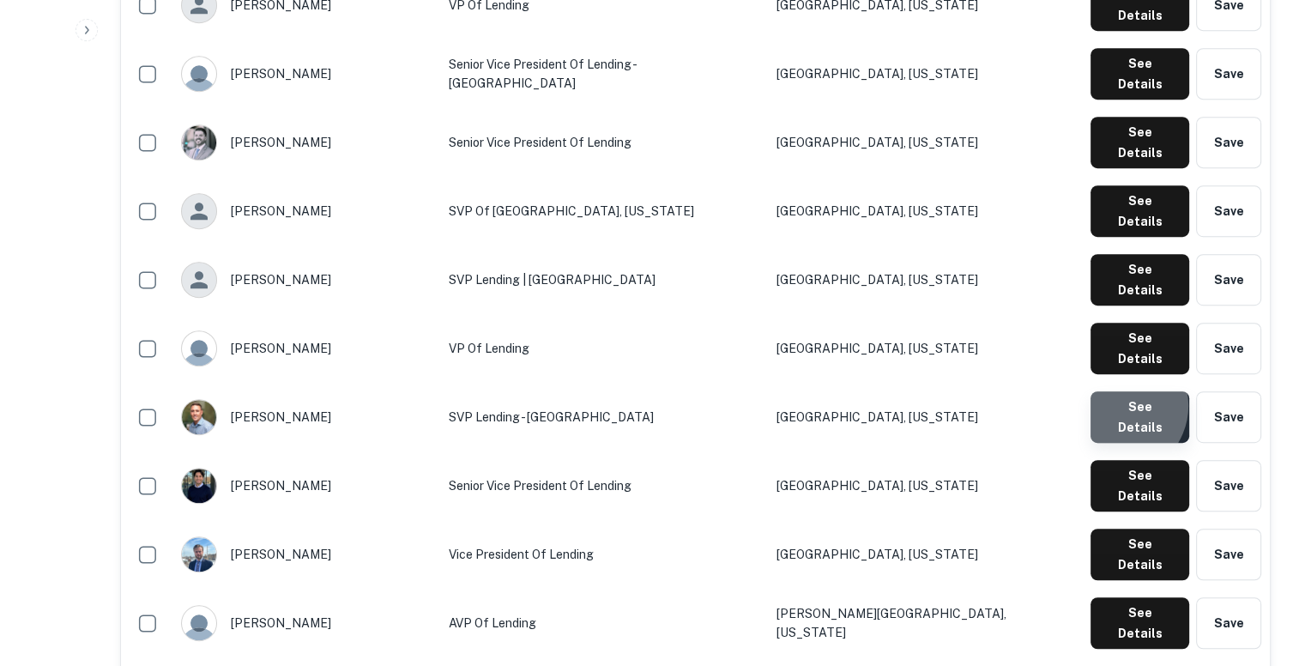
click at [1120, 391] on button "See Details" at bounding box center [1140, 416] width 99 height 51
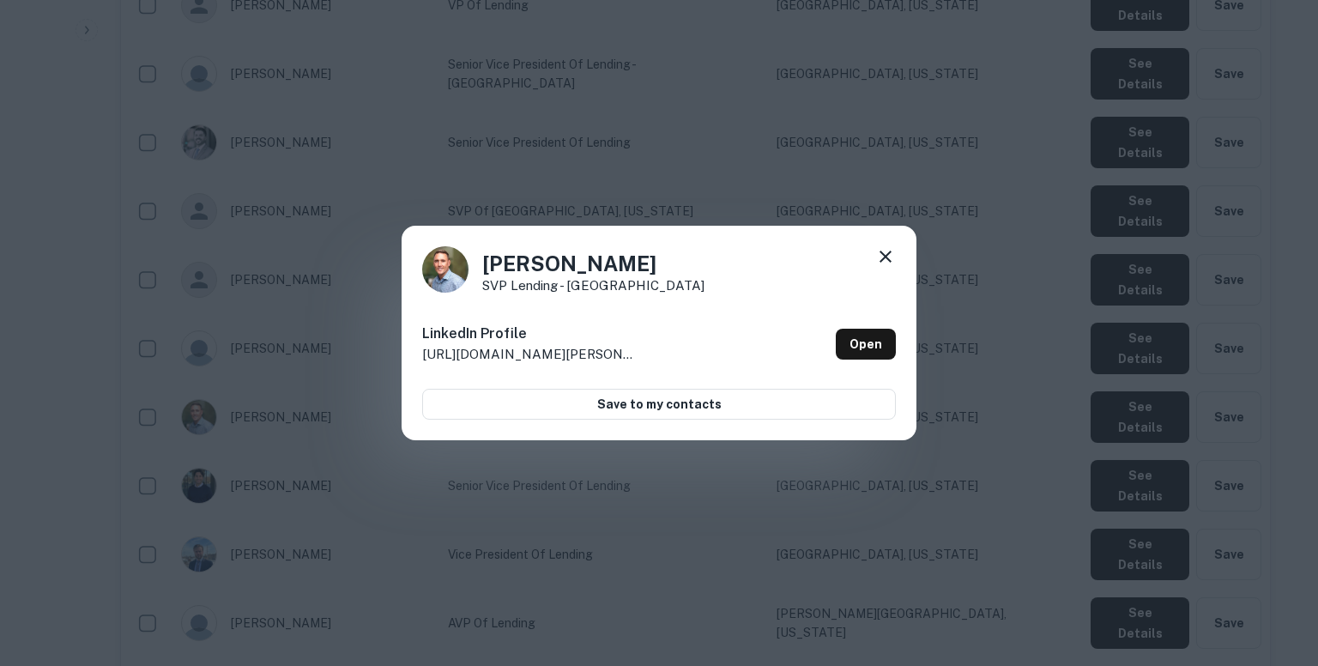
click at [968, 184] on div "Jason Denoncourt SVP Lending - Boston LinkedIn Profile http://www.linkedin.com/…" at bounding box center [659, 333] width 1318 height 666
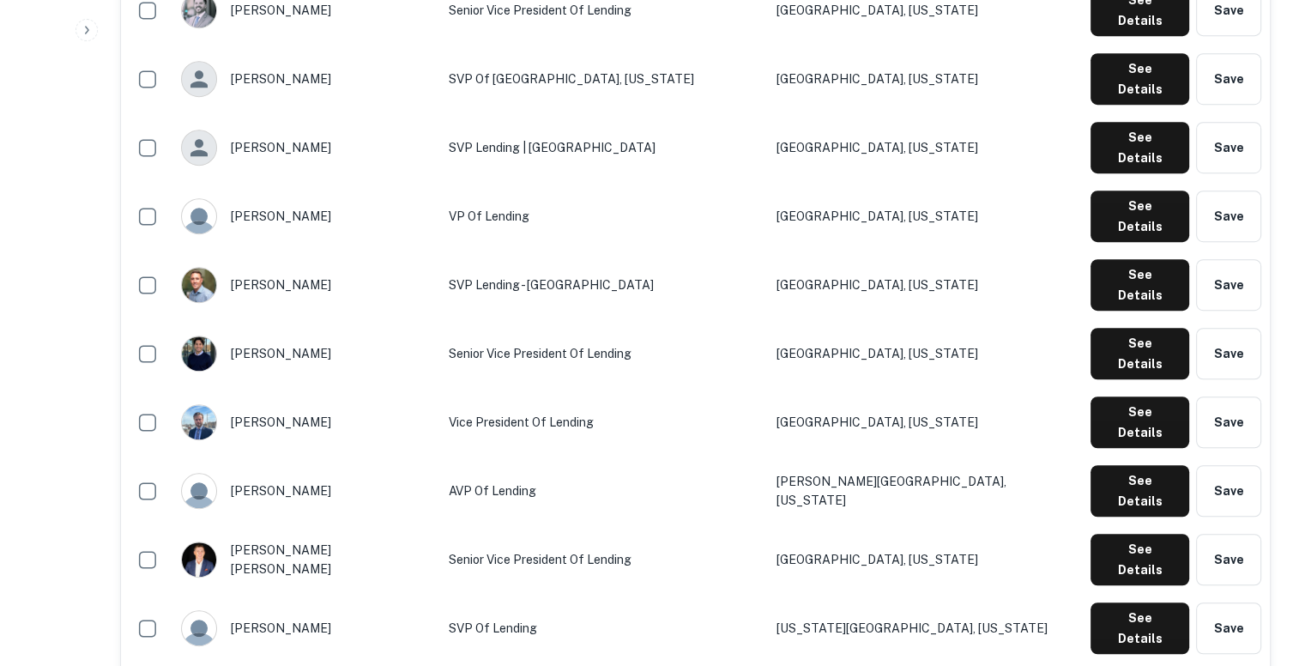
scroll to position [1108, 0]
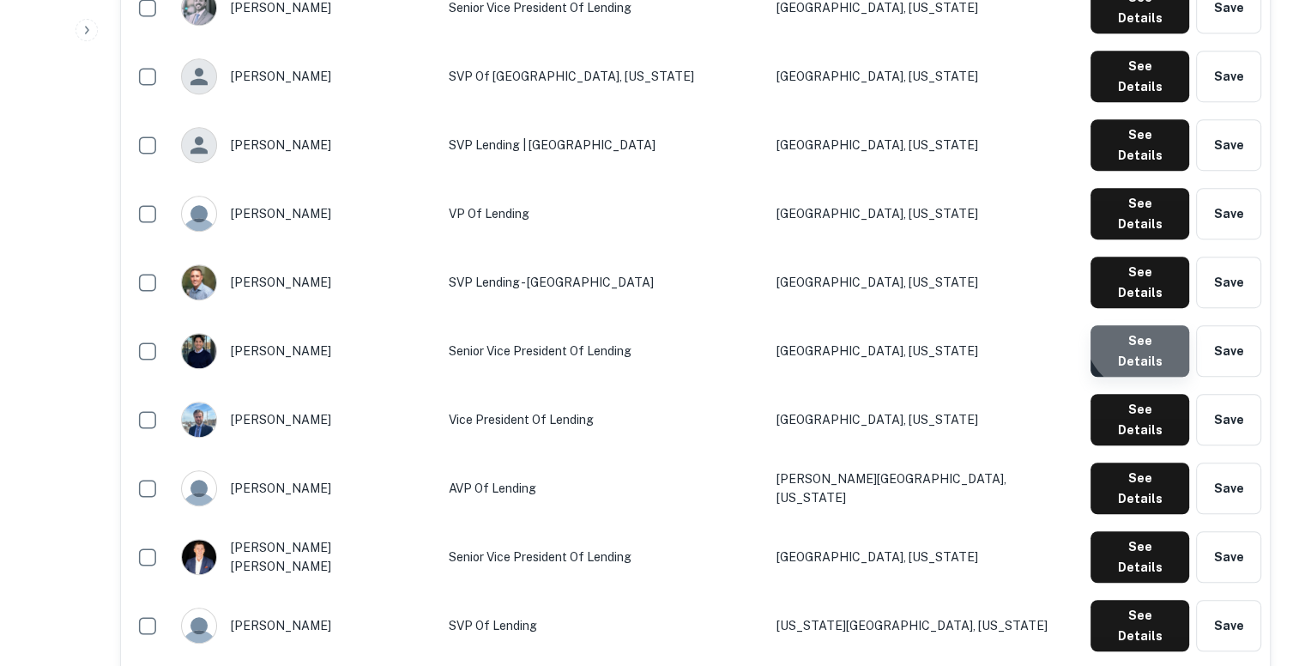
click at [1153, 325] on button "See Details" at bounding box center [1140, 350] width 99 height 51
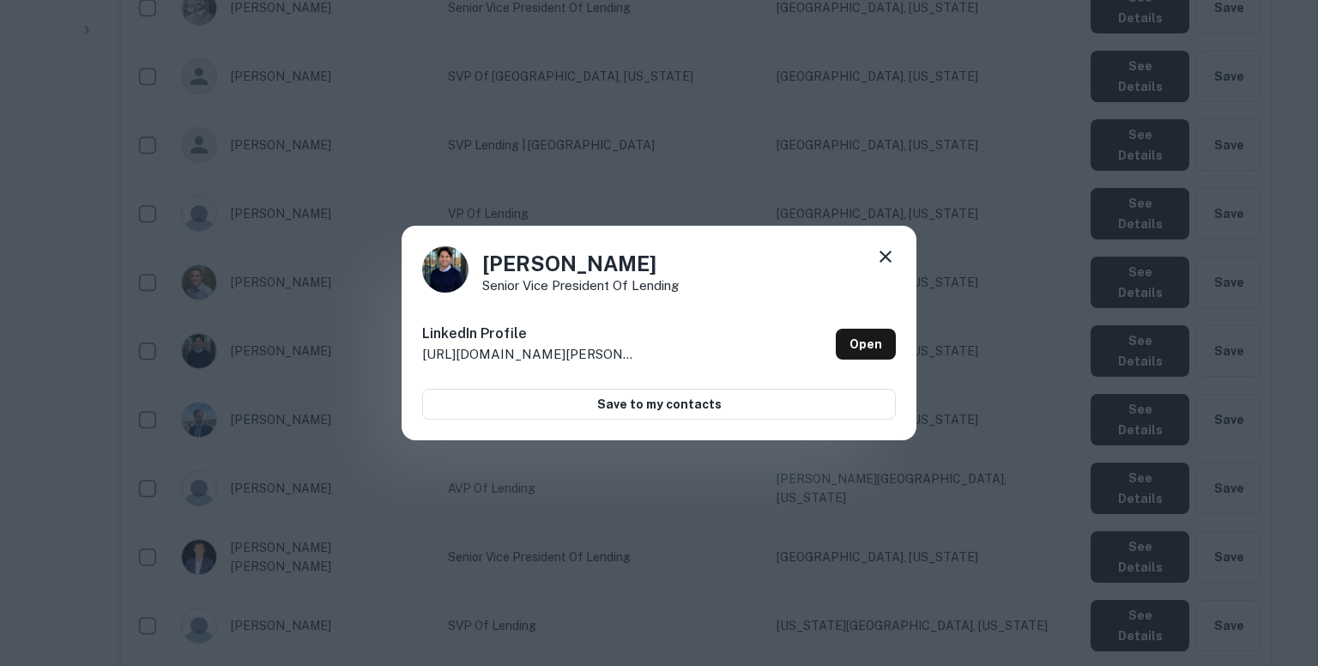
click at [1048, 148] on div "Jesse Perez Senior Vice President of Lending LinkedIn Profile http://www.linked…" at bounding box center [659, 333] width 1318 height 666
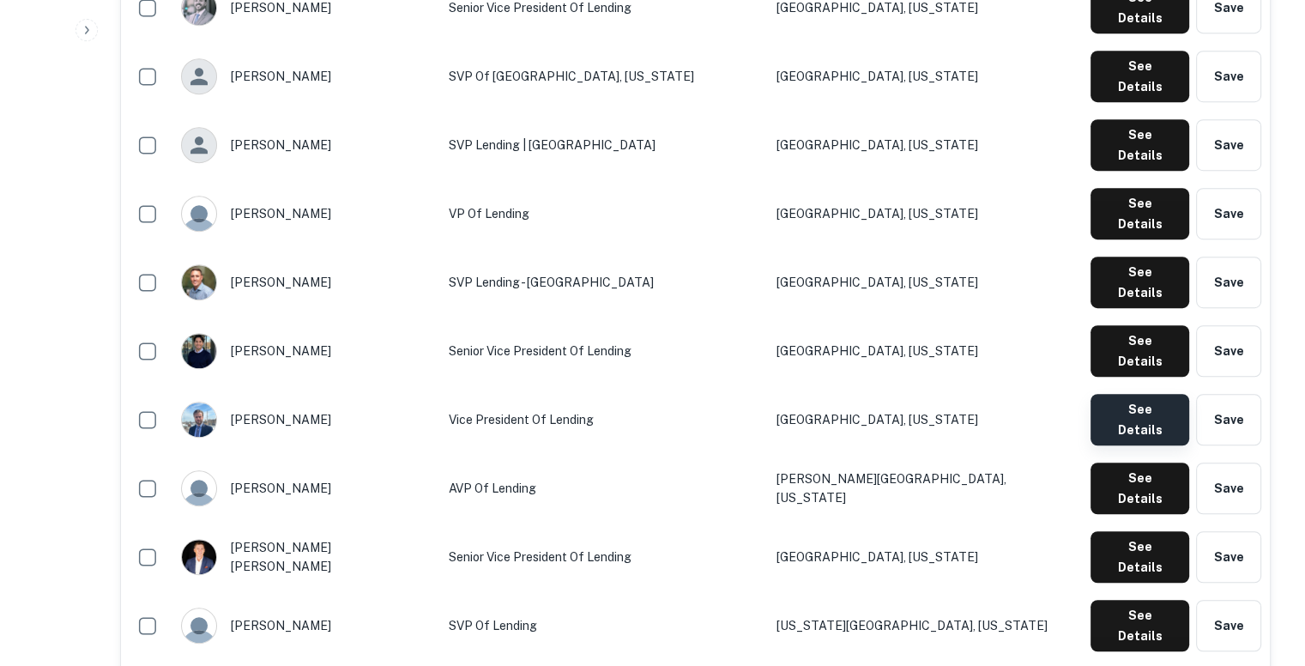
click at [1138, 394] on button "See Details" at bounding box center [1140, 419] width 99 height 51
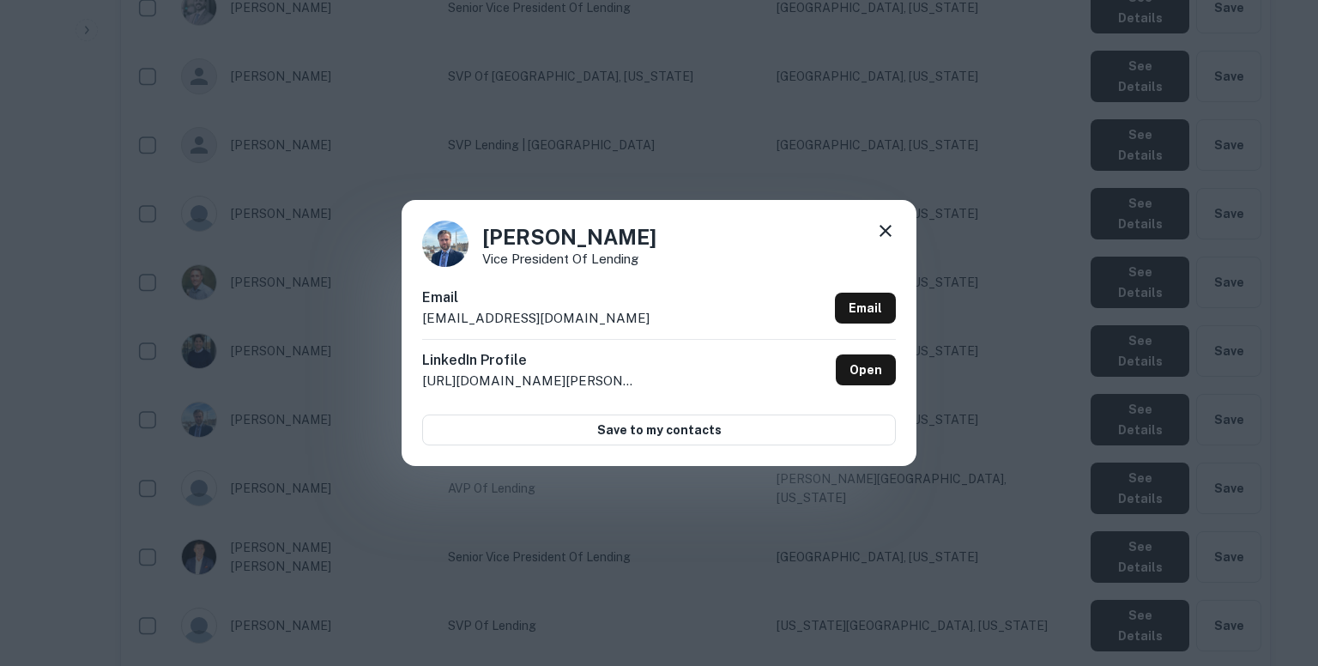
click at [535, 314] on p "jphelan@renovofinancial.com" at bounding box center [535, 318] width 227 height 21
click at [844, 149] on div "John Phelan Vice President of Lending Email jphelan@renovofinancial.com Email L…" at bounding box center [659, 333] width 1318 height 666
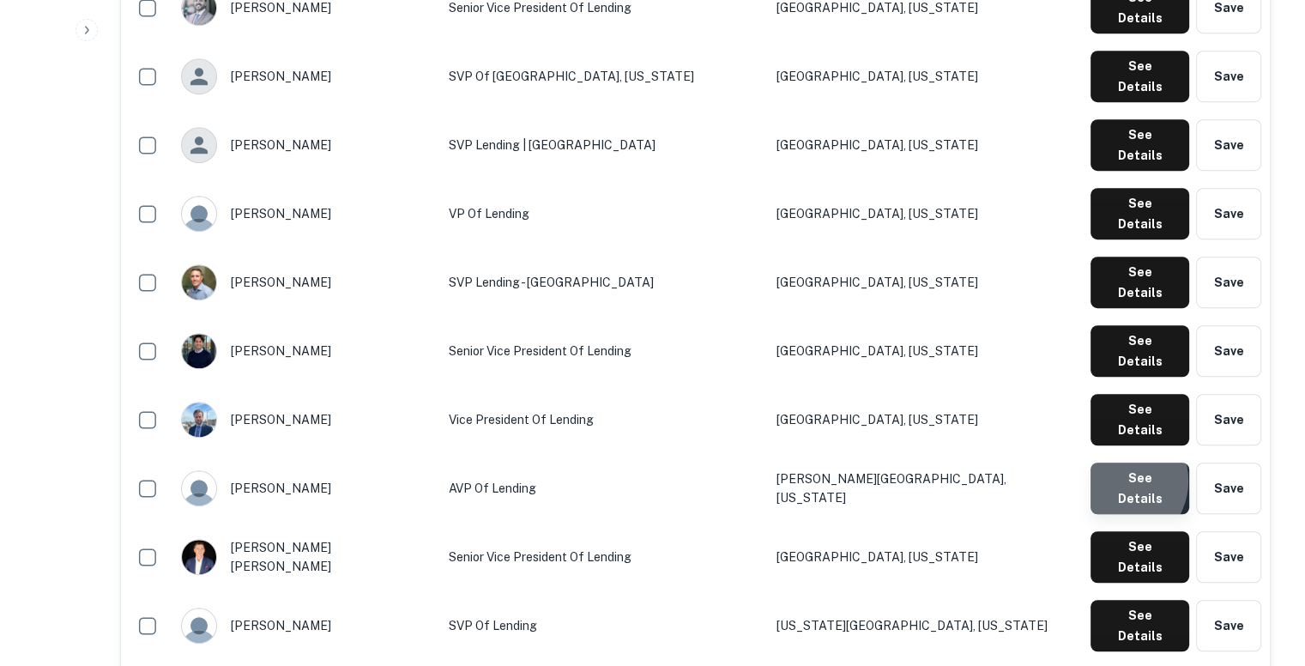
click at [1120, 463] on button "See Details" at bounding box center [1140, 488] width 99 height 51
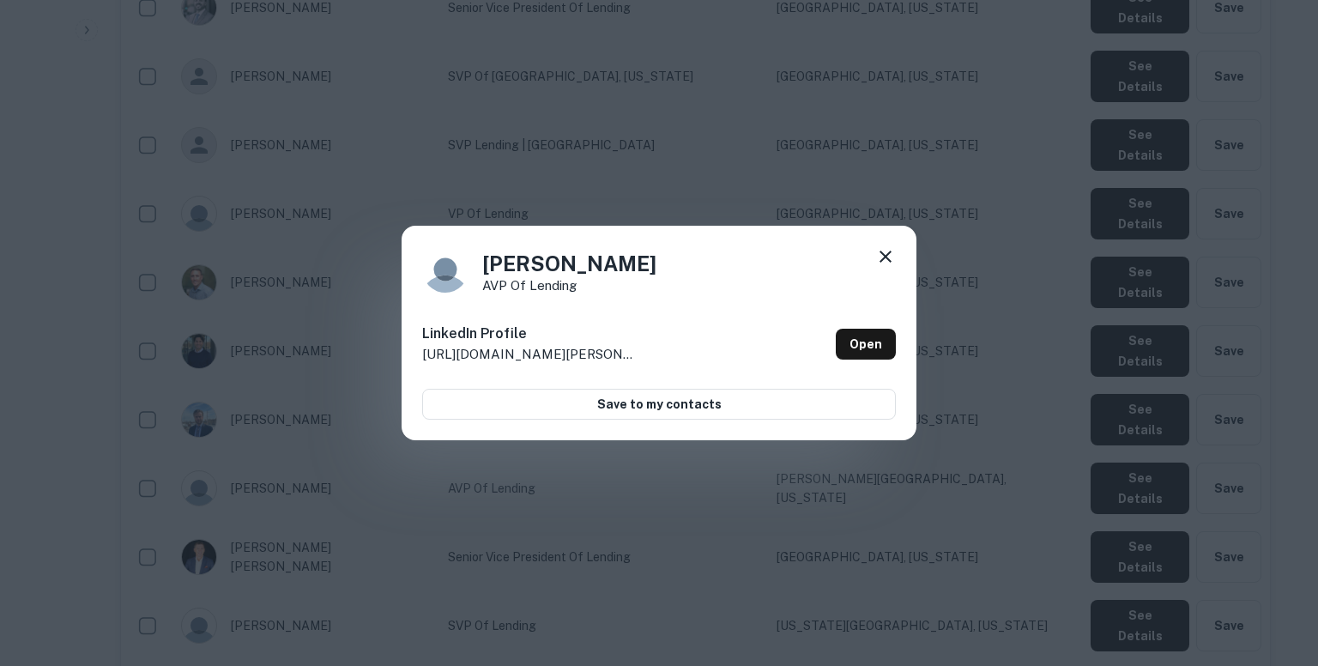
click at [881, 249] on icon at bounding box center [885, 256] width 21 height 21
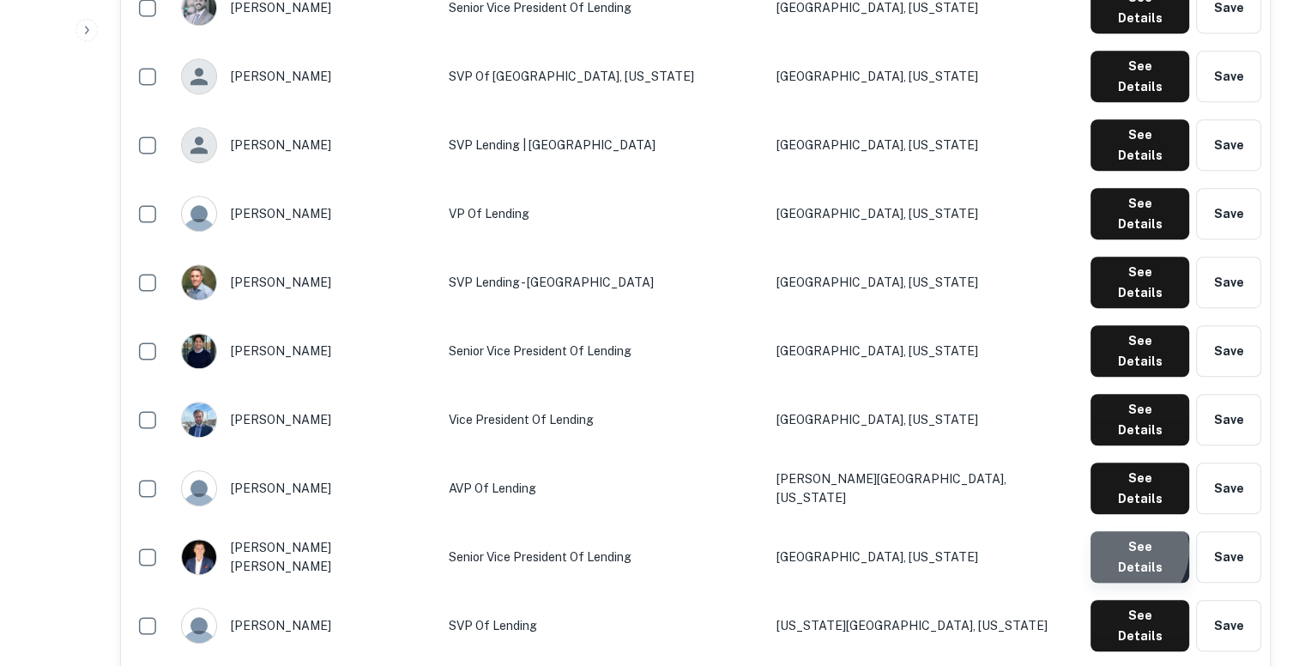
click at [1126, 531] on button "See Details" at bounding box center [1140, 556] width 99 height 51
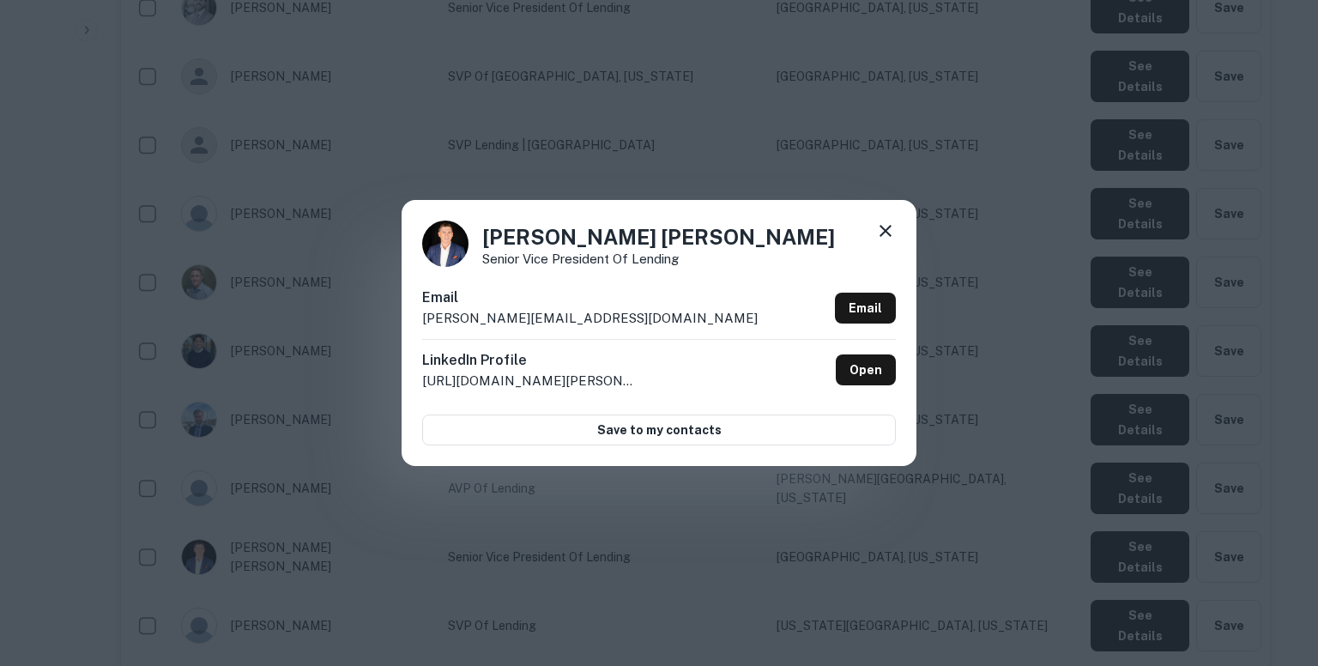
click at [554, 313] on p "langford@renovofinancial.com" at bounding box center [590, 318] width 336 height 21
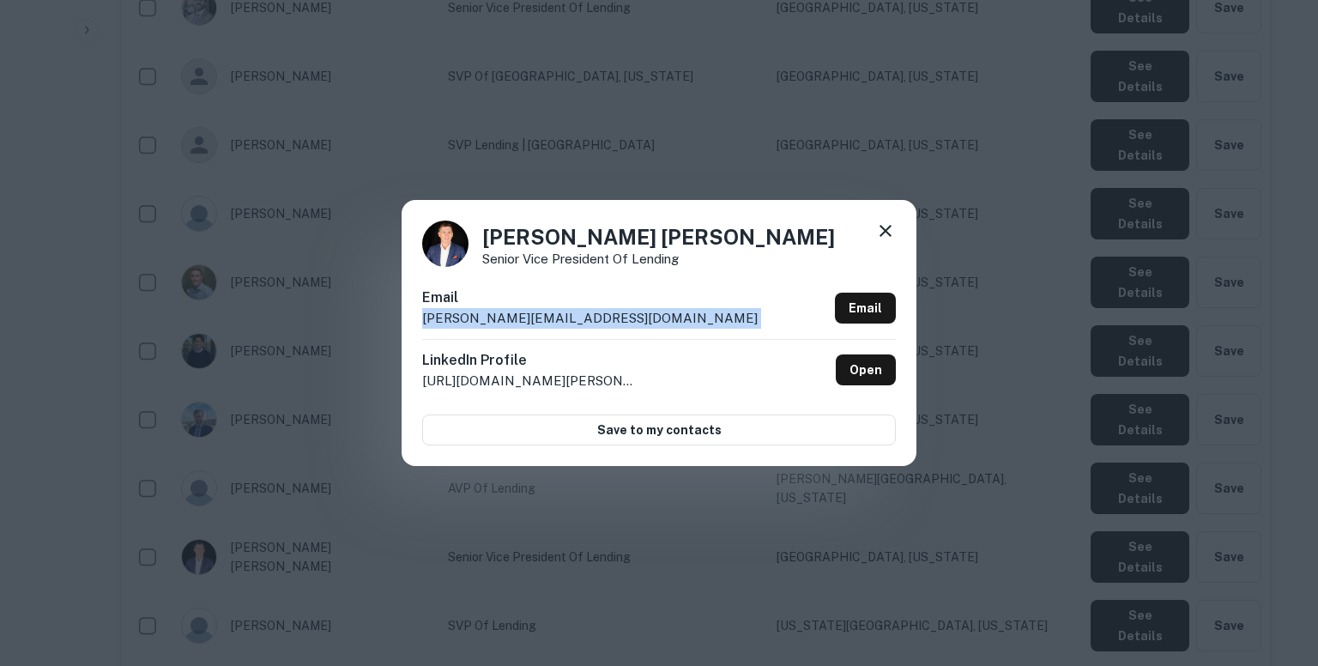
click at [554, 313] on p "langford@renovofinancial.com" at bounding box center [590, 318] width 336 height 21
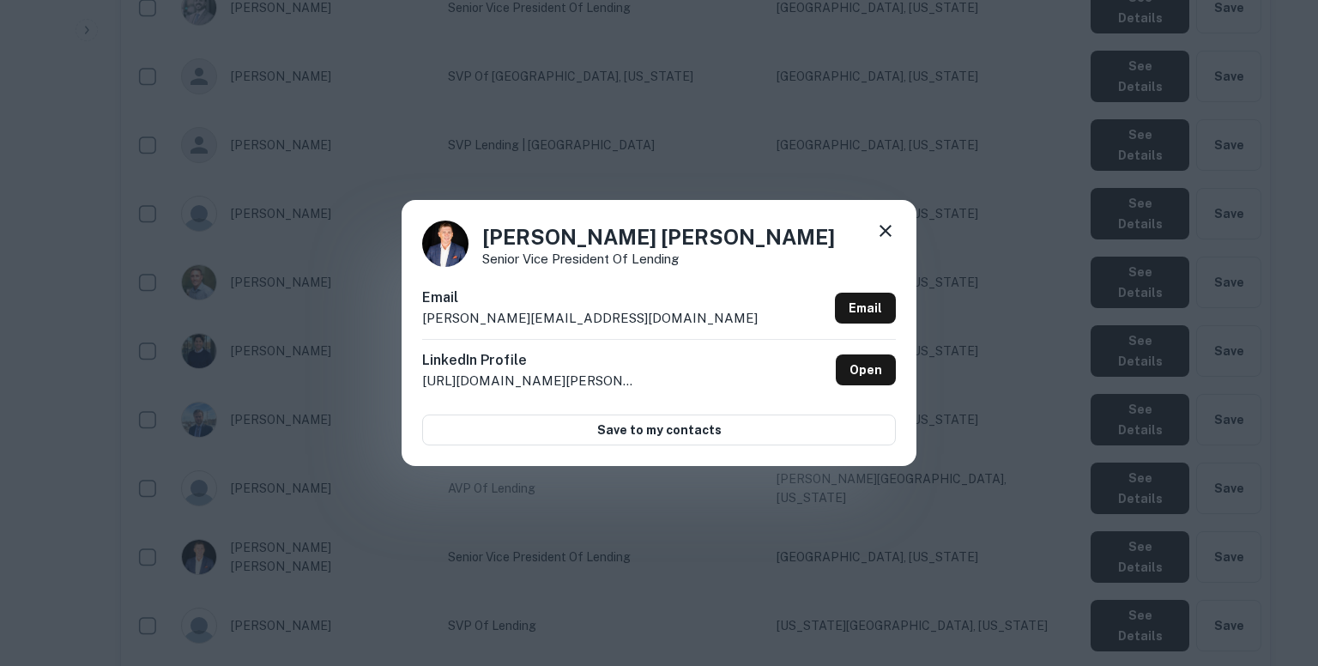
click at [971, 215] on div "Langford Covington Senior Vice President of Lending Email langford@renovofinanc…" at bounding box center [659, 333] width 1318 height 666
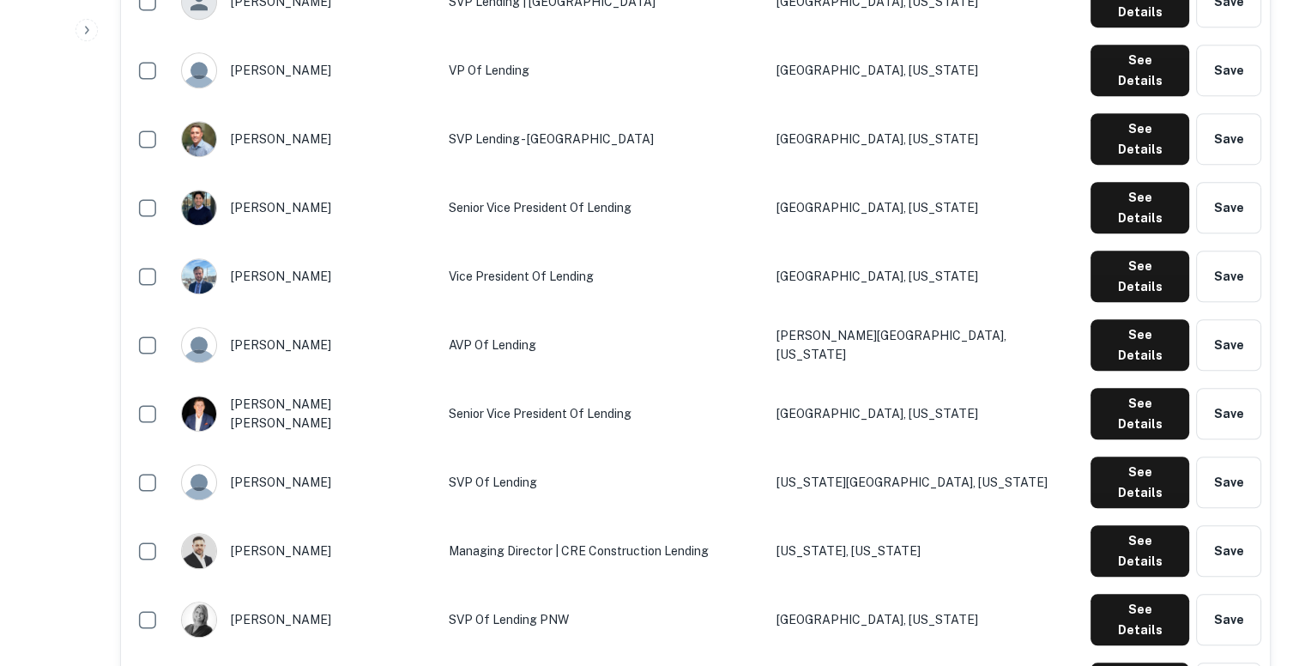
scroll to position [1252, 0]
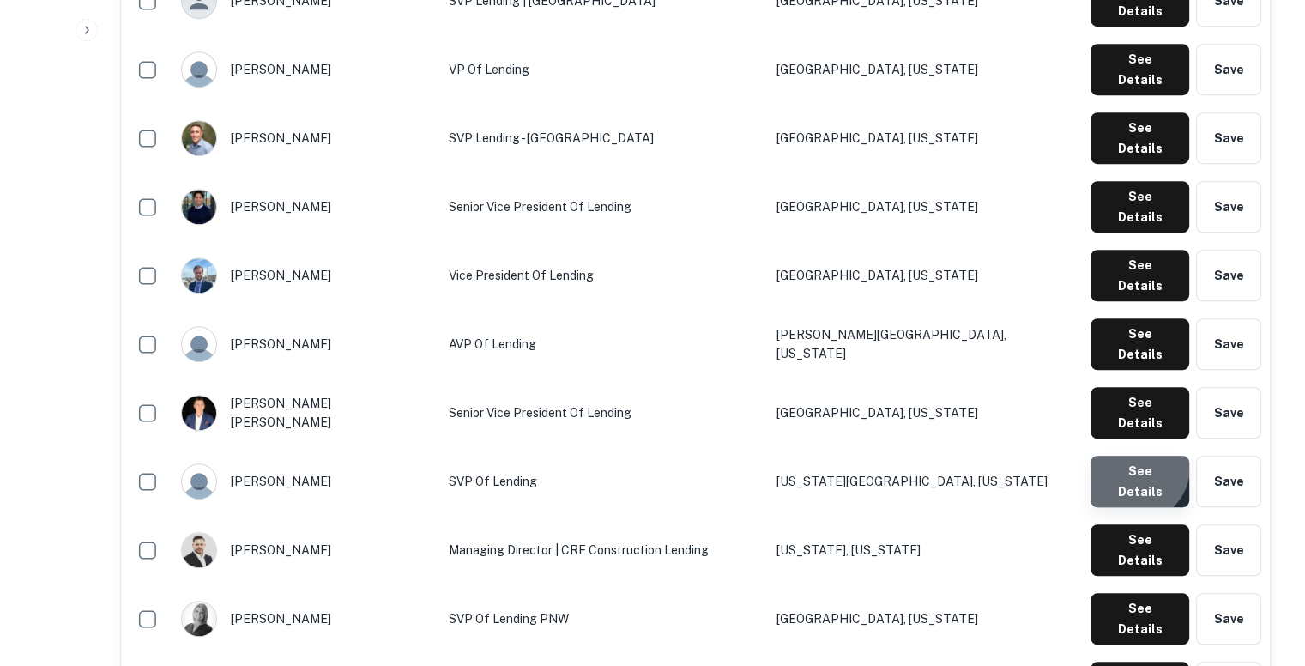
click at [1137, 456] on button "See Details" at bounding box center [1140, 481] width 99 height 51
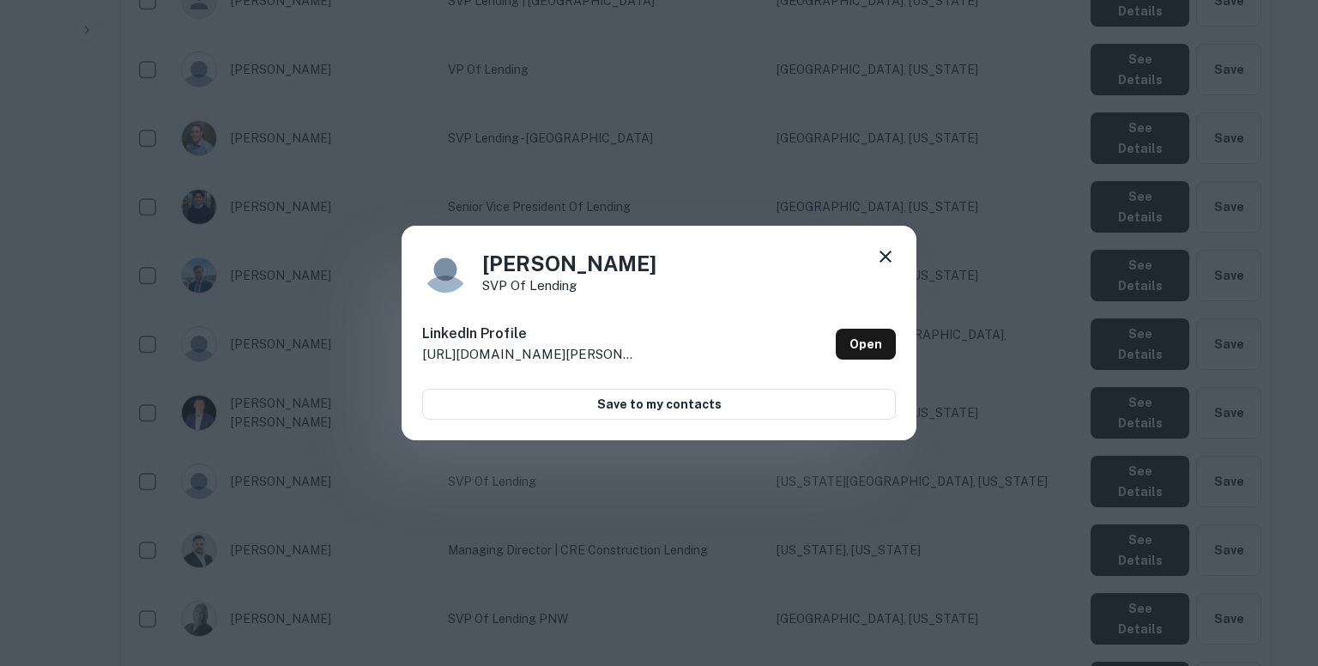
click at [905, 151] on div "Lindsey Helgoe SVP of Lending LinkedIn Profile http://www.linkedin.com/in/linds…" at bounding box center [659, 333] width 1318 height 666
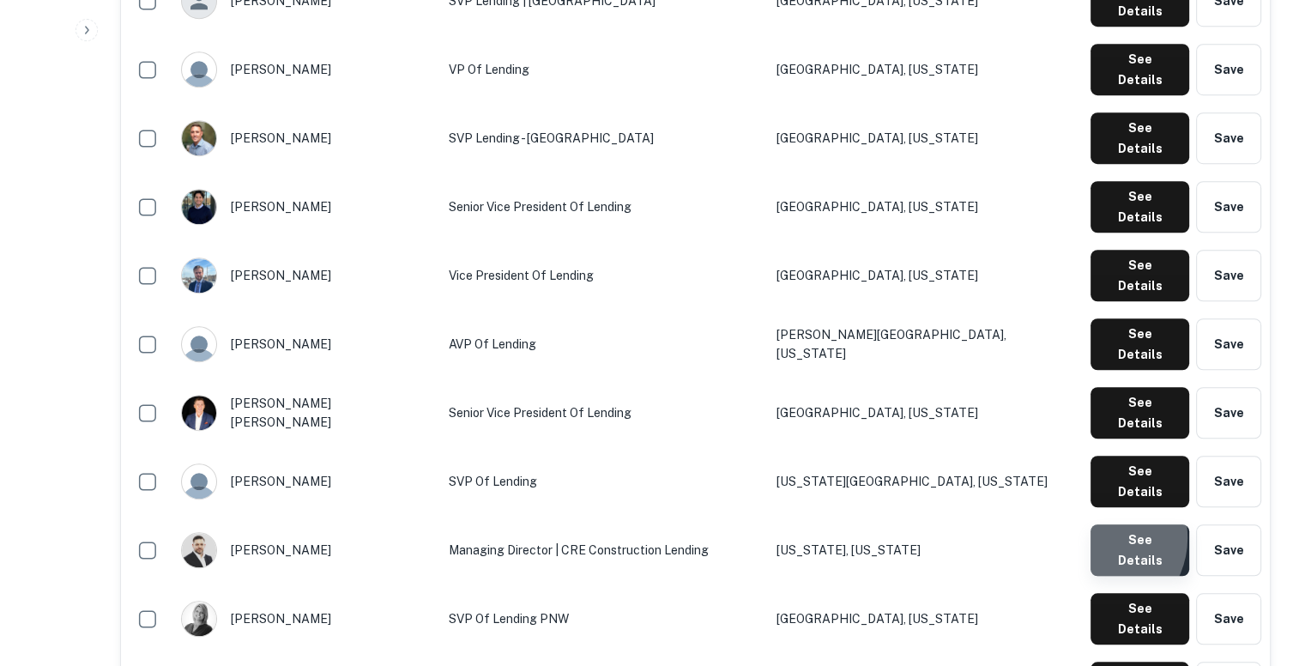
click at [1102, 524] on button "See Details" at bounding box center [1140, 549] width 99 height 51
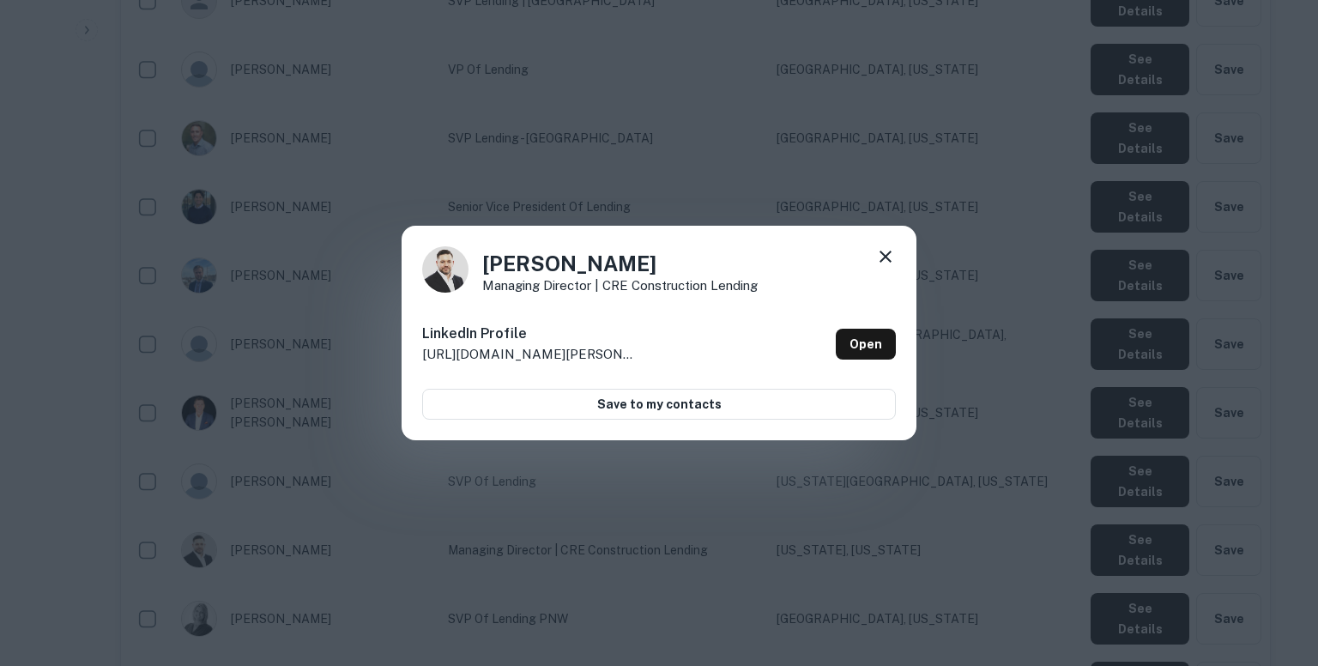
click at [814, 153] on div "Luke Hingson Managing Director | CRE Construction Lending LinkedIn Profile http…" at bounding box center [659, 333] width 1318 height 666
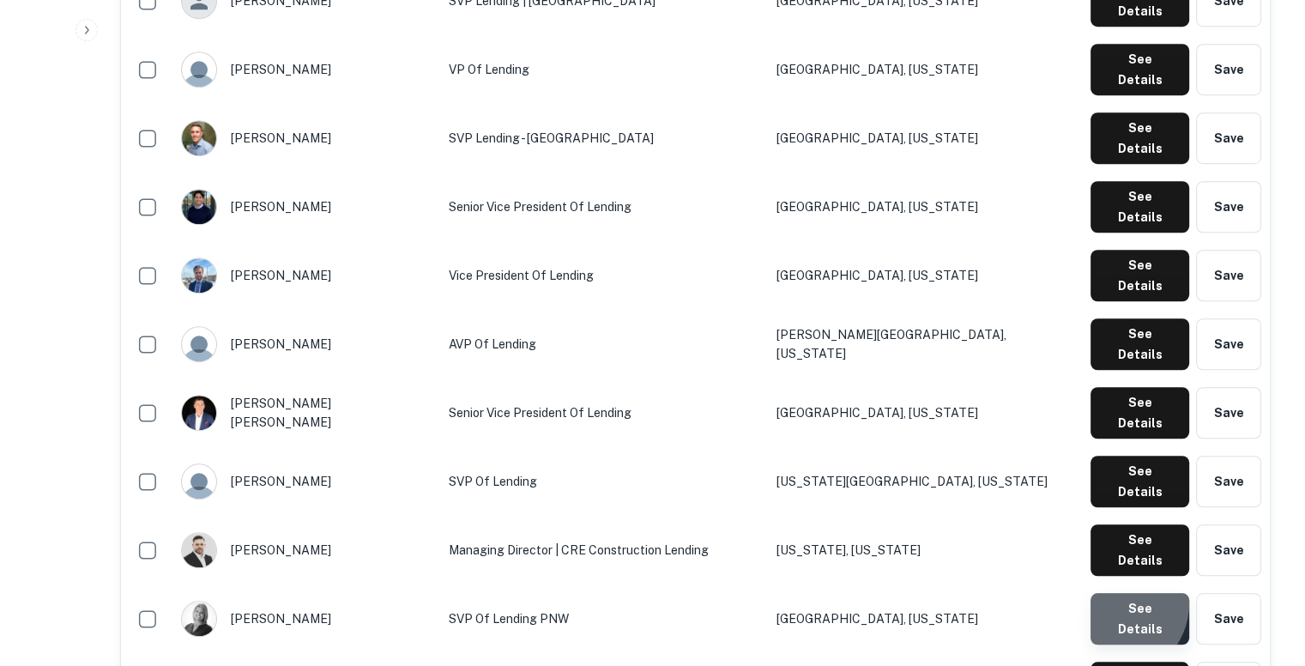
click at [1116, 593] on button "See Details" at bounding box center [1140, 618] width 99 height 51
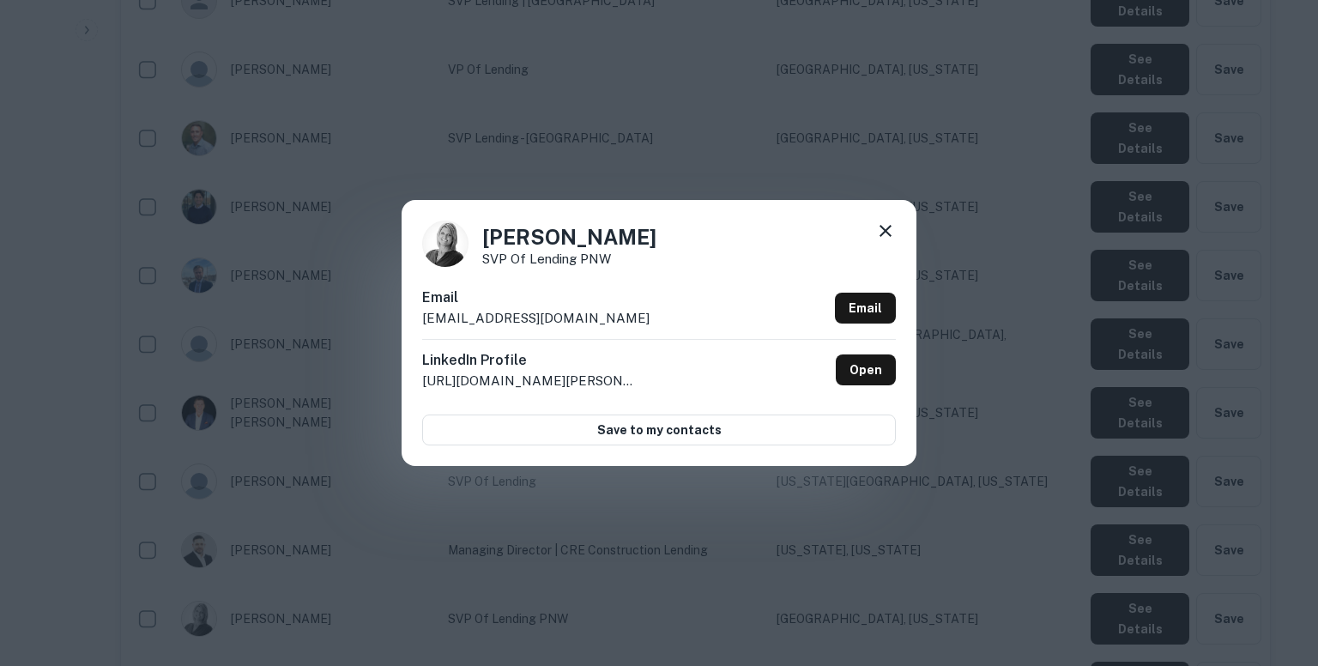
click at [549, 315] on p "lauren@renovofinancial.com" at bounding box center [535, 318] width 227 height 21
click at [806, 146] on div "Randi Lauren SVP of Lending PNW Email lauren@renovofinancial.com Email LinkedIn…" at bounding box center [659, 333] width 1318 height 666
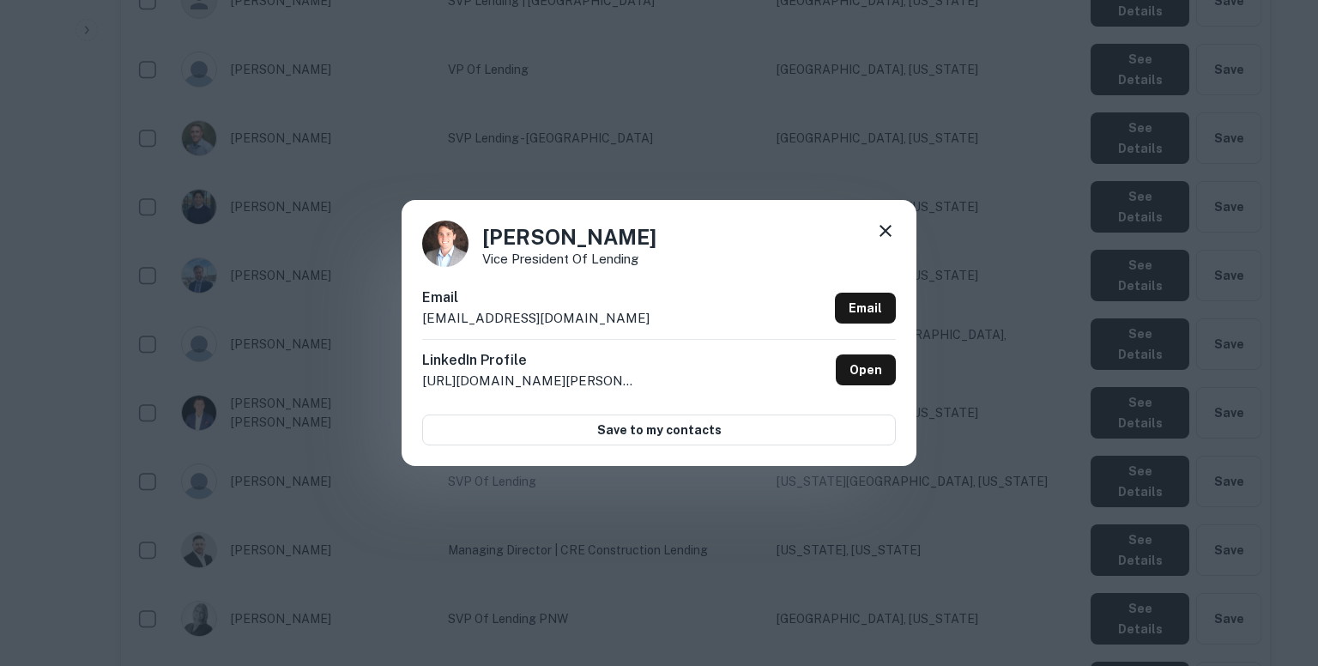
click at [577, 322] on p "rdendinger@renovofinancial.com" at bounding box center [535, 318] width 227 height 21
click at [879, 231] on icon at bounding box center [885, 231] width 21 height 21
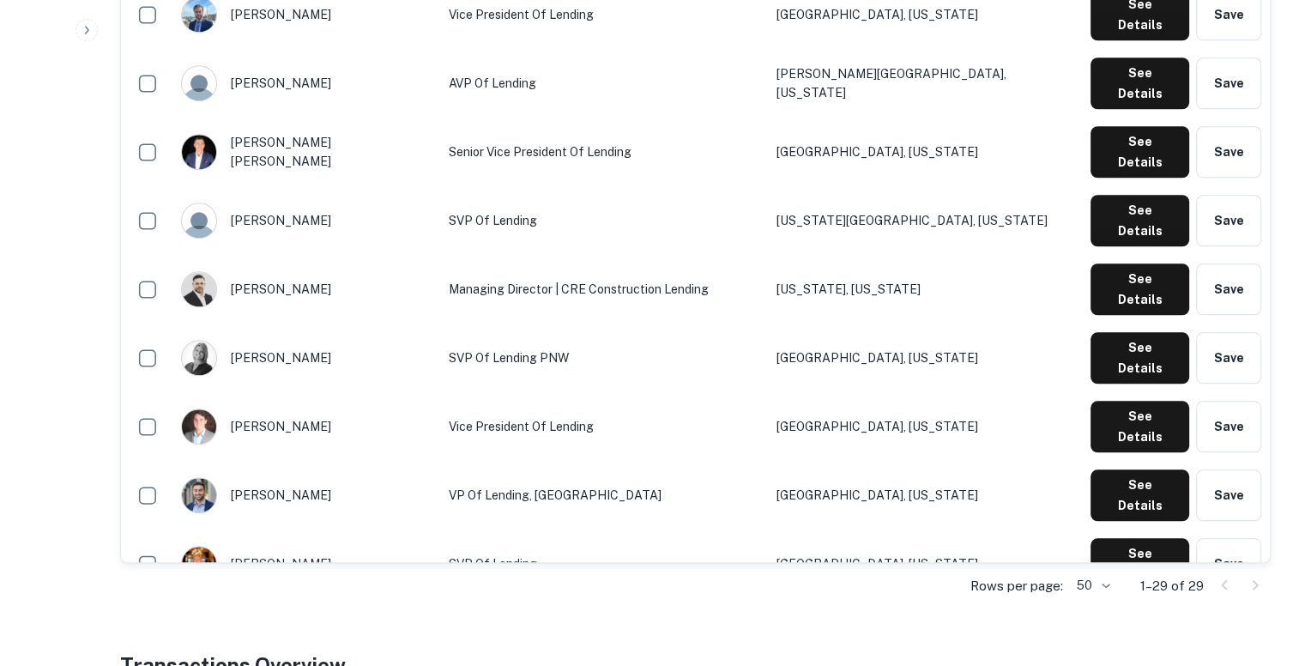
scroll to position [1514, 0]
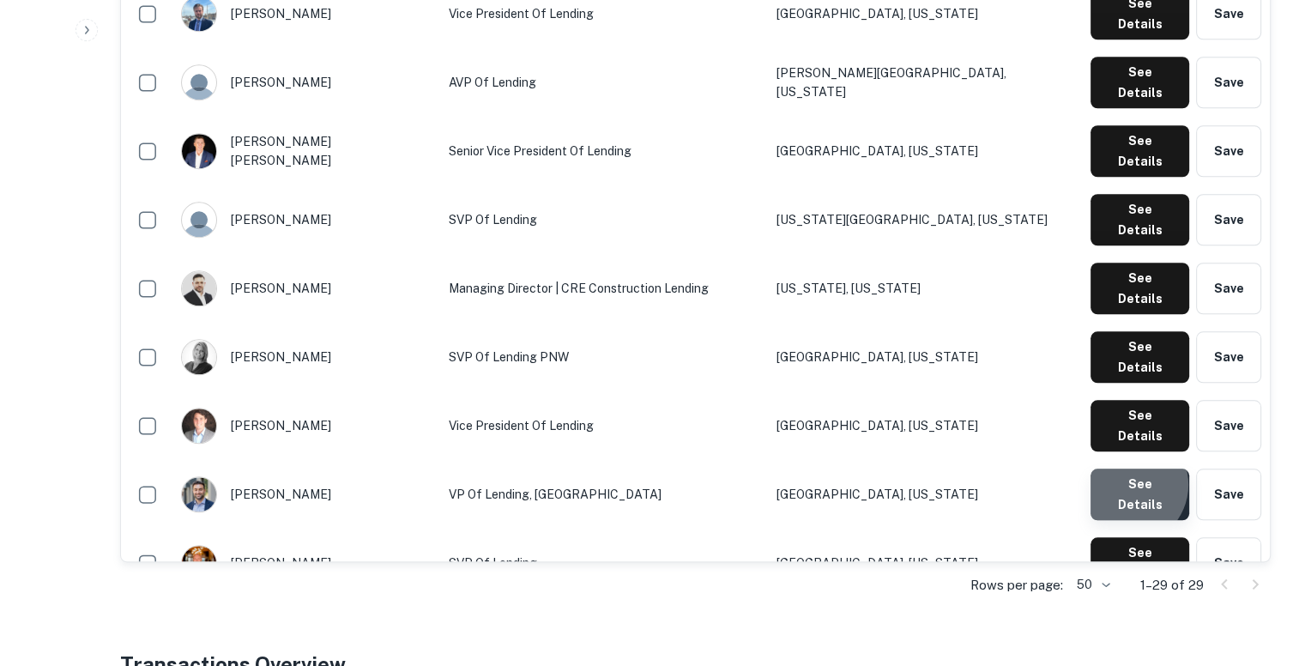
click at [1130, 469] on button "See Details" at bounding box center [1140, 494] width 99 height 51
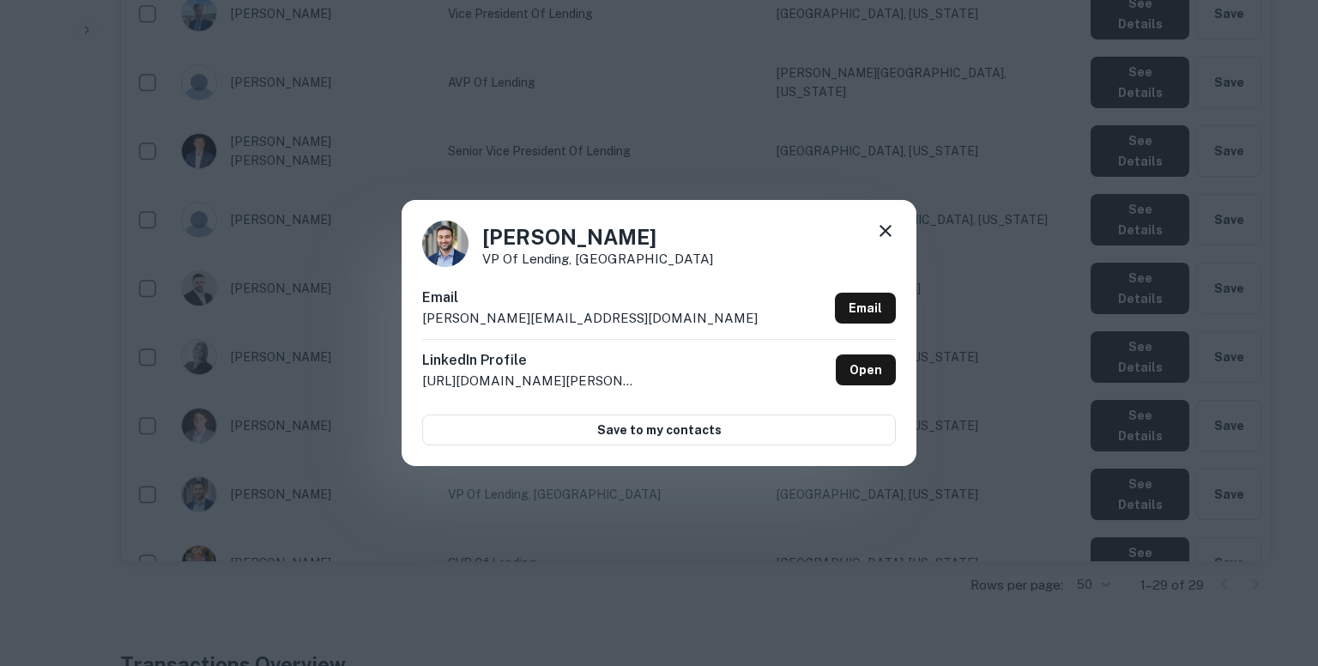
click at [515, 314] on p "soster@renovofinancial.com" at bounding box center [590, 318] width 336 height 21
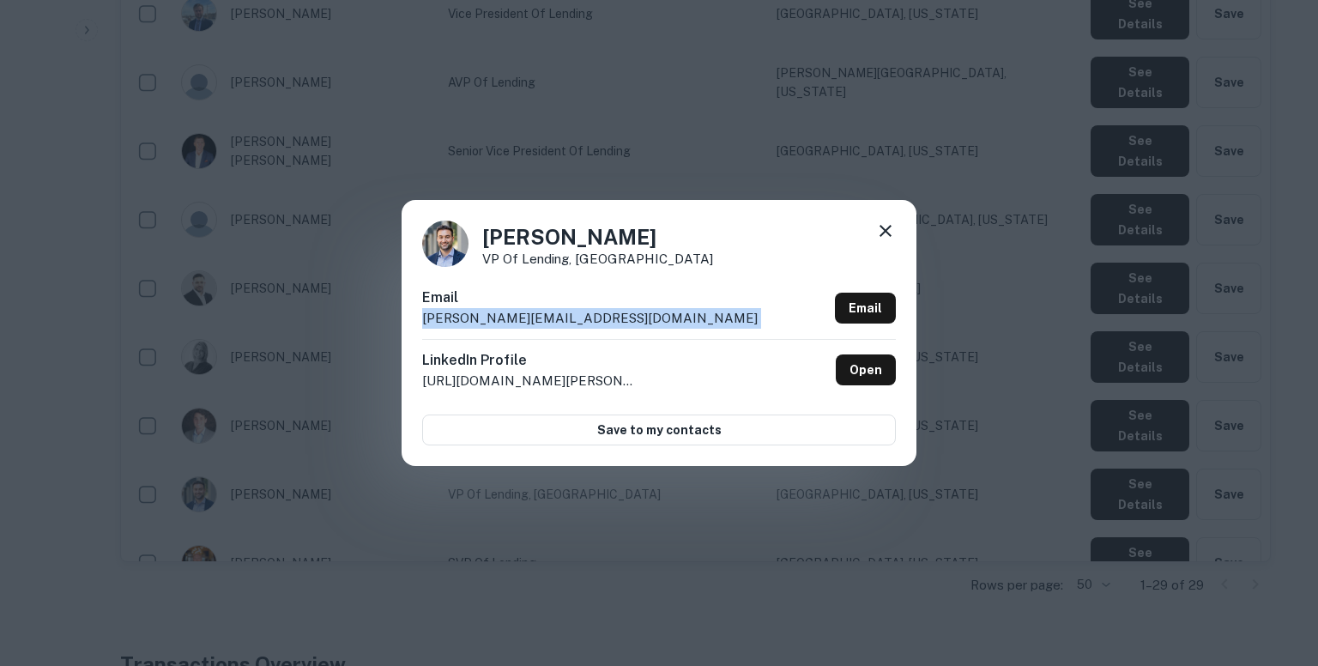
click at [515, 314] on p "soster@renovofinancial.com" at bounding box center [590, 318] width 336 height 21
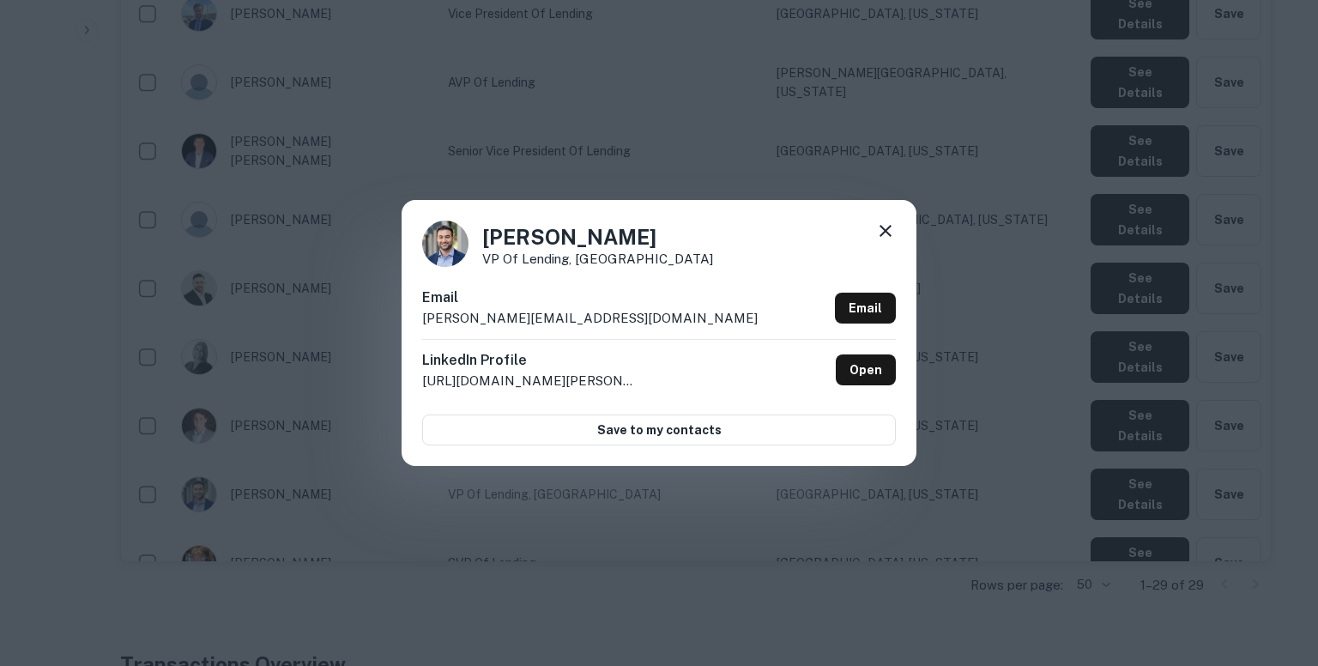
click at [880, 184] on div "Sam Oster VP of Lending, Atlanta Email soster@renovofinancial.com Email LinkedI…" at bounding box center [659, 333] width 1318 height 666
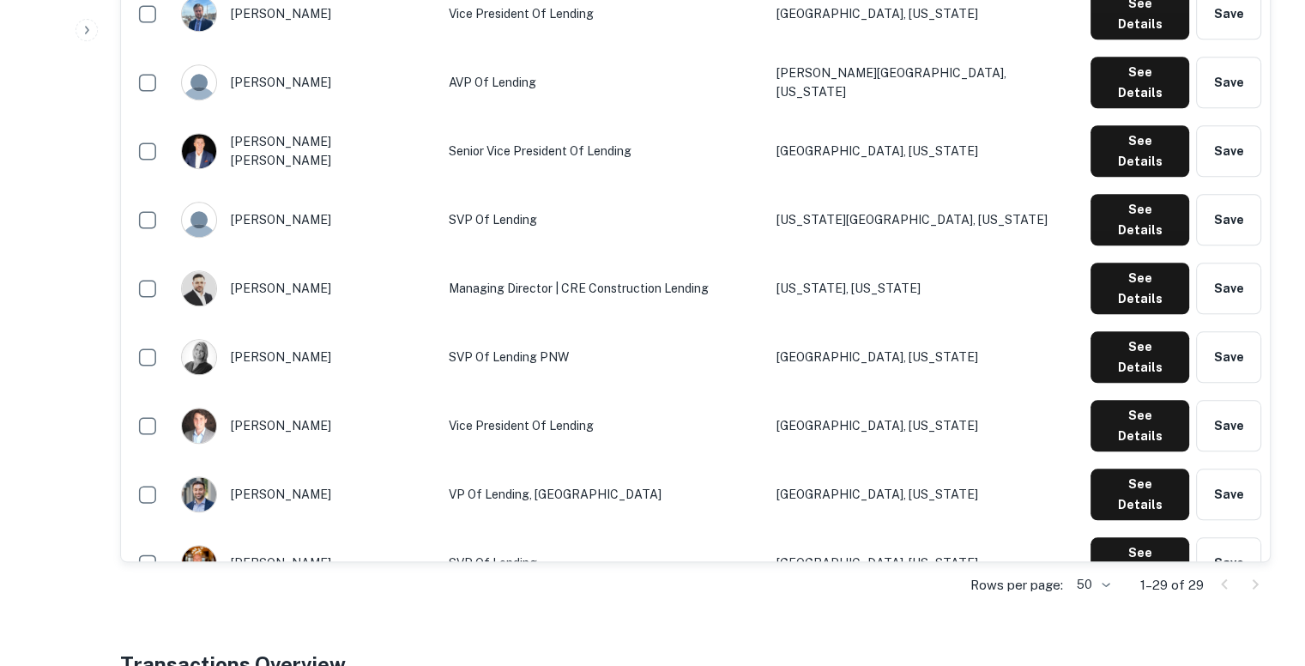
scroll to position [1531, 0]
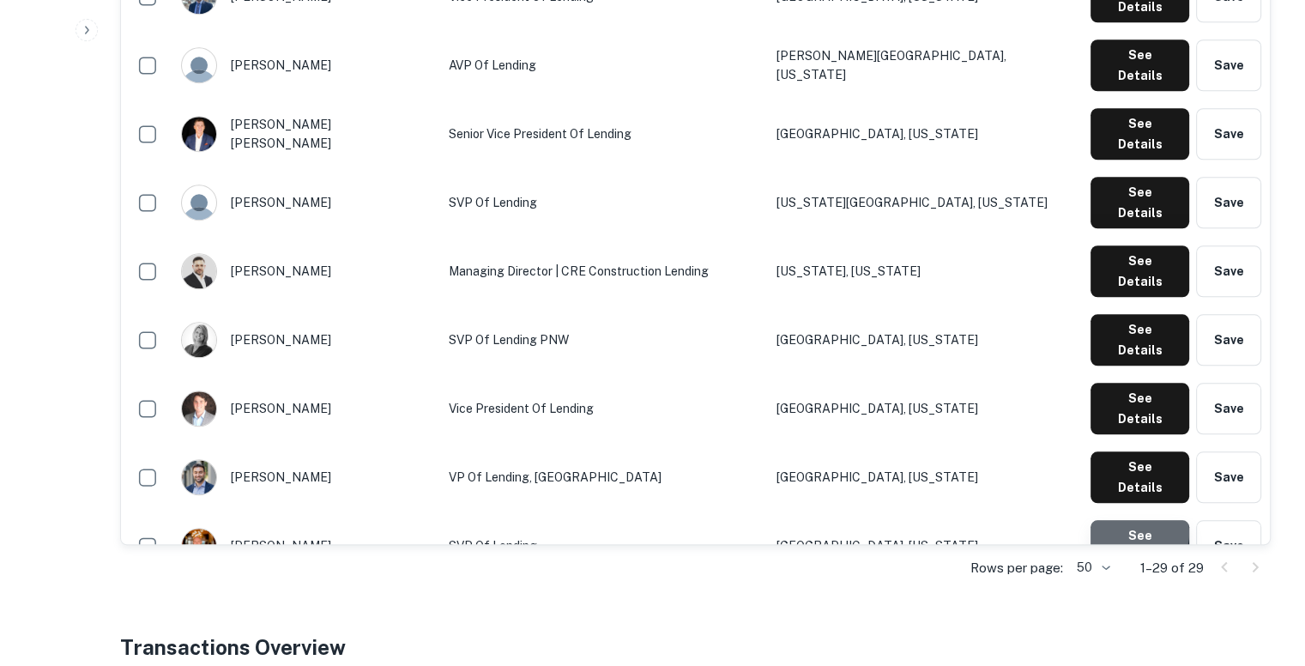
click at [1139, 520] on button "See Details" at bounding box center [1140, 545] width 99 height 51
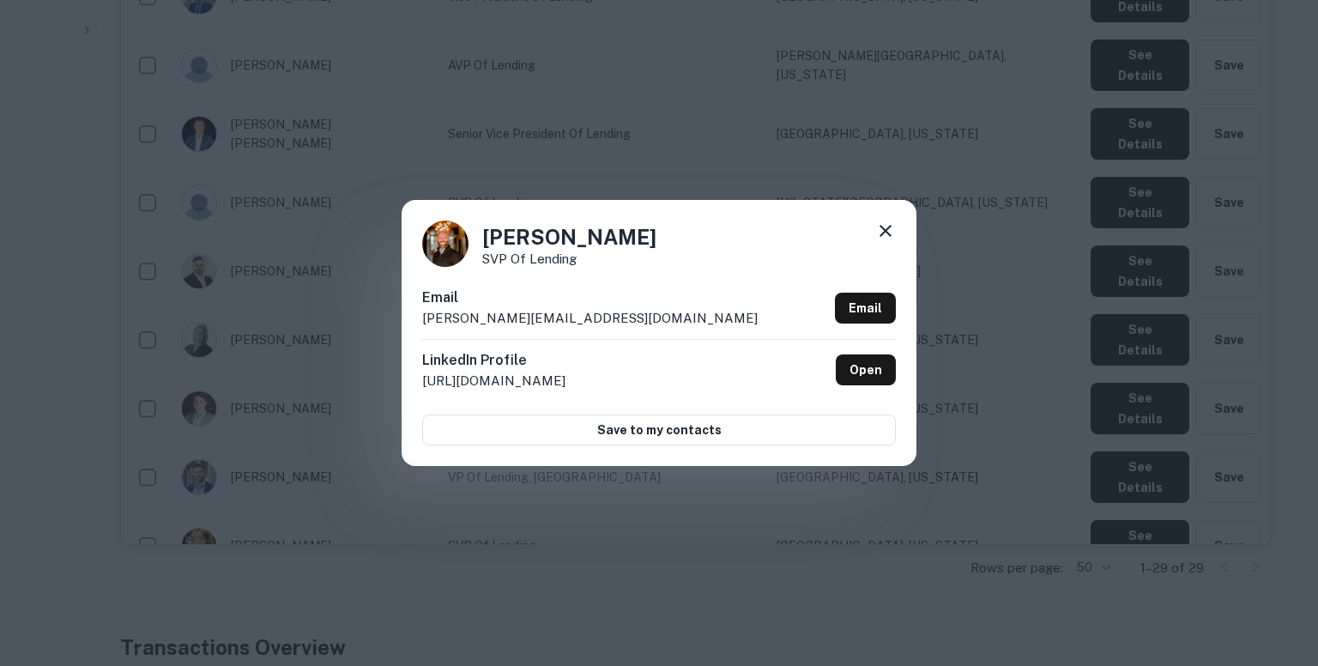
click at [574, 316] on p "watwood@renovofinancial.com" at bounding box center [590, 318] width 336 height 21
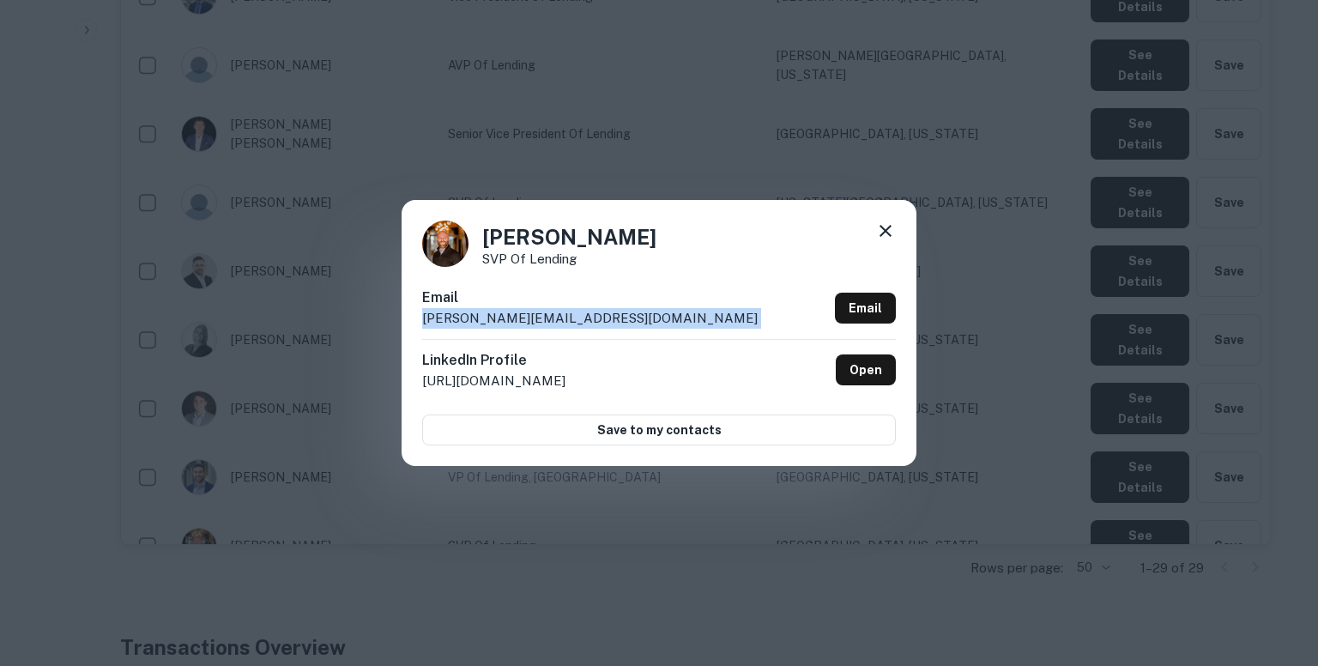
click at [574, 316] on p "watwood@renovofinancial.com" at bounding box center [590, 318] width 336 height 21
click at [883, 228] on icon at bounding box center [886, 231] width 12 height 12
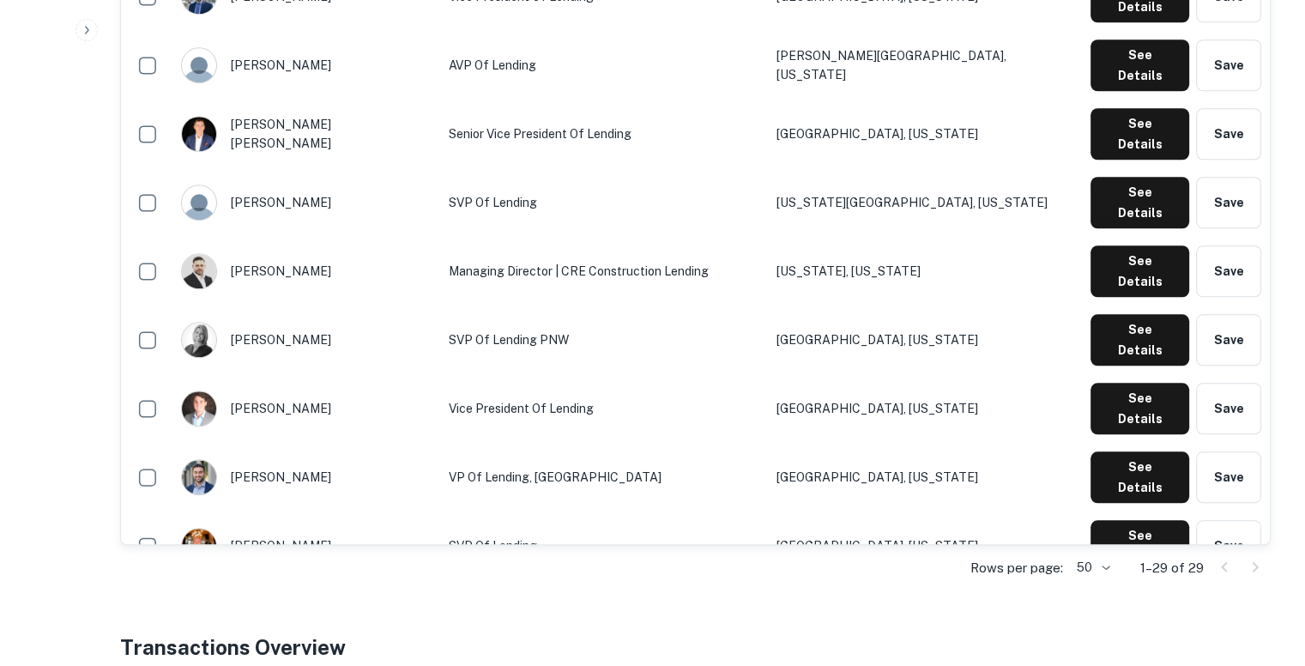
click at [1145, 589] on button "See Details" at bounding box center [1140, 614] width 99 height 51
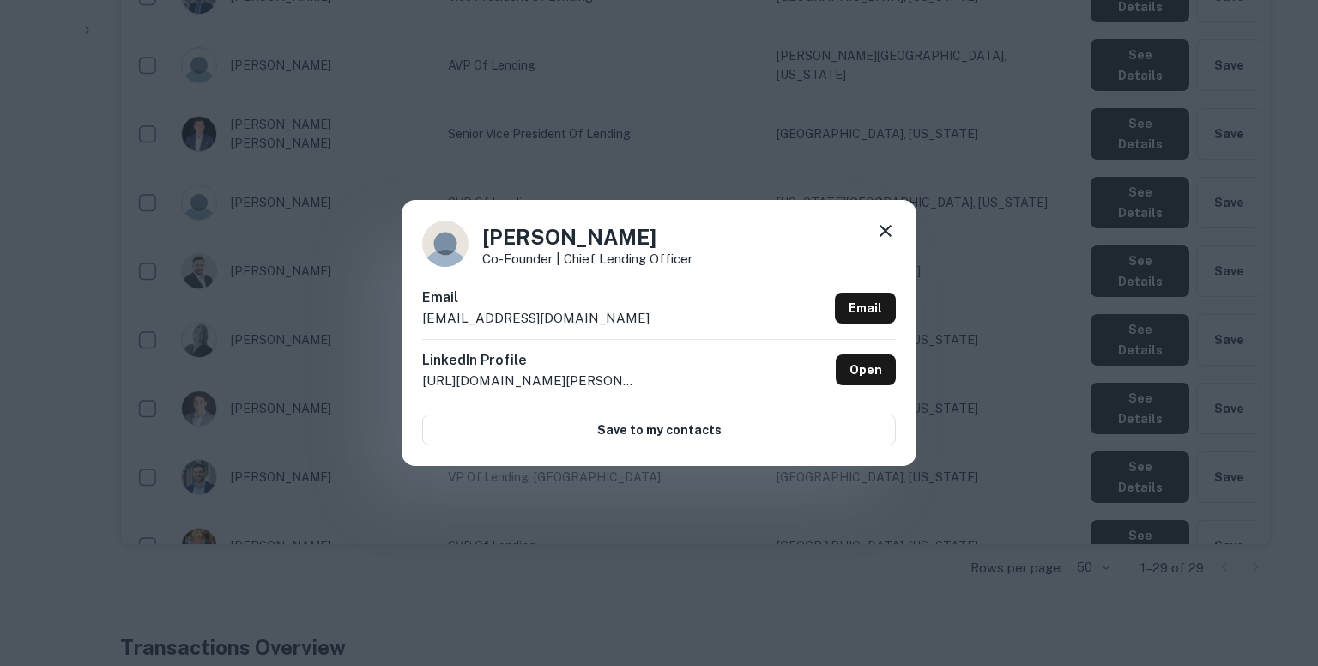
click at [529, 312] on p "drosen@renovofinancial.com" at bounding box center [535, 318] width 227 height 21
click at [784, 203] on div "Daniel Rosen Co-Founder | Chief Lending Officer Email drosen@renovofinancial.co…" at bounding box center [659, 333] width 515 height 266
click at [886, 227] on icon at bounding box center [885, 231] width 21 height 21
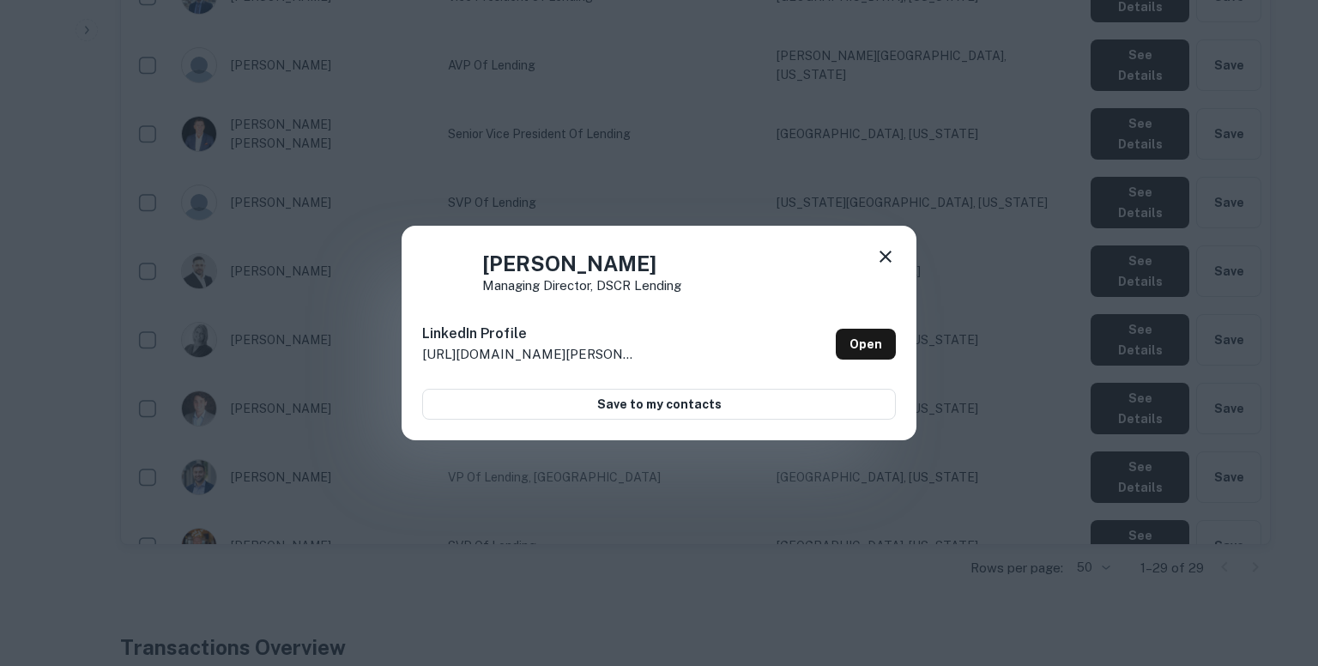
click at [1007, 206] on div "Alex Rose Managing Director, DSCR Lending LinkedIn Profile http://www.linkedin.…" at bounding box center [659, 333] width 1318 height 666
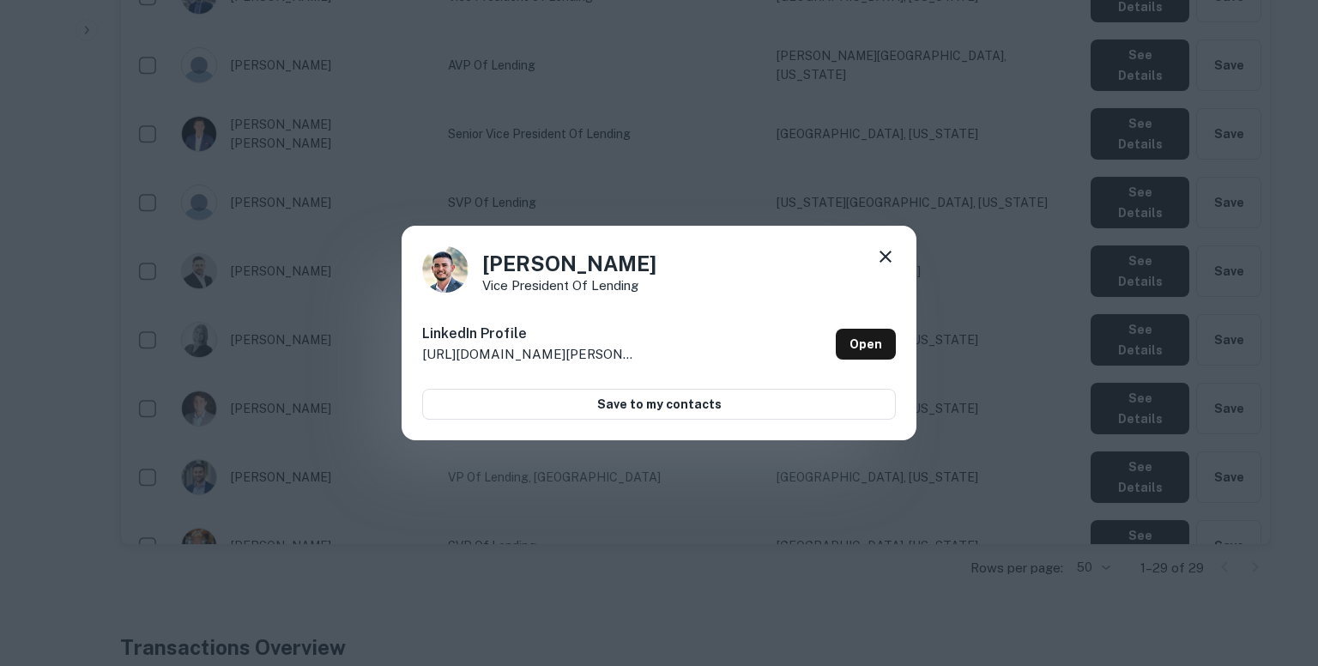
click at [1008, 276] on div "Colton Candelario Vice President of Lending LinkedIn Profile http://www.linkedi…" at bounding box center [659, 333] width 1318 height 666
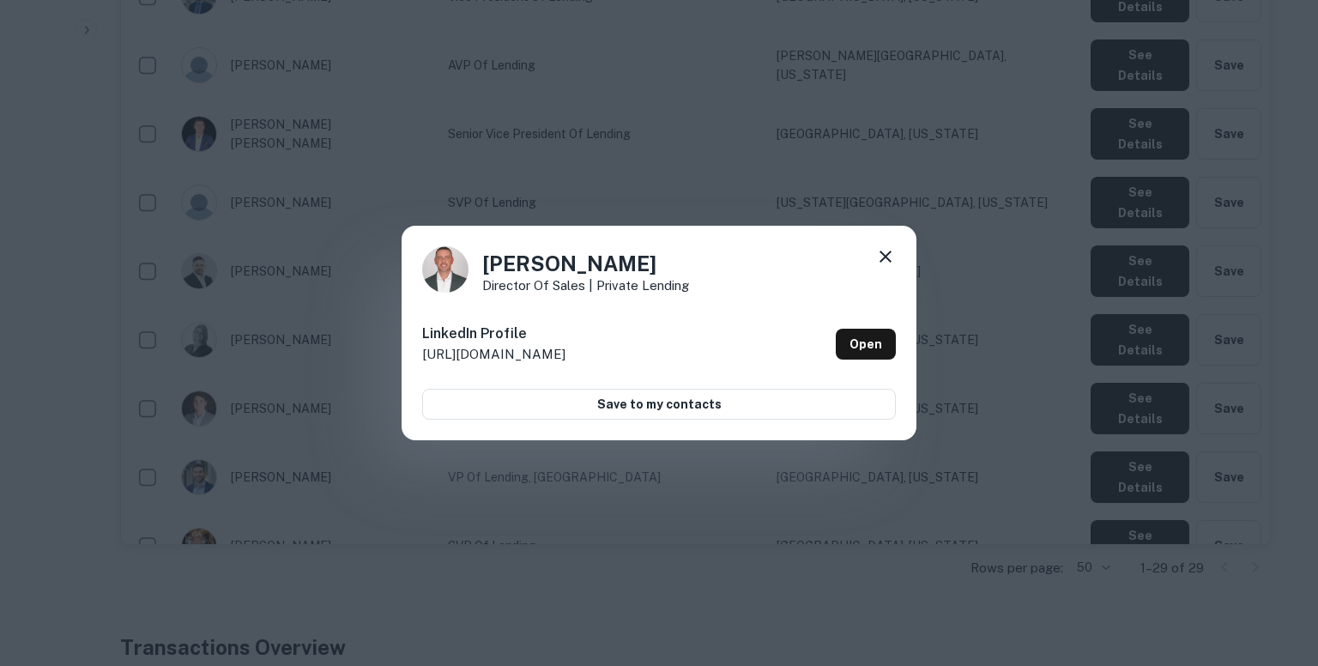
click at [986, 251] on div "John Bella Director of Sales | Private Lending LinkedIn Profile http://www.link…" at bounding box center [659, 333] width 1318 height 666
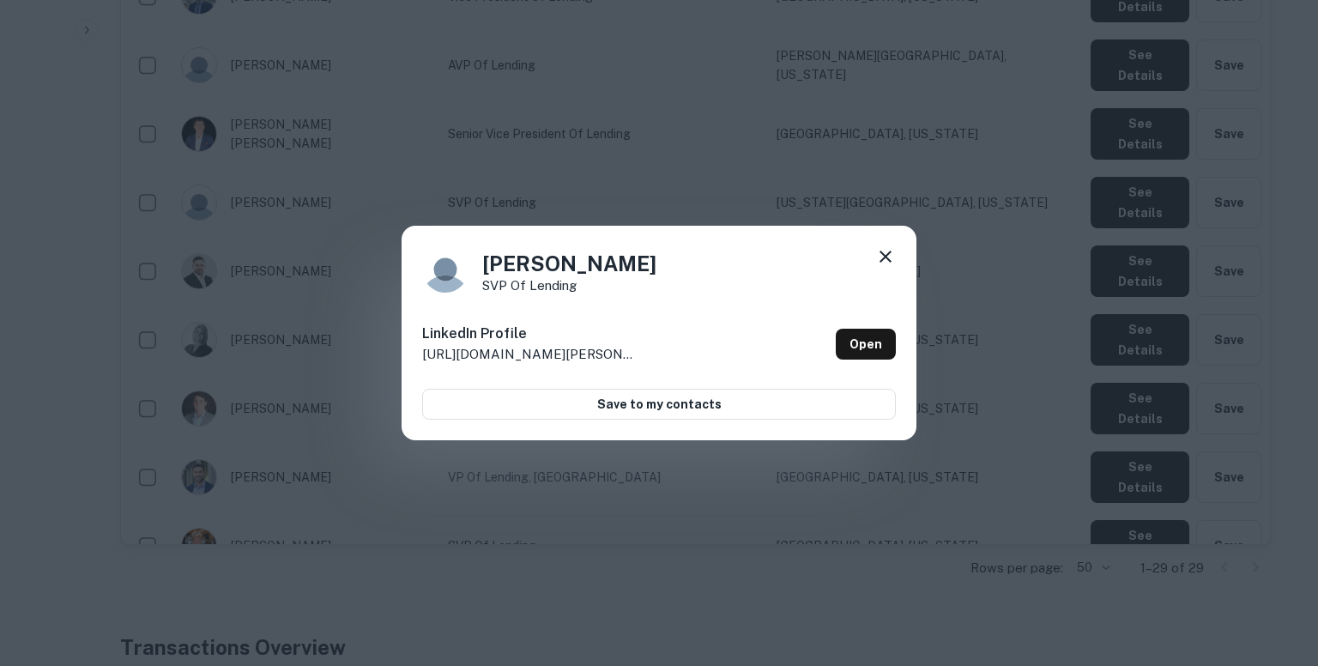
click at [972, 342] on div "Mike Kowalski SVP of Lending LinkedIn Profile http://www.linkedin.com/in/mike-k…" at bounding box center [659, 333] width 1318 height 666
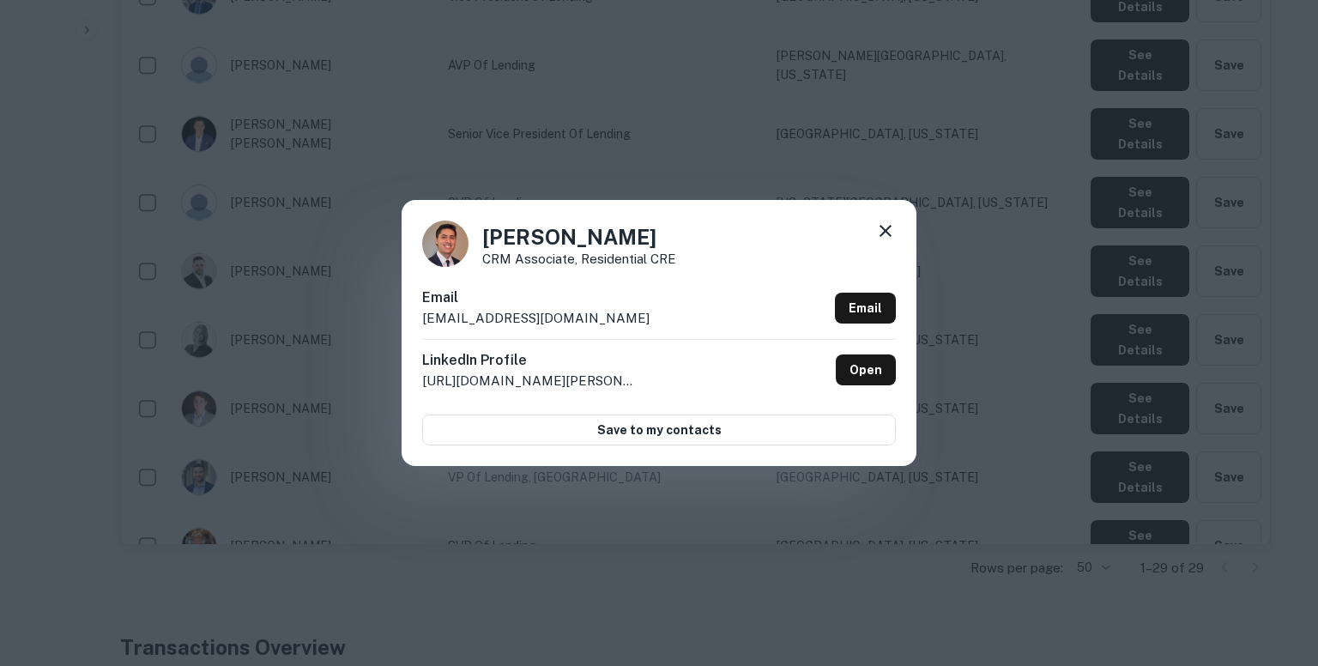
click at [496, 313] on p "elopez@renovofinancial.com" at bounding box center [535, 318] width 227 height 21
click at [913, 108] on div "Emmanuel Lopez CRM Associate, Residential CRE Email elopez@renovofinancial.com …" at bounding box center [659, 333] width 1318 height 666
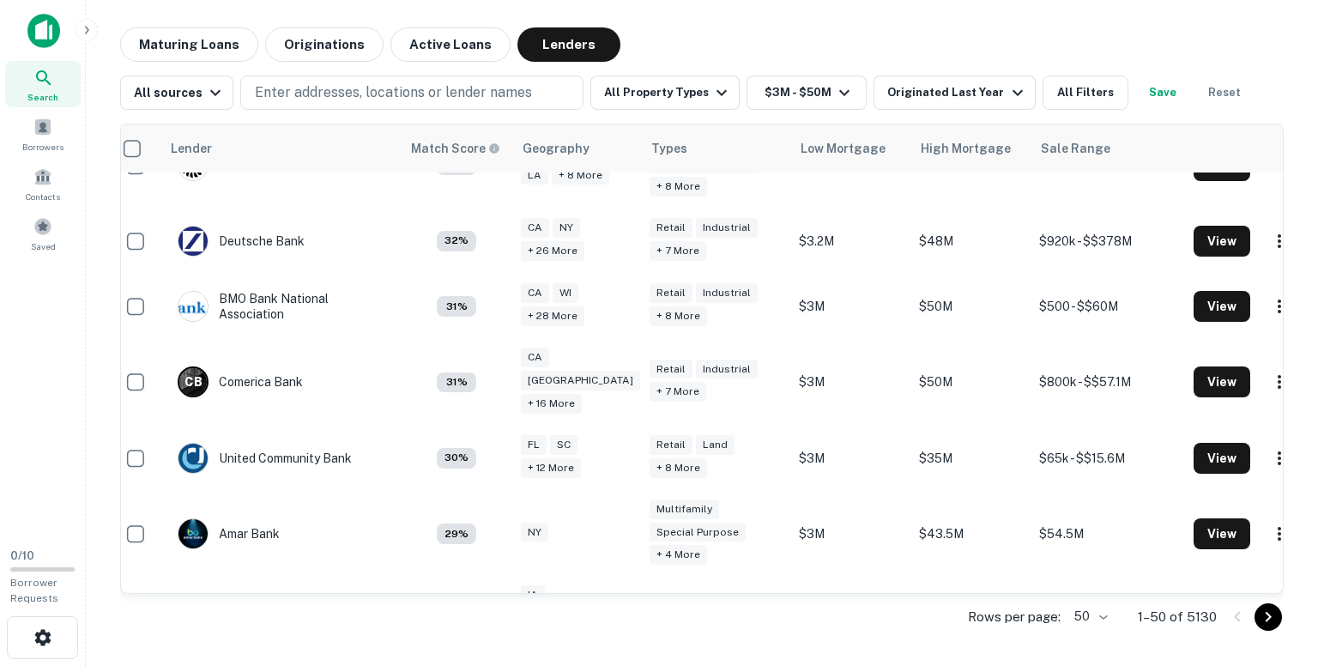
scroll to position [3045, 14]
click at [1266, 619] on icon "Go to next page" at bounding box center [1268, 617] width 21 height 21
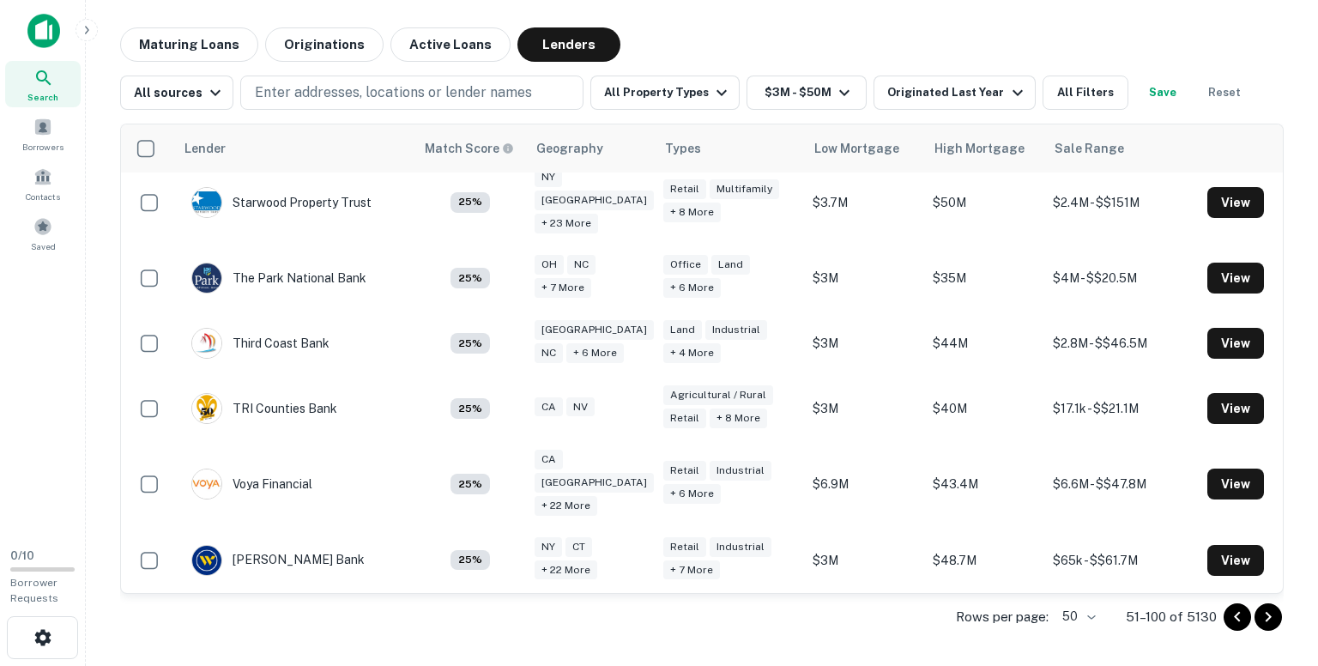
scroll to position [2938, 0]
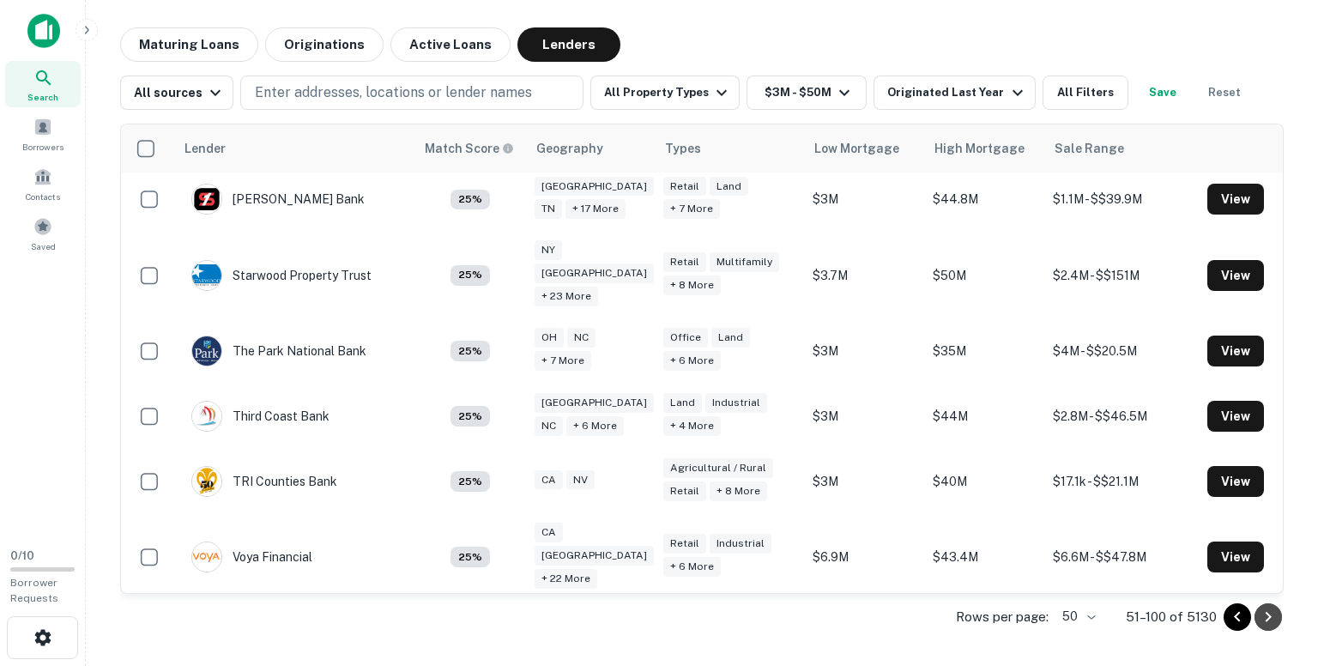
click at [1266, 619] on icon "Go to next page" at bounding box center [1268, 617] width 21 height 21
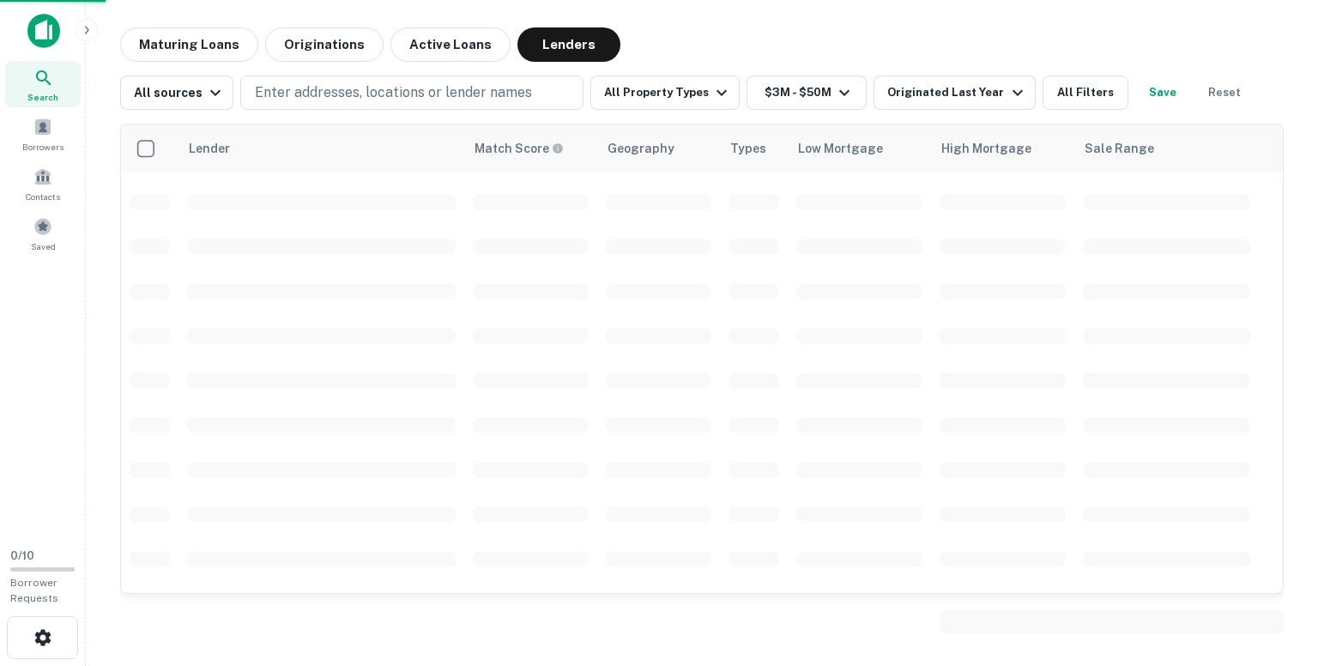
scroll to position [3045, 0]
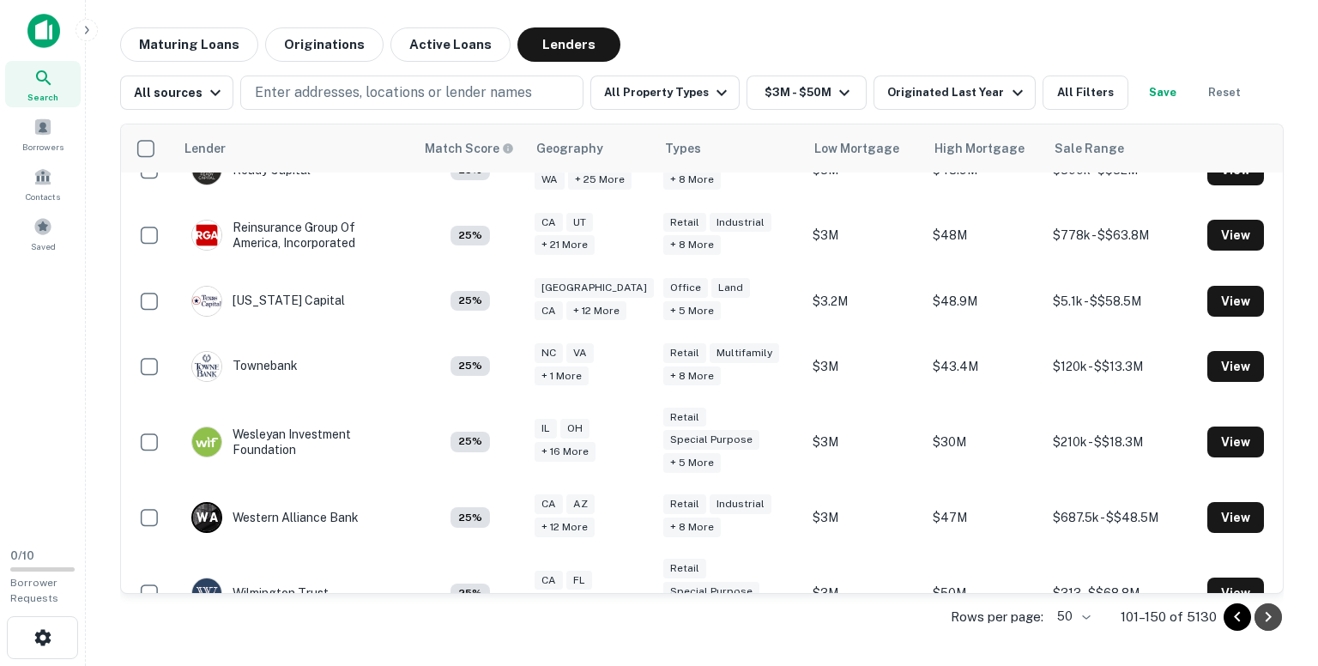
click at [1266, 619] on icon "Go to next page" at bounding box center [1268, 617] width 21 height 21
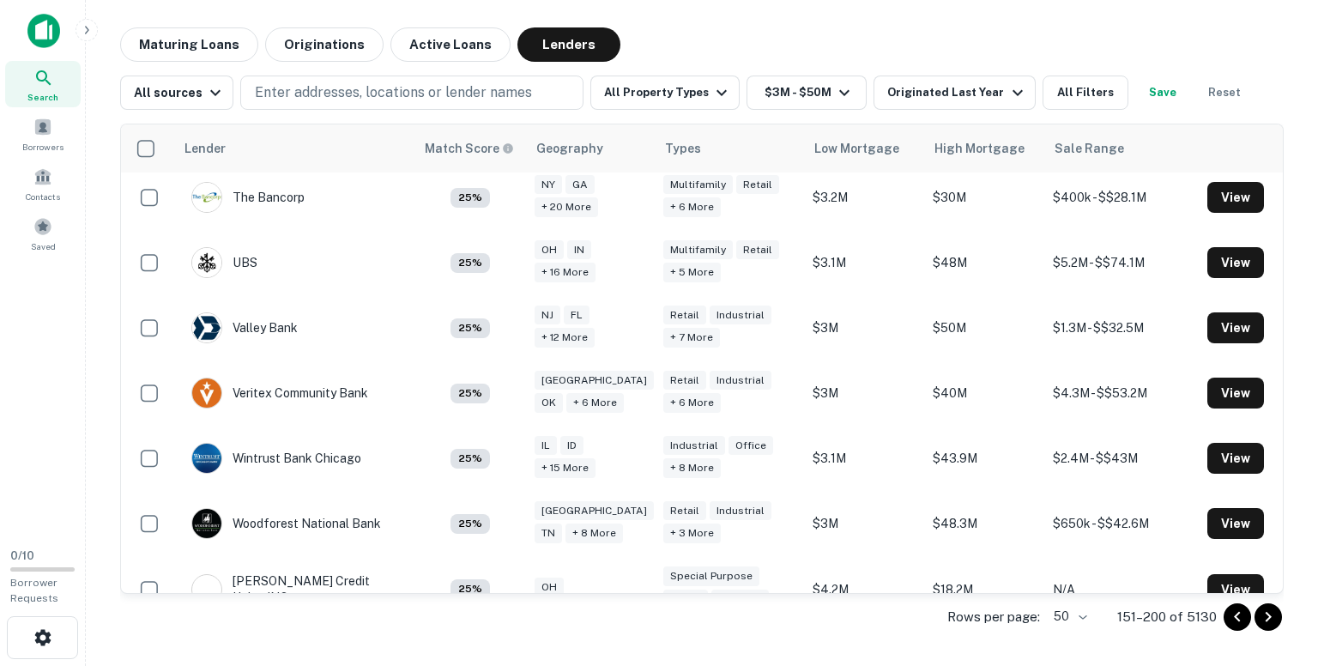
scroll to position [3023, 0]
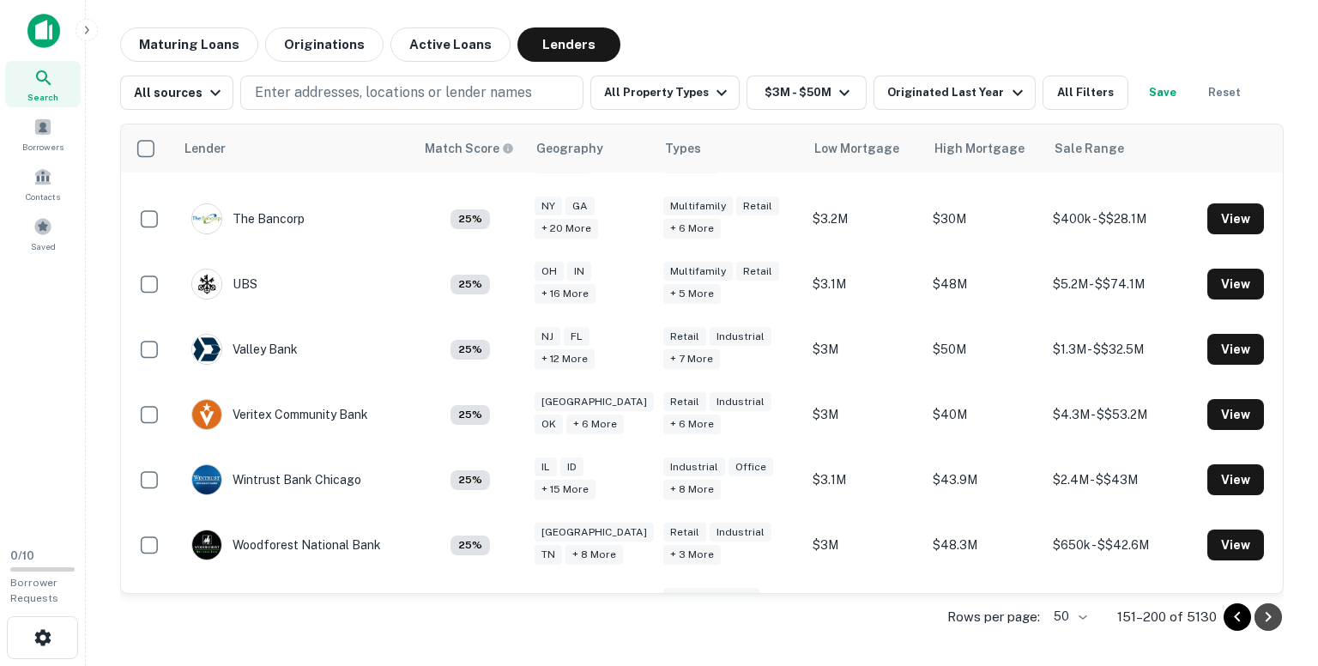
click at [1270, 619] on icon "Go to next page" at bounding box center [1268, 617] width 21 height 21
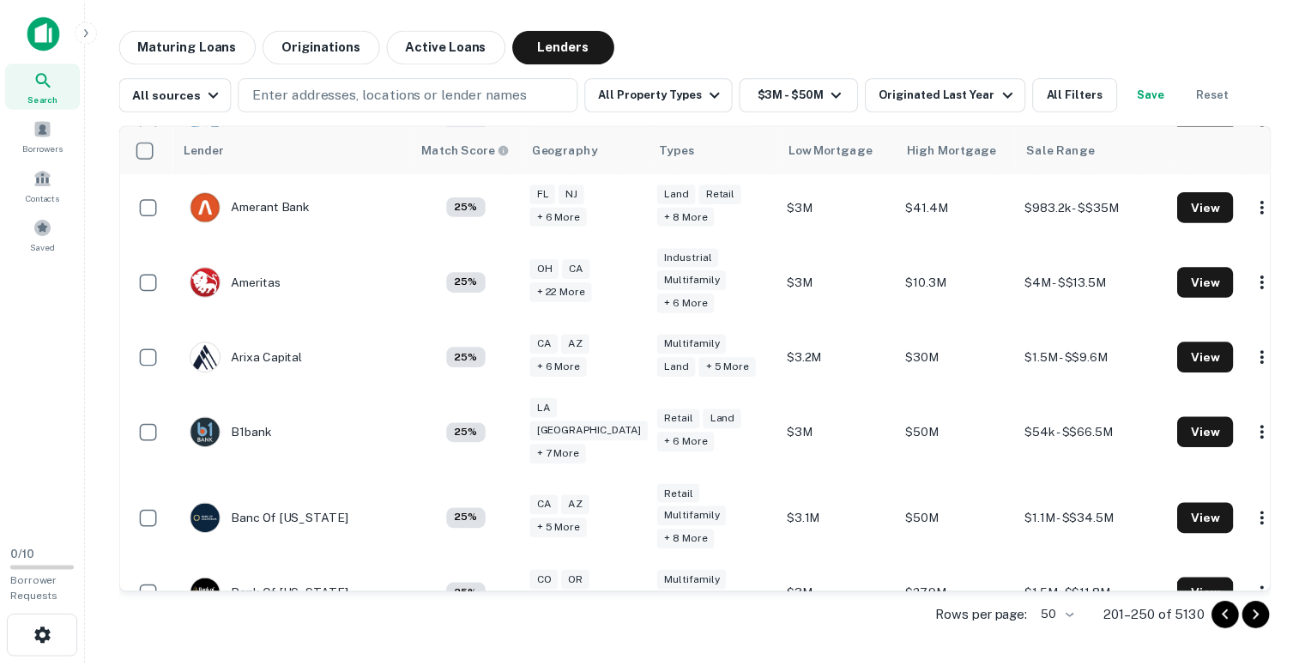
scroll to position [283, 0]
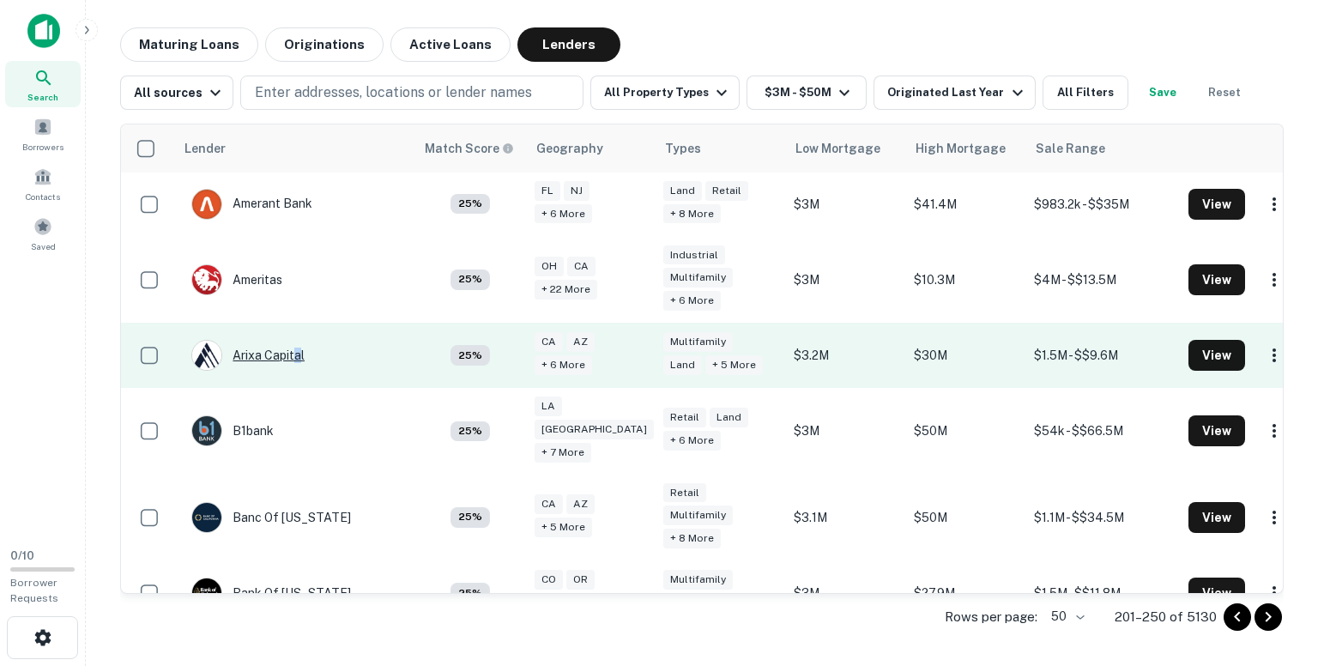
drag, startPoint x: 248, startPoint y: 327, endPoint x: 299, endPoint y: 330, distance: 50.7
click at [299, 340] on div "Arixa Capital" at bounding box center [247, 355] width 113 height 31
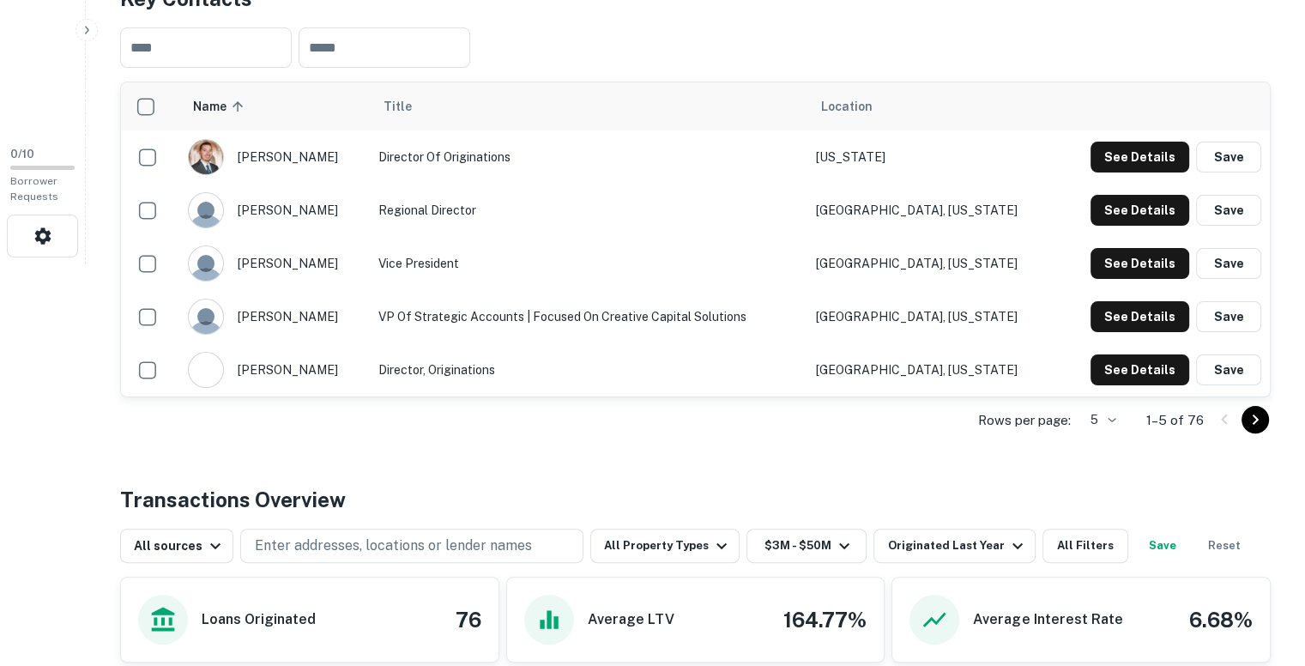
scroll to position [403, 0]
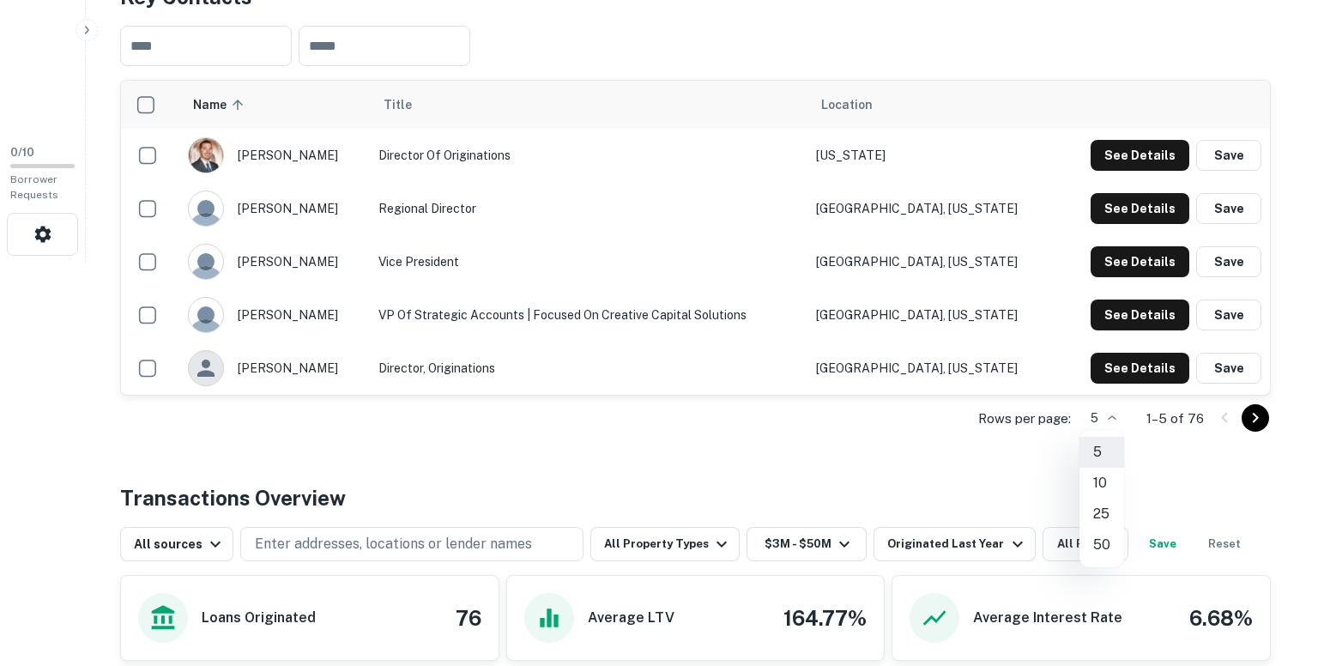
click at [1096, 535] on li "50" at bounding box center [1102, 544] width 45 height 31
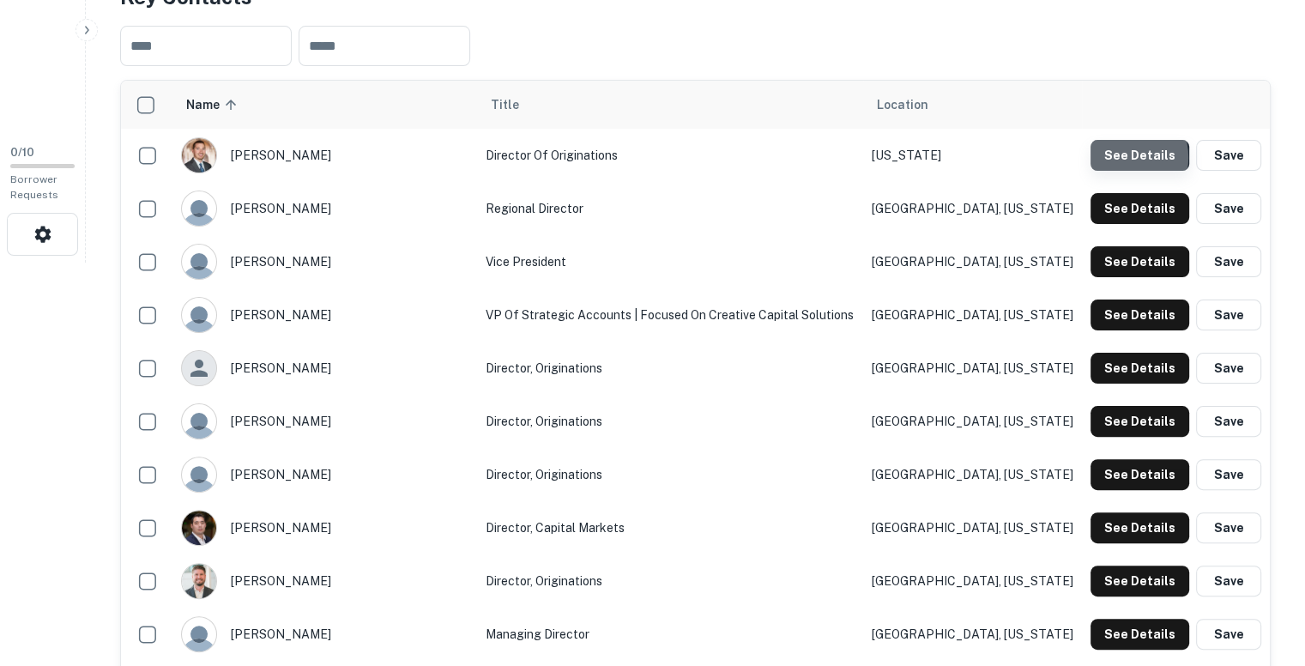
click at [1117, 157] on button "See Details" at bounding box center [1140, 155] width 99 height 31
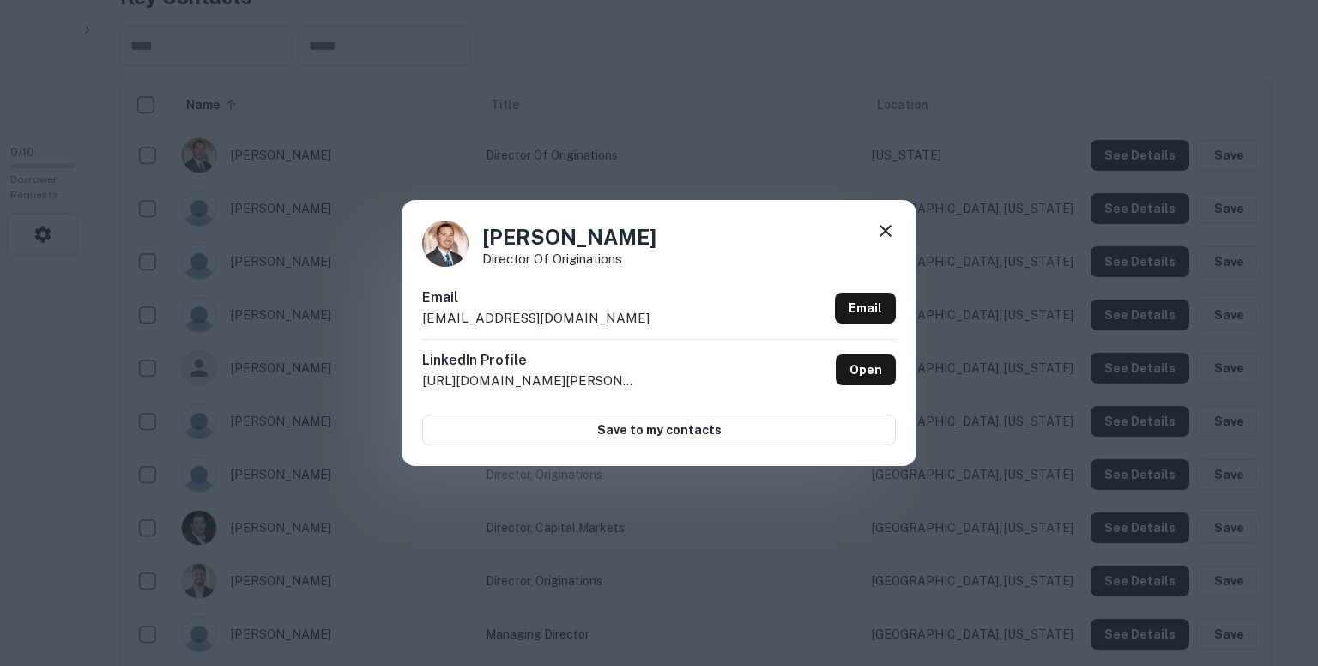
click at [532, 319] on p "akehl@arixacapital.com" at bounding box center [535, 318] width 227 height 21
click at [882, 231] on icon at bounding box center [885, 231] width 21 height 21
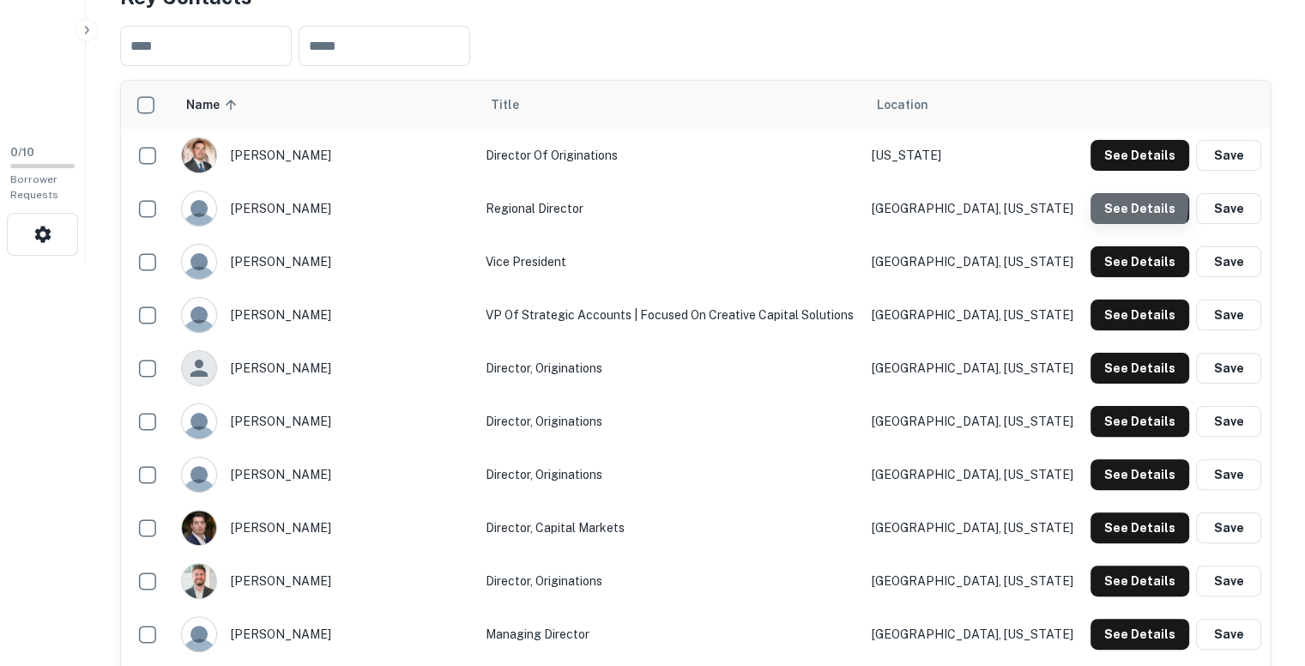
click at [1110, 203] on button "See Details" at bounding box center [1140, 208] width 99 height 31
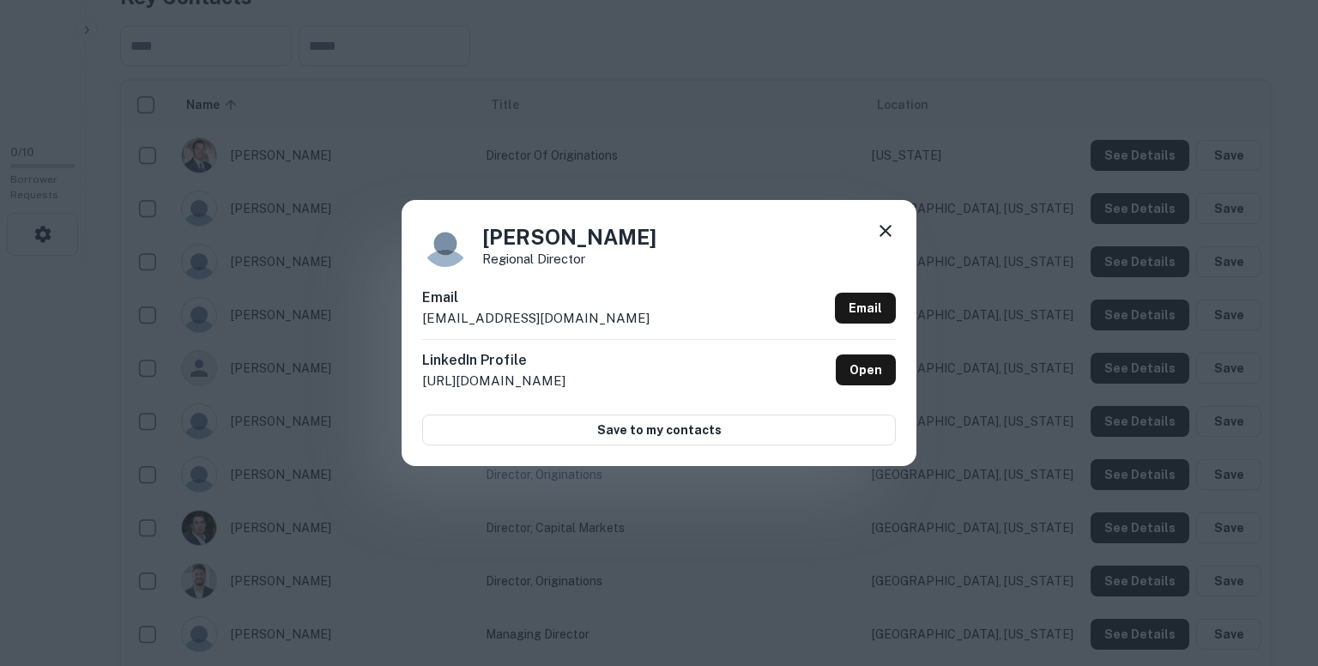
click at [548, 323] on p "ihatoum@arixacapital.com" at bounding box center [535, 318] width 227 height 21
click at [834, 122] on div "Imad Hatoum Regional Director Email ihatoum@arixacapital.com Email LinkedIn Pro…" at bounding box center [659, 333] width 1318 height 666
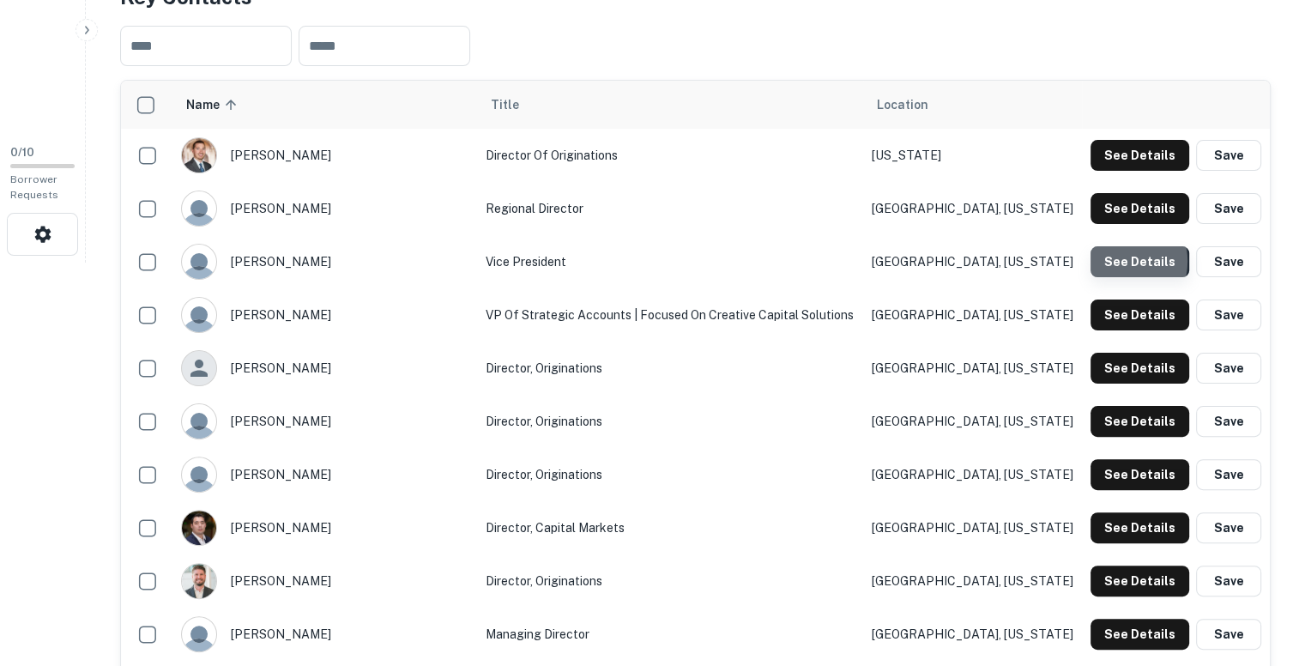
click at [1119, 261] on button "See Details" at bounding box center [1140, 261] width 99 height 31
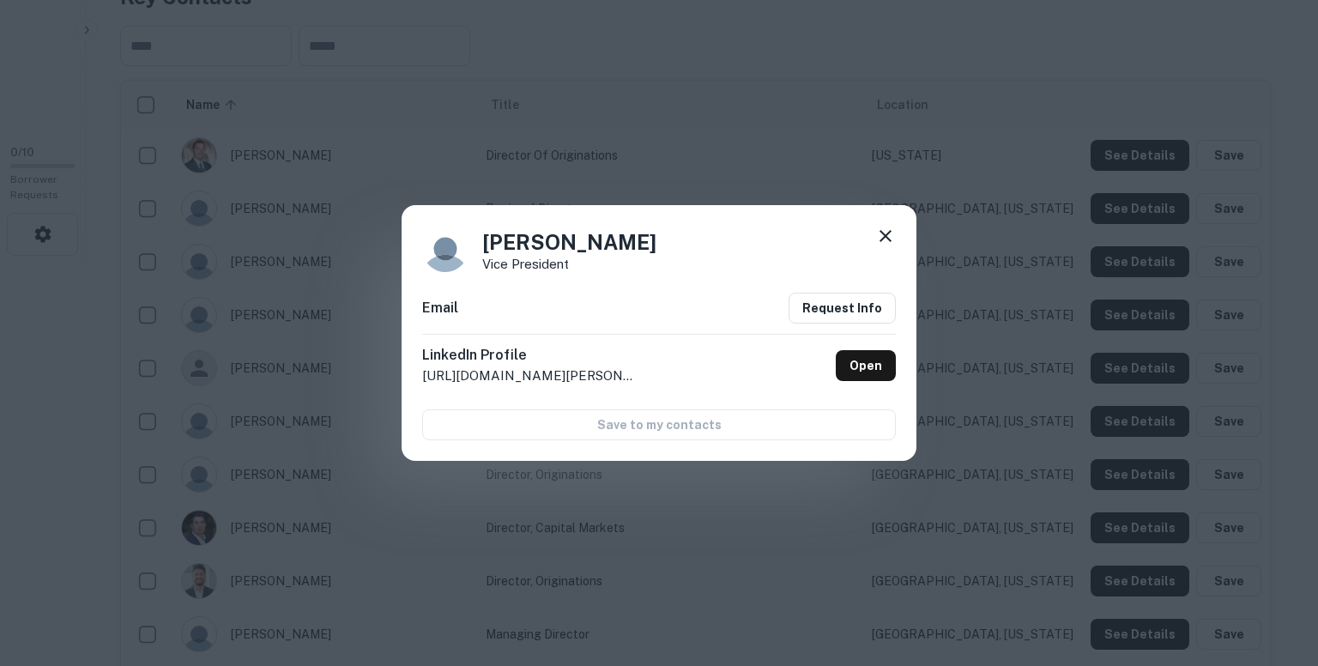
click at [908, 190] on div "Jeffrey Barney Vice President Email Request Info LinkedIn Profile http://www.li…" at bounding box center [659, 333] width 1318 height 666
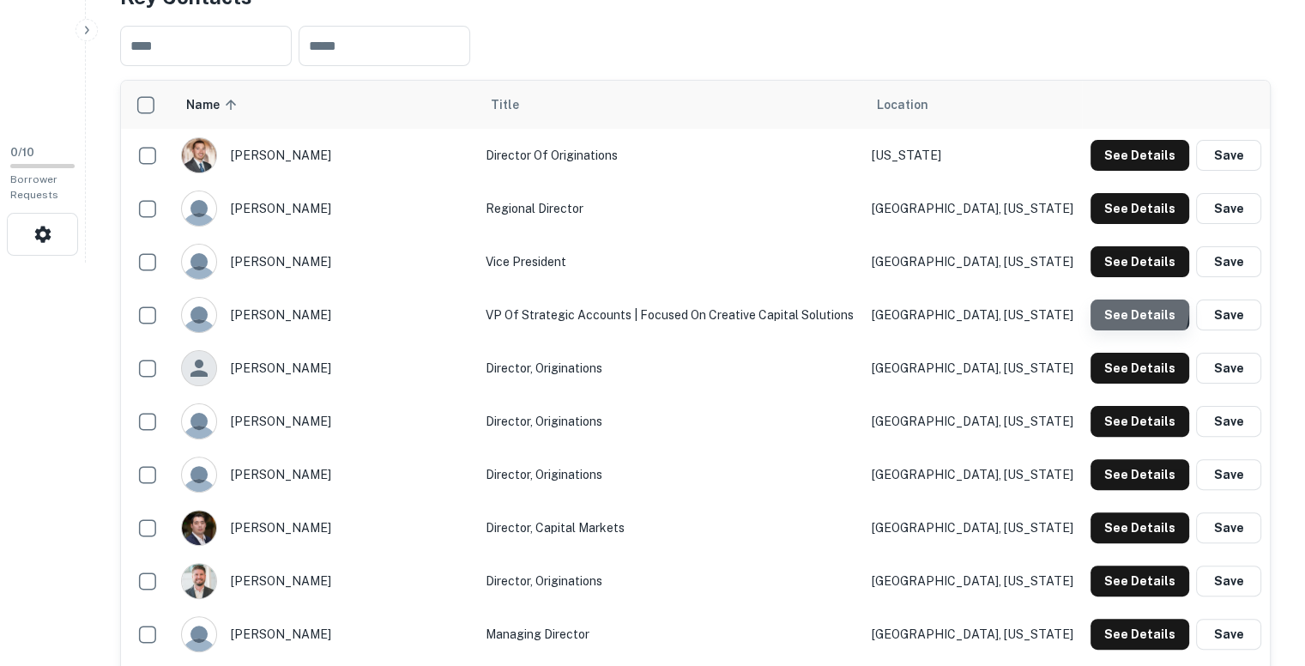
click at [1114, 306] on button "See Details" at bounding box center [1140, 315] width 99 height 31
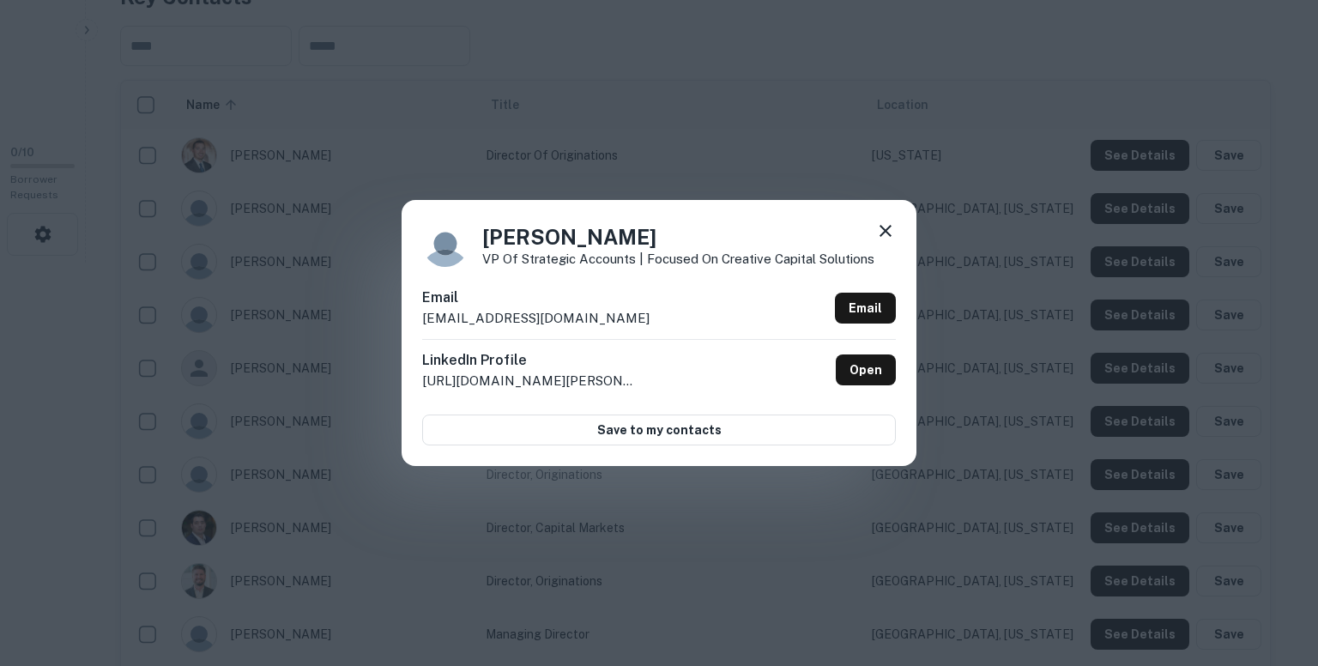
click at [540, 320] on p "jbrooks@arixacapital.com" at bounding box center [535, 318] width 227 height 21
click at [813, 154] on div "John Brooks VP of Strategic Accounts | Focused on creative capital solutions Em…" at bounding box center [659, 333] width 1318 height 666
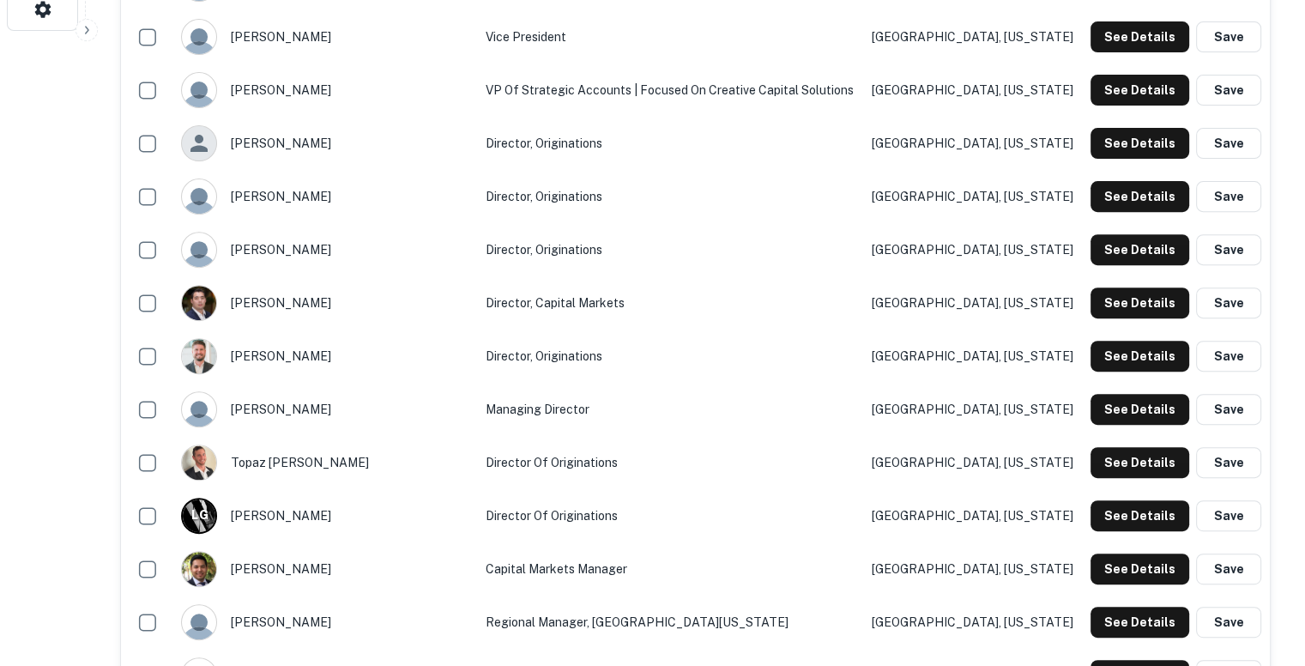
scroll to position [635, 0]
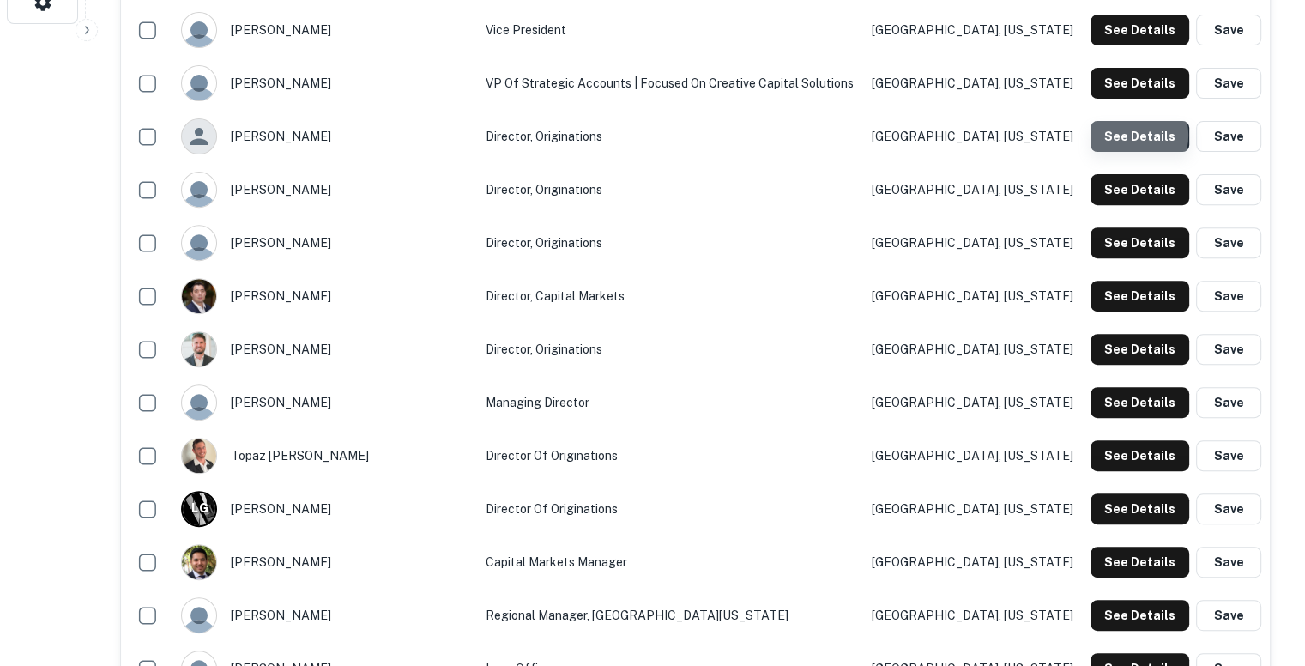
click at [1129, 135] on button "See Details" at bounding box center [1140, 136] width 99 height 31
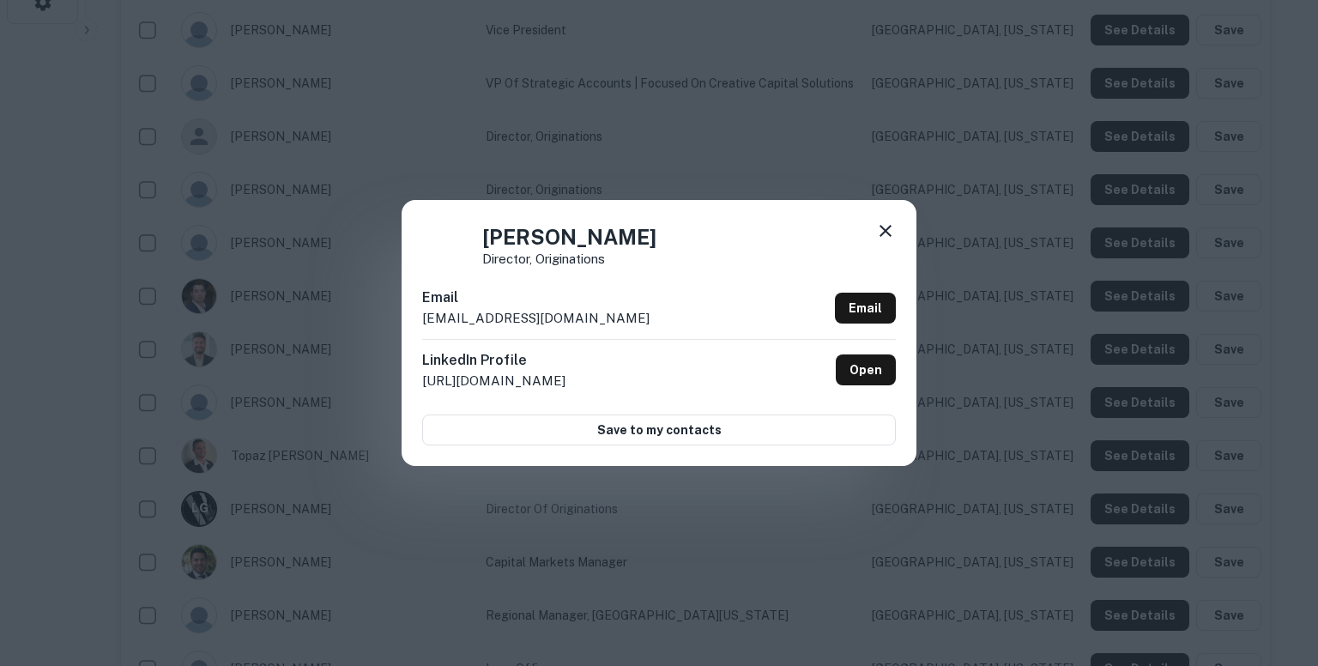
click at [544, 318] on p "mokuma@arixacapital.com" at bounding box center [535, 318] width 227 height 21
click at [886, 226] on icon at bounding box center [885, 231] width 21 height 21
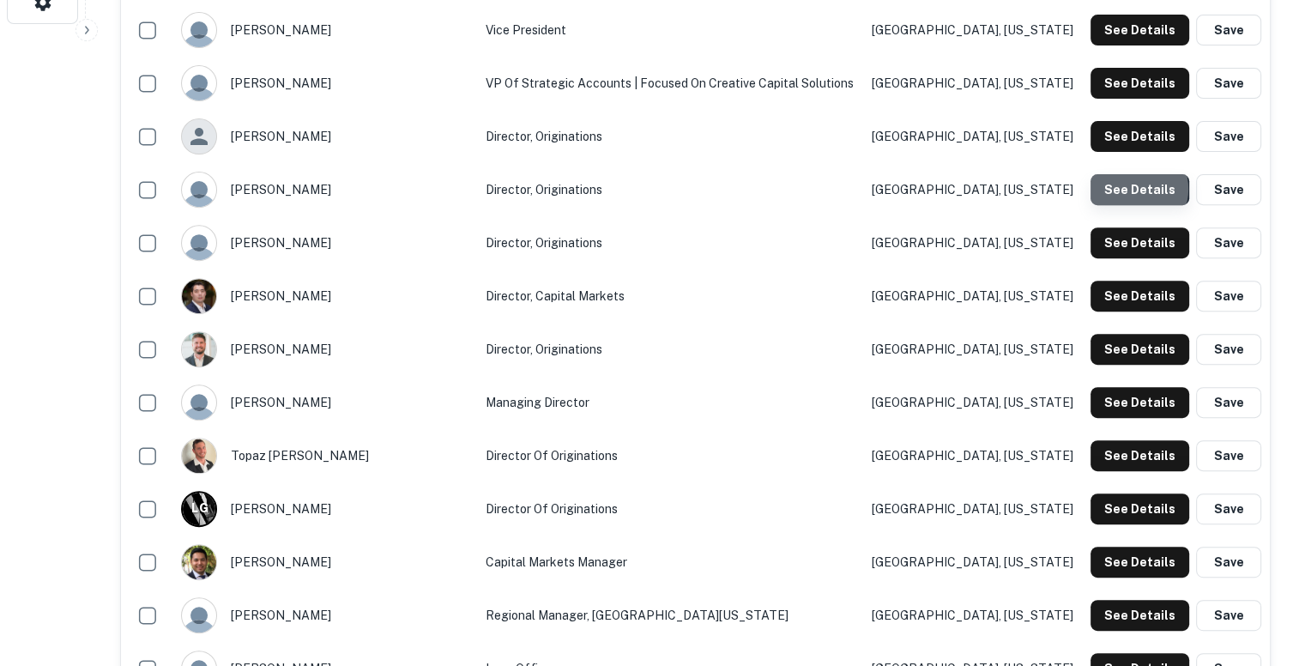
click at [1135, 188] on button "See Details" at bounding box center [1140, 189] width 99 height 31
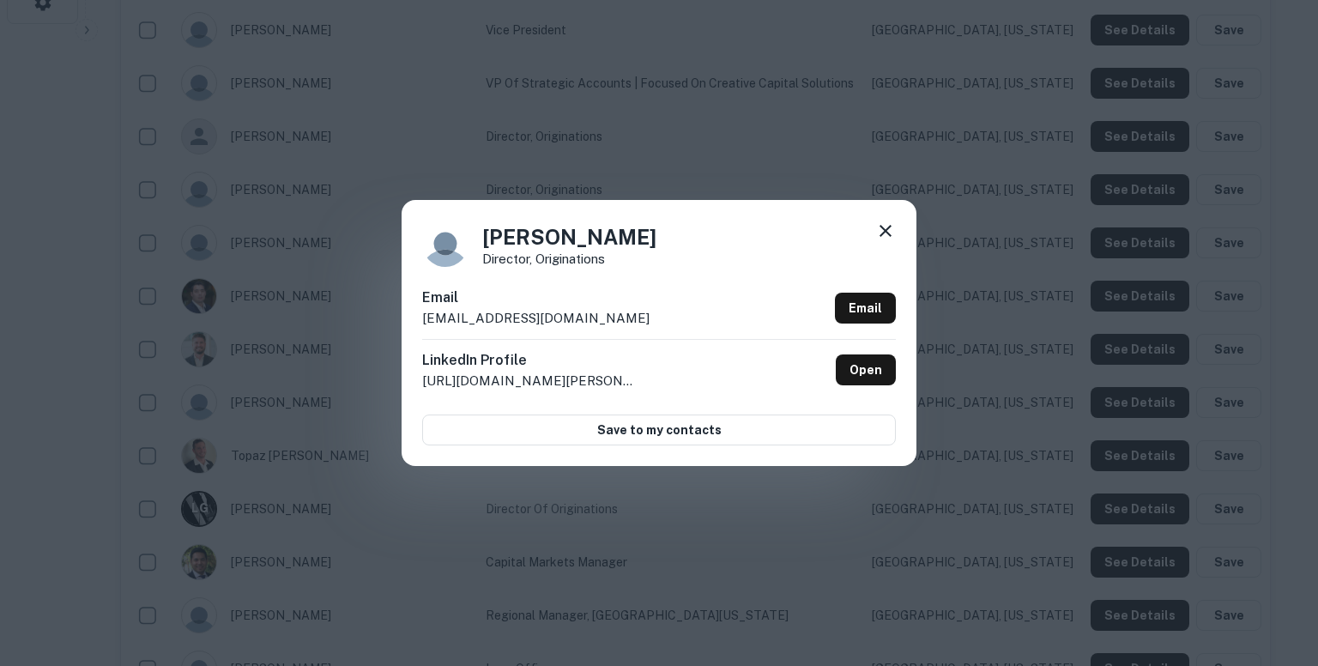
click at [584, 317] on p "rmalicoat@arixacapital.com" at bounding box center [535, 318] width 227 height 21
click at [880, 220] on div "Rebecca Malicoat Director, Originations Email rmalicoat@arixacapital.com Email …" at bounding box center [659, 333] width 515 height 266
click at [885, 231] on icon at bounding box center [886, 231] width 12 height 12
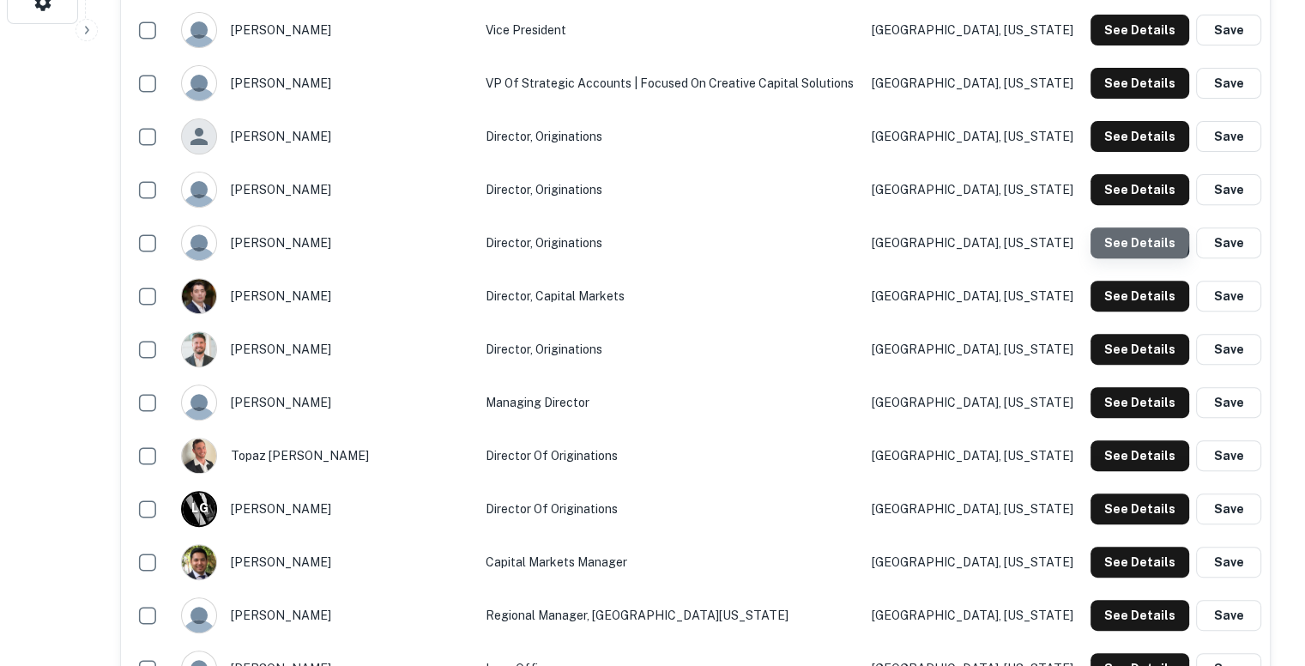
click at [1135, 239] on button "See Details" at bounding box center [1140, 242] width 99 height 31
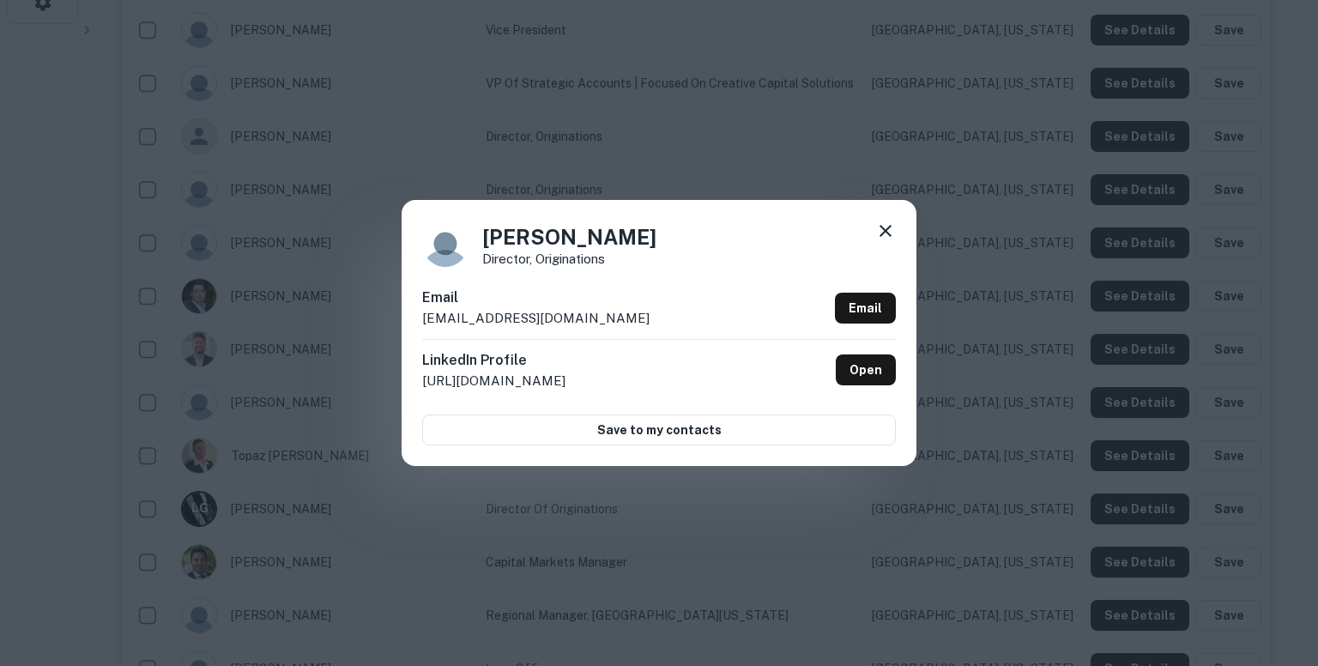
click at [547, 317] on p "rderba@arixacapital.com" at bounding box center [535, 318] width 227 height 21
click at [879, 152] on div "Rob Derba Director, Originations Email rderba@arixacapital.com Email LinkedIn P…" at bounding box center [659, 333] width 1318 height 666
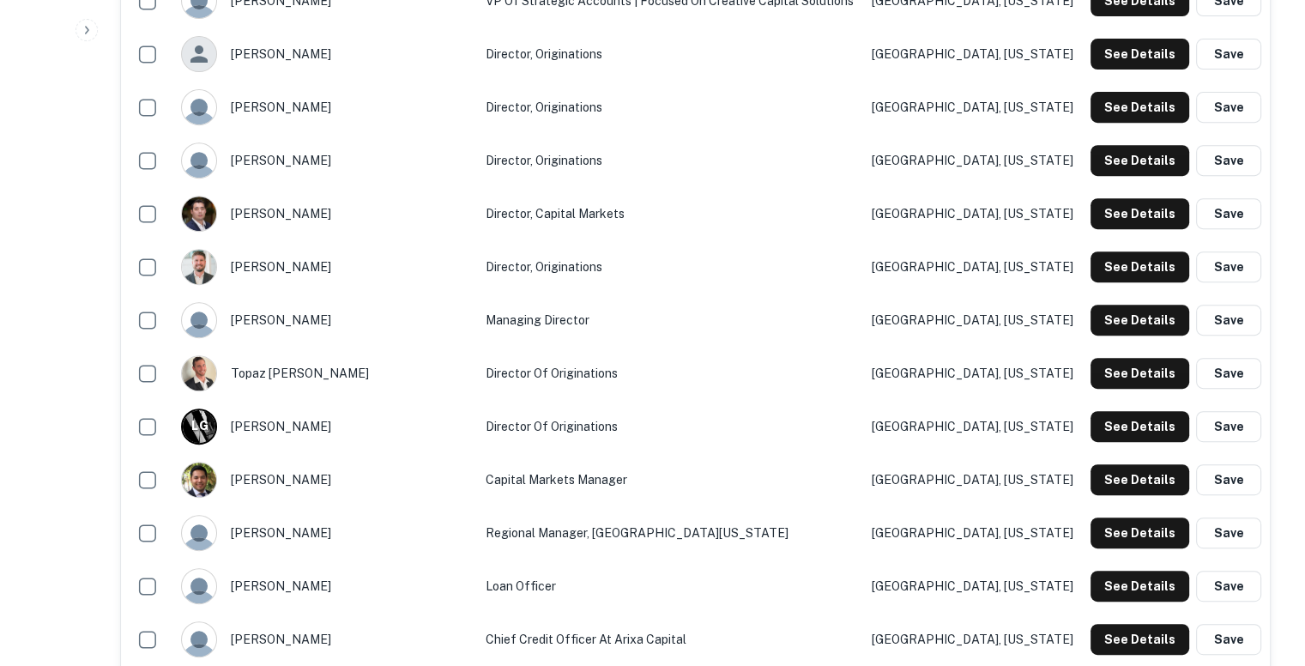
scroll to position [747, 0]
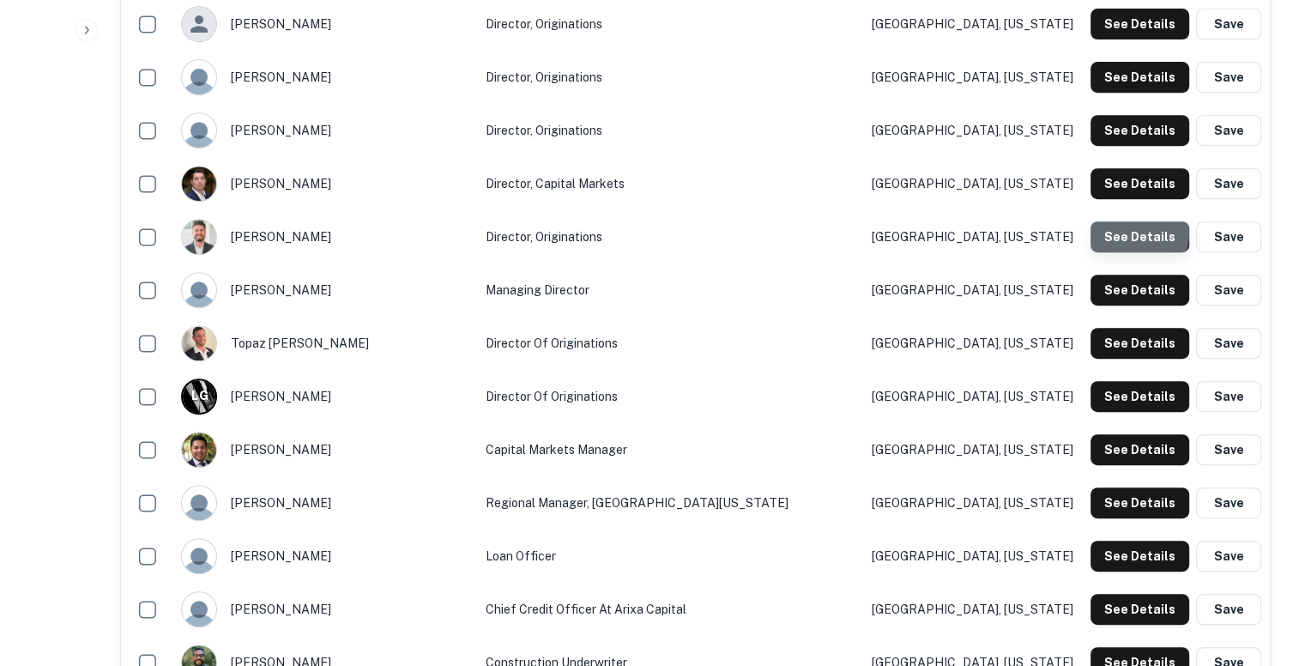
click at [1126, 231] on button "See Details" at bounding box center [1140, 236] width 99 height 31
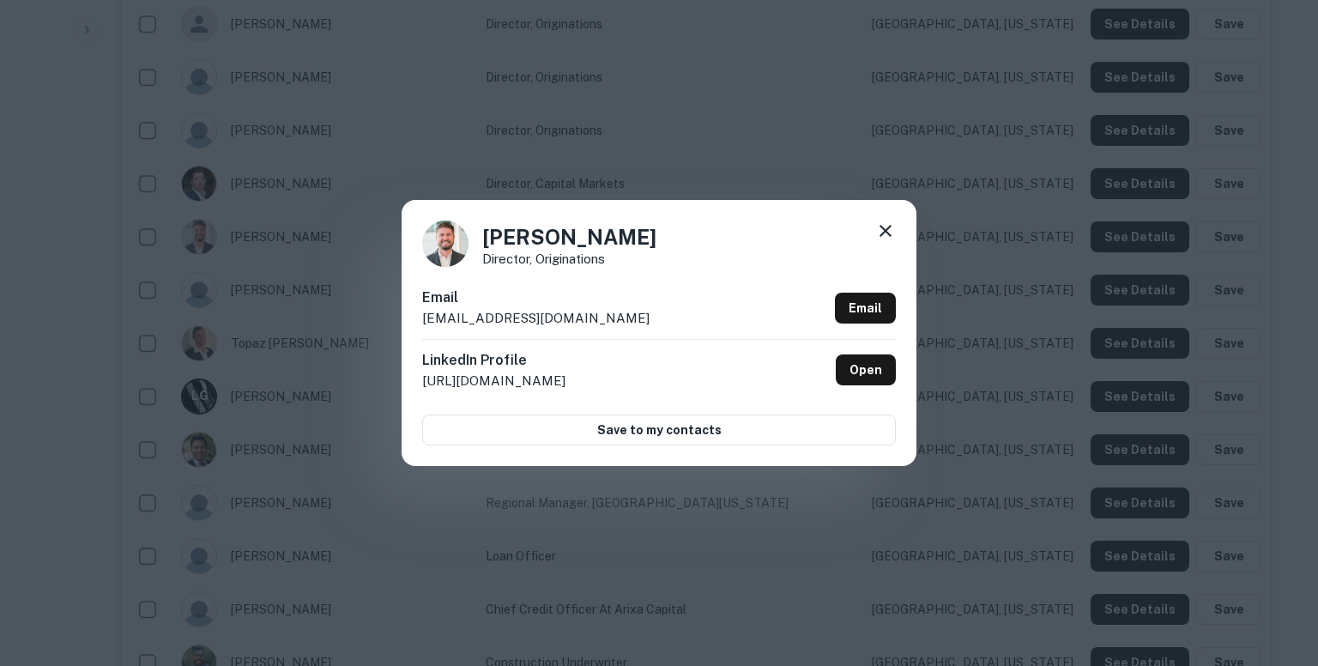
click at [554, 313] on p "rwiemer@arixacapital.com" at bounding box center [535, 318] width 227 height 21
click at [838, 172] on div "Rob Wiemer Director, Originations Email rwiemer@arixacapital.com Email LinkedIn…" at bounding box center [659, 333] width 1318 height 666
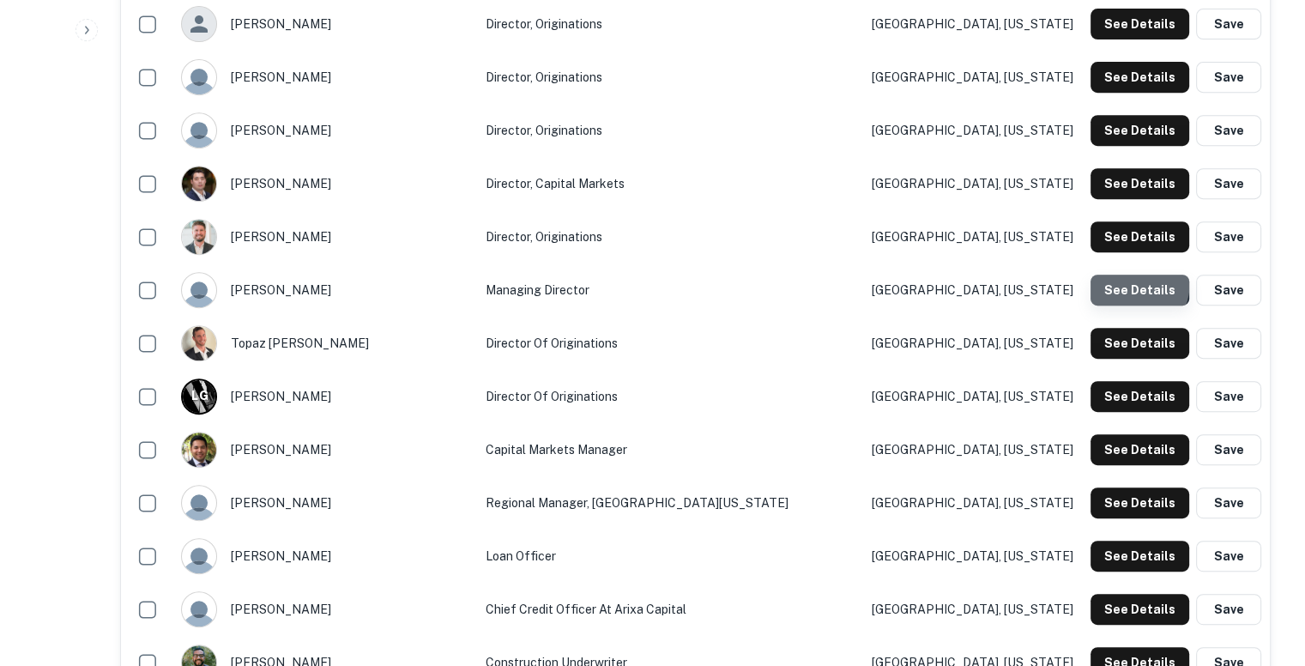
click at [1115, 279] on button "See Details" at bounding box center [1140, 290] width 99 height 31
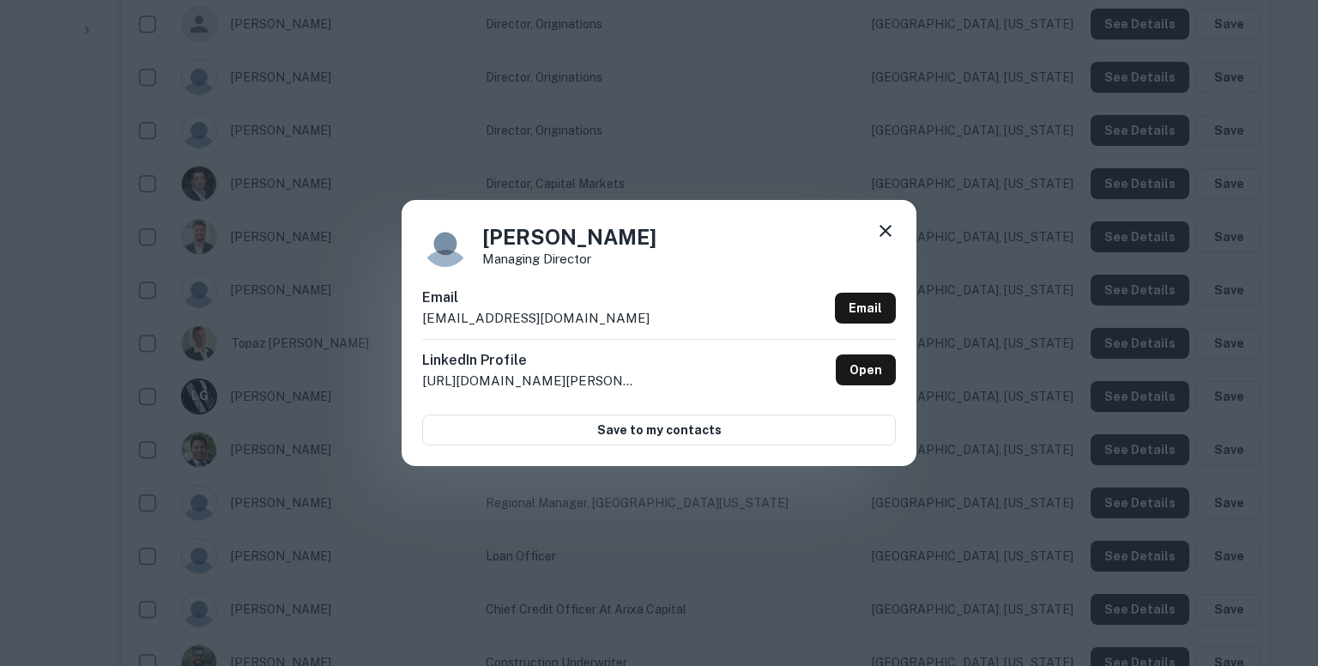
click at [529, 311] on p "sdavis@arixacapital.com" at bounding box center [535, 318] width 227 height 21
click at [884, 228] on icon at bounding box center [886, 231] width 12 height 12
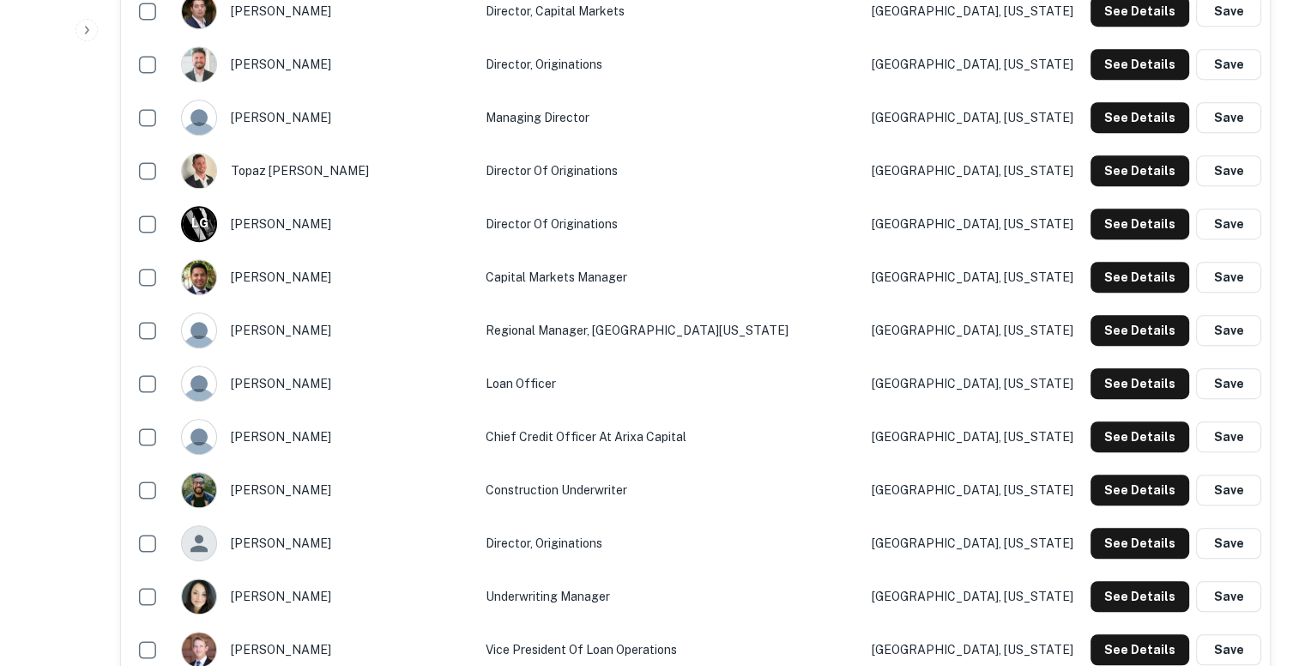
scroll to position [934, 0]
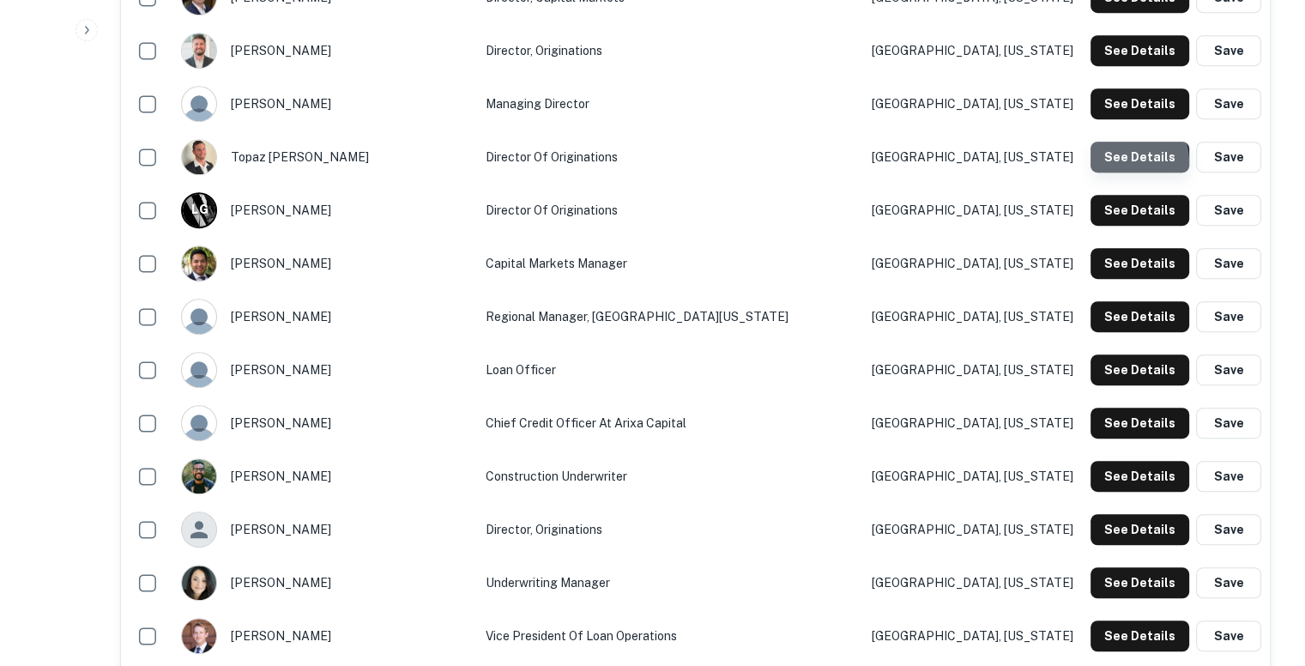
click at [1117, 162] on button "See Details" at bounding box center [1140, 157] width 99 height 31
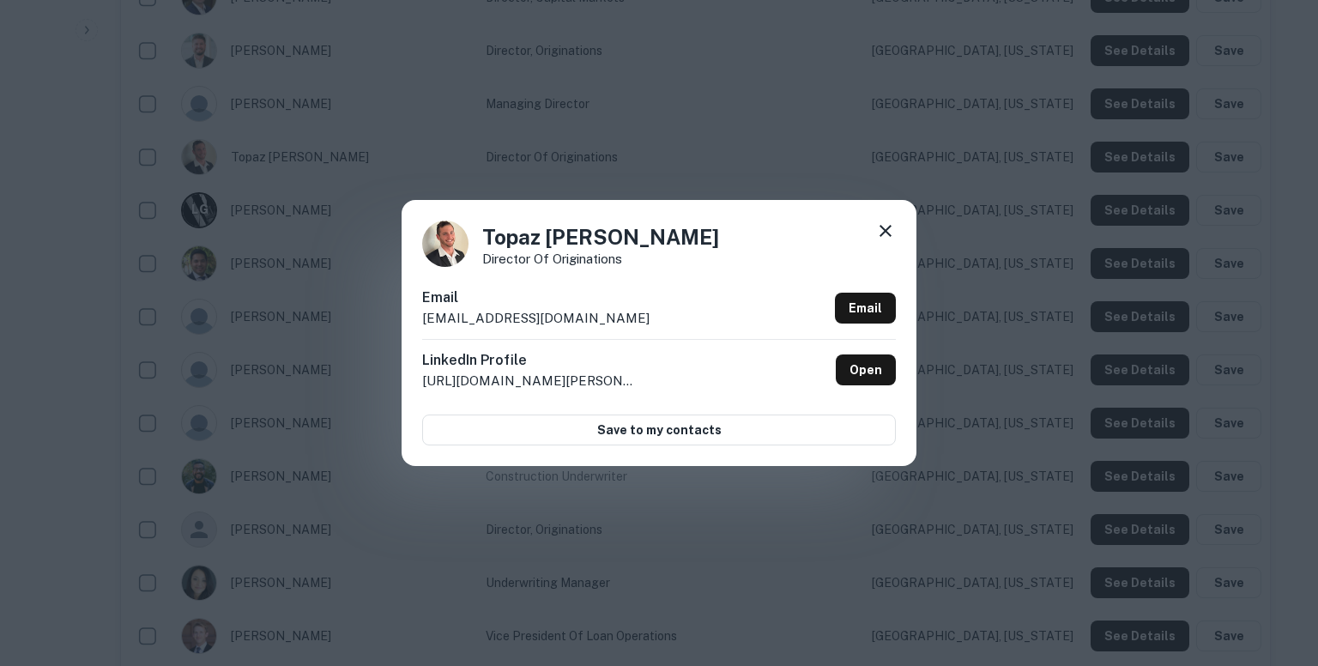
click at [546, 318] on p "tdori@arixacapital.com" at bounding box center [535, 318] width 227 height 21
click at [776, 166] on div "Topaz Dori Director of Originations Email tdori@arixacapital.com Email LinkedIn…" at bounding box center [659, 333] width 1318 height 666
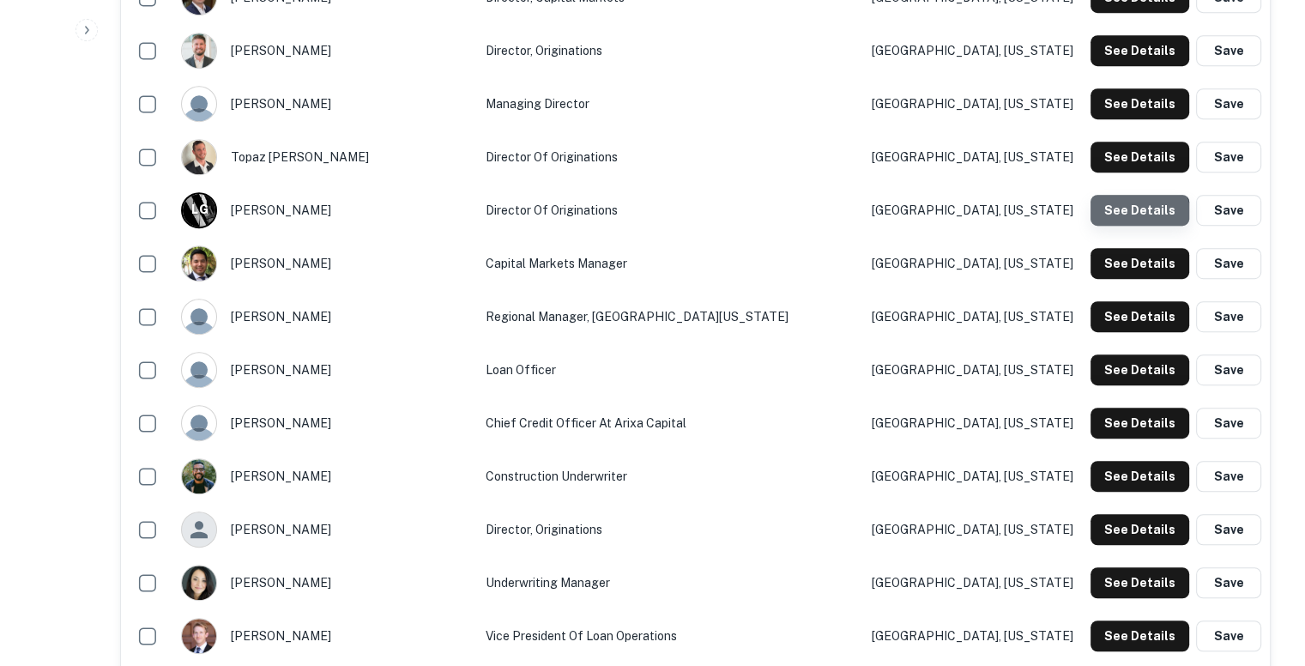
click at [1140, 216] on button "See Details" at bounding box center [1140, 210] width 99 height 31
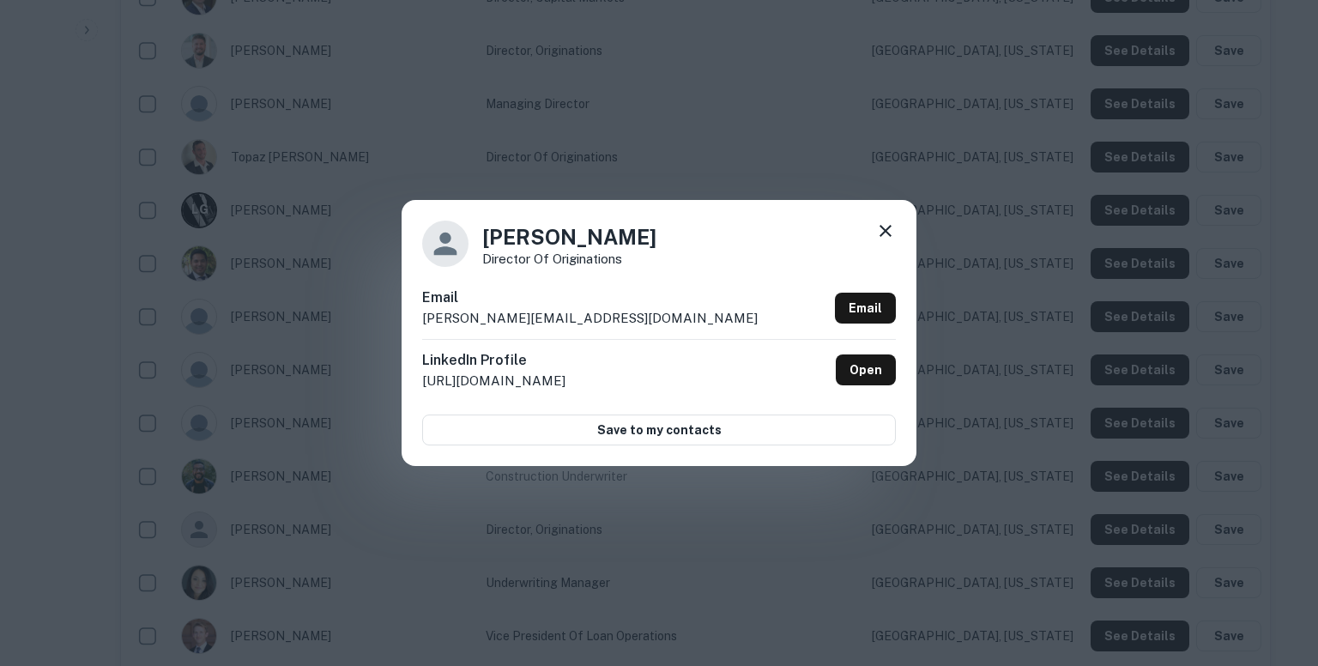
click at [550, 324] on p "lgeorge@arixacapital.com" at bounding box center [590, 318] width 336 height 21
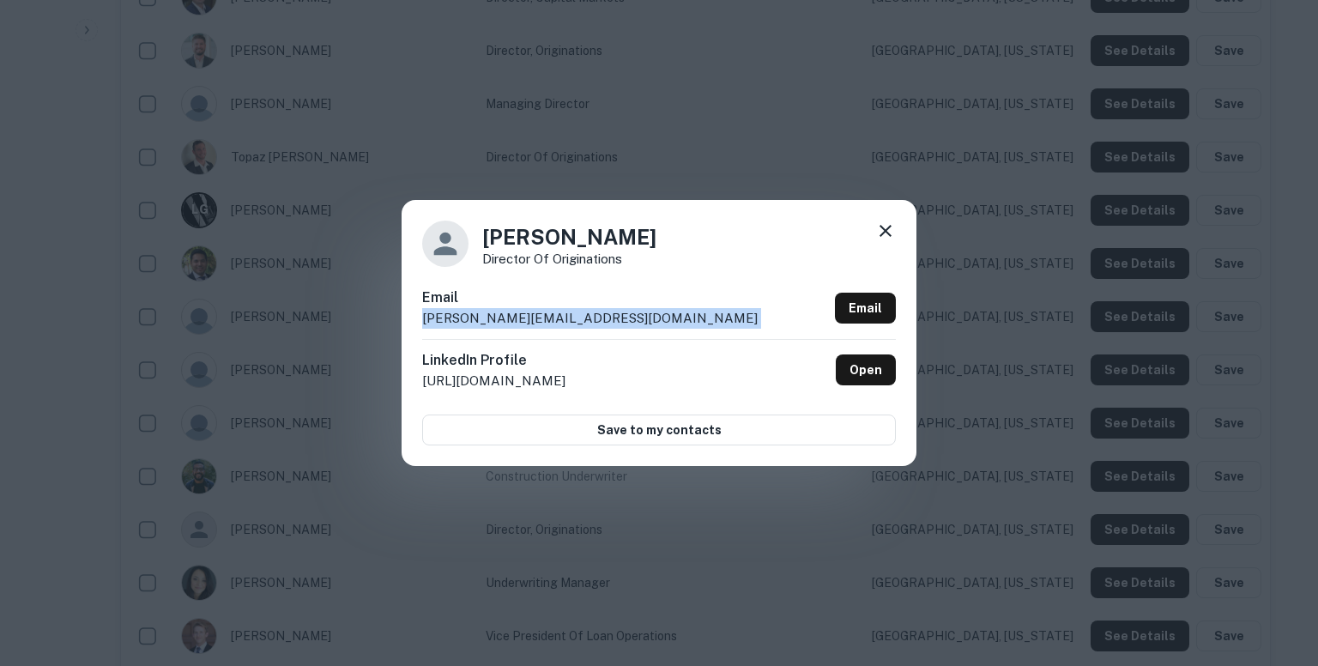
click at [550, 324] on p "lgeorge@arixacapital.com" at bounding box center [590, 318] width 336 height 21
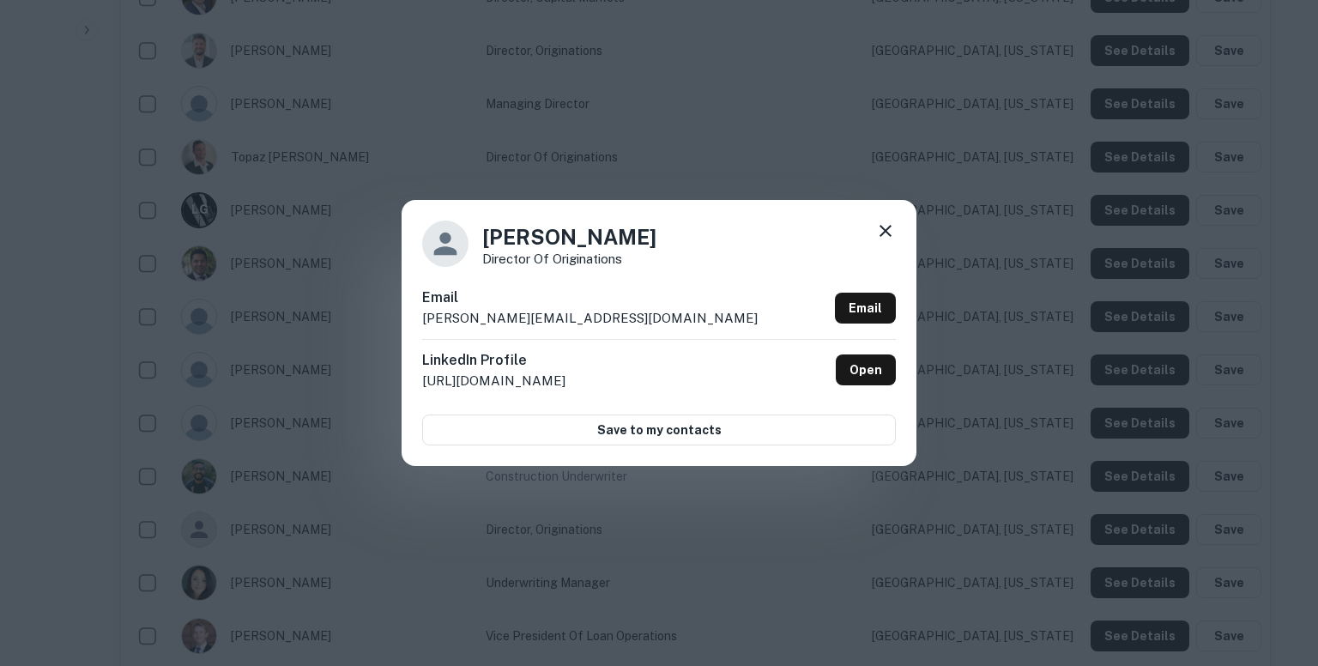
click at [846, 166] on div "Lauren George Director of Originations Email lgeorge@arixacapital.com Email Lin…" at bounding box center [659, 333] width 1318 height 666
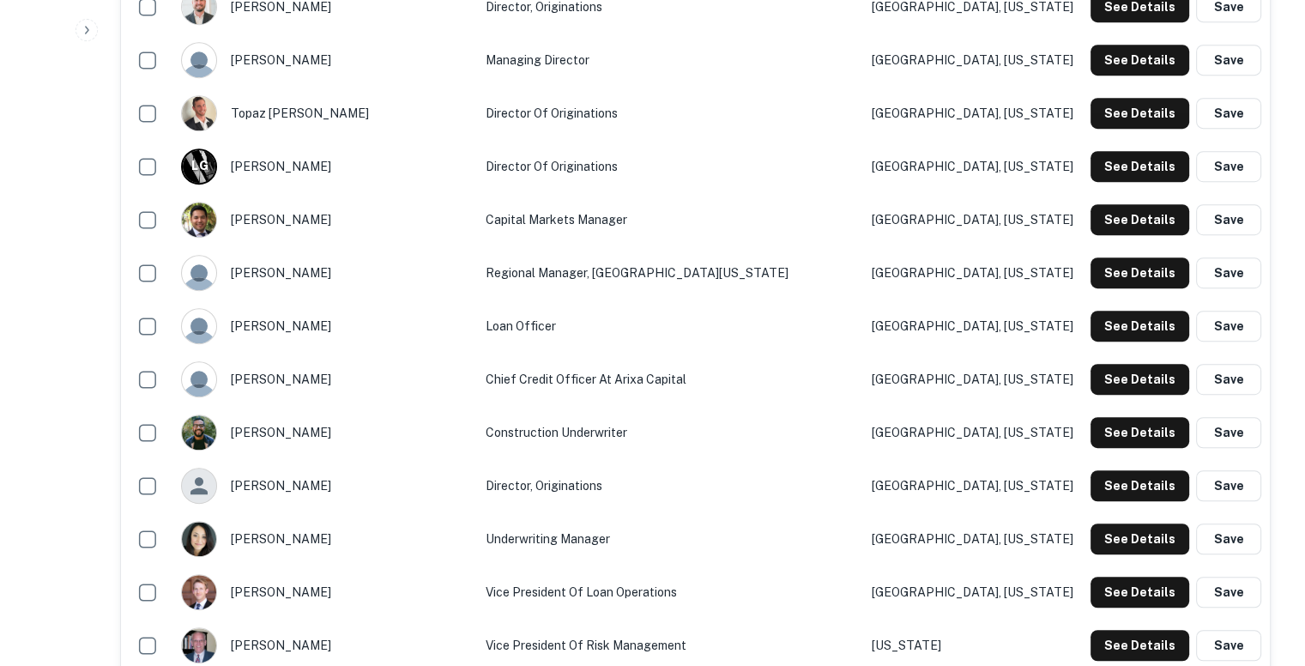
scroll to position [1074, 0]
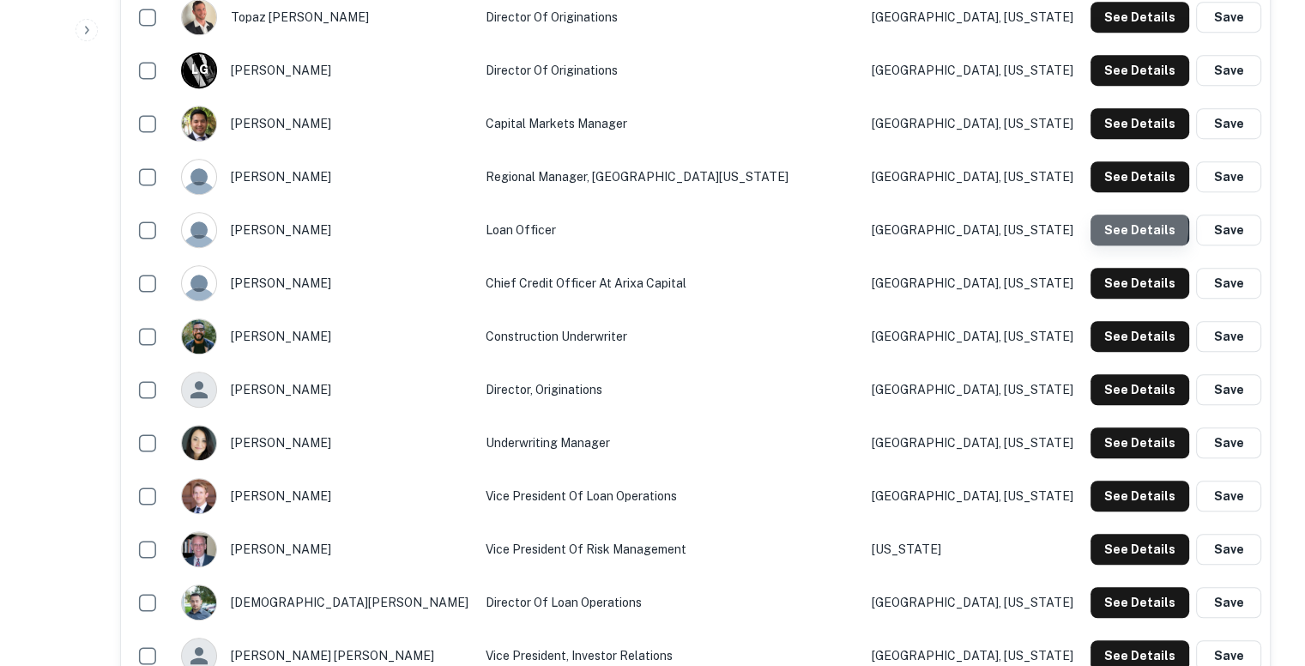
click at [1119, 227] on button "See Details" at bounding box center [1140, 230] width 99 height 31
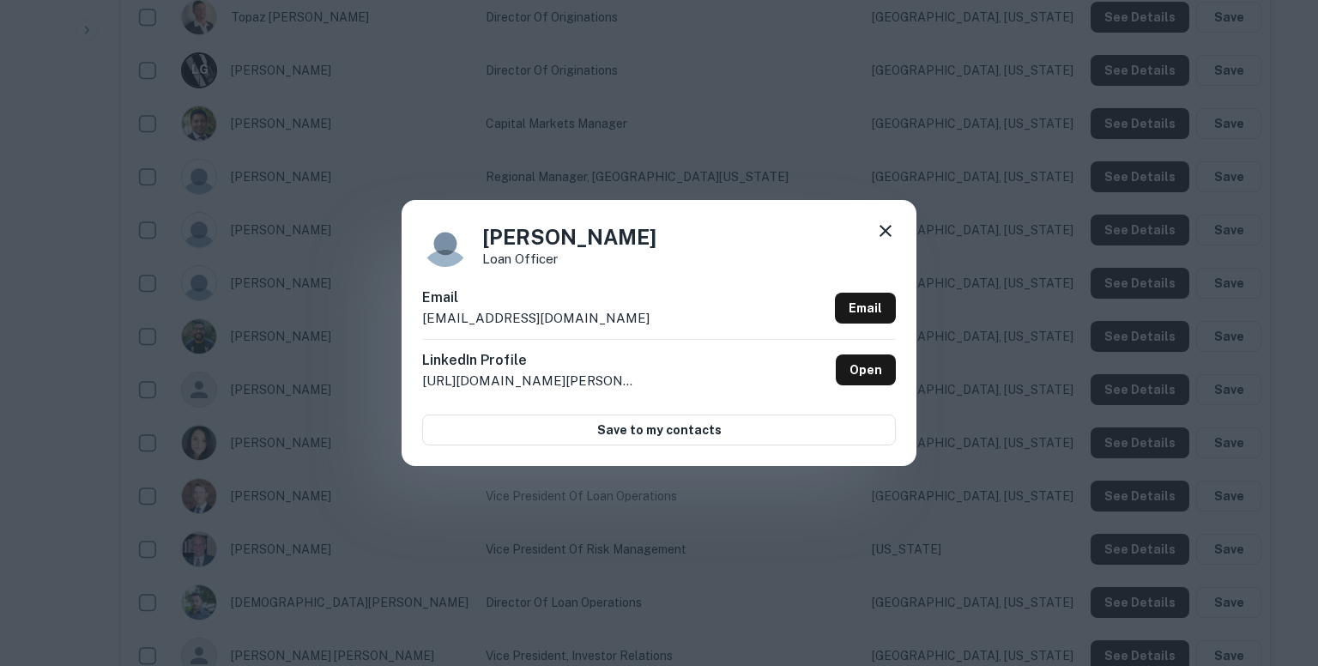
click at [556, 313] on p "jgordon@arixacapital.com" at bounding box center [535, 318] width 227 height 21
click at [850, 141] on div "Jacob Gordon Loan Officer Email jgordon@arixacapital.com Email LinkedIn Profile…" at bounding box center [659, 333] width 1318 height 666
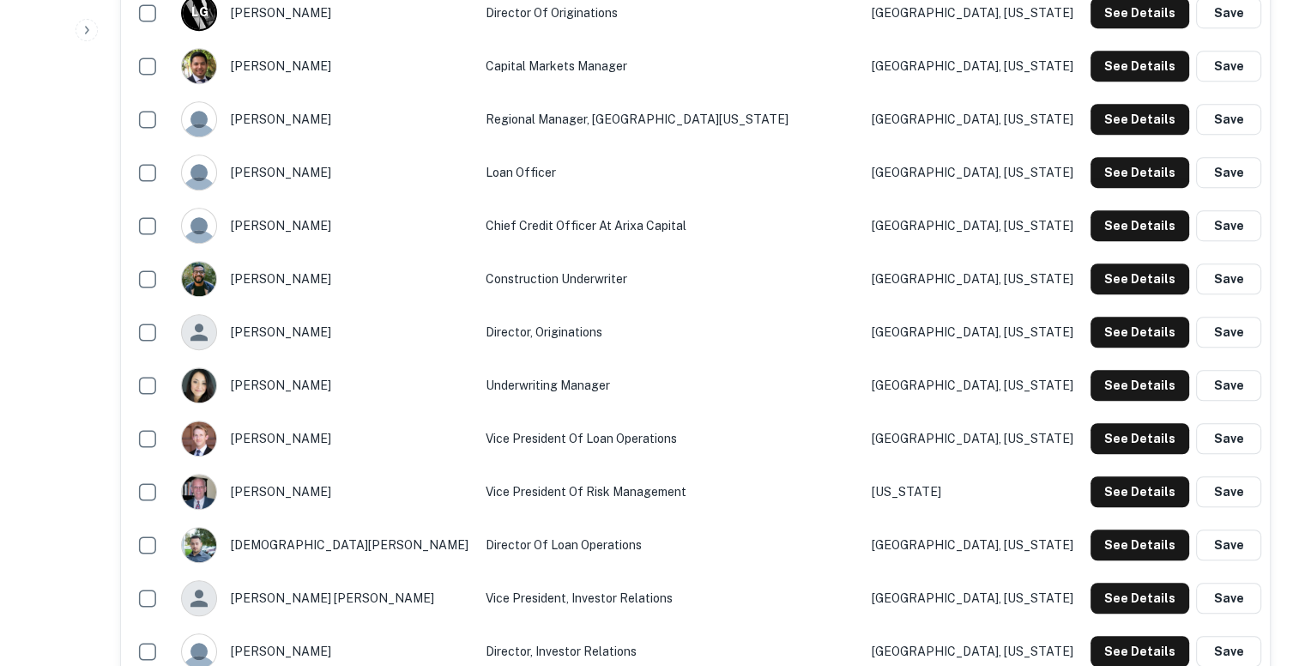
scroll to position [1133, 0]
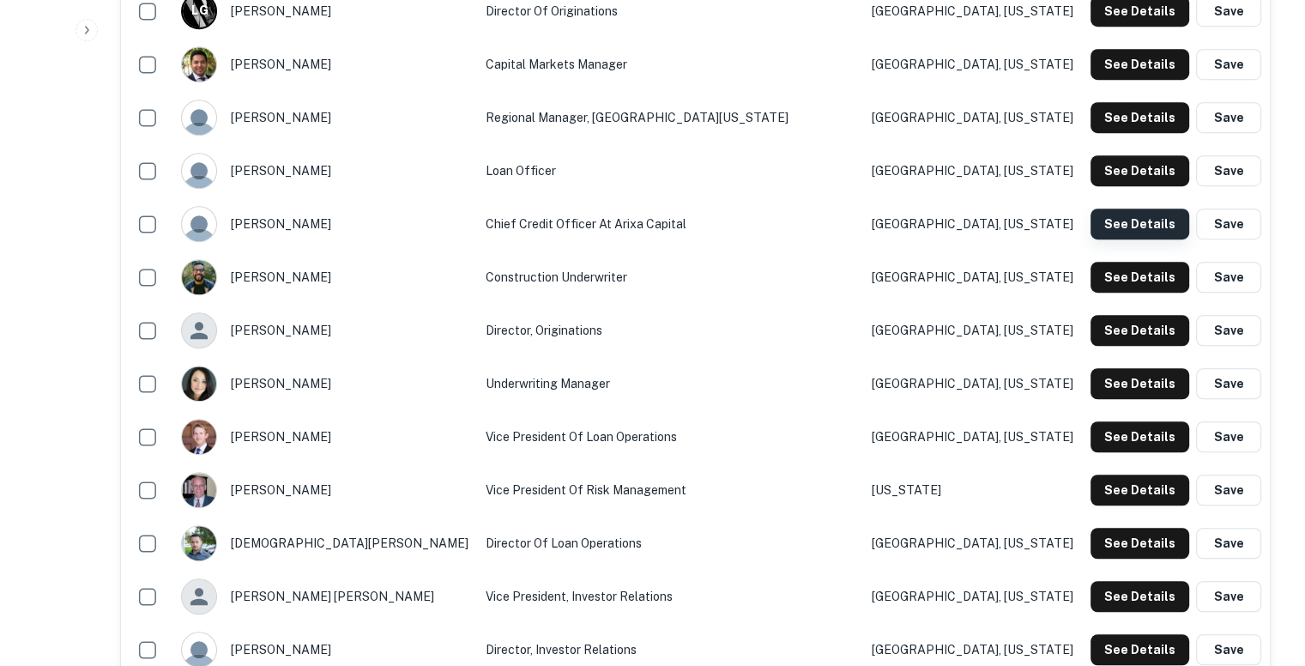
click at [1126, 218] on button "See Details" at bounding box center [1140, 224] width 99 height 31
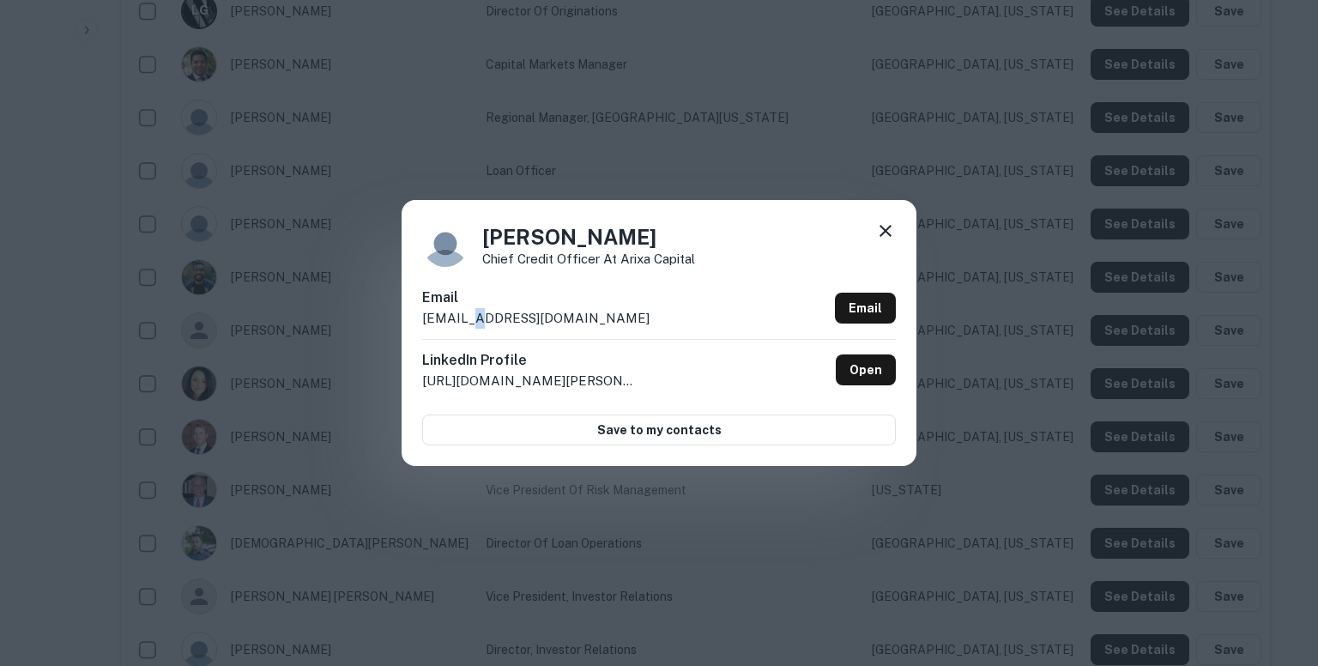
drag, startPoint x: 481, startPoint y: 320, endPoint x: 469, endPoint y: 321, distance: 12.0
click at [469, 321] on p "jfox@arixacapital.com" at bounding box center [535, 318] width 227 height 21
click at [883, 227] on icon at bounding box center [886, 231] width 12 height 12
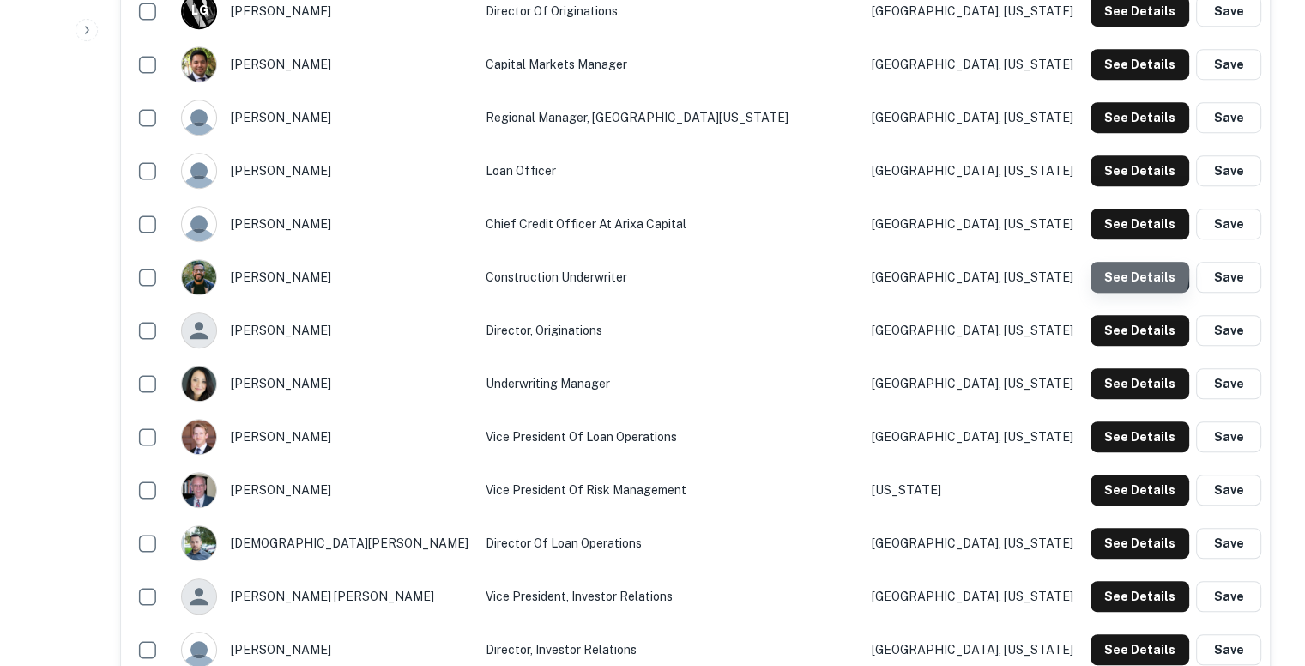
click at [1123, 271] on button "See Details" at bounding box center [1140, 277] width 99 height 31
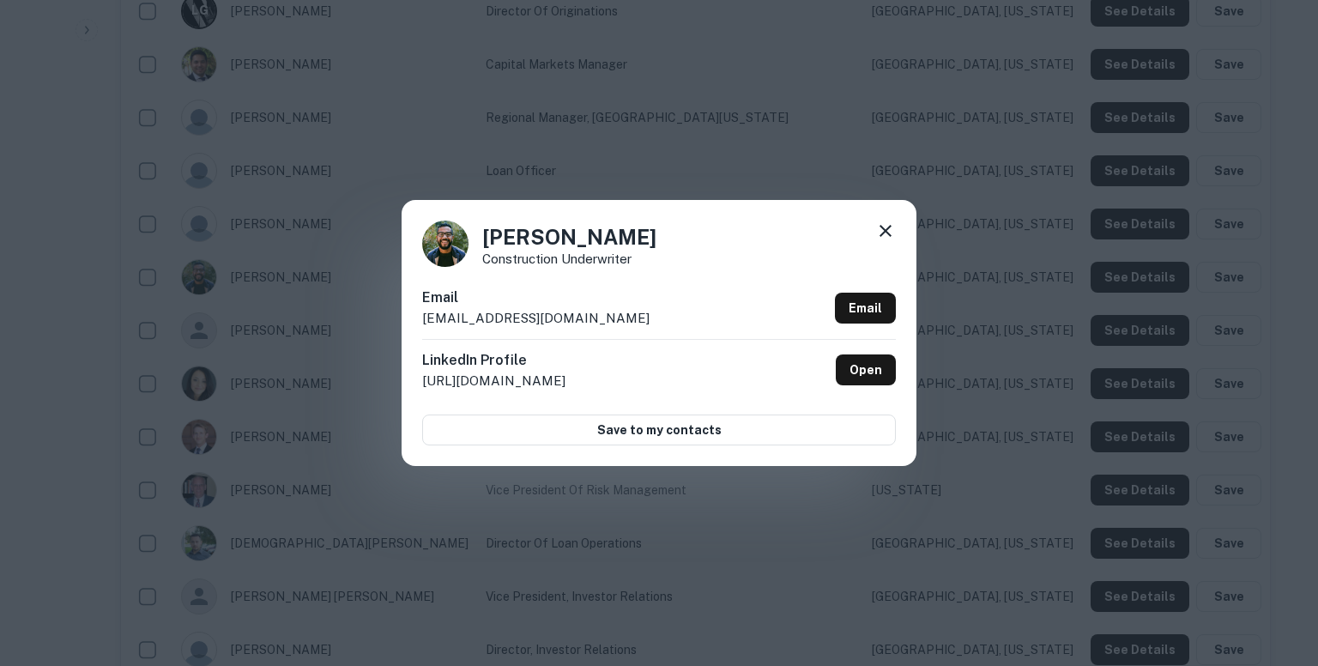
click at [537, 318] on p "jestela@arixacapital.com" at bounding box center [535, 318] width 227 height 21
click at [592, 310] on div "Email jestela@arixacapital.com Email" at bounding box center [659, 312] width 474 height 51
drag, startPoint x: 592, startPoint y: 310, endPoint x: 571, endPoint y: 312, distance: 21.6
click at [571, 312] on div "Email jestela@arixacapital.com Email" at bounding box center [659, 312] width 474 height 51
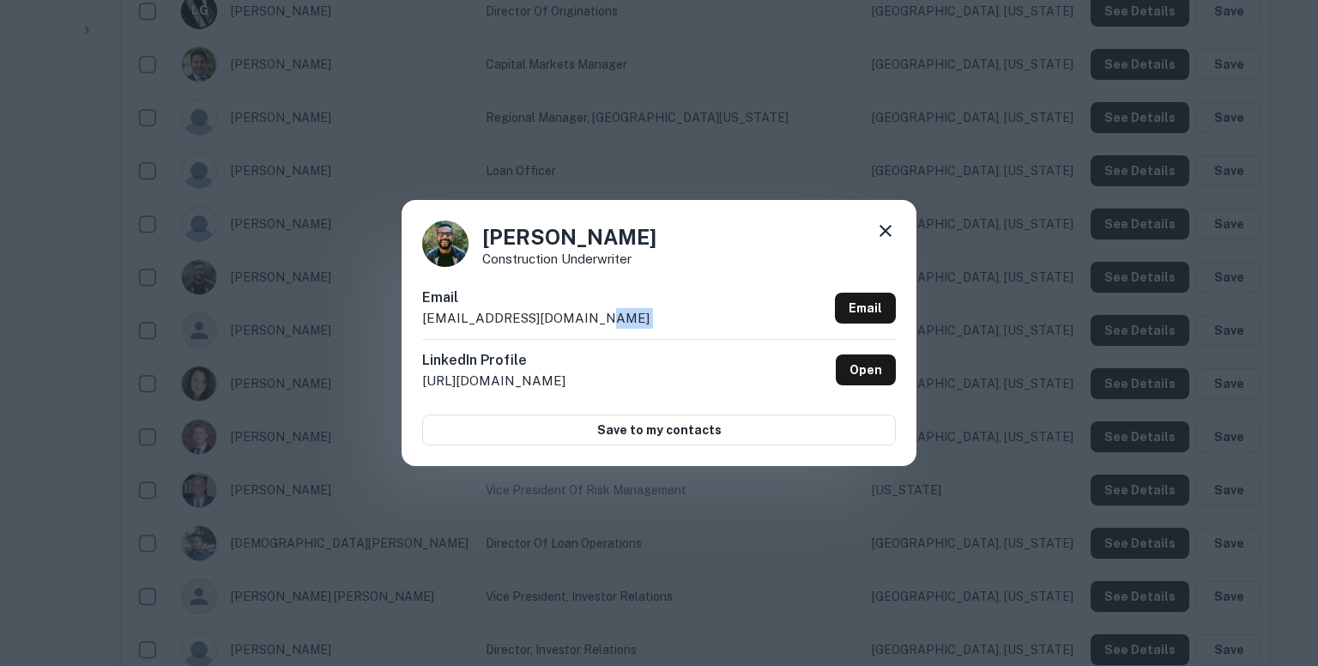
click at [571, 312] on p "jestela@arixacapital.com" at bounding box center [535, 318] width 227 height 21
click at [787, 130] on div "Jose Estela Construction Underwriter Email jestela@arixacapital.com Email Linke…" at bounding box center [659, 333] width 1318 height 666
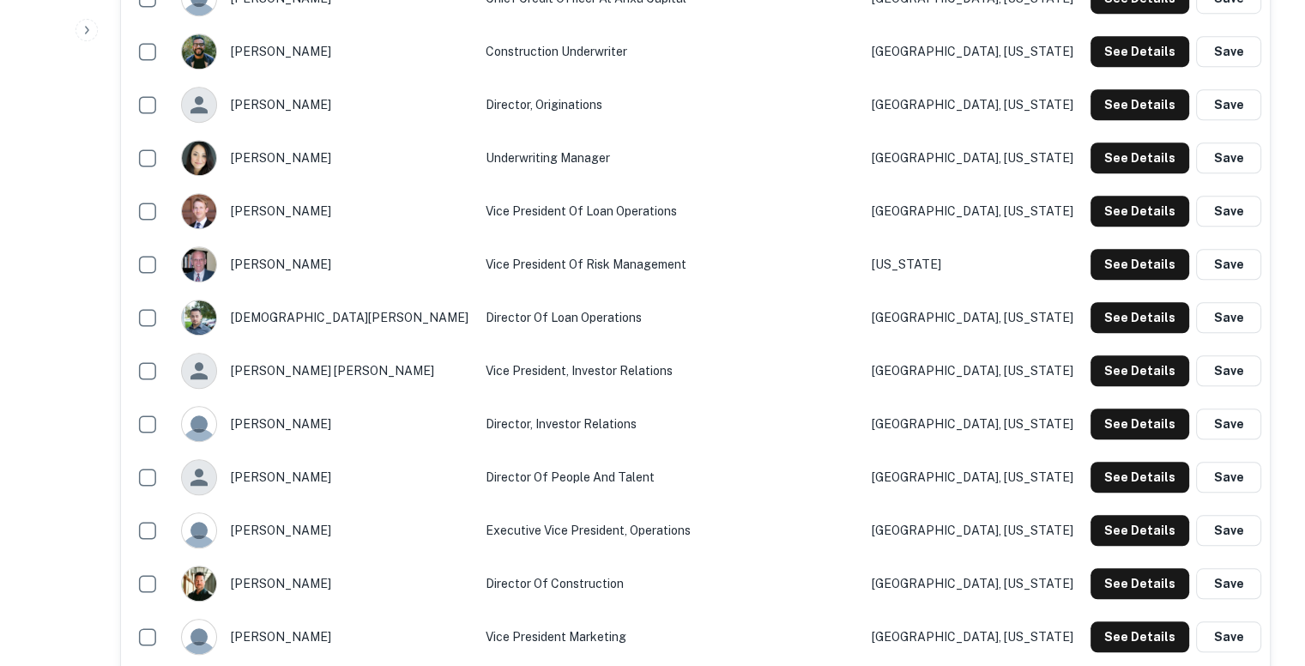
scroll to position [1362, 0]
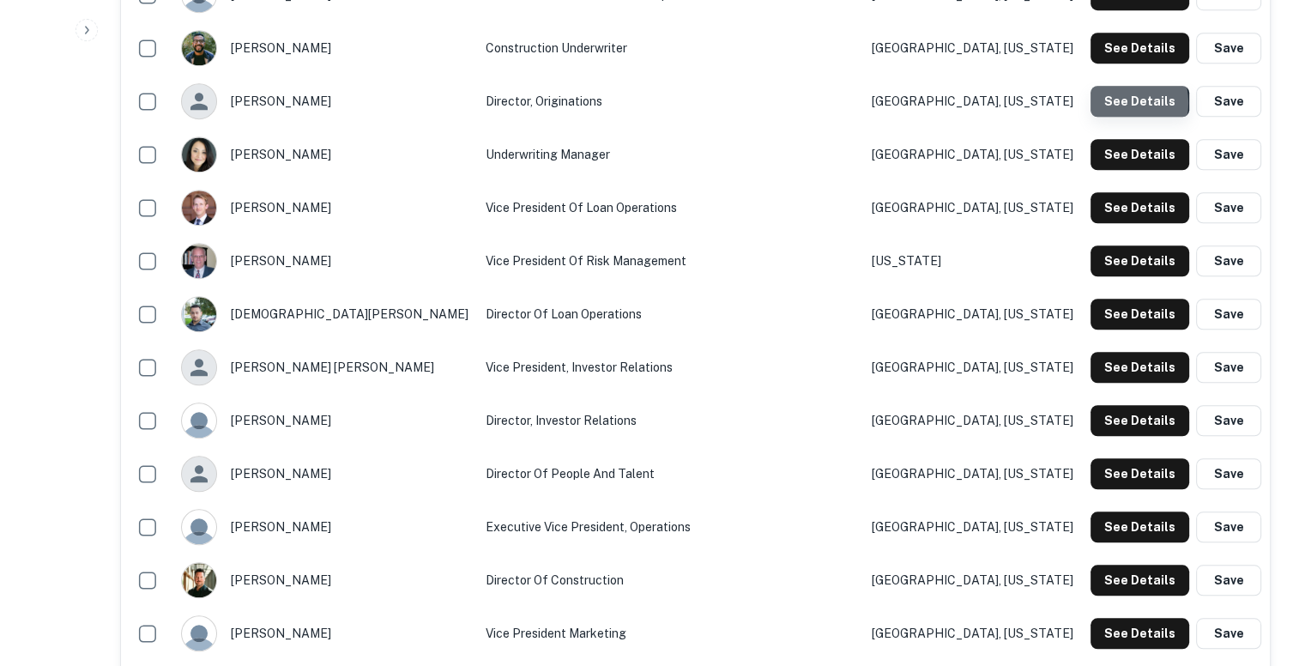
click at [1119, 102] on button "See Details" at bounding box center [1140, 101] width 99 height 31
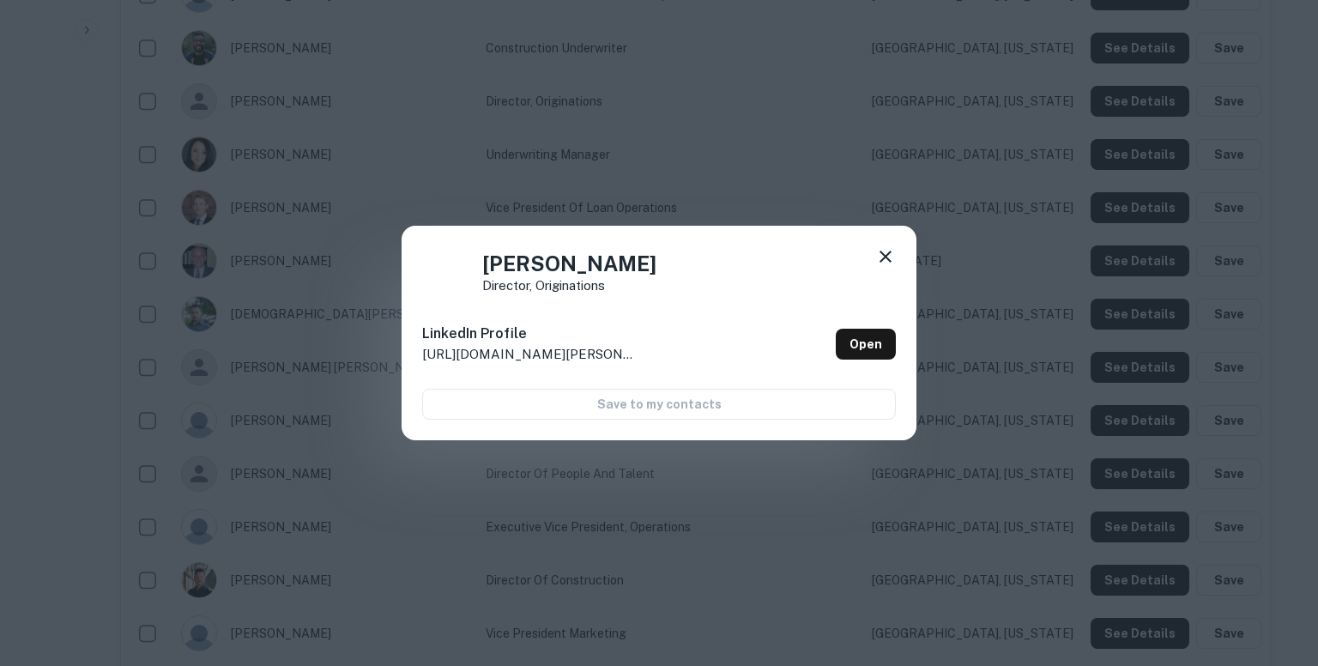
click at [935, 136] on div "John Storck Director, Originations LinkedIn Profile http://www.linkedin.com/in/…" at bounding box center [659, 333] width 1318 height 666
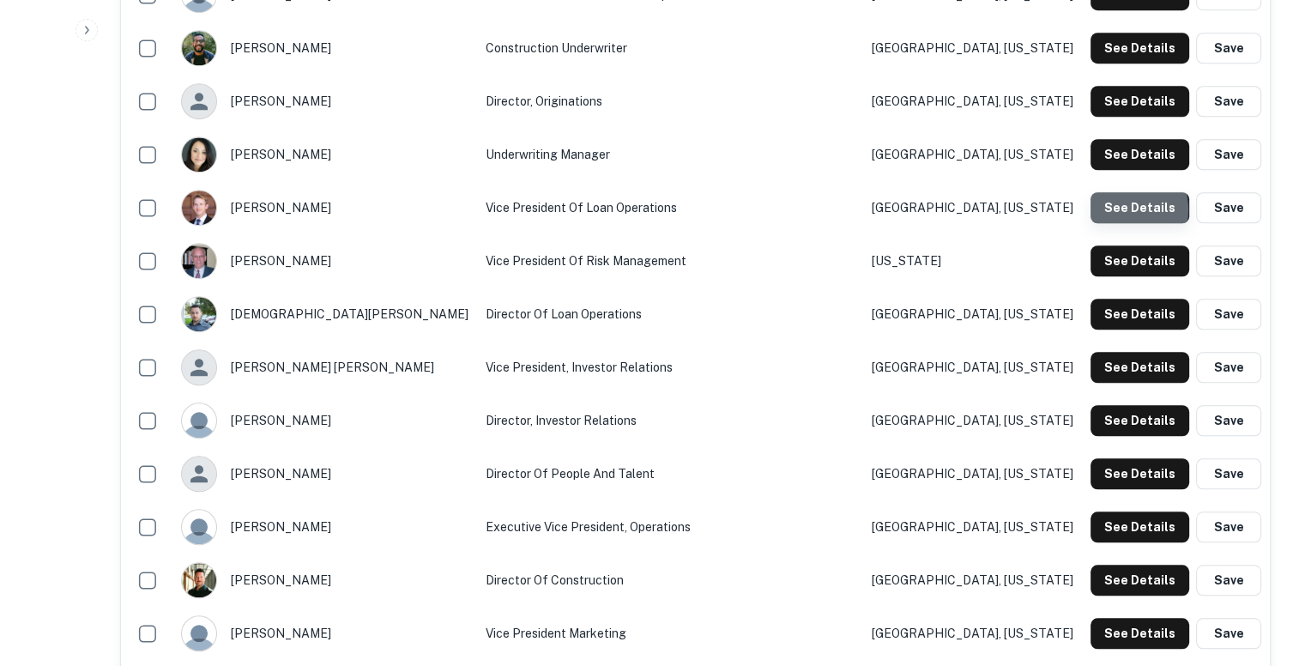
click at [1127, 209] on button "See Details" at bounding box center [1140, 207] width 99 height 31
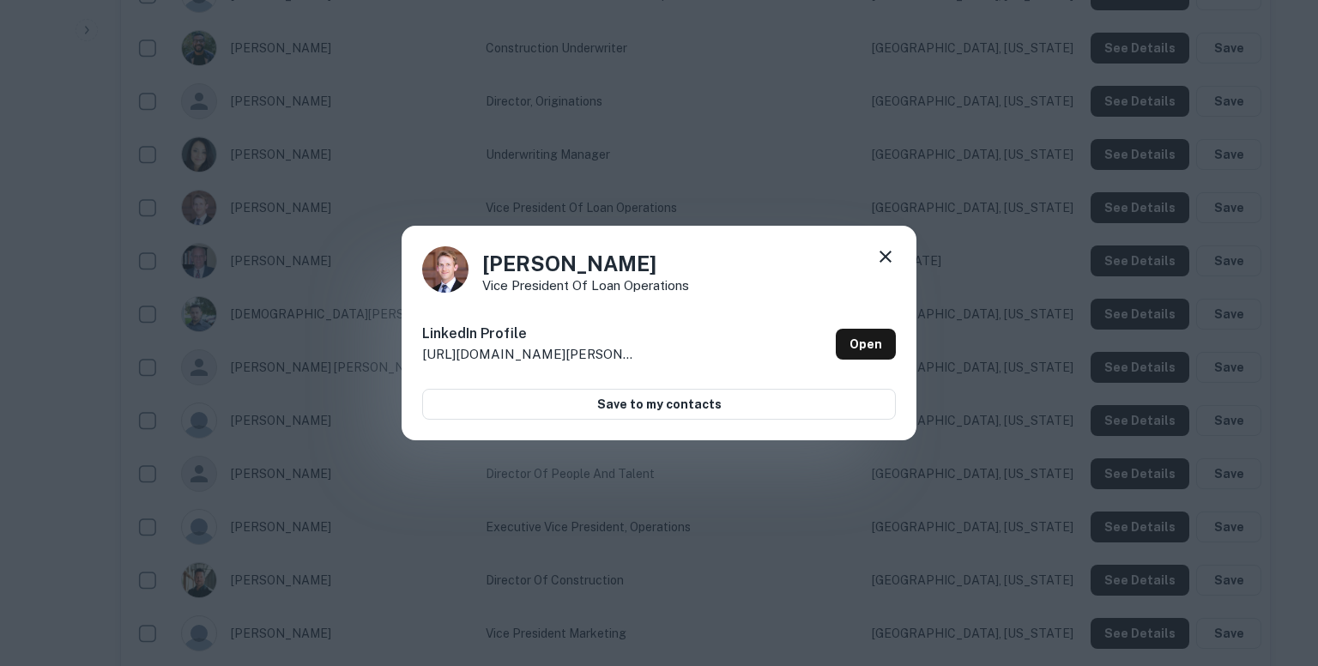
click at [748, 129] on div "Alexander Foster Vice President of Loan Operations LinkedIn Profile http://www.…" at bounding box center [659, 333] width 1318 height 666
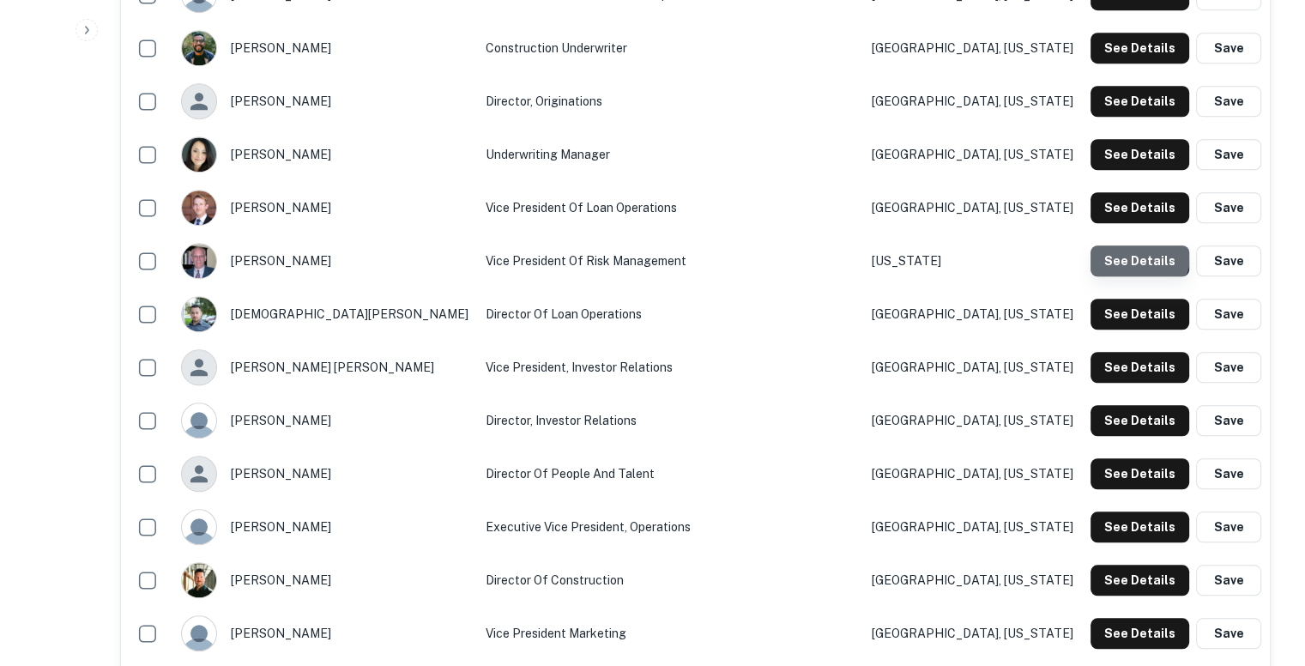
click at [1140, 255] on button "See Details" at bounding box center [1140, 260] width 99 height 31
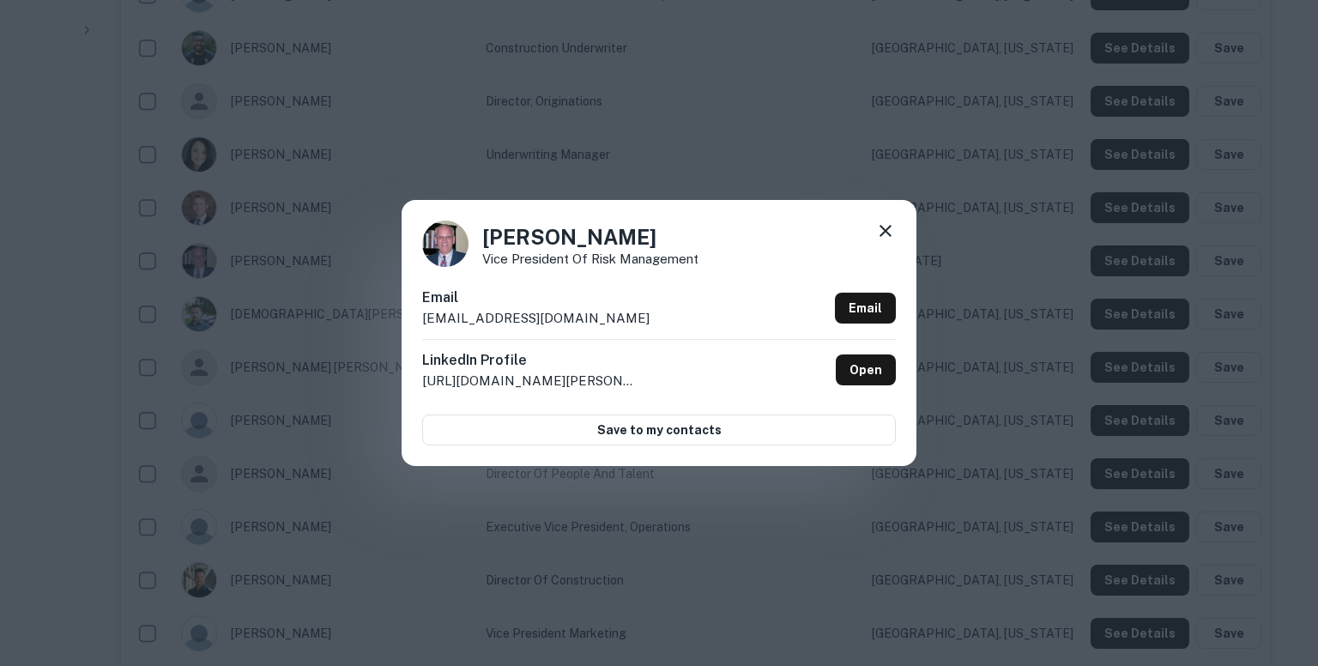
click at [552, 318] on p "broades@arixacapital.com" at bounding box center [535, 318] width 227 height 21
click at [886, 231] on icon at bounding box center [886, 231] width 12 height 12
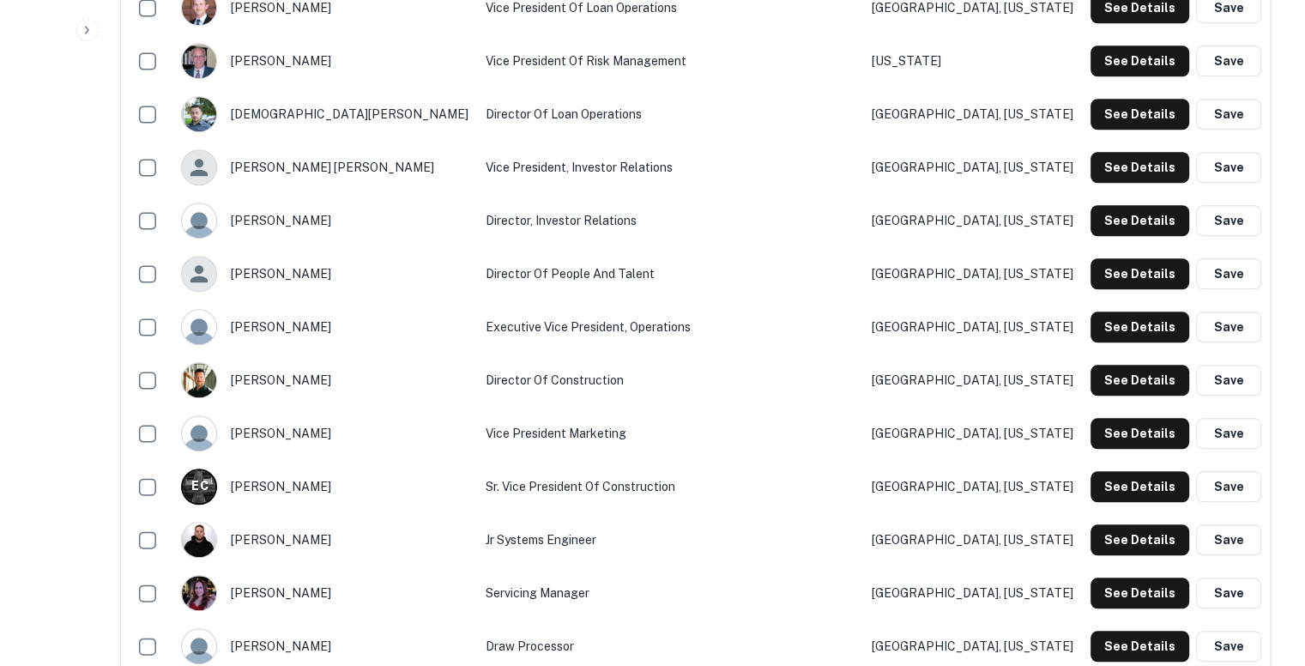
scroll to position [1608, 0]
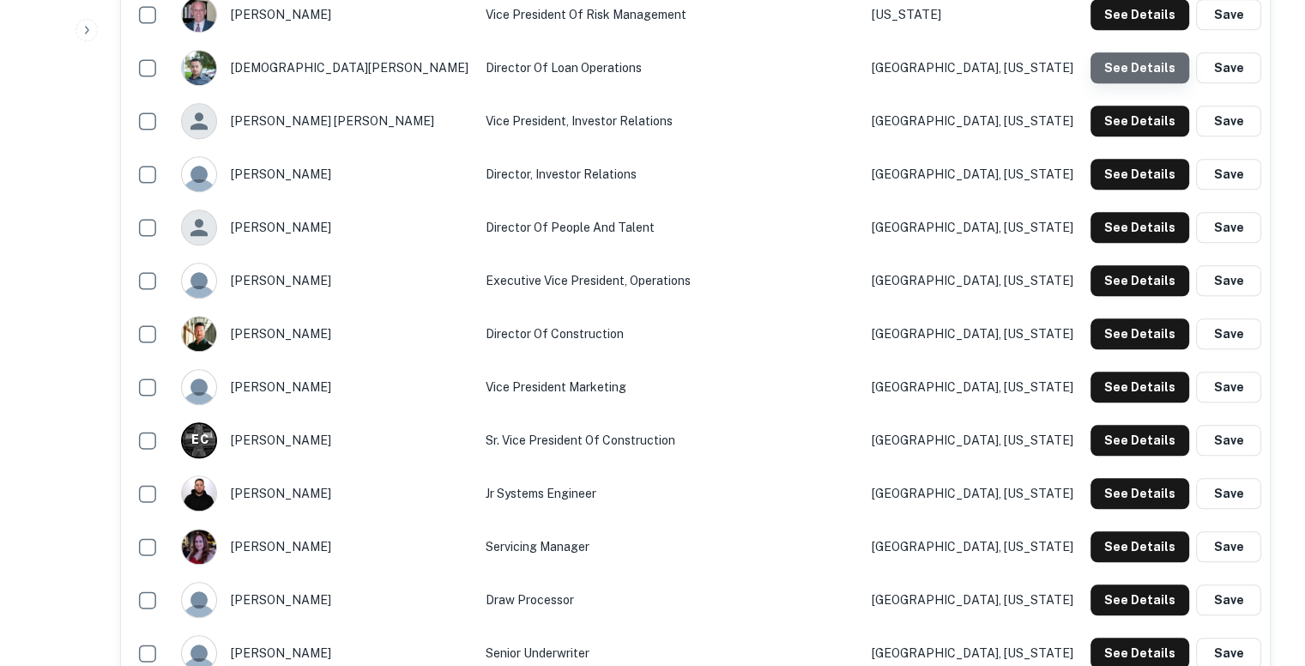
click at [1153, 56] on button "See Details" at bounding box center [1140, 67] width 99 height 31
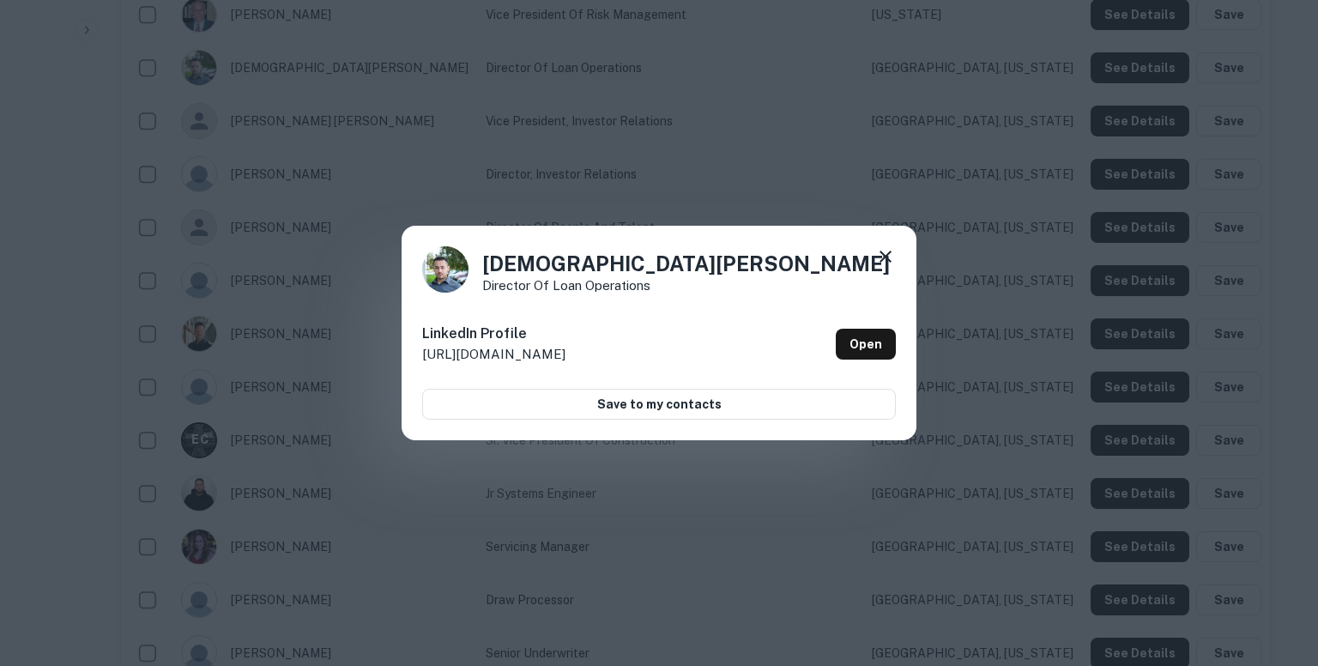
click at [659, 194] on div "Christian Prado Director of Loan Operations LinkedIn Profile http://www.linkedi…" at bounding box center [659, 333] width 1318 height 666
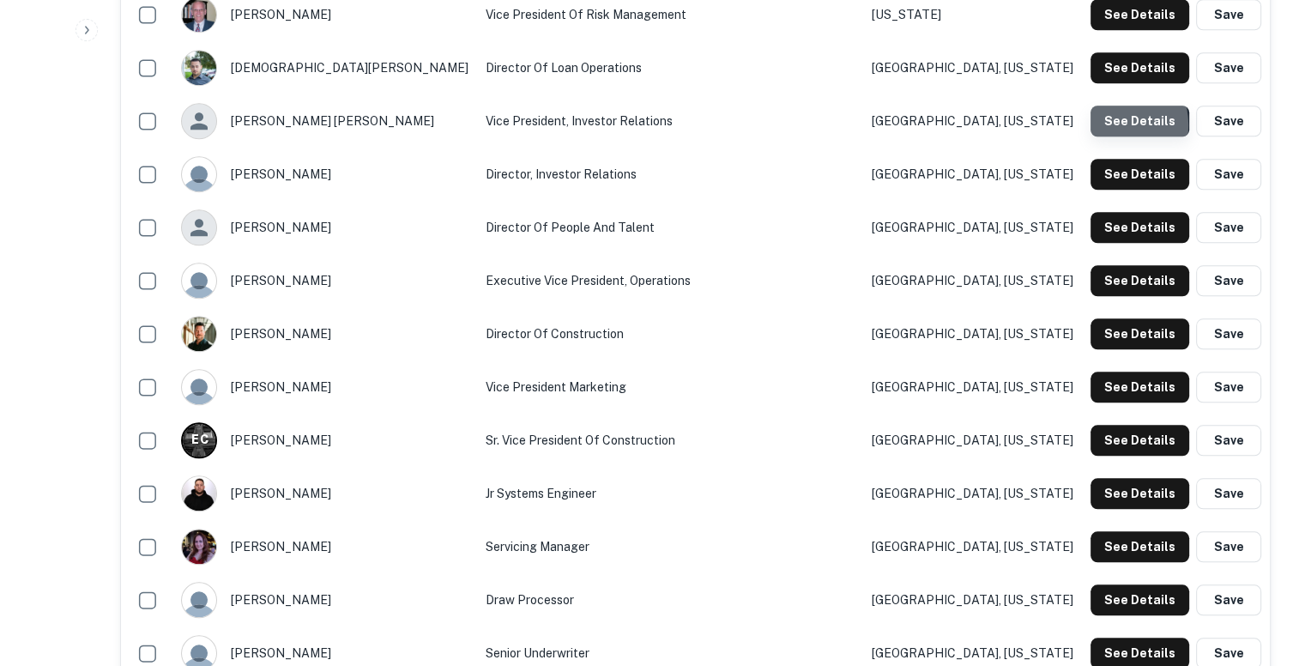
click at [1114, 124] on button "See Details" at bounding box center [1140, 121] width 99 height 31
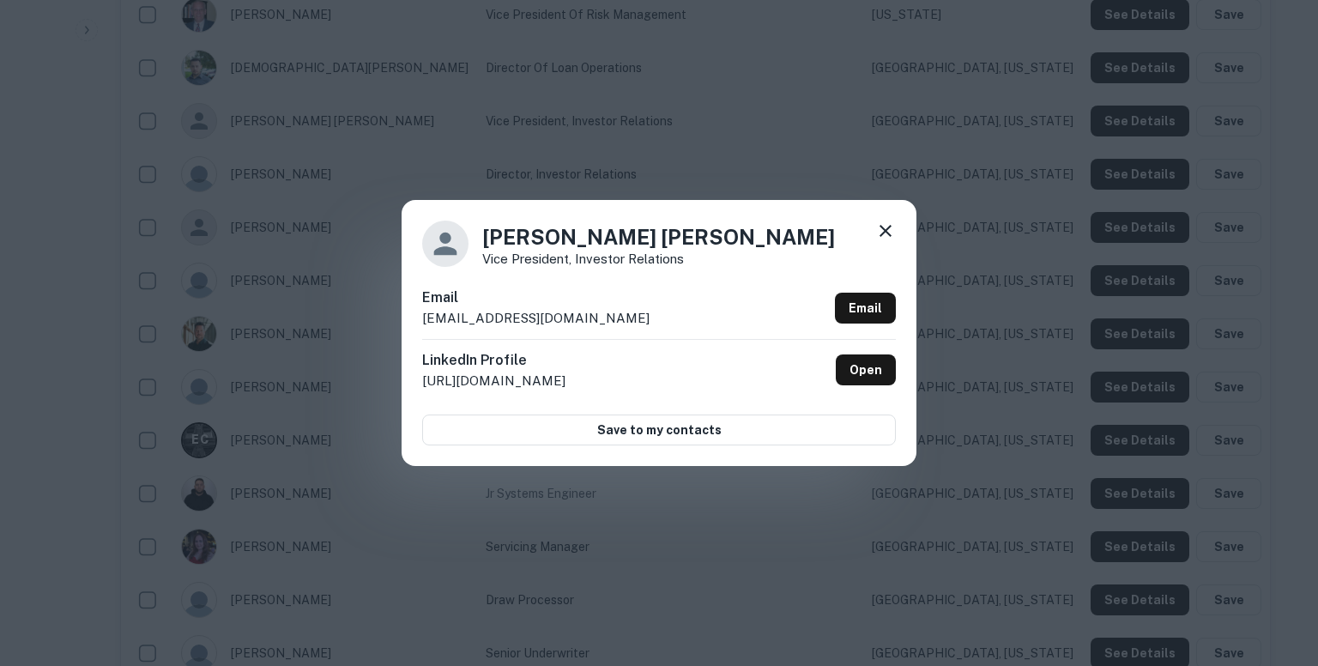
click at [593, 319] on p "cgrosskopf@arixacapital.com" at bounding box center [535, 318] width 227 height 21
click at [880, 227] on icon at bounding box center [886, 231] width 12 height 12
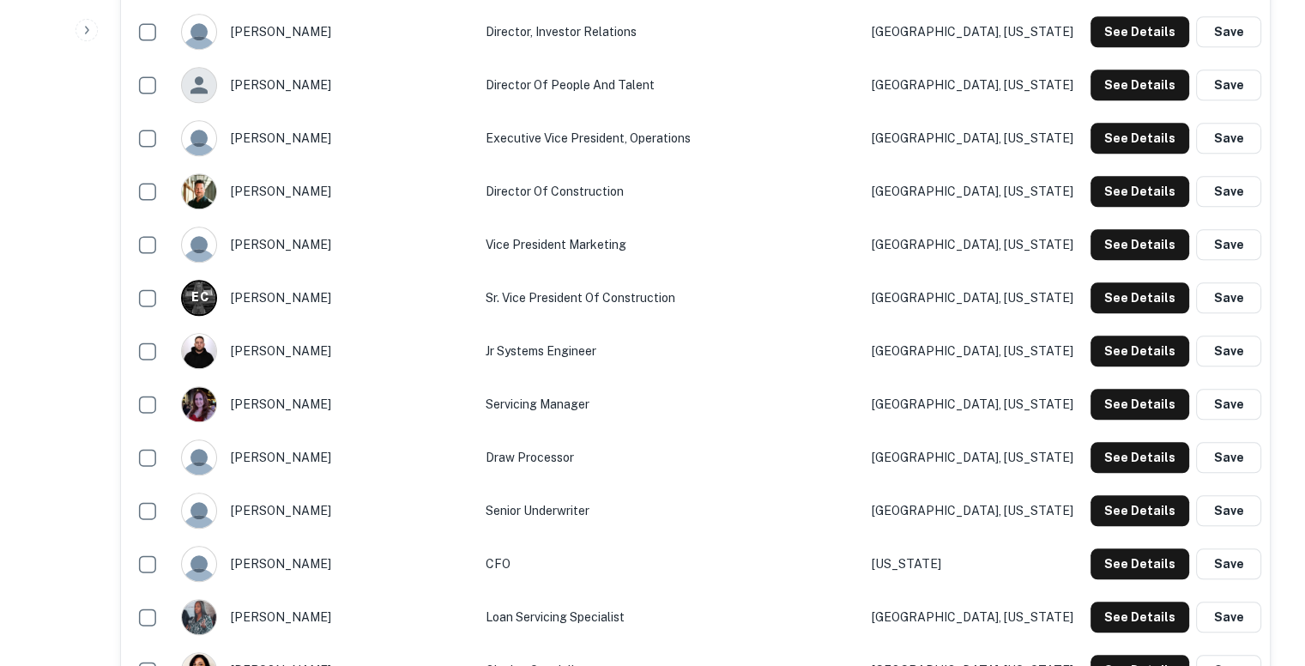
scroll to position [1752, 0]
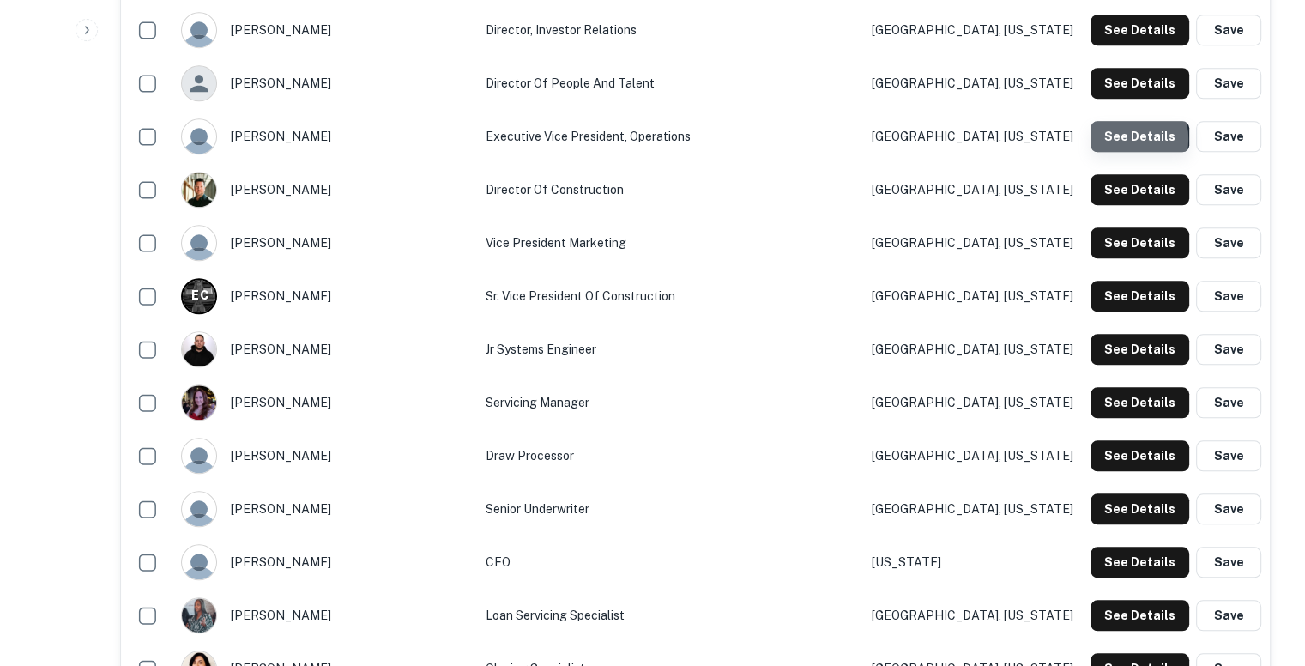
click at [1127, 138] on button "See Details" at bounding box center [1140, 136] width 99 height 31
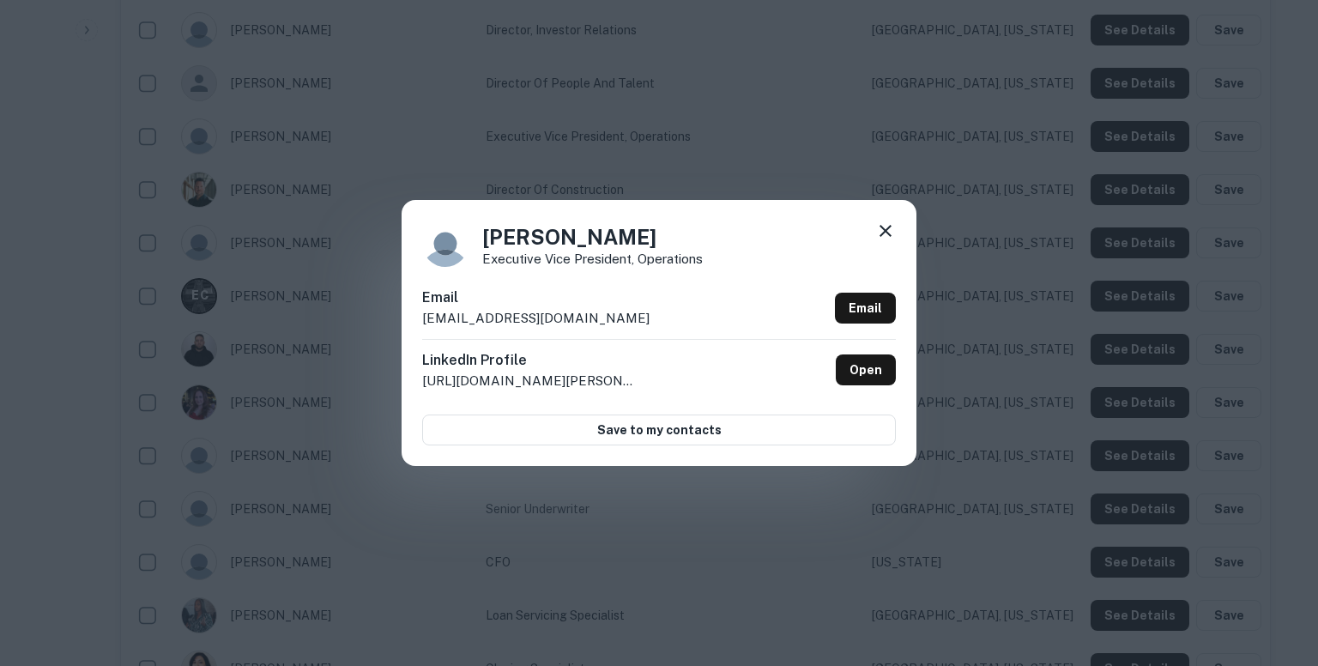
click at [570, 317] on p "sdukhovny@arixacapital.com" at bounding box center [535, 318] width 227 height 21
click at [883, 223] on icon at bounding box center [885, 231] width 21 height 21
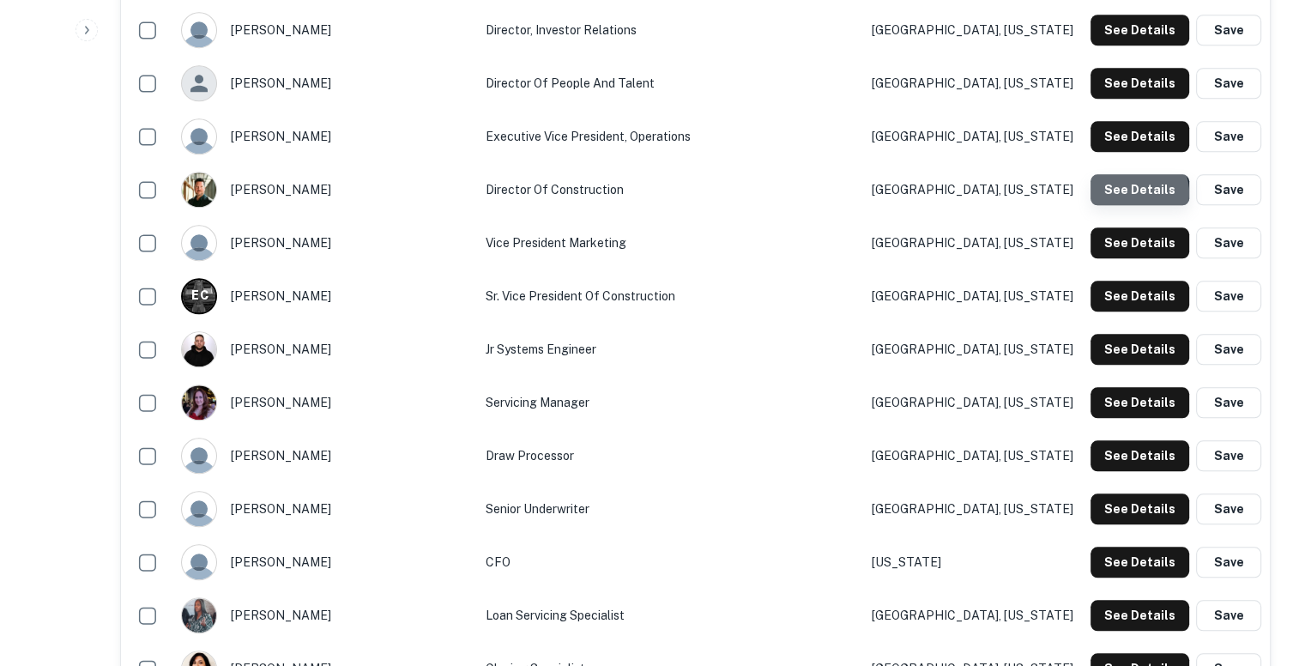
click at [1136, 192] on button "See Details" at bounding box center [1140, 189] width 99 height 31
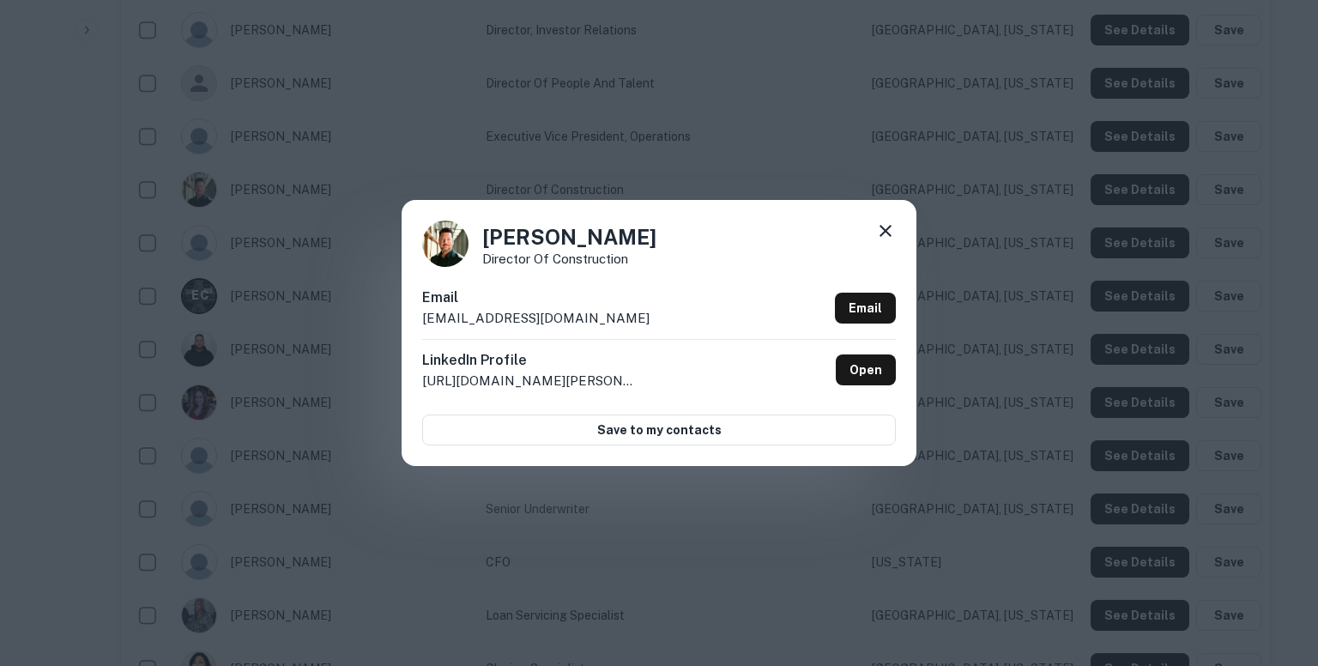
click at [498, 324] on p "slaflower@arixacapital.com" at bounding box center [535, 318] width 227 height 21
click at [850, 139] on div "Scott Laflower Director of Construction Email slaflower@arixacapital.com Email …" at bounding box center [659, 333] width 1318 height 666
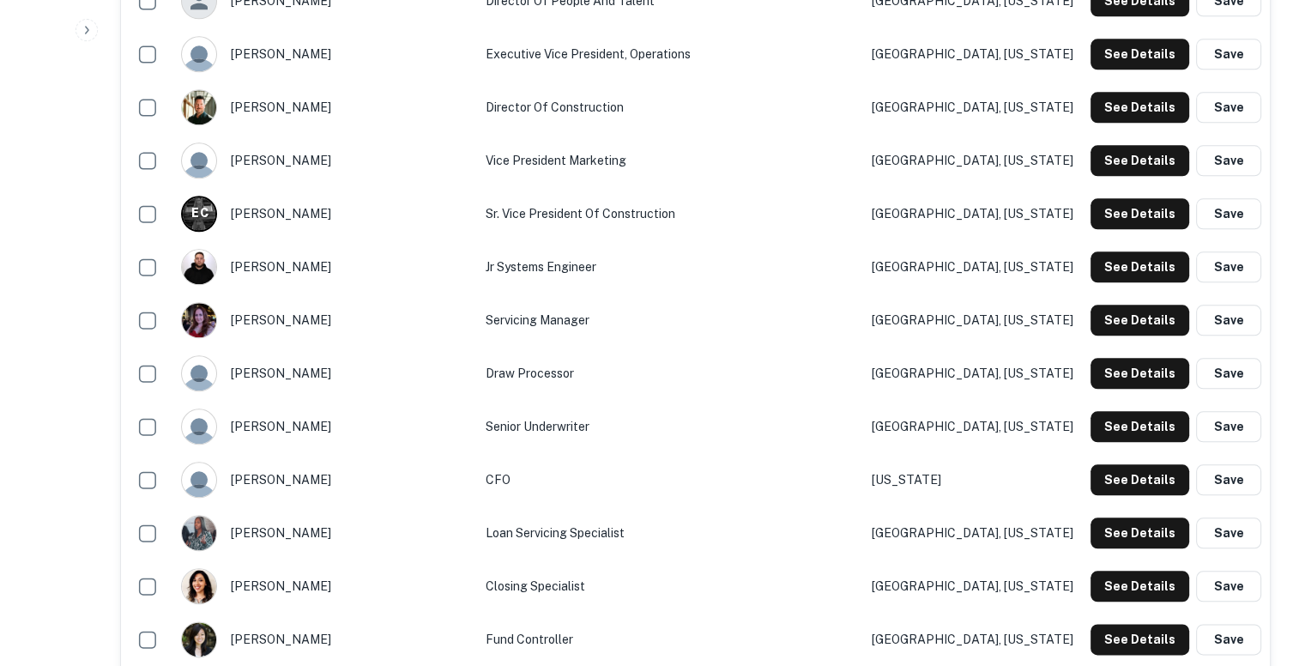
scroll to position [1842, 0]
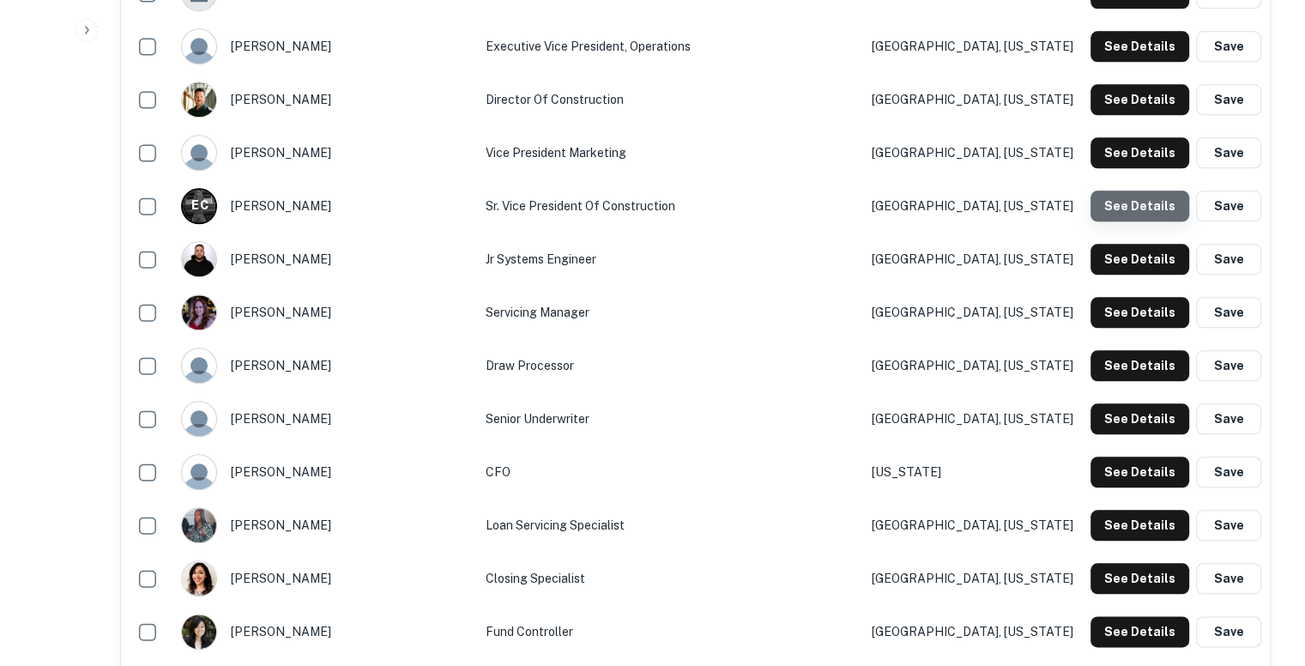
click at [1147, 203] on button "See Details" at bounding box center [1140, 206] width 99 height 31
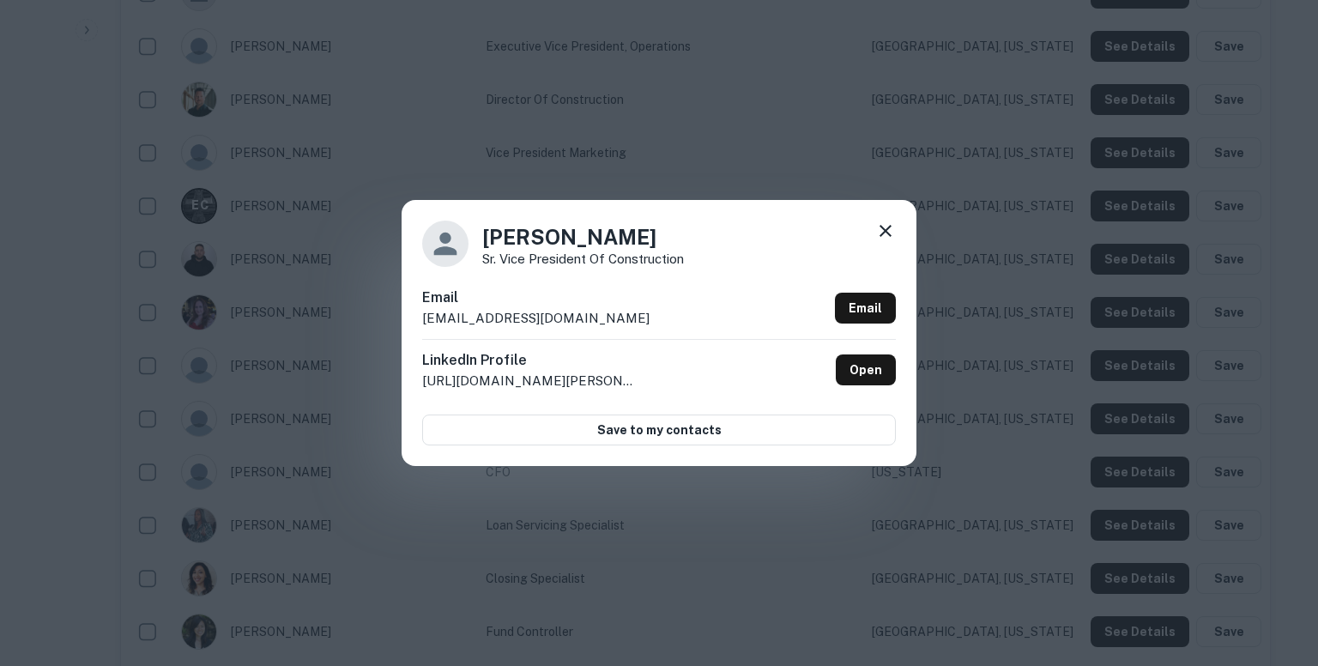
click at [547, 318] on p "ecooper@arixacapital.com" at bounding box center [535, 318] width 227 height 21
click at [882, 225] on icon at bounding box center [885, 231] width 21 height 21
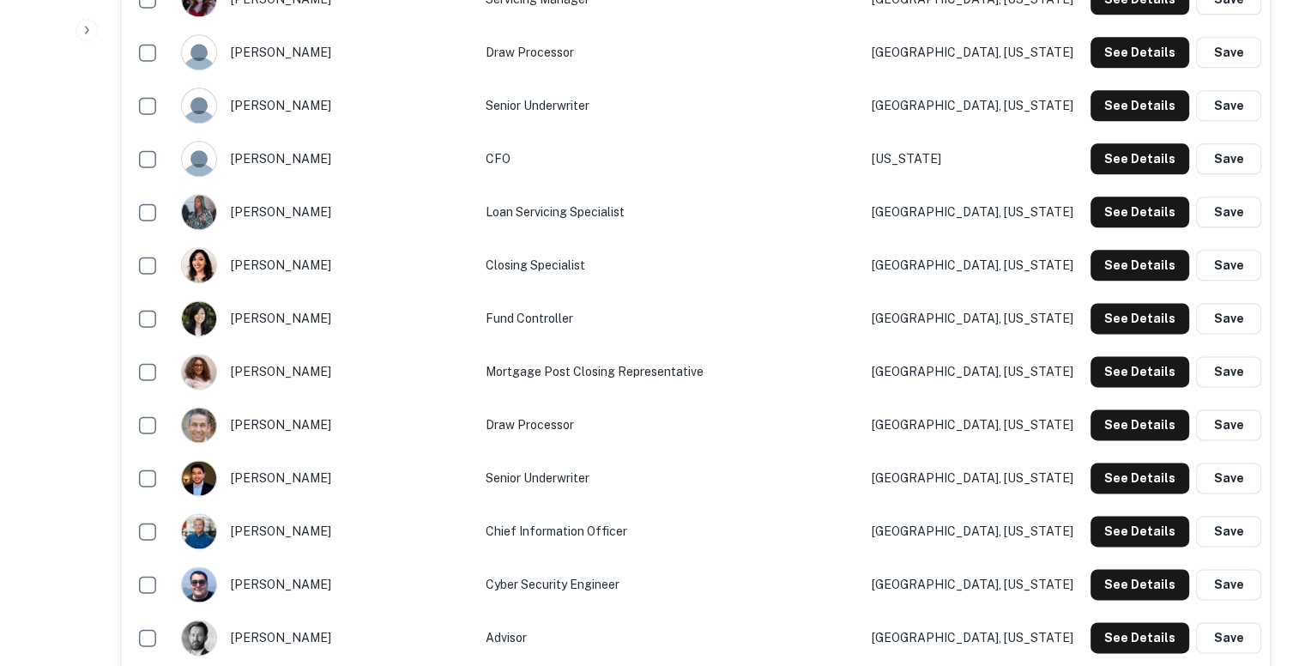
scroll to position [2156, 0]
click at [1109, 200] on button "See Details" at bounding box center [1140, 212] width 99 height 31
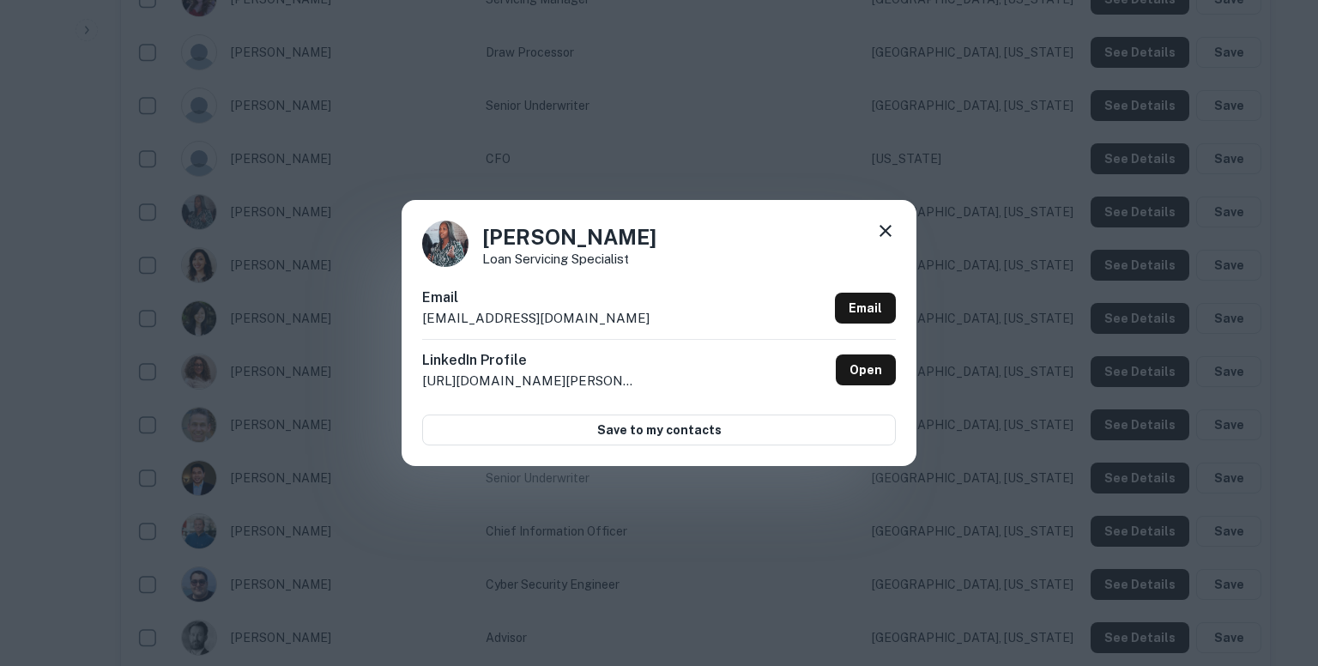
click at [584, 312] on p "canderson@arixacapital.com" at bounding box center [535, 318] width 227 height 21
click at [846, 95] on div "Cassie Anderson Loan Servicing Specialist Email canderson@arixacapital.com Emai…" at bounding box center [659, 333] width 1318 height 666
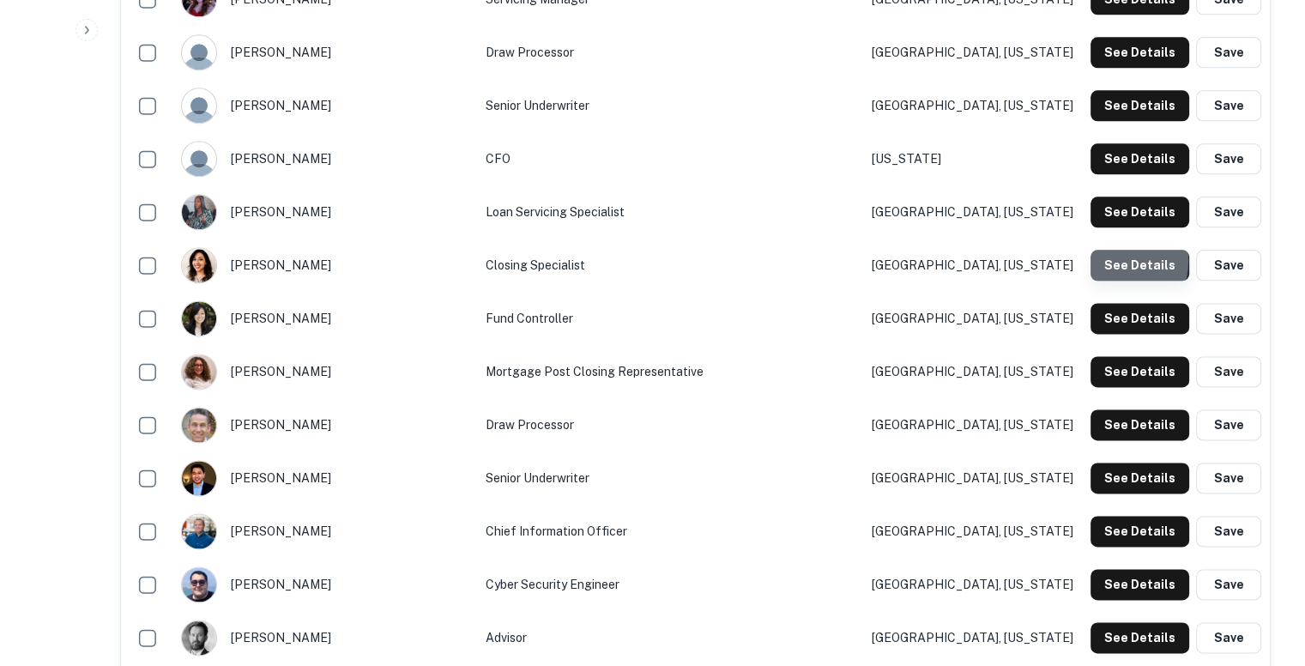
click at [1117, 259] on button "See Details" at bounding box center [1140, 265] width 99 height 31
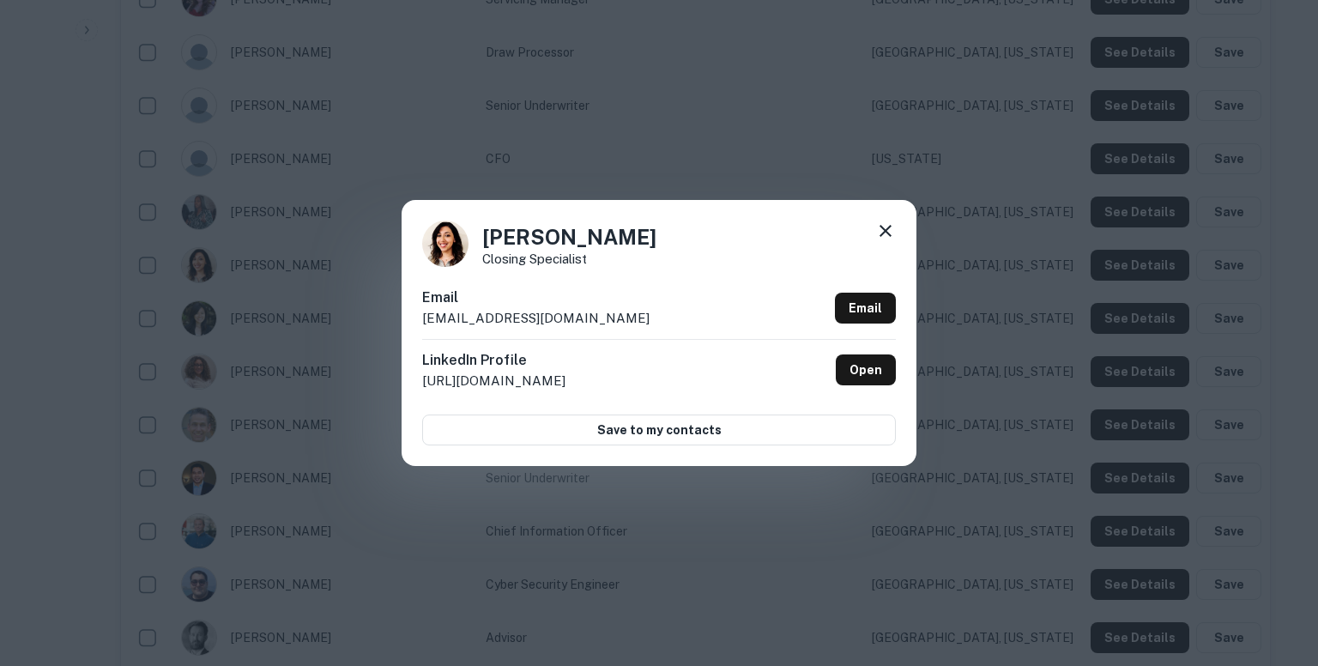
click at [488, 315] on p "cmaldonado@arixacapital.com" at bounding box center [535, 318] width 227 height 21
click at [803, 139] on div "Chantal Maldonado Closing Specialist Email cmaldonado@arixacapital.com Email Li…" at bounding box center [659, 333] width 1318 height 666
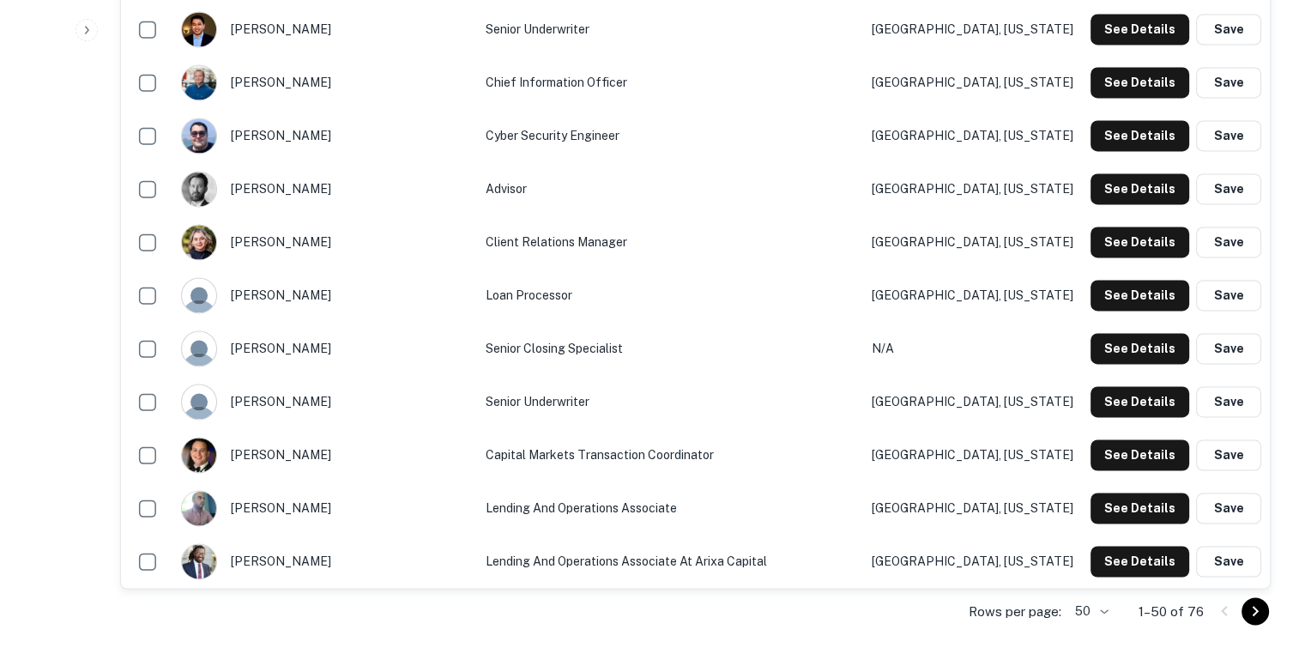
scroll to position [2607, 0]
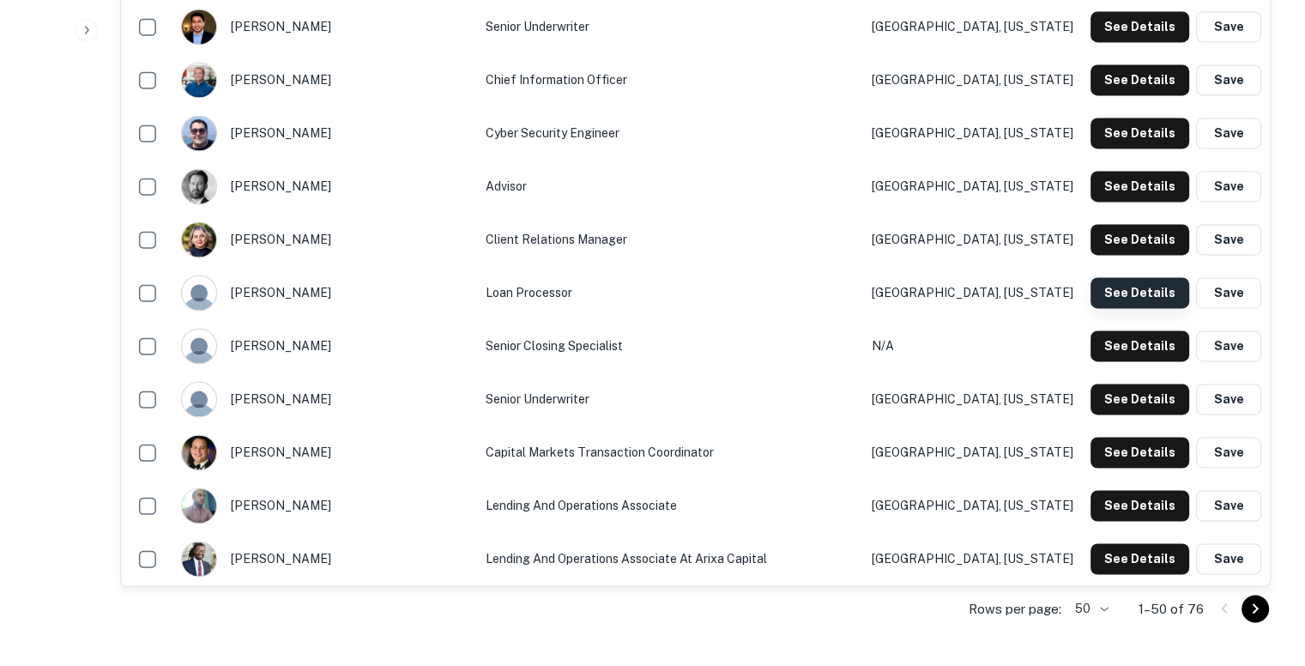
click at [1118, 295] on button "See Details" at bounding box center [1140, 292] width 99 height 31
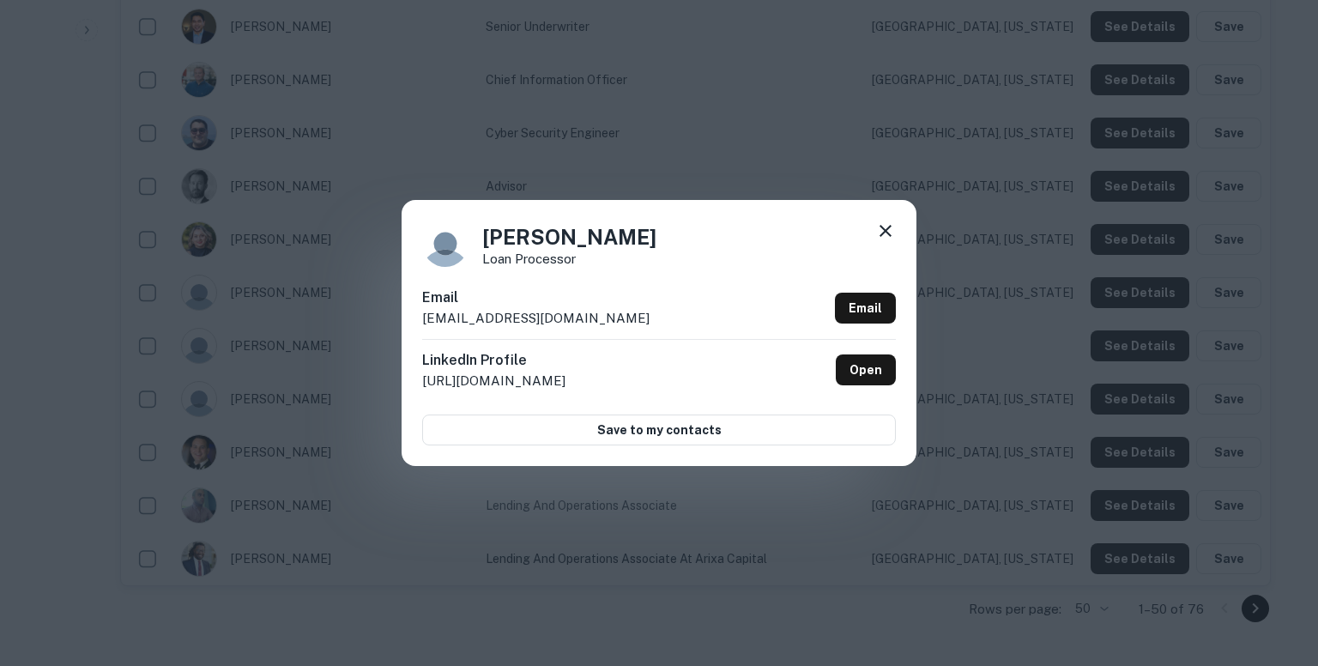
click at [547, 313] on p "hrodriguez@arixacapital.com" at bounding box center [535, 318] width 227 height 21
click at [841, 125] on div "Heidi Rodriguez Loan Processor Email hrodriguez@arixacapital.com Email LinkedIn…" at bounding box center [659, 333] width 1318 height 666
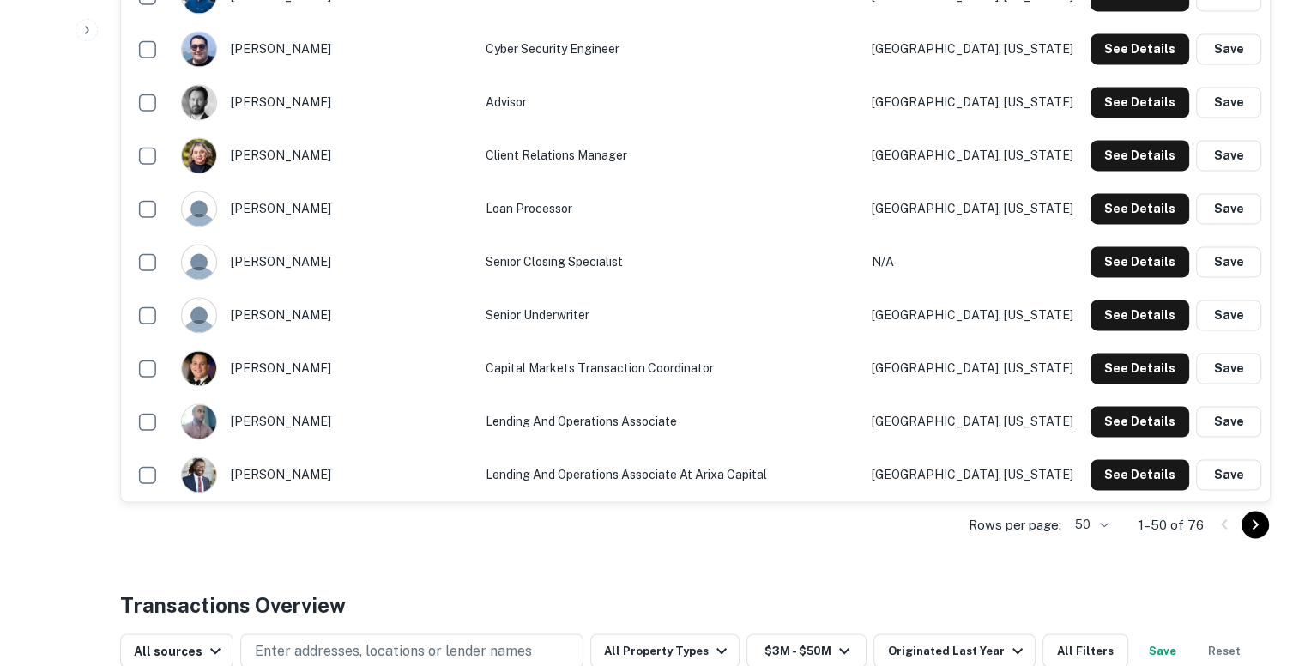
scroll to position [2693, 0]
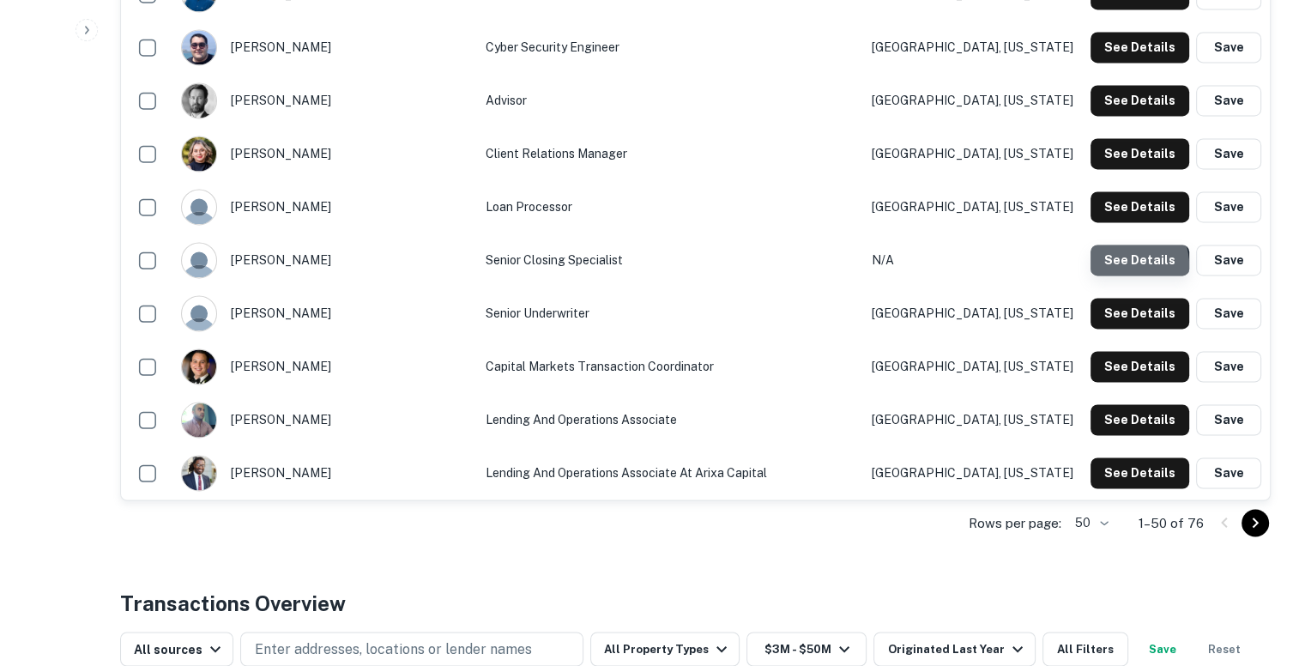
click at [1125, 264] on button "See Details" at bounding box center [1140, 260] width 99 height 31
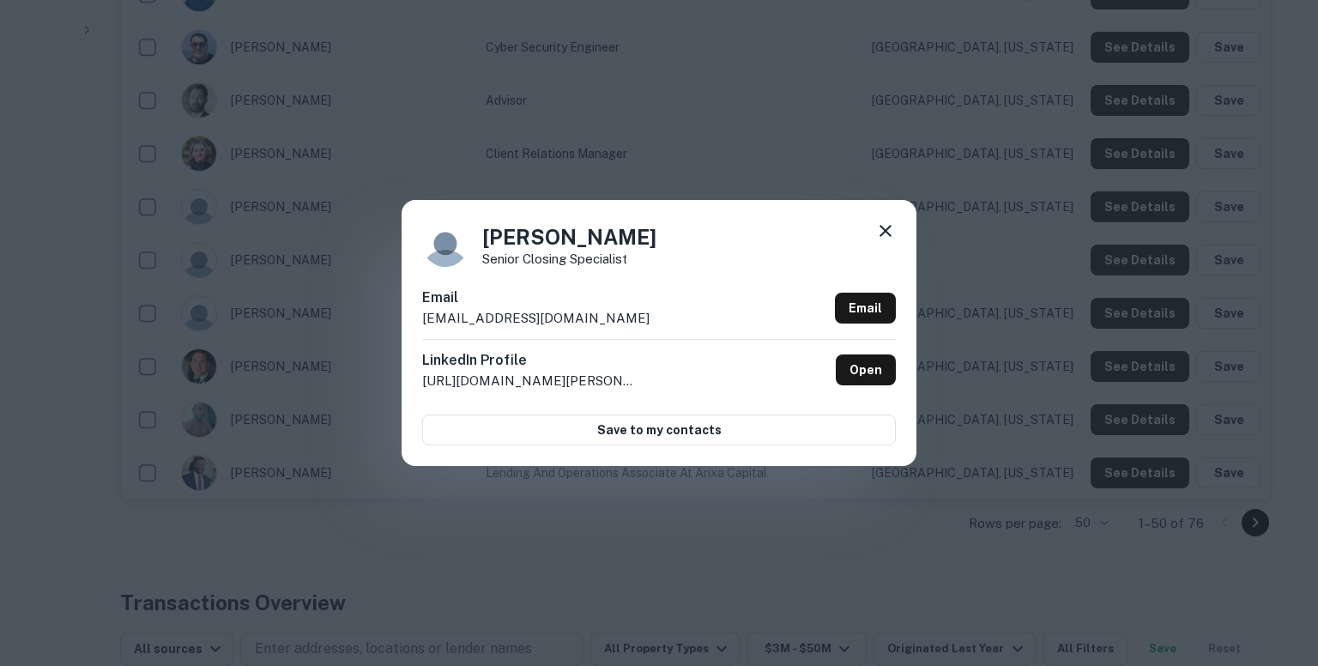
click at [530, 312] on p "jtheroux@arixacapital.com" at bounding box center [535, 318] width 227 height 21
click at [1003, 185] on div "Jean Theroux Senior Closing Specialist Email jtheroux@arixacapital.com Email Li…" at bounding box center [659, 333] width 1318 height 666
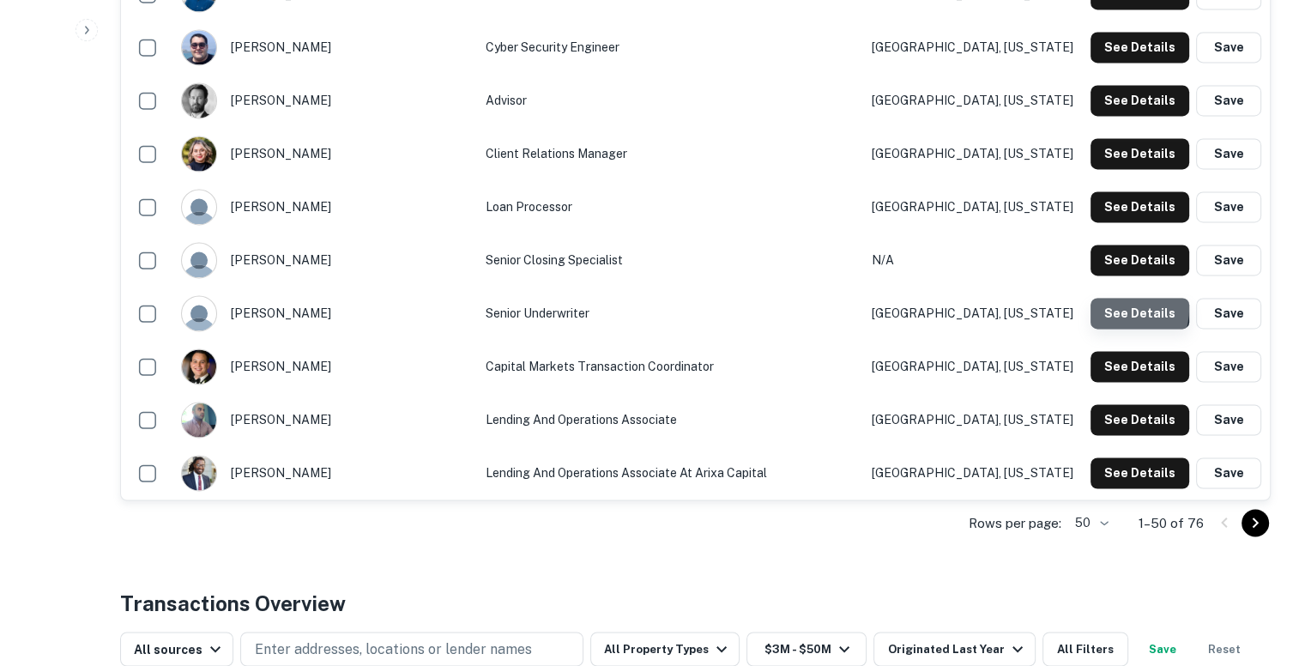
click at [1116, 307] on button "See Details" at bounding box center [1140, 313] width 99 height 31
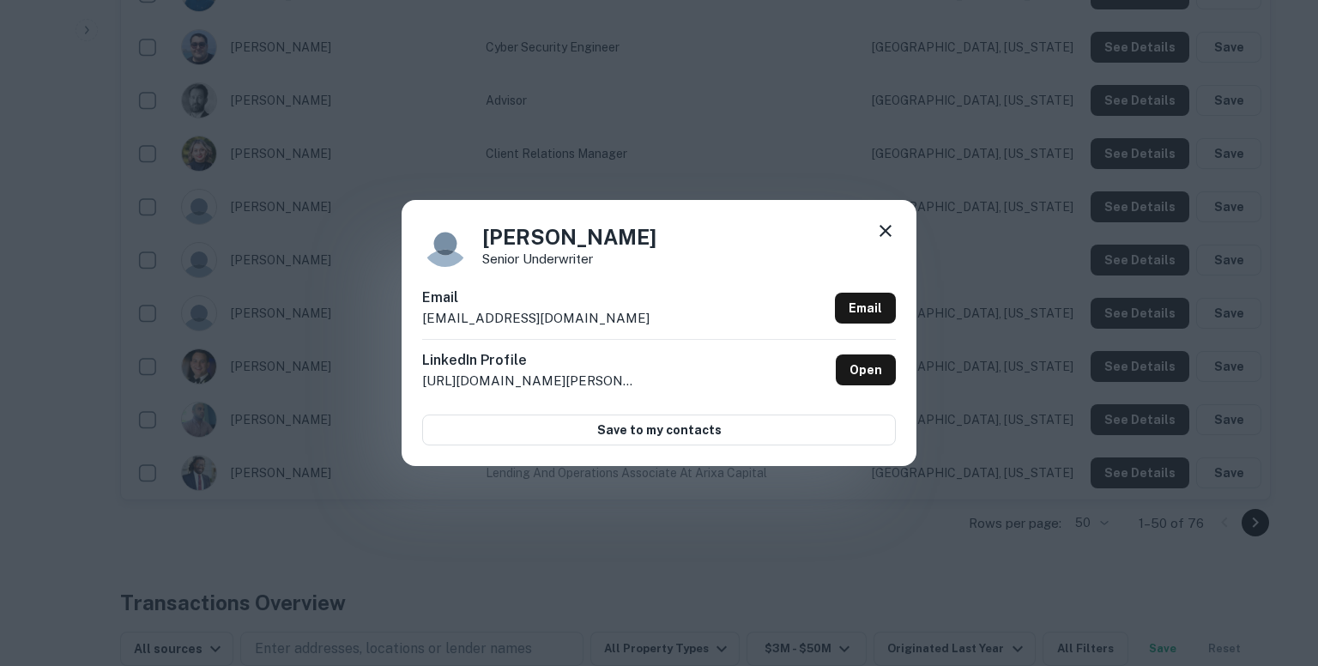
click at [580, 313] on p "jocampo@arixacapital.com" at bounding box center [535, 318] width 227 height 21
click at [475, 134] on div "Joey Ocampo Senior Underwriter Email jocampo@arixacapital.com Email LinkedIn Pr…" at bounding box center [659, 333] width 1318 height 666
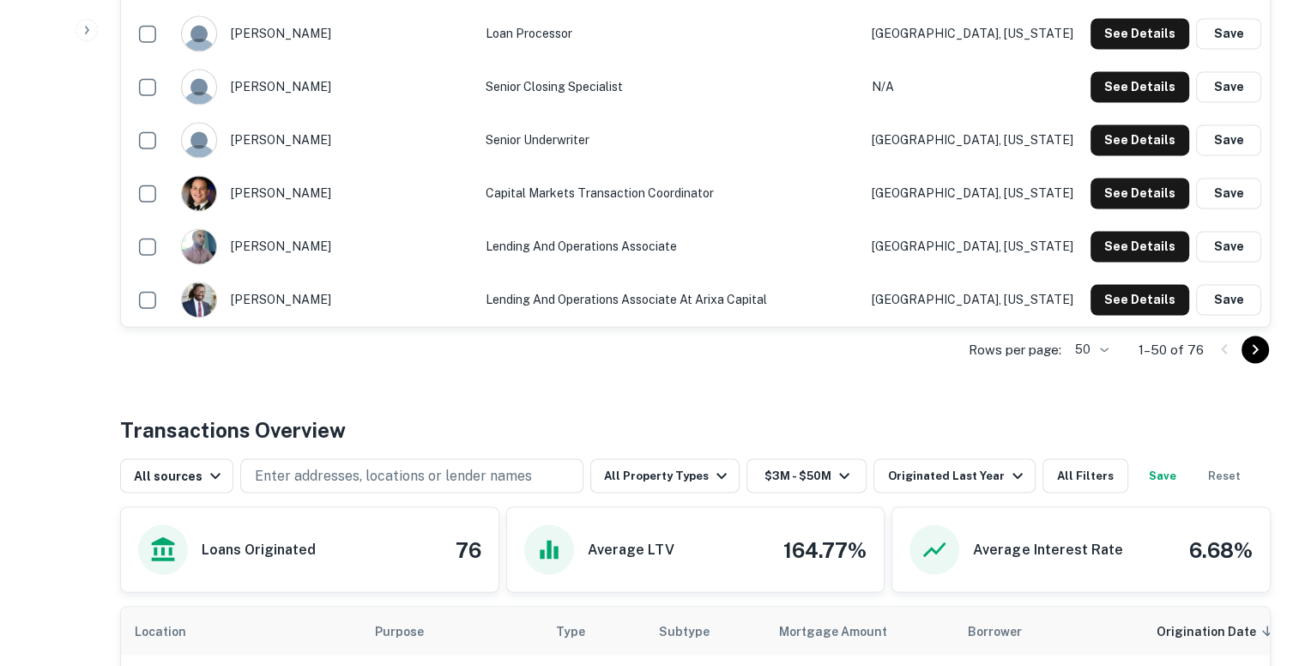
scroll to position [2869, 0]
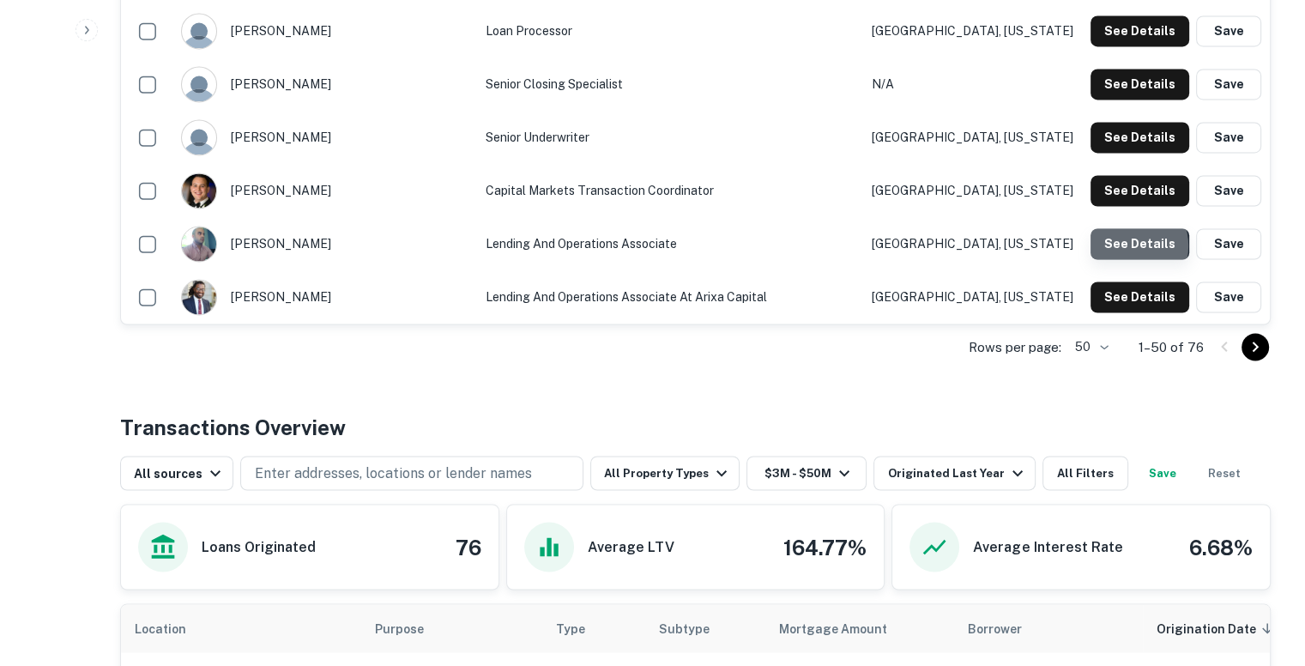
click at [1128, 245] on button "See Details" at bounding box center [1140, 243] width 99 height 31
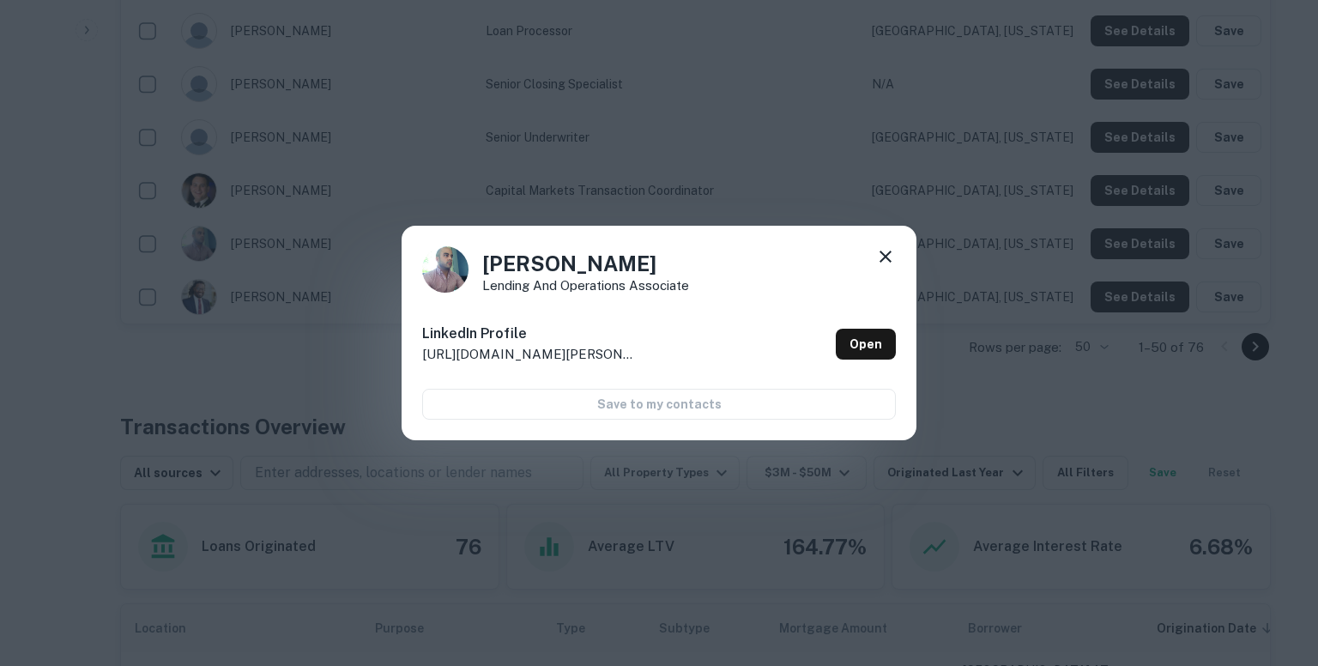
click at [691, 197] on div "Joshua Petersen Lending and Operations Associate LinkedIn Profile http://www.li…" at bounding box center [659, 333] width 1318 height 666
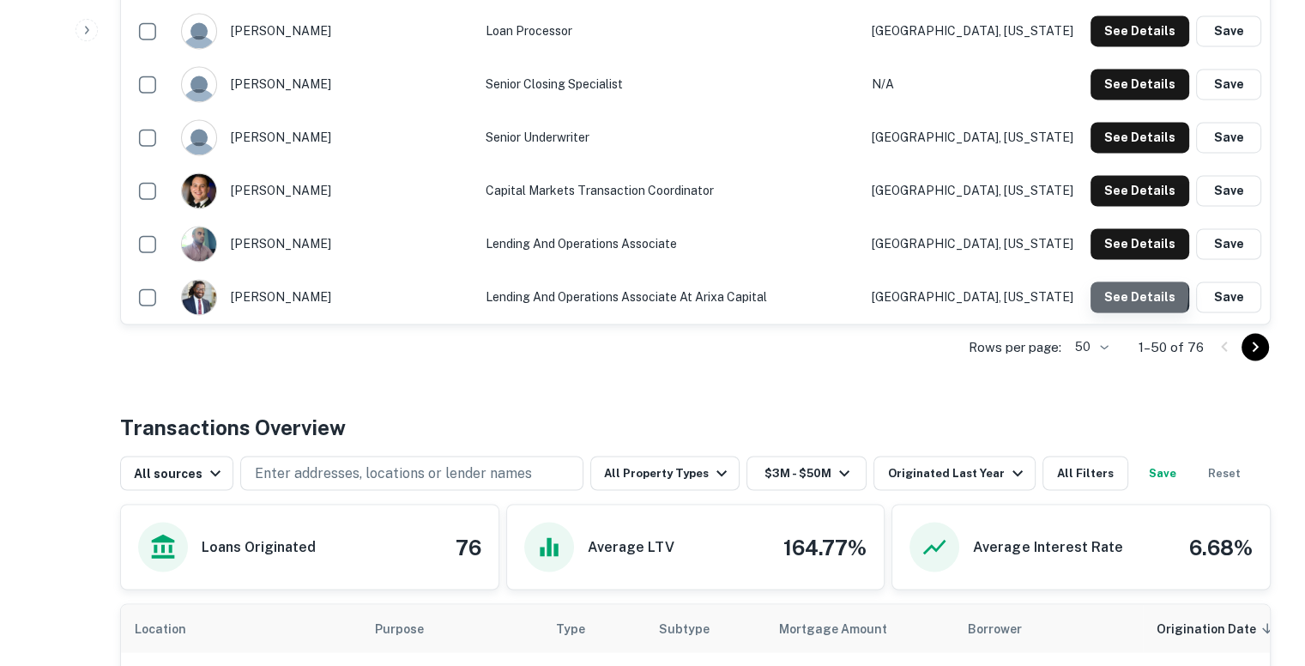
click at [1116, 293] on button "See Details" at bounding box center [1140, 296] width 99 height 31
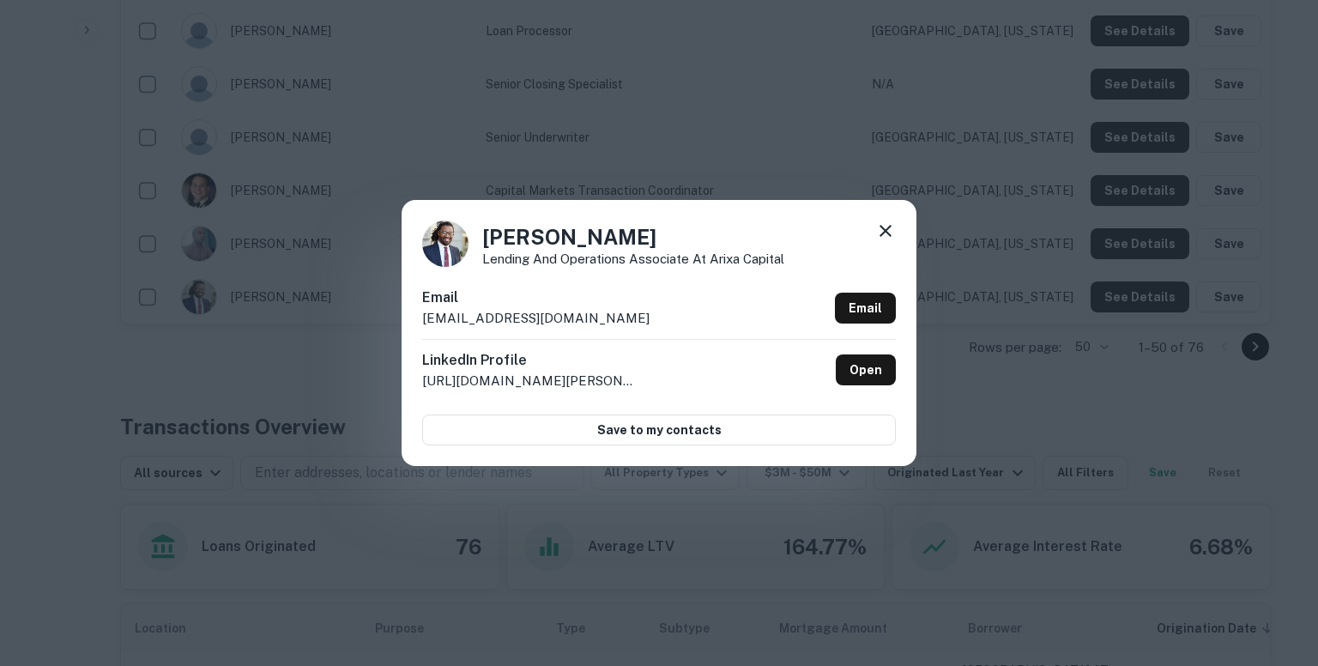
click at [585, 318] on div "Email kjackson@arixacapital.com Email" at bounding box center [659, 312] width 474 height 51
click at [886, 227] on icon at bounding box center [885, 231] width 21 height 21
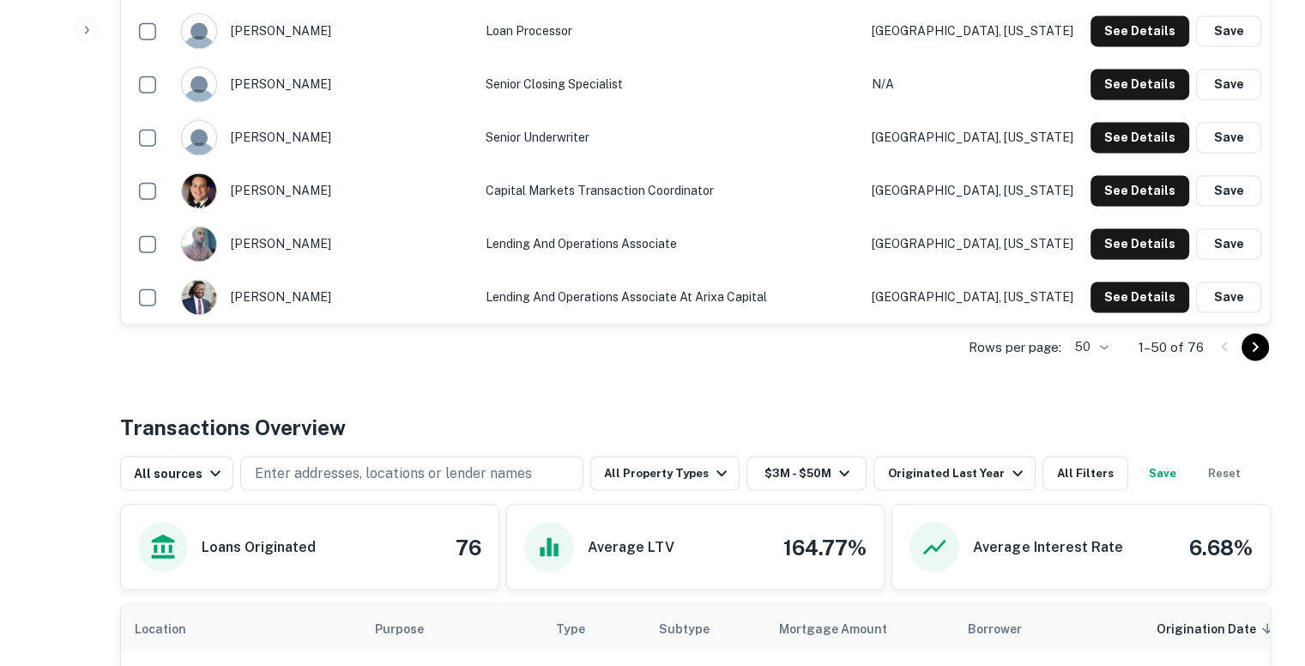
click at [1248, 348] on icon "Go to next page" at bounding box center [1255, 346] width 21 height 21
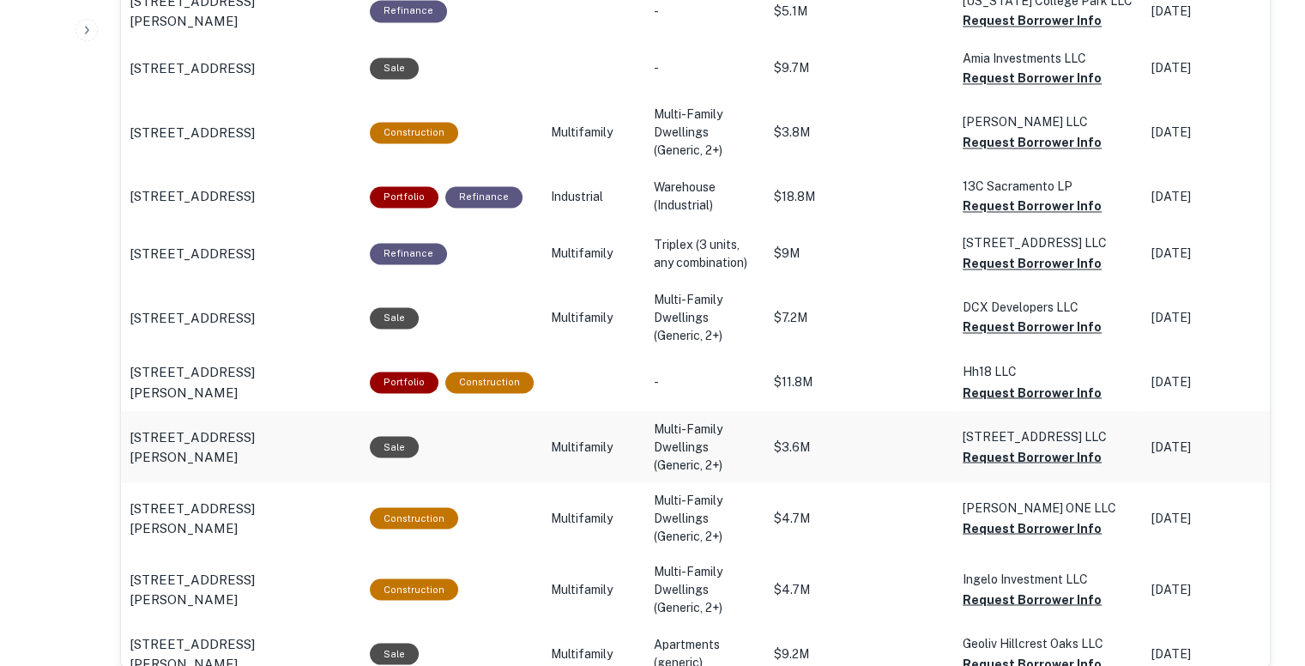
scroll to position [3079, 0]
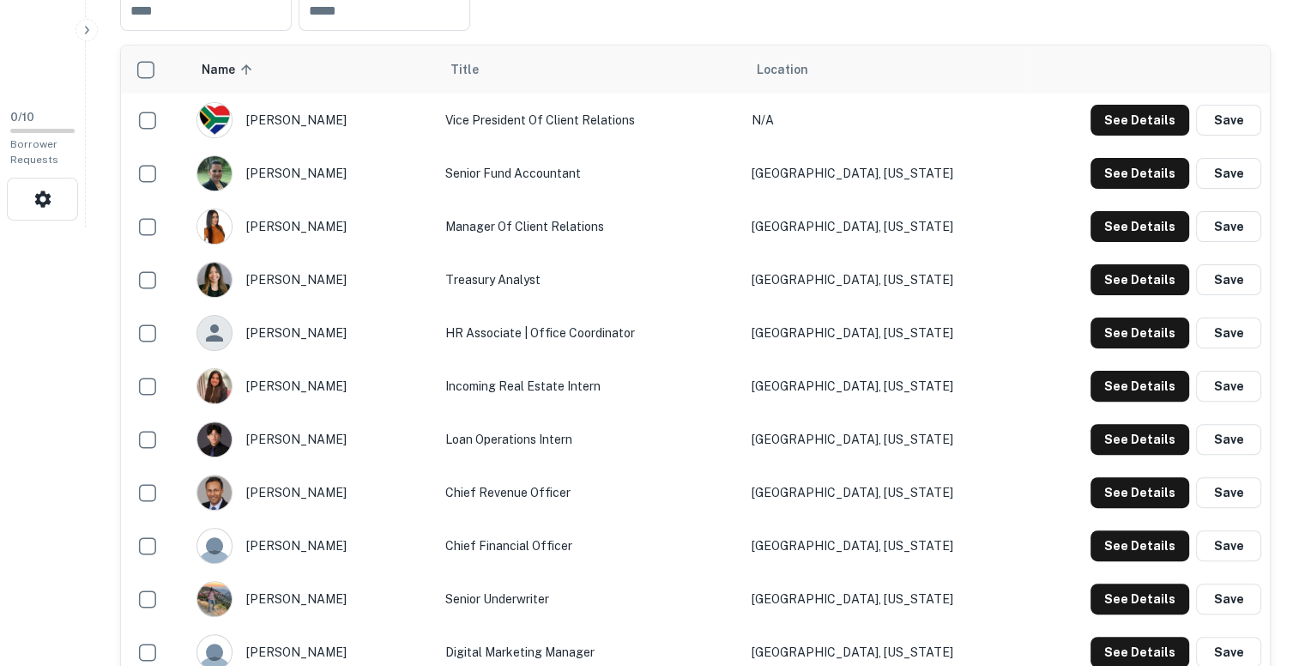
scroll to position [445, 0]
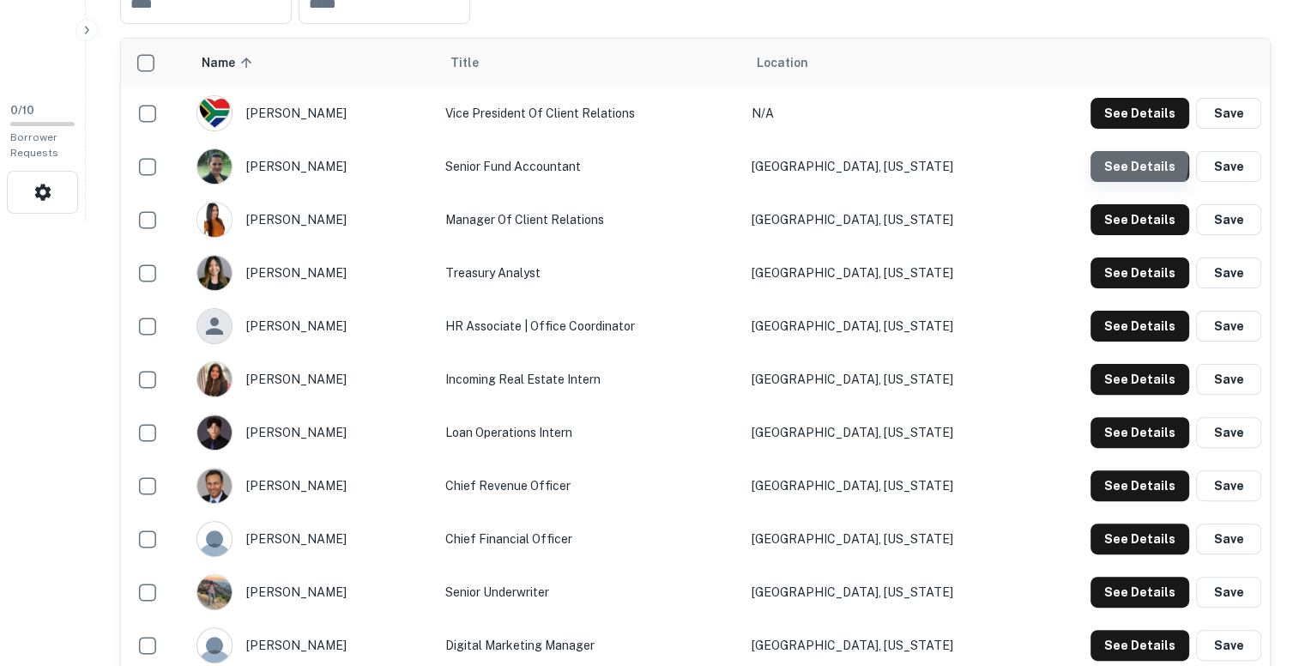
click at [1123, 162] on button "See Details" at bounding box center [1140, 166] width 99 height 31
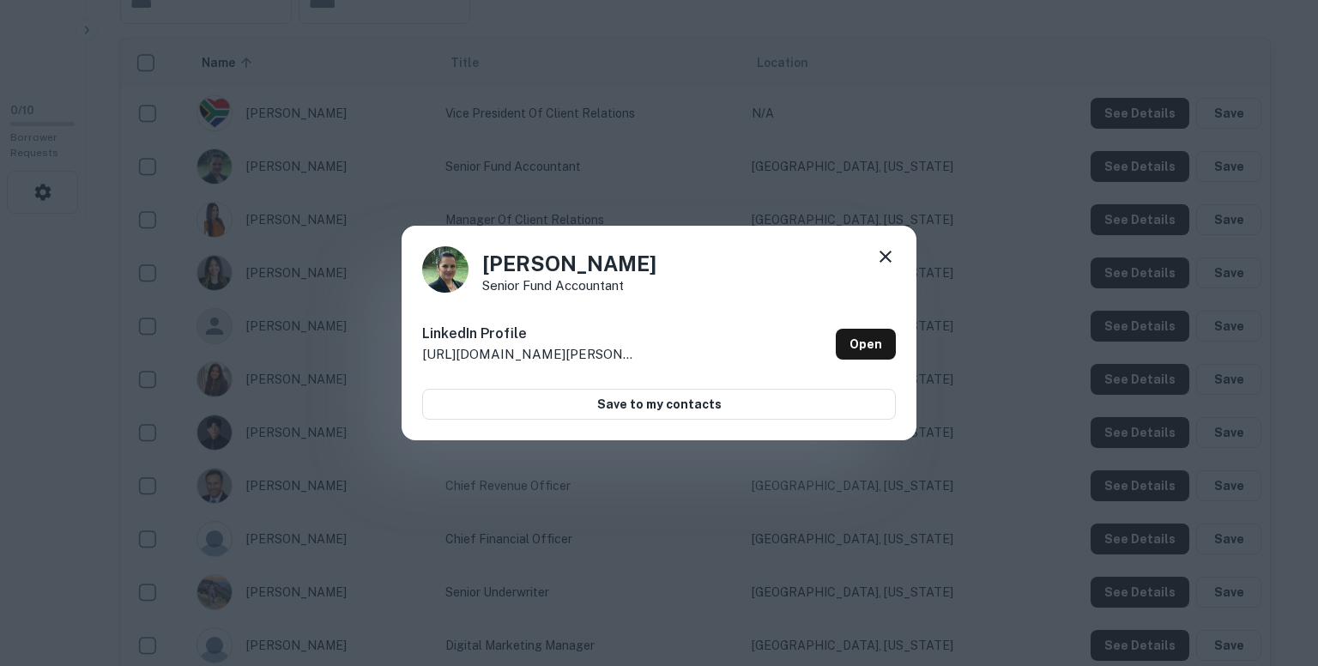
click at [991, 185] on div "[PERSON_NAME] Senior Fund Accountant LinkedIn Profile [URL][DOMAIN_NAME][PERSON…" at bounding box center [659, 333] width 1318 height 666
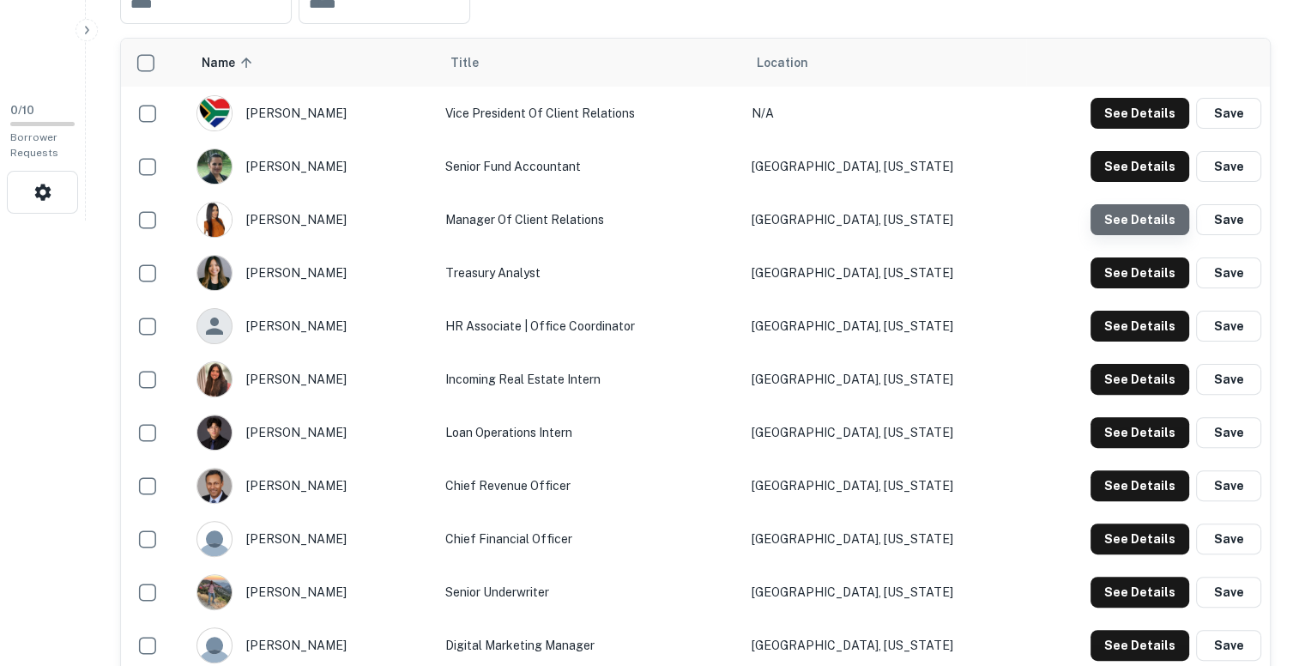
click at [1143, 221] on button "See Details" at bounding box center [1140, 219] width 99 height 31
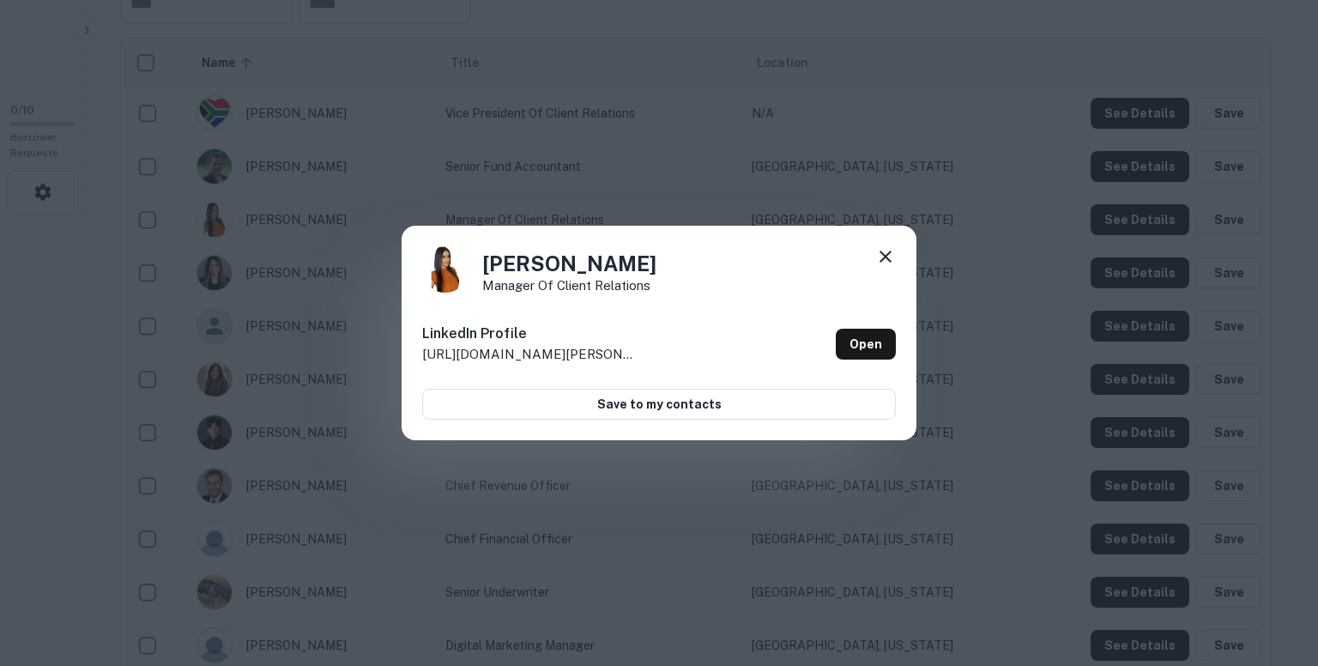
click at [1086, 190] on div "[PERSON_NAME] Manager of Client Relations LinkedIn Profile [URL][DOMAIN_NAME][P…" at bounding box center [659, 333] width 1318 height 666
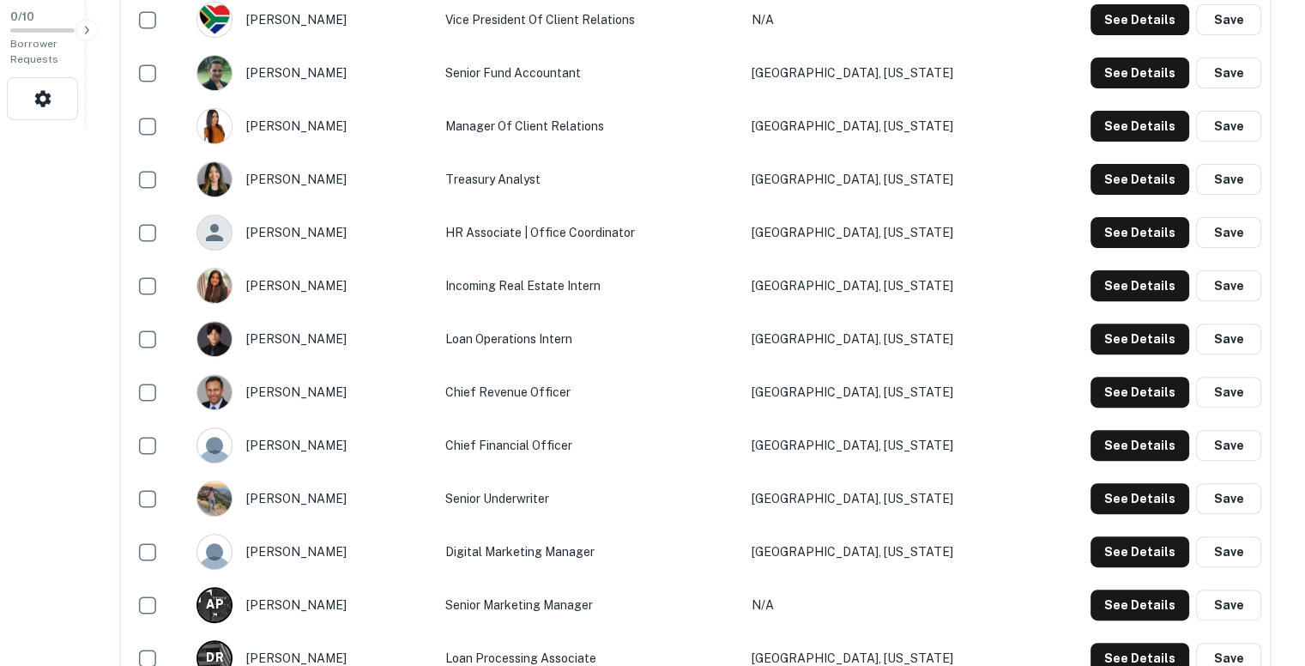
scroll to position [546, 0]
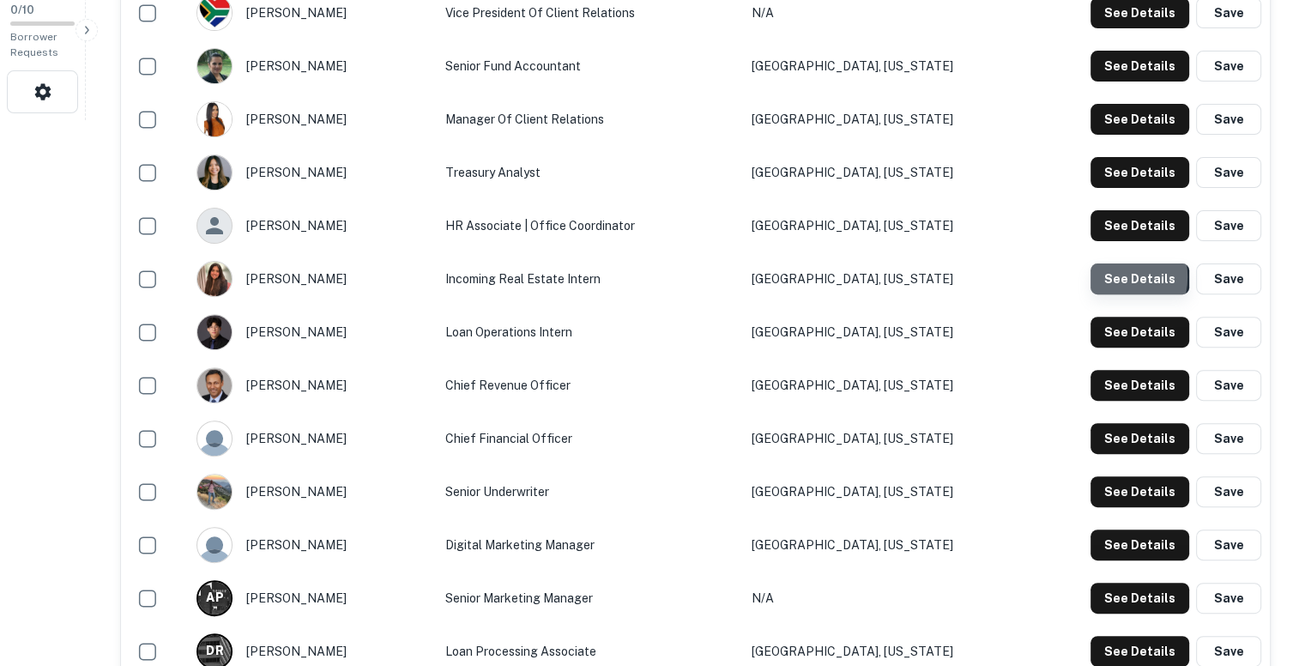
click at [1114, 276] on button "See Details" at bounding box center [1140, 278] width 99 height 31
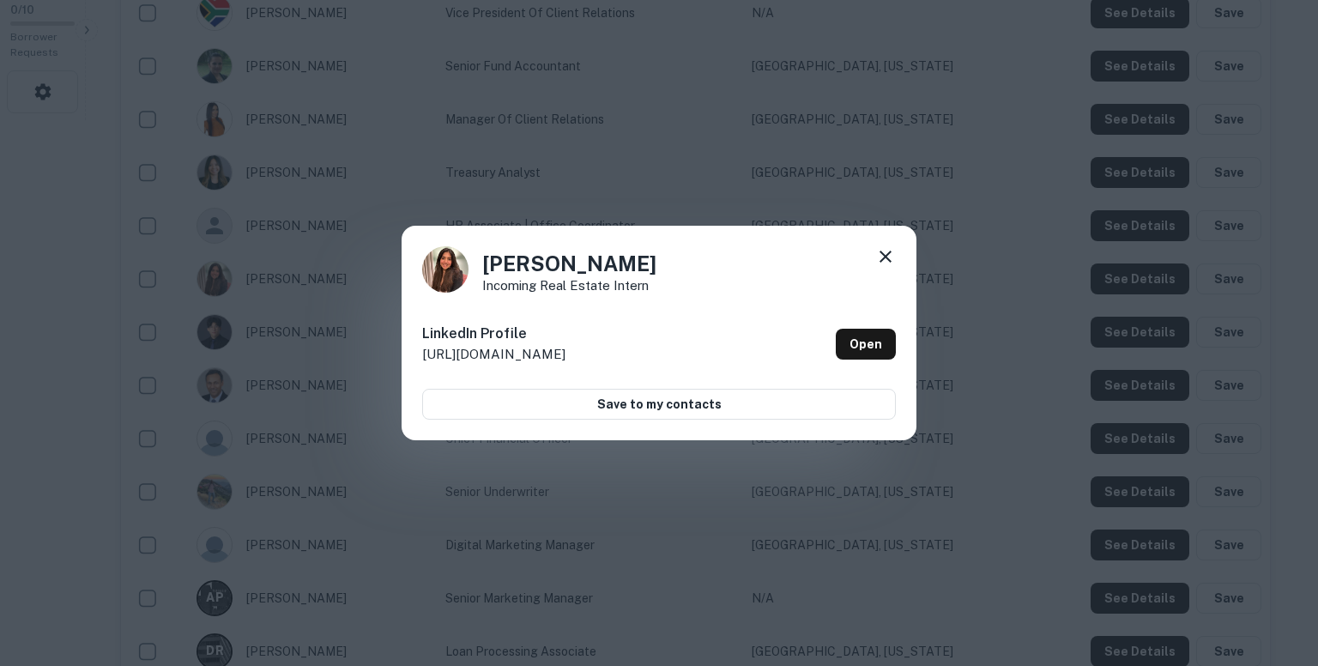
click at [1026, 195] on div "Ria Bedi Incoming Real Estate Intern LinkedIn Profile [URL][DOMAIN_NAME] Open S…" at bounding box center [659, 333] width 1318 height 666
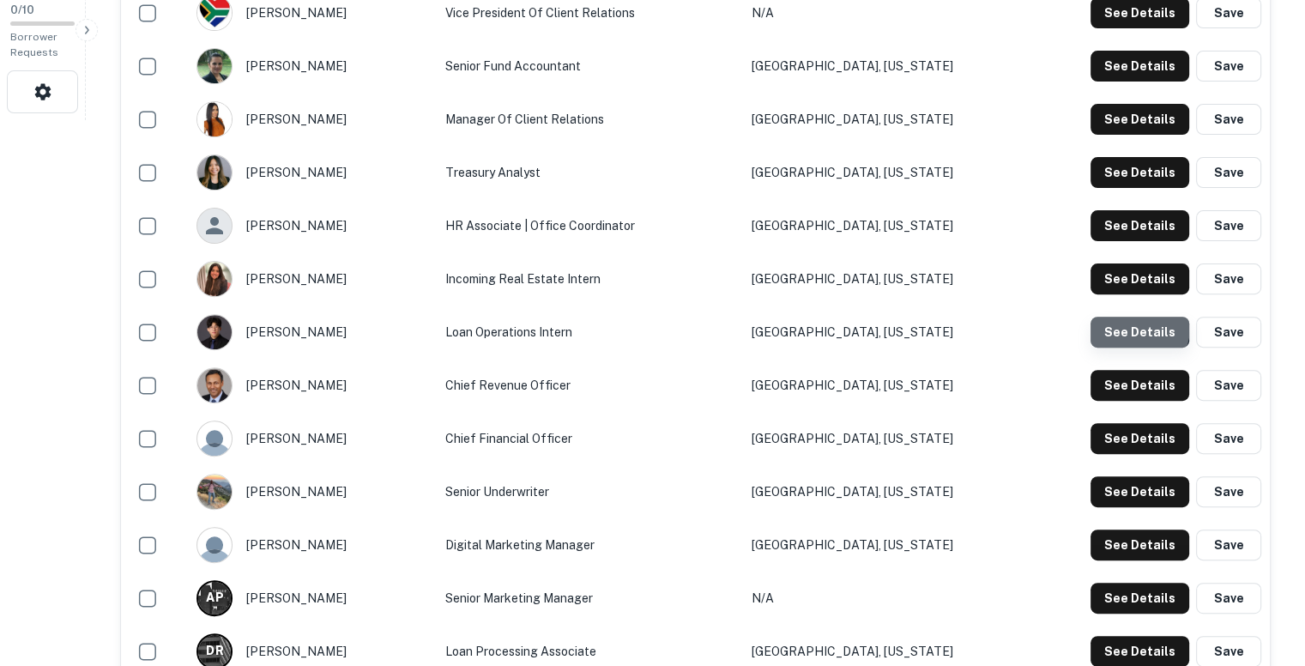
click at [1133, 326] on button "See Details" at bounding box center [1140, 332] width 99 height 31
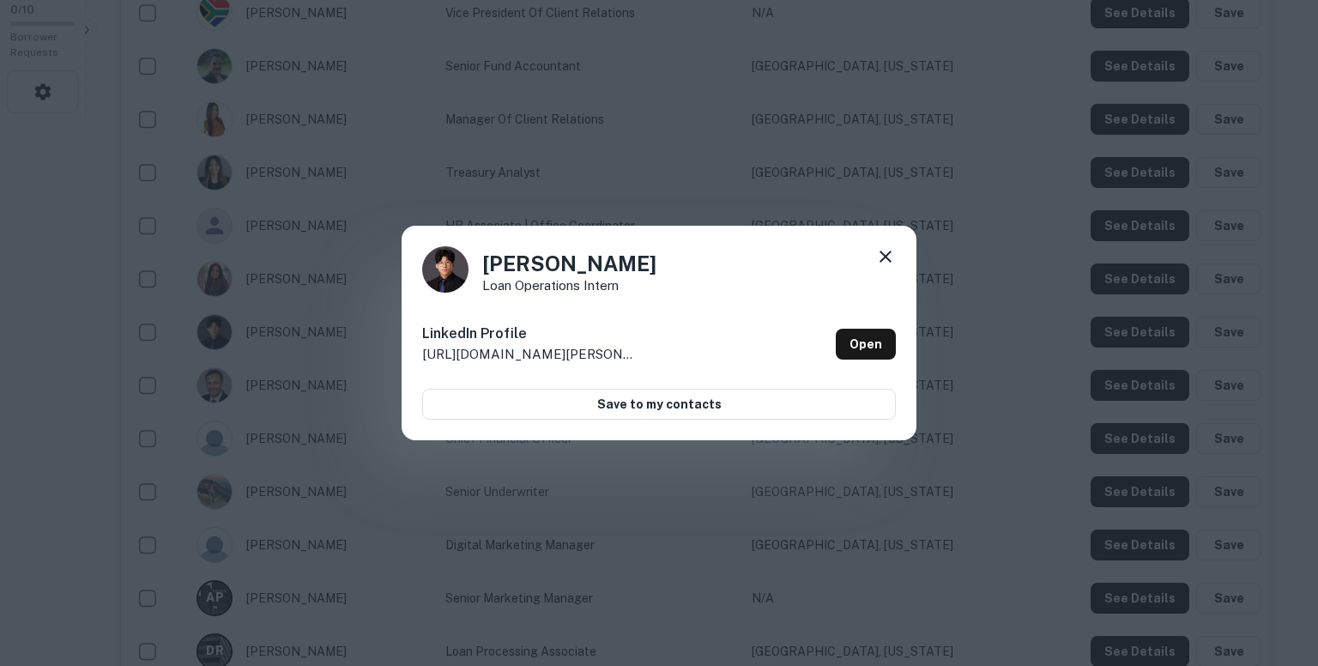
click at [820, 188] on div "[PERSON_NAME] Loan Operations Intern LinkedIn Profile [URL][DOMAIN_NAME][PERSON…" at bounding box center [659, 333] width 1318 height 666
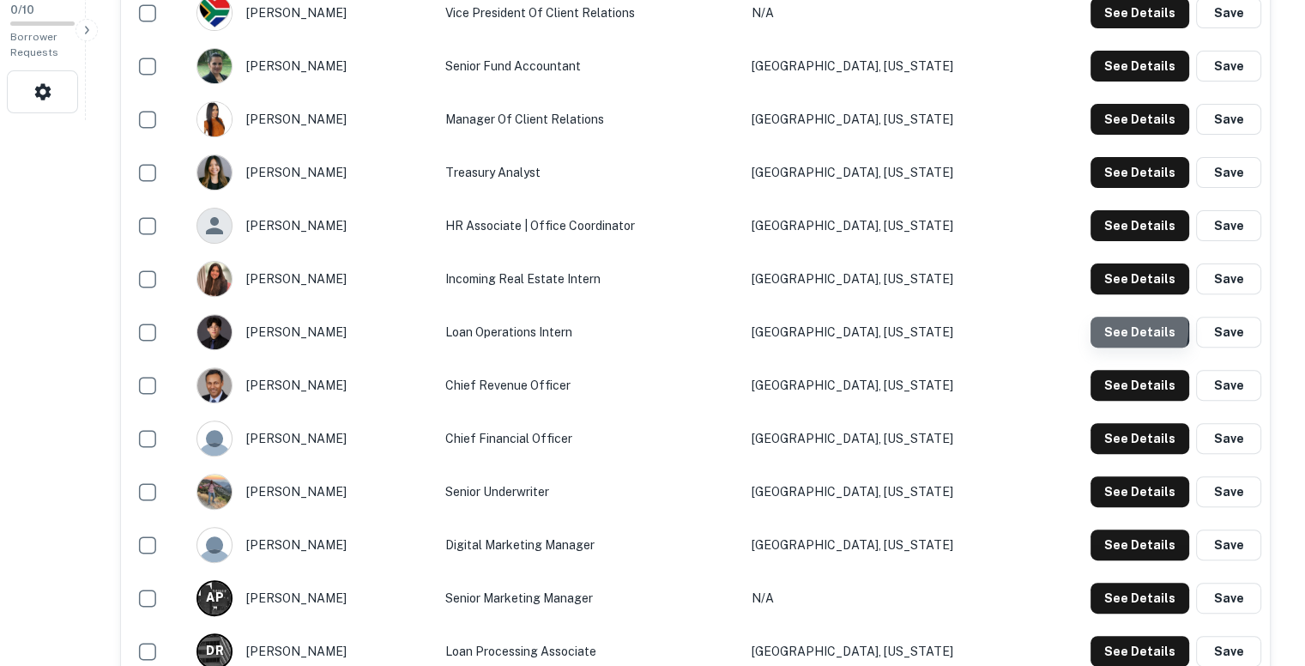
click at [1116, 328] on button "See Details" at bounding box center [1140, 332] width 99 height 31
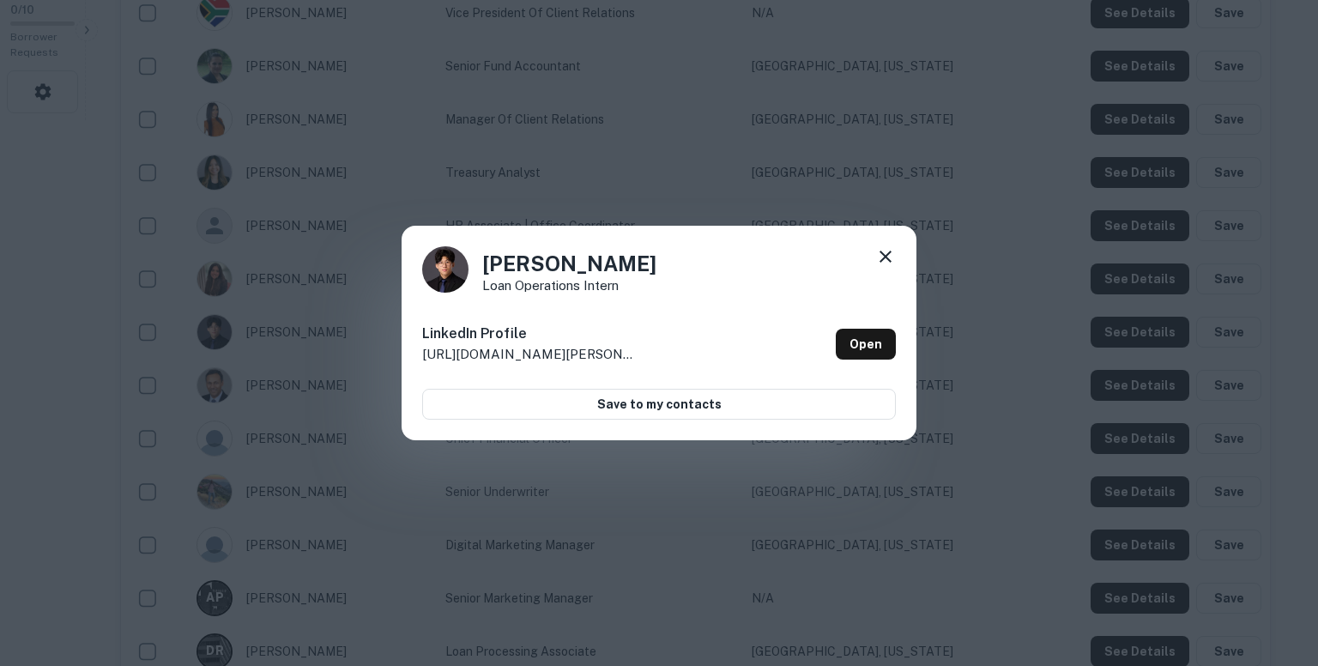
click at [973, 188] on div "[PERSON_NAME] Loan Operations Intern LinkedIn Profile [URL][DOMAIN_NAME][PERSON…" at bounding box center [659, 333] width 1318 height 666
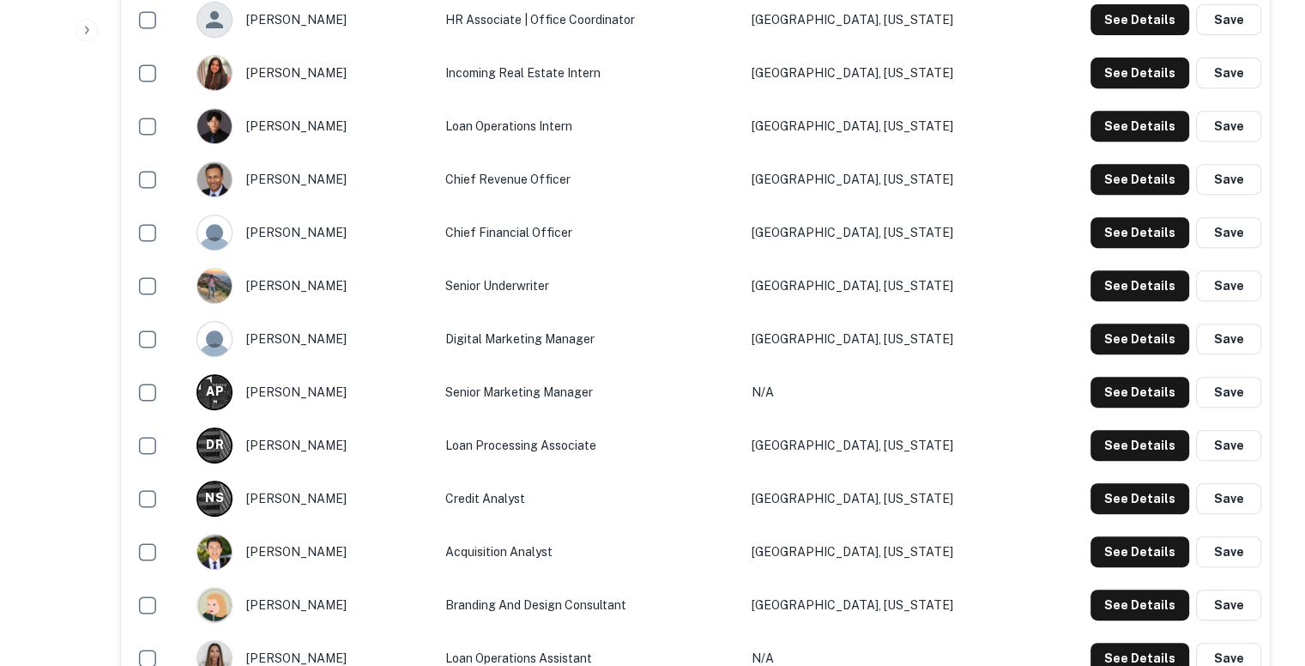
scroll to position [759, 0]
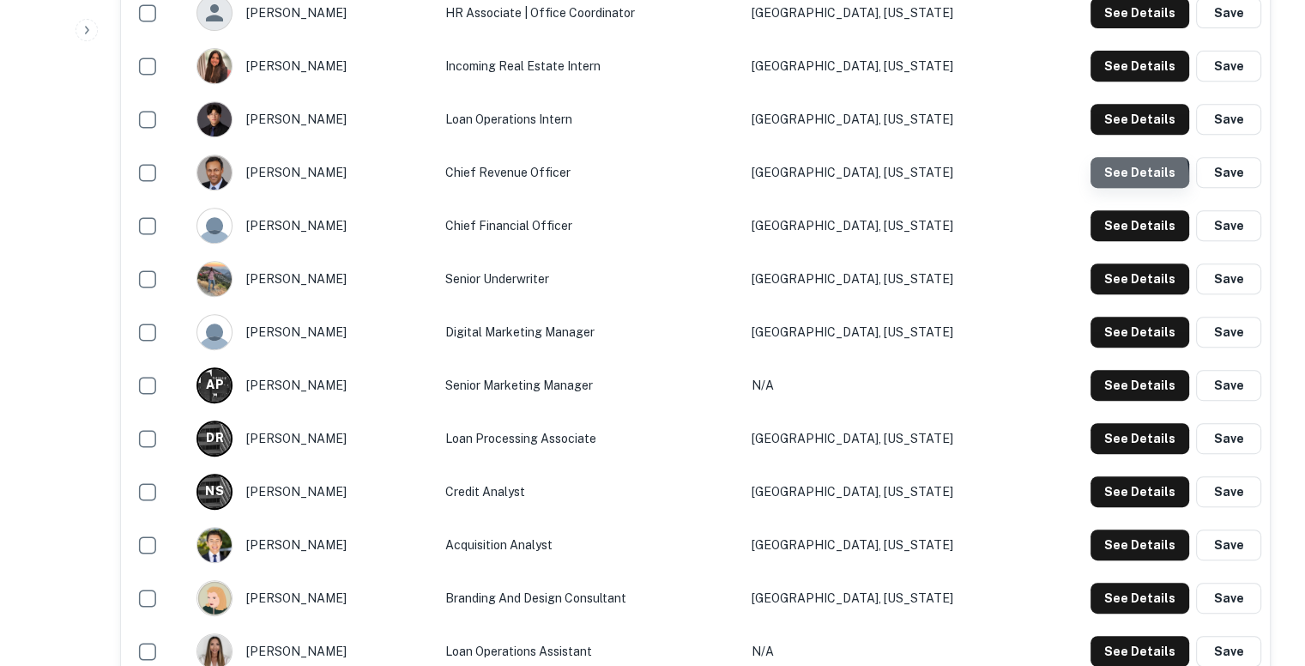
click at [1117, 178] on button "See Details" at bounding box center [1140, 172] width 99 height 31
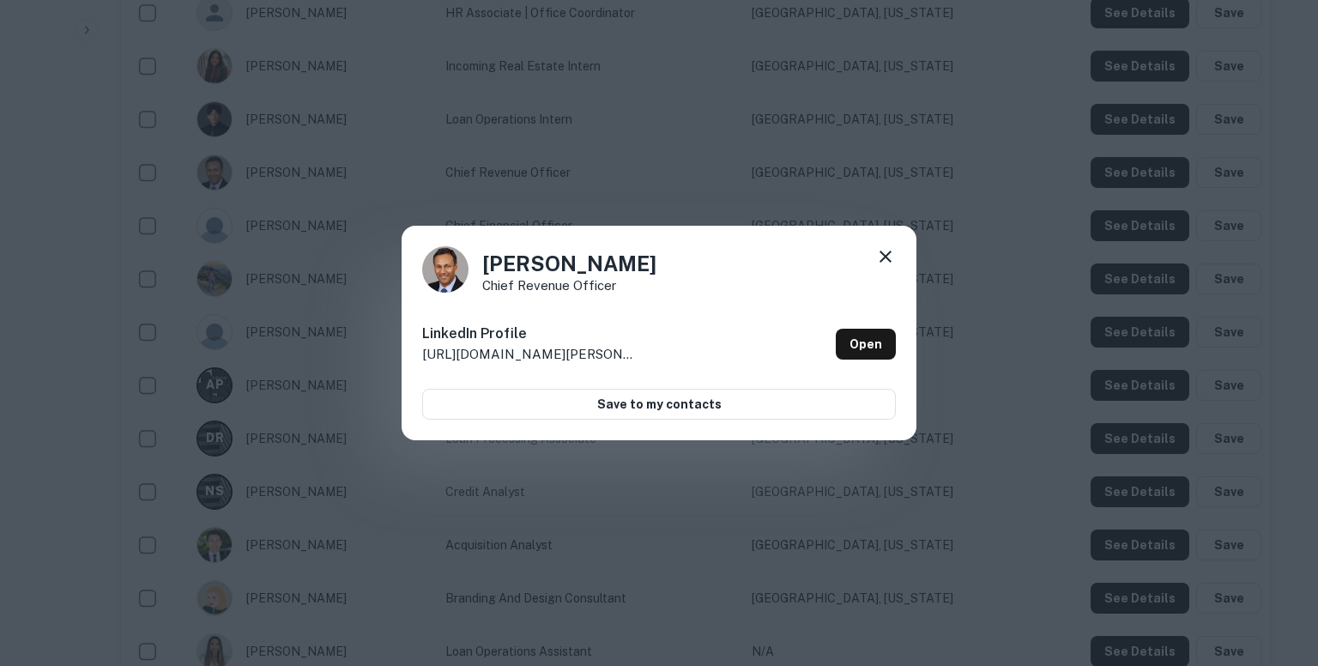
click at [947, 148] on div "[PERSON_NAME] Chief Revenue Officer LinkedIn Profile [URL][DOMAIN_NAME][PERSON_…" at bounding box center [659, 333] width 1318 height 666
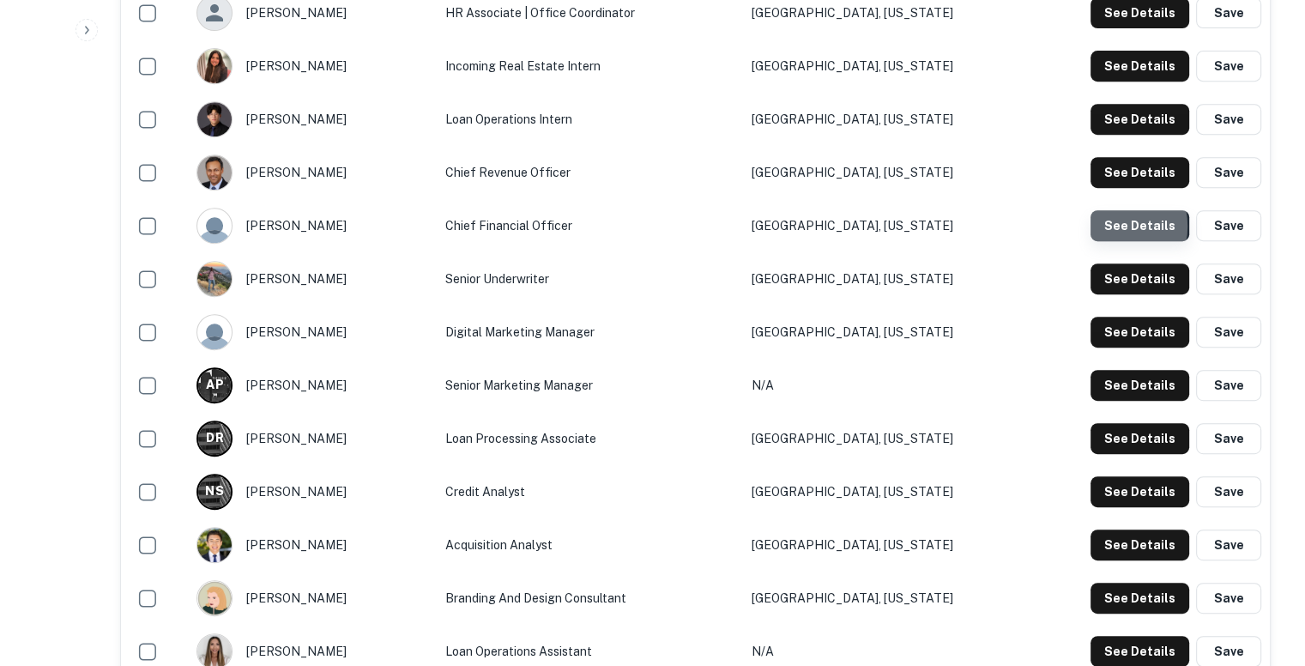
click at [1110, 226] on button "See Details" at bounding box center [1140, 225] width 99 height 31
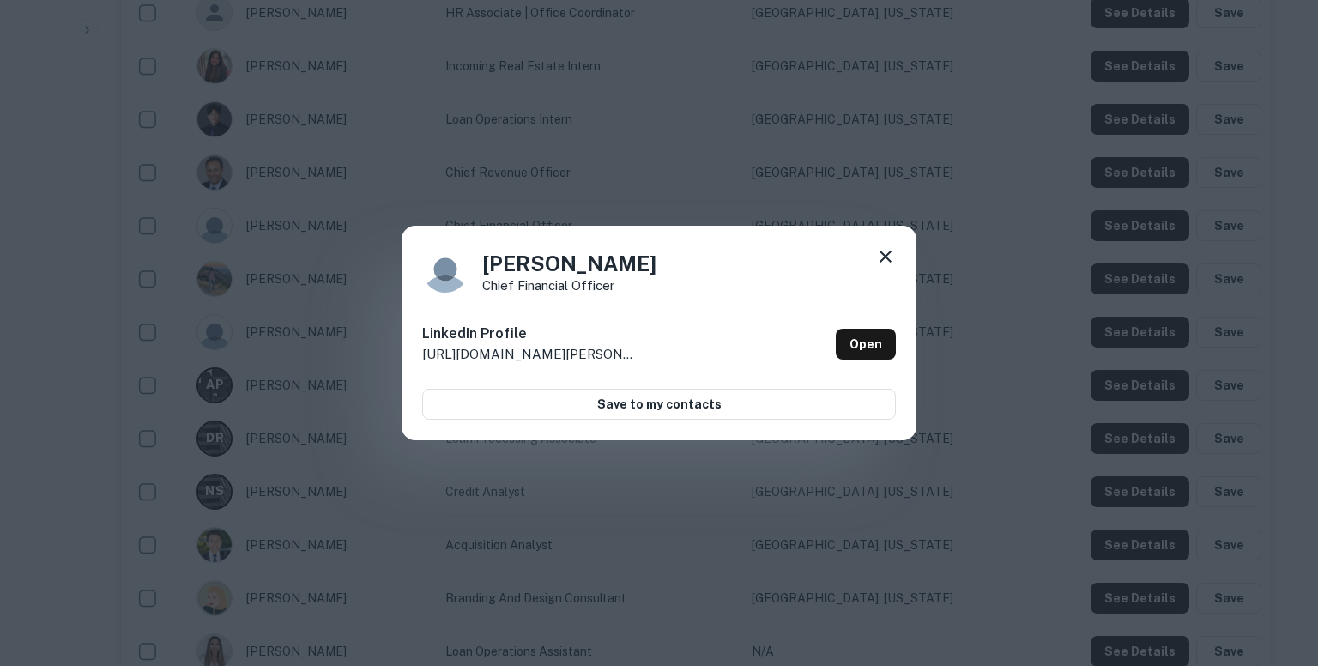
click at [993, 189] on div "[PERSON_NAME] Chief Financial Officer LinkedIn Profile [URL][DOMAIN_NAME][PERSO…" at bounding box center [659, 333] width 1318 height 666
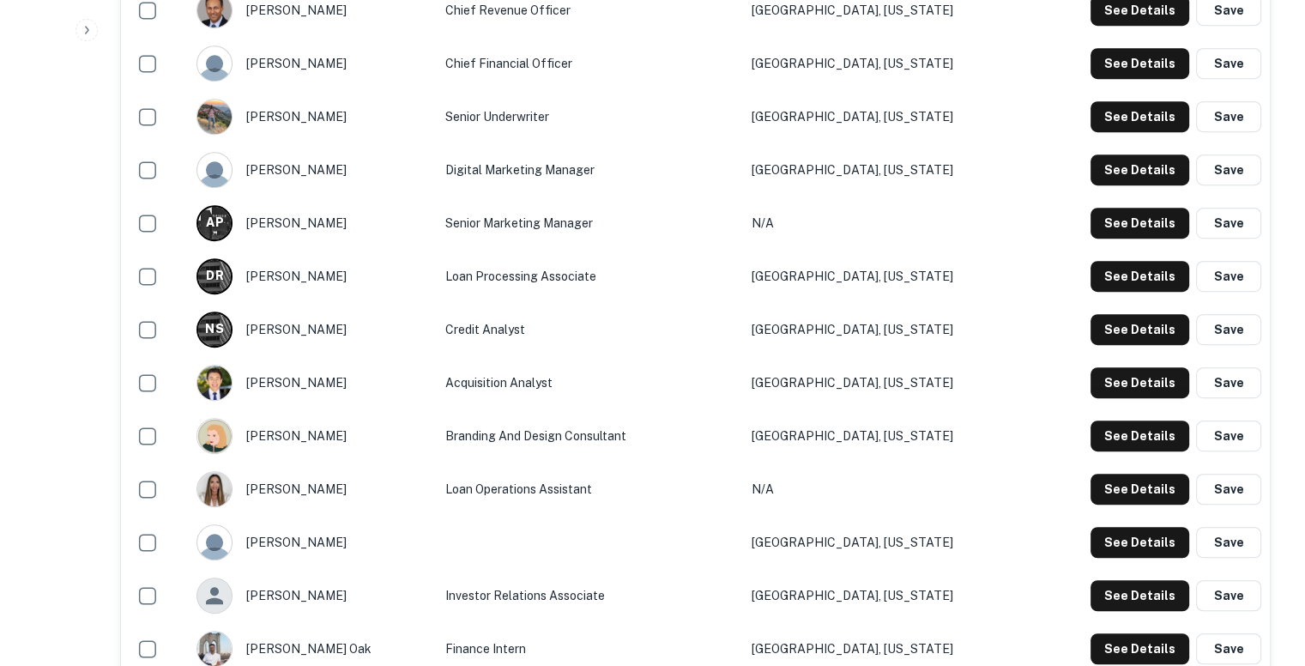
scroll to position [923, 0]
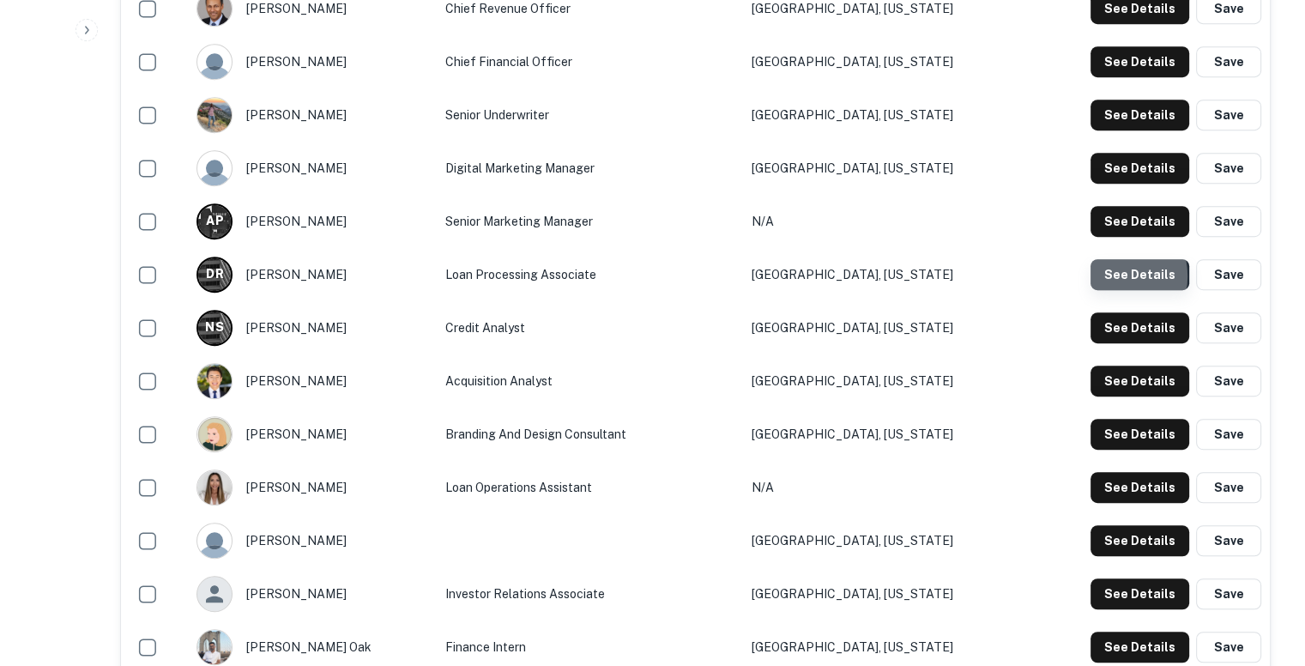
click at [1115, 275] on button "See Details" at bounding box center [1140, 274] width 99 height 31
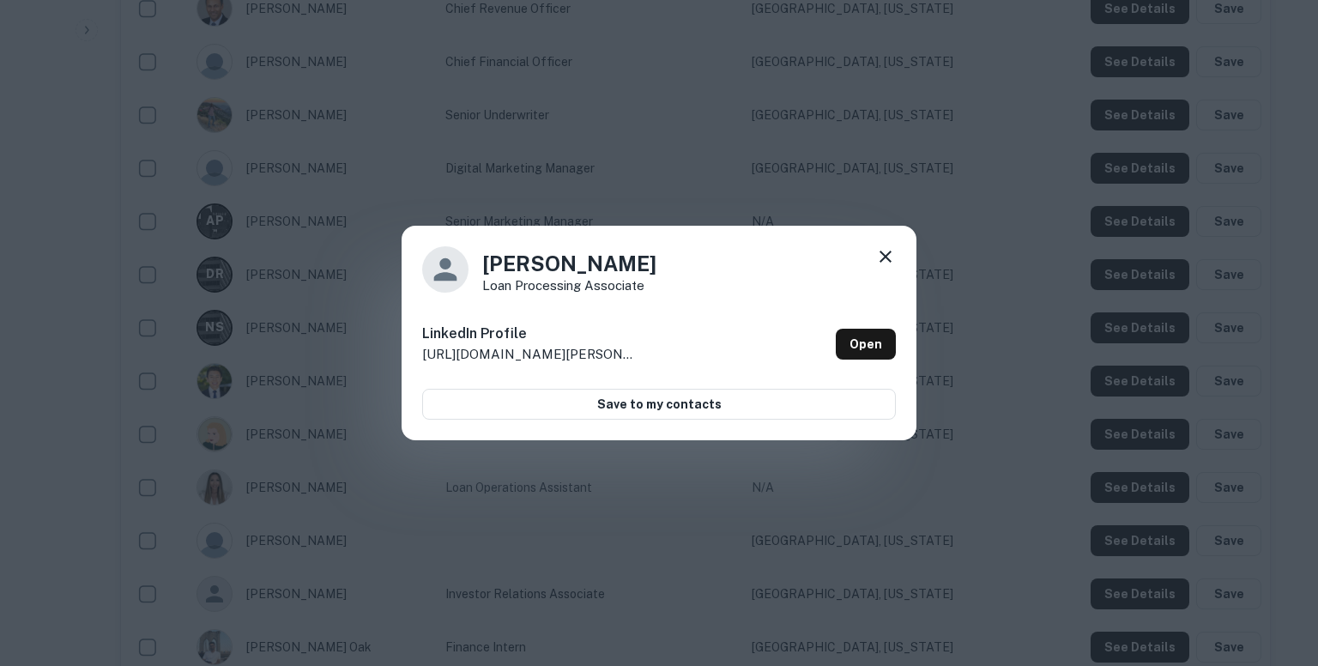
click at [995, 241] on div "[PERSON_NAME] Loan Processing Associate LinkedIn Profile [URL][DOMAIN_NAME][PER…" at bounding box center [659, 333] width 1318 height 666
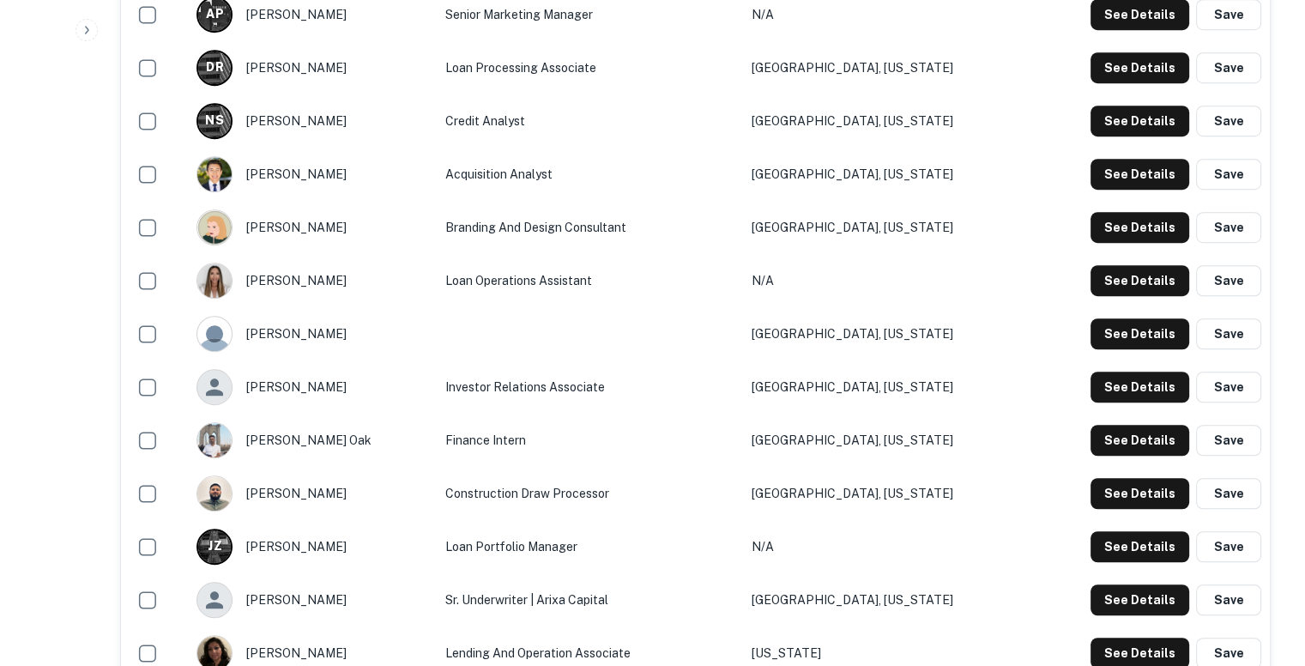
scroll to position [1129, 0]
click at [1140, 334] on button "See Details" at bounding box center [1140, 333] width 99 height 31
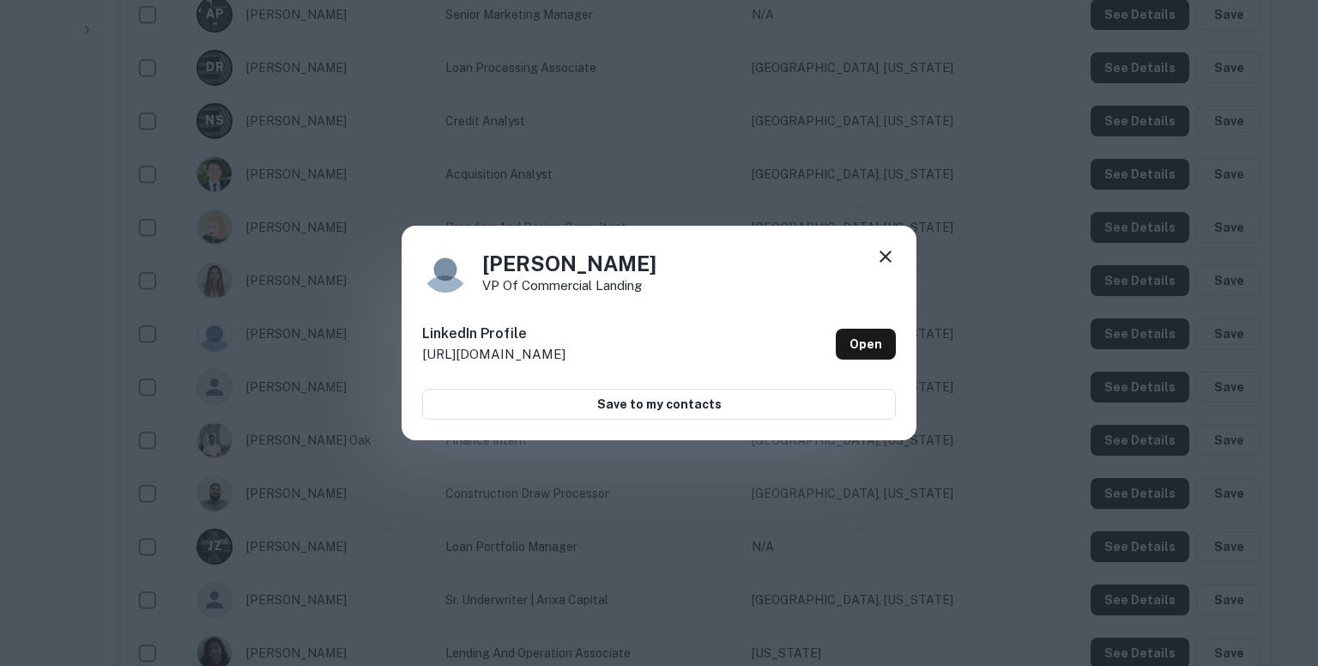
click at [996, 241] on div "[PERSON_NAME] VP of Commercial Landing LinkedIn Profile [URL][DOMAIN_NAME] Open…" at bounding box center [659, 333] width 1318 height 666
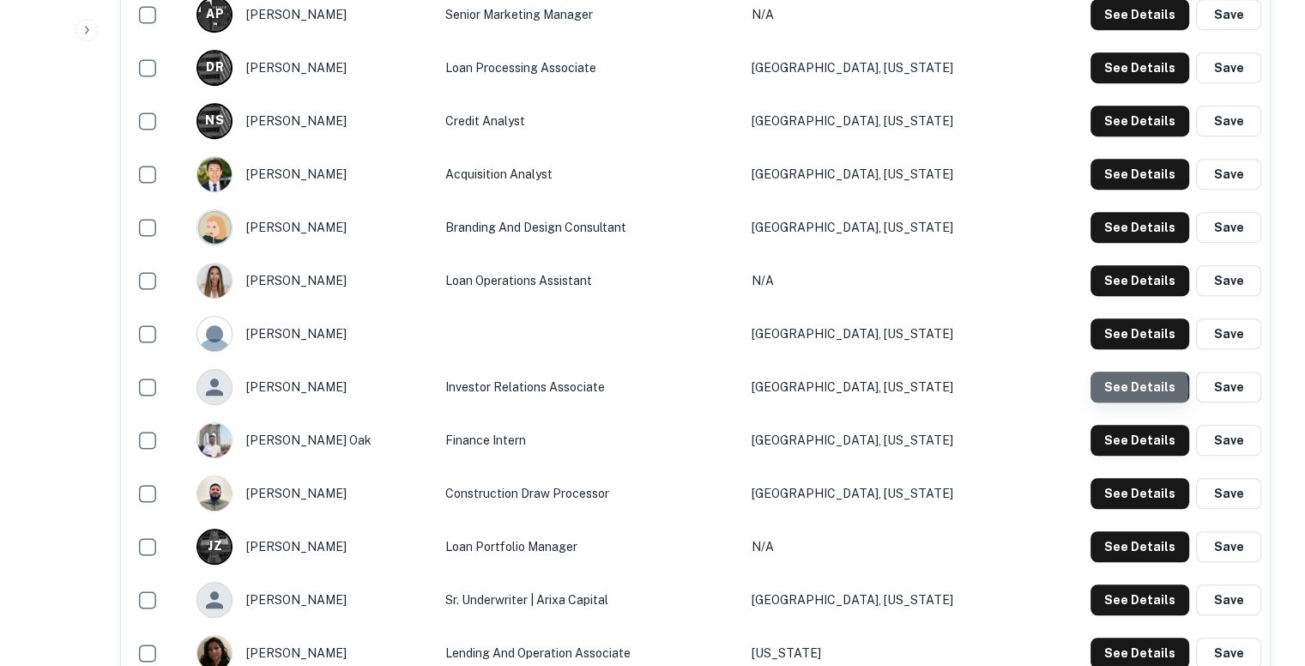
click at [1119, 387] on button "See Details" at bounding box center [1140, 387] width 99 height 31
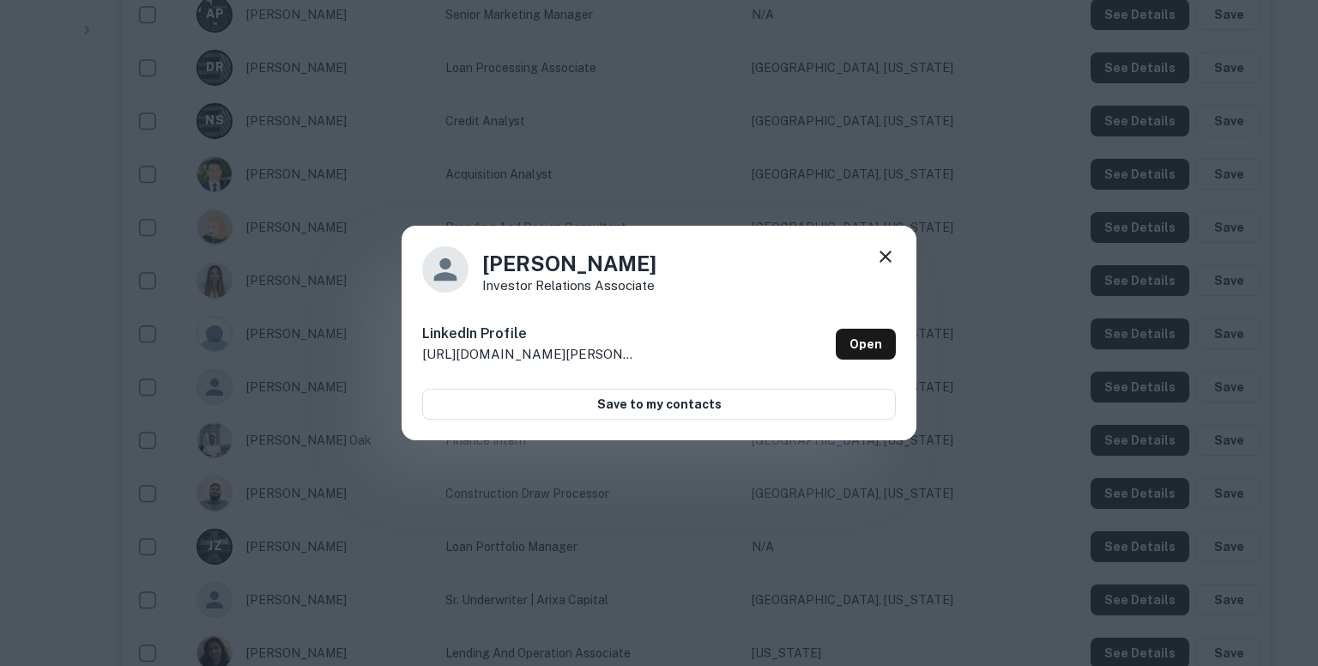
click at [1020, 355] on div "[PERSON_NAME] Investor Relations Associate LinkedIn Profile [URL][DOMAIN_NAME][…" at bounding box center [659, 333] width 1318 height 666
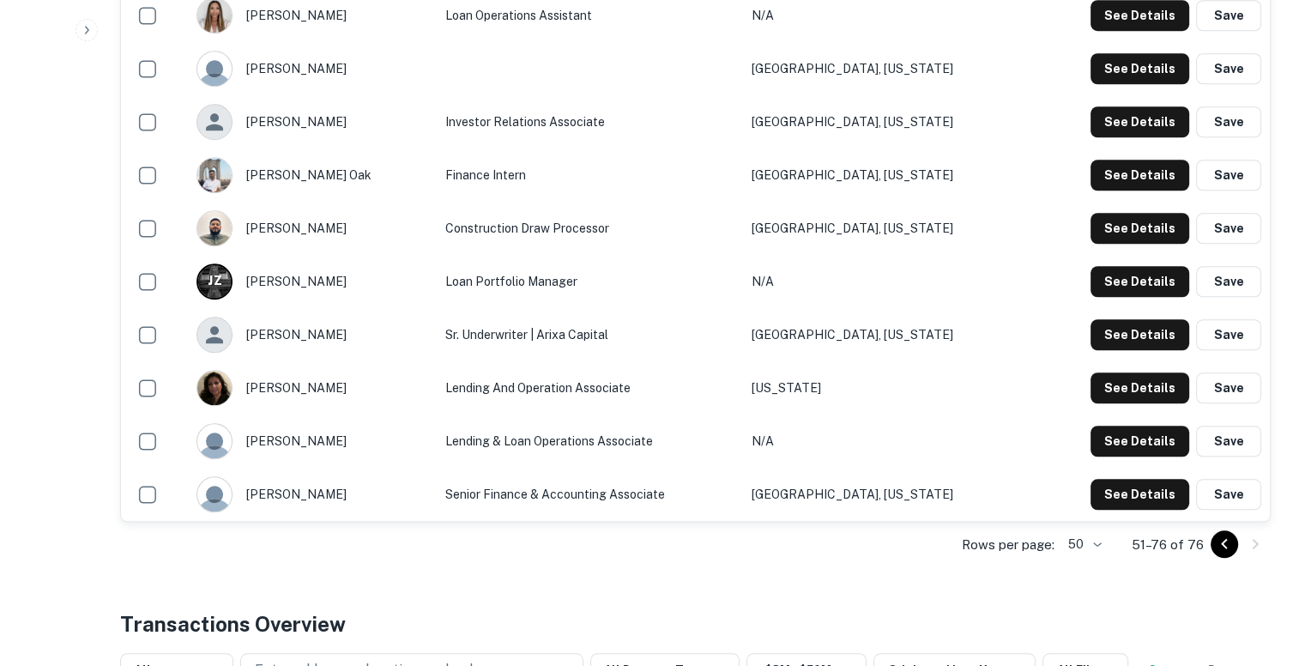
scroll to position [1396, 0]
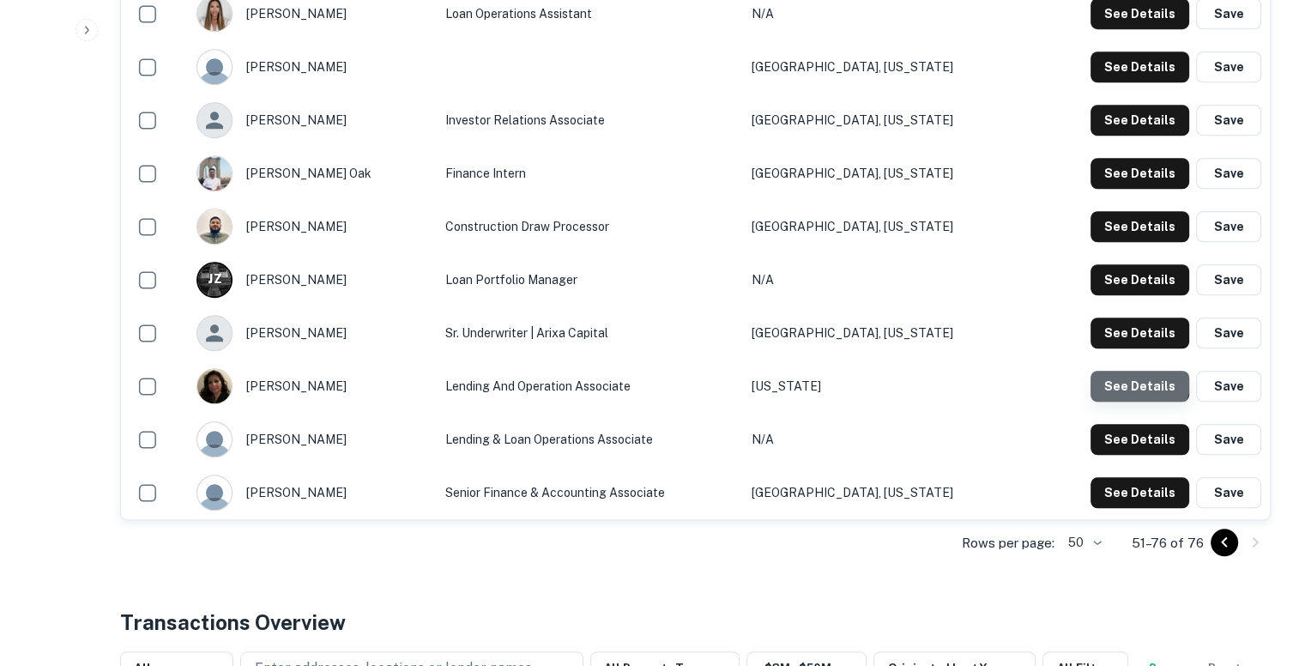
click at [1122, 376] on button "See Details" at bounding box center [1140, 386] width 99 height 31
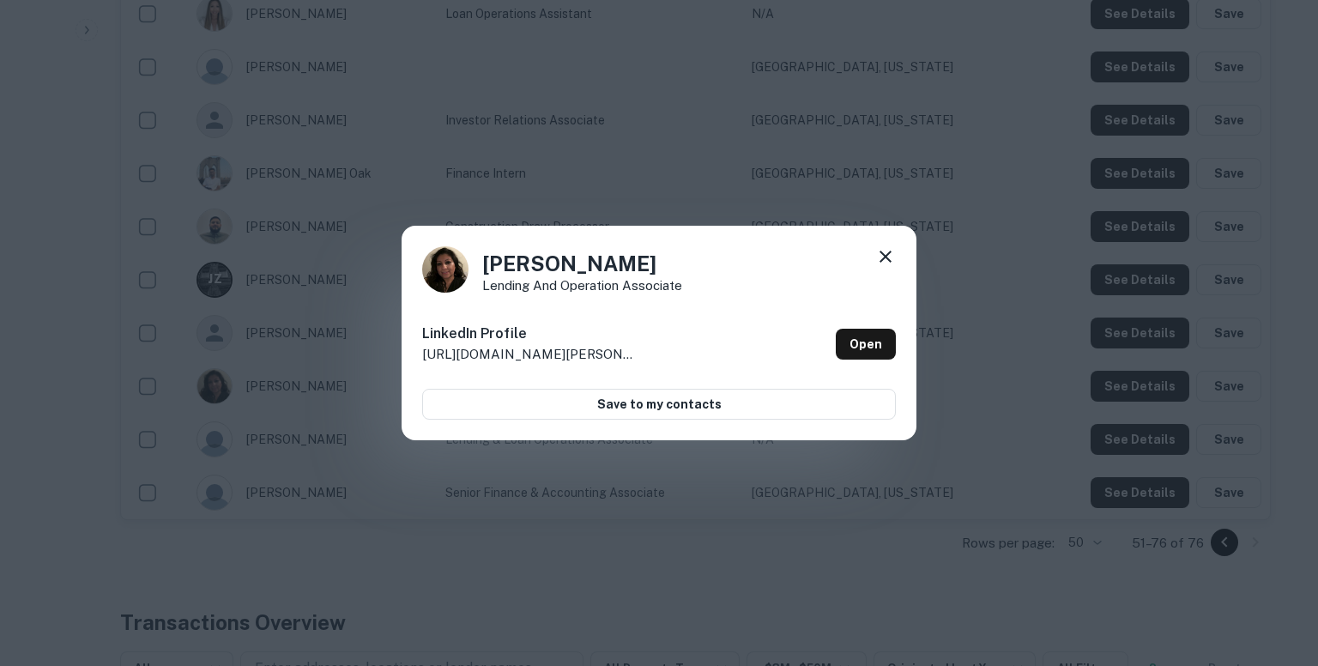
click at [1004, 321] on div "[PERSON_NAME] and operation associate LinkedIn Profile [URL][DOMAIN_NAME][PERSO…" at bounding box center [659, 333] width 1318 height 666
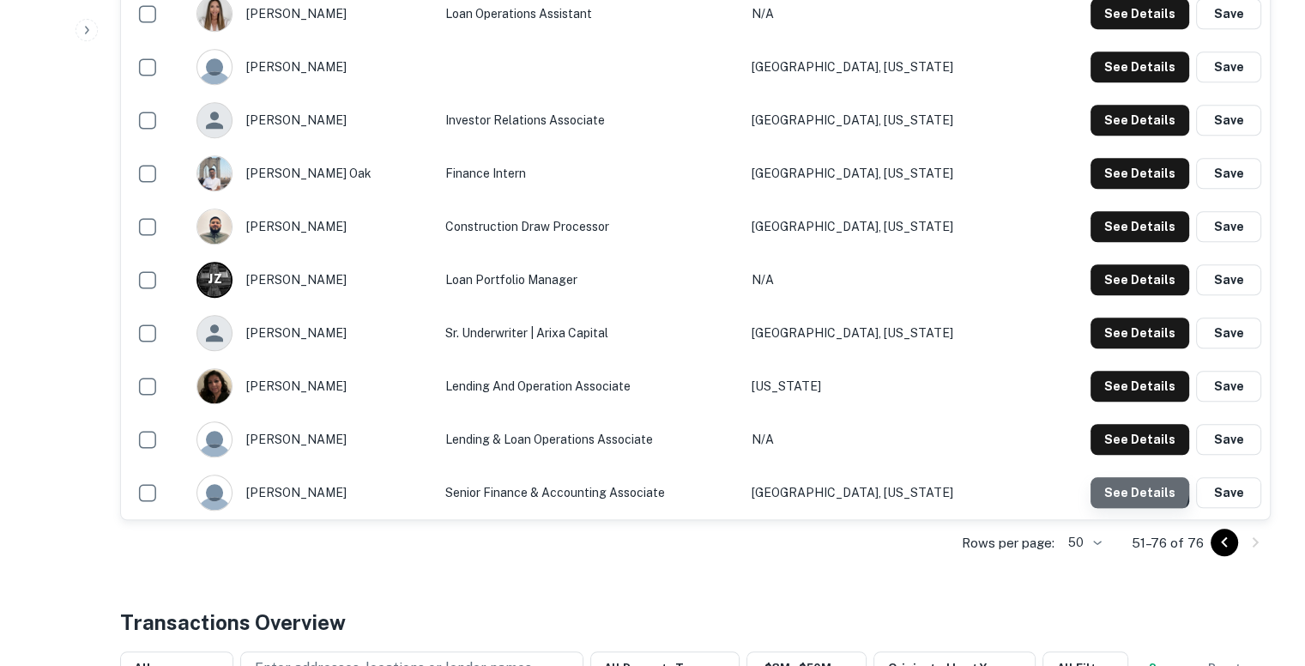
click at [1116, 481] on button "See Details" at bounding box center [1140, 492] width 99 height 31
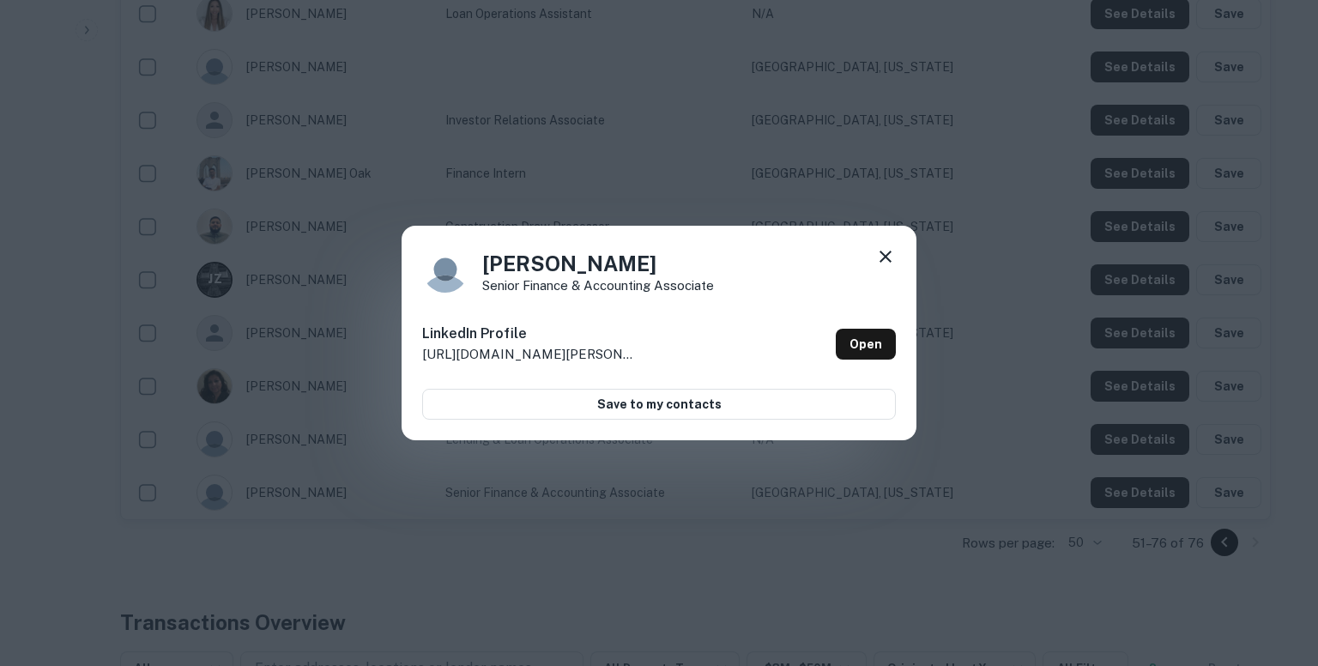
click at [1039, 447] on div "[PERSON_NAME] Senior Finance & Accounting Associate LinkedIn Profile [URL][DOMA…" at bounding box center [659, 333] width 1318 height 666
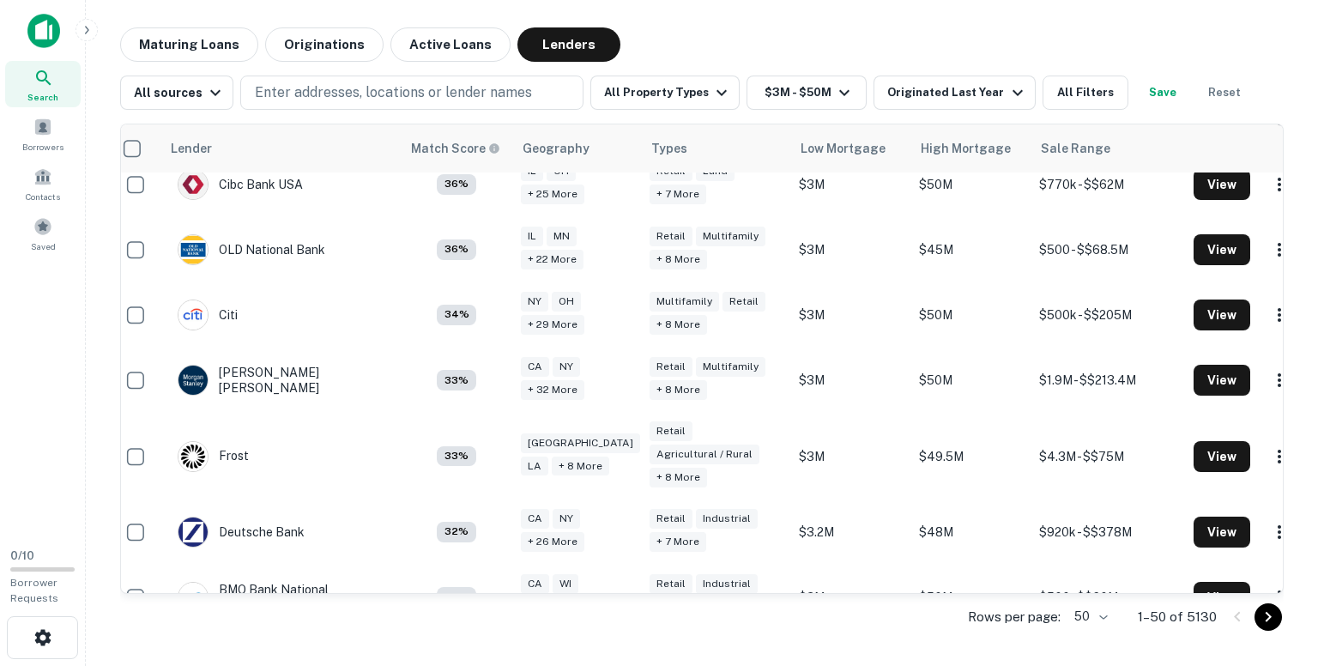
scroll to position [3045, 14]
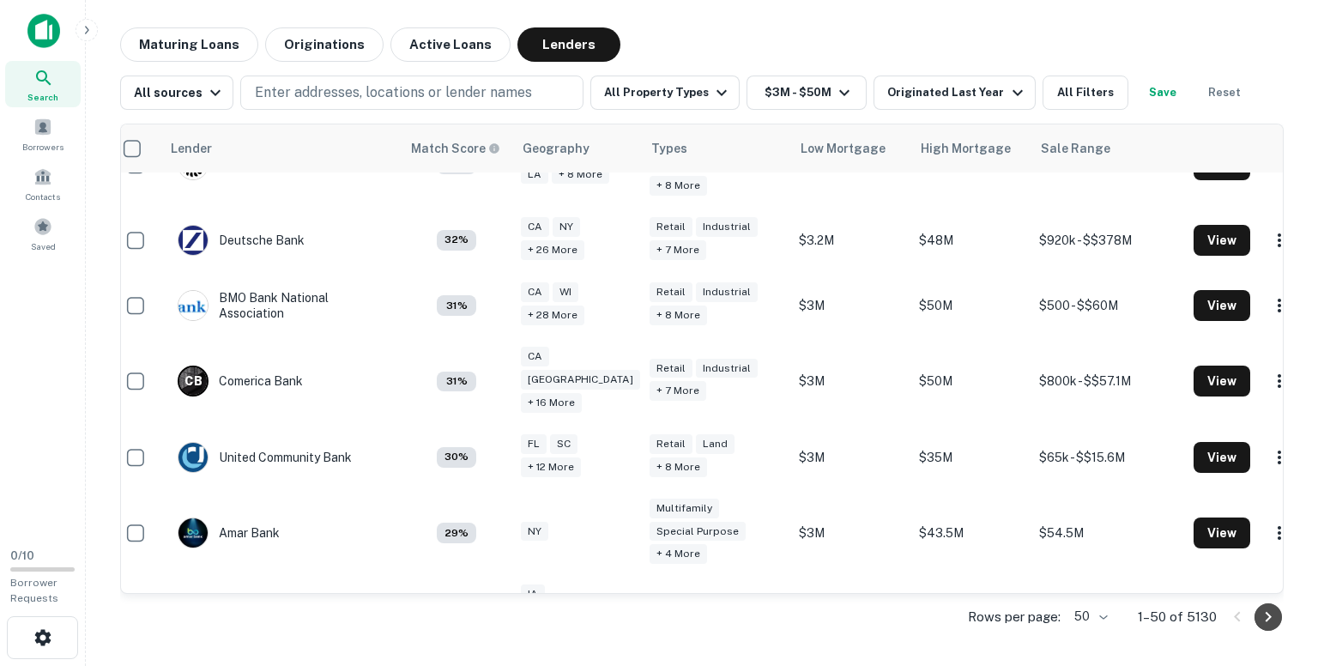
click at [1268, 614] on icon "Go to next page" at bounding box center [1269, 617] width 6 height 10
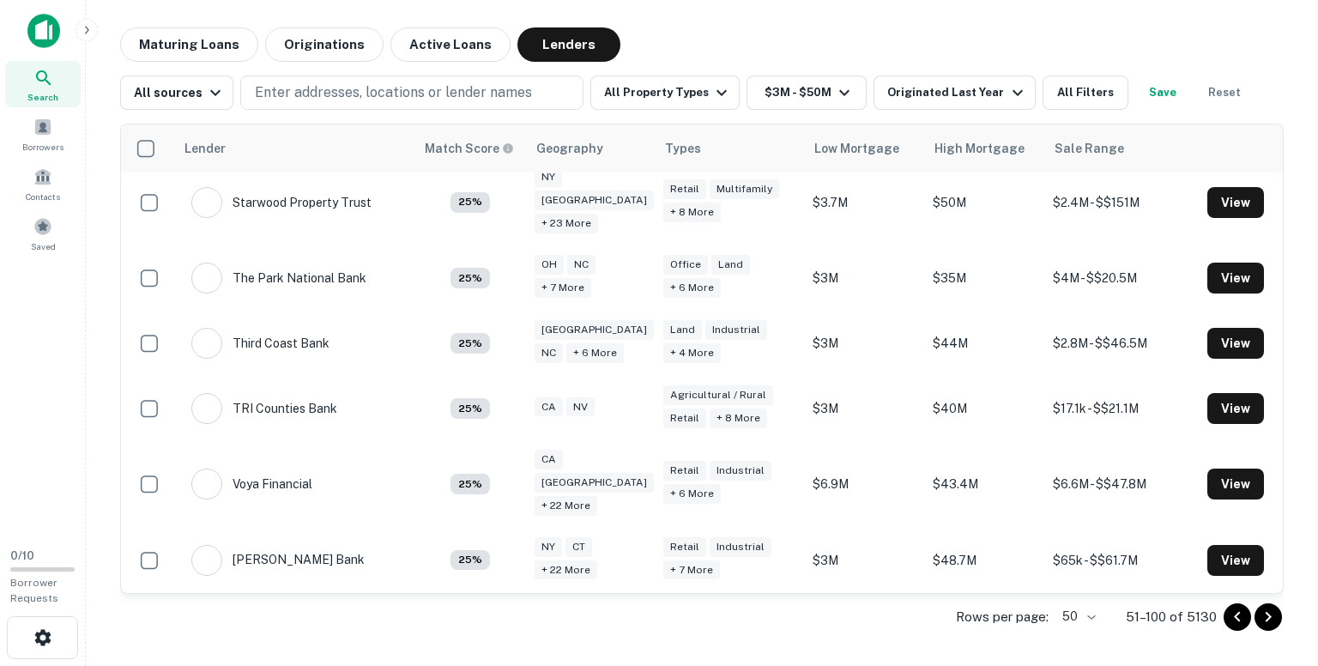
scroll to position [2938, 0]
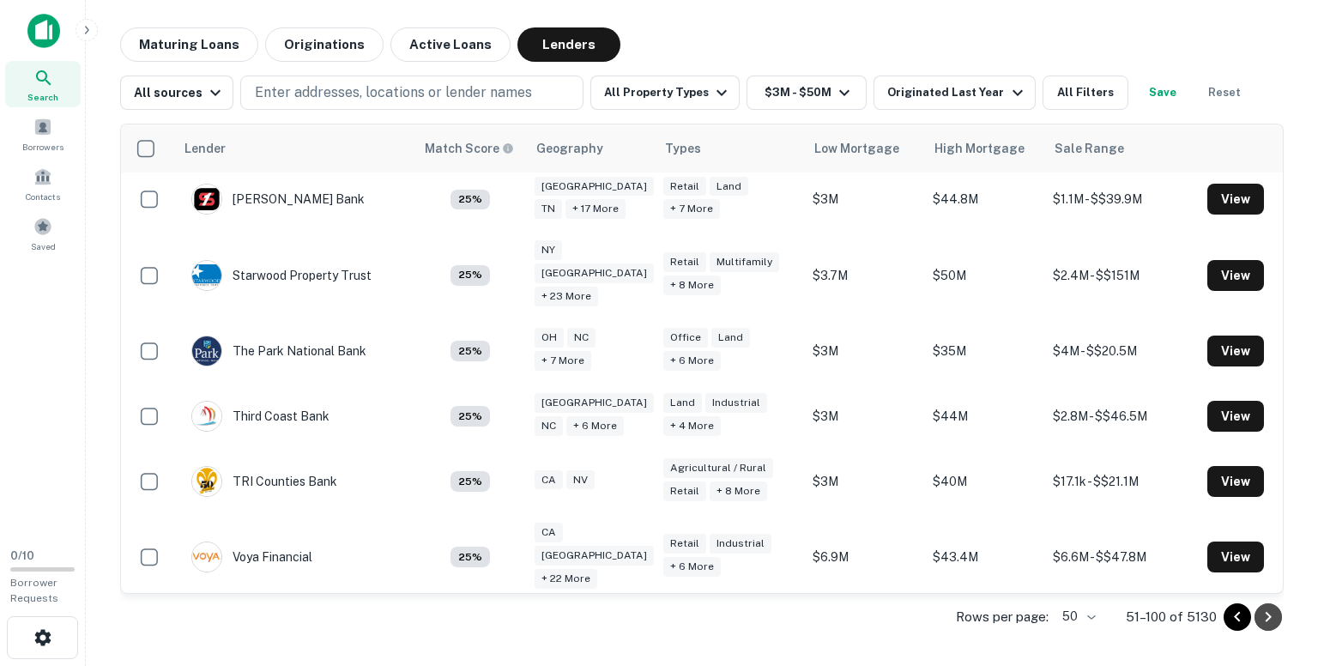
click at [1268, 614] on icon "Go to next page" at bounding box center [1269, 617] width 6 height 10
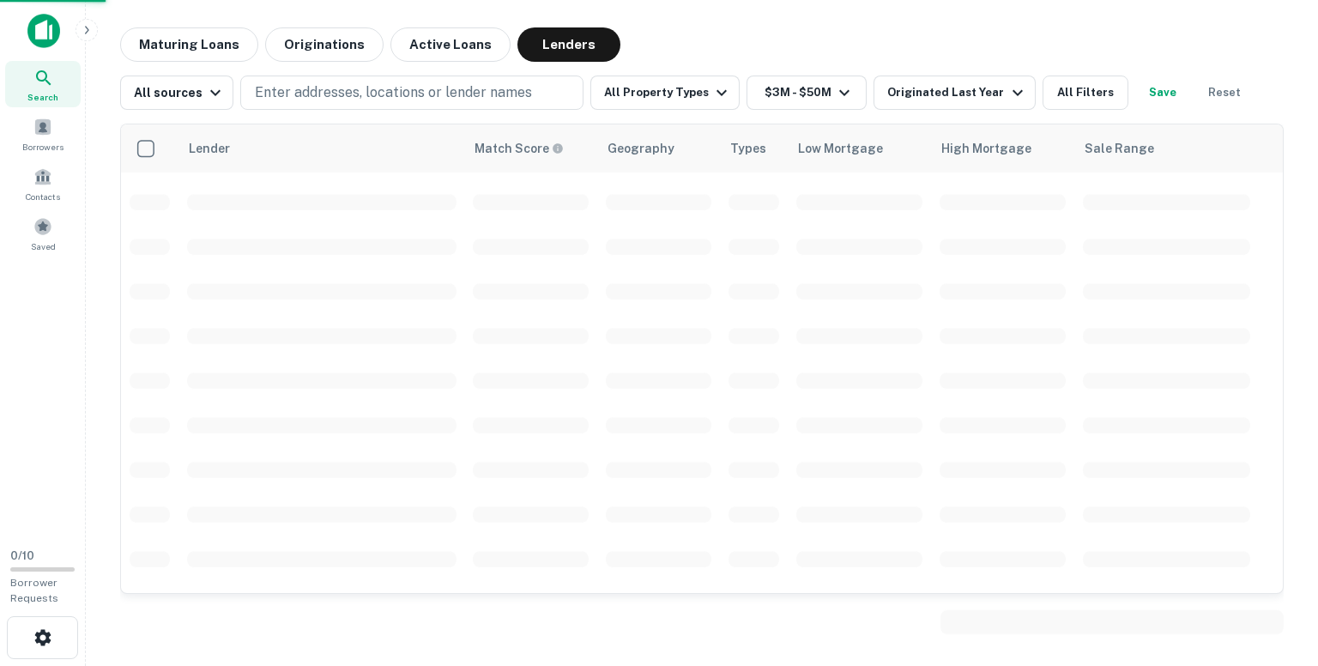
scroll to position [3045, 0]
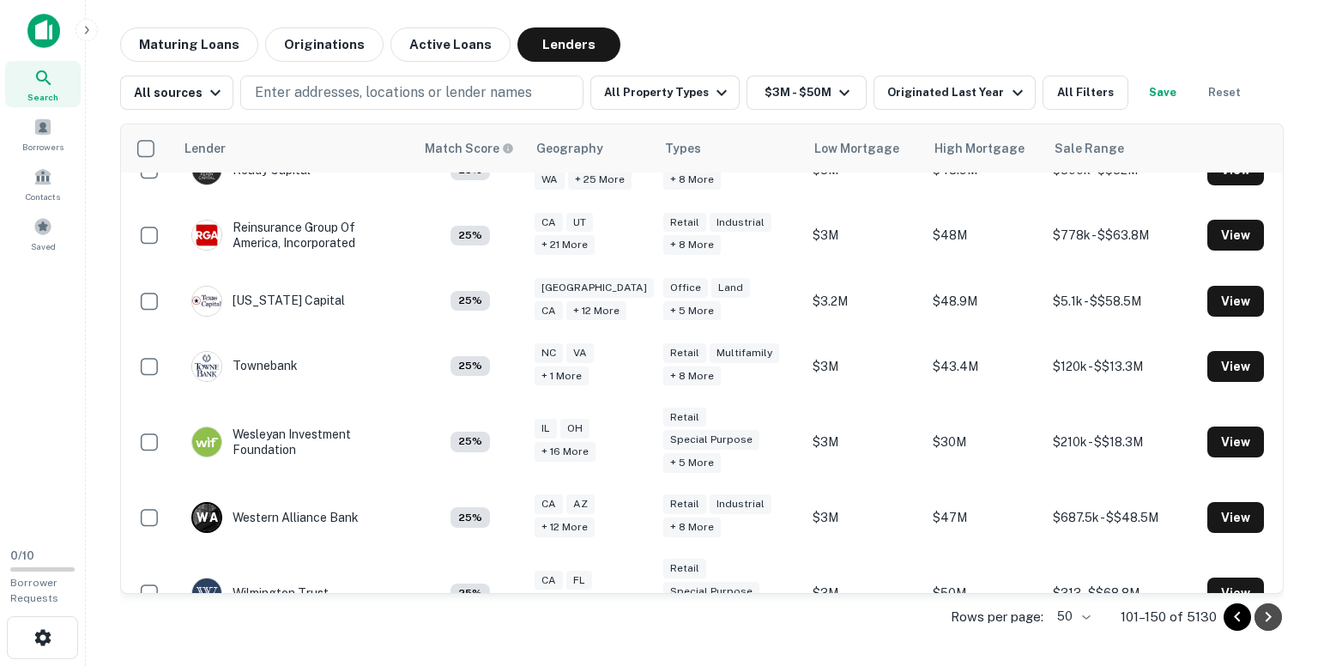
click at [1268, 614] on icon "Go to next page" at bounding box center [1269, 617] width 6 height 10
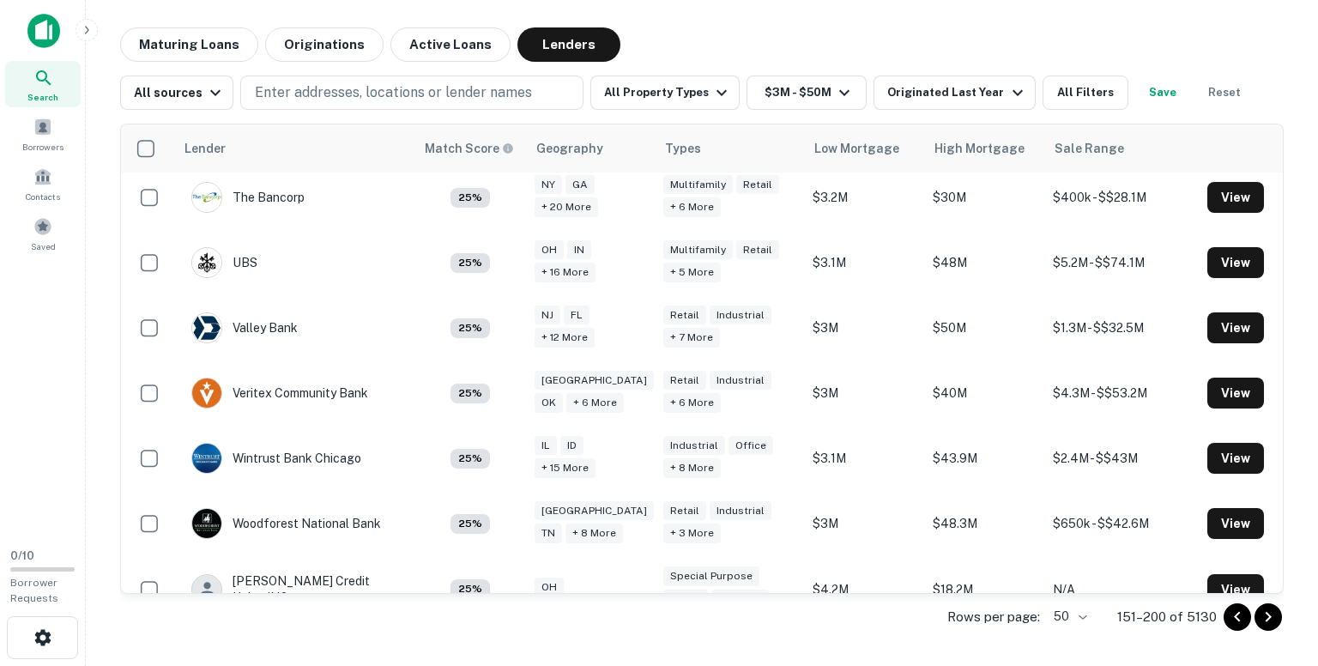
scroll to position [3023, 0]
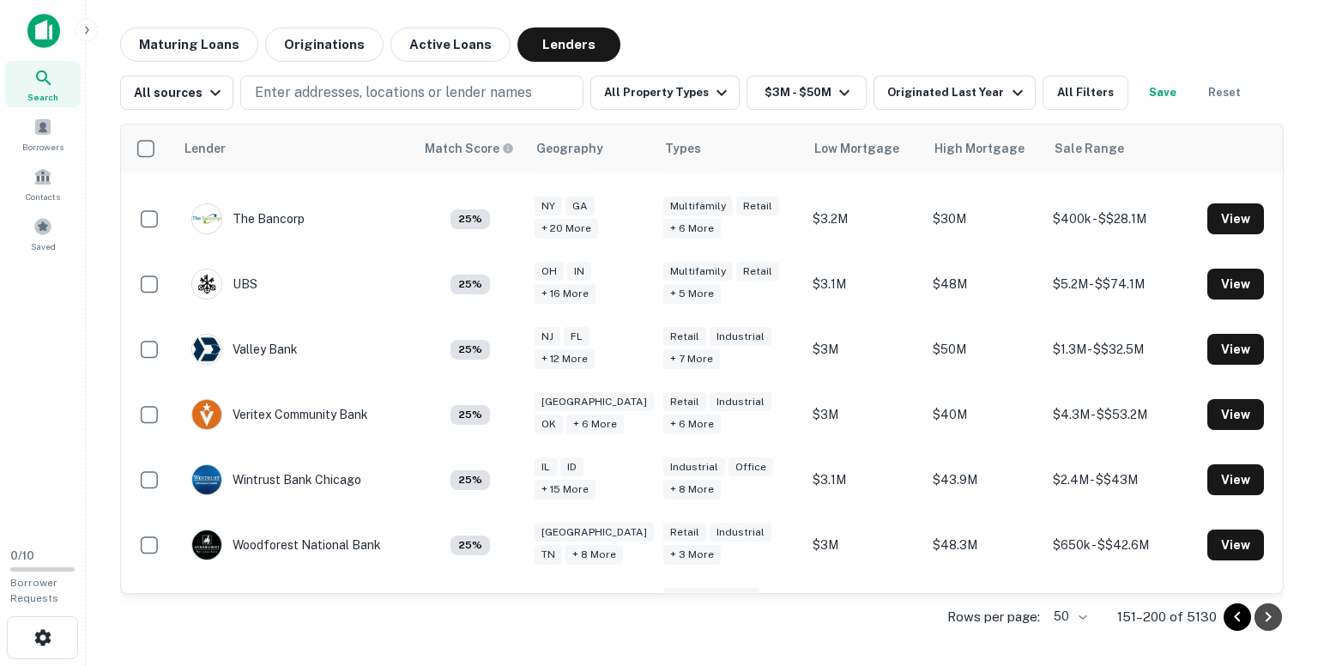
click at [1268, 614] on icon "Go to next page" at bounding box center [1269, 617] width 6 height 10
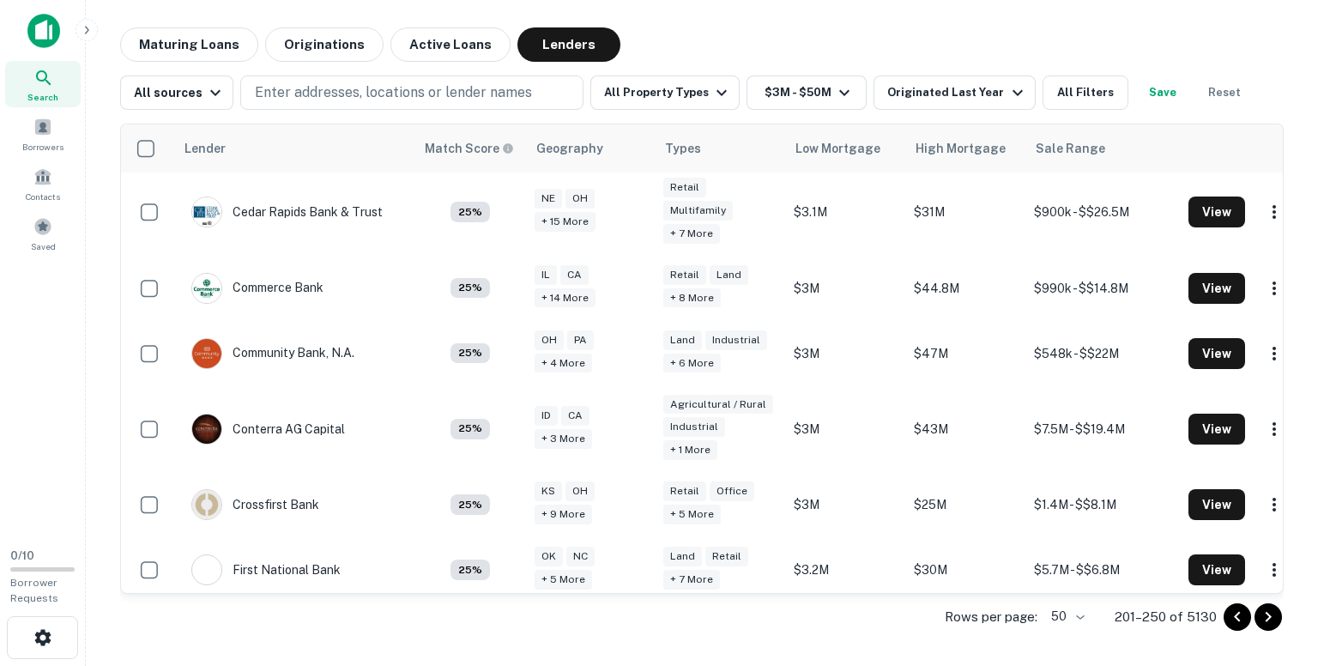
scroll to position [1153, 0]
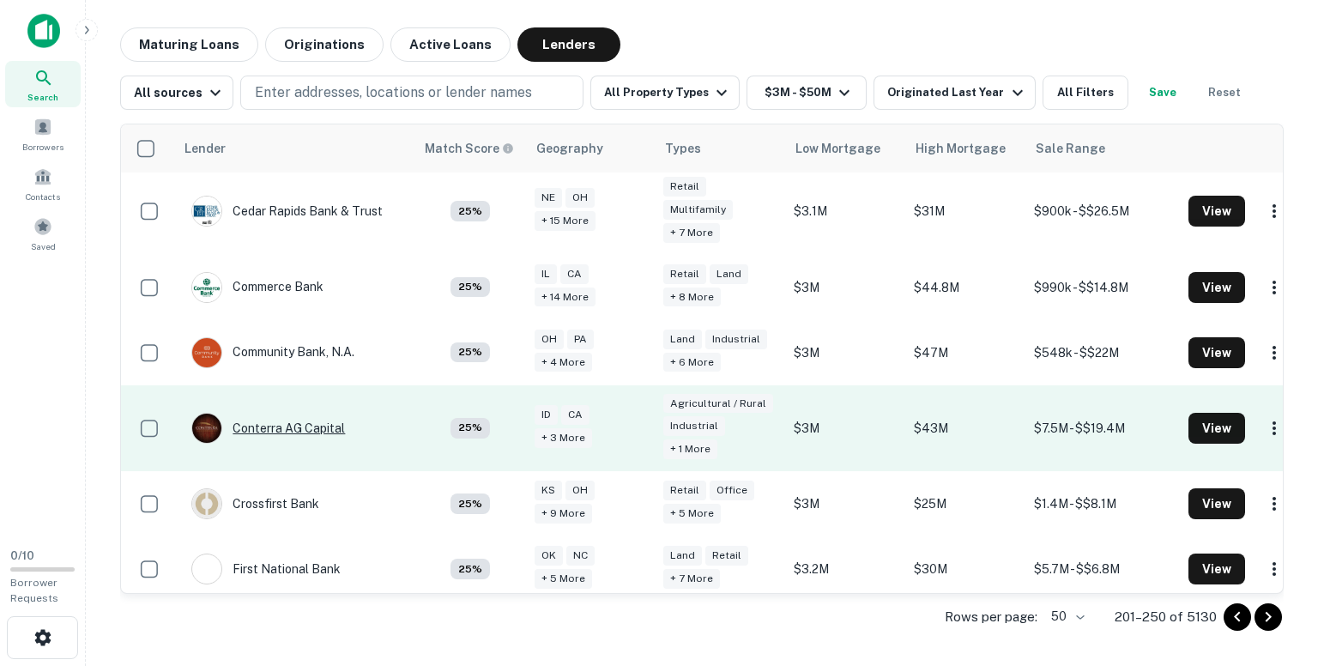
click at [285, 413] on div "Conterra AG Capital" at bounding box center [268, 428] width 154 height 31
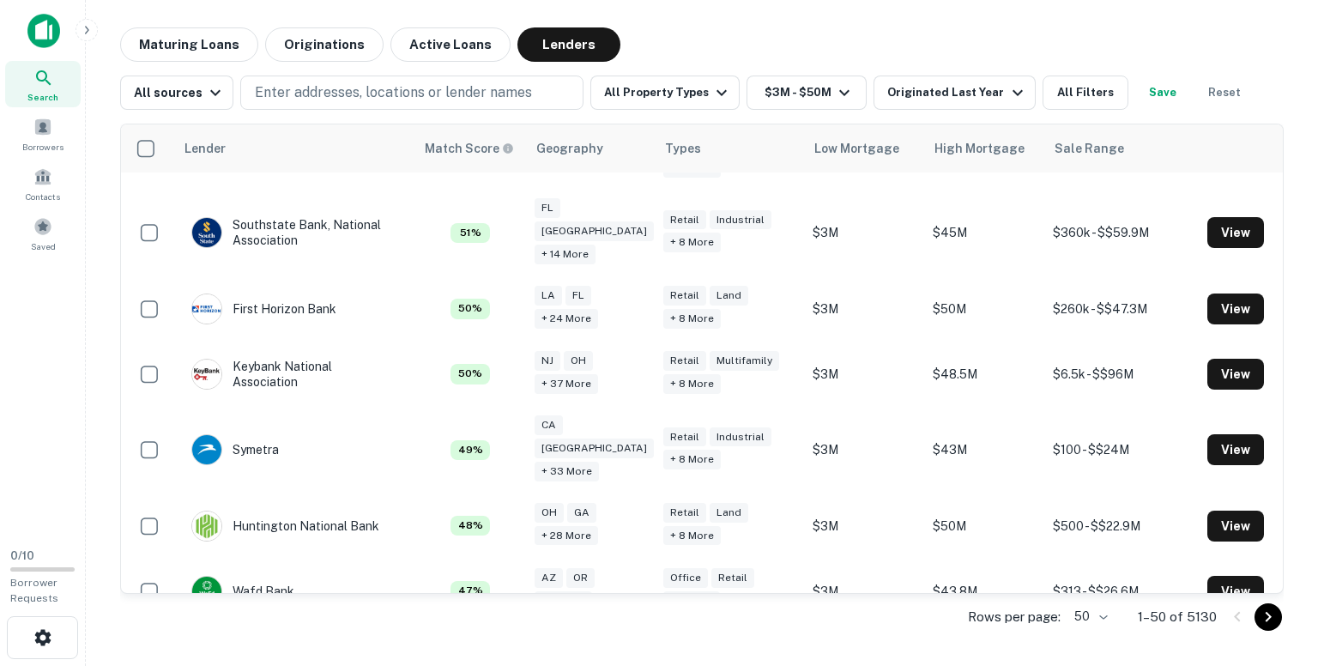
scroll to position [1153, 0]
